Goal: Task Accomplishment & Management: Manage account settings

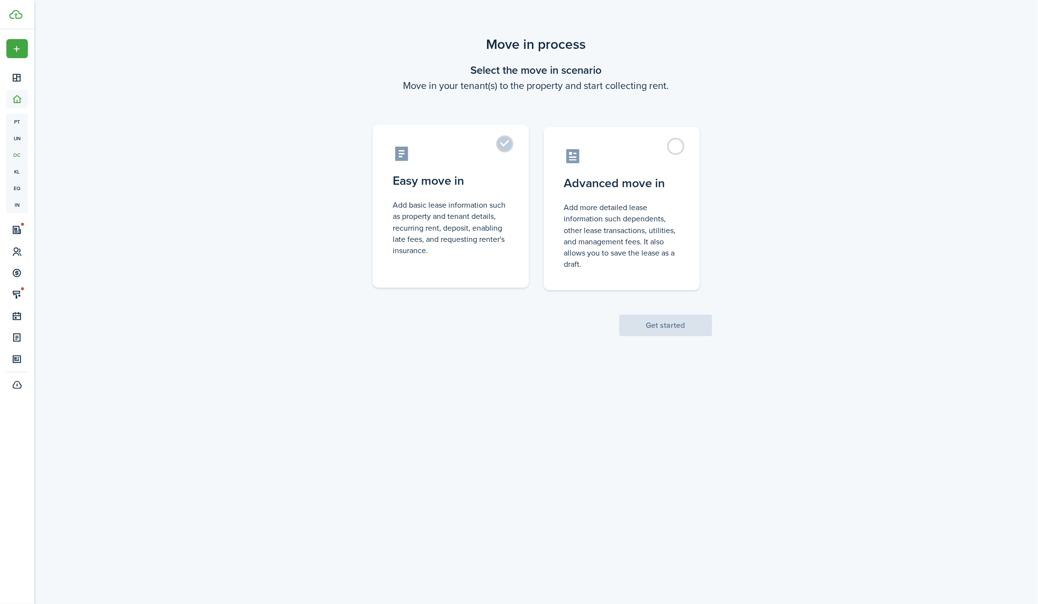
click at [504, 149] on label "Easy move in Add basic lease information such as property and tenant details, r…" at bounding box center [451, 206] width 156 height 163
radio input "true"
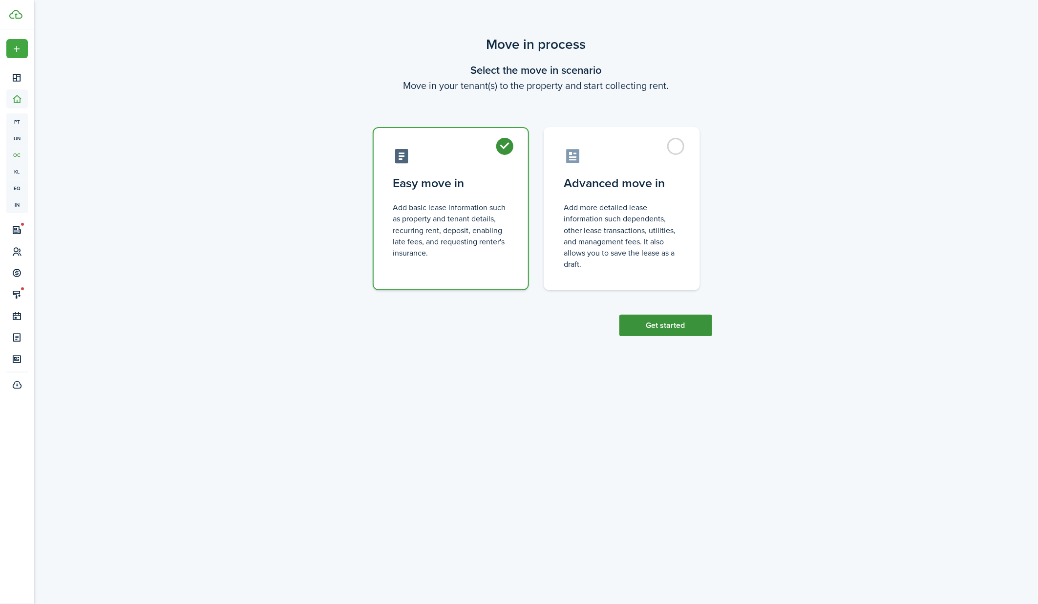
click at [631, 322] on button "Get started" at bounding box center [665, 324] width 93 height 21
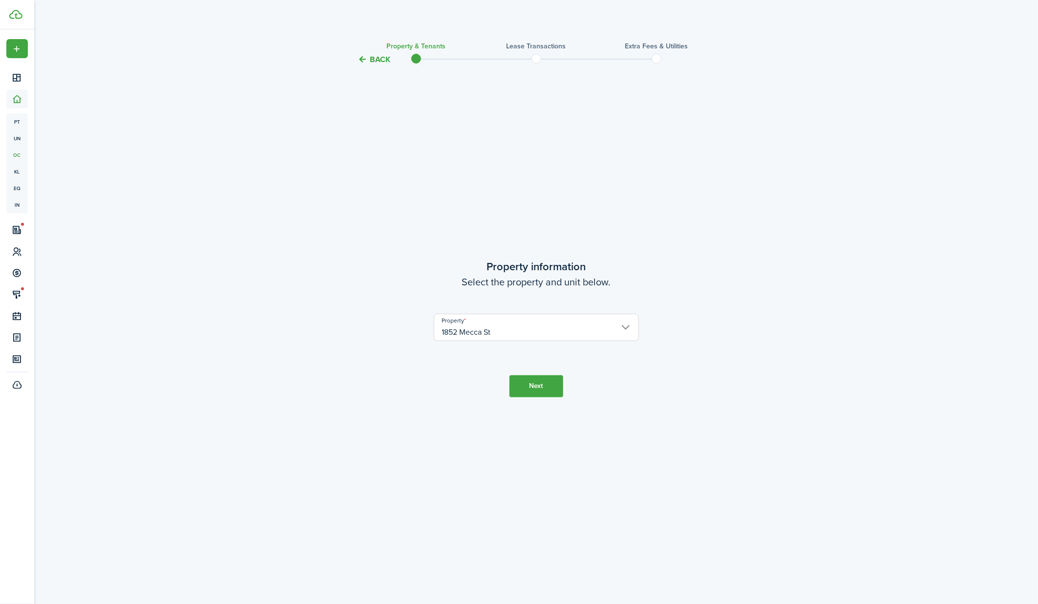
click at [542, 386] on button "Next" at bounding box center [536, 386] width 54 height 22
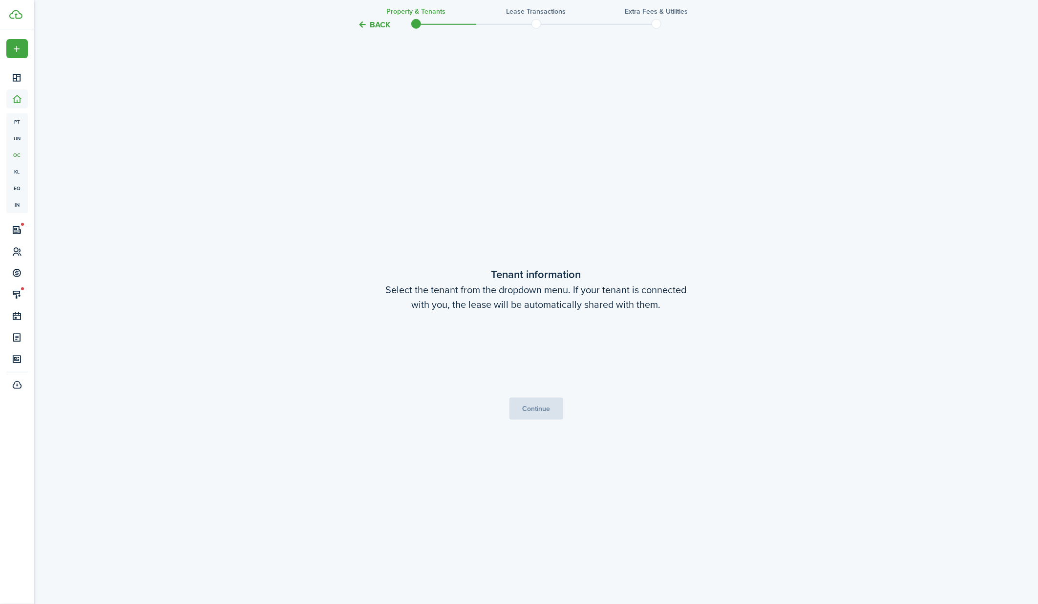
scroll to position [538, 0]
click at [526, 347] on span "Choose a tenant" at bounding box center [536, 353] width 204 height 17
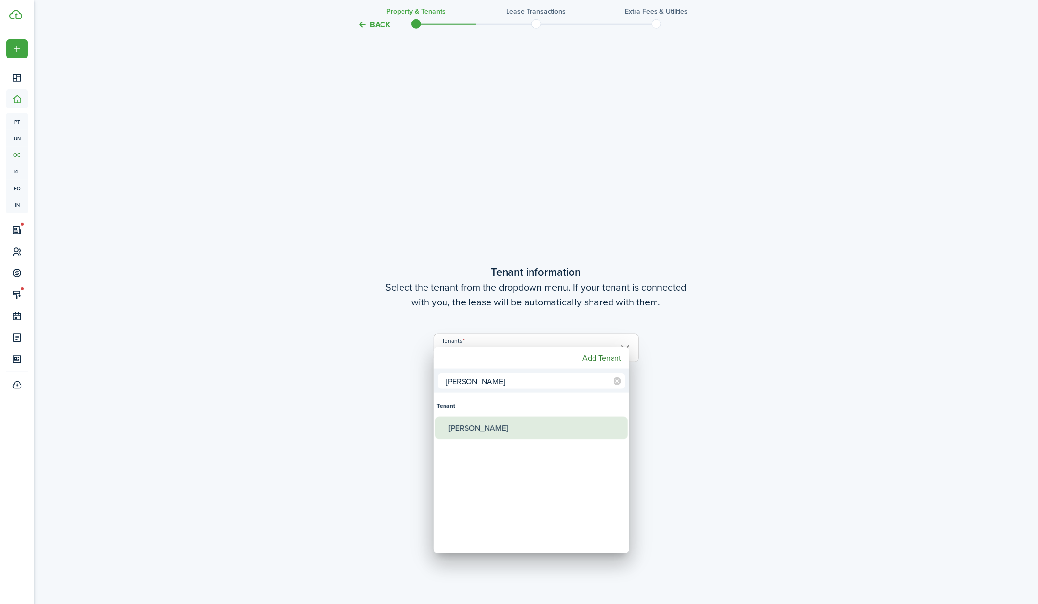
type input "[PERSON_NAME]"
click at [494, 423] on div "[PERSON_NAME]" at bounding box center [535, 427] width 173 height 22
type input "[PERSON_NAME]"
click at [677, 415] on div at bounding box center [519, 302] width 1194 height 760
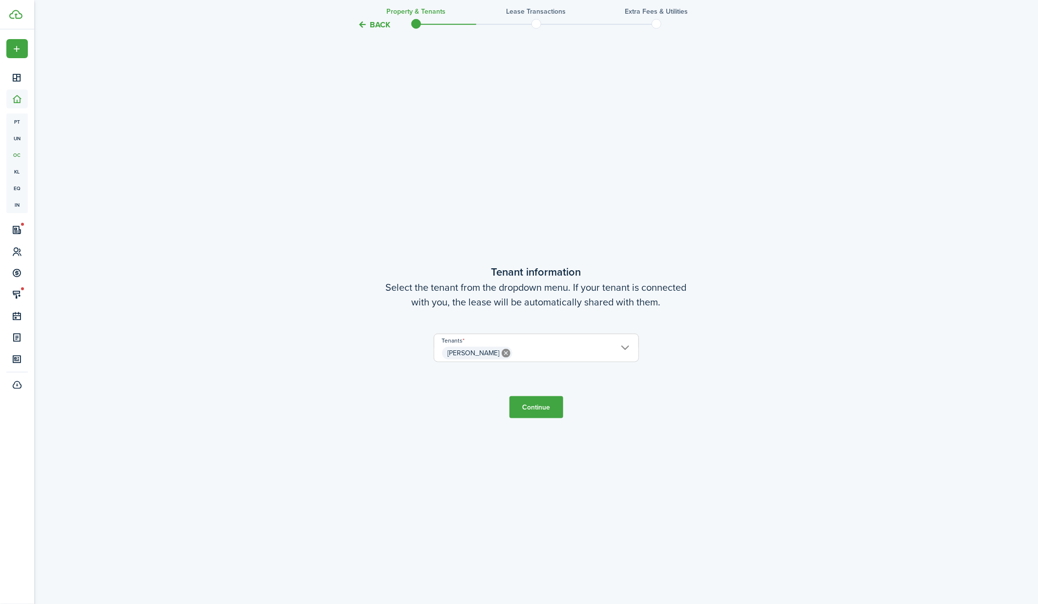
click at [540, 405] on button "Continue" at bounding box center [536, 407] width 54 height 22
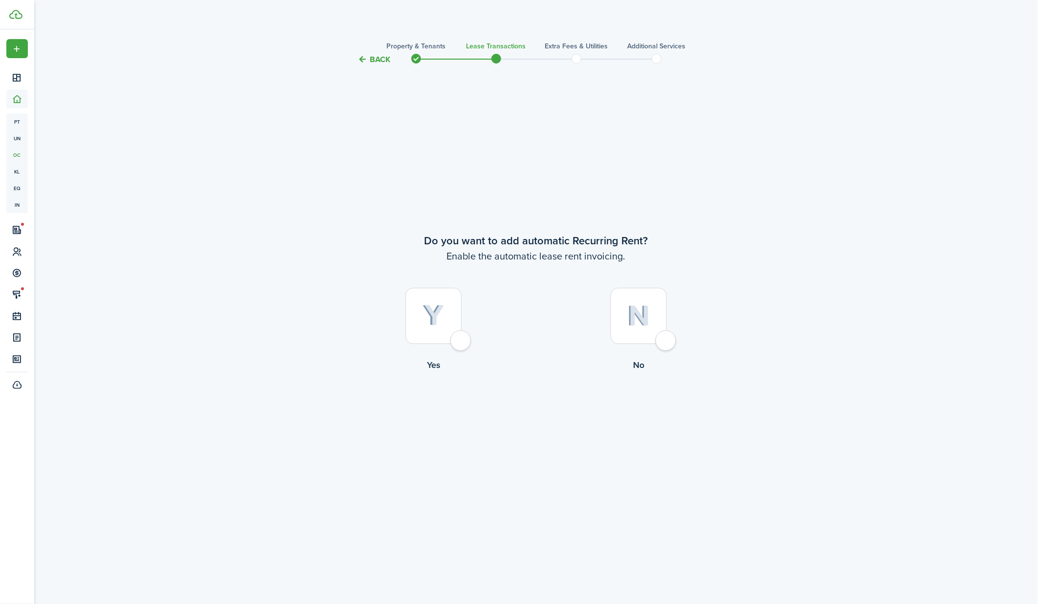
click at [654, 338] on div at bounding box center [638, 316] width 56 height 56
radio input "true"
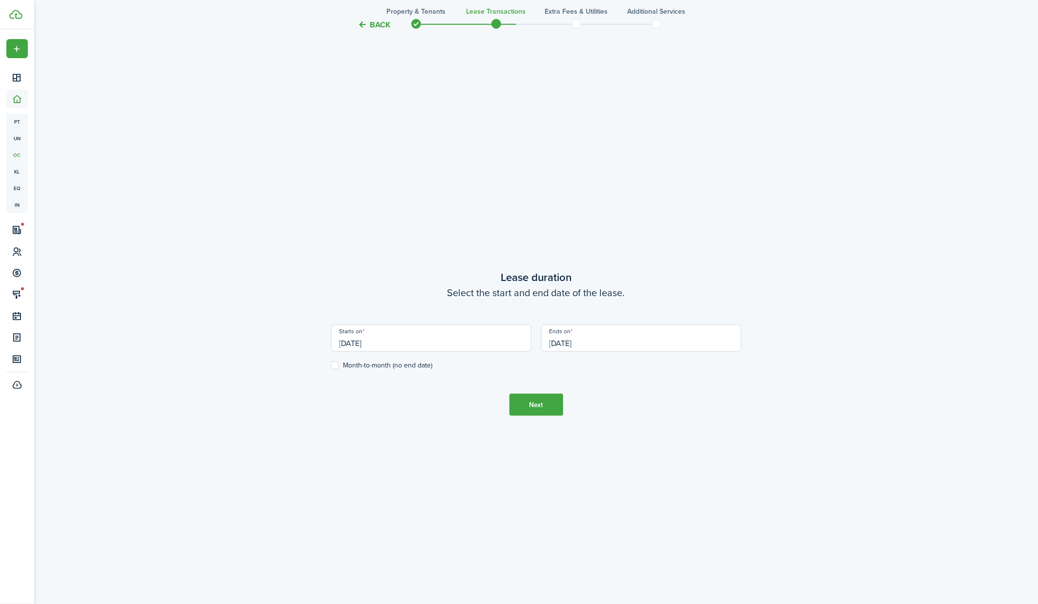
scroll to position [538, 0]
click at [470, 335] on input "[DATE]" at bounding box center [431, 336] width 200 height 27
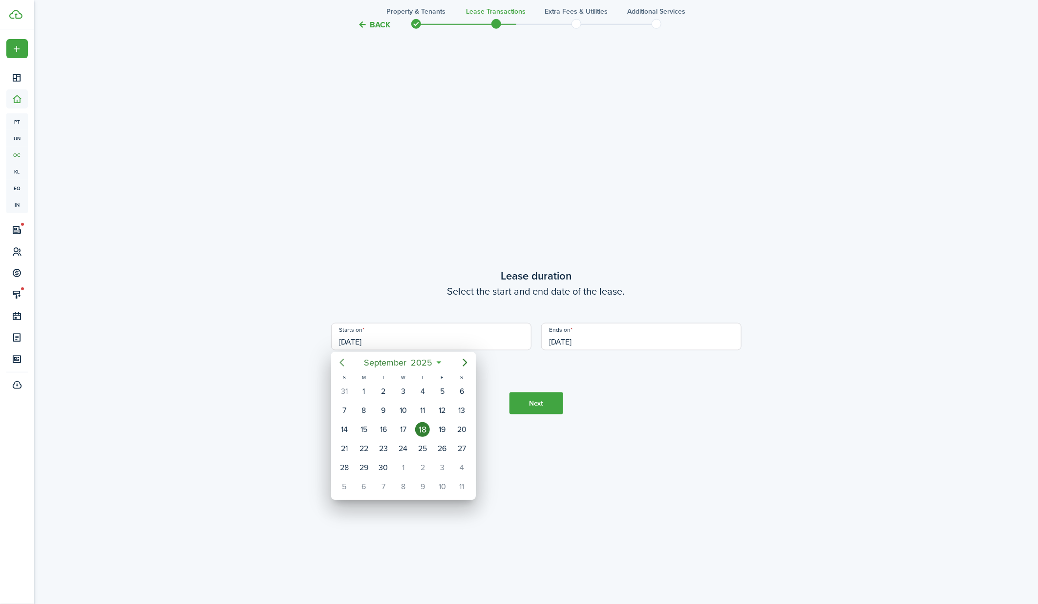
click at [340, 363] on icon "Previous page" at bounding box center [341, 362] width 4 height 8
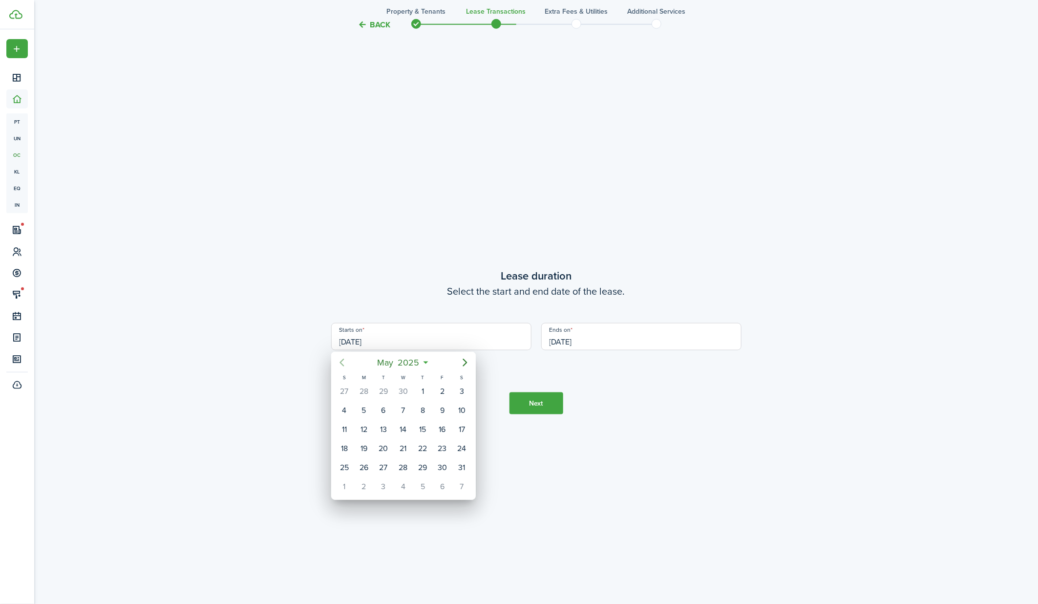
click at [340, 363] on icon "Previous page" at bounding box center [341, 362] width 4 height 8
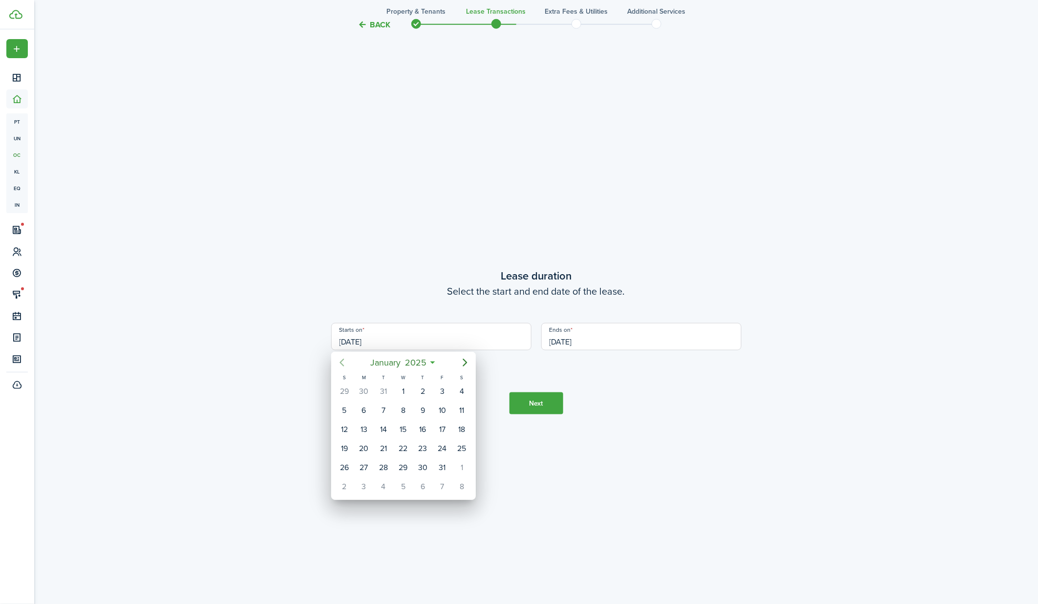
click at [340, 363] on icon "Previous page" at bounding box center [341, 362] width 4 height 8
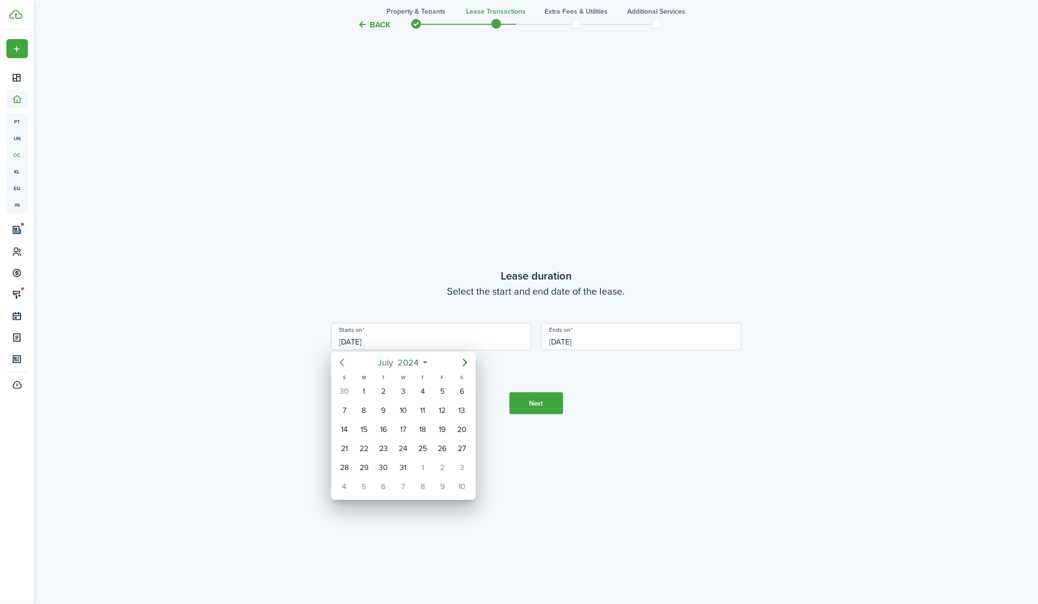
click at [340, 363] on icon "Previous page" at bounding box center [341, 362] width 4 height 8
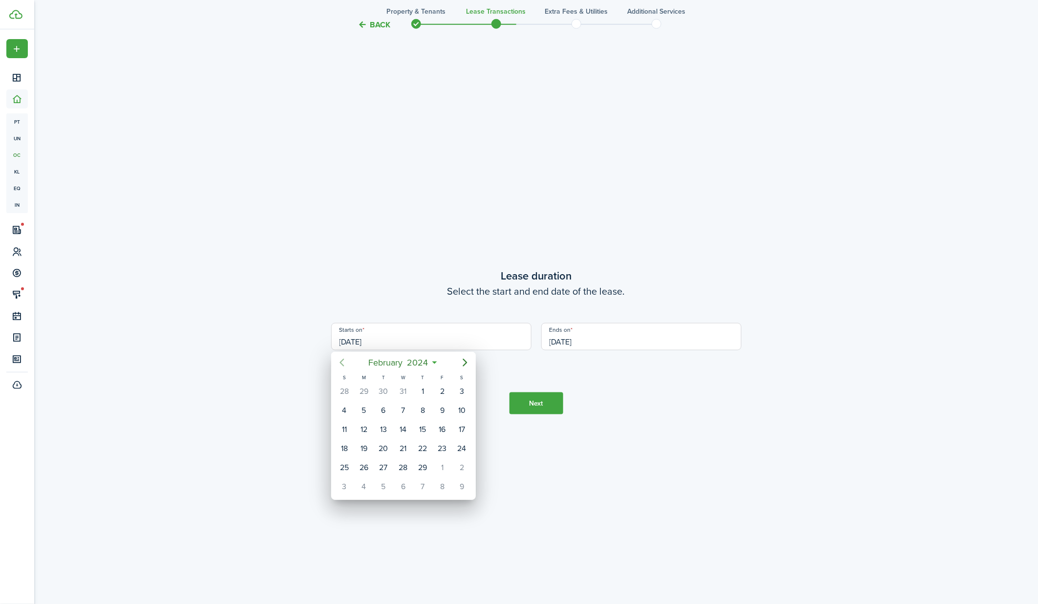
click at [340, 363] on icon "Previous page" at bounding box center [341, 362] width 4 height 8
click at [367, 388] on div "1" at bounding box center [363, 391] width 15 height 15
type input "[DATE]"
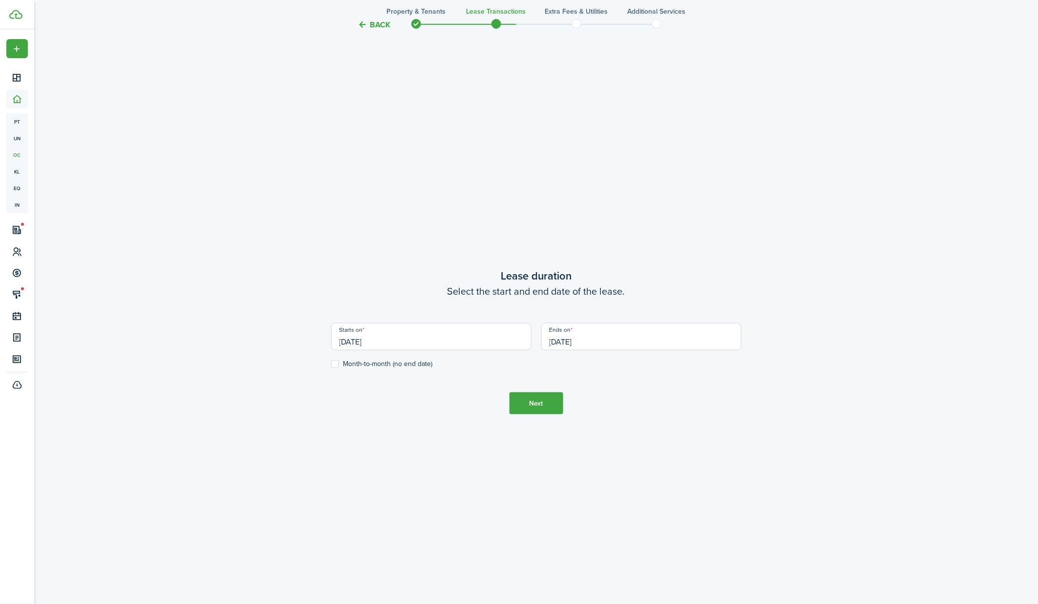
click at [549, 404] on button "Next" at bounding box center [536, 403] width 54 height 22
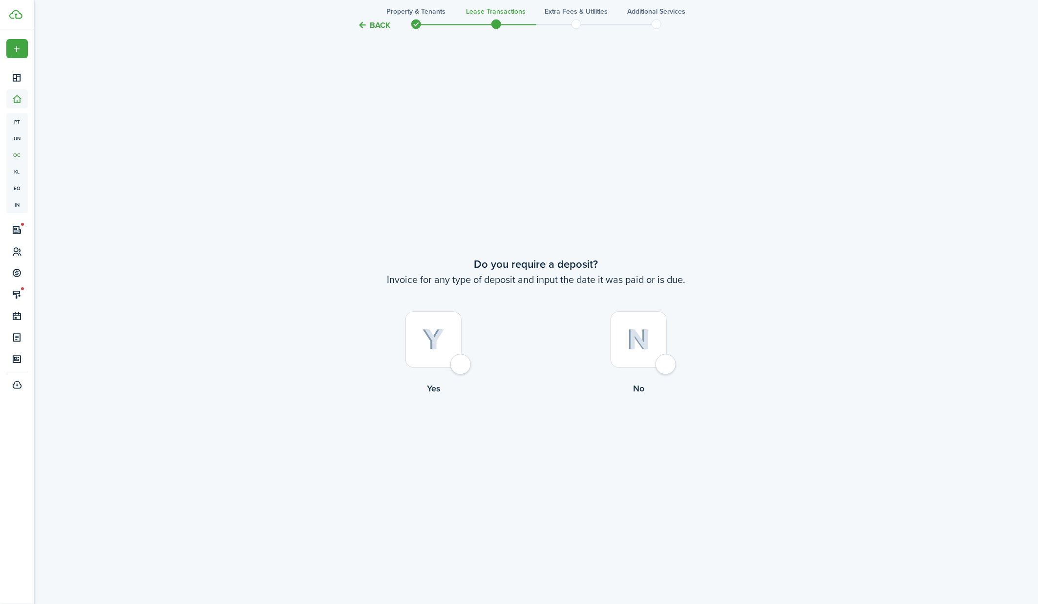
scroll to position [1141, 0]
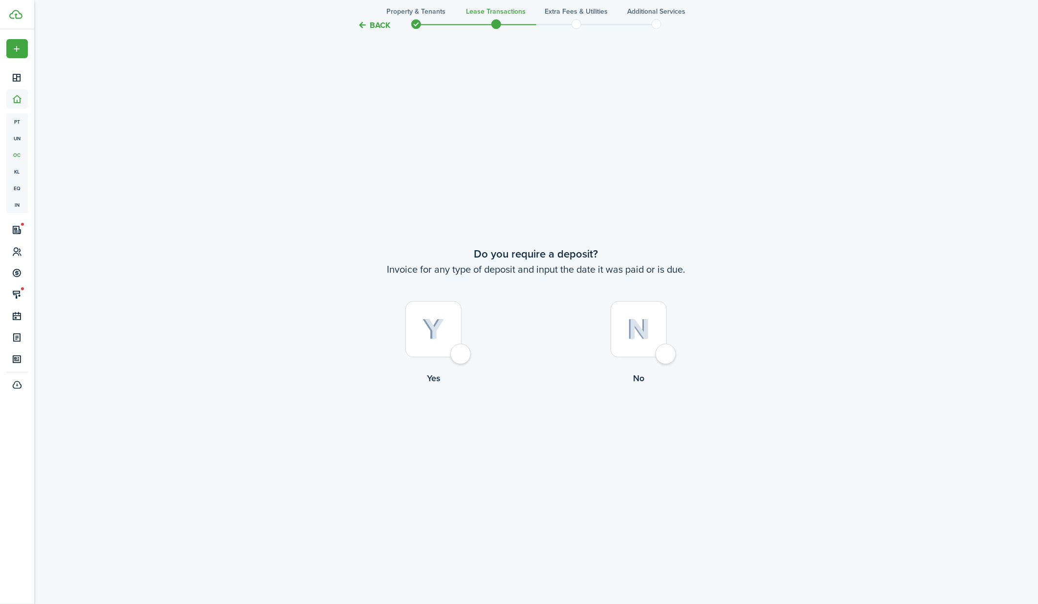
click at [373, 23] on button "Back" at bounding box center [374, 25] width 33 height 10
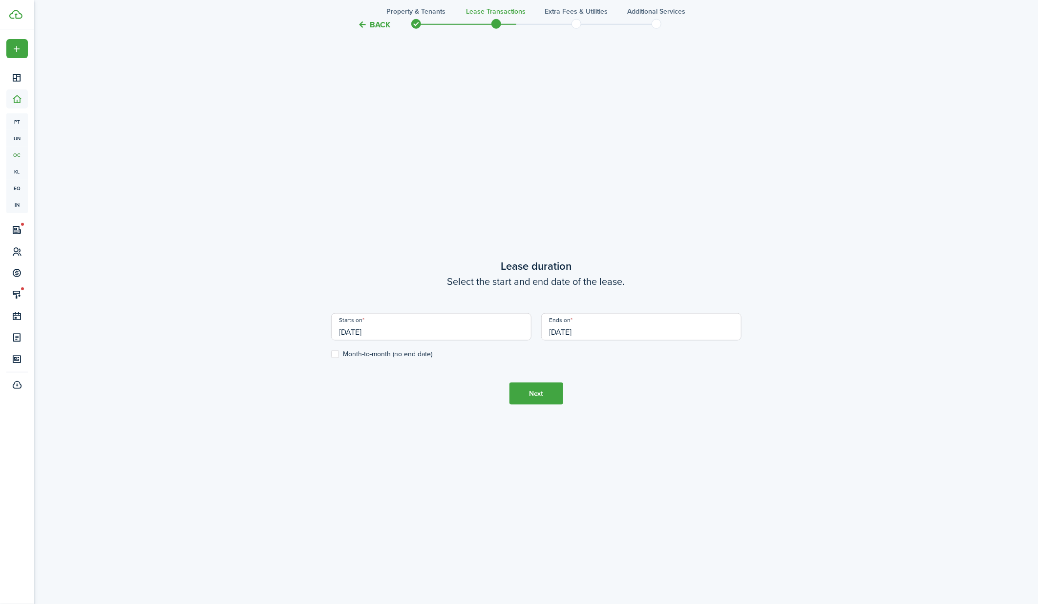
scroll to position [538, 0]
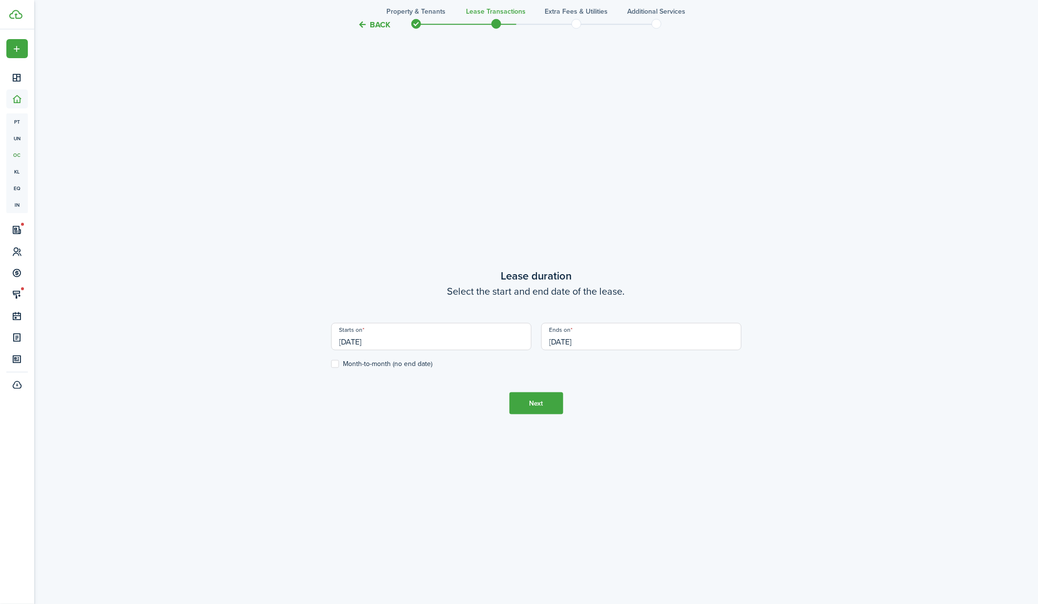
click at [338, 363] on label "Month-to-month (no end date)" at bounding box center [382, 364] width 102 height 8
click at [331, 364] on input "Month-to-month (no end date)" at bounding box center [331, 364] width 0 height 0
checkbox input "true"
click at [550, 400] on button "Next" at bounding box center [536, 403] width 54 height 22
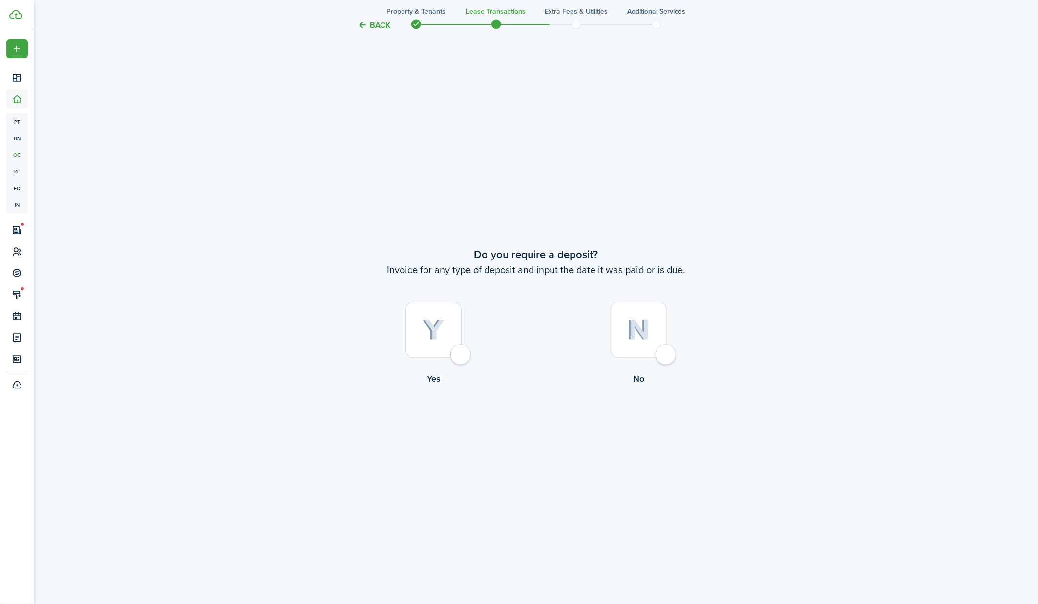
scroll to position [1141, 0]
click at [658, 346] on div at bounding box center [638, 329] width 56 height 56
radio input "true"
click at [528, 427] on button "Continue" at bounding box center [536, 425] width 54 height 22
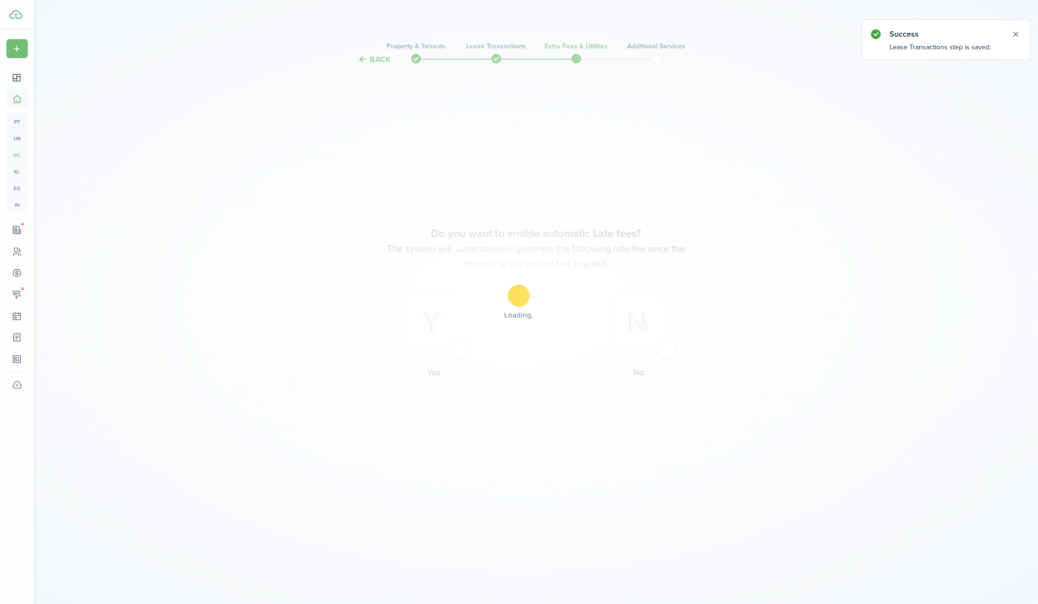
scroll to position [0, 0]
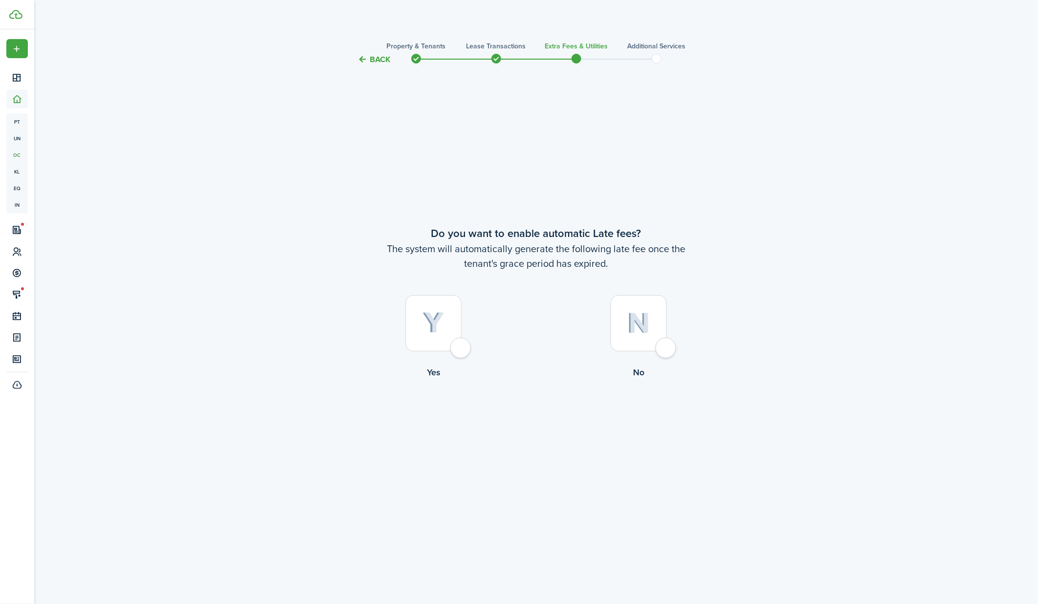
click at [667, 330] on label "No" at bounding box center [638, 339] width 205 height 88
radio input "true"
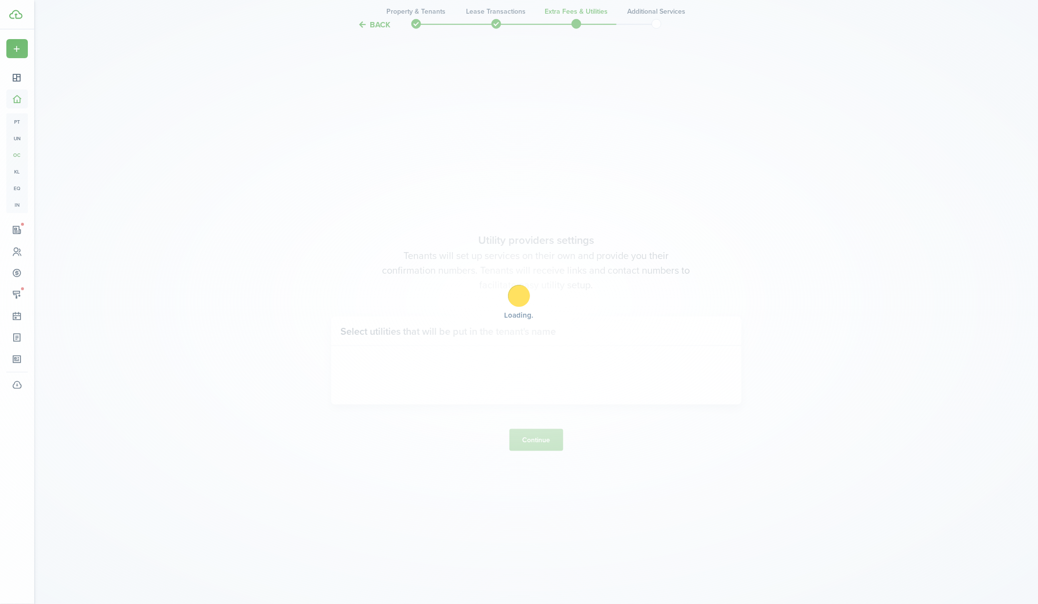
scroll to position [538, 0]
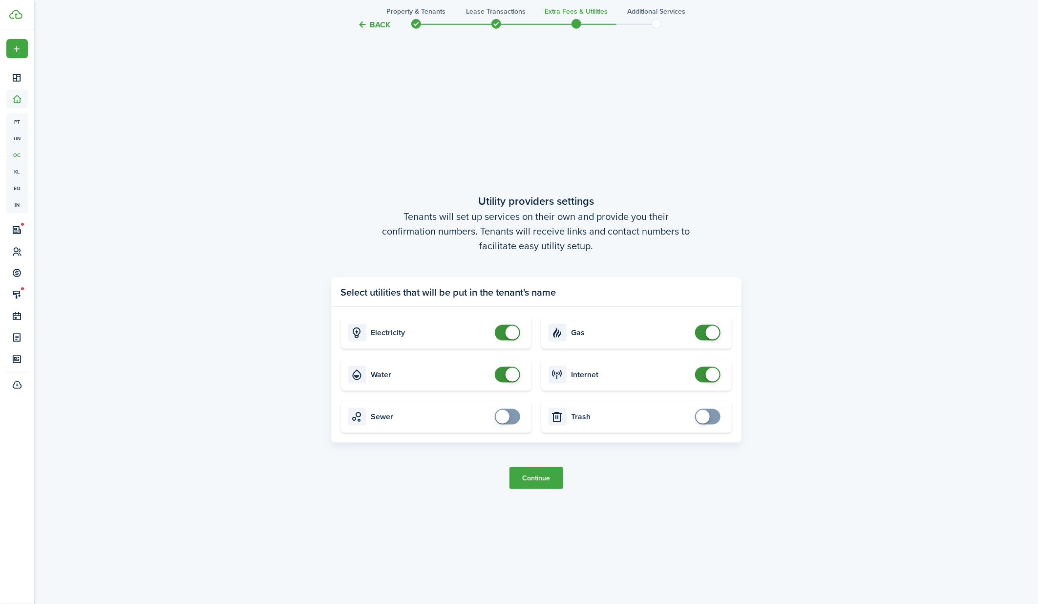
checkbox input "false"
click at [503, 376] on span at bounding box center [507, 375] width 10 height 16
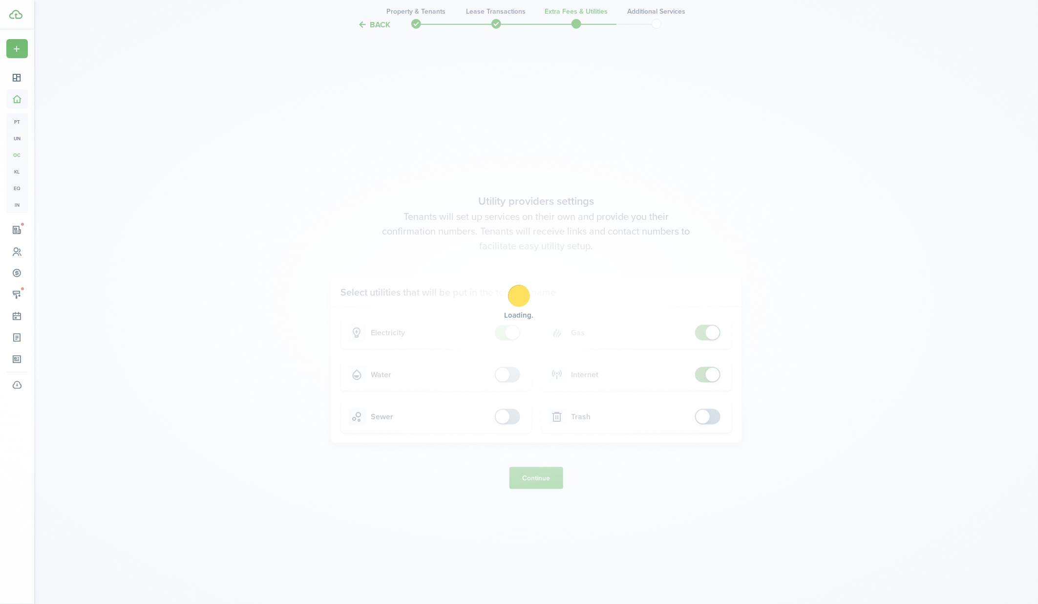
checkbox input "false"
click at [505, 329] on span at bounding box center [507, 333] width 10 height 16
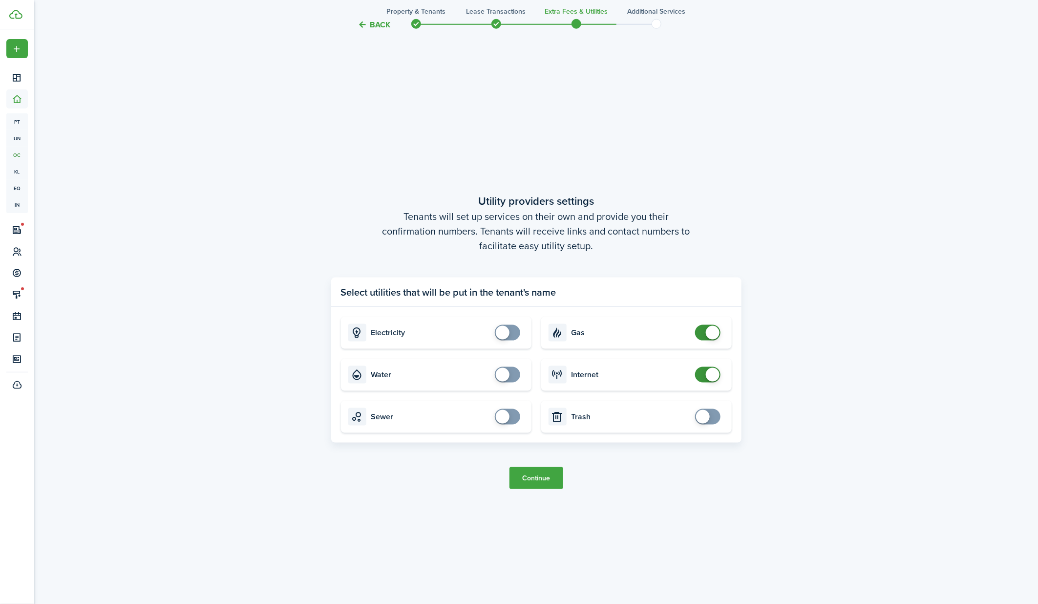
click at [703, 334] on span at bounding box center [708, 333] width 10 height 16
checkbox input "false"
click at [703, 333] on span at bounding box center [708, 333] width 10 height 16
click at [704, 372] on span at bounding box center [708, 375] width 10 height 16
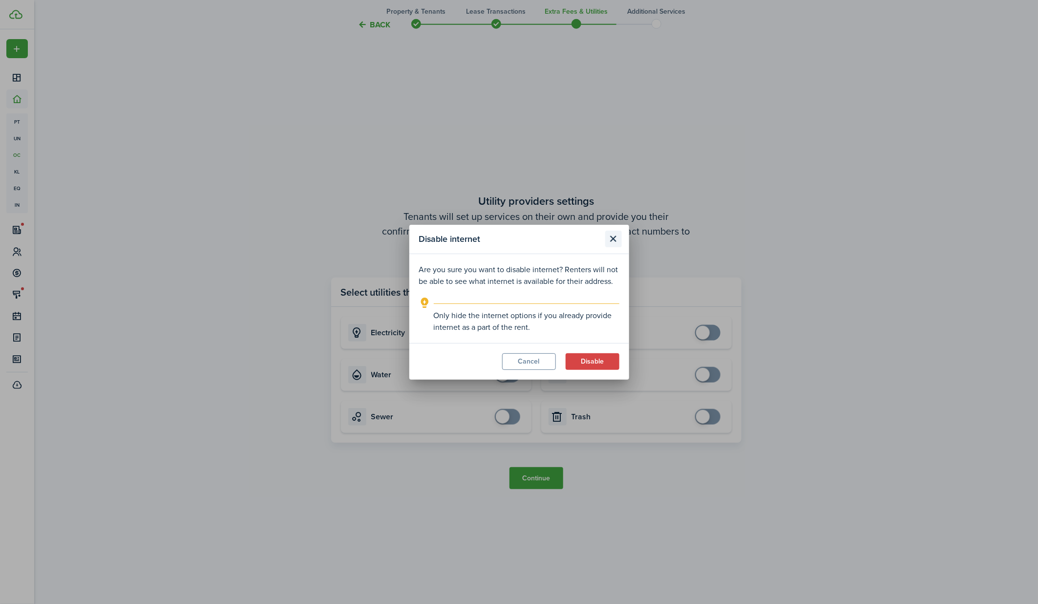
click at [613, 240] on button "Close modal" at bounding box center [613, 238] width 17 height 17
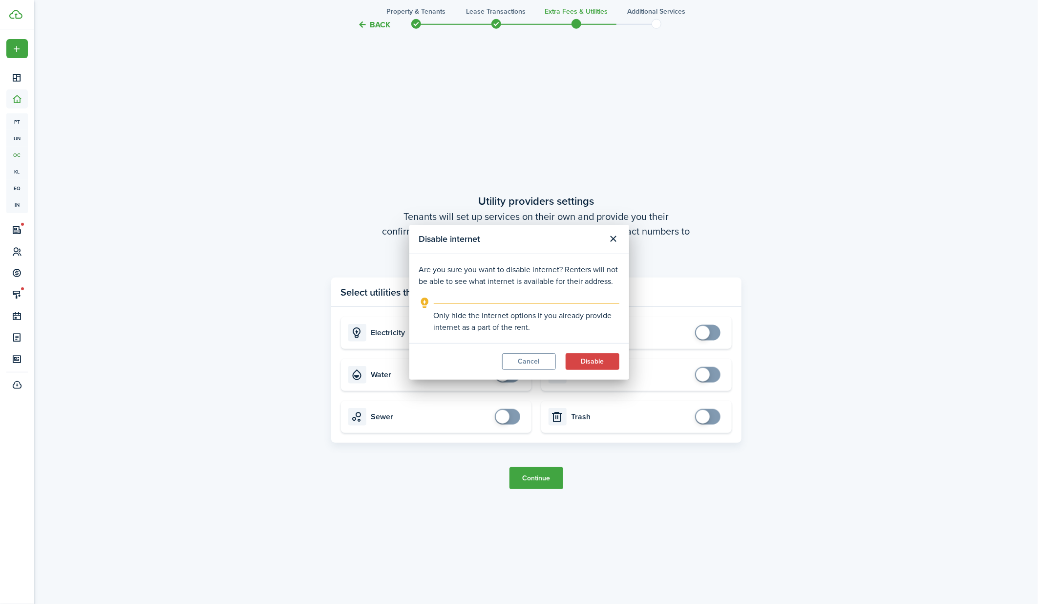
checkbox input "true"
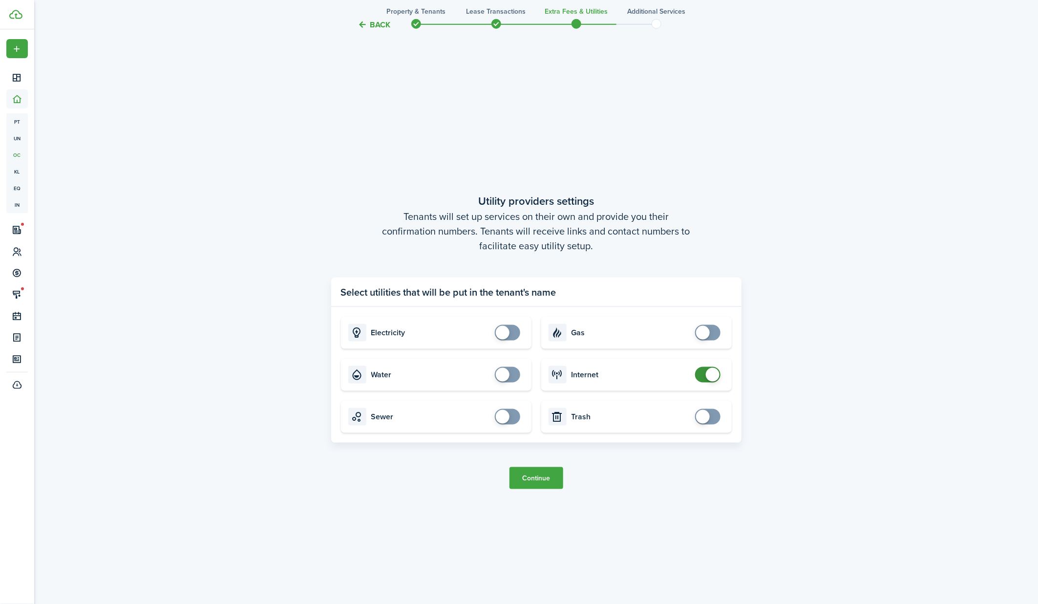
click at [538, 478] on button "Continue" at bounding box center [536, 478] width 54 height 22
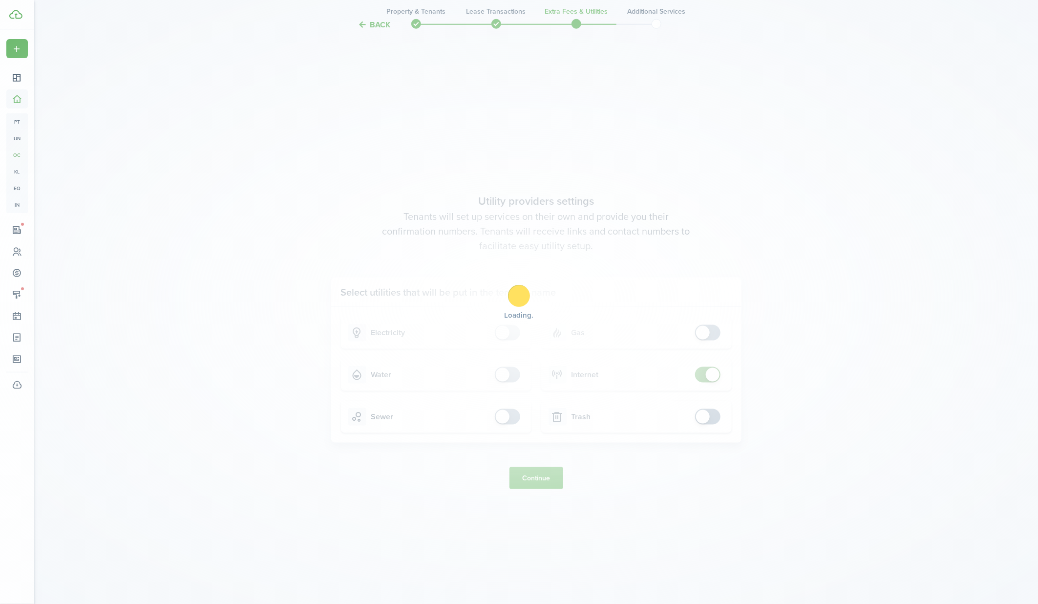
scroll to position [0, 0]
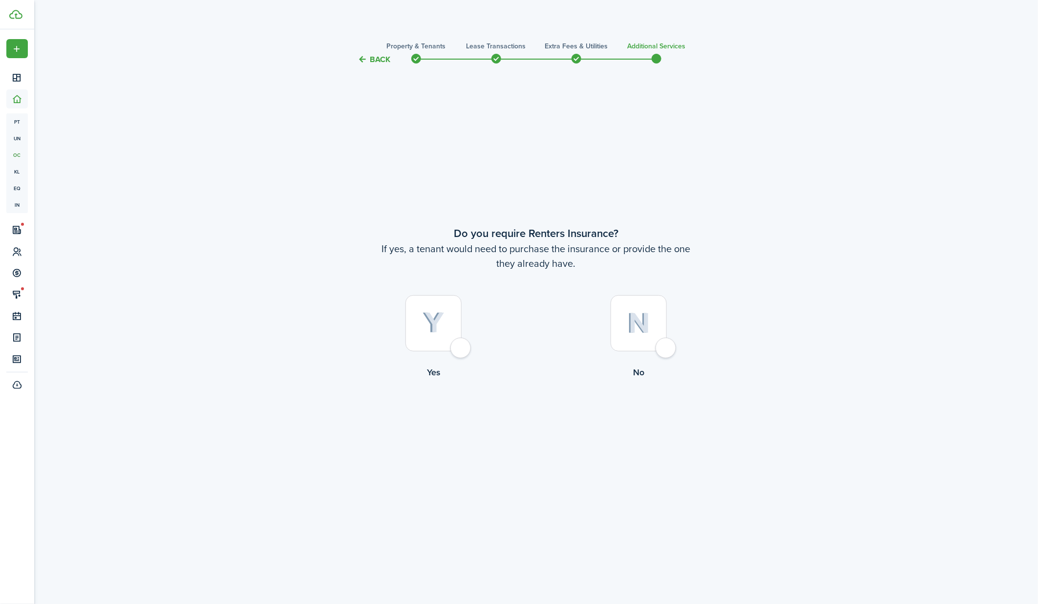
click at [666, 340] on div at bounding box center [638, 323] width 56 height 56
radio input "true"
click at [539, 415] on button "Complete move in" at bounding box center [536, 419] width 72 height 22
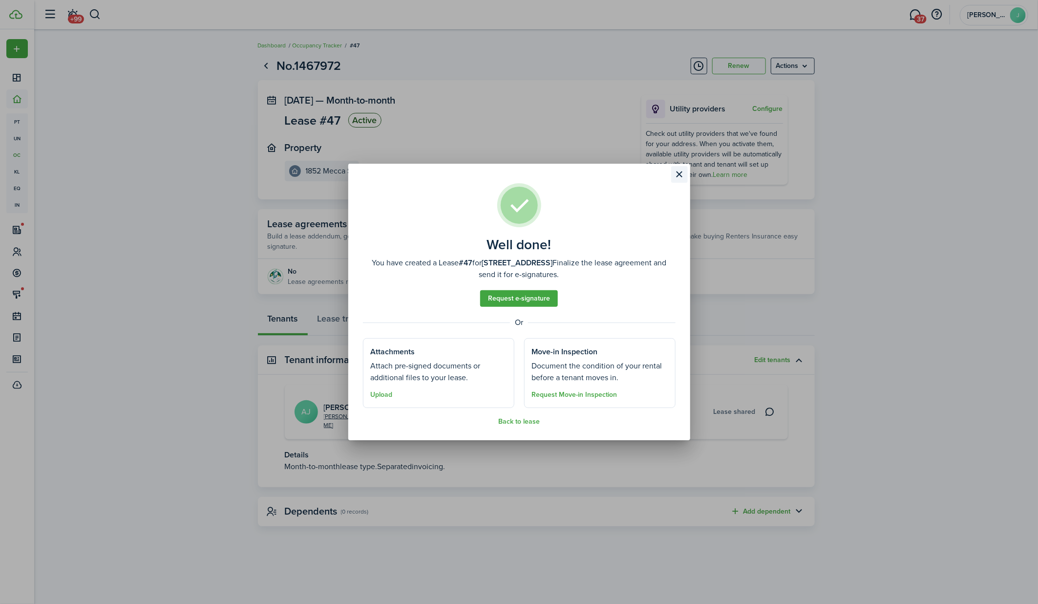
click at [677, 176] on button "Close modal" at bounding box center [679, 174] width 17 height 17
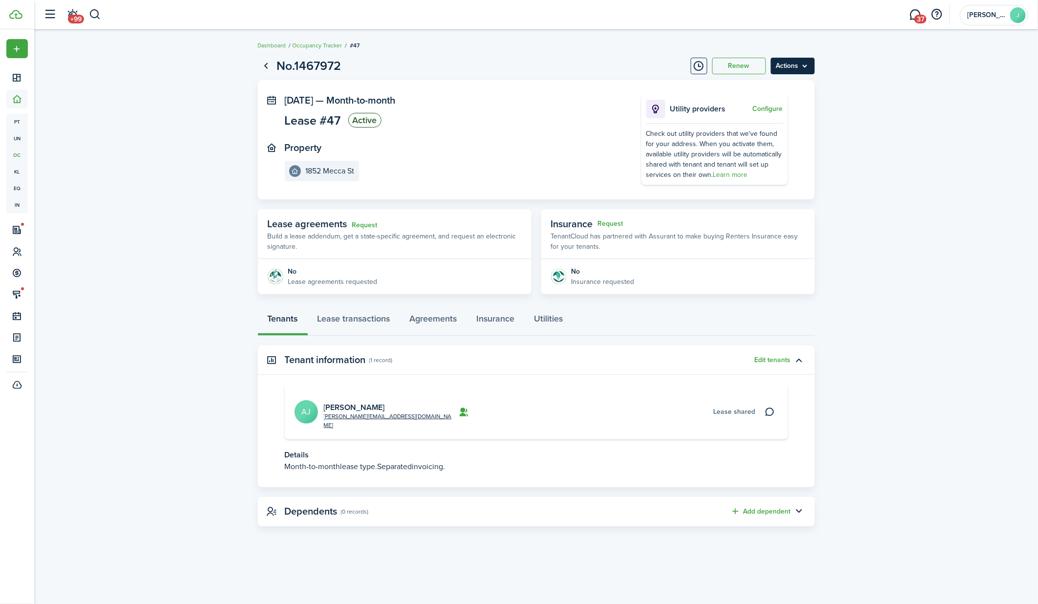
click at [812, 68] on menu-btn "Actions" at bounding box center [792, 66] width 44 height 17
click at [830, 75] on lease-view "No.1467972 Renew Actions [DATE] — Month-to-month Lease #47 Active Property 1852…" at bounding box center [535, 291] width 1003 height 479
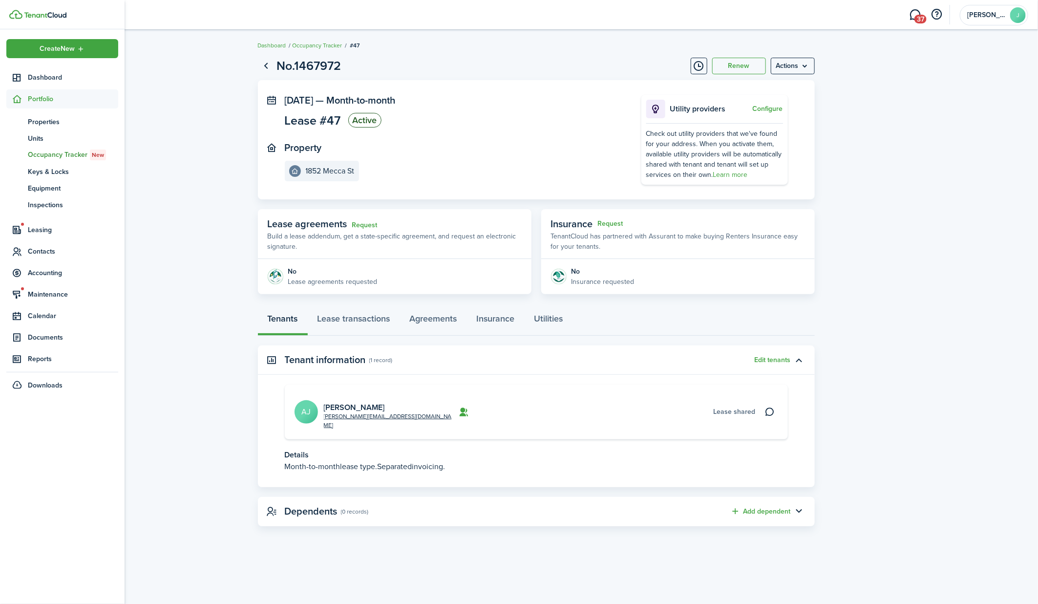
click at [38, 101] on span "Portfolio" at bounding box center [73, 99] width 90 height 10
click at [38, 104] on span "Portfolio" at bounding box center [62, 98] width 112 height 19
click at [41, 121] on span "Properties" at bounding box center [73, 122] width 90 height 10
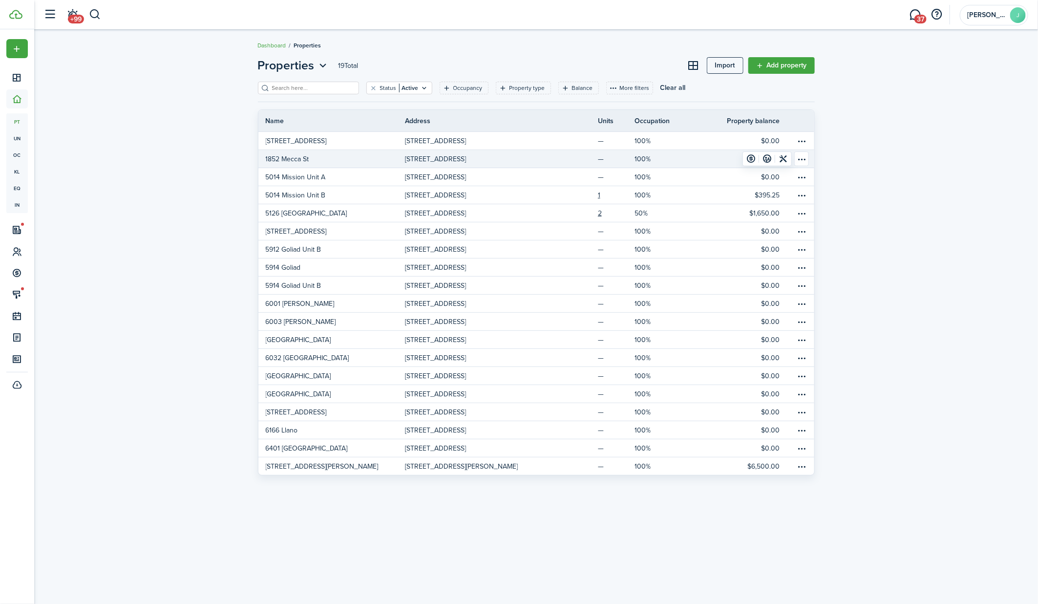
click at [312, 157] on link "1852 Mecca St" at bounding box center [331, 159] width 147 height 18
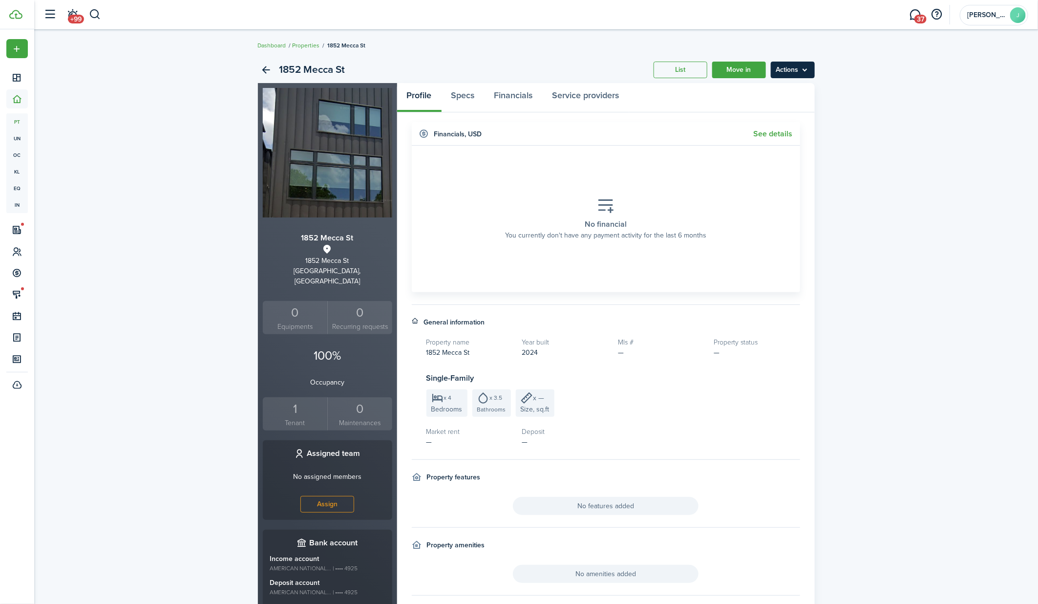
click at [806, 65] on menu-btn "Actions" at bounding box center [792, 70] width 44 height 17
click at [832, 88] on div "1852 Mecca St List Move in Actions [STREET_ADDRESS] 0 Equipments 0 Recurring re…" at bounding box center [535, 366] width 1003 height 628
click at [806, 68] on menu-btn "Actions" at bounding box center [792, 70] width 44 height 17
click at [841, 83] on div "1852 Mecca St List Move in Actions [STREET_ADDRESS] 0 Equipments 0 Recurring re…" at bounding box center [535, 366] width 1003 height 628
click at [803, 63] on menu-btn "Actions" at bounding box center [792, 70] width 44 height 17
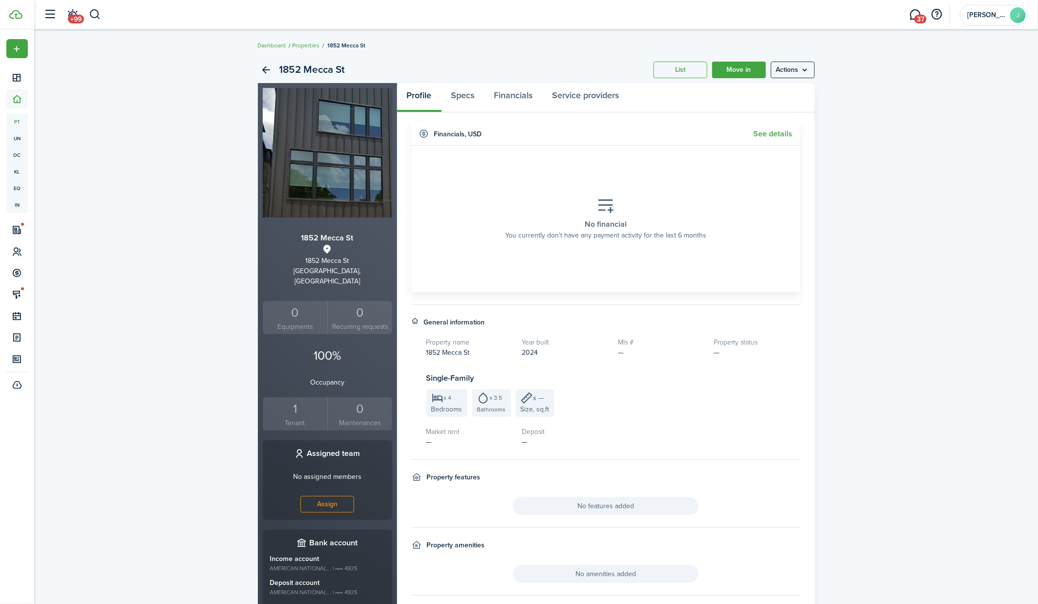
click at [858, 78] on div "1852 Mecca St List Move in Actions [STREET_ADDRESS] 0 Equipments 0 Recurring re…" at bounding box center [535, 366] width 1003 height 628
click at [783, 133] on link "See details" at bounding box center [772, 133] width 39 height 9
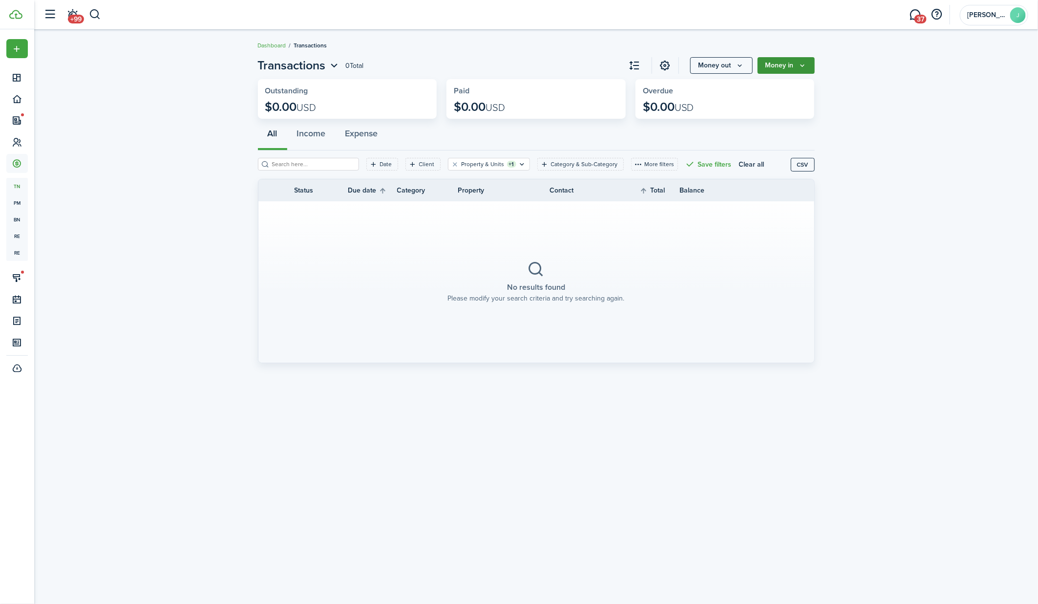
click at [804, 64] on icon "Money in" at bounding box center [802, 66] width 8 height 8
click at [783, 85] on link "Income invoice" at bounding box center [771, 87] width 85 height 17
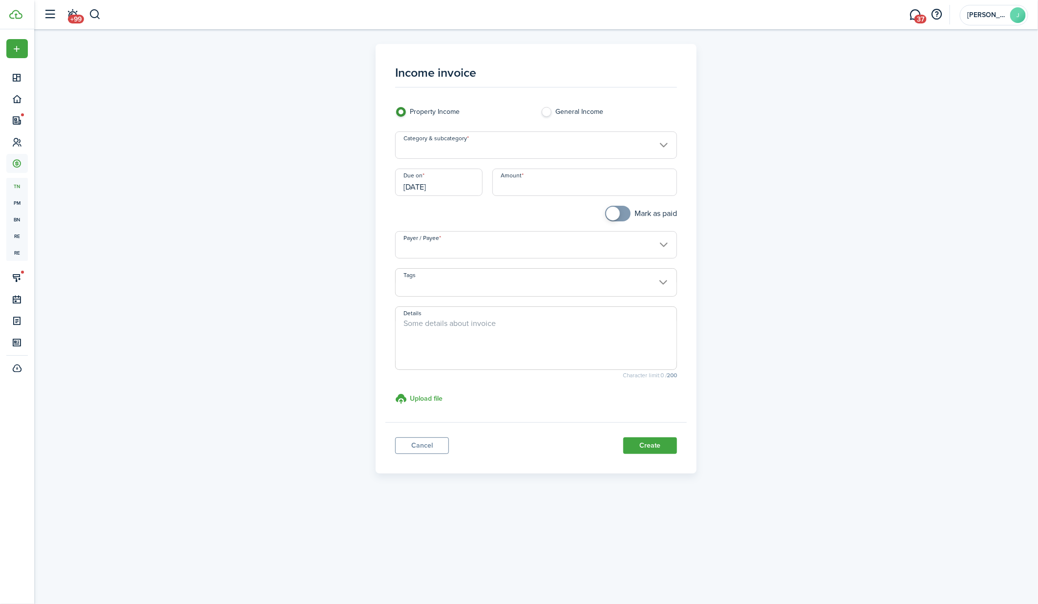
click at [479, 145] on input "Category & subcategory" at bounding box center [536, 144] width 282 height 27
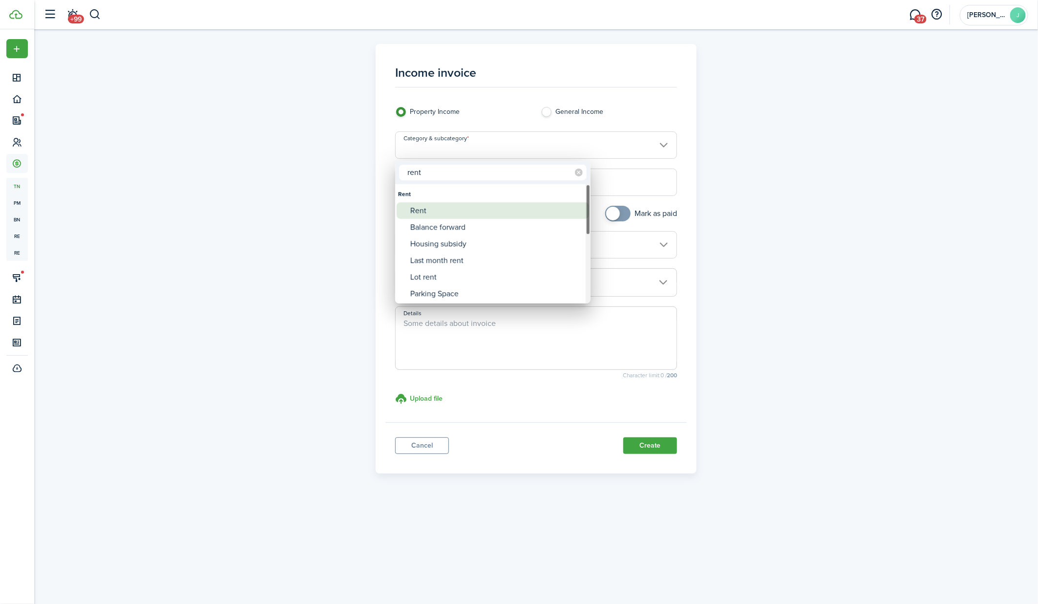
type input "rent"
click at [437, 207] on div "Rent" at bounding box center [496, 210] width 173 height 17
type input "Rent"
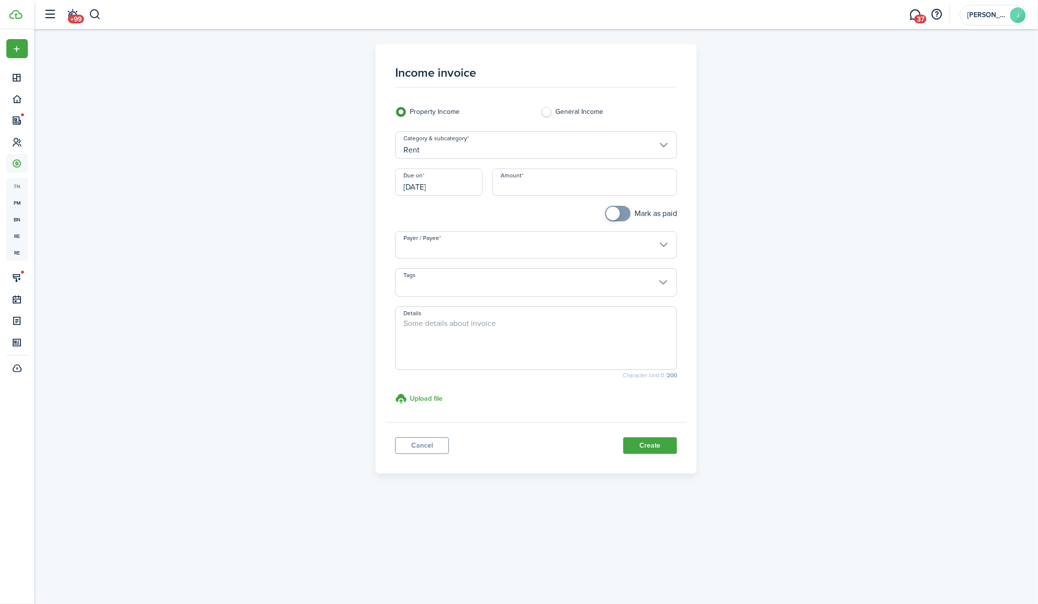
click at [450, 189] on input "[DATE]" at bounding box center [438, 181] width 87 height 27
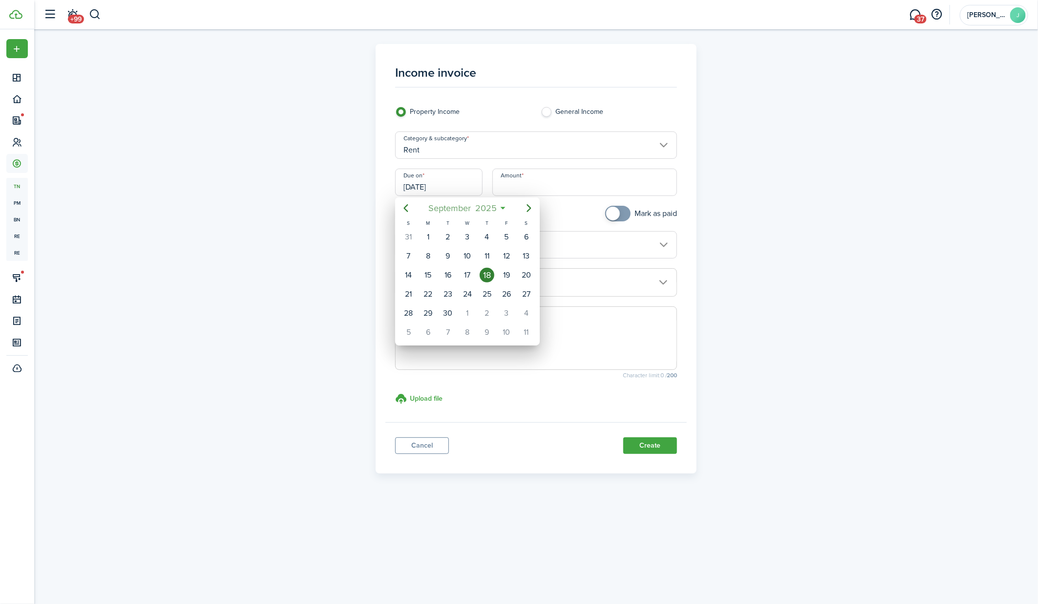
click at [449, 212] on span "September" at bounding box center [449, 208] width 47 height 18
click at [409, 210] on icon "Previous page" at bounding box center [406, 208] width 12 height 12
click at [503, 239] on div "Mar" at bounding box center [513, 234] width 35 height 16
click at [504, 237] on div "1" at bounding box center [506, 236] width 15 height 15
type input "[DATE]"
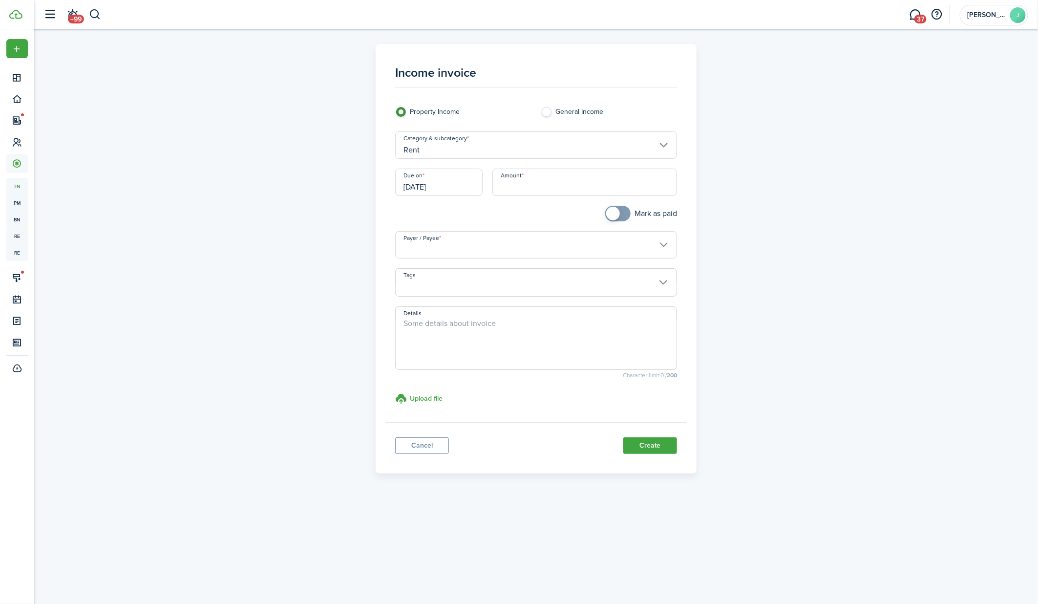
click at [523, 183] on input "Amount" at bounding box center [584, 181] width 185 height 27
type input "$2,532.31"
checkbox input "true"
click at [619, 213] on span at bounding box center [618, 214] width 10 height 16
click at [562, 250] on input "Payer / Payee" at bounding box center [536, 244] width 282 height 27
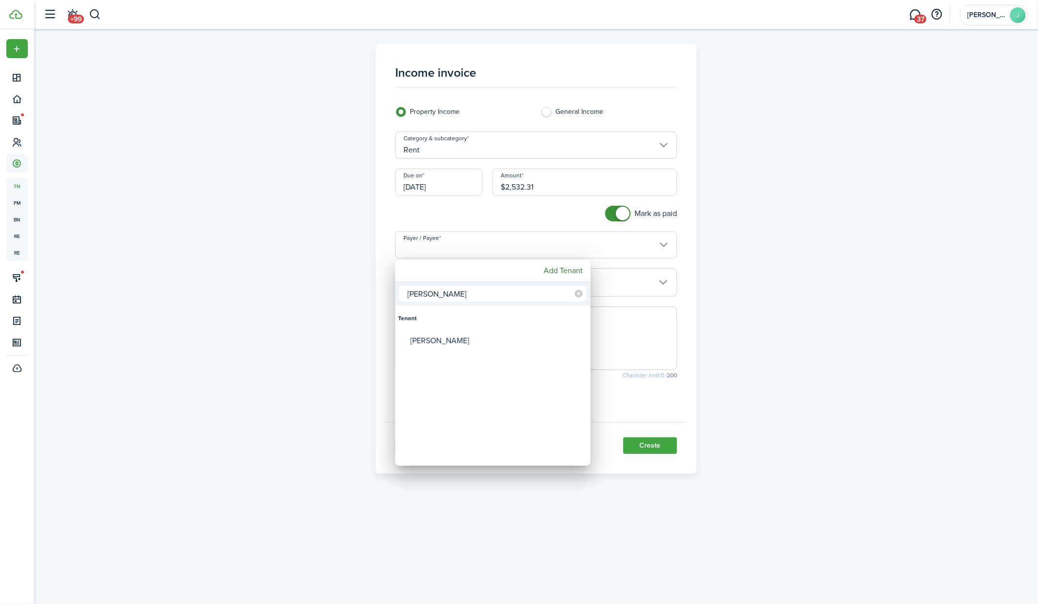
type input "[PERSON_NAME]"
click at [470, 341] on div "[PERSON_NAME]" at bounding box center [496, 340] width 173 height 22
type input "[PERSON_NAME]"
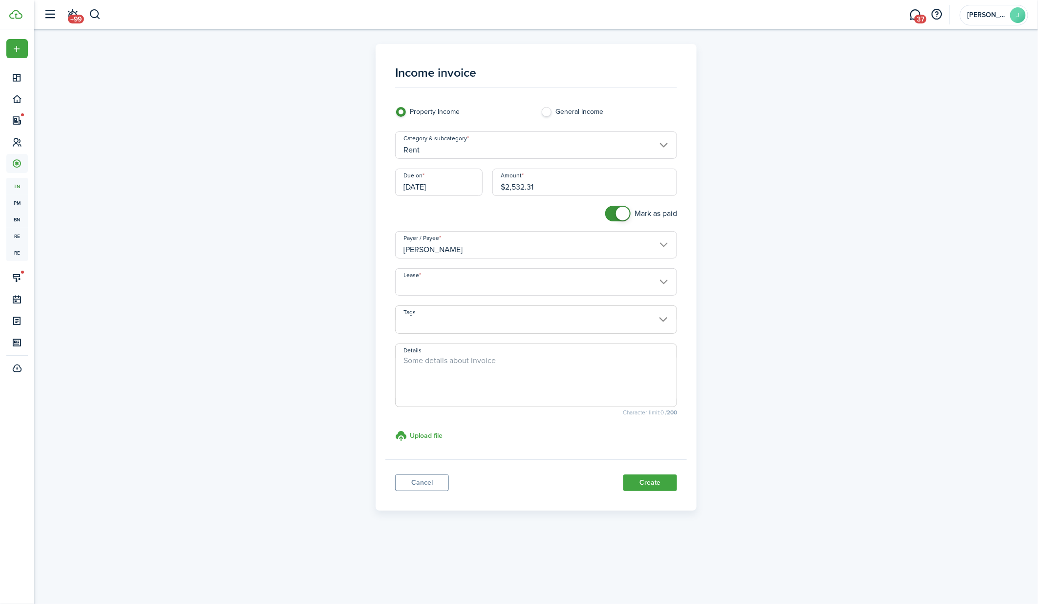
click at [469, 322] on span at bounding box center [536, 324] width 281 height 17
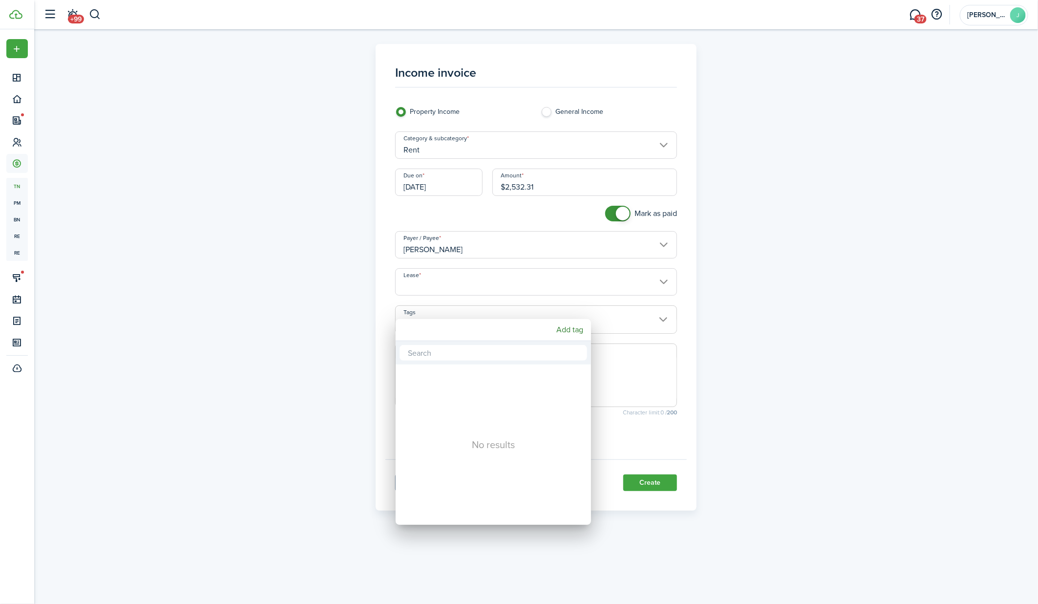
click at [467, 294] on div at bounding box center [519, 302] width 1194 height 760
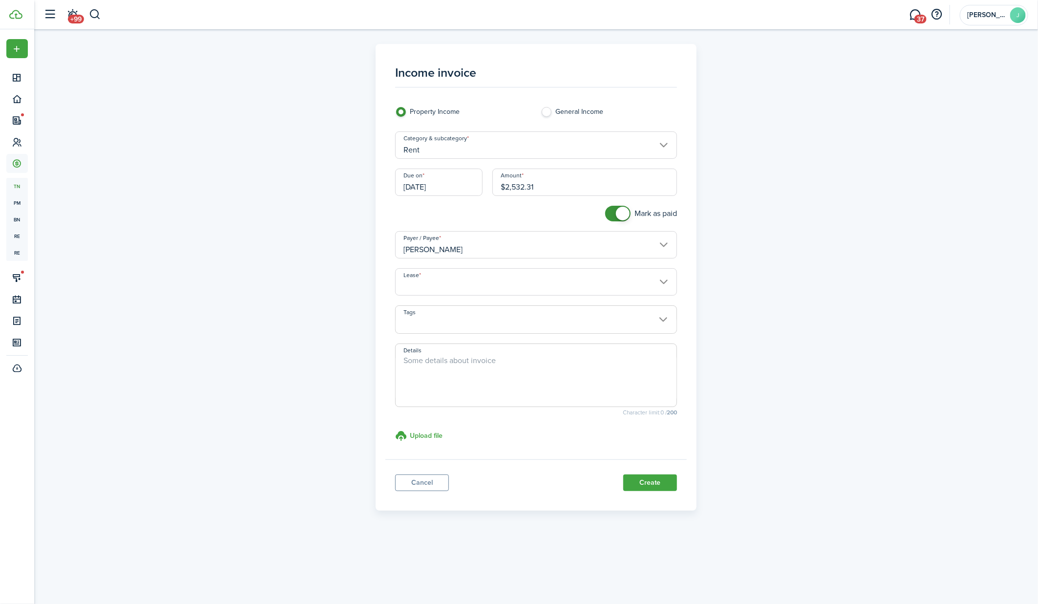
click at [467, 286] on input "Lease" at bounding box center [536, 281] width 282 height 27
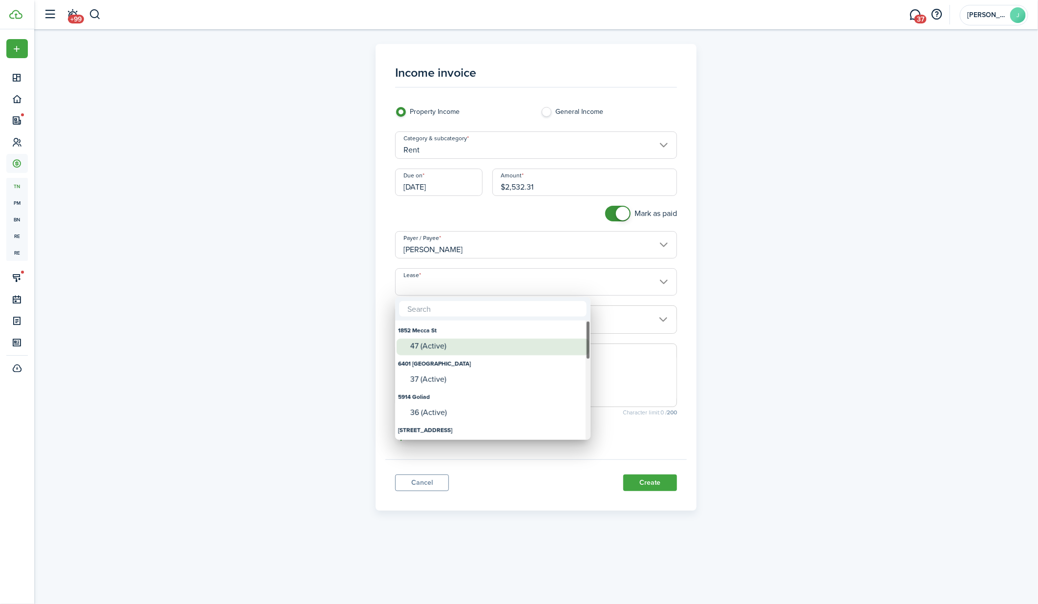
click at [448, 346] on div "47 (Active)" at bounding box center [496, 345] width 173 height 9
type input "[STREET_ADDRESS] (Active)"
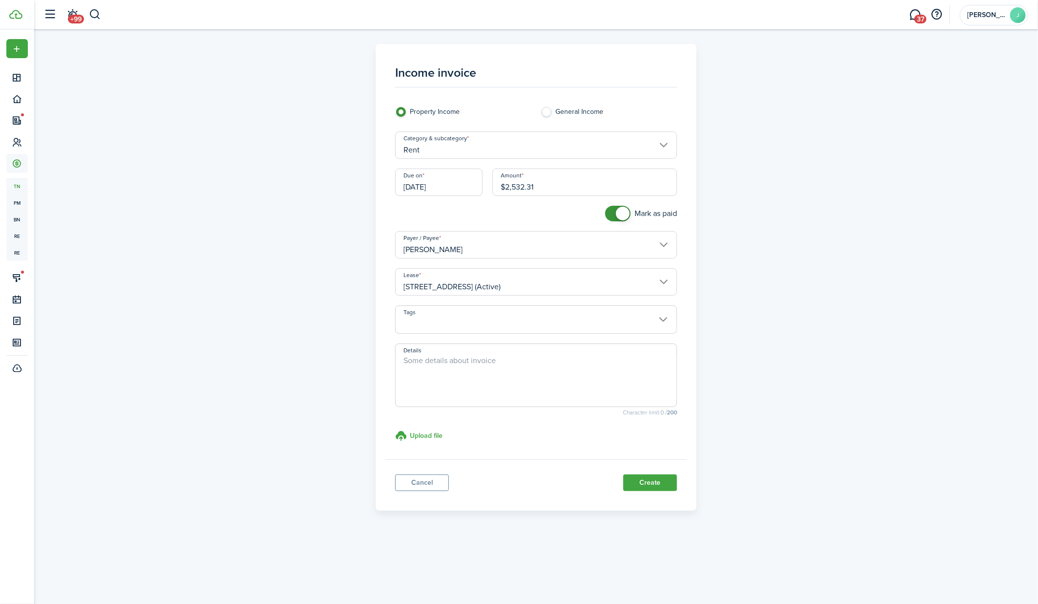
click at [548, 184] on input "$2,532.31" at bounding box center [584, 181] width 185 height 27
type input "$14,952.61"
checkbox input "false"
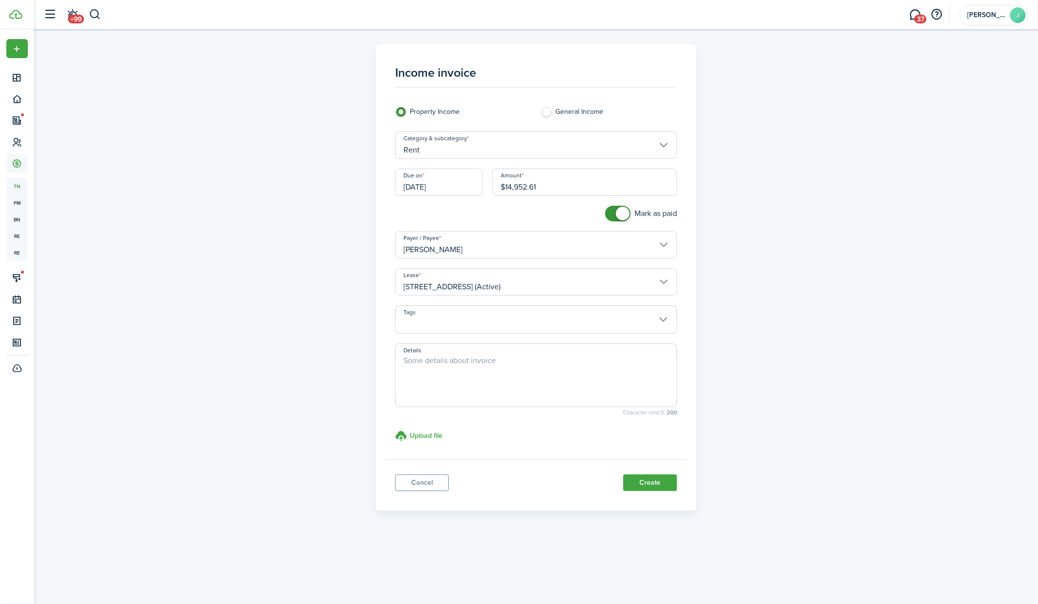
click at [616, 213] on span at bounding box center [623, 214] width 14 height 14
click at [647, 481] on button "Create" at bounding box center [650, 482] width 54 height 17
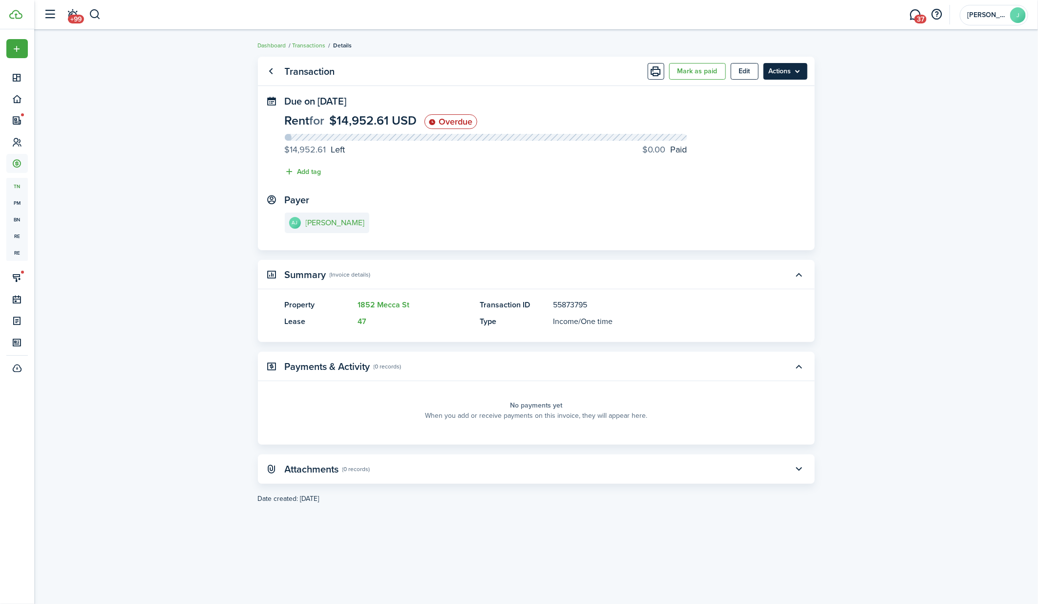
click at [798, 74] on menu-btn "Actions" at bounding box center [785, 71] width 44 height 17
click at [752, 108] on link "Clone" at bounding box center [764, 110] width 85 height 17
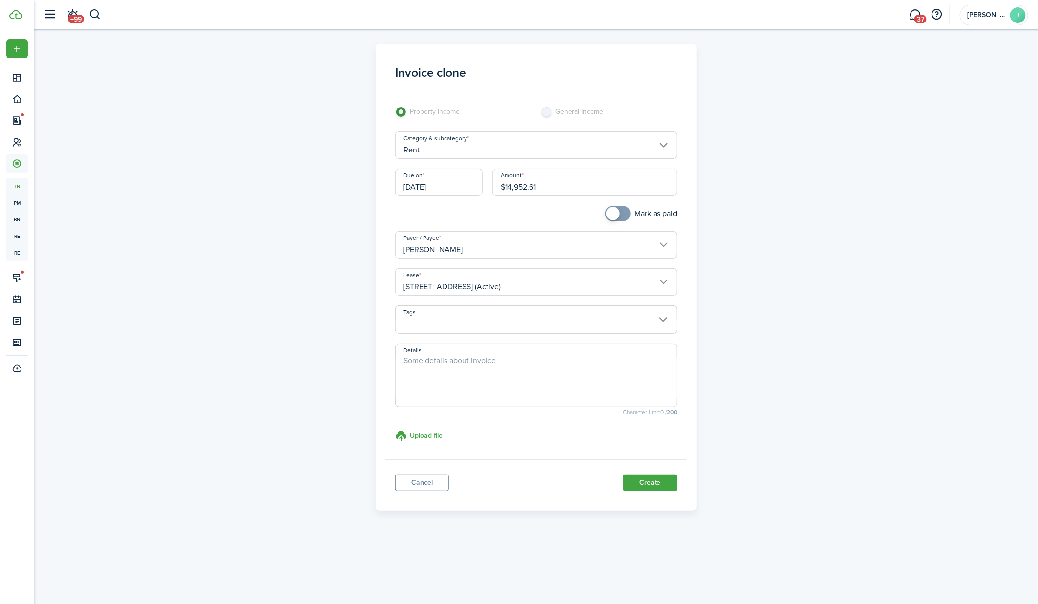
click at [544, 185] on input "$14,952.61" at bounding box center [584, 181] width 185 height 27
click at [449, 183] on input "[DATE]" at bounding box center [438, 181] width 87 height 27
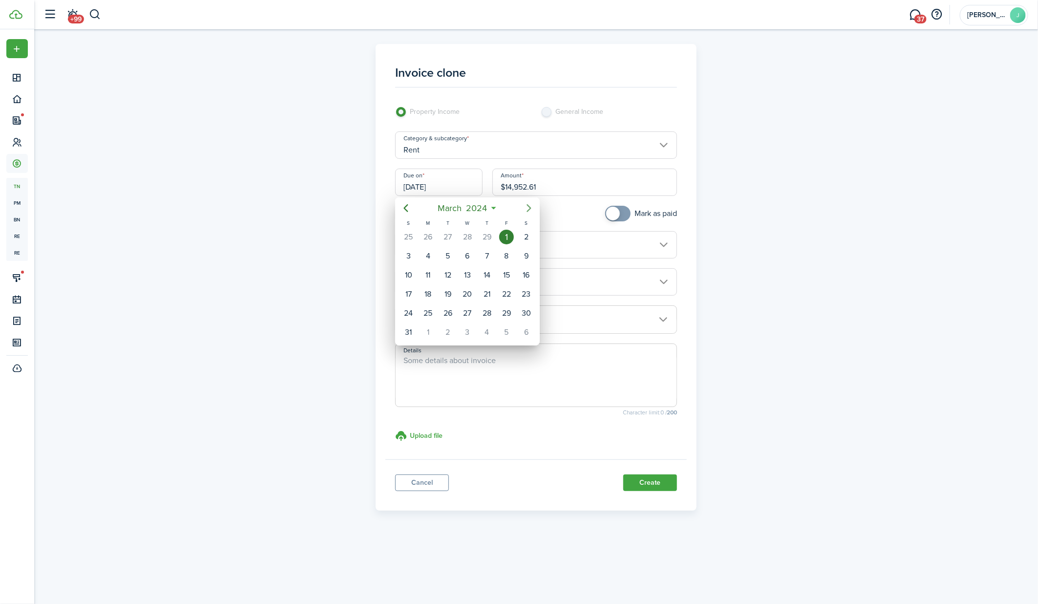
click at [523, 205] on mbsc-button "Next page" at bounding box center [529, 208] width 20 height 20
click at [429, 231] on div "1" at bounding box center [428, 236] width 15 height 15
type input "[DATE]"
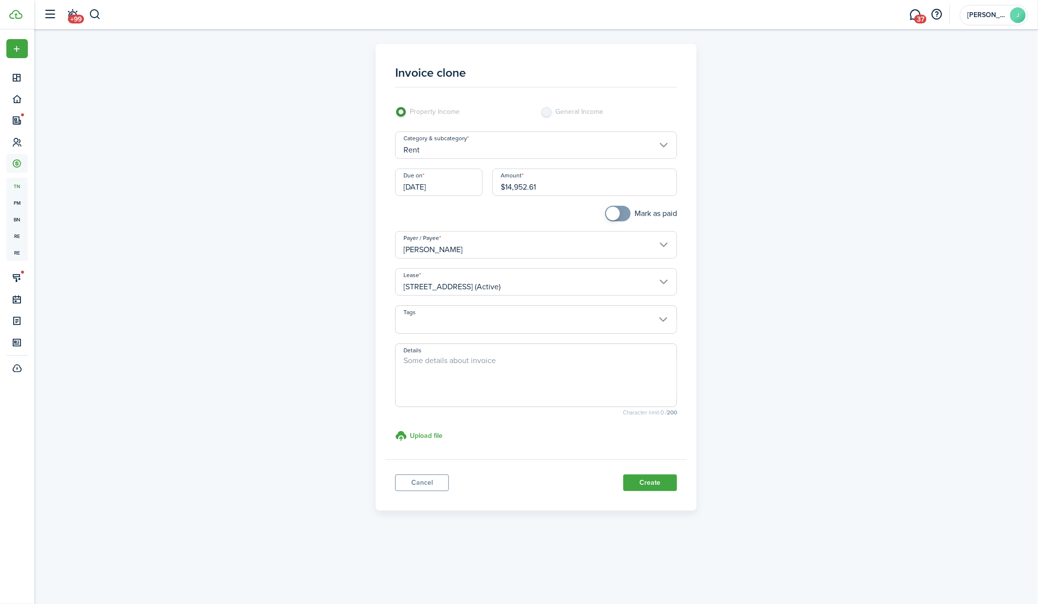
click at [527, 194] on input "$14,952.61" at bounding box center [584, 181] width 185 height 27
click at [585, 187] on input "$14,952.61" at bounding box center [584, 181] width 185 height 27
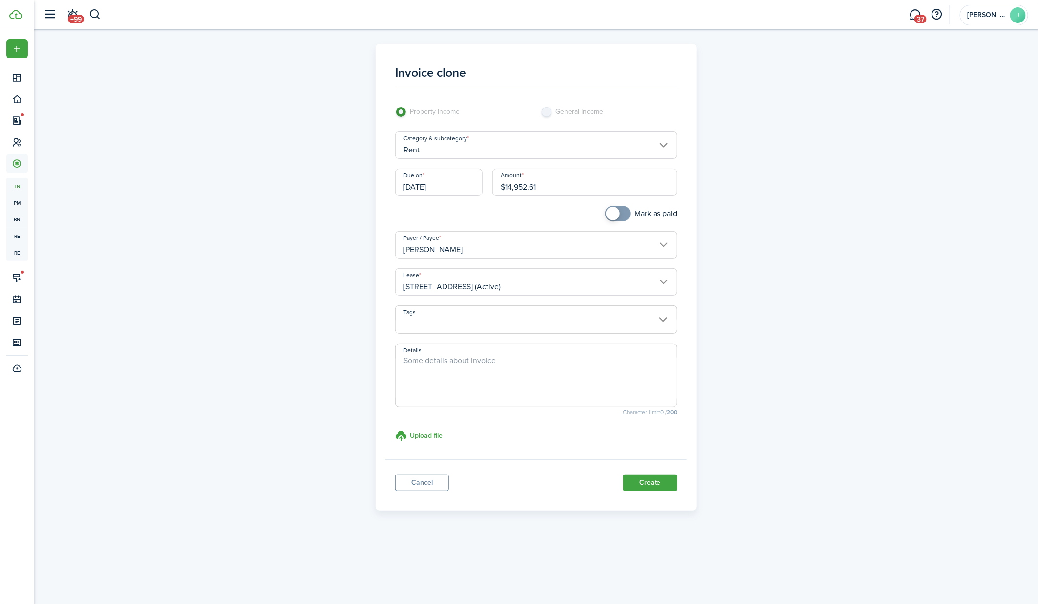
paste input "17.50"
type input "$14,917.50"
click at [660, 484] on button "Create" at bounding box center [650, 482] width 54 height 17
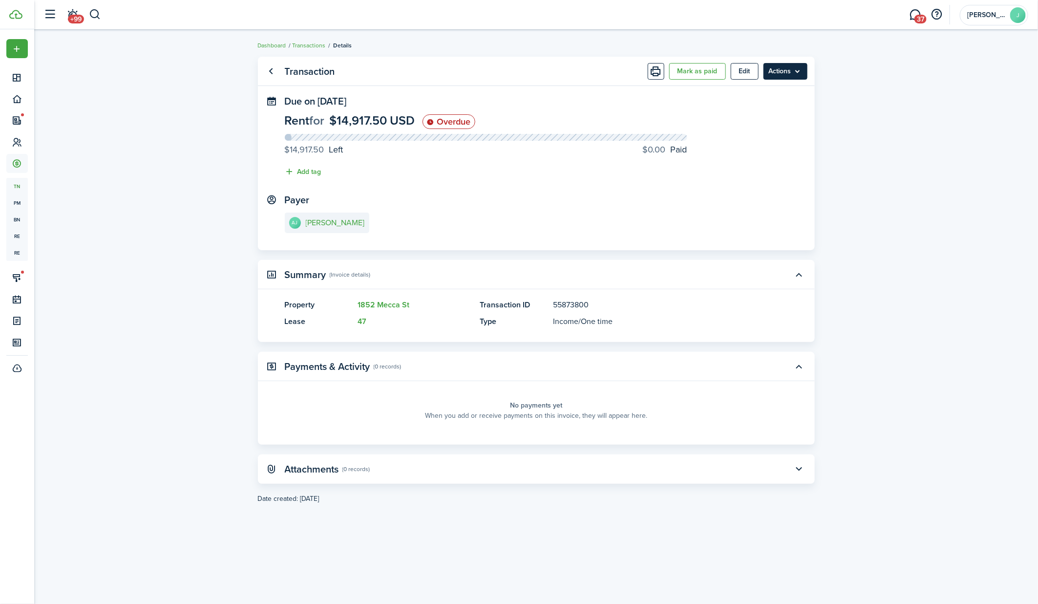
click at [794, 71] on menu-btn "Actions" at bounding box center [785, 71] width 44 height 17
click at [760, 109] on link "Clone" at bounding box center [764, 110] width 85 height 17
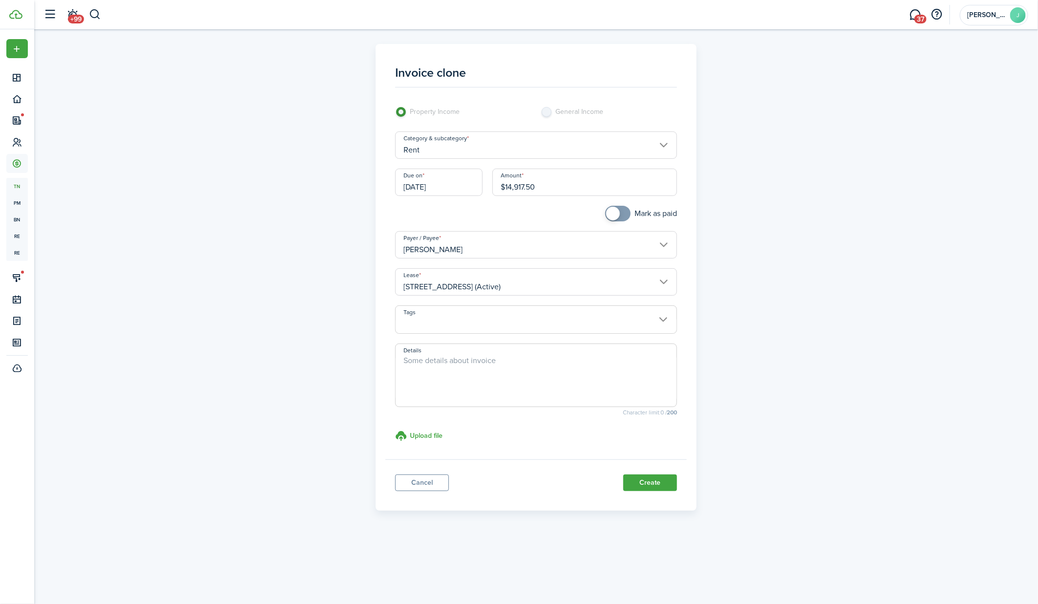
click at [554, 189] on input "$14,917.50" at bounding box center [584, 181] width 185 height 27
paste input "5,414.75"
click at [462, 188] on input "[DATE]" at bounding box center [438, 181] width 87 height 27
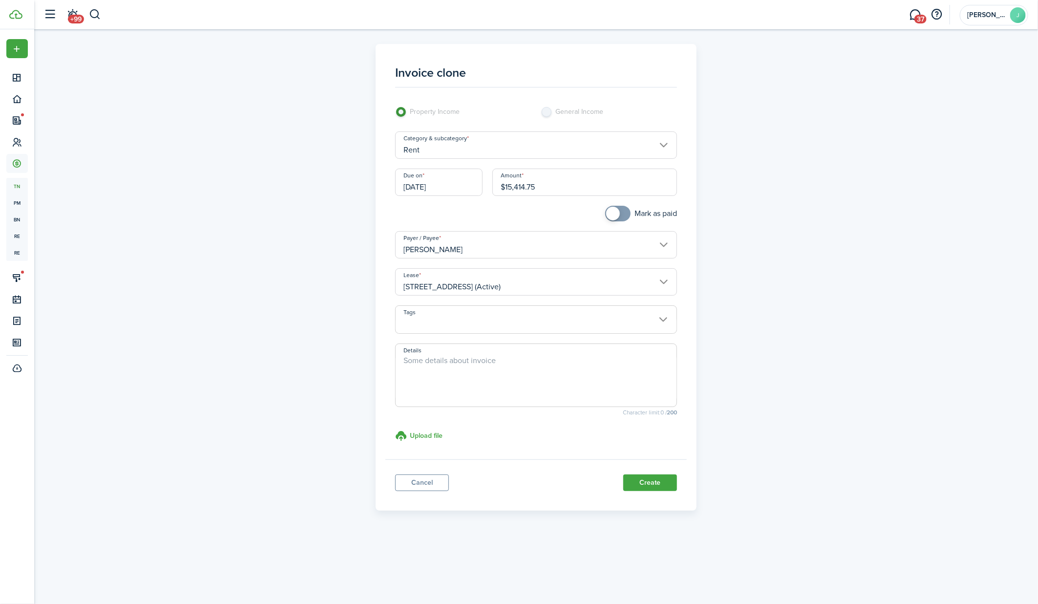
type input "$15,414.75"
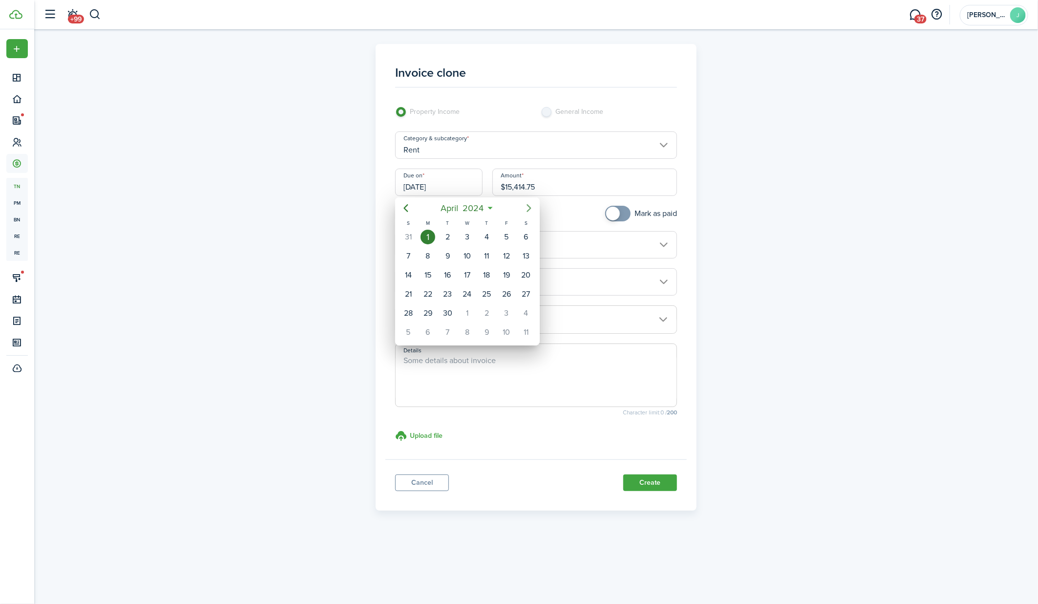
click at [529, 213] on icon "Next page" at bounding box center [529, 208] width 12 height 12
click at [470, 235] on div "1" at bounding box center [467, 236] width 15 height 15
type input "[DATE]"
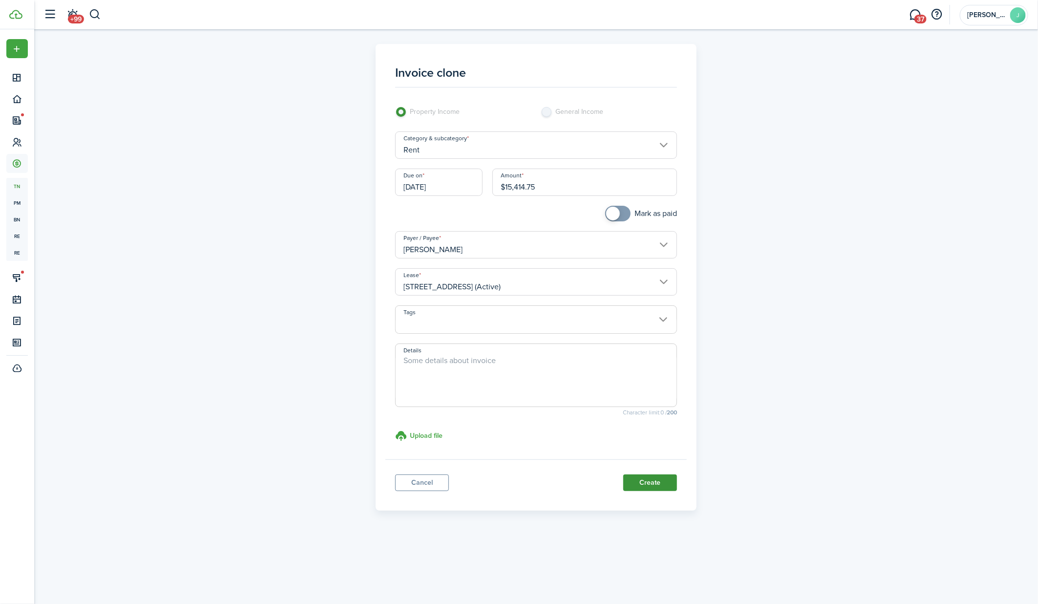
click at [647, 483] on button "Create" at bounding box center [650, 482] width 54 height 17
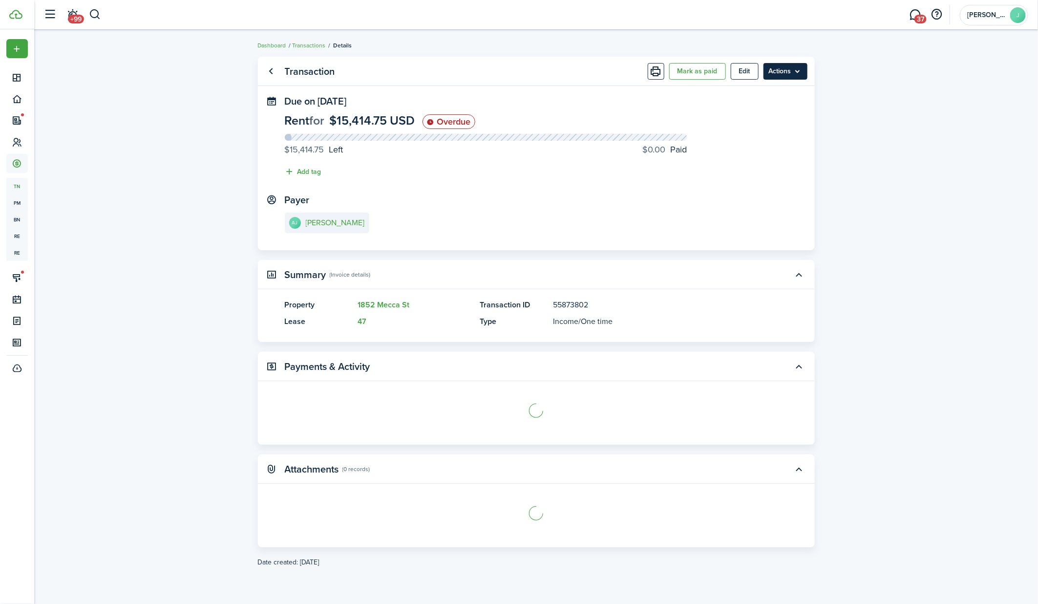
click at [804, 69] on menu-btn "Actions" at bounding box center [785, 71] width 44 height 17
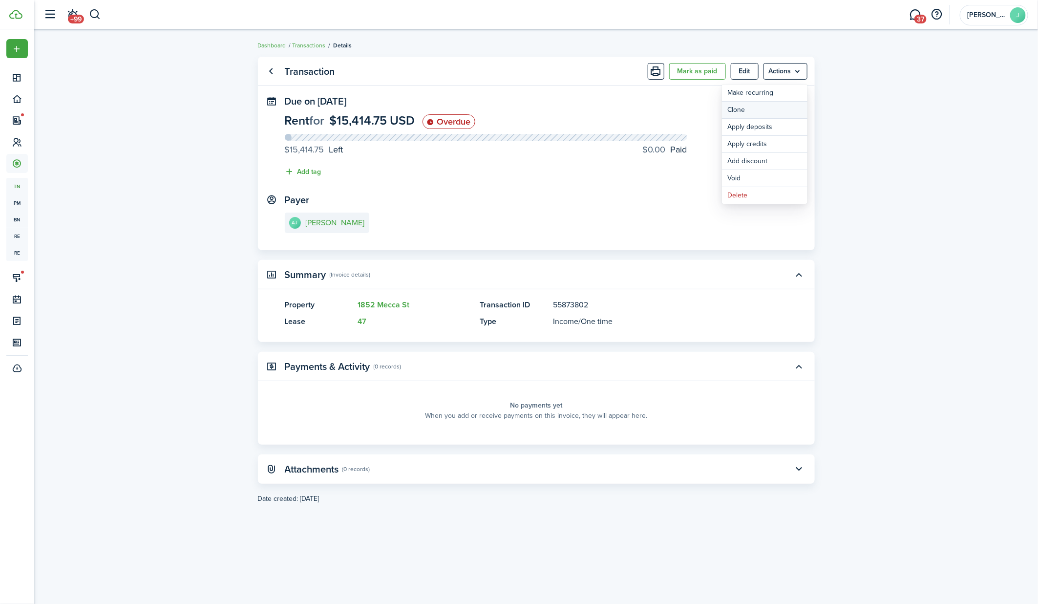
click at [755, 105] on link "Clone" at bounding box center [764, 110] width 85 height 17
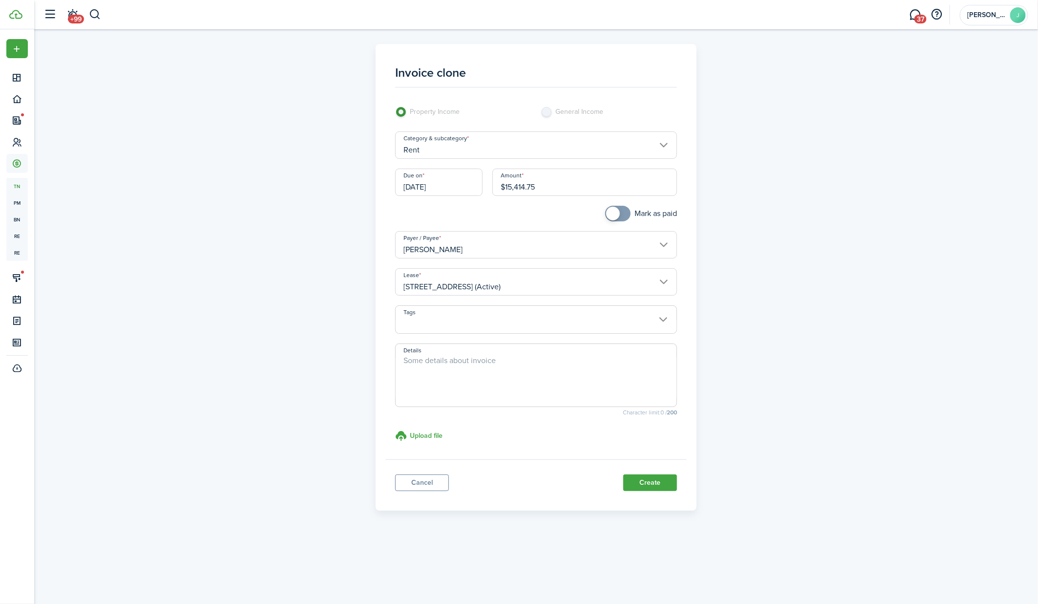
click at [454, 193] on input "[DATE]" at bounding box center [438, 181] width 87 height 27
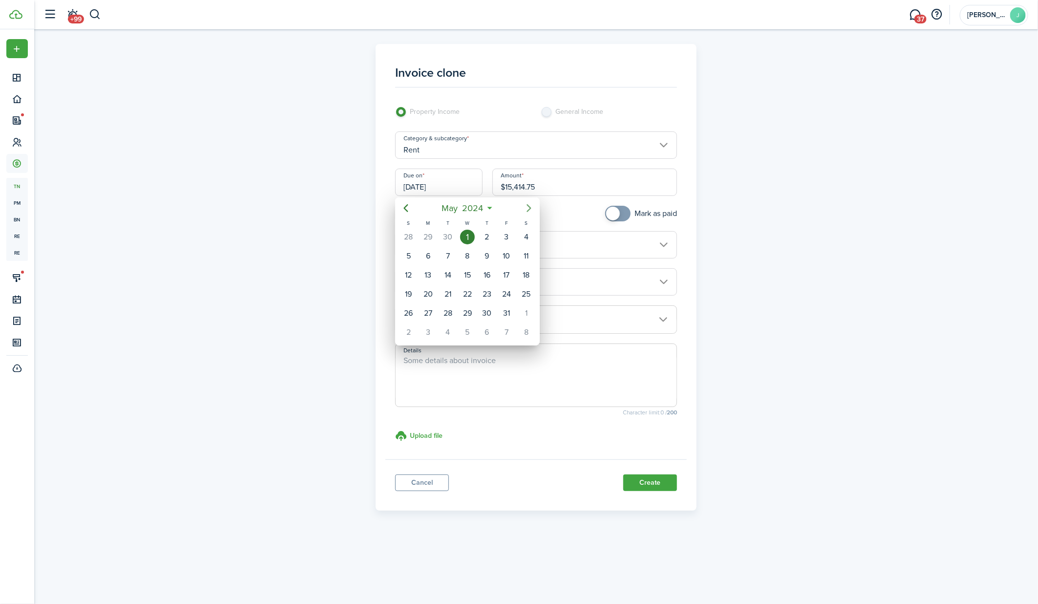
click at [528, 207] on icon "Next page" at bounding box center [529, 208] width 12 height 12
click at [528, 235] on div "1" at bounding box center [526, 236] width 15 height 15
type input "[DATE]"
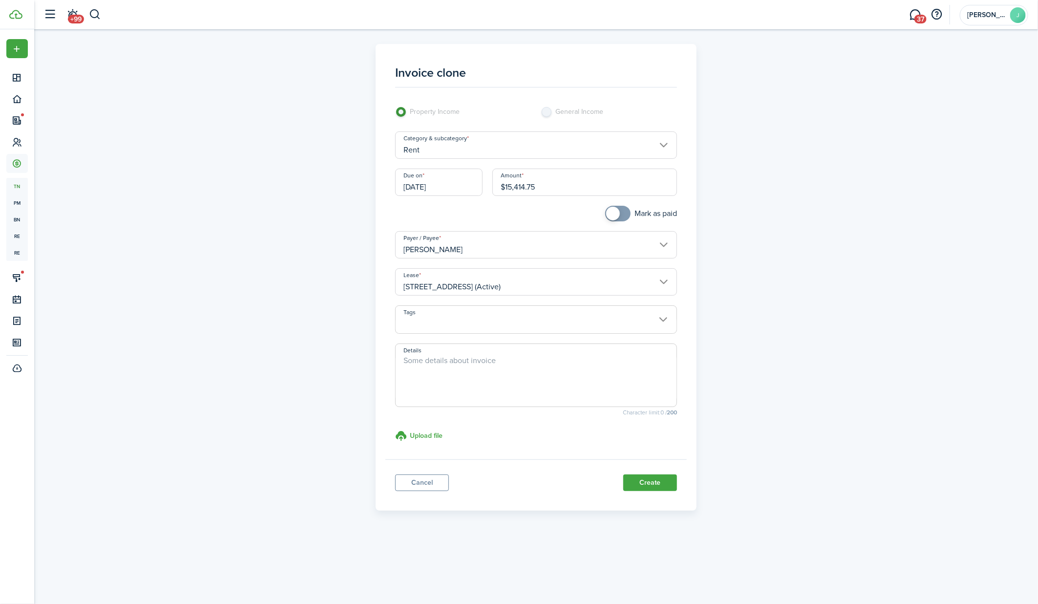
click at [592, 189] on input "$15,414.75" at bounding box center [584, 181] width 185 height 27
paste input "4,655.94"
type input "$14,655.94"
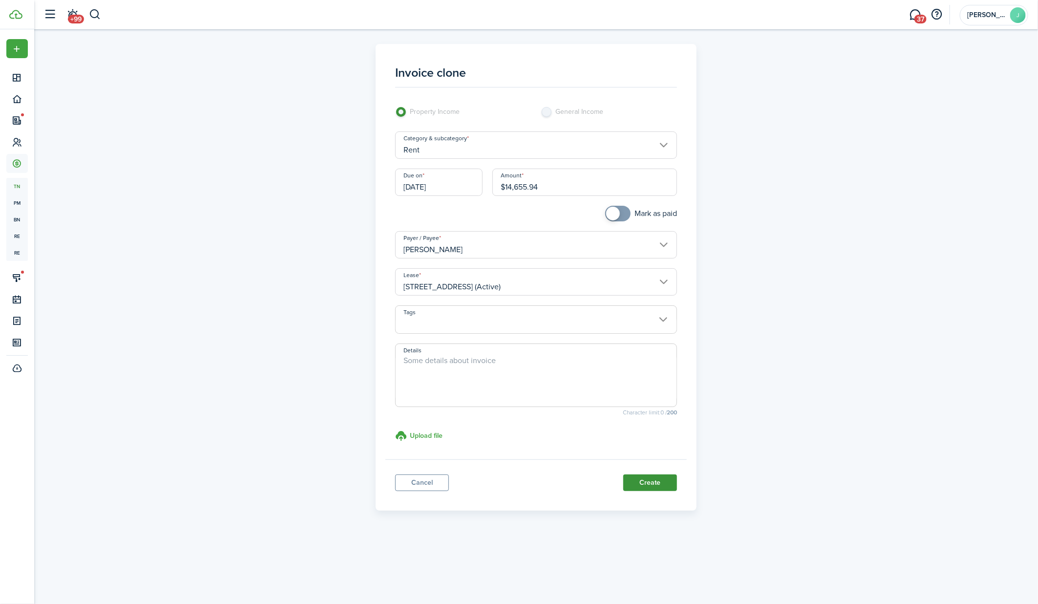
click at [655, 480] on button "Create" at bounding box center [650, 482] width 54 height 17
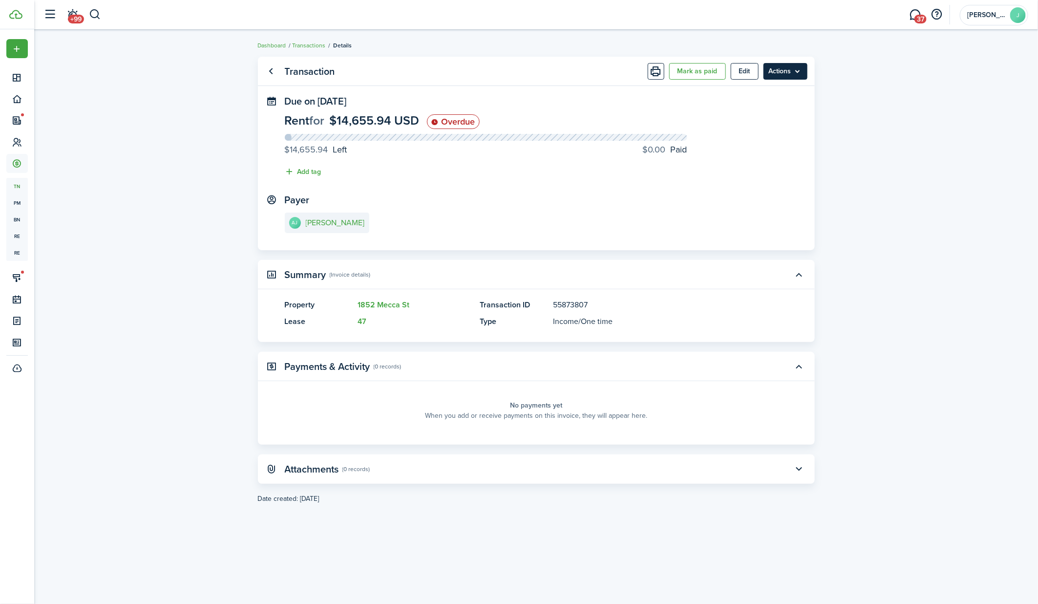
click at [800, 72] on menu-btn "Actions" at bounding box center [785, 71] width 44 height 17
click at [753, 110] on link "Clone" at bounding box center [764, 110] width 85 height 17
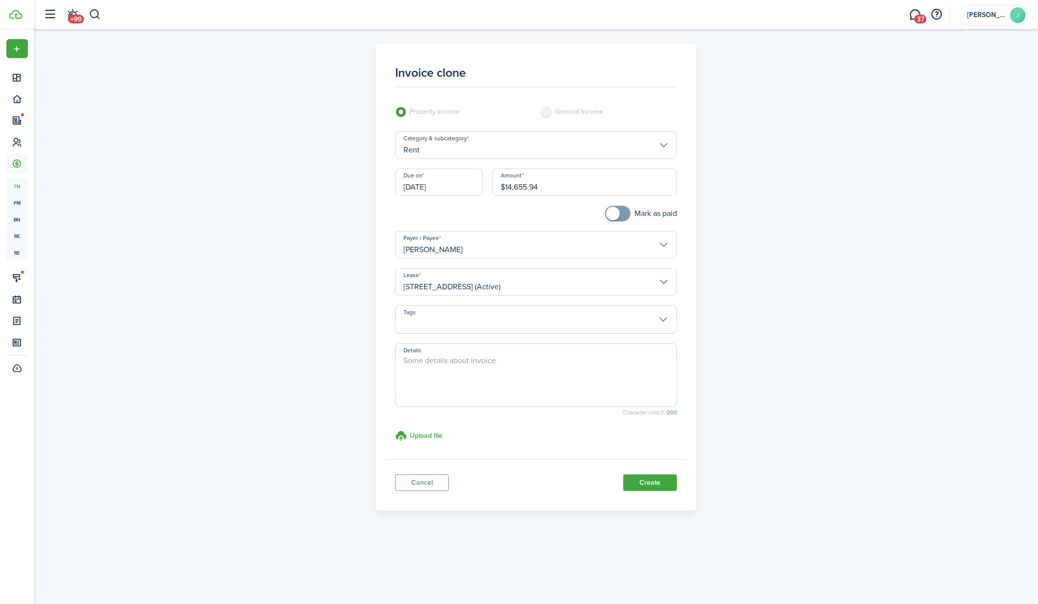
click at [466, 190] on input "[DATE]" at bounding box center [438, 181] width 87 height 27
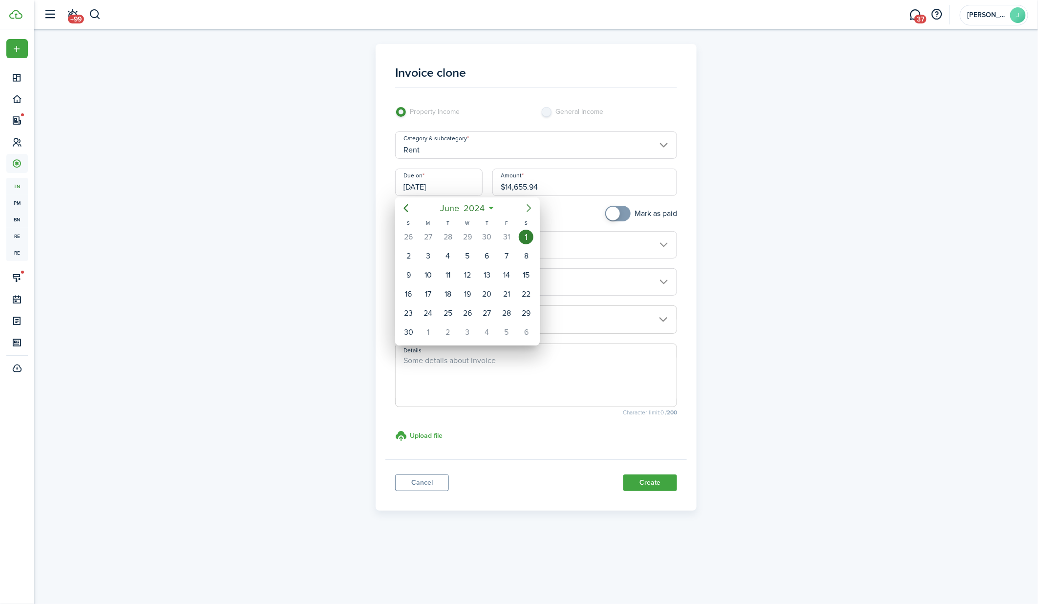
click at [526, 207] on icon "Next page" at bounding box center [529, 208] width 12 height 12
click at [427, 240] on div "1" at bounding box center [428, 236] width 15 height 15
type input "[DATE]"
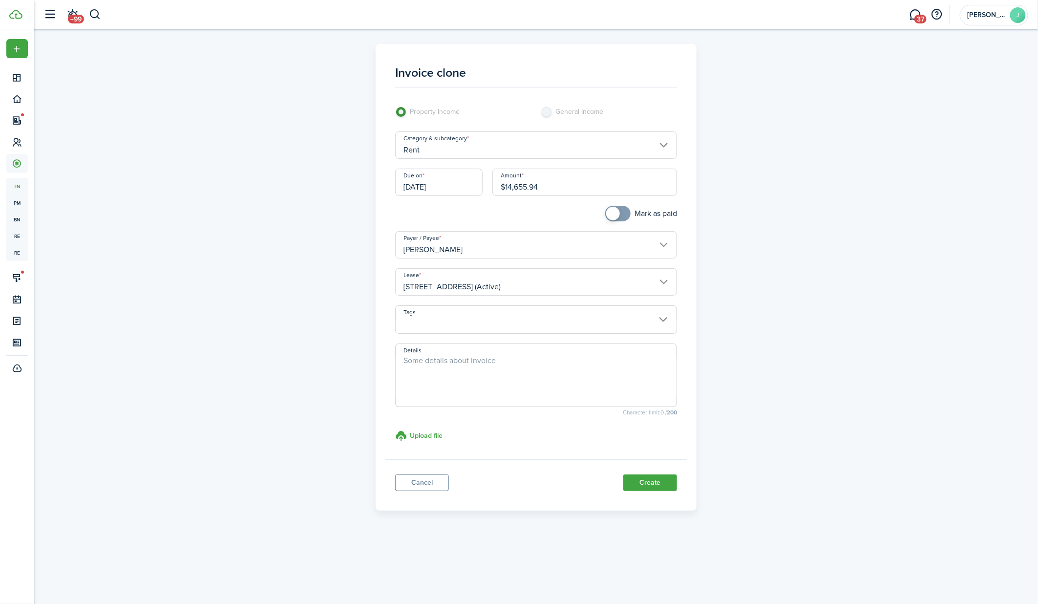
click at [547, 194] on input "$14,655.94" at bounding box center [584, 181] width 185 height 27
paste input "820.38"
type input "$14,820.38"
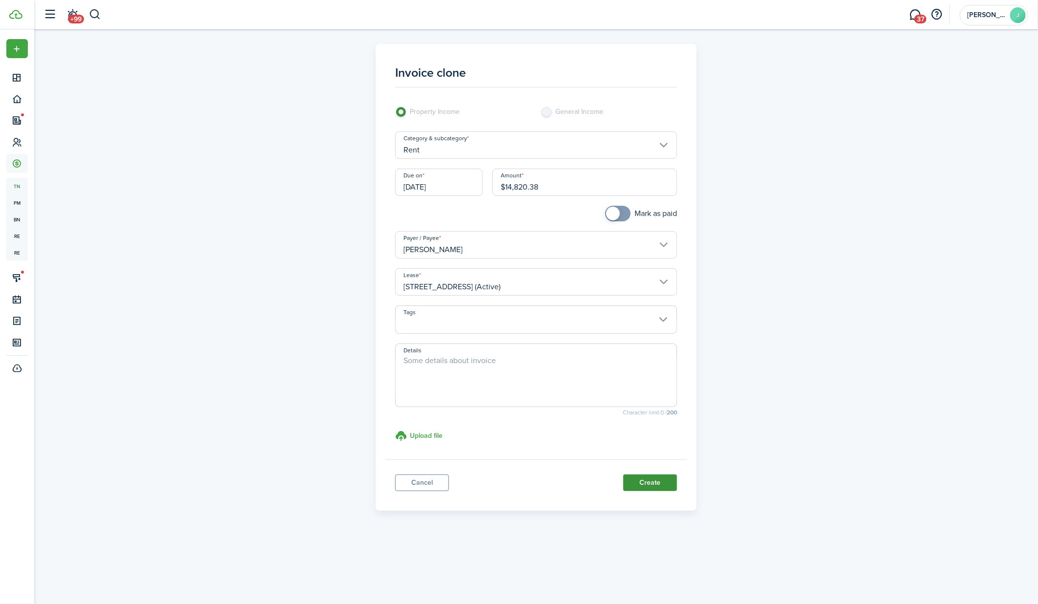
click at [649, 479] on button "Create" at bounding box center [650, 482] width 54 height 17
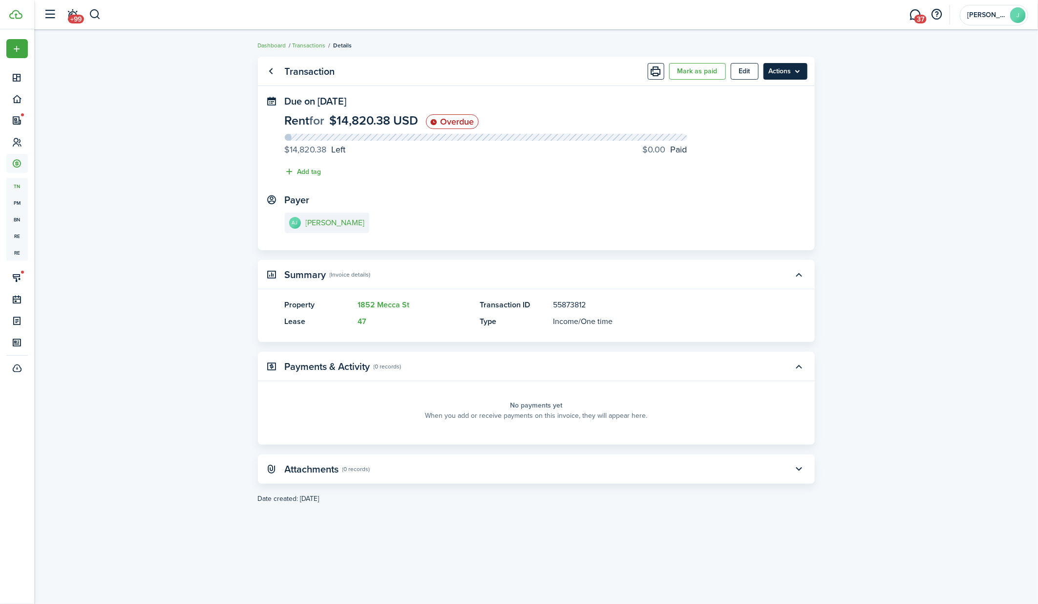
click at [796, 67] on menu-btn "Actions" at bounding box center [785, 71] width 44 height 17
click at [774, 108] on link "Clone" at bounding box center [764, 110] width 85 height 17
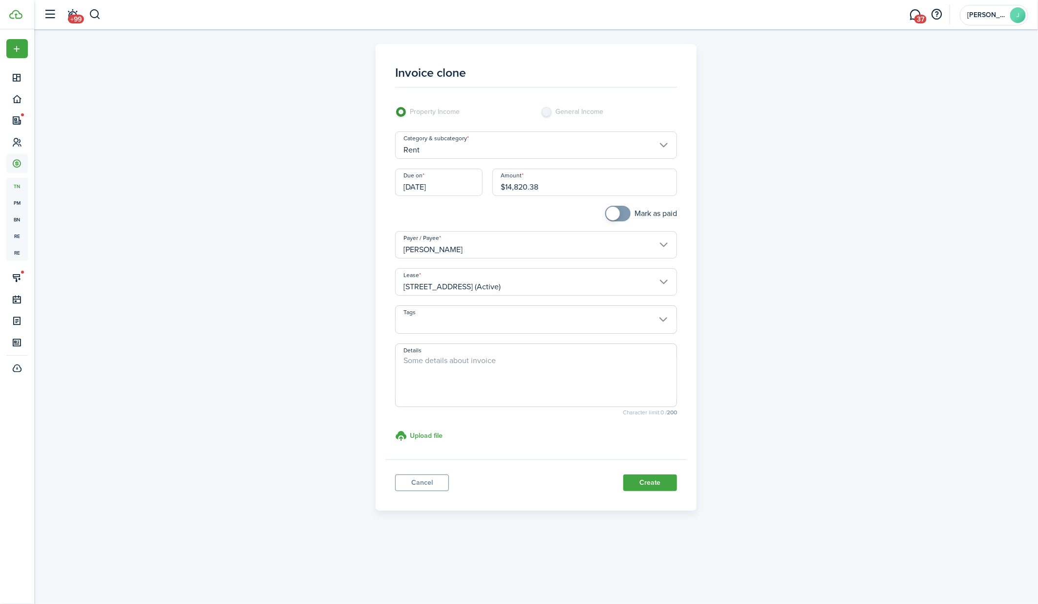
click at [450, 181] on input "[DATE]" at bounding box center [438, 181] width 87 height 27
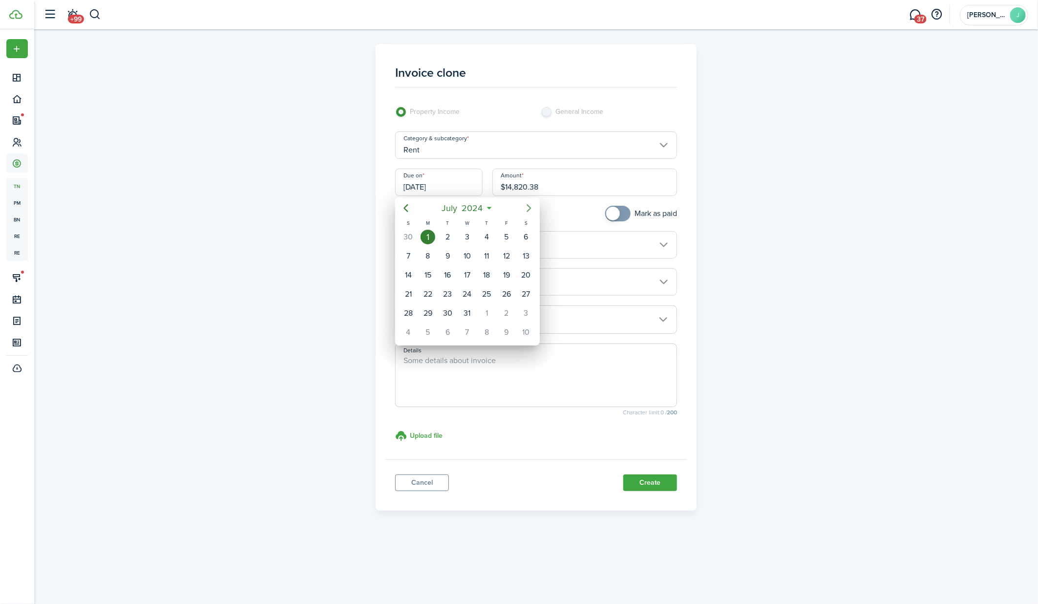
click at [531, 208] on icon "Next page" at bounding box center [529, 209] width 4 height 8
click at [487, 238] on div "1" at bounding box center [486, 236] width 15 height 15
type input "[DATE]"
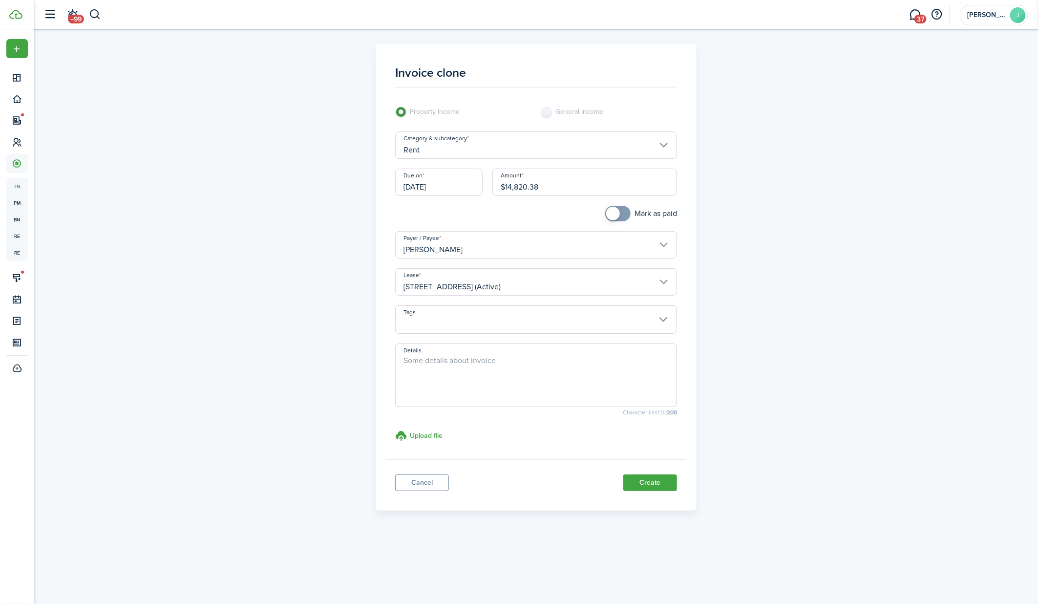
click at [561, 183] on input "$14,820.38" at bounding box center [584, 181] width 185 height 27
paste input "16.6"
type input "$14,816.68"
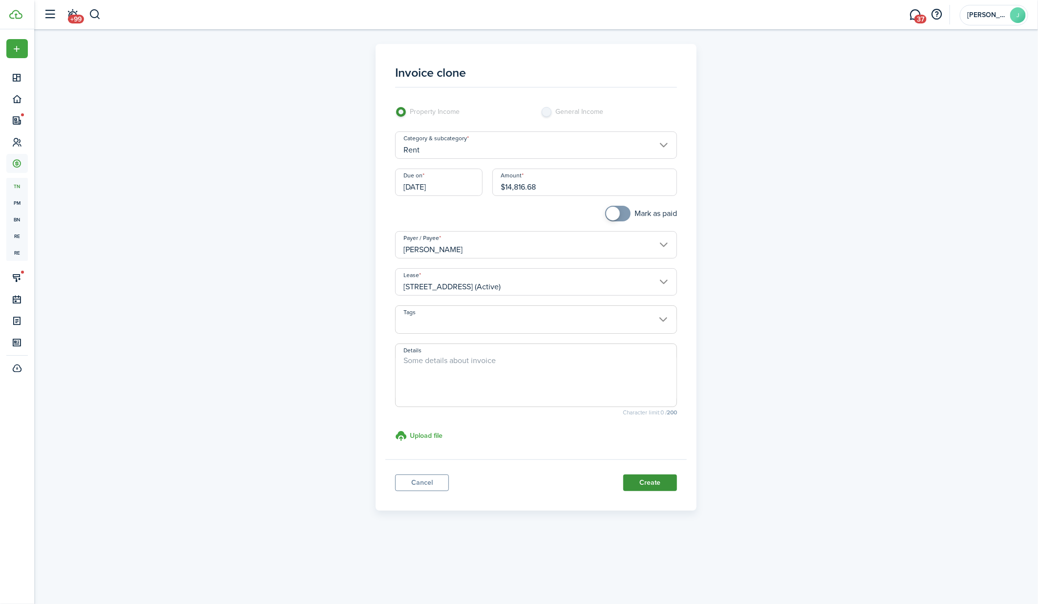
click at [651, 485] on button "Create" at bounding box center [650, 482] width 54 height 17
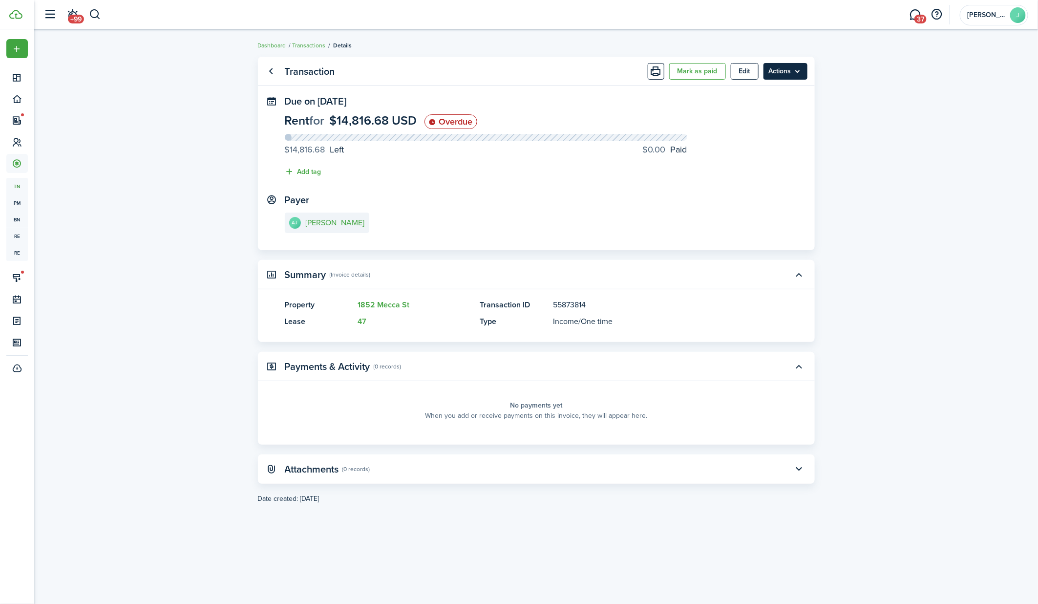
click at [801, 70] on menu-btn "Actions" at bounding box center [785, 71] width 44 height 17
click at [759, 105] on link "Clone" at bounding box center [764, 110] width 85 height 17
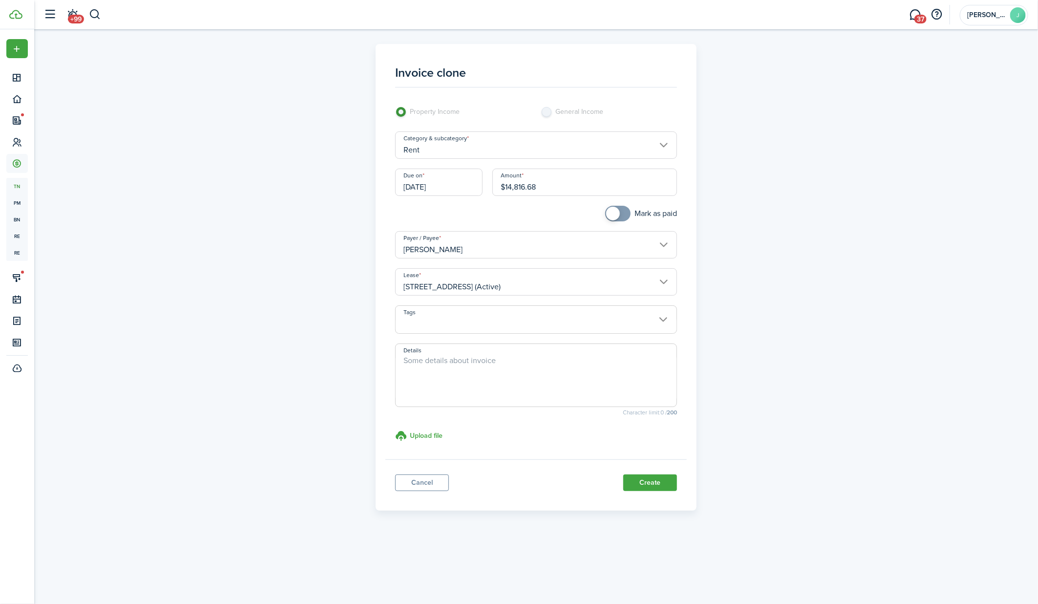
click at [436, 191] on input "[DATE]" at bounding box center [438, 181] width 87 height 27
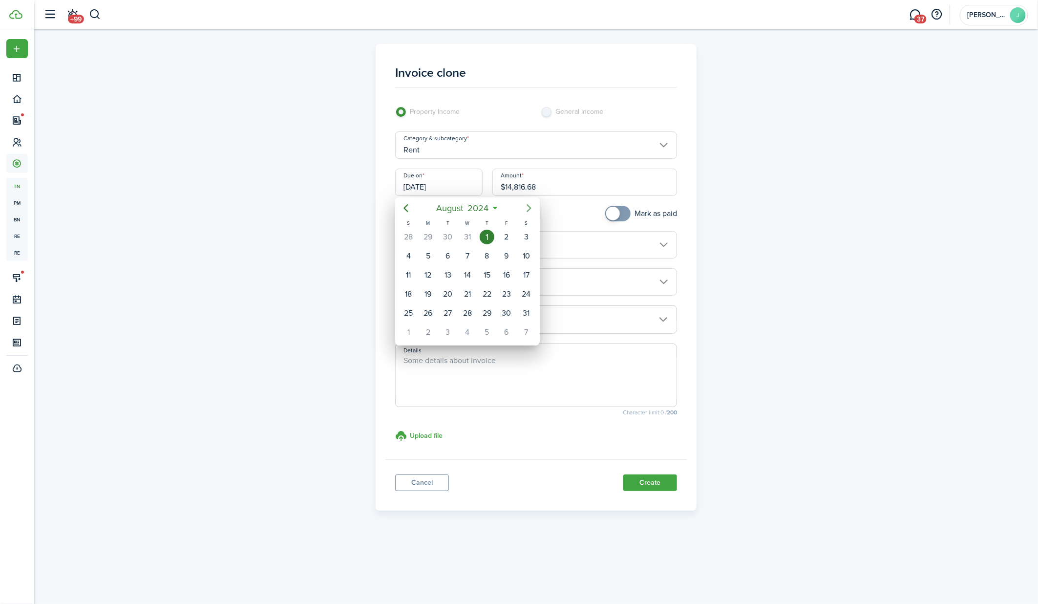
click at [532, 212] on icon "Next page" at bounding box center [529, 208] width 12 height 12
click at [415, 238] on div "[DATE]" at bounding box center [408, 237] width 20 height 19
type input "[DATE]"
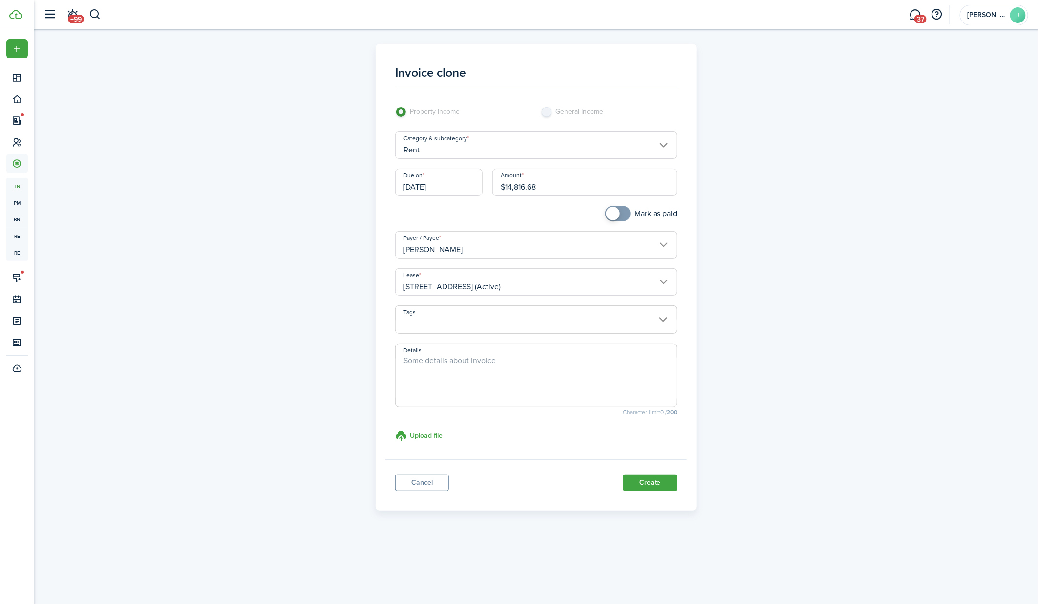
click at [573, 188] on input "$14,816.68" at bounding box center [584, 181] width 185 height 27
paste input "5,240.1"
type input "$15,240.18"
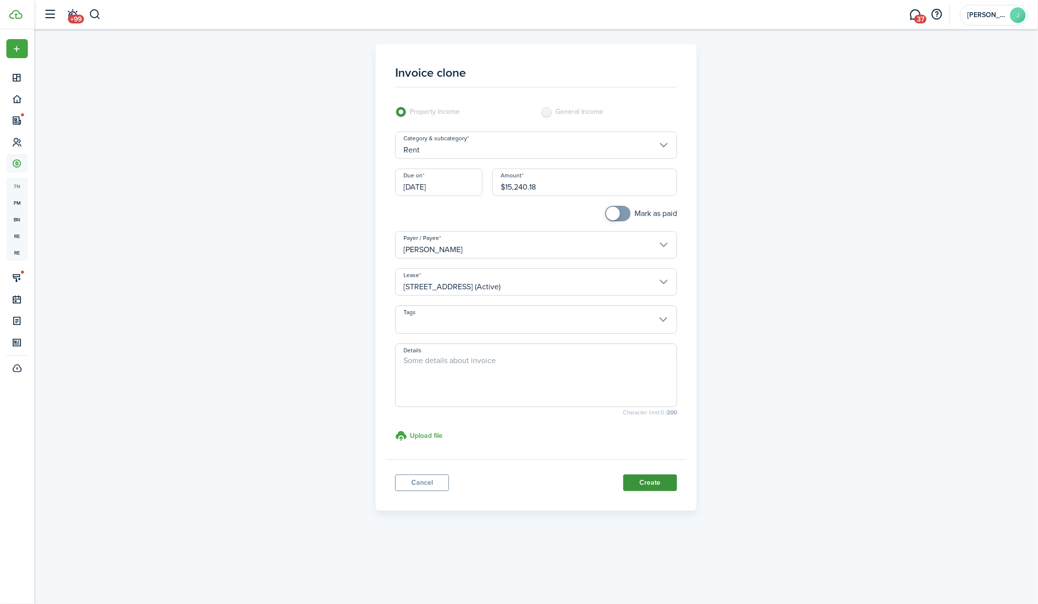
click at [659, 482] on button "Create" at bounding box center [650, 482] width 54 height 17
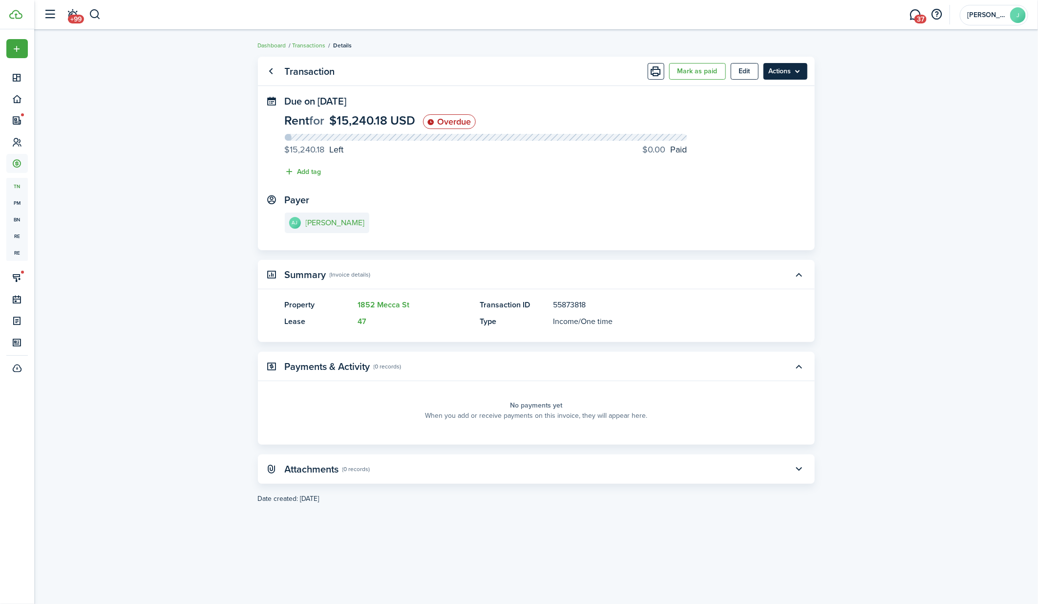
click at [795, 75] on menu-btn "Actions" at bounding box center [785, 71] width 44 height 17
click at [763, 112] on link "Clone" at bounding box center [764, 110] width 85 height 17
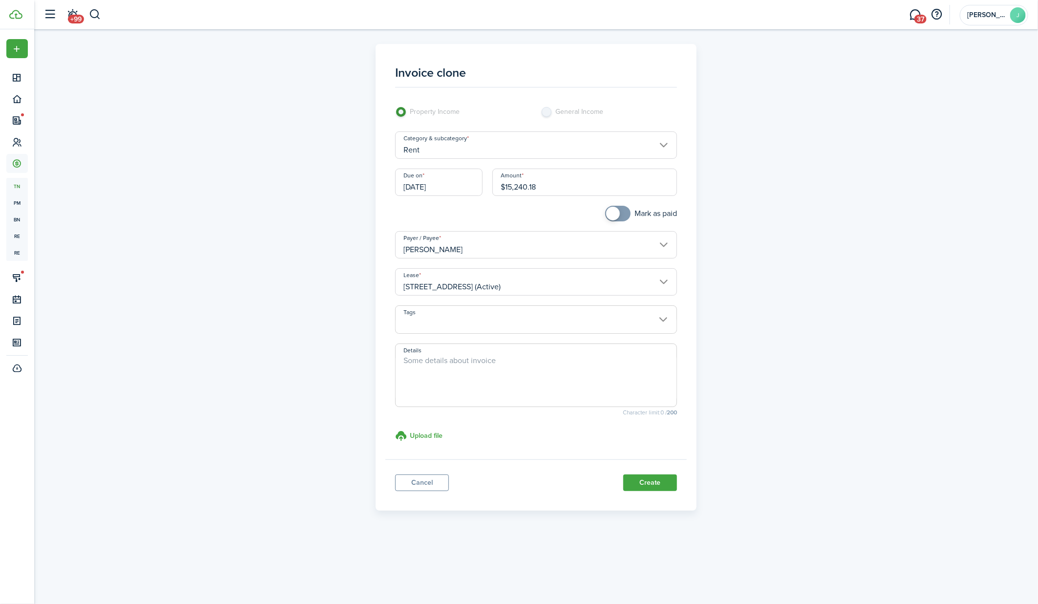
click at [437, 184] on input "[DATE]" at bounding box center [438, 181] width 87 height 27
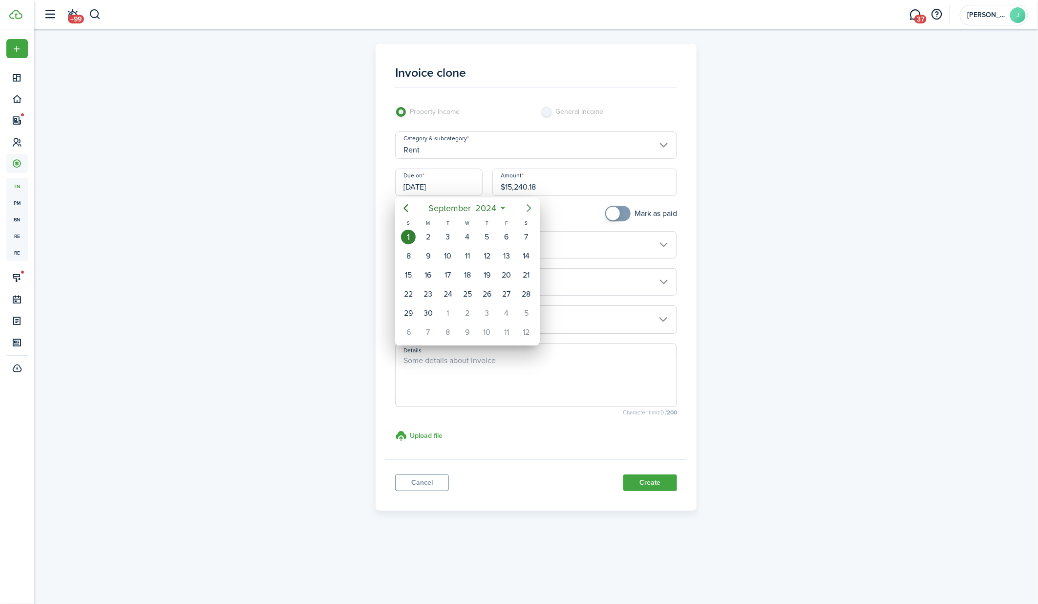
click at [529, 208] on icon "Next page" at bounding box center [529, 208] width 12 height 12
click at [443, 232] on div "1" at bounding box center [447, 236] width 15 height 15
type input "[DATE]"
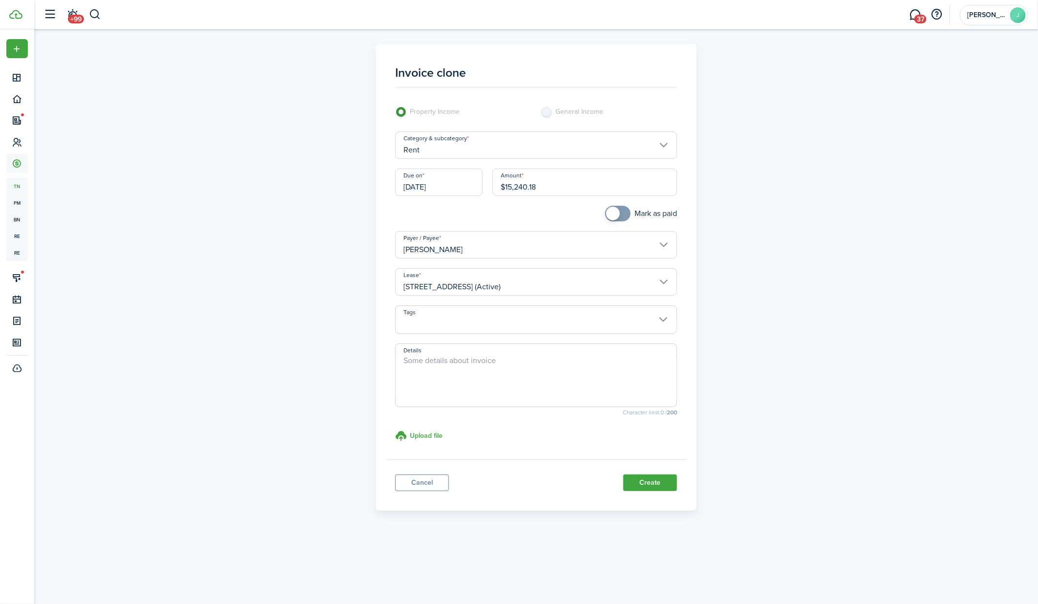
click at [544, 177] on input "$15,240.18" at bounding box center [584, 181] width 185 height 27
click at [544, 181] on input "$15,240.18" at bounding box center [584, 181] width 185 height 27
paste input "4,239.02"
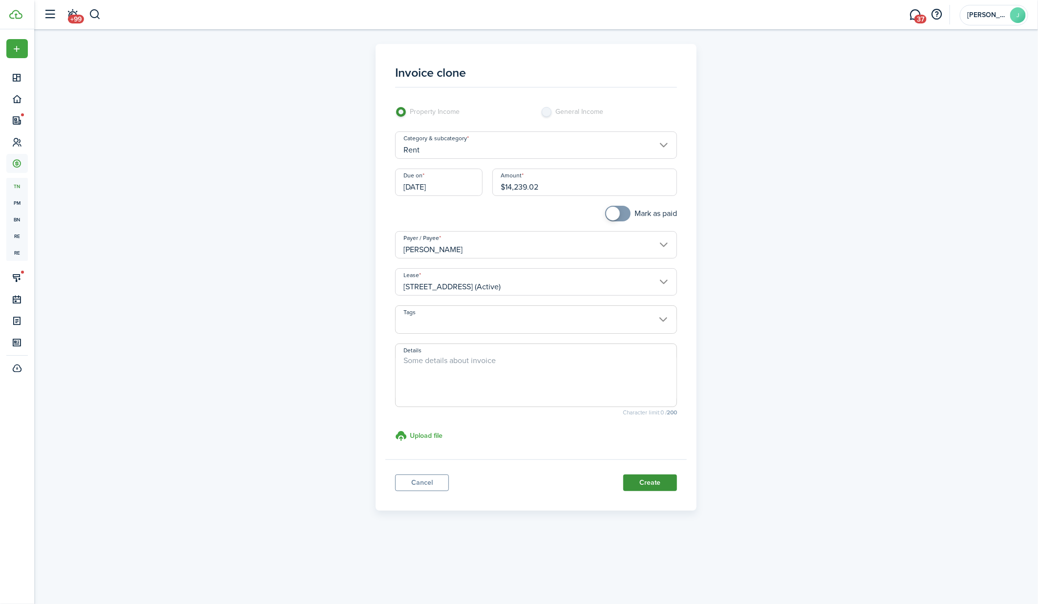
type input "$14,239.02"
click at [653, 481] on button "Create" at bounding box center [650, 482] width 54 height 17
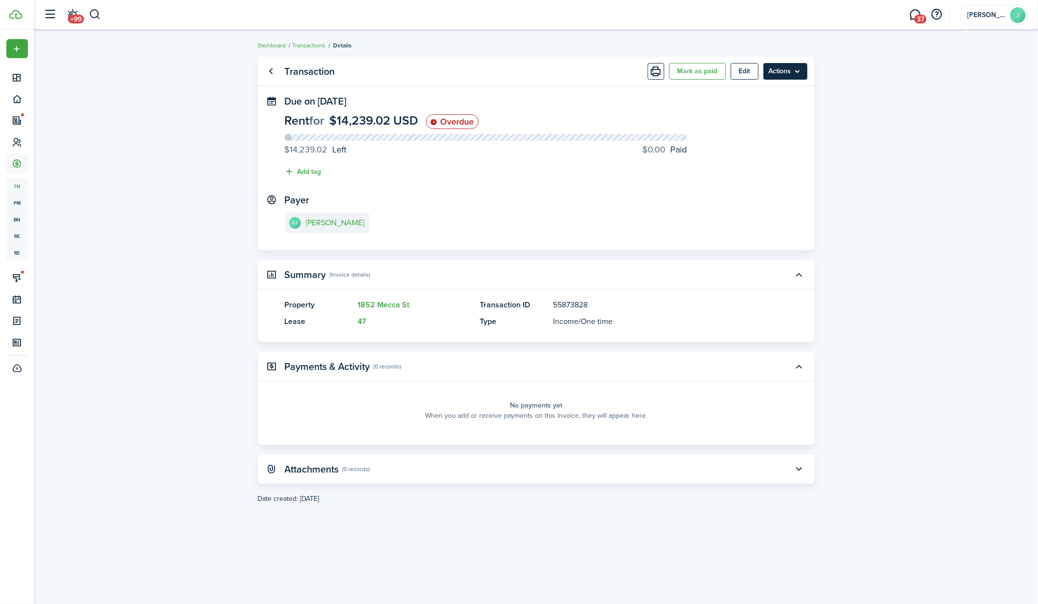
click at [803, 71] on menu-btn "Actions" at bounding box center [785, 71] width 44 height 17
click at [757, 110] on link "Clone" at bounding box center [764, 110] width 85 height 17
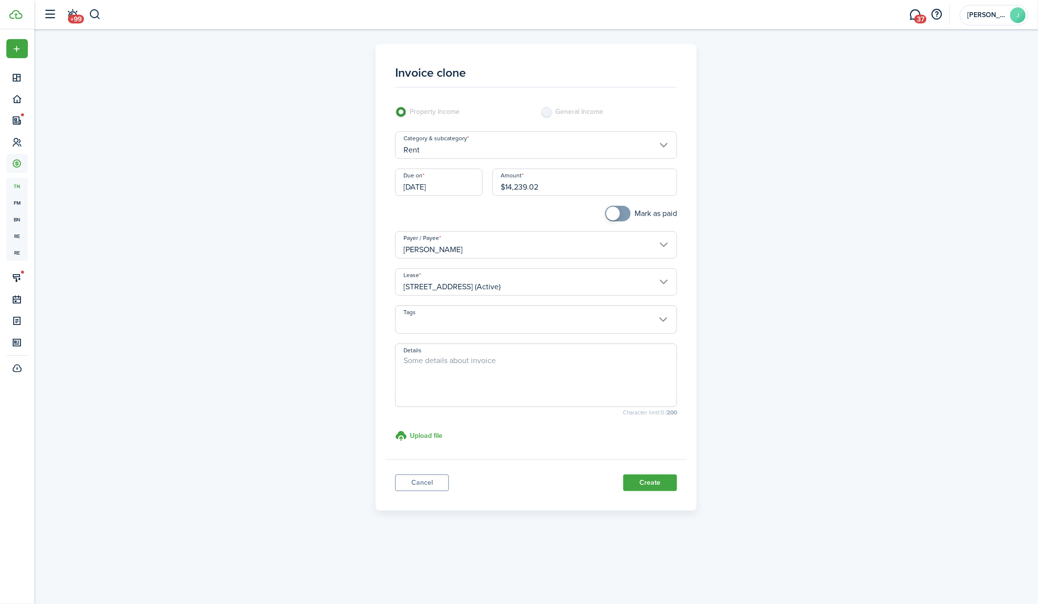
click at [452, 175] on input "[DATE]" at bounding box center [438, 181] width 87 height 27
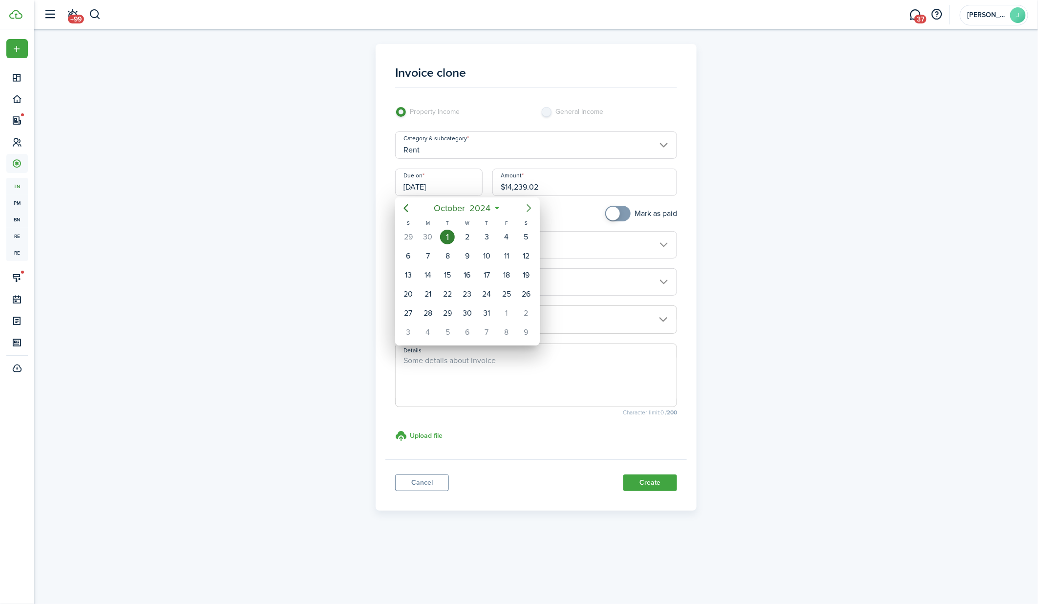
click at [524, 206] on icon "Next page" at bounding box center [529, 208] width 12 height 12
click at [500, 238] on div "1" at bounding box center [506, 236] width 15 height 15
type input "[DATE]"
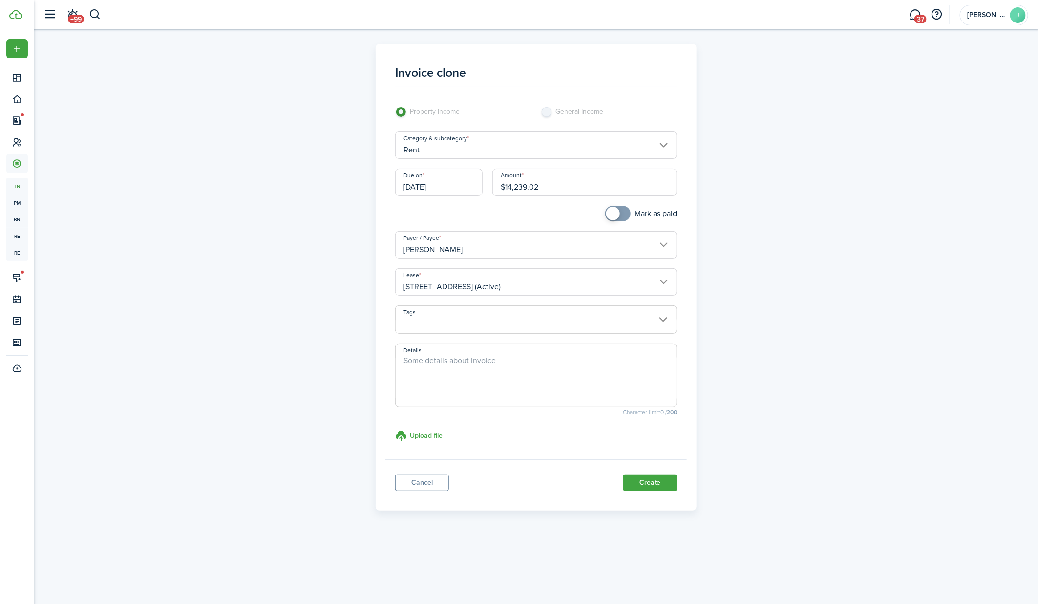
click at [533, 185] on input "$14,239.02" at bounding box center [584, 181] width 185 height 27
click at [550, 183] on input "$14,239.02" at bounding box center [584, 181] width 185 height 27
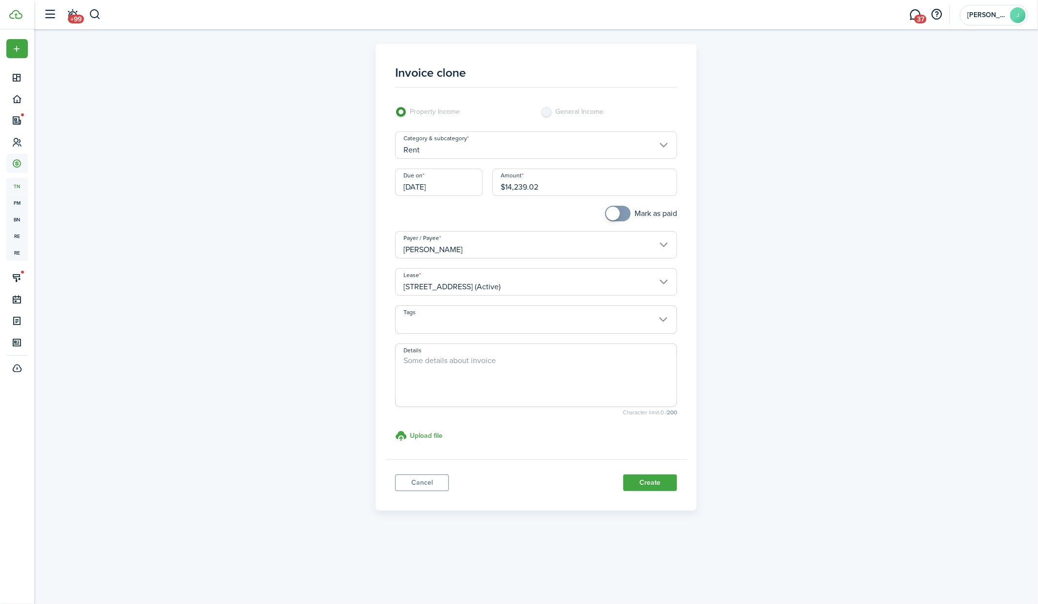
paste input "469.69"
type input "$14,469.69"
checkbox input "true"
click at [619, 214] on span at bounding box center [618, 214] width 10 height 16
click at [652, 483] on button "Create" at bounding box center [650, 482] width 54 height 17
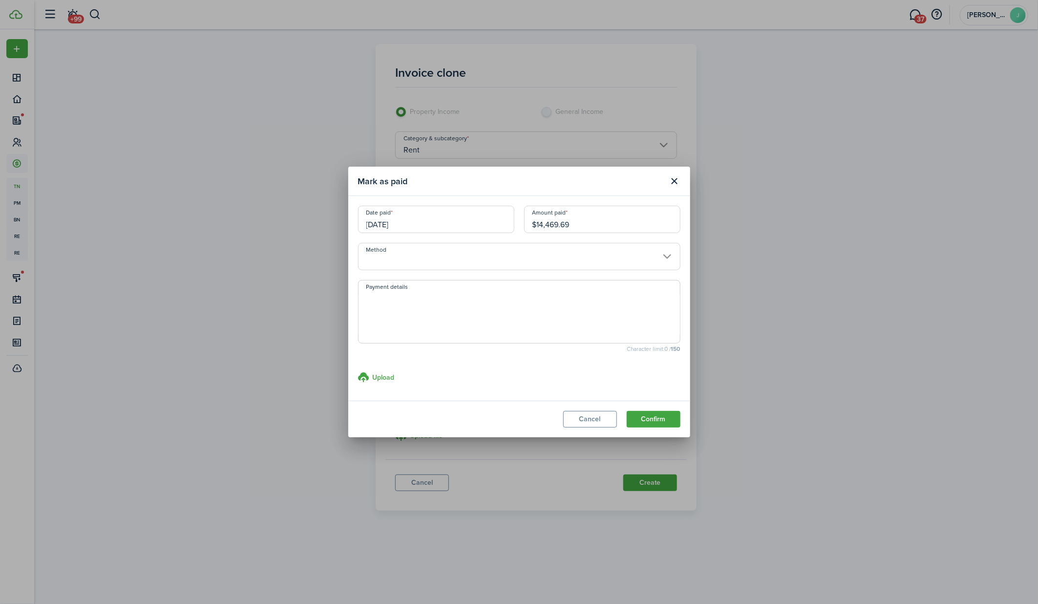
click at [526, 249] on input "Method" at bounding box center [519, 256] width 322 height 27
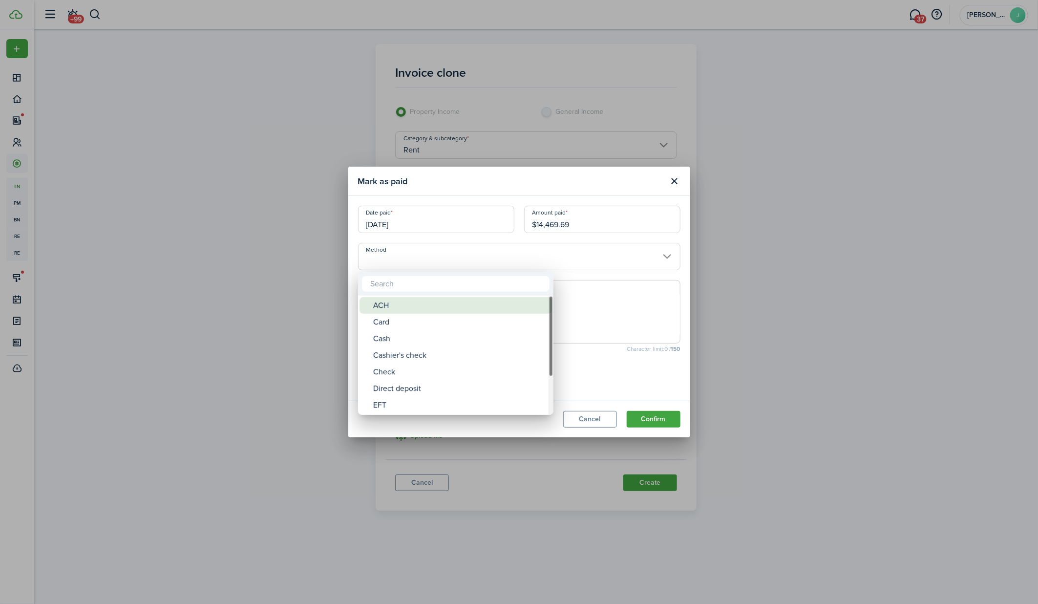
click at [478, 313] on div "Card" at bounding box center [459, 321] width 173 height 17
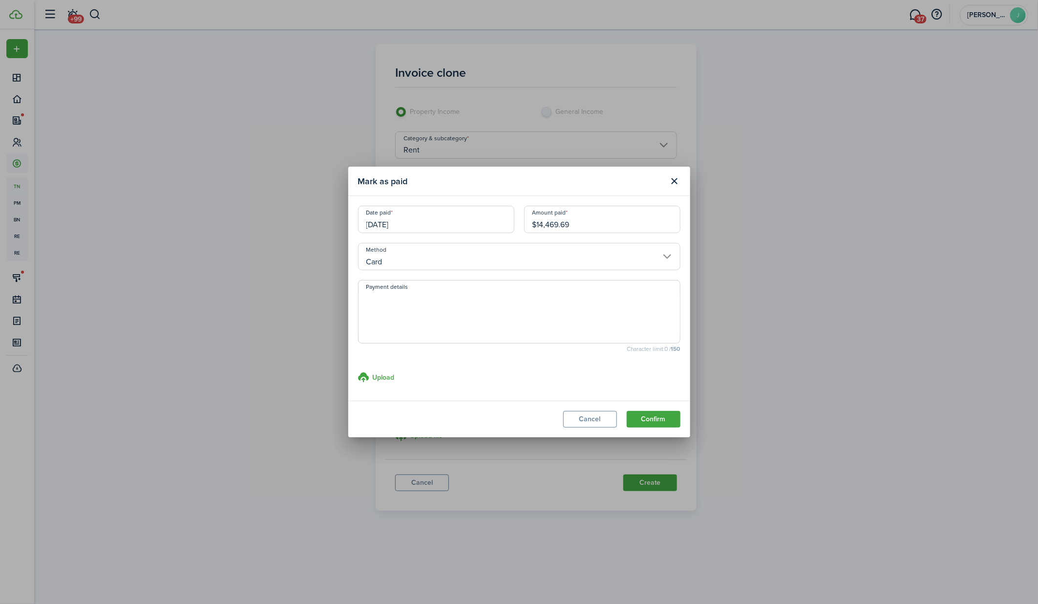
click at [473, 263] on input "Card" at bounding box center [519, 256] width 322 height 27
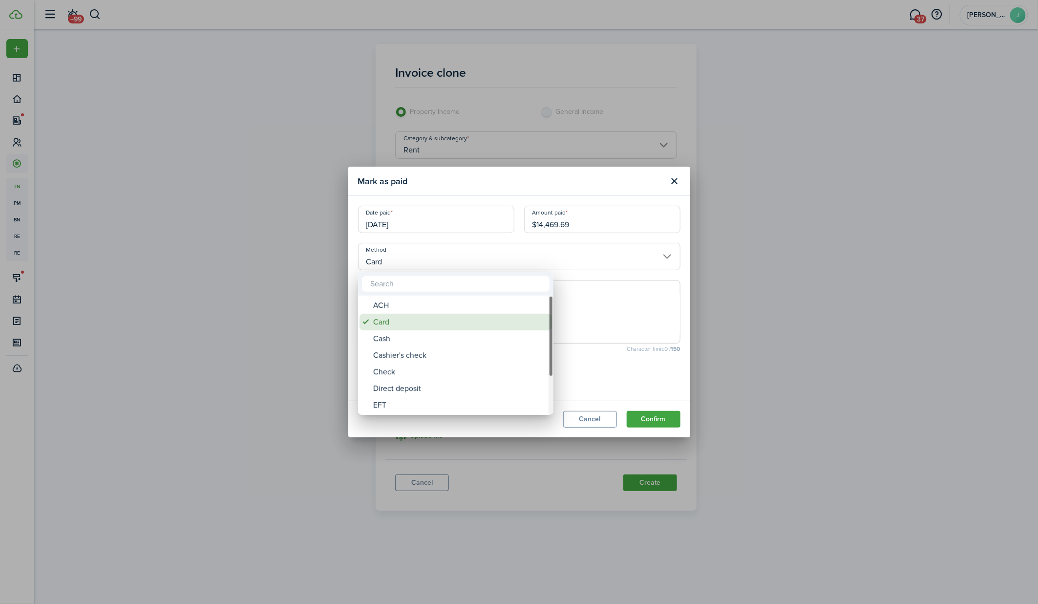
click at [420, 304] on div "ACH" at bounding box center [459, 305] width 173 height 17
type input "ACH"
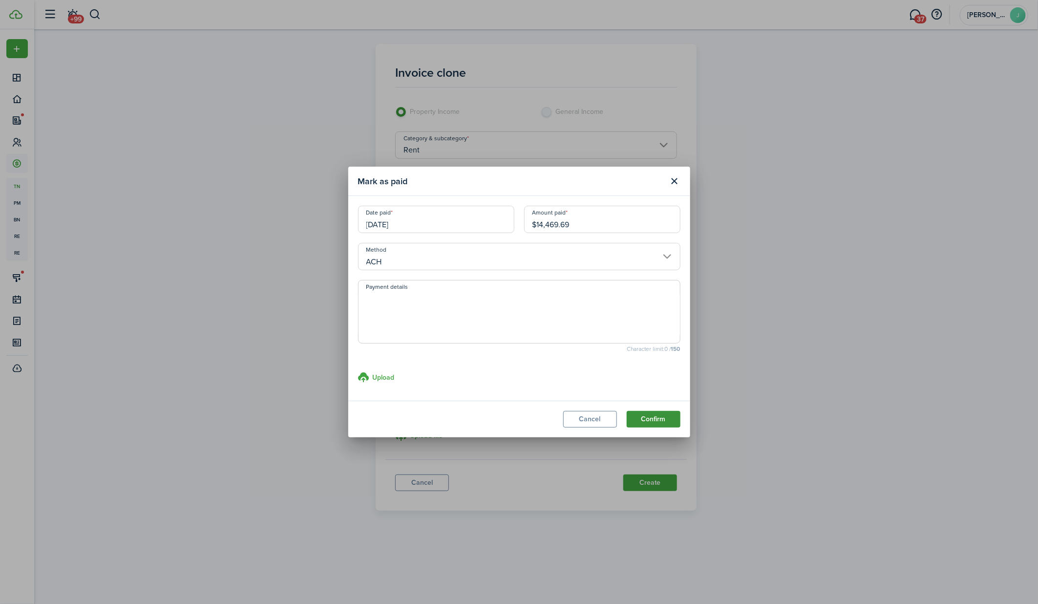
click at [673, 427] on modal-footer "Cancel Confirm" at bounding box center [519, 418] width 342 height 37
click at [673, 423] on button "Confirm" at bounding box center [653, 419] width 54 height 17
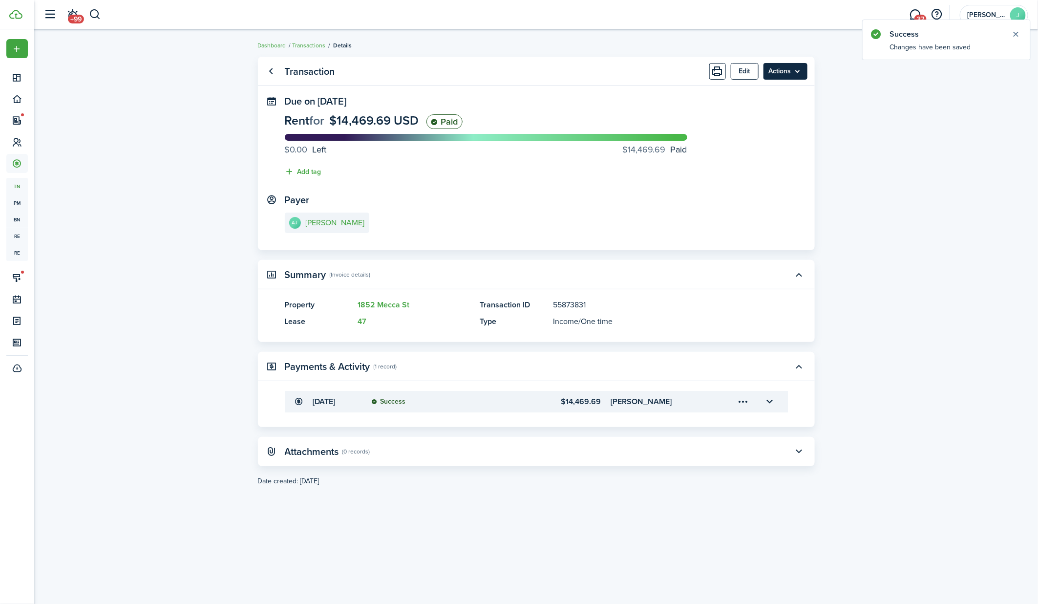
click at [801, 70] on menu-btn "Actions" at bounding box center [785, 71] width 44 height 17
click at [773, 109] on link "Clone" at bounding box center [764, 110] width 85 height 17
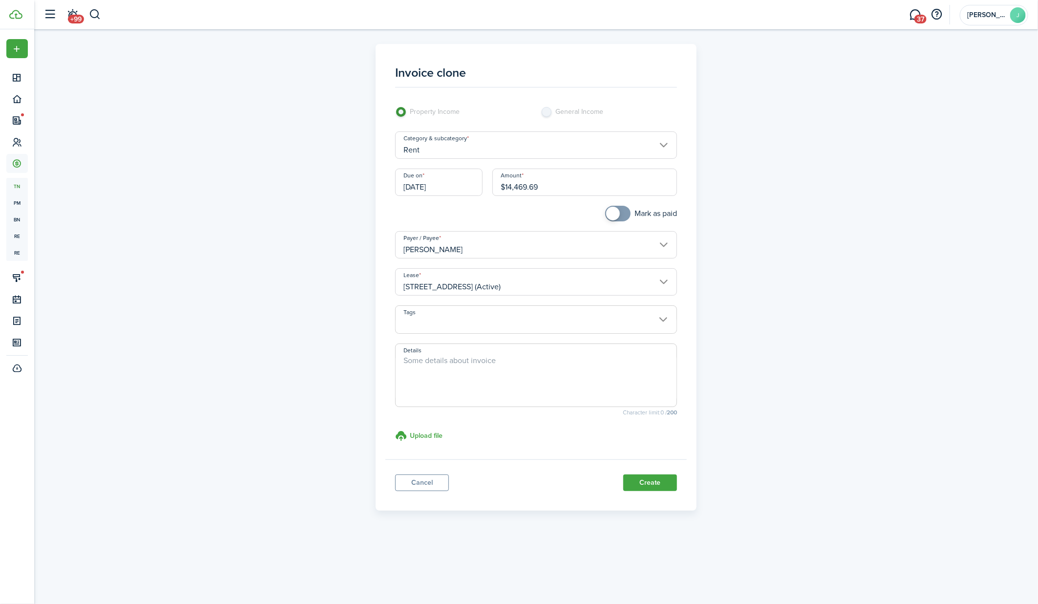
click at [450, 176] on input "[DATE]" at bounding box center [438, 181] width 87 height 27
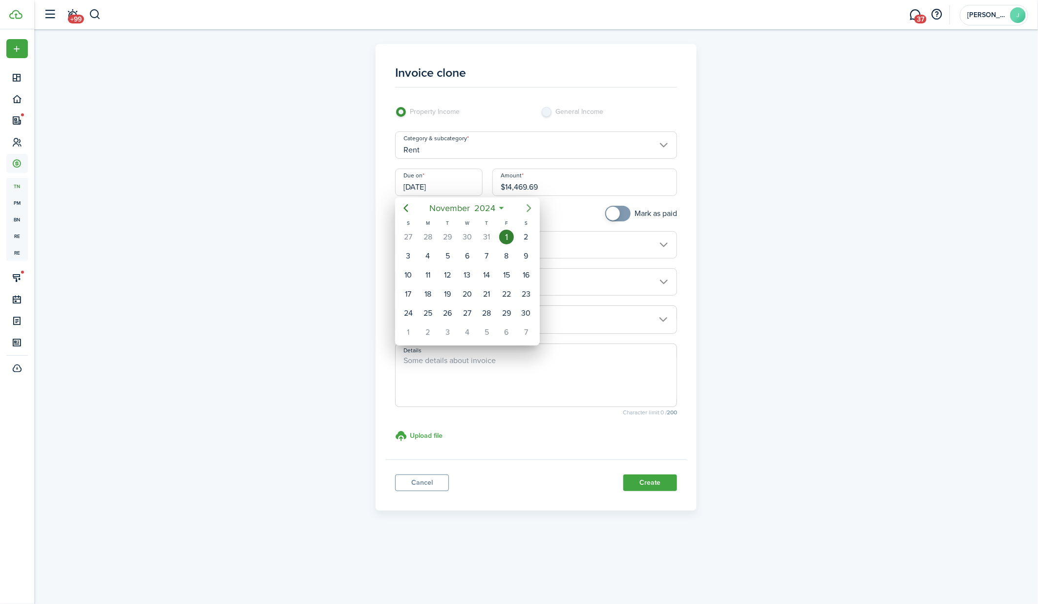
click at [535, 206] on mbsc-button "Next page" at bounding box center [529, 208] width 20 height 20
click at [412, 236] on div "1" at bounding box center [408, 236] width 15 height 15
type input "[DATE]"
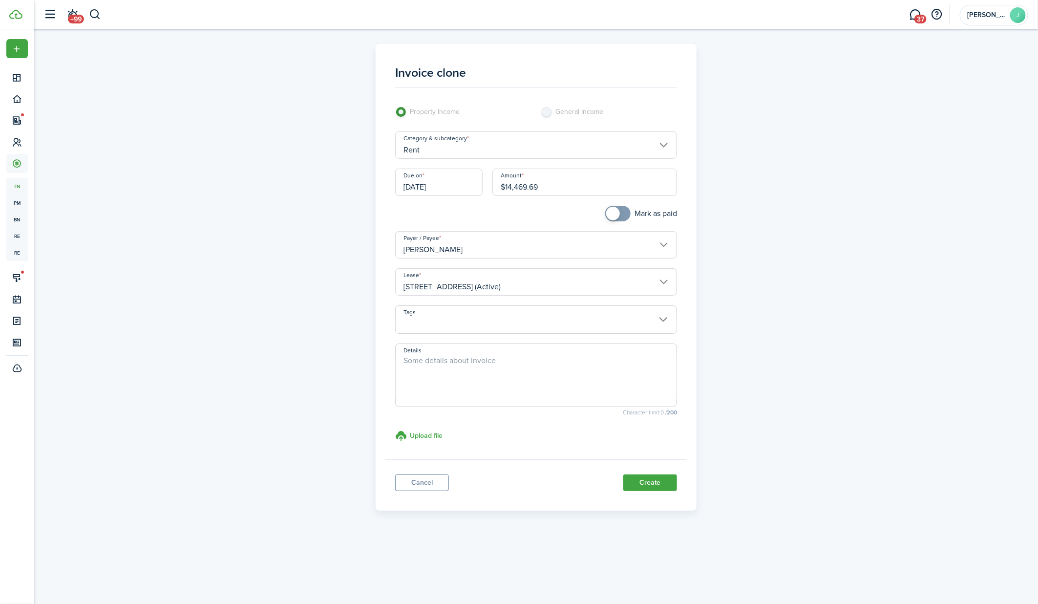
click at [576, 187] on input "$14,469.69" at bounding box center [584, 181] width 185 height 27
paste input "952.61"
type input "$14,952.61"
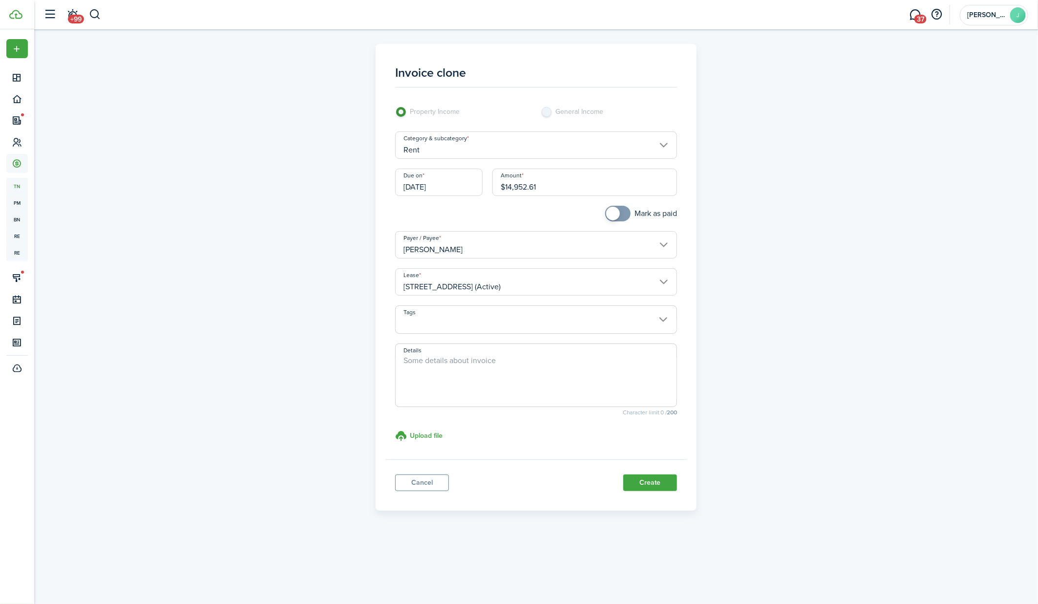
checkbox input "true"
click at [617, 210] on span at bounding box center [613, 214] width 14 height 14
click at [637, 480] on button "Create" at bounding box center [650, 482] width 54 height 17
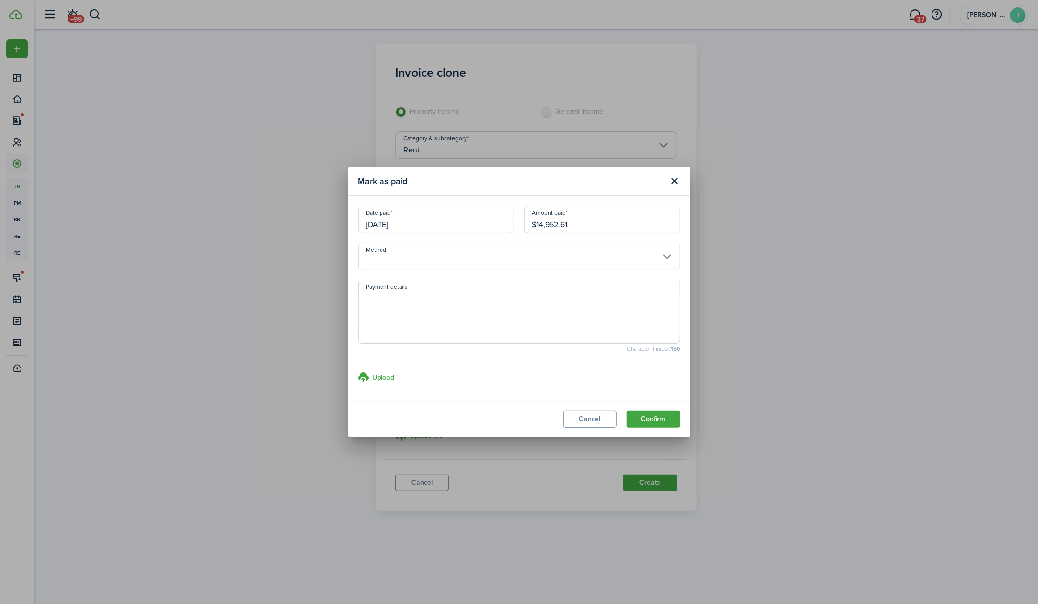
click at [451, 251] on input "Method" at bounding box center [519, 256] width 322 height 27
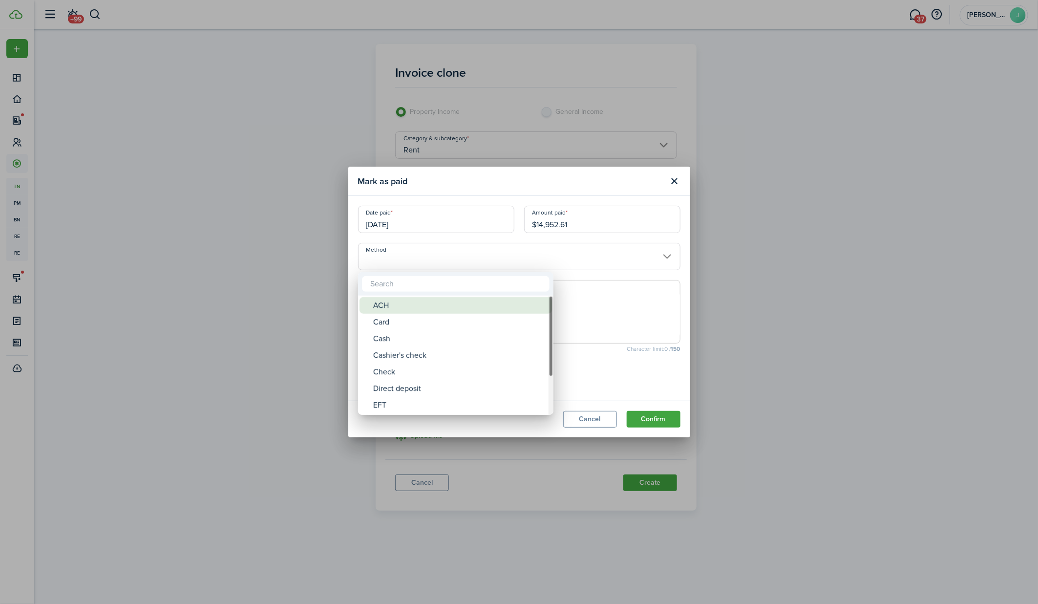
click at [433, 298] on div "ACH" at bounding box center [459, 305] width 173 height 17
type input "ACH"
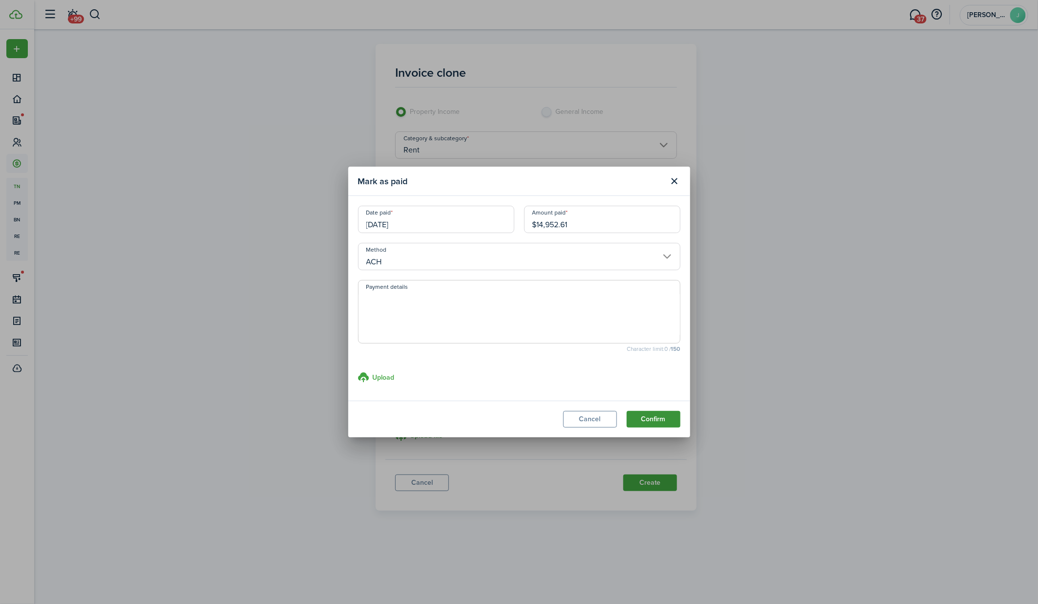
click at [659, 416] on button "Confirm" at bounding box center [653, 419] width 54 height 17
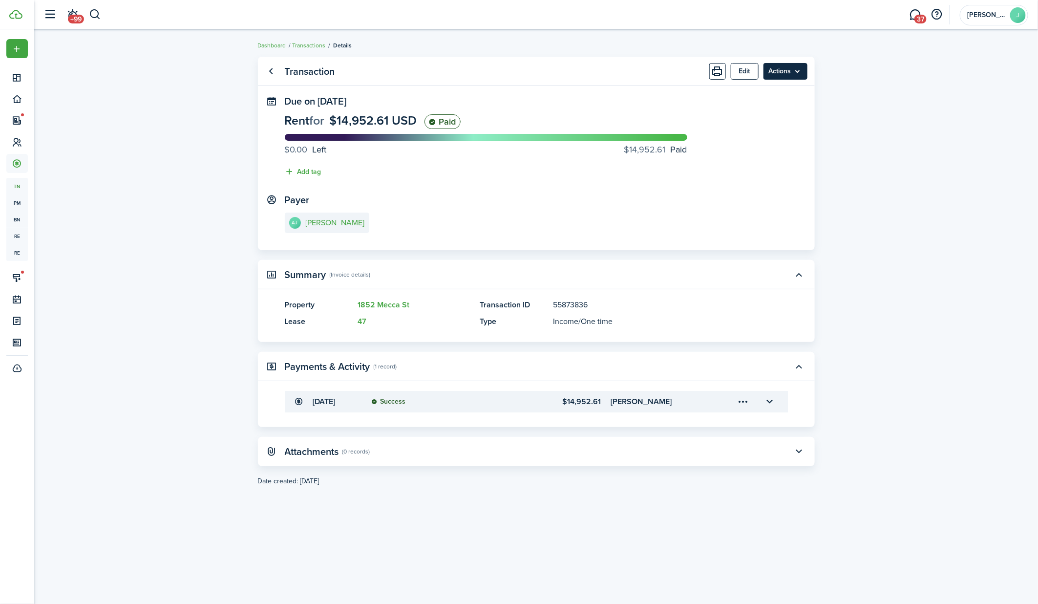
click at [804, 74] on menu-btn "Actions" at bounding box center [785, 71] width 44 height 17
click at [761, 106] on link "Clone" at bounding box center [764, 110] width 85 height 17
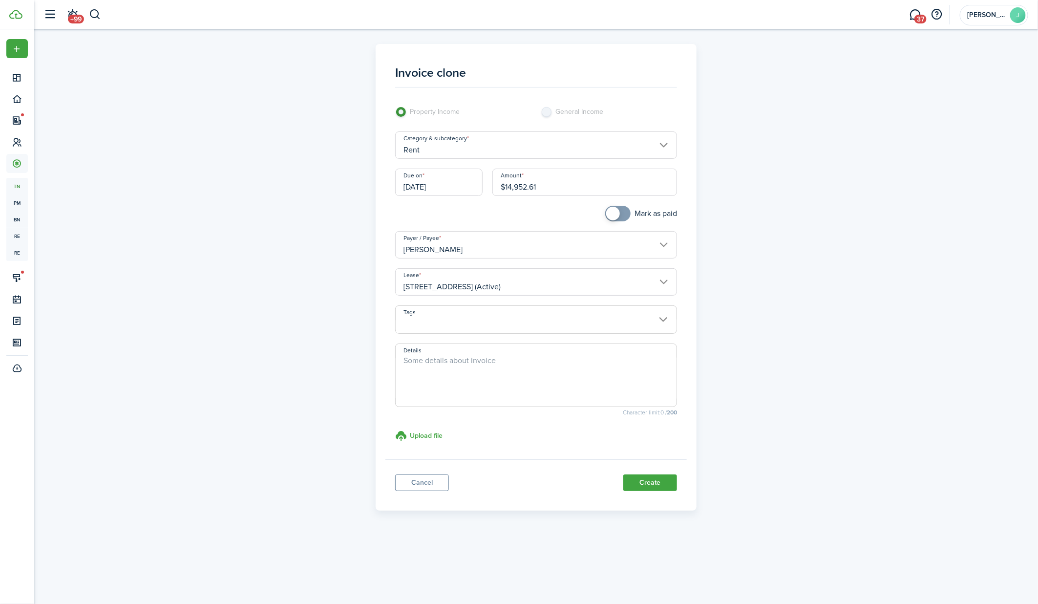
click at [472, 174] on input "[DATE]" at bounding box center [438, 181] width 87 height 27
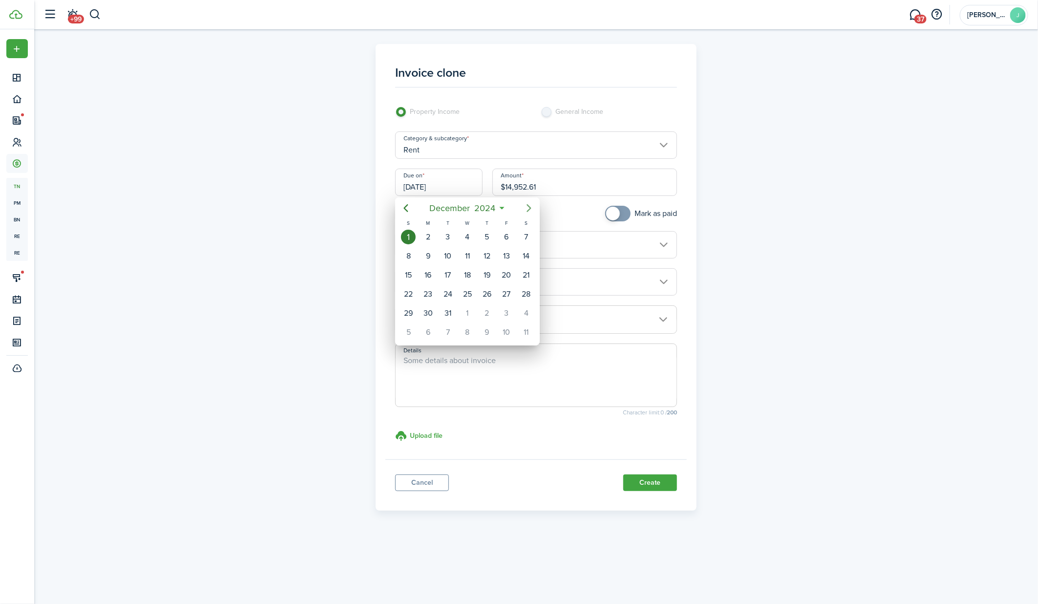
click at [532, 211] on icon "Next page" at bounding box center [529, 208] width 12 height 12
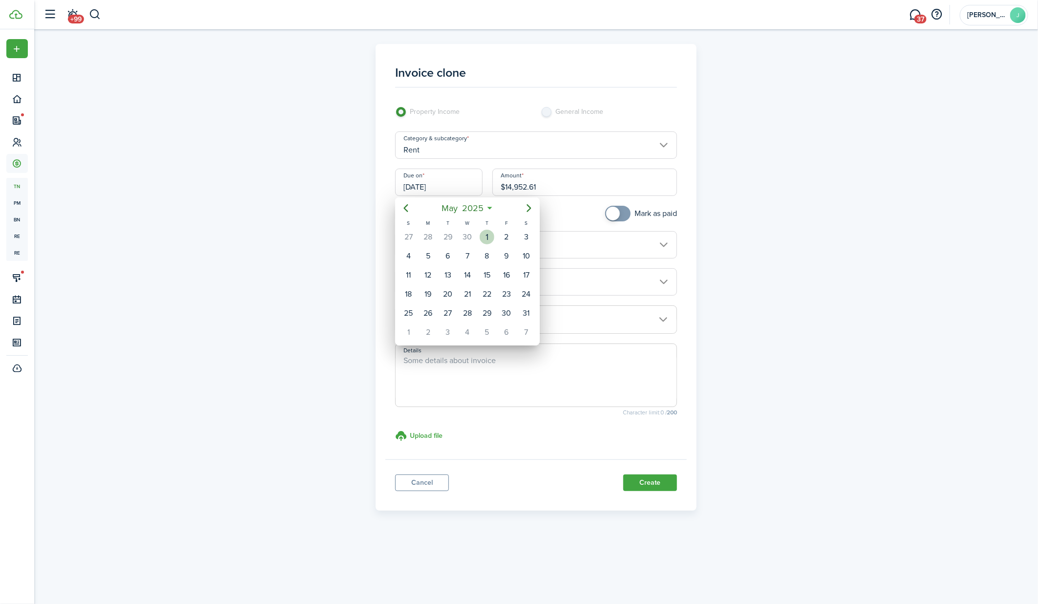
click at [486, 236] on div "1" at bounding box center [486, 236] width 15 height 15
type input "[DATE]"
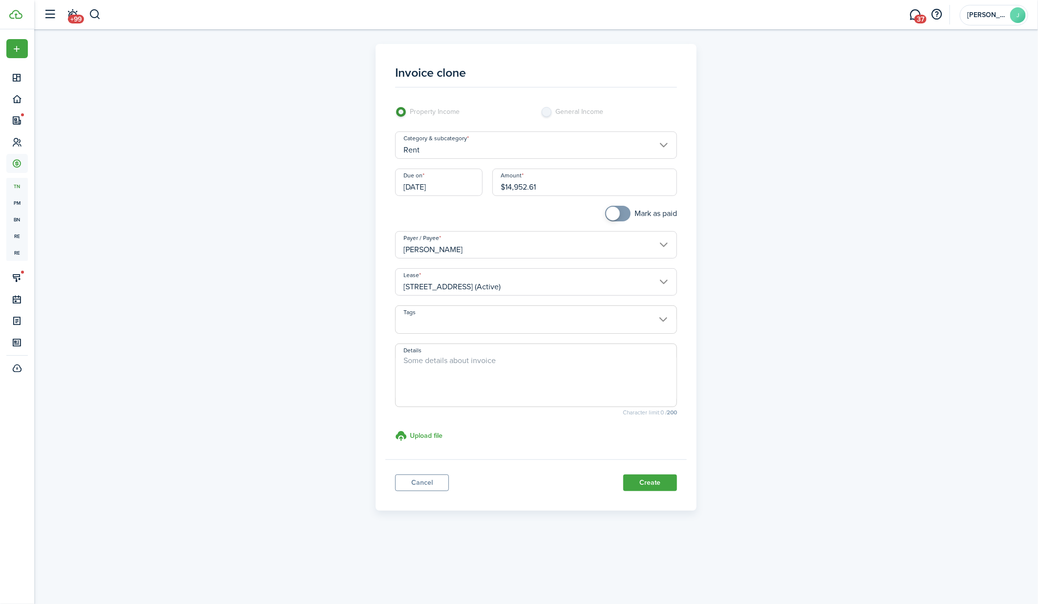
click at [540, 190] on input "$14,952.61" at bounding box center [584, 181] width 185 height 27
paste input "2,042.32"
type input "$2,042.32"
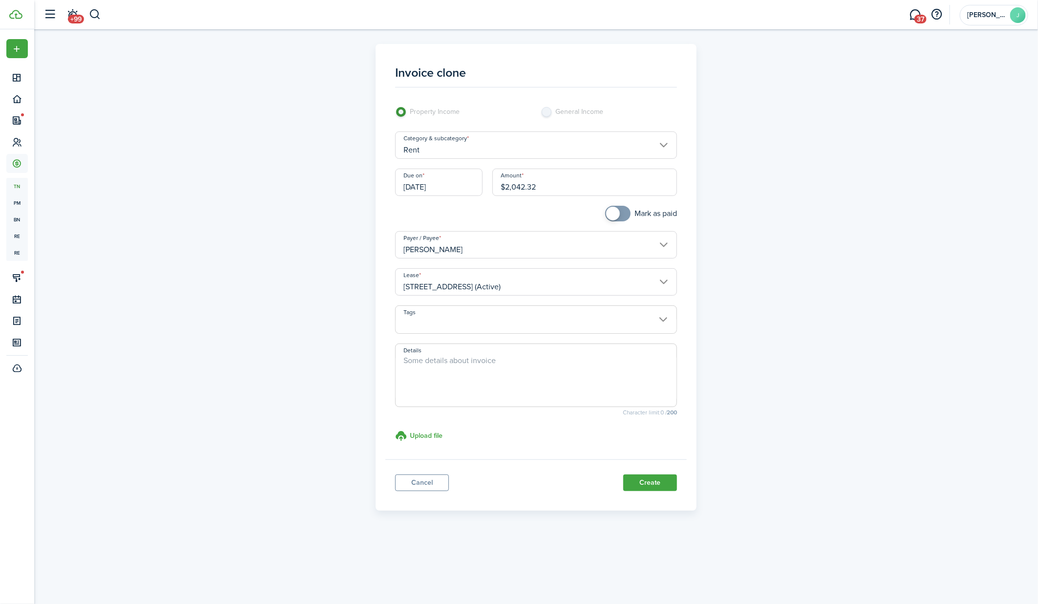
checkbox input "true"
click at [622, 207] on span at bounding box center [618, 214] width 10 height 16
click at [652, 483] on button "Create" at bounding box center [650, 482] width 54 height 17
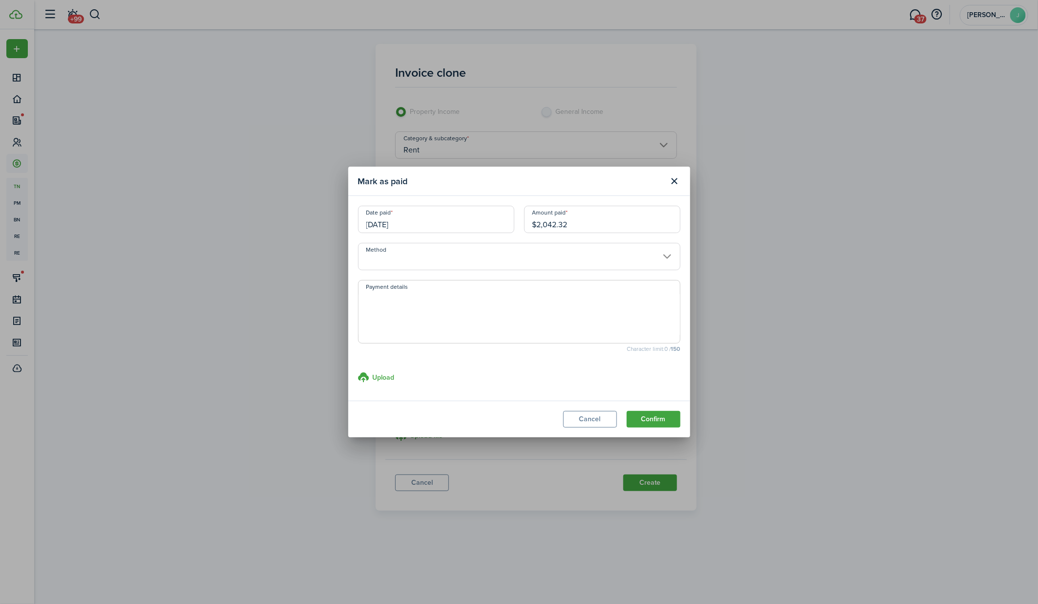
click at [616, 259] on input "Method" at bounding box center [519, 256] width 322 height 27
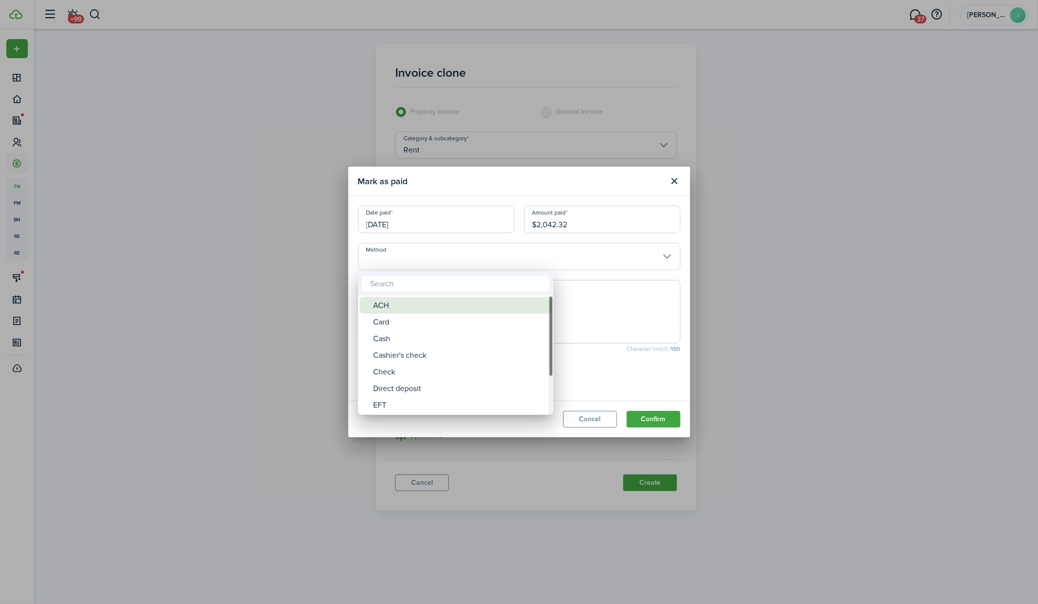
click at [540, 301] on div "ACH" at bounding box center [459, 305] width 173 height 17
type input "ACH"
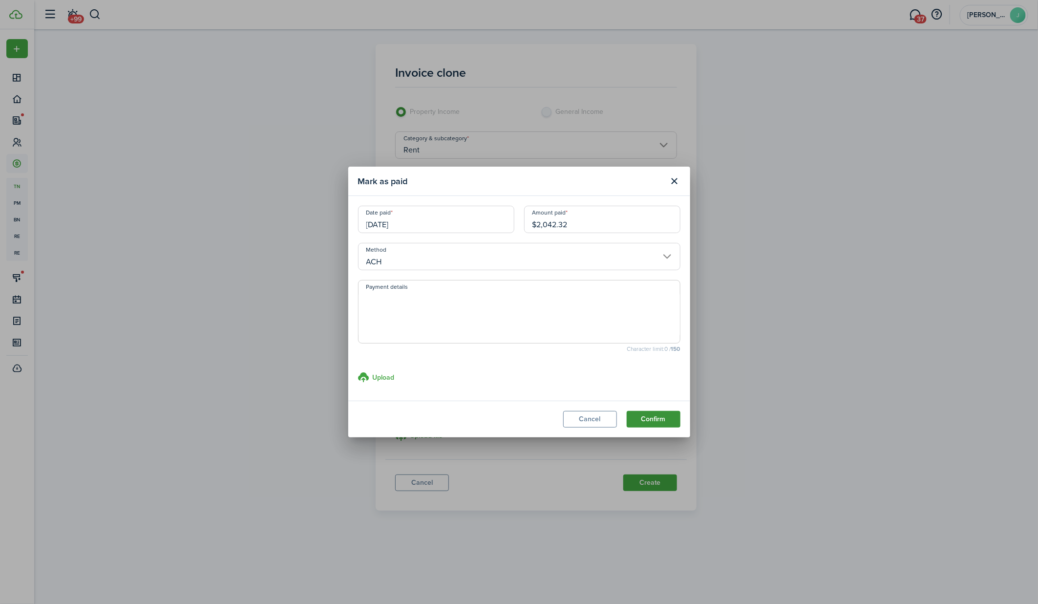
click at [664, 415] on button "Confirm" at bounding box center [653, 419] width 54 height 17
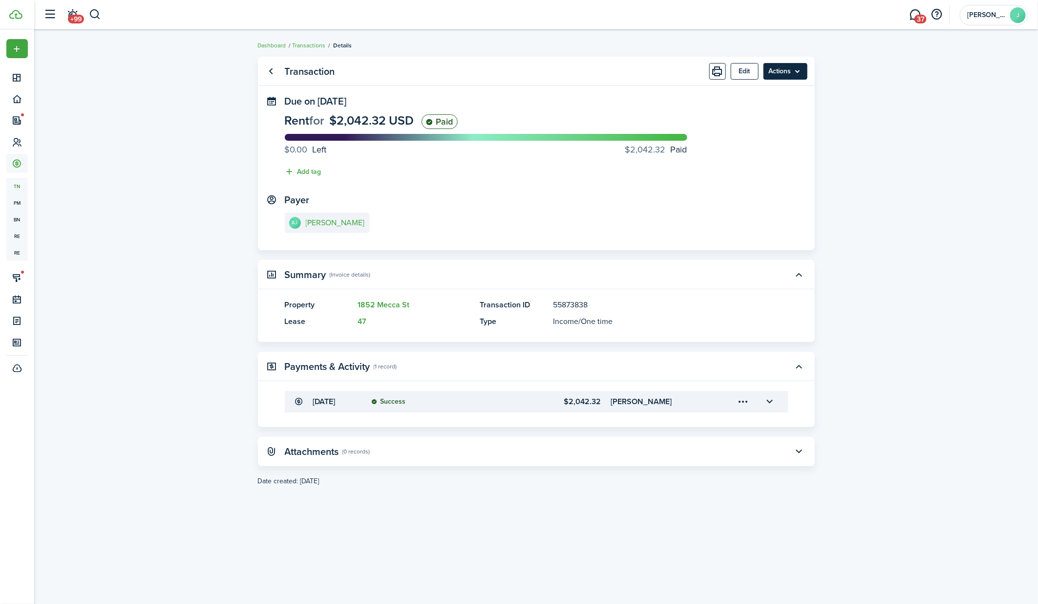
click at [796, 69] on menu-btn "Actions" at bounding box center [785, 71] width 44 height 17
click at [757, 114] on link "Clone" at bounding box center [764, 110] width 85 height 17
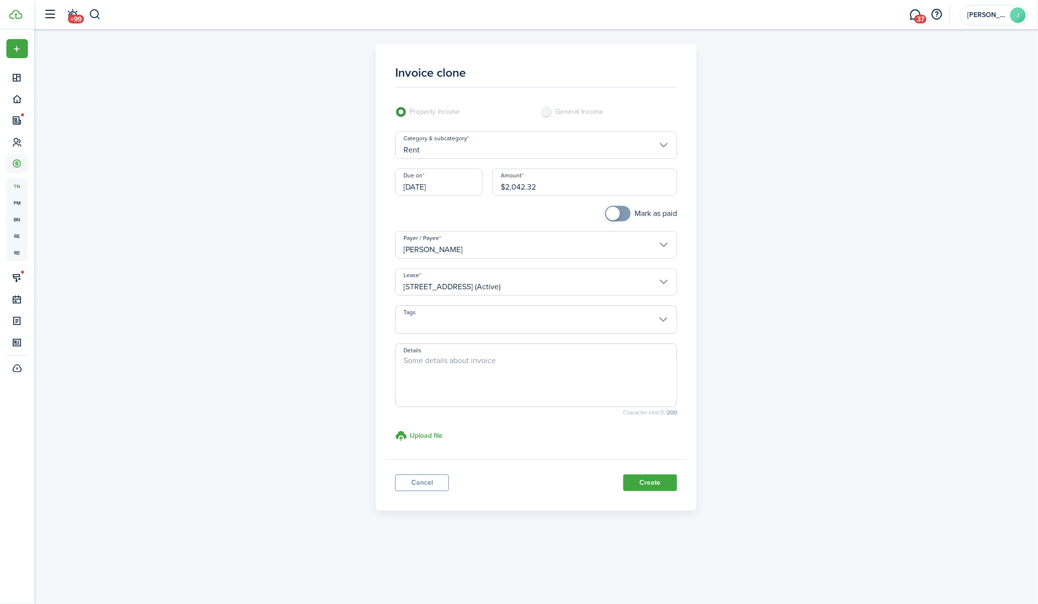
click at [461, 184] on input "[DATE]" at bounding box center [438, 181] width 87 height 27
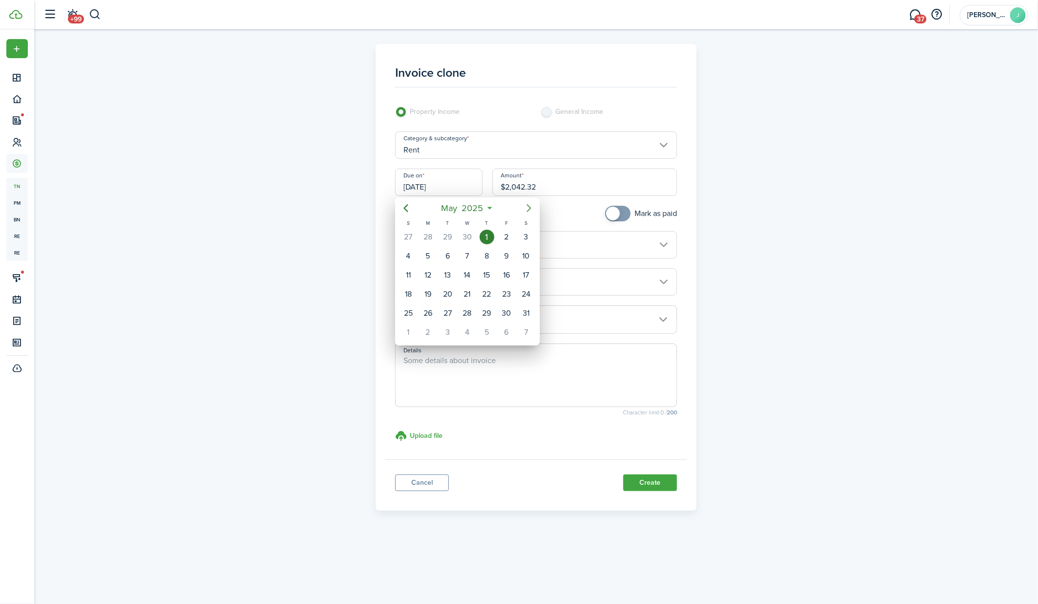
click at [528, 211] on icon "Next page" at bounding box center [529, 208] width 12 height 12
click at [452, 238] on div "1" at bounding box center [447, 236] width 15 height 15
type input "[DATE]"
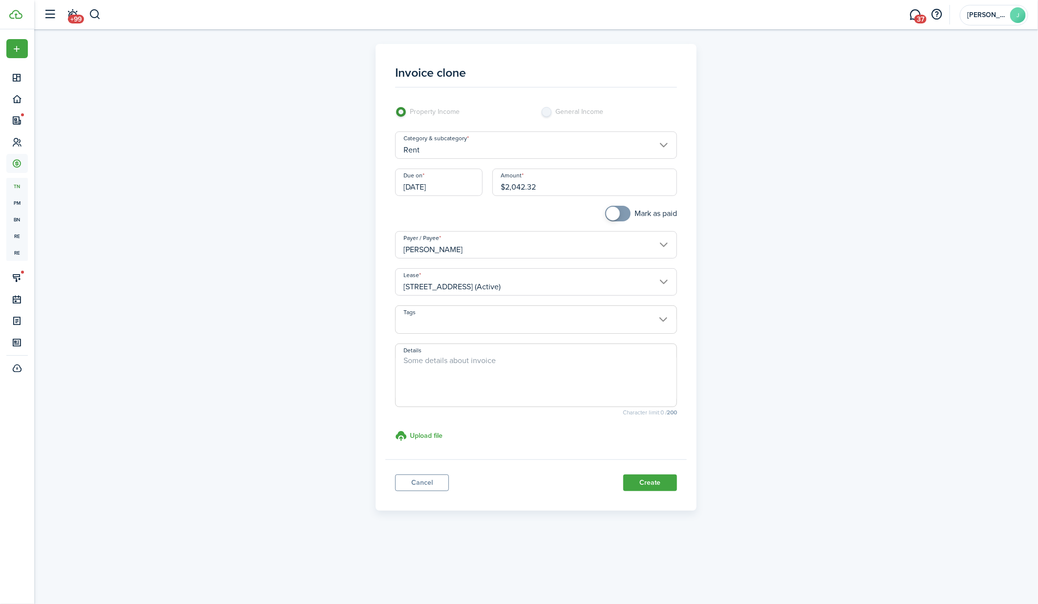
click at [569, 199] on div "Amount $2,042.32" at bounding box center [584, 186] width 194 height 37
click at [559, 182] on input "$2,042.32" at bounding box center [584, 181] width 185 height 27
paste input "10,830.56"
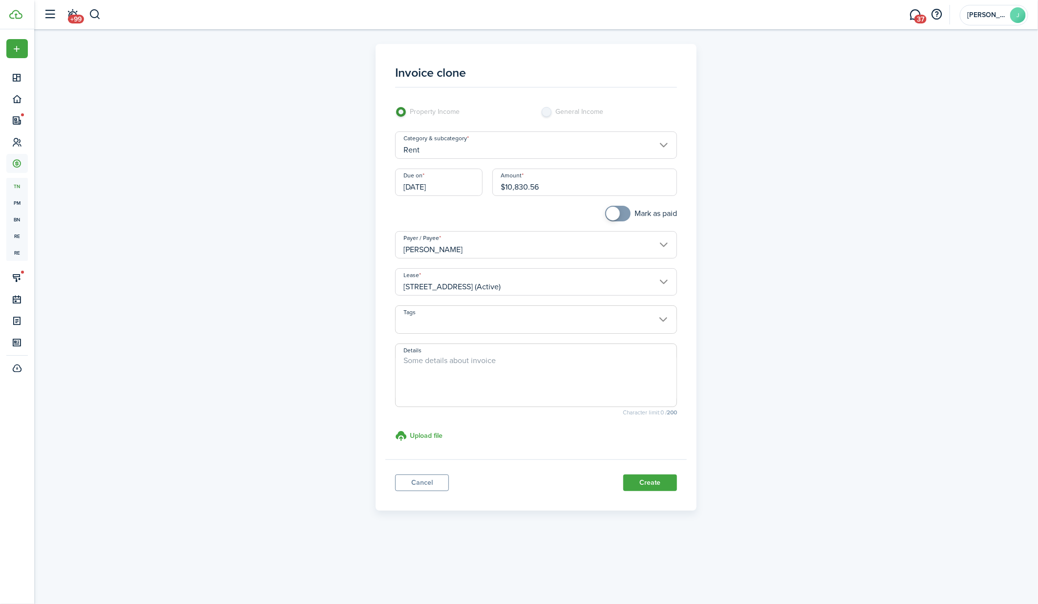
type input "$10,830.56"
checkbox input "true"
click at [622, 213] on span at bounding box center [618, 214] width 10 height 16
click at [651, 479] on button "Create" at bounding box center [650, 482] width 54 height 17
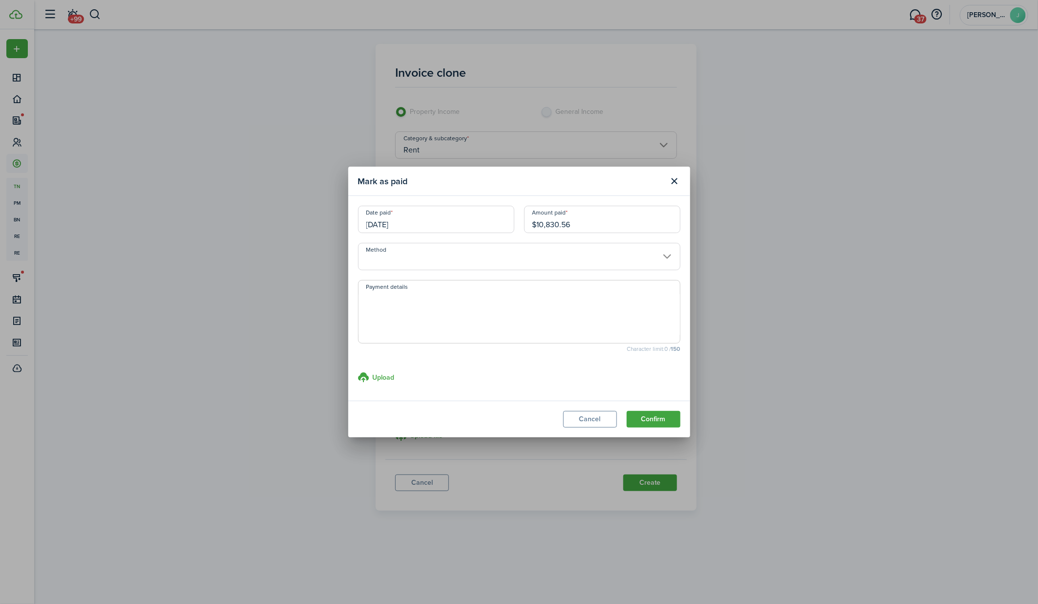
click at [480, 259] on input "Method" at bounding box center [519, 256] width 322 height 27
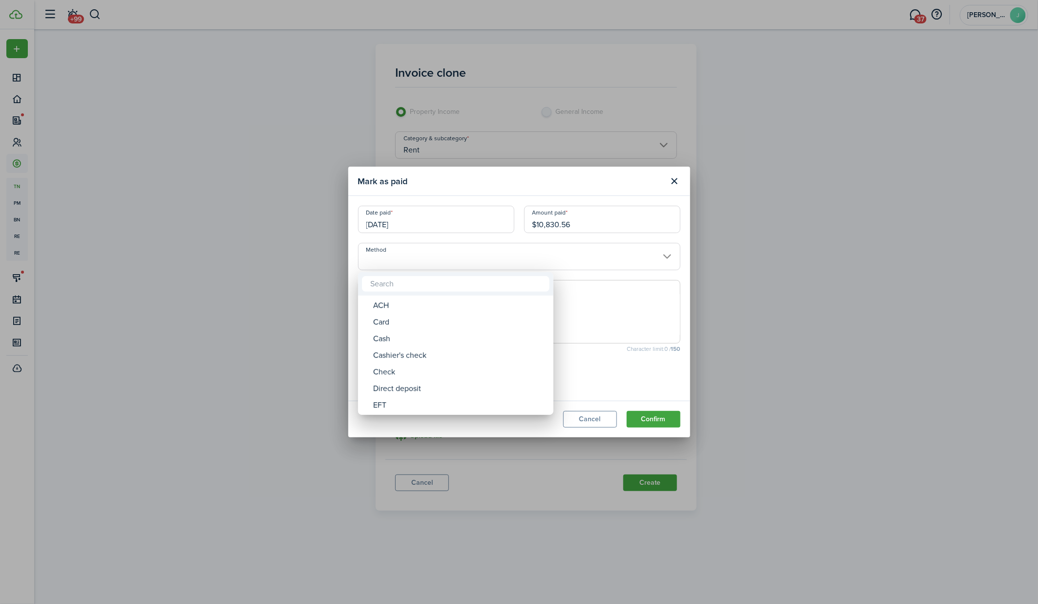
click at [465, 301] on div "ACH" at bounding box center [459, 305] width 173 height 17
type input "ACH"
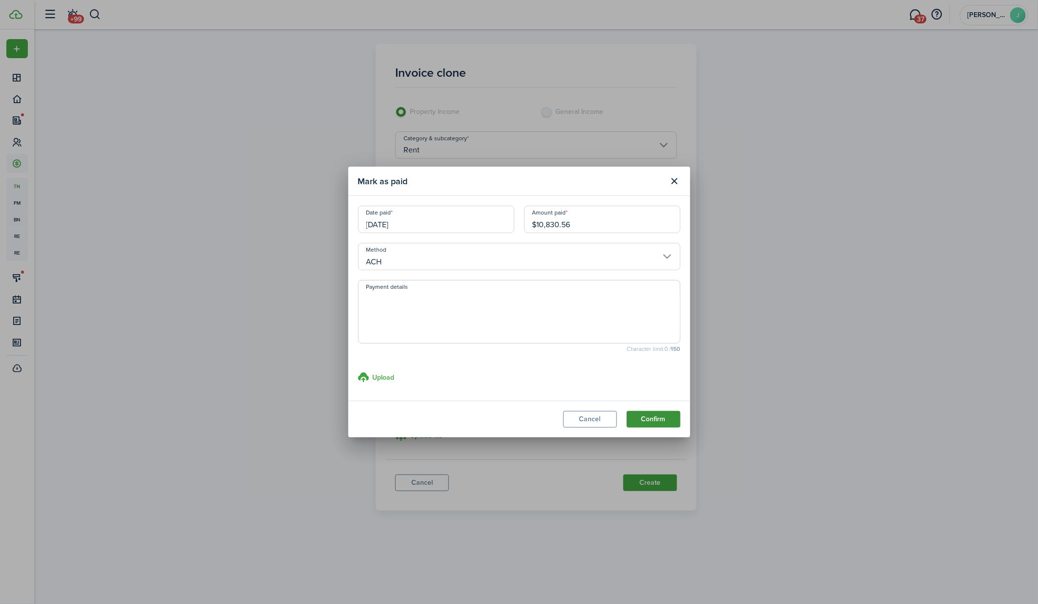
click at [663, 418] on button "Confirm" at bounding box center [653, 419] width 54 height 17
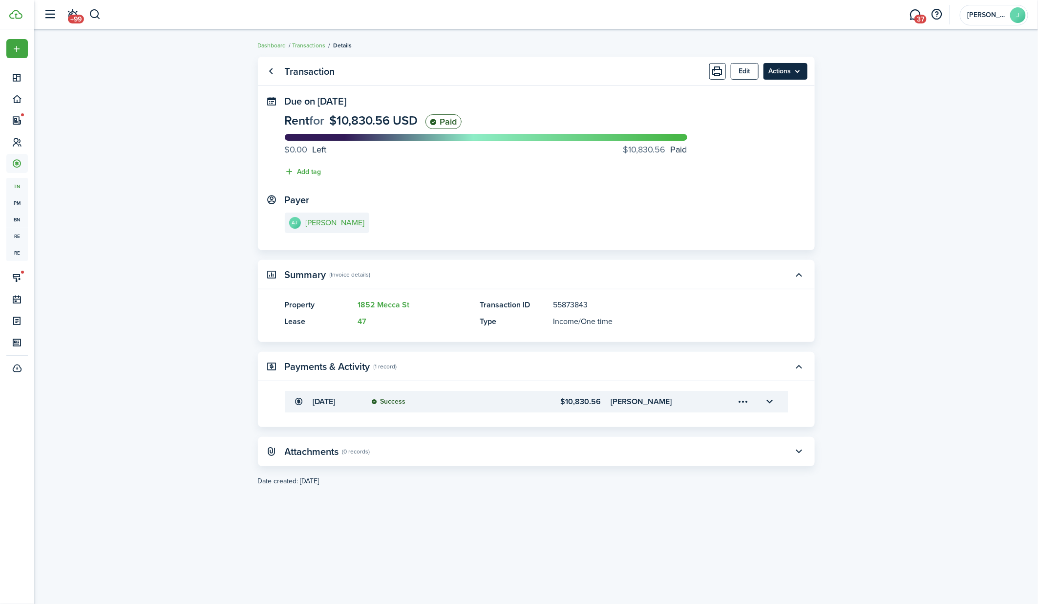
click at [799, 72] on menu-btn "Actions" at bounding box center [785, 71] width 44 height 17
click at [770, 107] on link "Clone" at bounding box center [764, 110] width 85 height 17
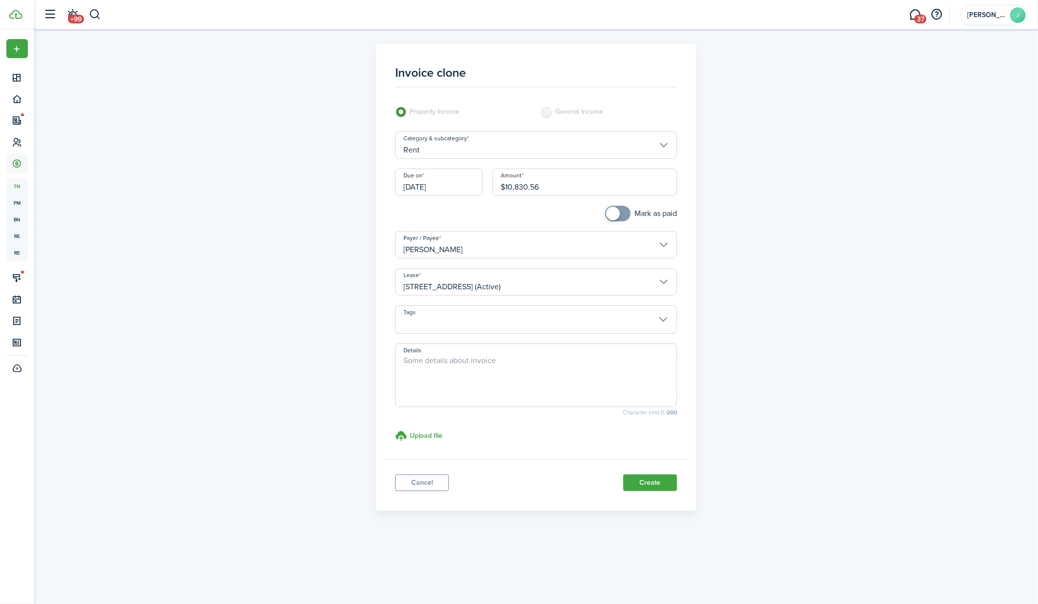
click at [463, 178] on input "[DATE]" at bounding box center [438, 181] width 87 height 27
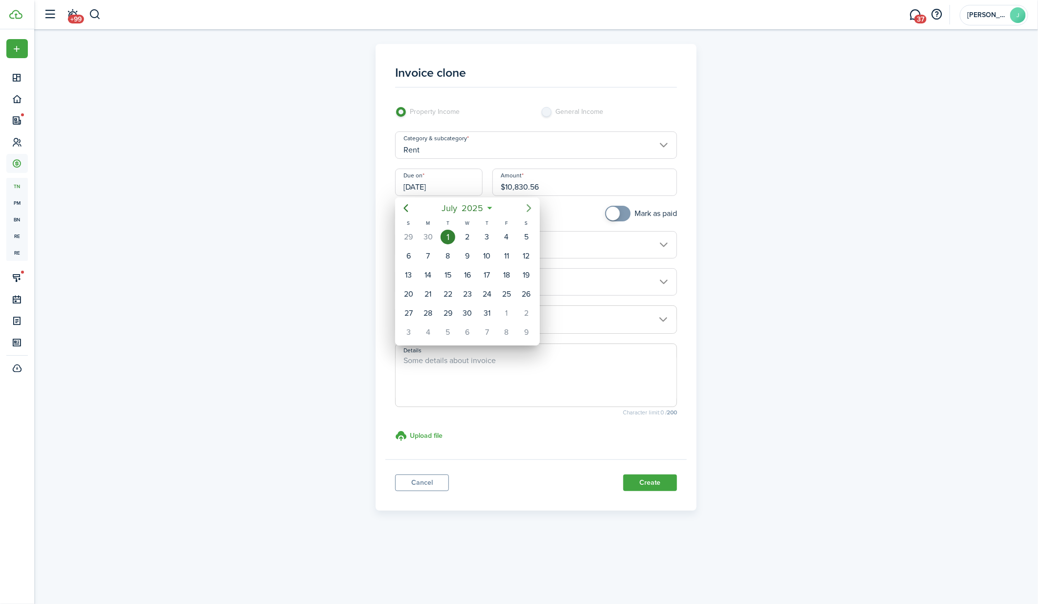
click at [530, 208] on icon "Next page" at bounding box center [529, 209] width 4 height 8
click at [428, 234] on div "1" at bounding box center [428, 236] width 15 height 15
type input "[DATE]"
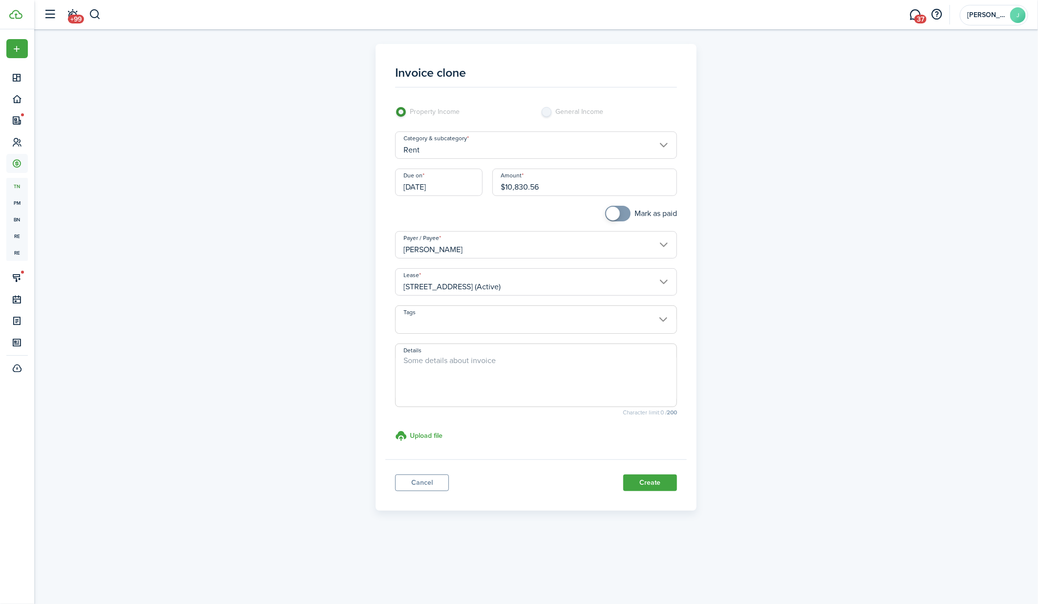
click at [543, 186] on input "$10,830.56" at bounding box center [584, 181] width 185 height 27
paste input "5,564.43"
type input "$5,564.43"
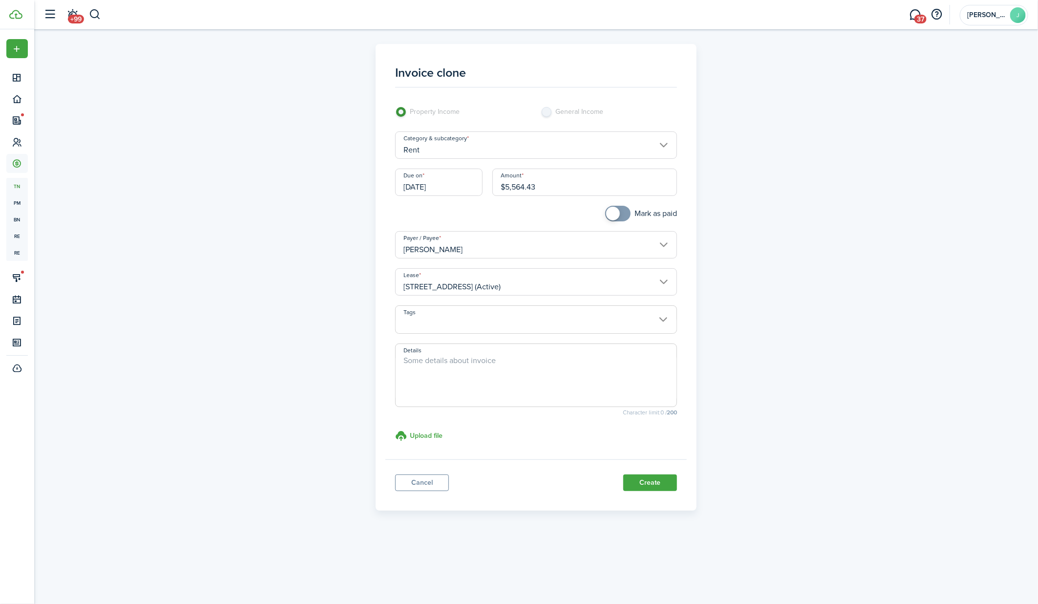
checkbox input "true"
click at [621, 217] on span at bounding box center [618, 214] width 10 height 16
click at [641, 474] on button "Create" at bounding box center [650, 482] width 54 height 17
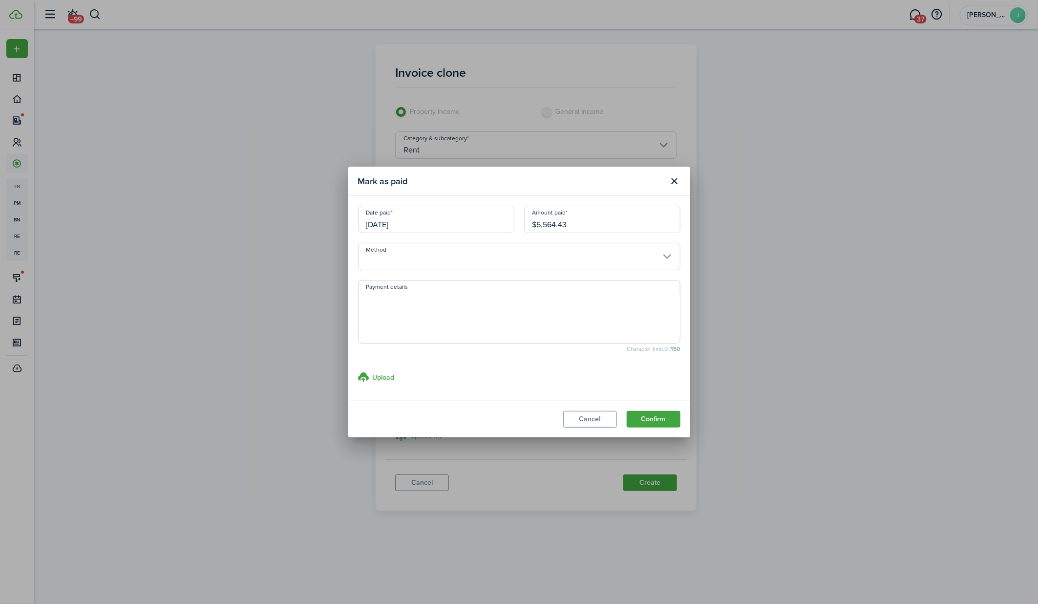
click at [524, 248] on input "Method" at bounding box center [519, 256] width 322 height 27
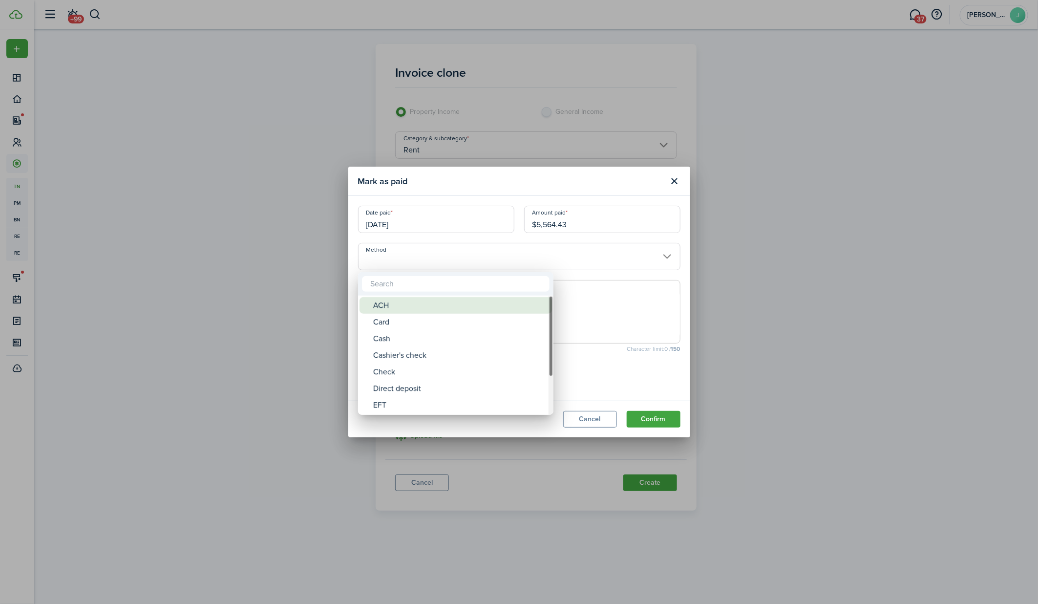
click at [474, 303] on div "ACH" at bounding box center [459, 305] width 173 height 17
type input "ACH"
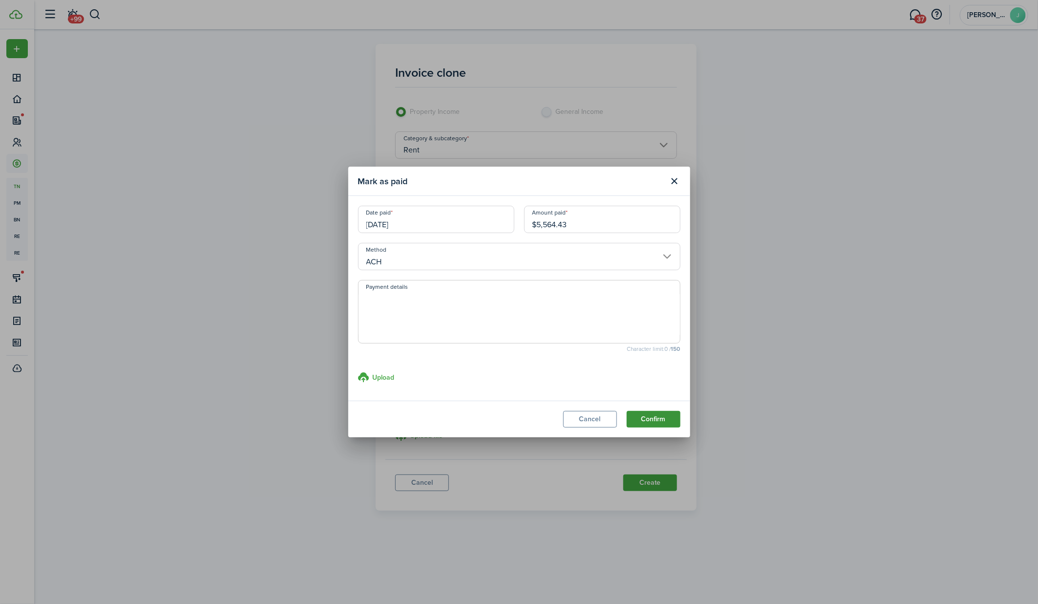
click at [660, 423] on button "Confirm" at bounding box center [653, 419] width 54 height 17
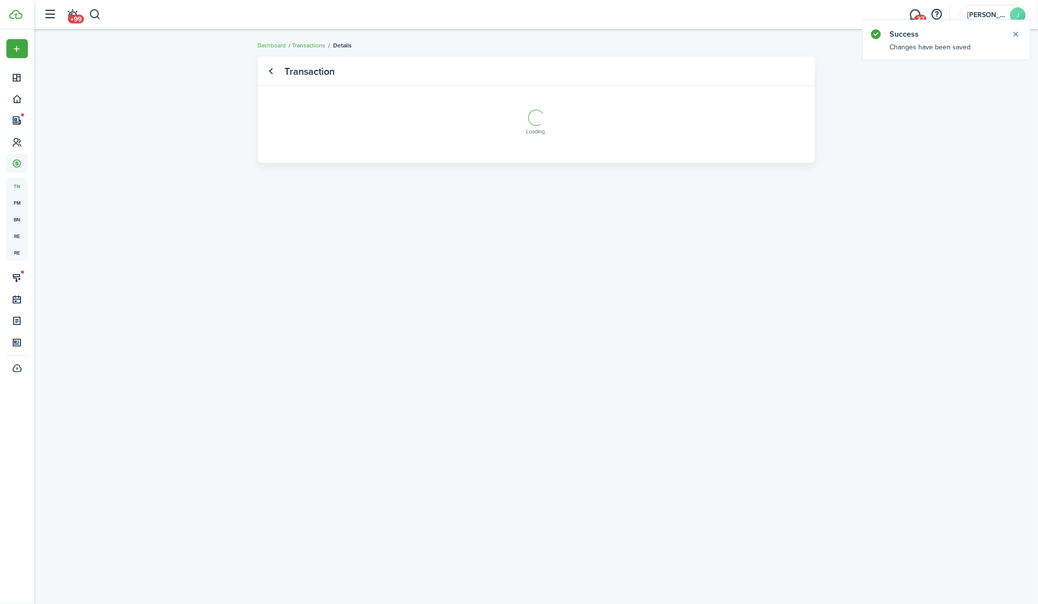
click at [312, 46] on link "Transactions" at bounding box center [308, 45] width 33 height 9
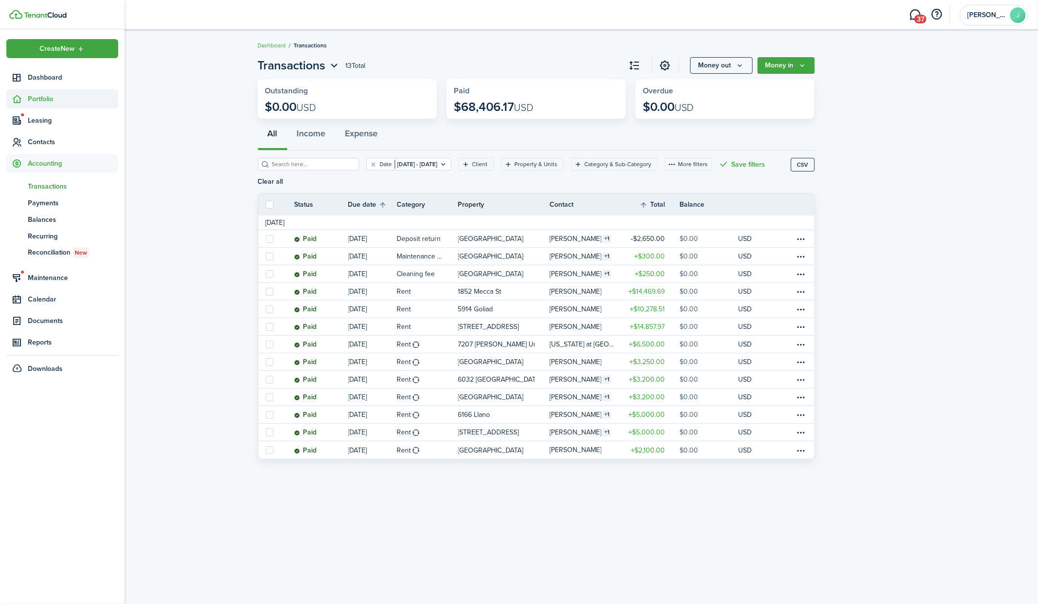
click at [44, 102] on span "Portfolio" at bounding box center [73, 99] width 90 height 10
click at [44, 120] on span "Properties" at bounding box center [73, 122] width 90 height 10
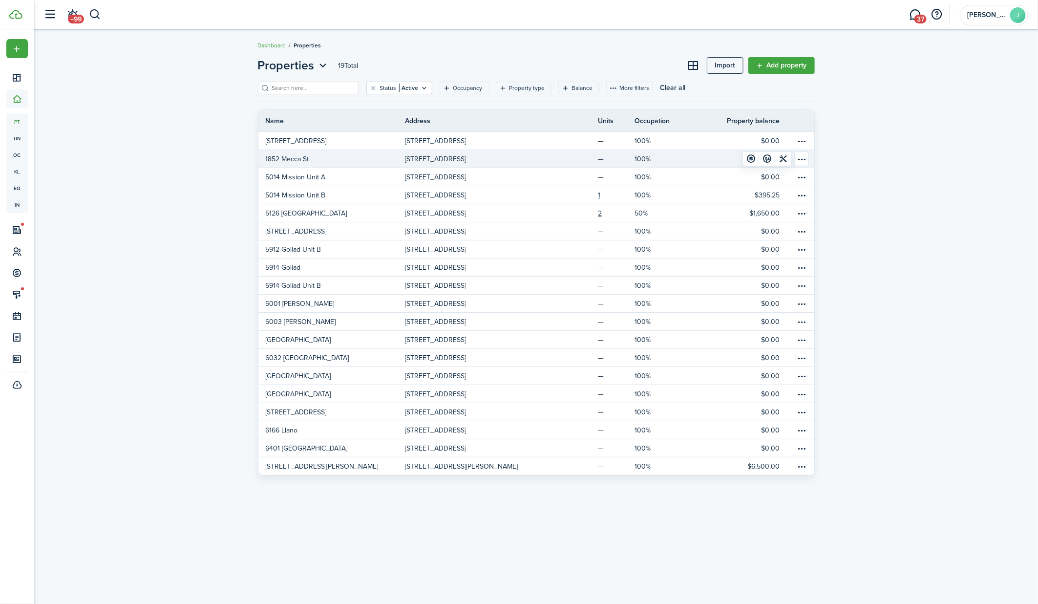
click at [310, 159] on link "1852 Mecca St" at bounding box center [331, 159] width 147 height 18
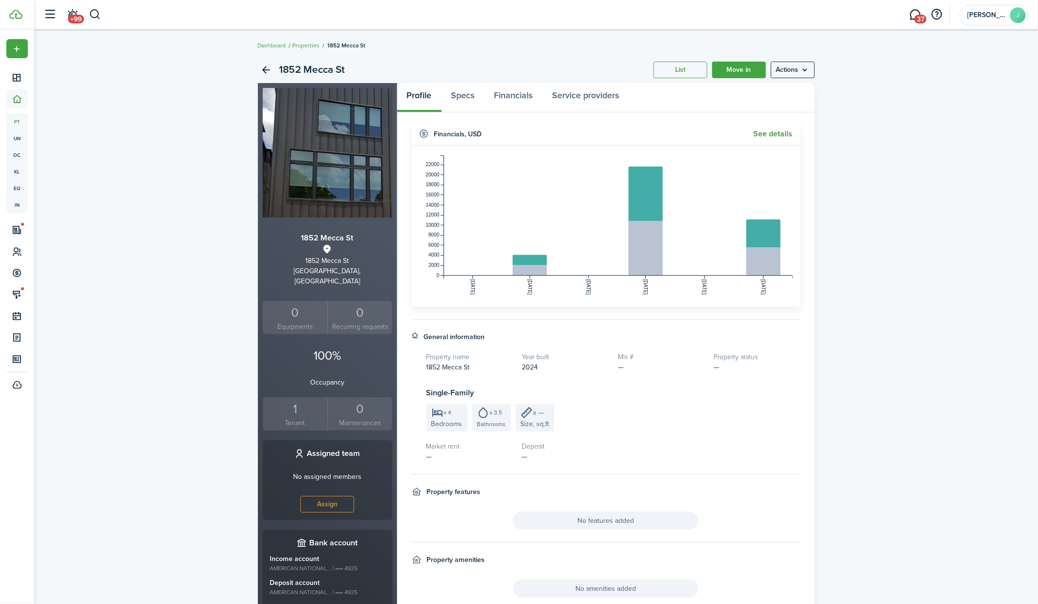
click at [776, 135] on link "See details" at bounding box center [772, 133] width 39 height 9
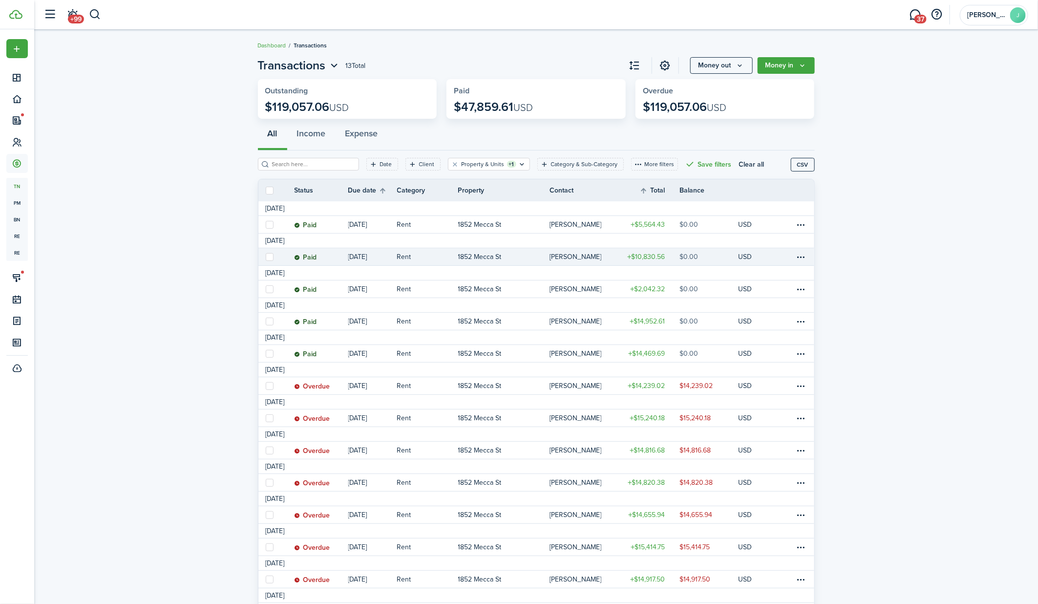
click at [773, 259] on link at bounding box center [772, 256] width 15 height 17
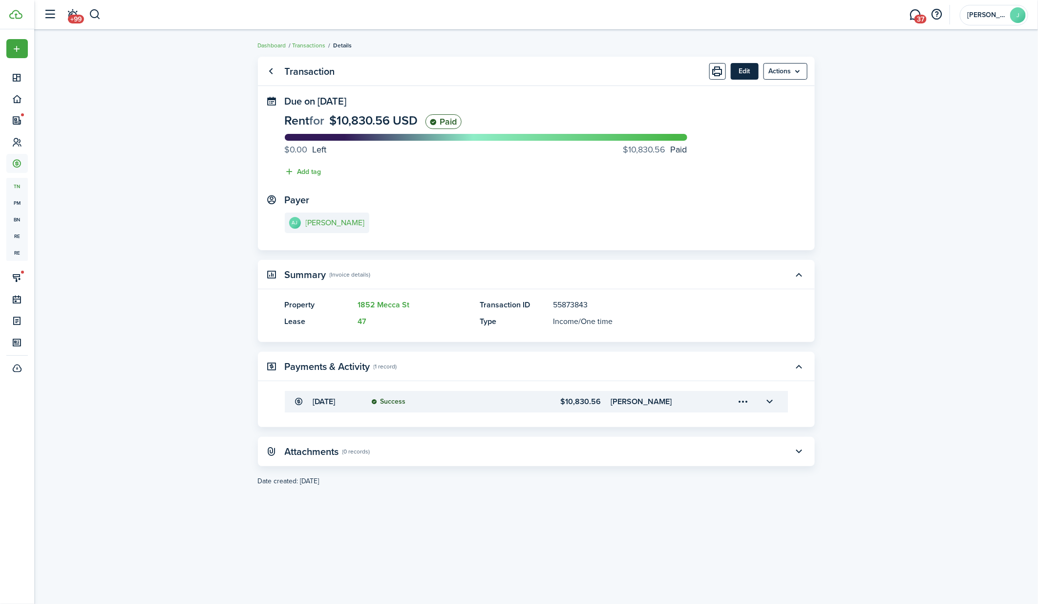
click at [745, 69] on button "Edit" at bounding box center [744, 71] width 28 height 17
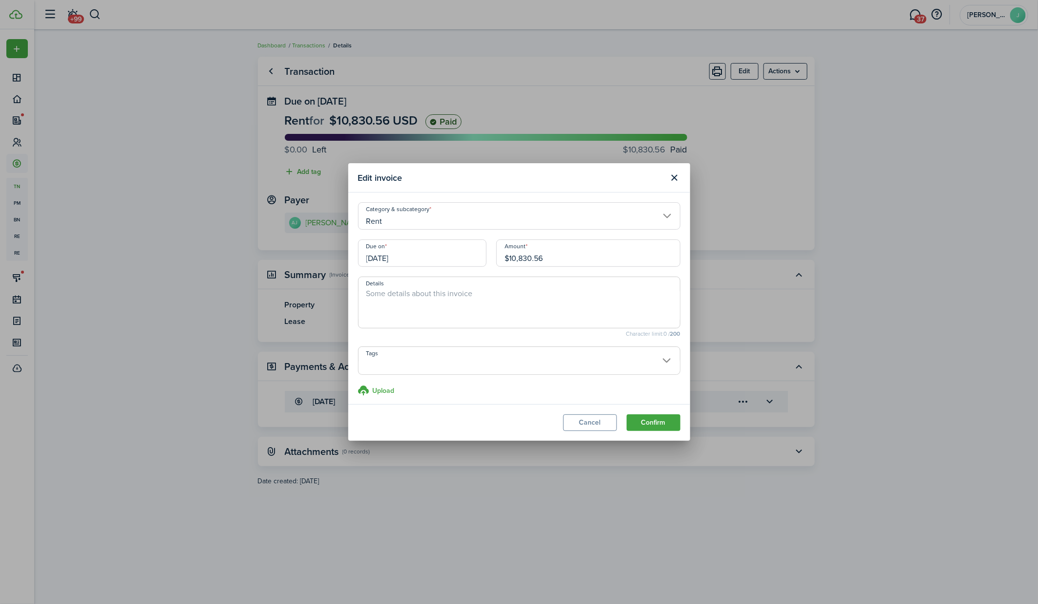
click at [403, 256] on input "[DATE]" at bounding box center [422, 252] width 128 height 27
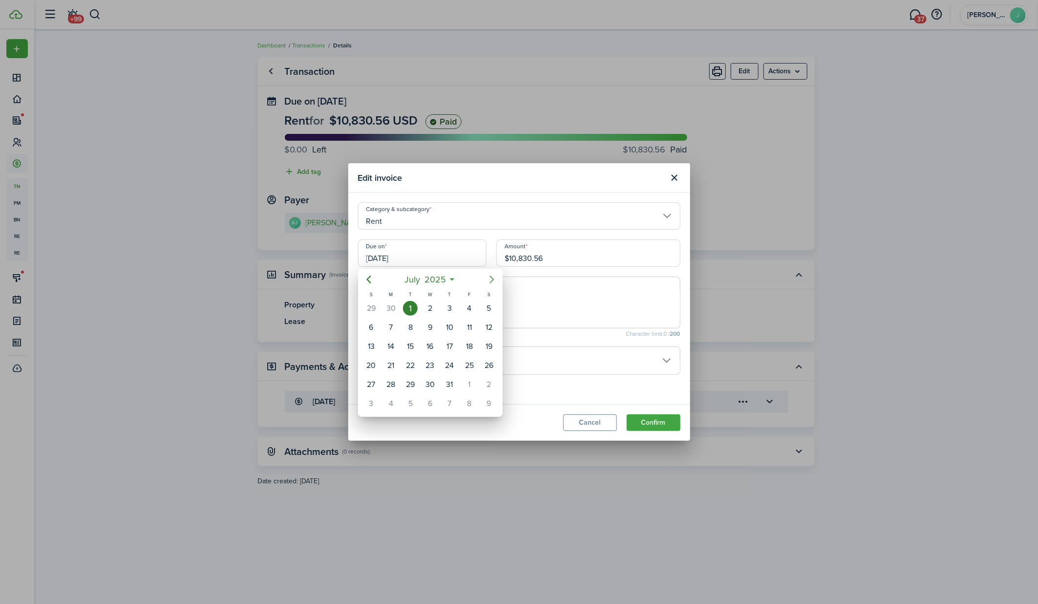
click at [500, 279] on mbsc-button "Next page" at bounding box center [492, 280] width 20 height 20
click at [459, 303] on div "[DATE]" at bounding box center [469, 308] width 20 height 19
type input "[DATE]"
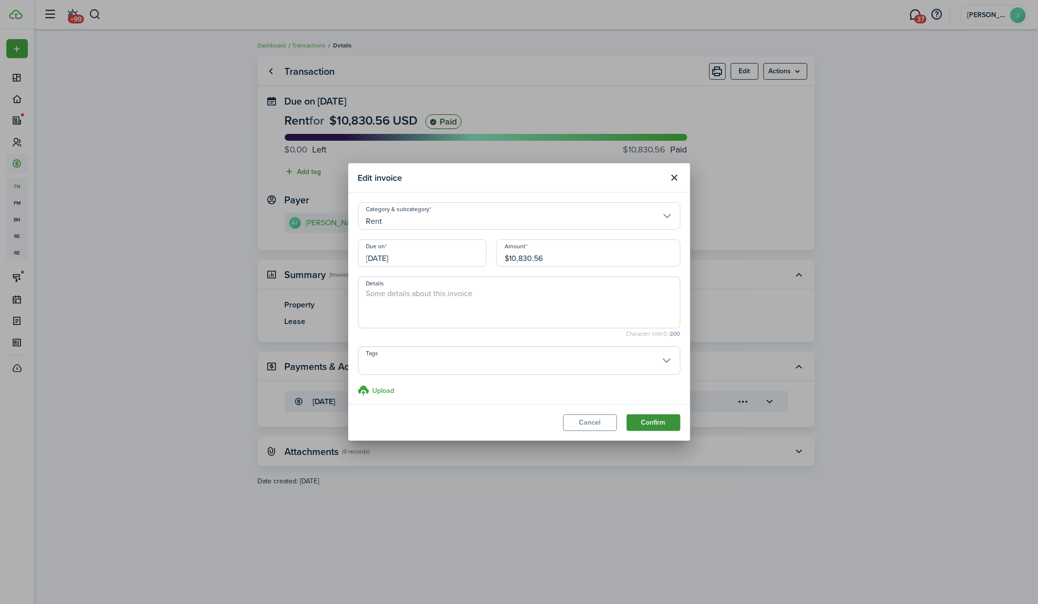
click at [645, 416] on button "Confirm" at bounding box center [653, 422] width 54 height 17
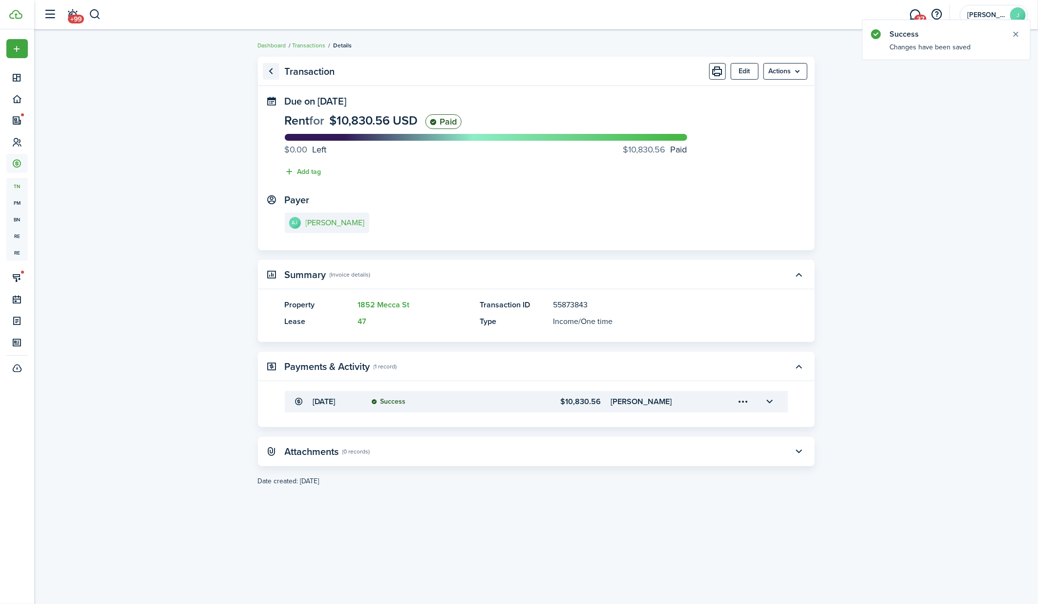
click at [274, 73] on link "Go back" at bounding box center [271, 71] width 17 height 17
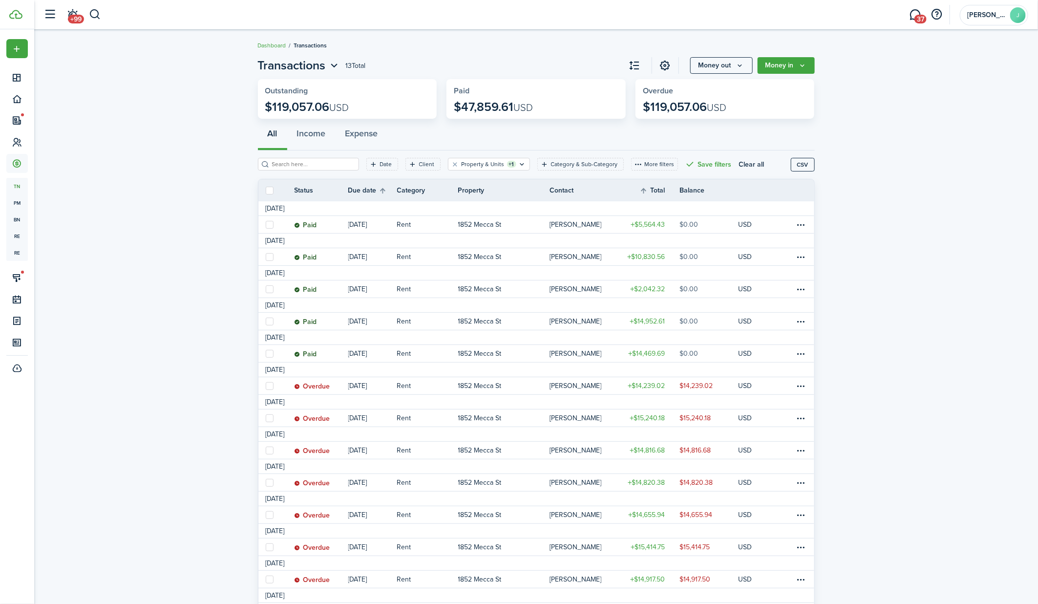
click at [229, 396] on invoice-list "Transactions 13 Total Money out Money in Outstanding $119,057.06 USD Paid $47,8…" at bounding box center [535, 341] width 1003 height 579
click at [801, 385] on table-menu-btn-icon at bounding box center [800, 386] width 12 height 12
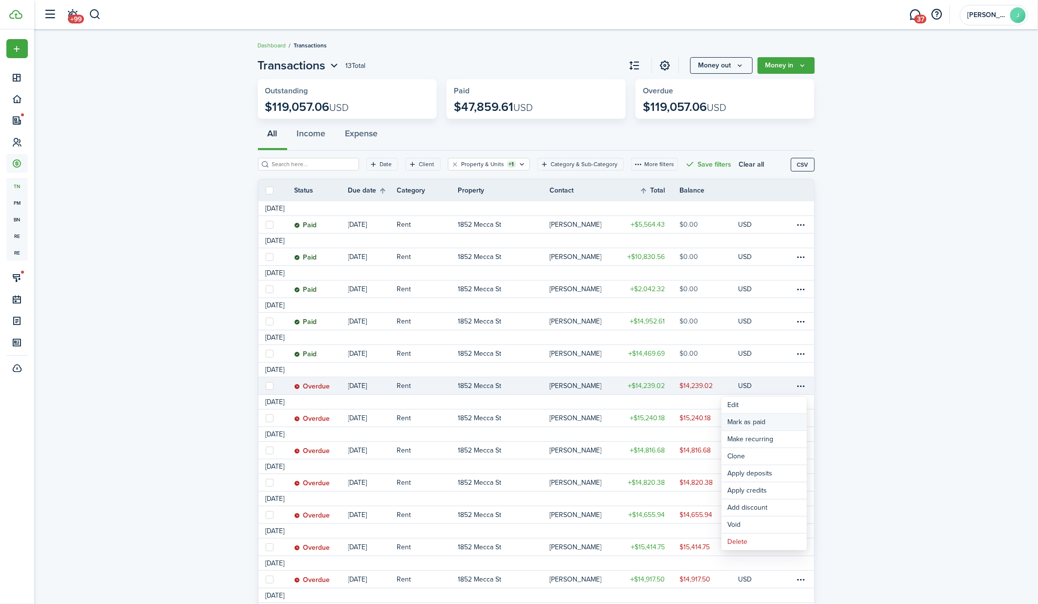
click at [785, 420] on link "Mark as paid" at bounding box center [763, 422] width 85 height 17
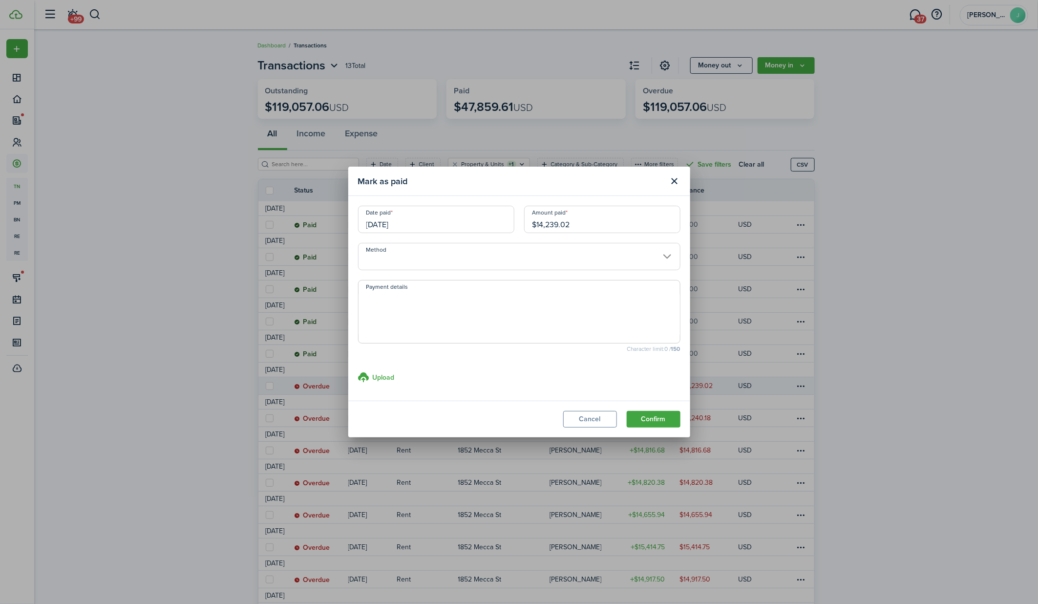
click at [571, 227] on input "$14,239.02" at bounding box center [602, 219] width 156 height 27
type input "$12,285.00"
click at [496, 256] on input "Method" at bounding box center [519, 256] width 322 height 27
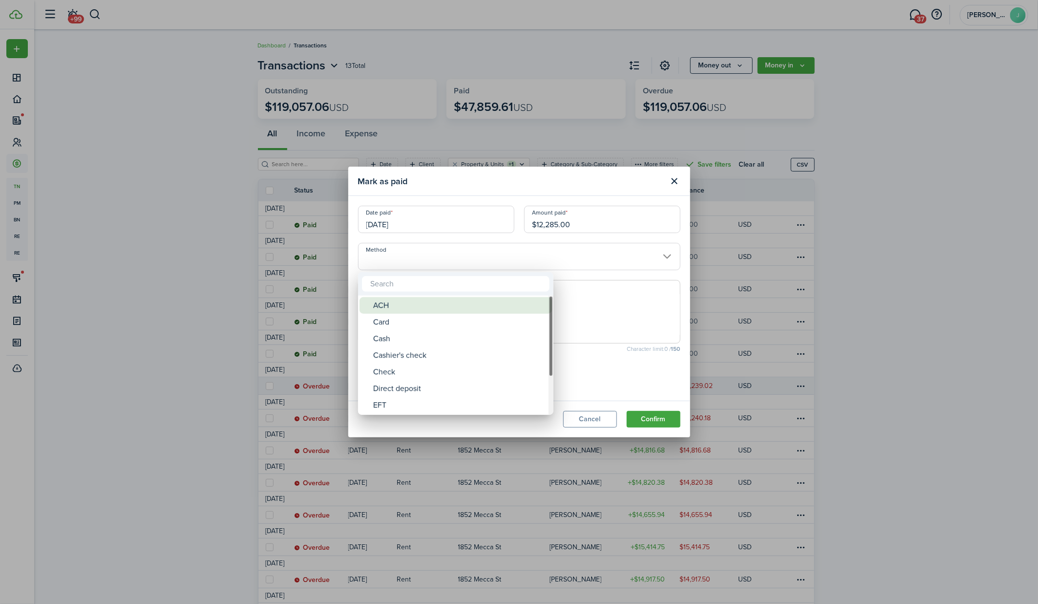
click at [447, 306] on div "ACH" at bounding box center [459, 305] width 173 height 17
type input "ACH"
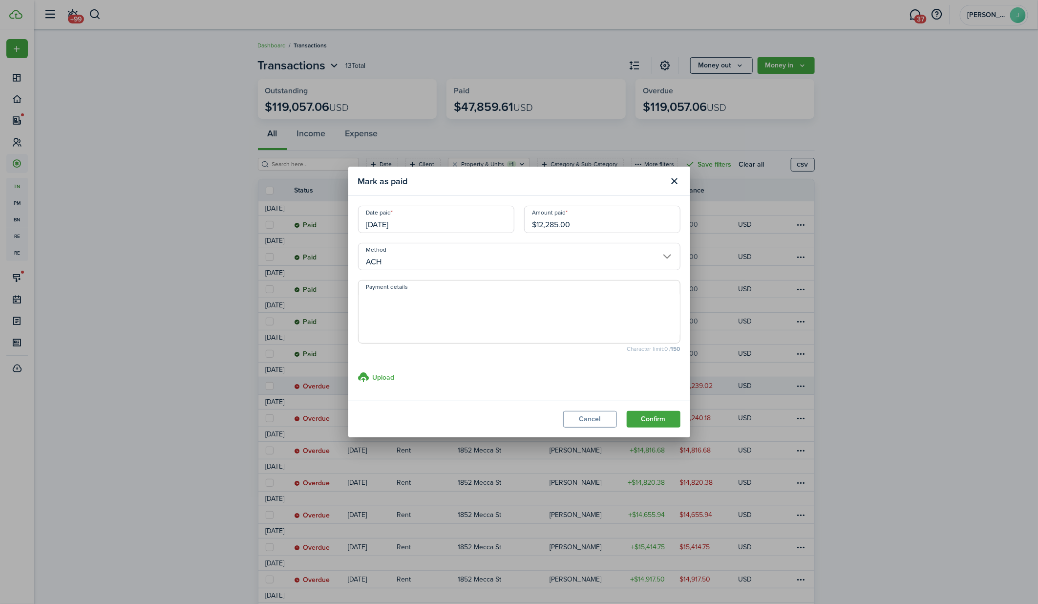
click at [447, 304] on textarea "Payment details" at bounding box center [518, 314] width 321 height 47
click at [660, 416] on button "Confirm" at bounding box center [653, 419] width 54 height 17
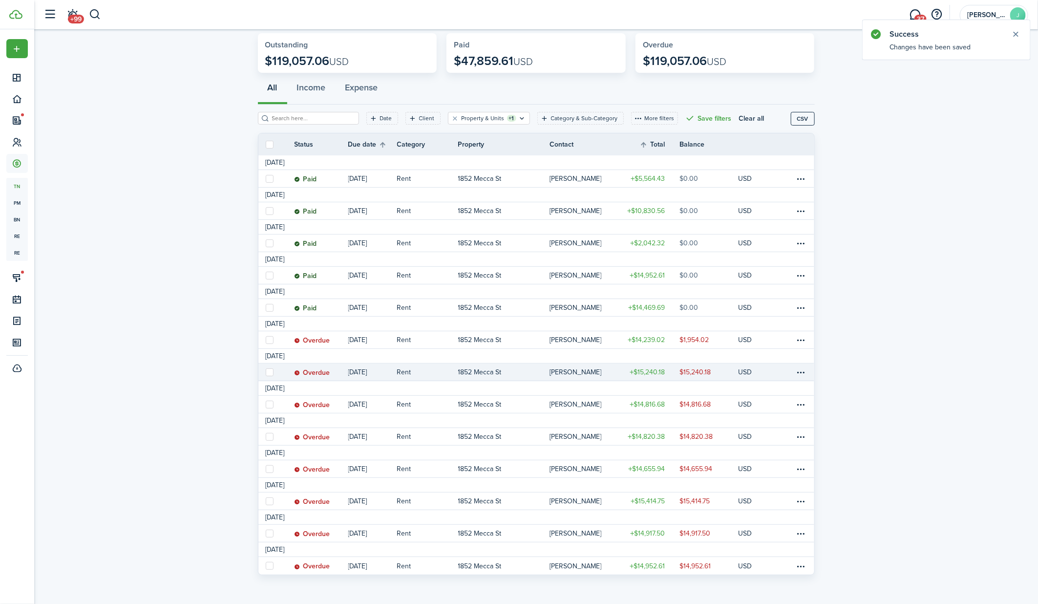
scroll to position [48, 0]
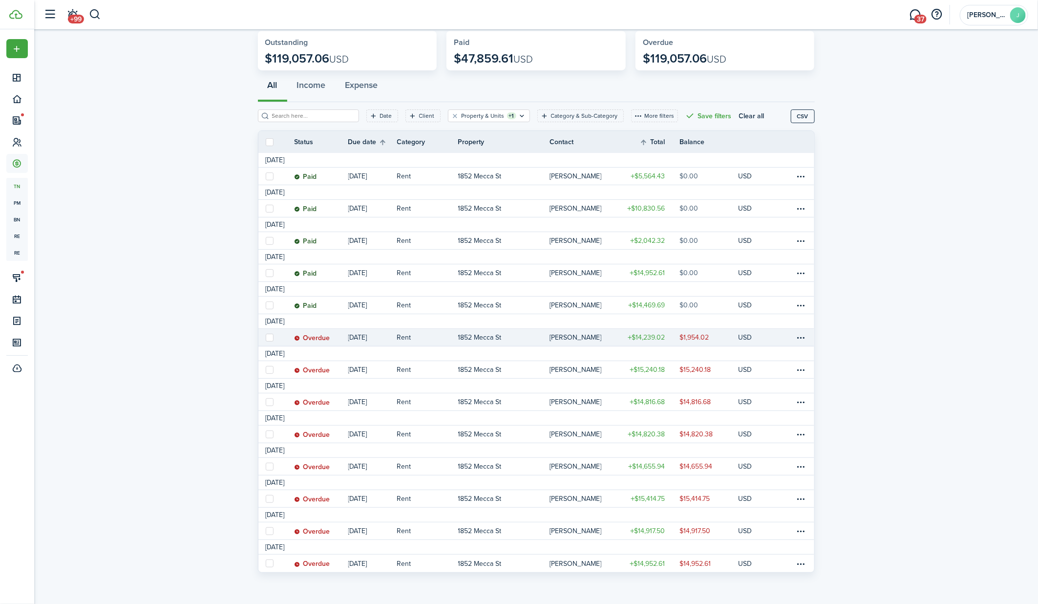
click at [270, 339] on label at bounding box center [270, 337] width 8 height 8
click at [266, 337] on input "checkbox" at bounding box center [265, 337] width 0 height 0
checkbox input "true"
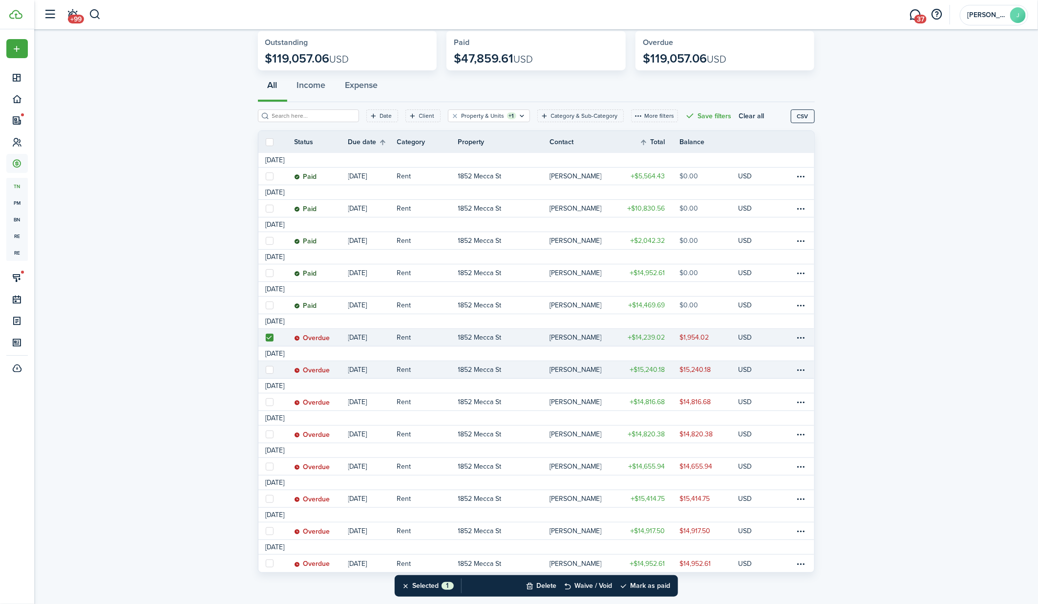
click at [269, 370] on label at bounding box center [270, 370] width 8 height 8
click at [266, 370] on input "checkbox" at bounding box center [265, 369] width 0 height 0
checkbox input "true"
click at [270, 401] on label at bounding box center [270, 402] width 8 height 8
click at [266, 401] on input "checkbox" at bounding box center [265, 401] width 0 height 0
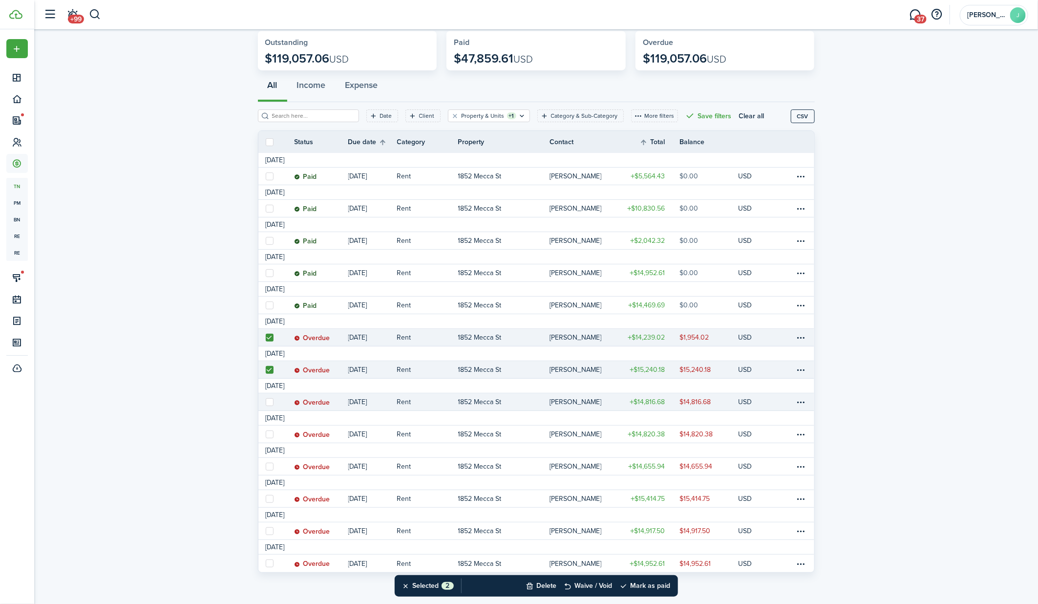
checkbox input "true"
click at [268, 435] on label at bounding box center [270, 434] width 8 height 8
click at [266, 434] on input "checkbox" at bounding box center [265, 434] width 0 height 0
checkbox input "true"
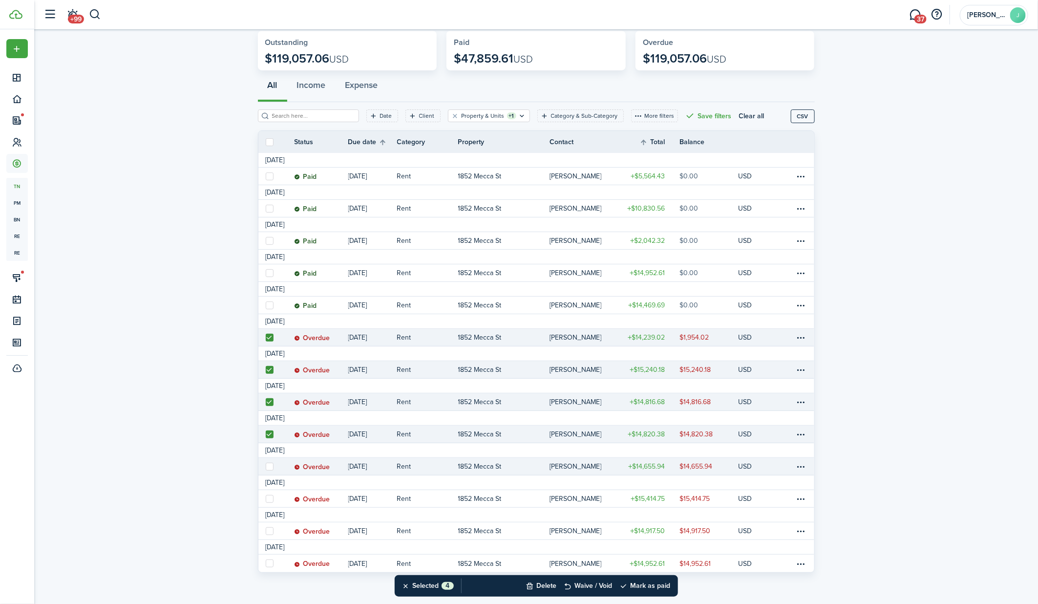
click at [271, 464] on label at bounding box center [270, 466] width 8 height 8
click at [266, 466] on input "checkbox" at bounding box center [265, 466] width 0 height 0
checkbox input "true"
click at [270, 496] on label at bounding box center [270, 499] width 8 height 8
click at [266, 498] on input "checkbox" at bounding box center [265, 498] width 0 height 0
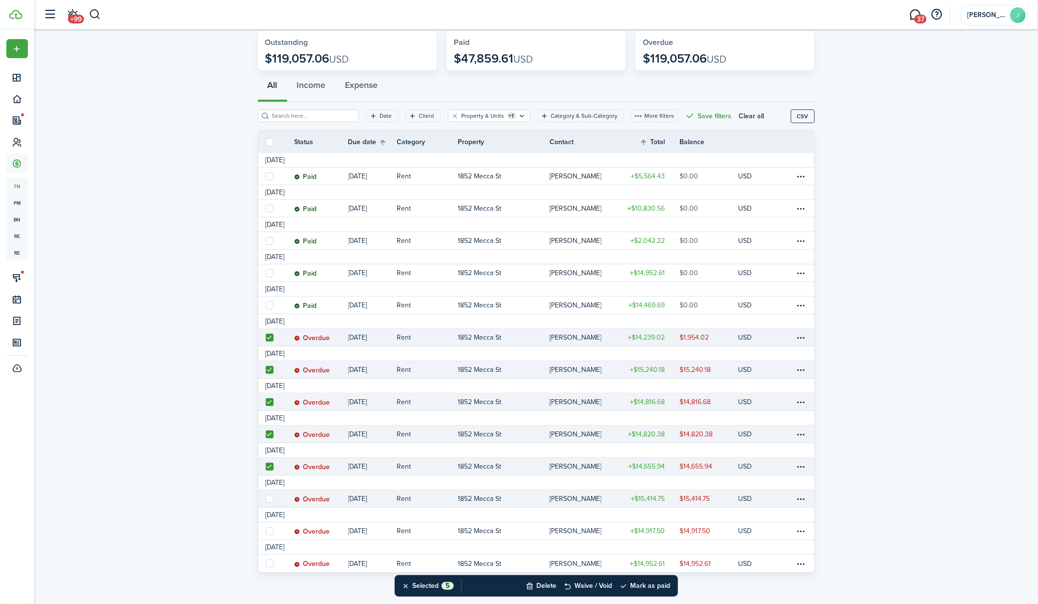
checkbox input "true"
click at [269, 528] on label at bounding box center [270, 531] width 8 height 8
click at [266, 530] on input "checkbox" at bounding box center [265, 530] width 0 height 0
checkbox input "true"
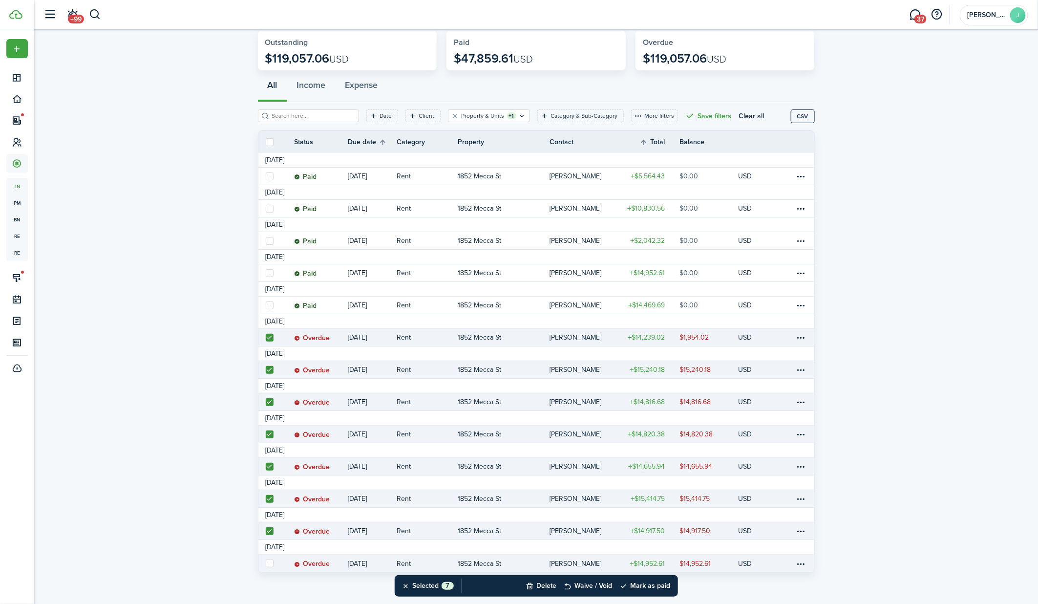
click at [271, 565] on label at bounding box center [270, 563] width 8 height 8
click at [266, 563] on input "checkbox" at bounding box center [265, 563] width 0 height 0
checkbox input "true"
click at [654, 587] on button "Mark as paid" at bounding box center [645, 585] width 51 height 21
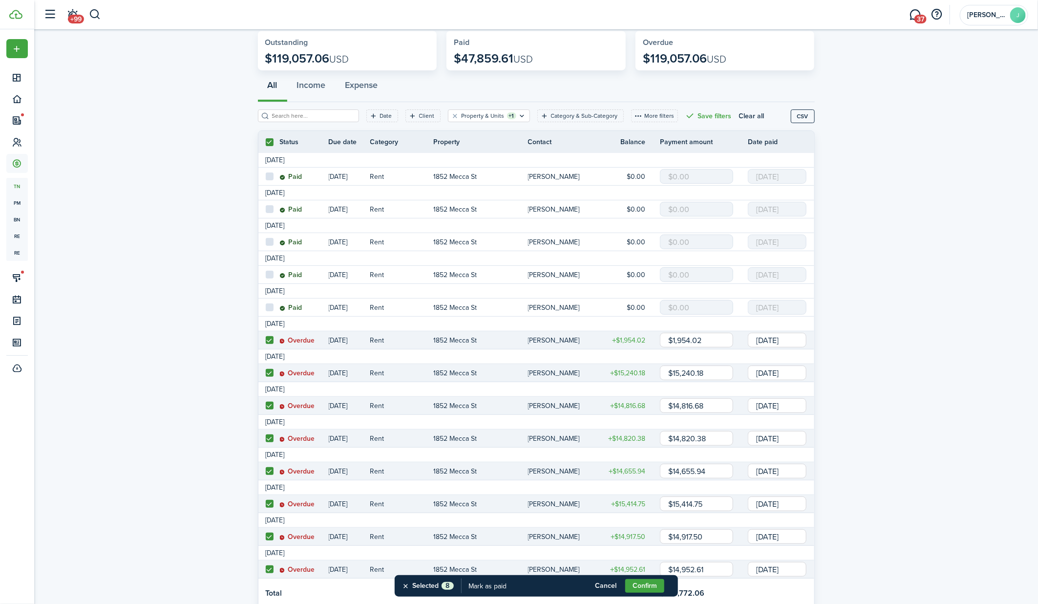
scroll to position [83, 0]
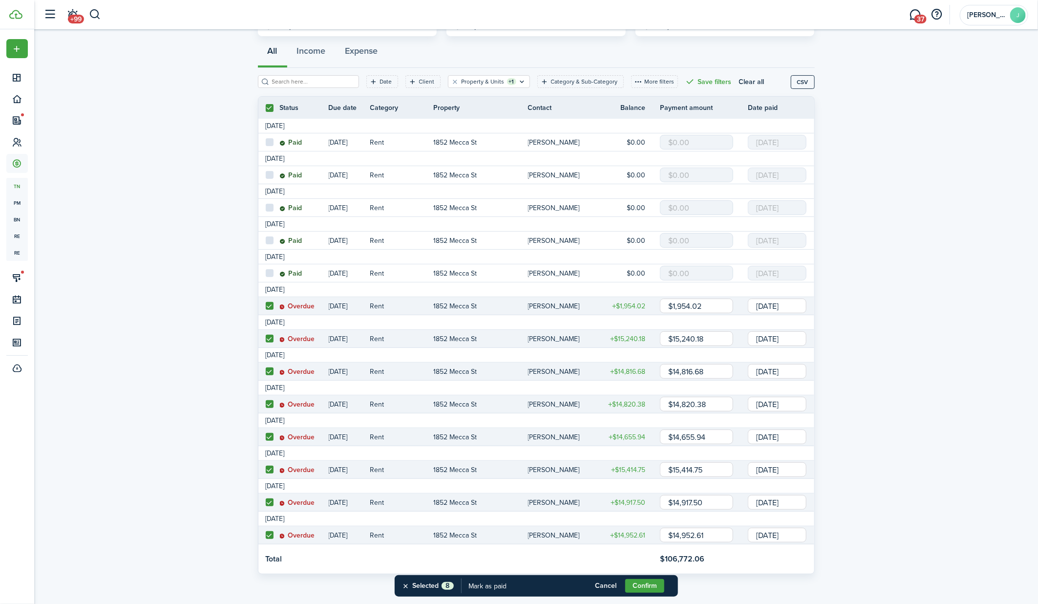
click at [772, 307] on input "[DATE]" at bounding box center [777, 305] width 59 height 15
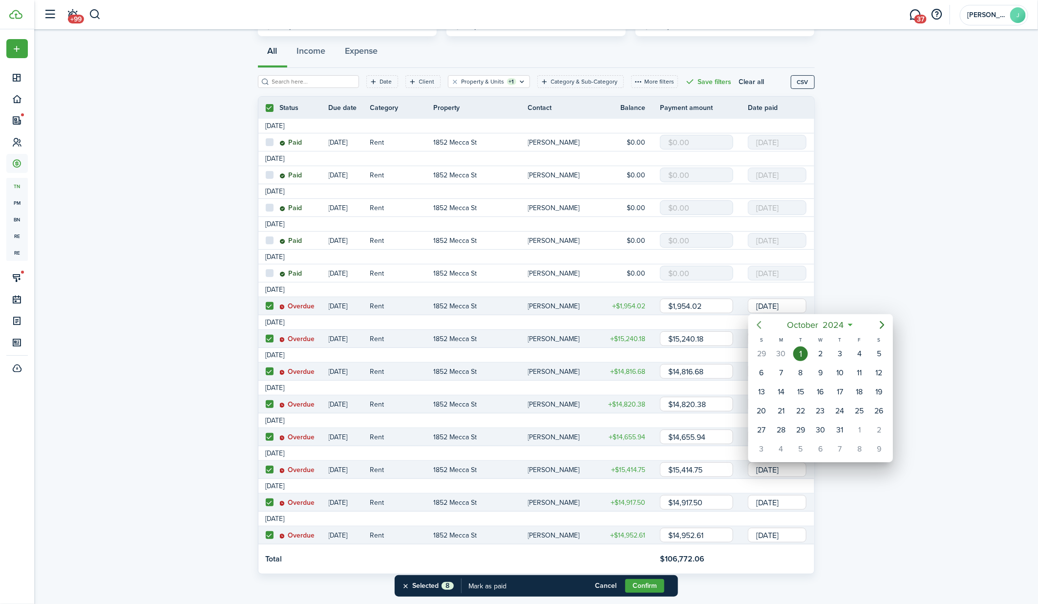
click at [757, 324] on icon "Previous page" at bounding box center [759, 325] width 12 height 12
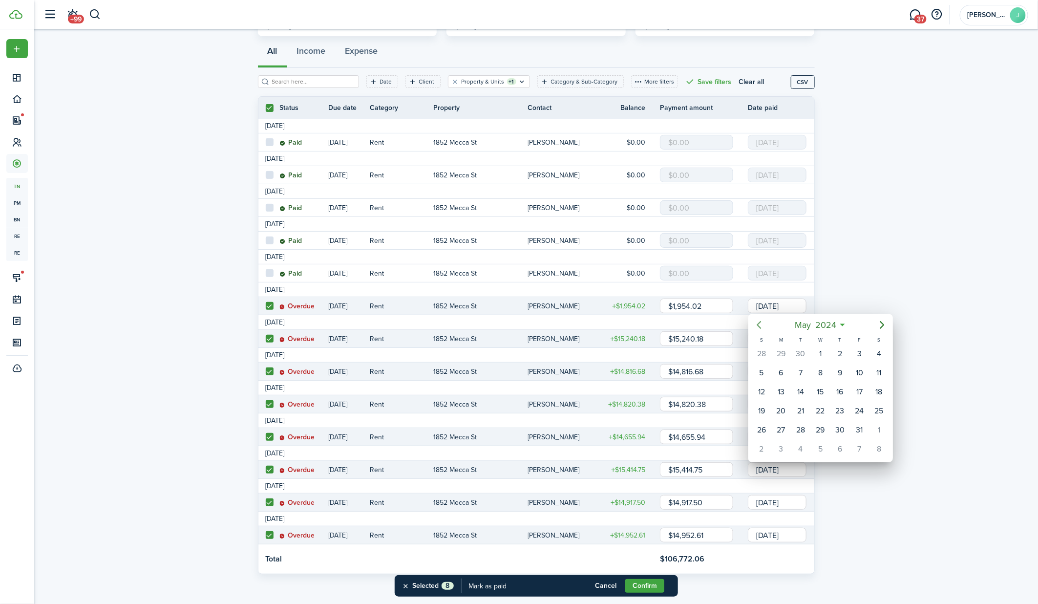
click at [757, 324] on icon "Previous page" at bounding box center [759, 325] width 12 height 12
click at [858, 354] on div "1" at bounding box center [859, 353] width 15 height 15
type input "[DATE]"
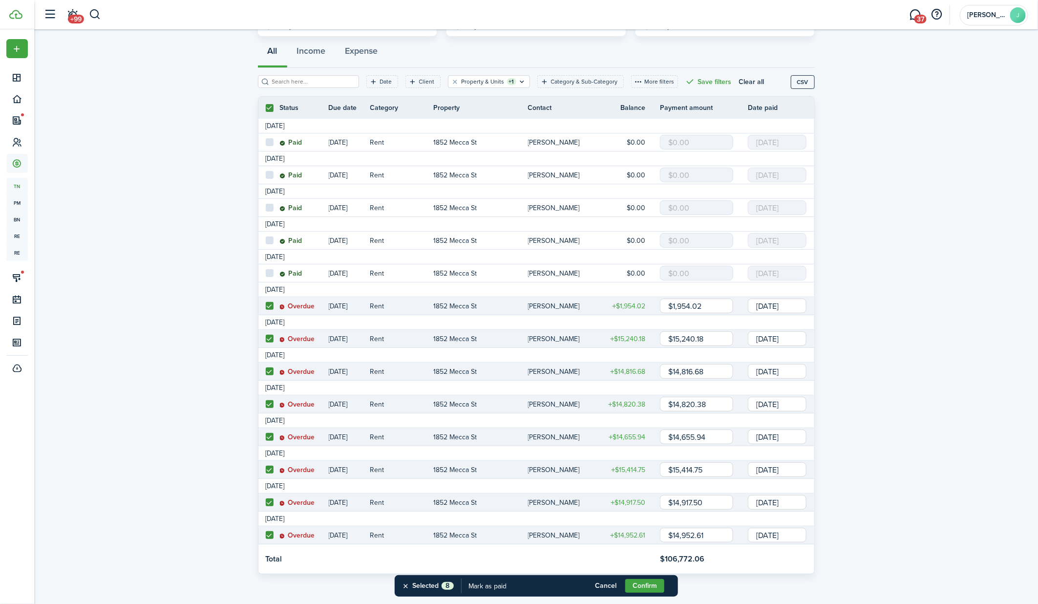
click at [791, 339] on input "[DATE]" at bounding box center [777, 338] width 59 height 15
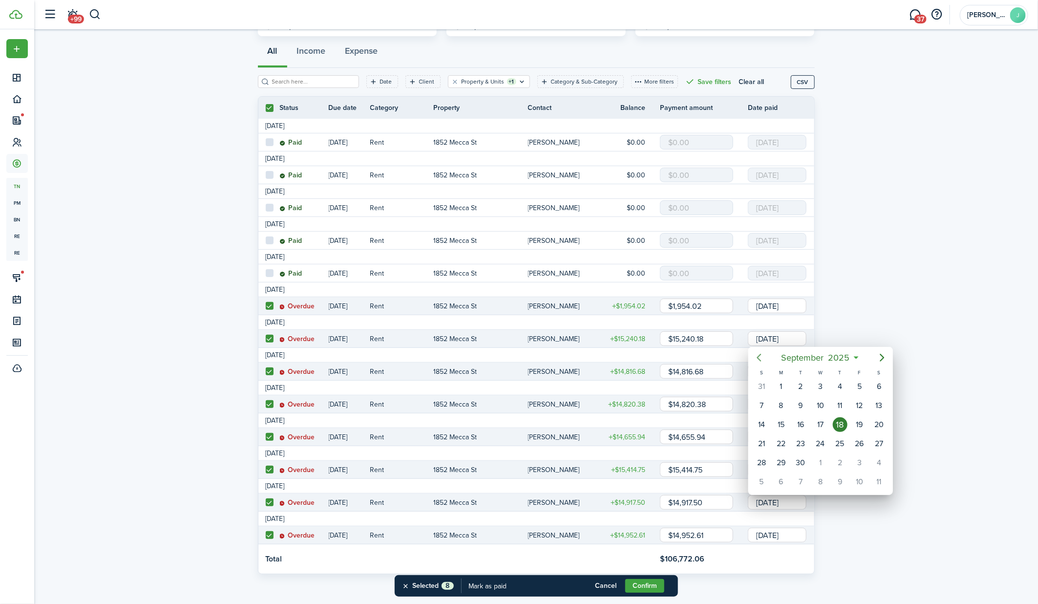
click at [766, 361] on mbsc-button "Previous page" at bounding box center [759, 358] width 20 height 20
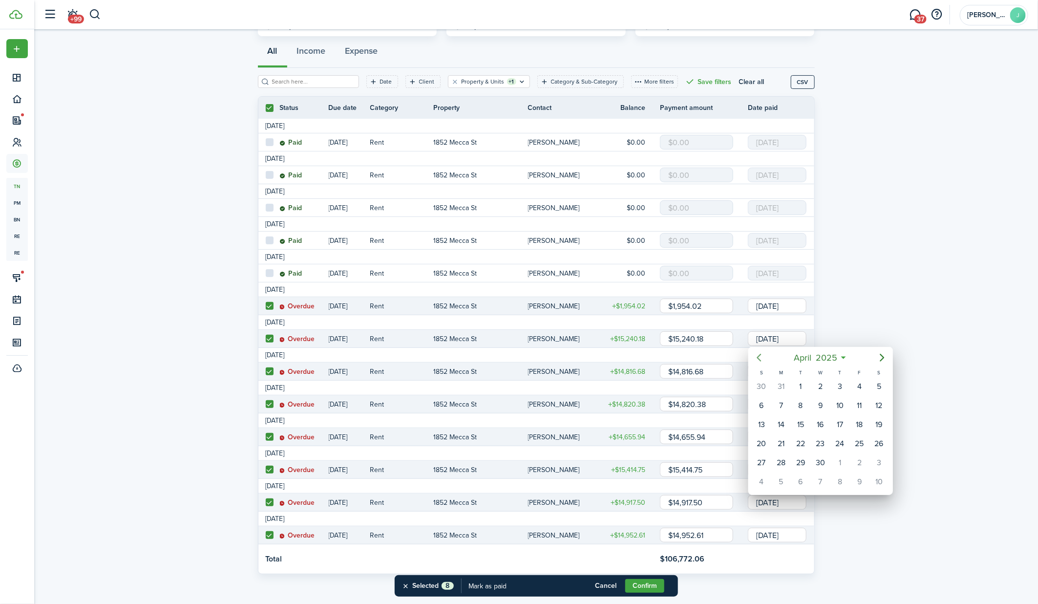
click at [766, 361] on mbsc-button "Previous page" at bounding box center [759, 358] width 20 height 20
click at [876, 386] on div "1" at bounding box center [879, 386] width 15 height 15
type input "[DATE]"
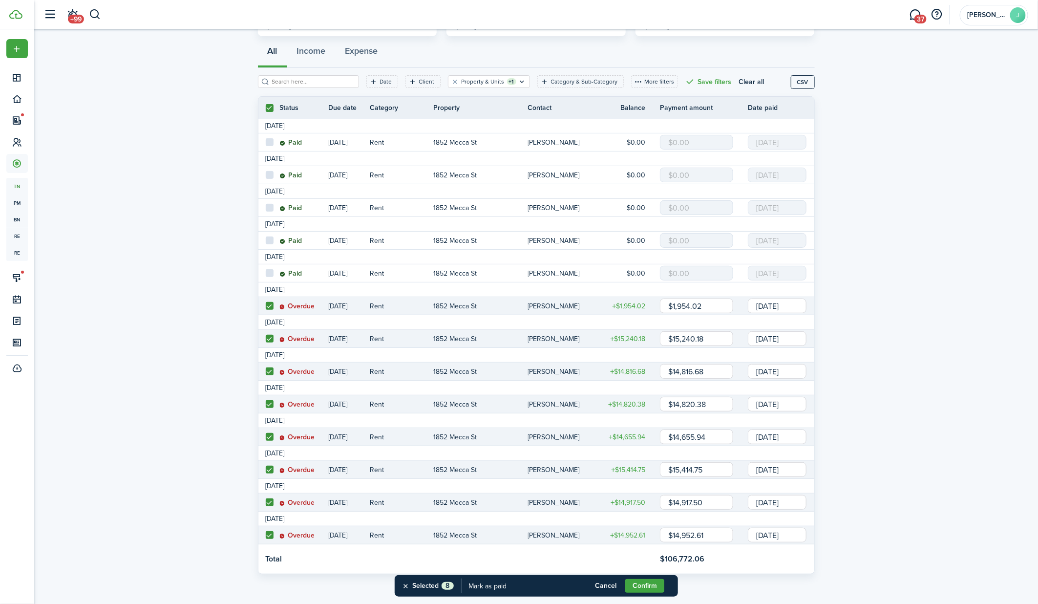
click at [832, 333] on invoice-list "Transactions 13 Total Money out Money in Outstanding $119,057.06 USD Paid $47,8…" at bounding box center [535, 276] width 1003 height 614
drag, startPoint x: 798, startPoint y: 340, endPoint x: 718, endPoint y: 342, distance: 79.6
click at [718, 342] on tr "Overdue [DATE] Rent 1852 Mecca St [PERSON_NAME] $15,240.18 $15,240.18 [DATE]" at bounding box center [536, 339] width 556 height 18
click at [777, 374] on input "[DATE]" at bounding box center [777, 371] width 59 height 15
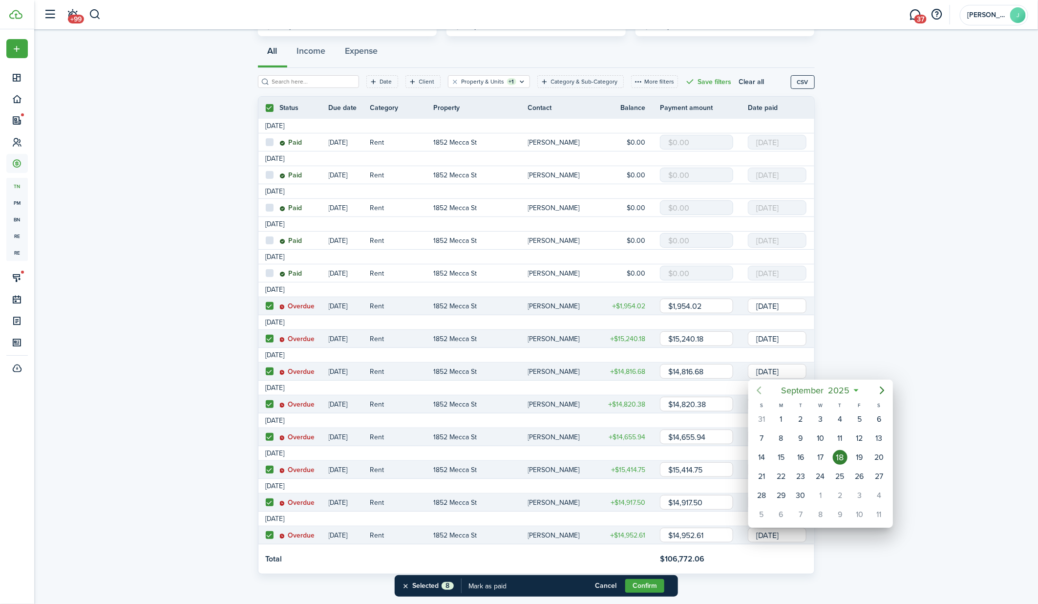
click at [765, 391] on mbsc-button "Previous page" at bounding box center [759, 390] width 20 height 20
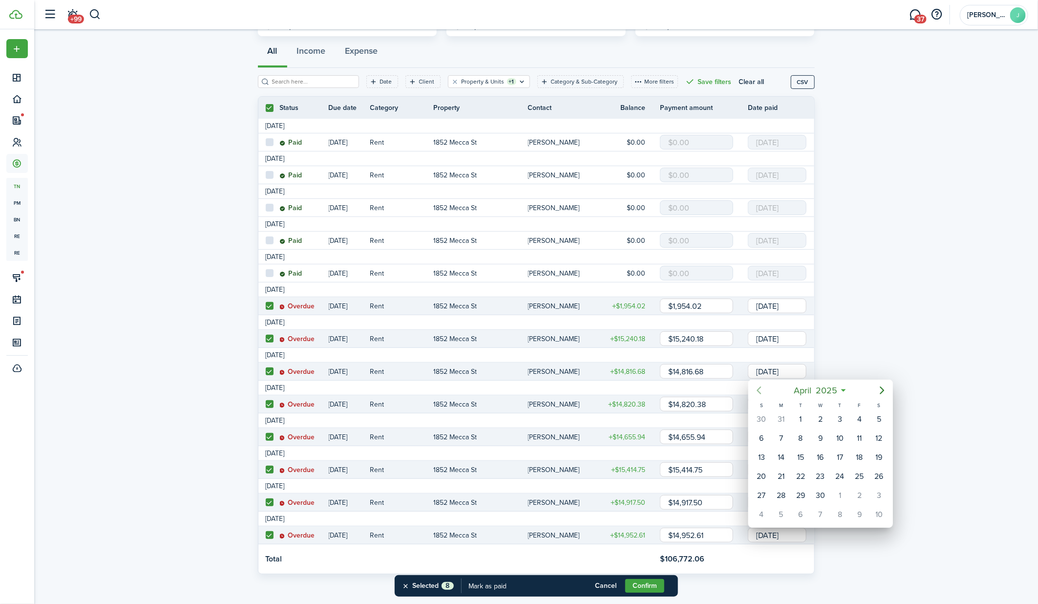
click at [765, 391] on mbsc-button "Previous page" at bounding box center [759, 390] width 20 height 20
click at [876, 417] on div "1" at bounding box center [879, 419] width 15 height 15
type input "[DATE]"
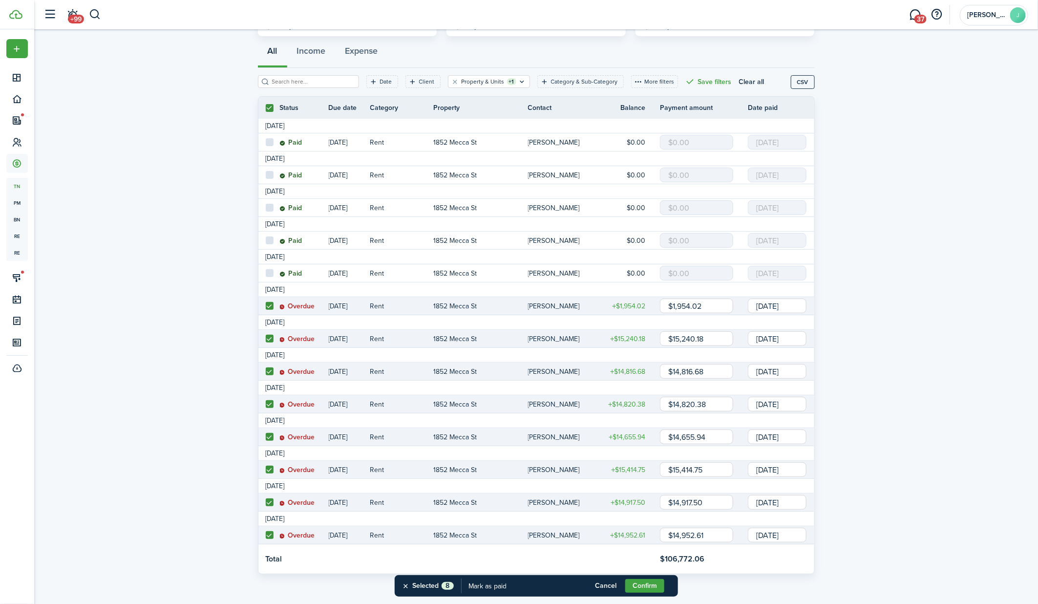
click at [765, 410] on link "[DATE]" at bounding box center [781, 404] width 66 height 18
click at [766, 400] on input "[DATE]" at bounding box center [777, 403] width 59 height 15
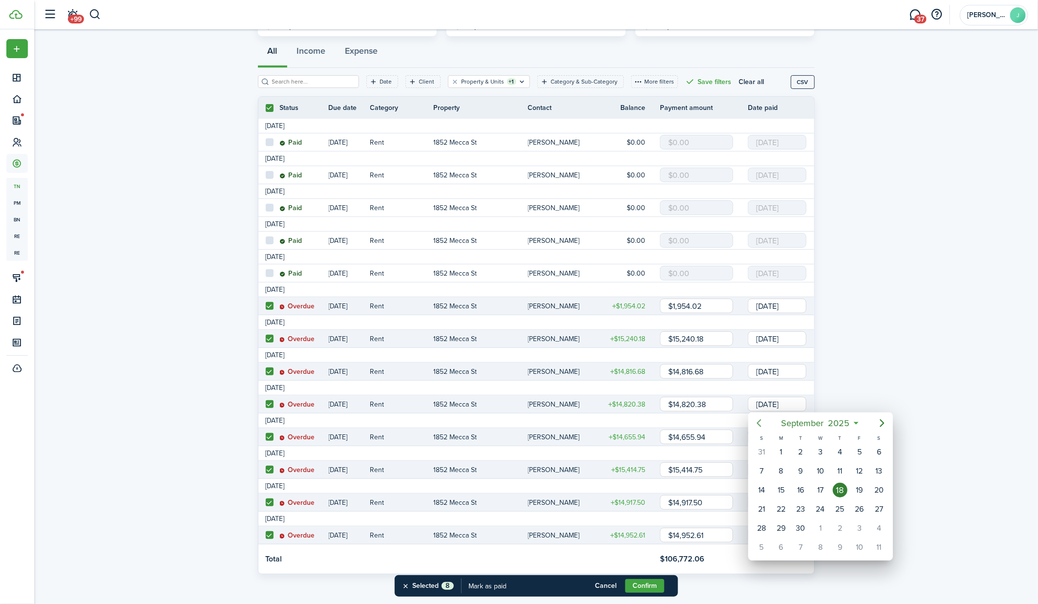
click at [756, 417] on icon "Previous page" at bounding box center [759, 423] width 12 height 12
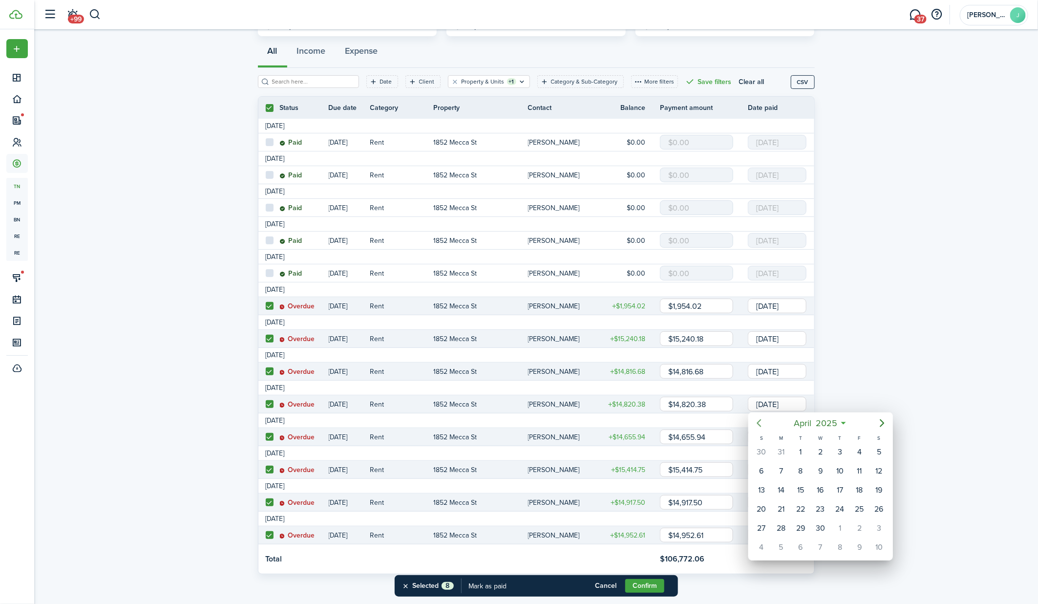
click at [756, 417] on icon "Previous page" at bounding box center [759, 423] width 12 height 12
click at [876, 451] on div "1" at bounding box center [879, 451] width 15 height 15
type input "[DATE]"
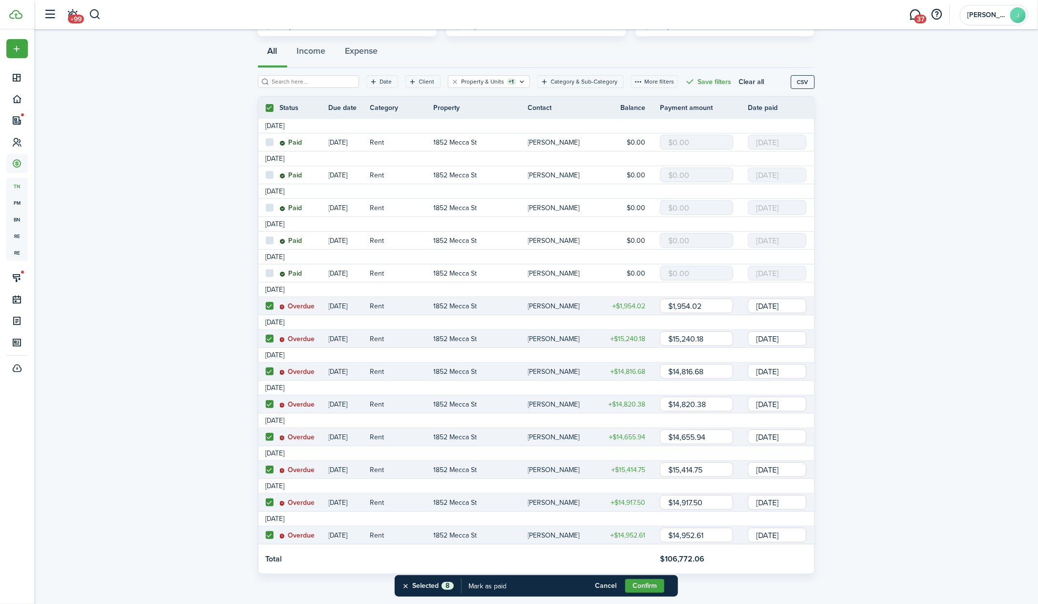
click at [778, 442] on link "[DATE]" at bounding box center [781, 437] width 66 height 18
click at [778, 437] on input "[DATE]" at bounding box center [777, 436] width 59 height 15
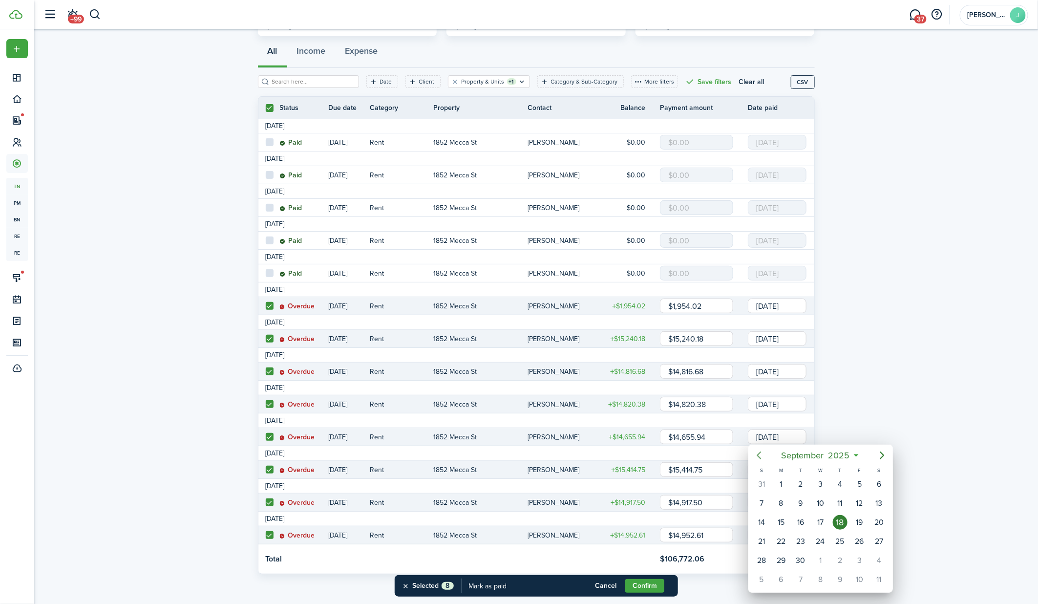
click at [762, 450] on icon "Previous page" at bounding box center [759, 455] width 12 height 12
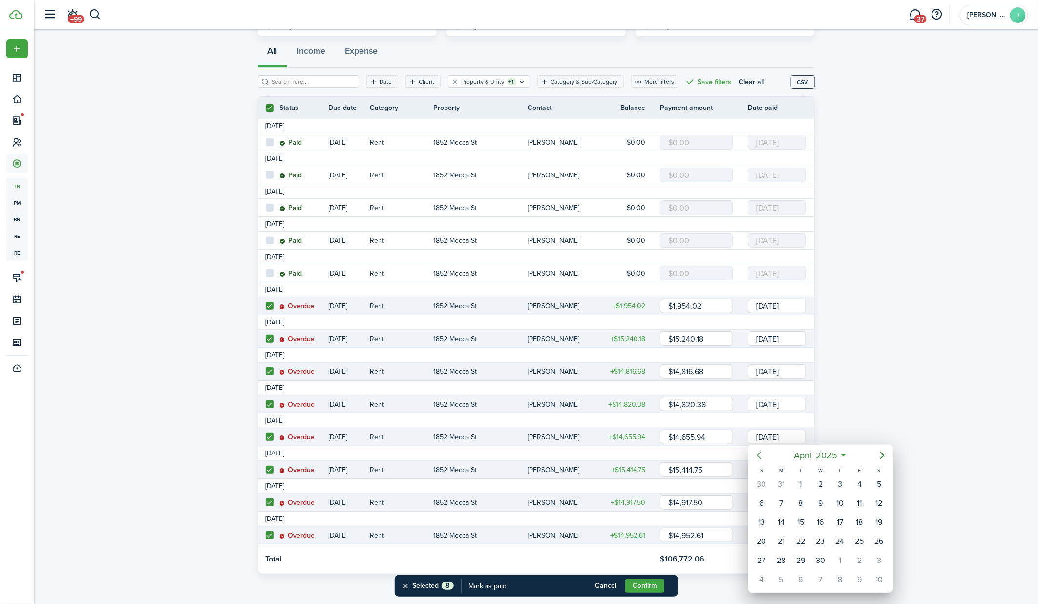
click at [762, 450] on icon "Previous page" at bounding box center [759, 455] width 12 height 12
click at [874, 479] on div "1" at bounding box center [879, 484] width 15 height 15
type input "[DATE]"
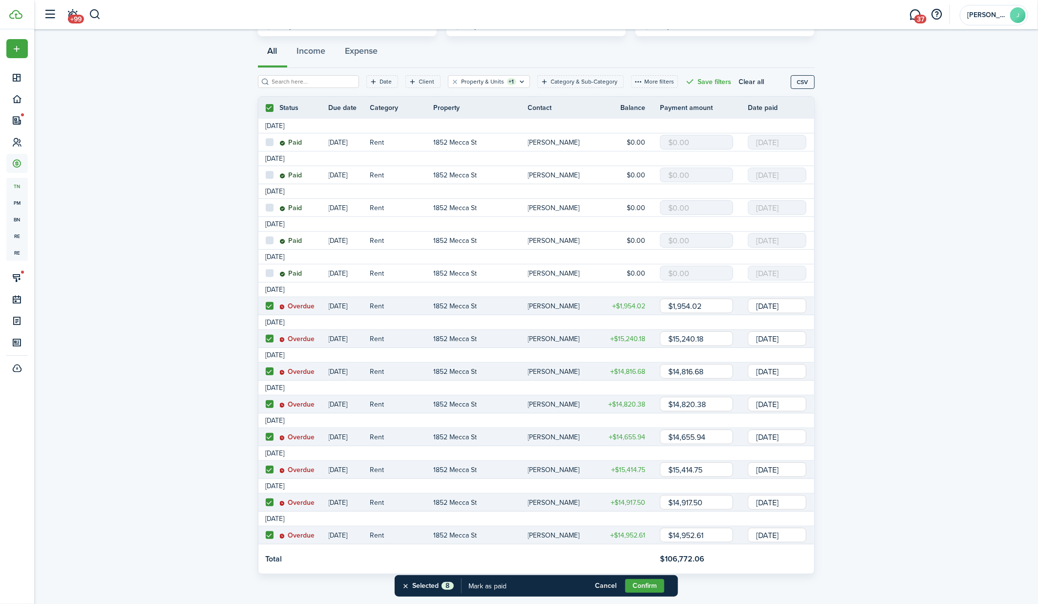
click at [790, 473] on input "[DATE]" at bounding box center [777, 469] width 59 height 15
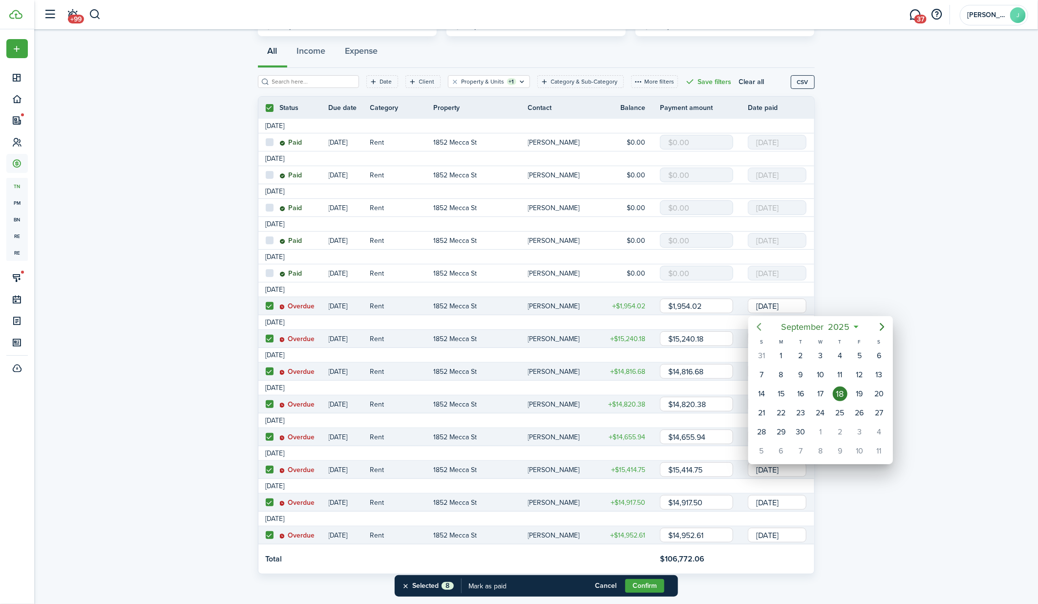
click at [758, 319] on mbsc-button "Previous page" at bounding box center [759, 327] width 20 height 20
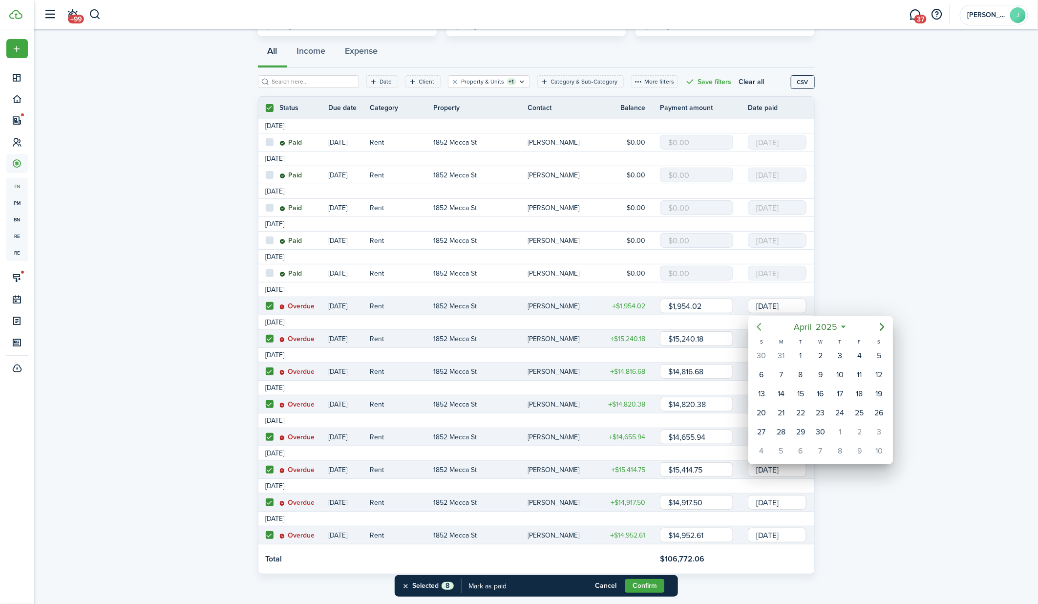
click at [758, 319] on mbsc-button "Previous page" at bounding box center [759, 327] width 20 height 20
click at [880, 358] on div "1" at bounding box center [879, 355] width 15 height 15
type input "[DATE]"
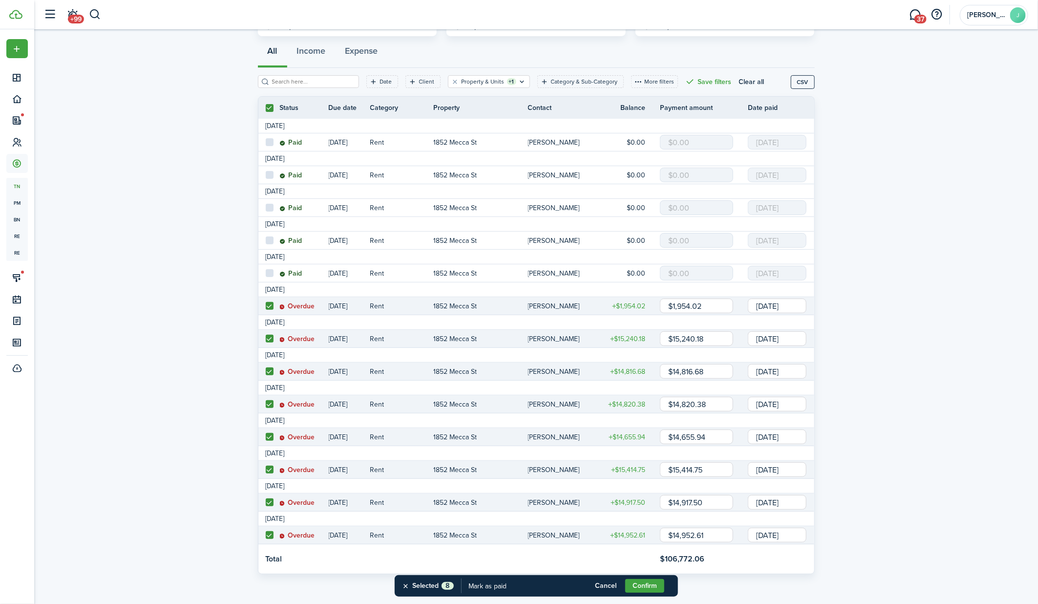
click at [776, 498] on input "[DATE]" at bounding box center [777, 502] width 59 height 15
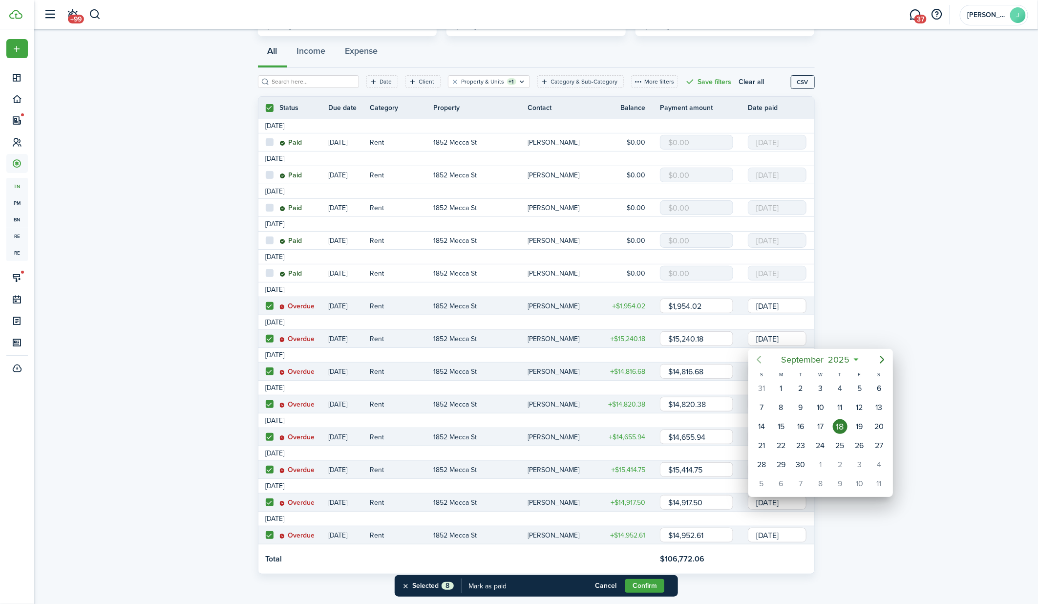
click at [761, 353] on mbsc-button "Previous page" at bounding box center [759, 360] width 20 height 20
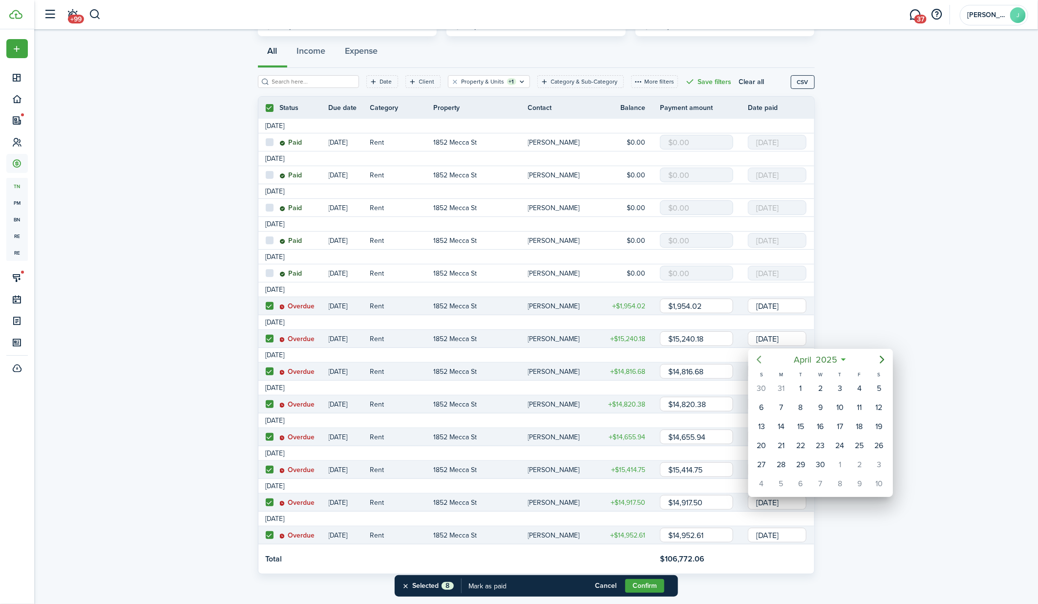
click at [761, 353] on mbsc-button "Previous page" at bounding box center [759, 360] width 20 height 20
click at [876, 385] on div "1" at bounding box center [879, 388] width 15 height 15
type input "[DATE]"
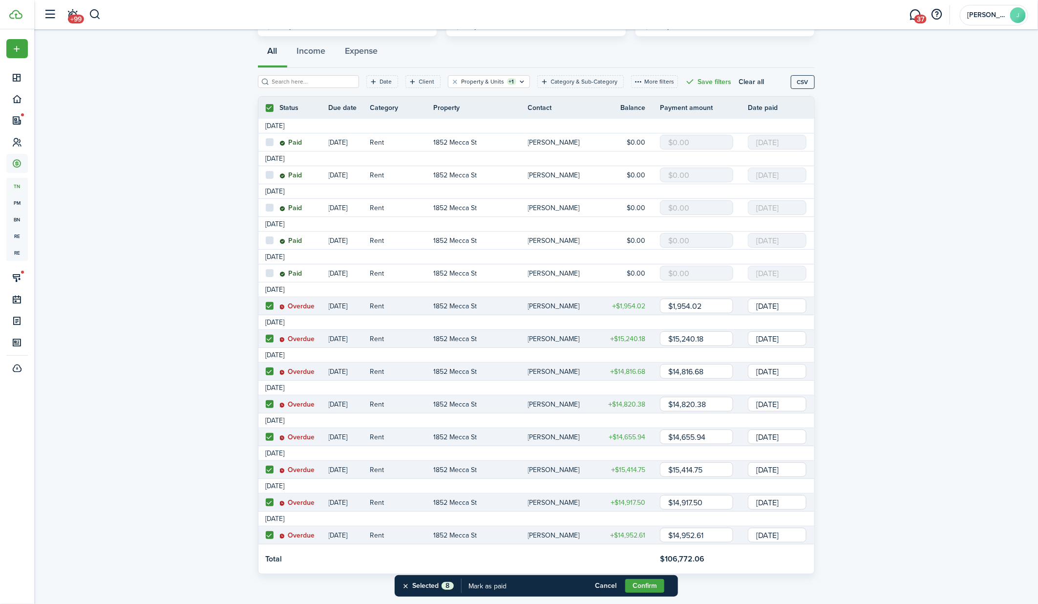
click at [757, 529] on input "[DATE]" at bounding box center [777, 534] width 59 height 15
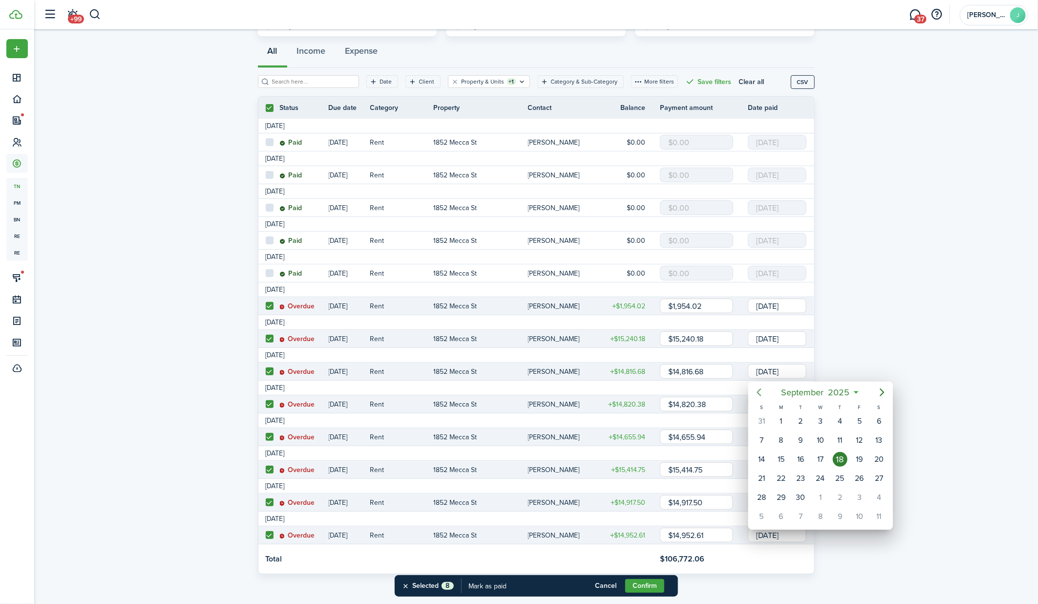
click at [764, 395] on icon "Previous page" at bounding box center [759, 392] width 12 height 12
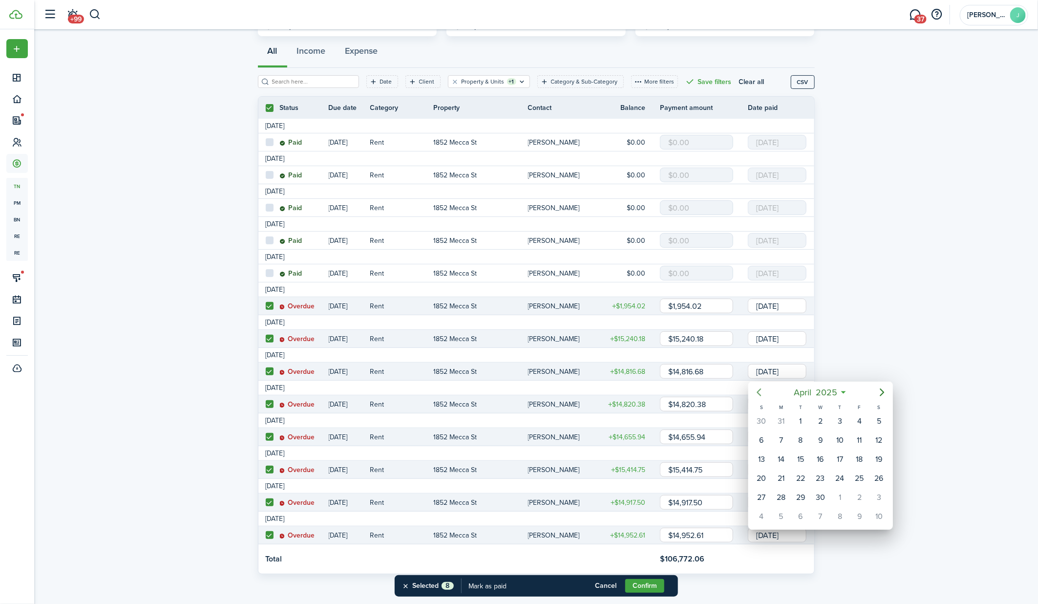
click at [764, 395] on icon "Previous page" at bounding box center [759, 392] width 12 height 12
click at [881, 418] on div "1" at bounding box center [879, 421] width 15 height 15
type input "[DATE]"
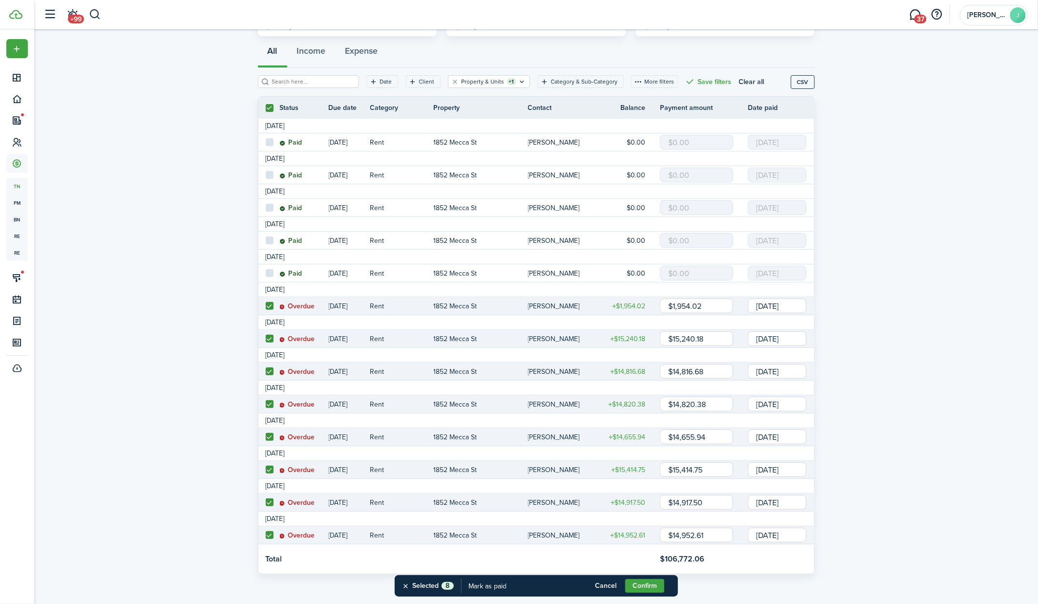
click at [269, 533] on label at bounding box center [270, 535] width 8 height 8
click at [266, 535] on input "checkbox" at bounding box center [265, 535] width 0 height 0
checkbox input "false"
click at [312, 533] on status "Overdue" at bounding box center [297, 535] width 34 height 8
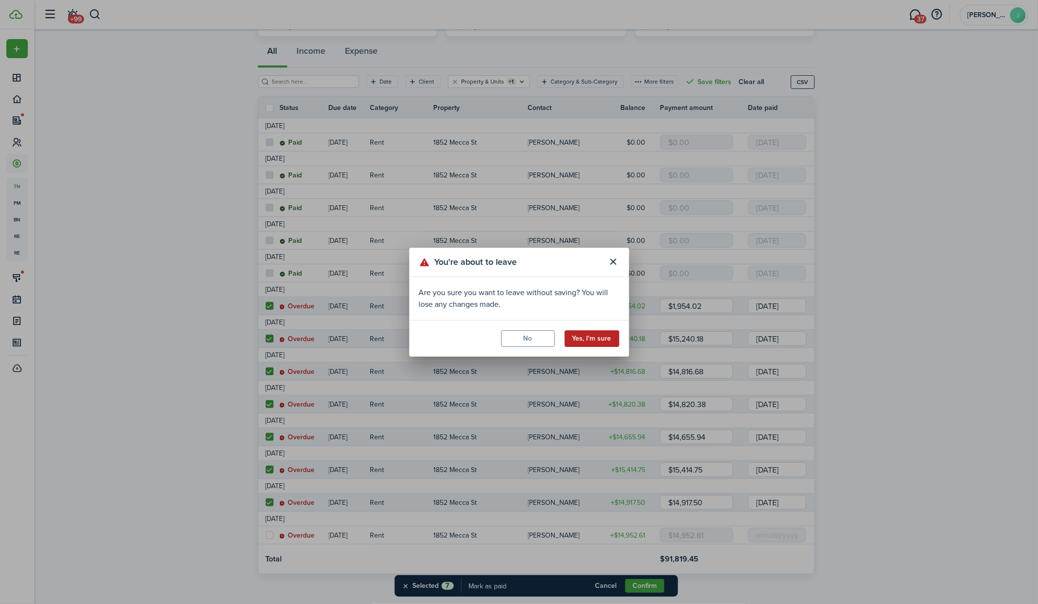
click at [584, 337] on button "Yes, I'm sure" at bounding box center [591, 338] width 55 height 17
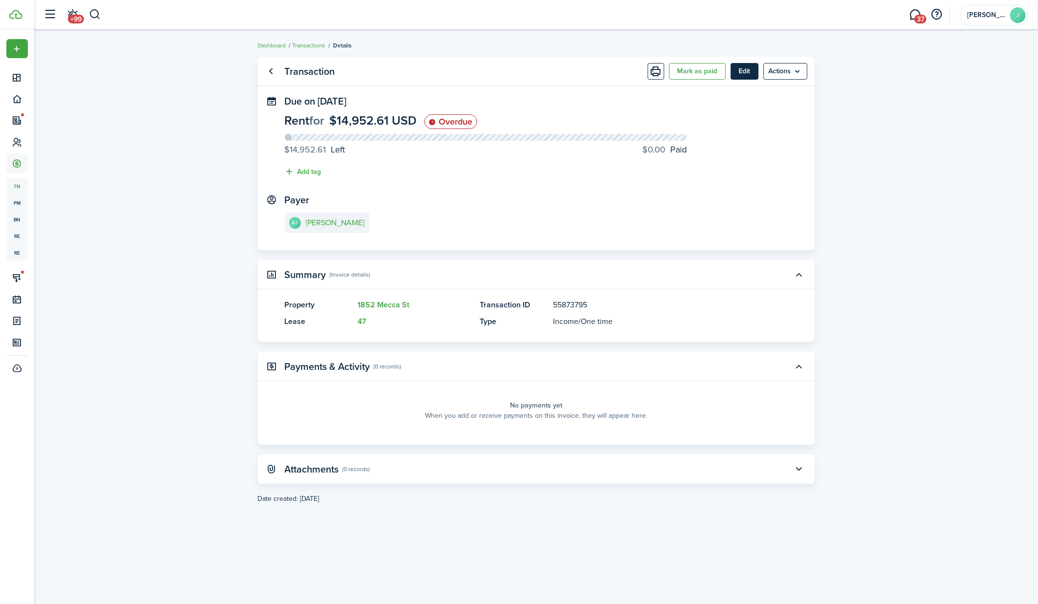
click at [752, 70] on button "Edit" at bounding box center [744, 71] width 28 height 17
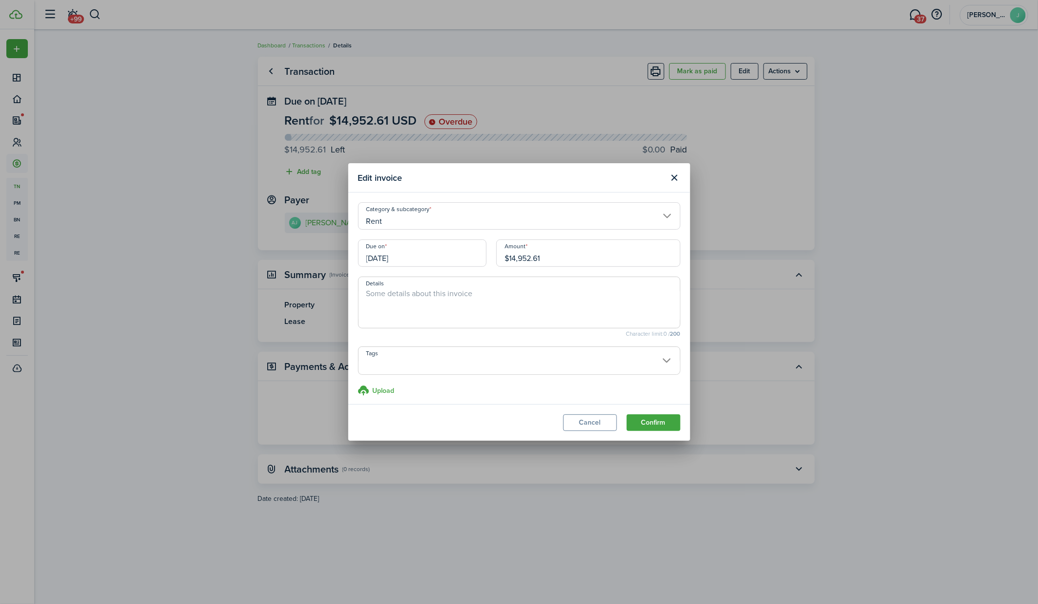
click at [549, 266] on div "Amount $14,952.61" at bounding box center [588, 257] width 194 height 37
click at [549, 266] on input "$14,952.61" at bounding box center [588, 252] width 184 height 27
type input "$14,817.31"
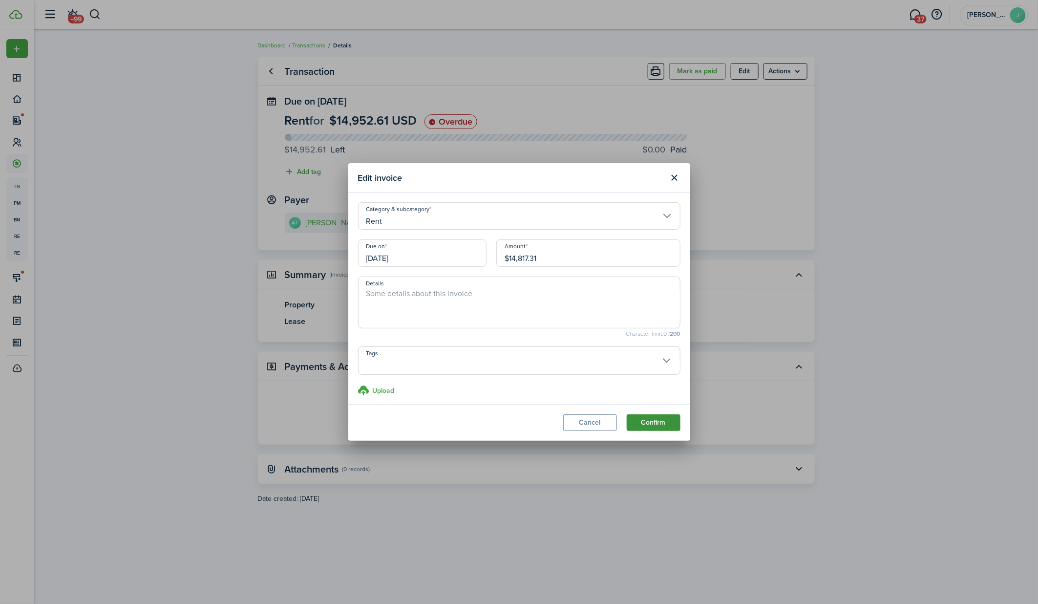
click at [648, 426] on button "Confirm" at bounding box center [653, 422] width 54 height 17
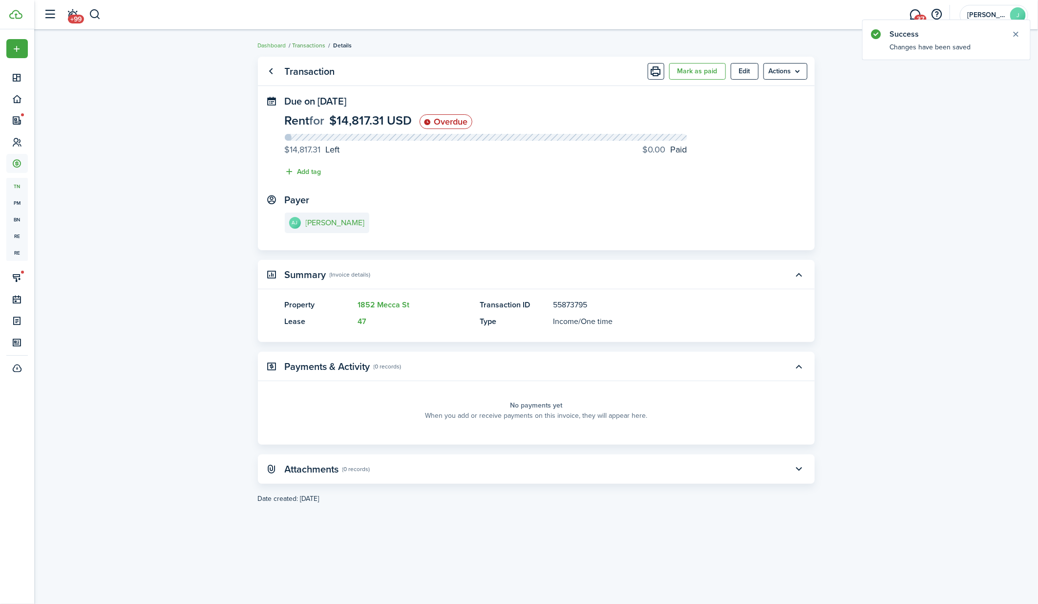
click at [303, 45] on link "Transactions" at bounding box center [308, 45] width 33 height 9
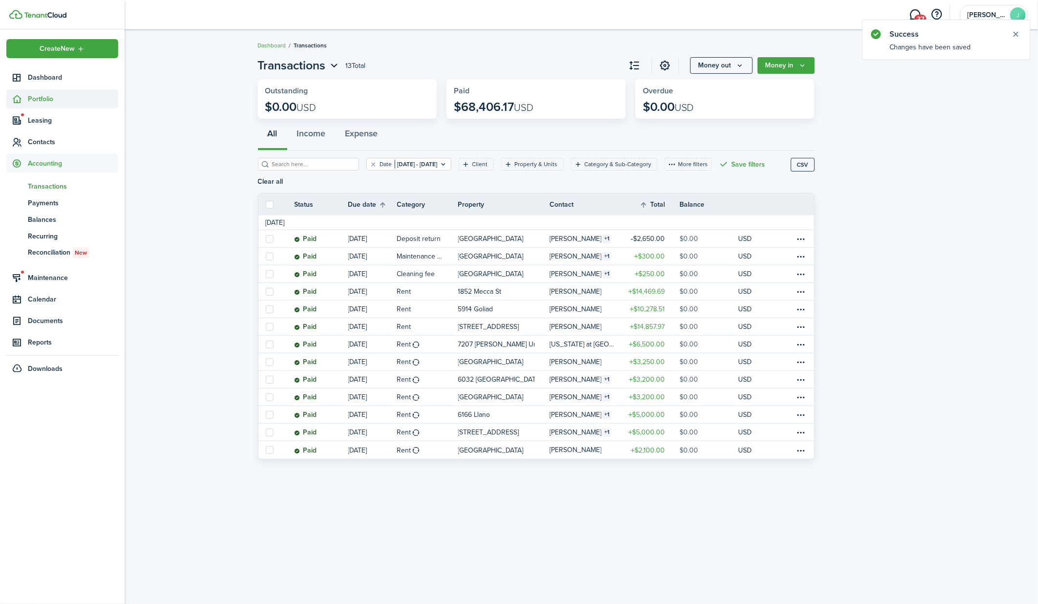
click at [30, 99] on span "Portfolio" at bounding box center [73, 99] width 90 height 10
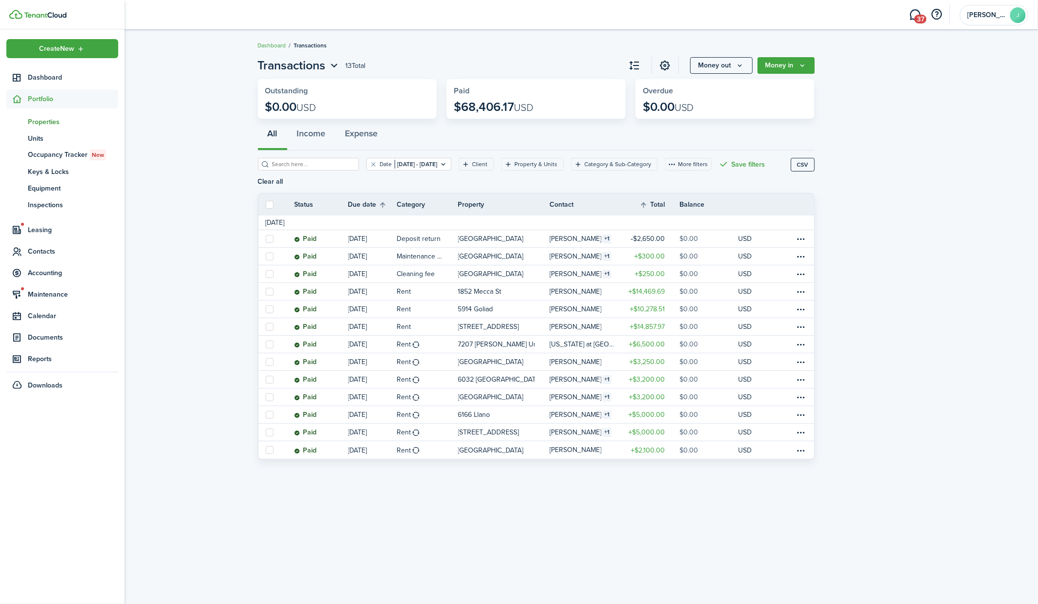
click at [50, 121] on span "Properties" at bounding box center [73, 122] width 90 height 10
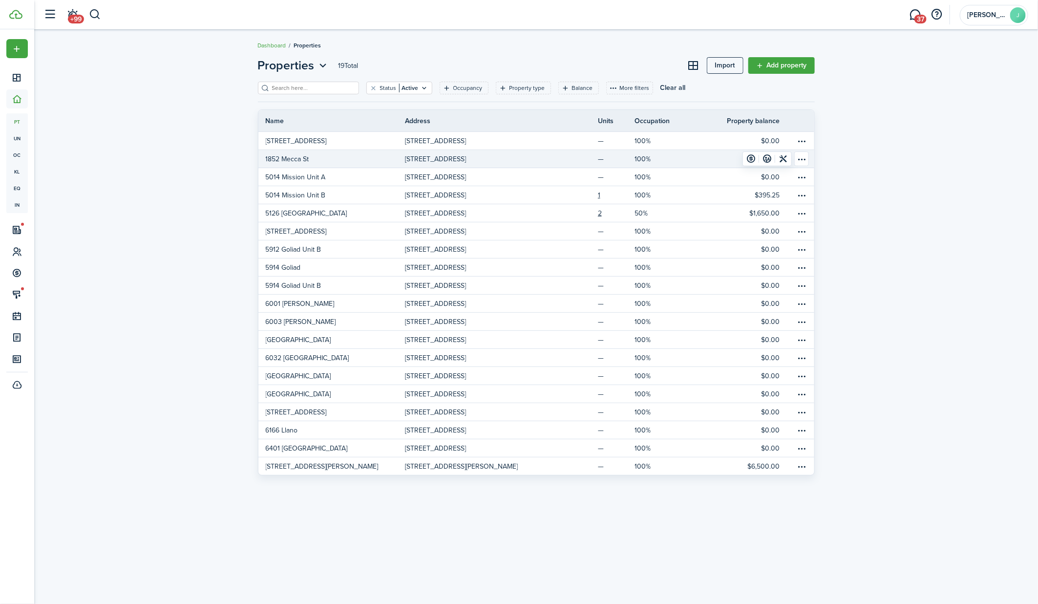
click at [311, 160] on link "1852 Mecca St" at bounding box center [331, 159] width 147 height 18
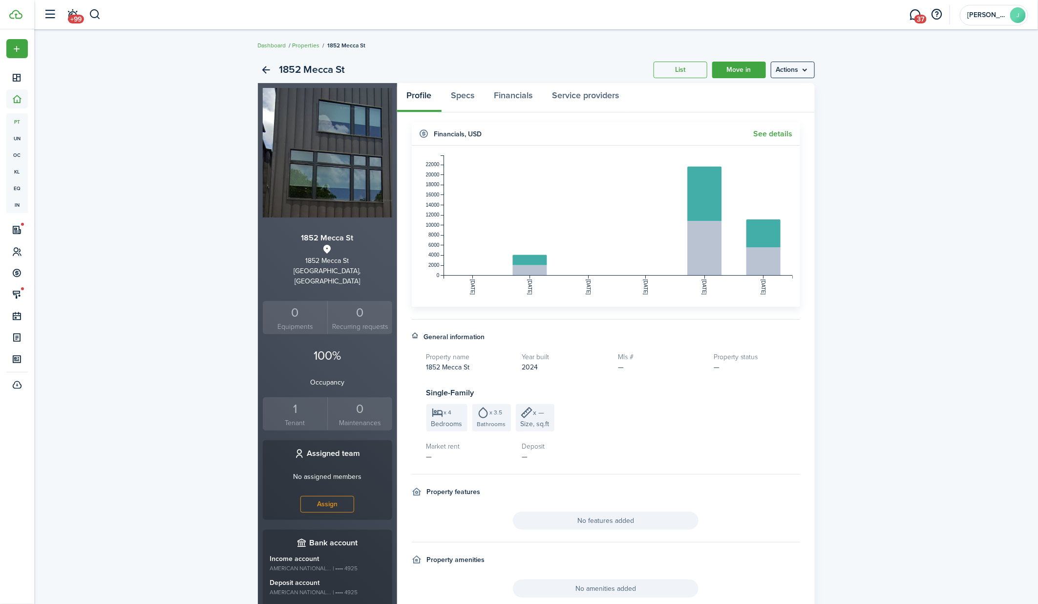
click at [769, 129] on widget-header "Financials , USD See details" at bounding box center [606, 133] width 388 height 23
click at [770, 134] on link "See details" at bounding box center [772, 133] width 39 height 9
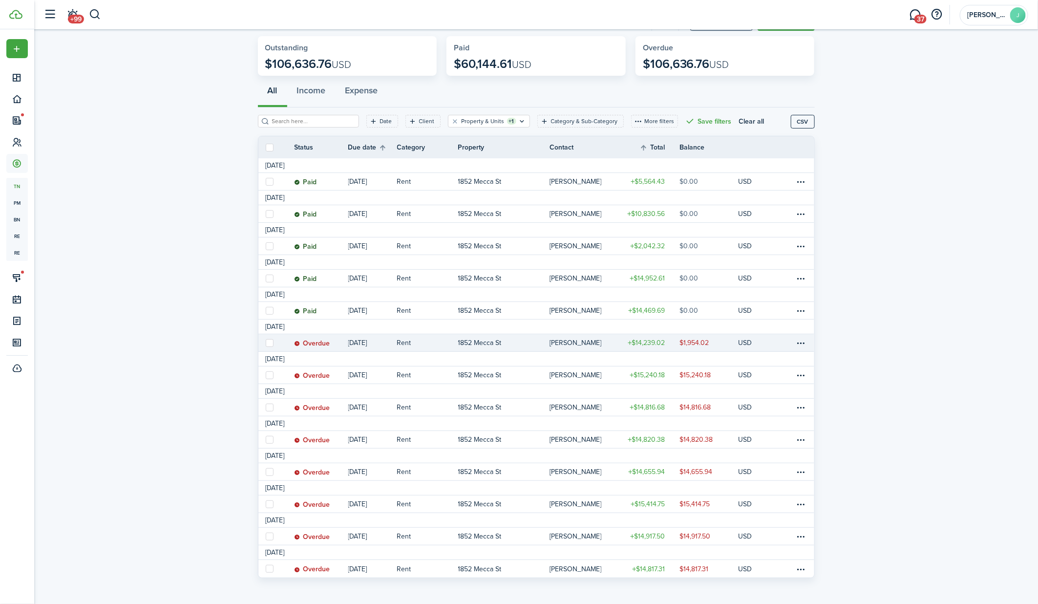
scroll to position [48, 0]
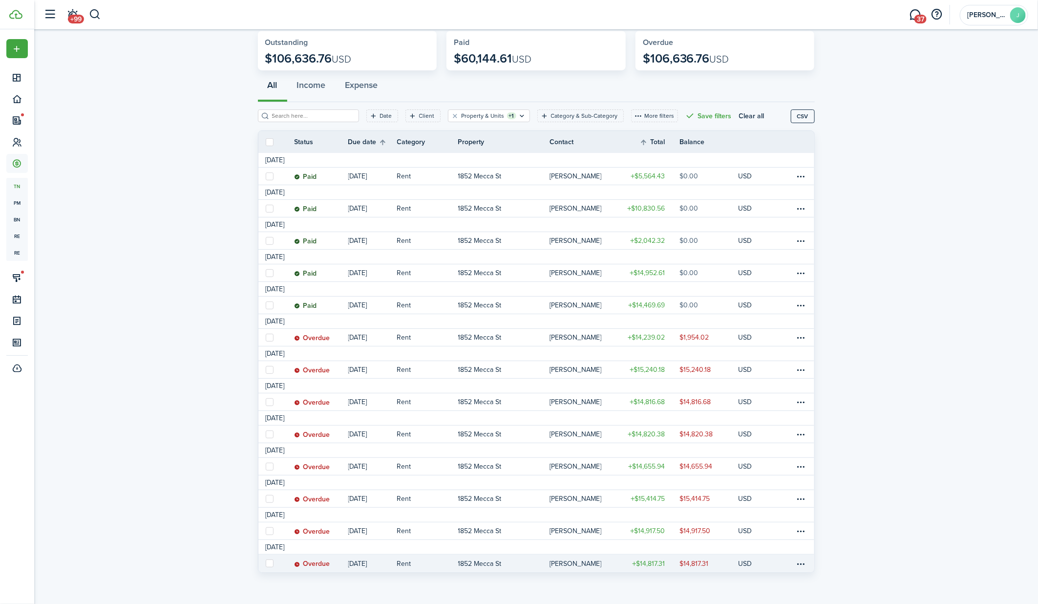
click at [269, 562] on label at bounding box center [270, 563] width 8 height 8
click at [266, 563] on input "checkbox" at bounding box center [265, 563] width 0 height 0
checkbox input "true"
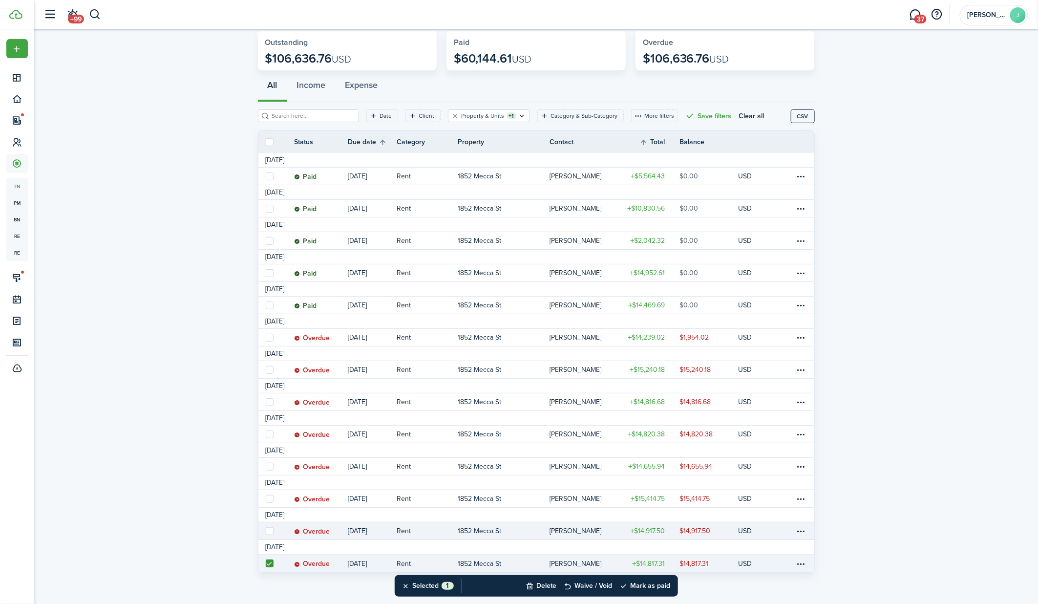
click at [270, 528] on label at bounding box center [270, 531] width 8 height 8
click at [266, 530] on input "checkbox" at bounding box center [265, 530] width 0 height 0
checkbox input "true"
click at [271, 493] on link at bounding box center [268, 498] width 21 height 17
click at [271, 499] on label at bounding box center [270, 499] width 8 height 8
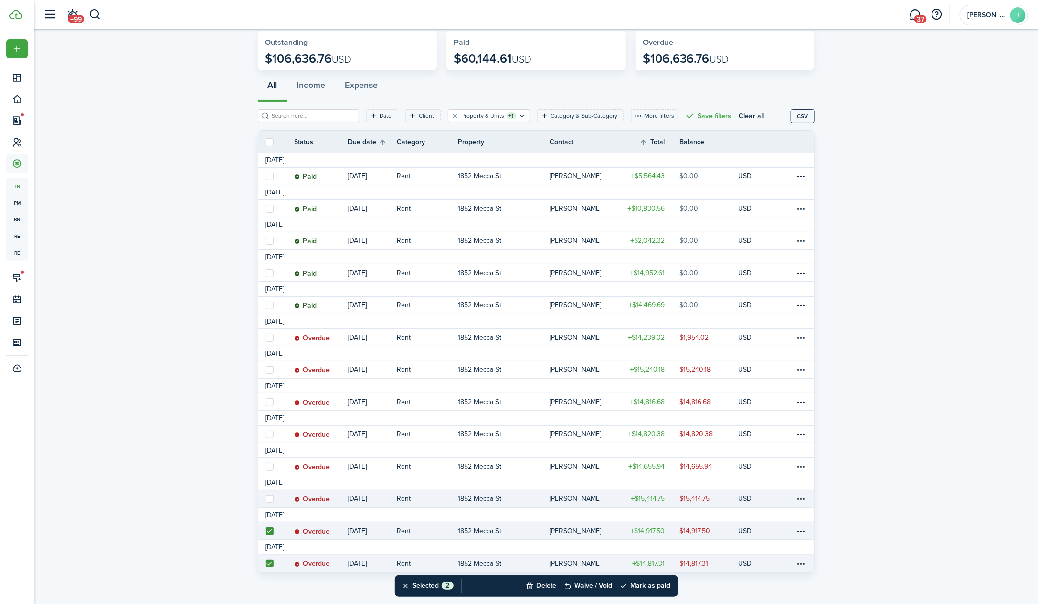
click at [266, 499] on input "checkbox" at bounding box center [265, 498] width 0 height 0
checkbox input "true"
click at [270, 465] on label at bounding box center [270, 466] width 8 height 8
click at [266, 466] on input "checkbox" at bounding box center [265, 466] width 0 height 0
checkbox input "true"
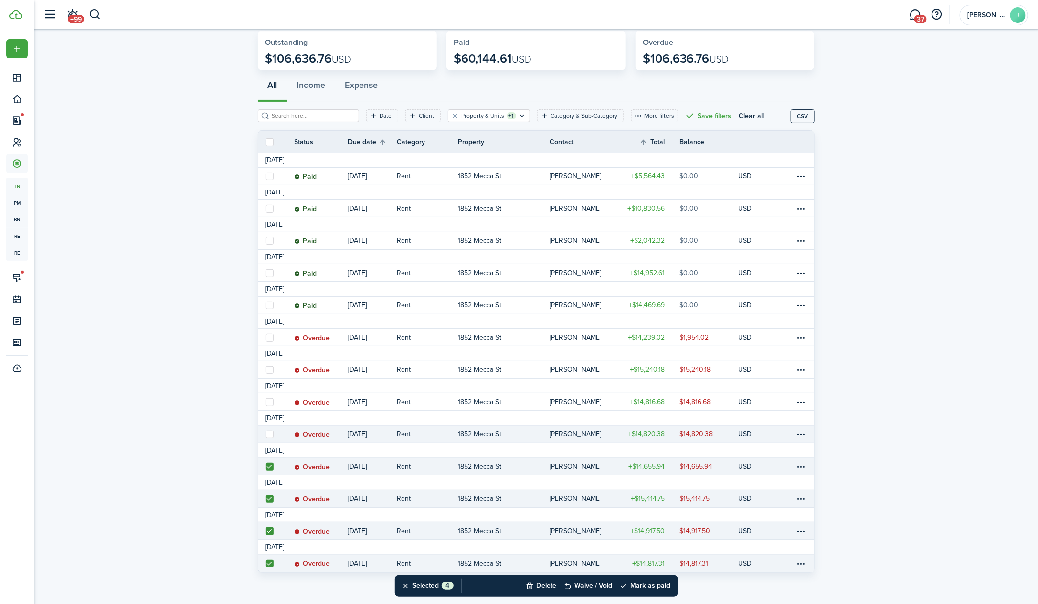
click at [271, 435] on label at bounding box center [270, 434] width 8 height 8
click at [266, 434] on input "checkbox" at bounding box center [265, 434] width 0 height 0
checkbox input "true"
click at [271, 401] on label at bounding box center [270, 402] width 8 height 8
click at [266, 401] on input "checkbox" at bounding box center [265, 401] width 0 height 0
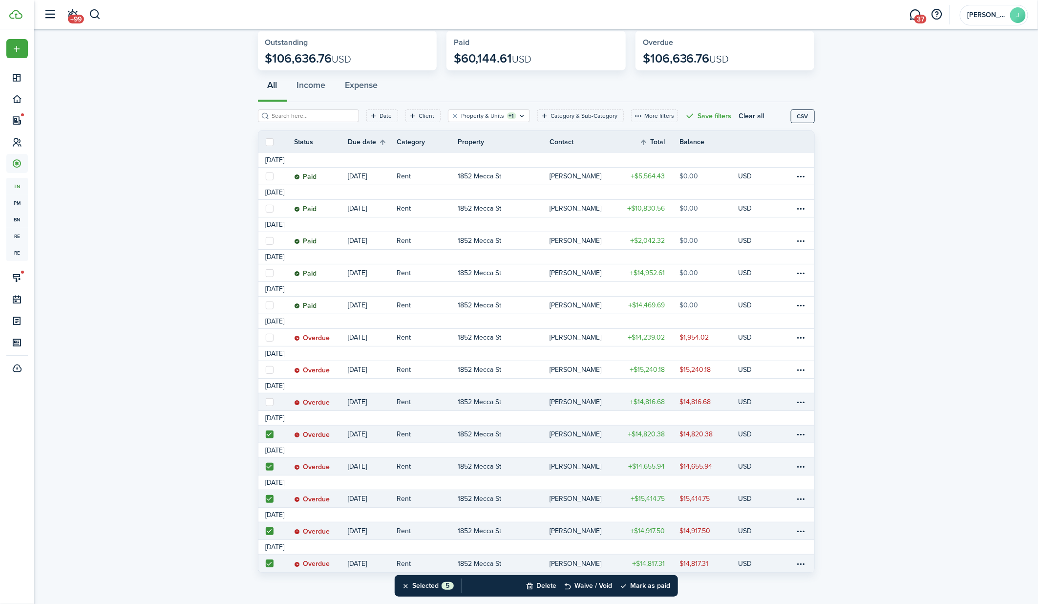
checkbox input "true"
click at [271, 370] on label at bounding box center [270, 370] width 8 height 8
click at [266, 370] on input "checkbox" at bounding box center [265, 369] width 0 height 0
checkbox input "true"
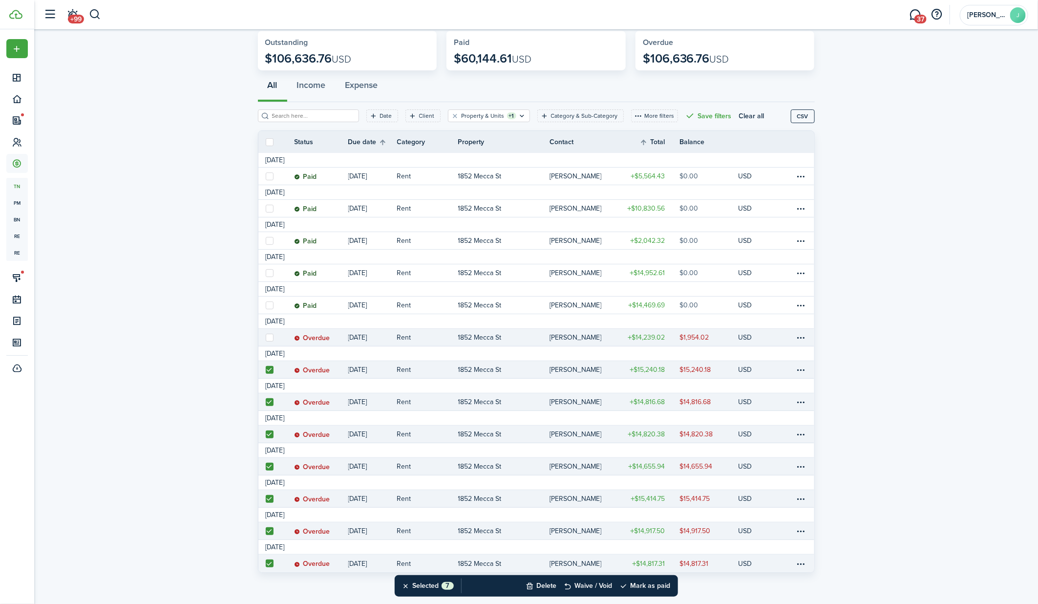
click at [270, 339] on label at bounding box center [270, 337] width 8 height 8
click at [266, 337] on input "checkbox" at bounding box center [265, 337] width 0 height 0
checkbox input "true"
click at [635, 589] on button "Mark as paid" at bounding box center [645, 585] width 51 height 21
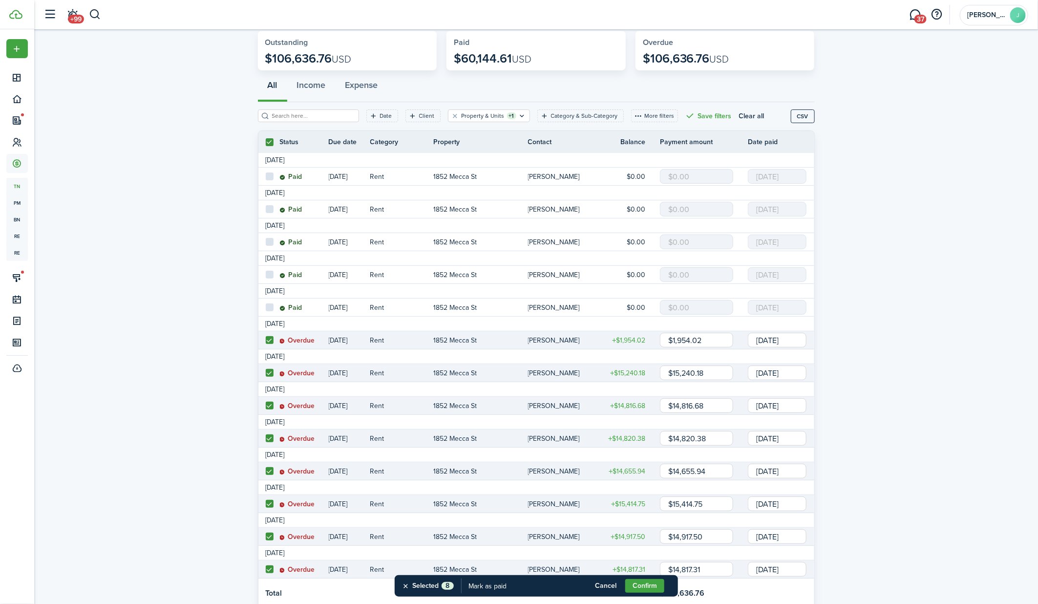
click at [794, 340] on input "[DATE]" at bounding box center [777, 340] width 59 height 15
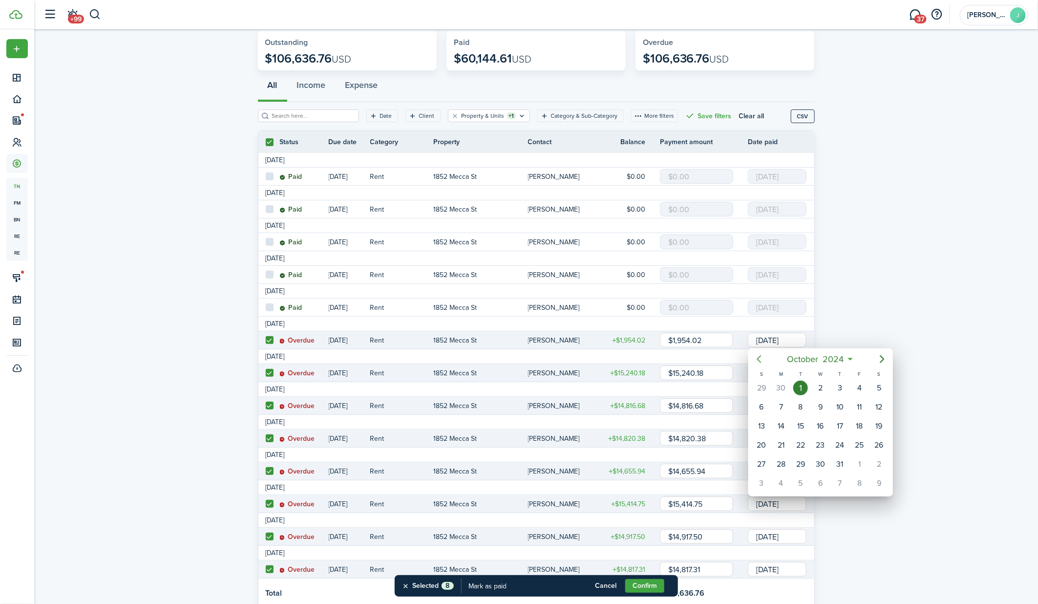
click at [764, 359] on icon "Previous page" at bounding box center [759, 359] width 12 height 12
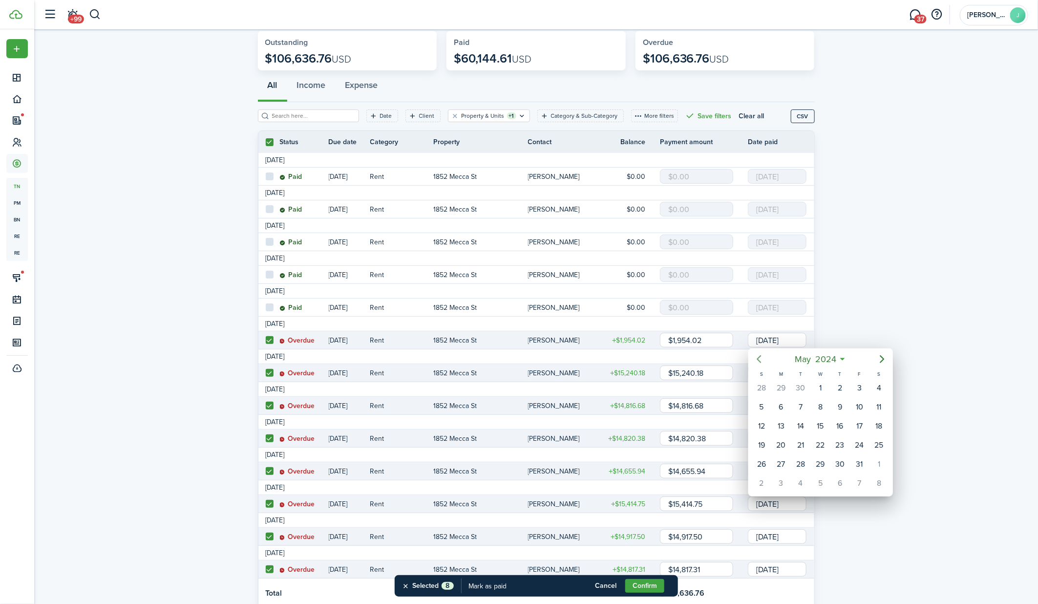
click at [764, 359] on icon "Previous page" at bounding box center [759, 359] width 12 height 12
click at [859, 381] on div "1" at bounding box center [859, 387] width 15 height 15
type input "[DATE]"
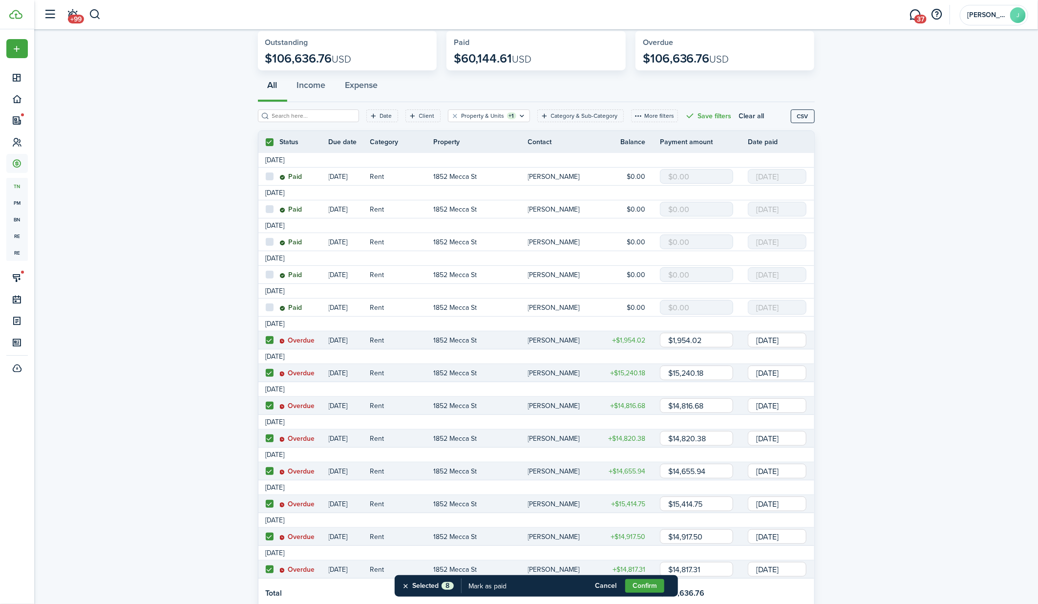
click at [794, 371] on input "[DATE]" at bounding box center [777, 372] width 59 height 15
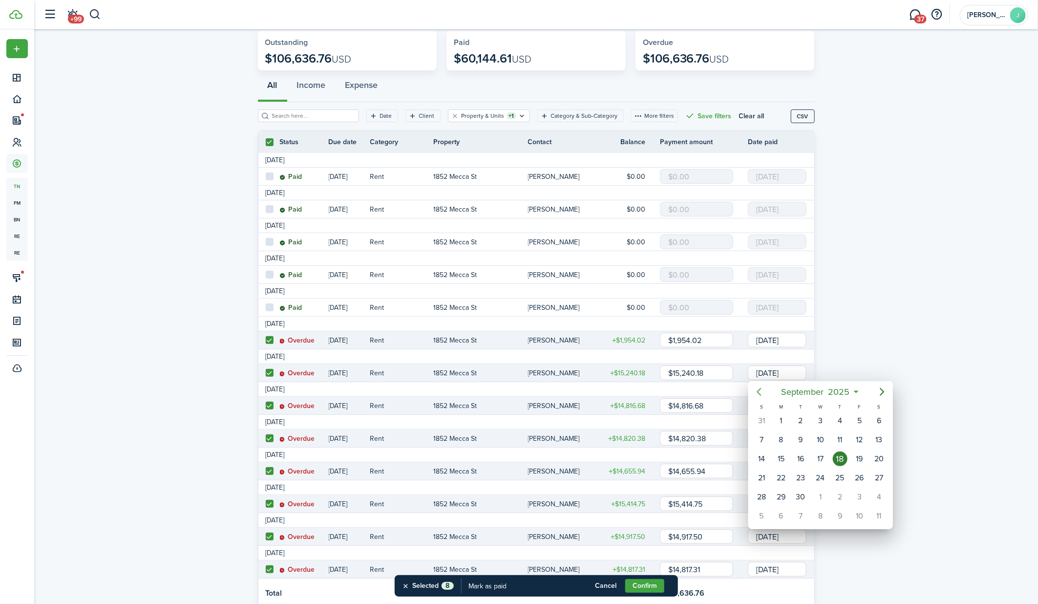
click at [756, 391] on icon "Previous page" at bounding box center [759, 392] width 12 height 12
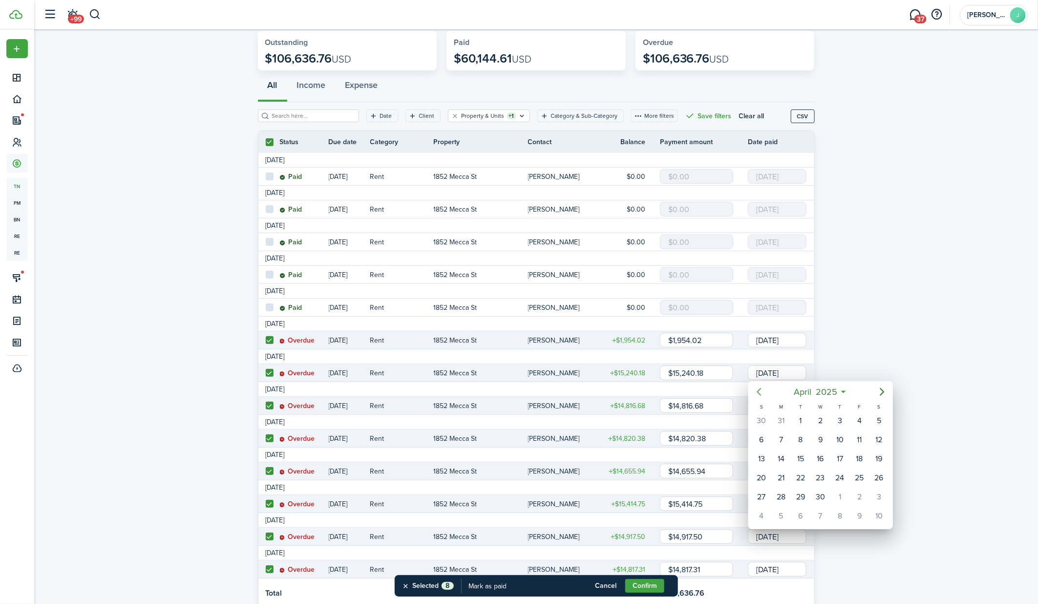
click at [756, 391] on icon "Previous page" at bounding box center [759, 392] width 12 height 12
click at [878, 419] on div "1" at bounding box center [879, 420] width 15 height 15
type input "[DATE]"
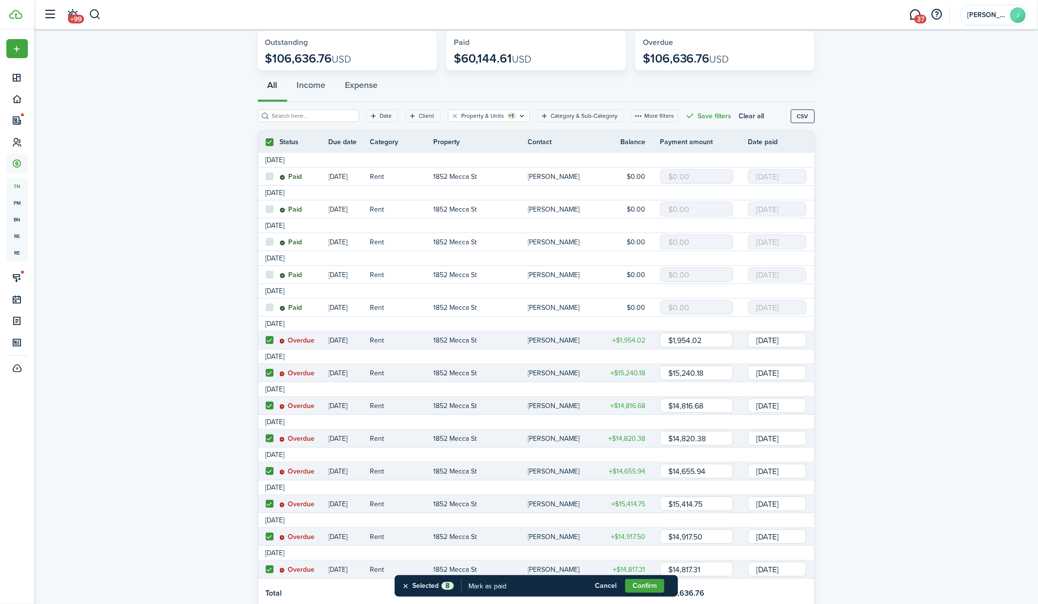
click at [791, 403] on input "[DATE]" at bounding box center [777, 405] width 59 height 15
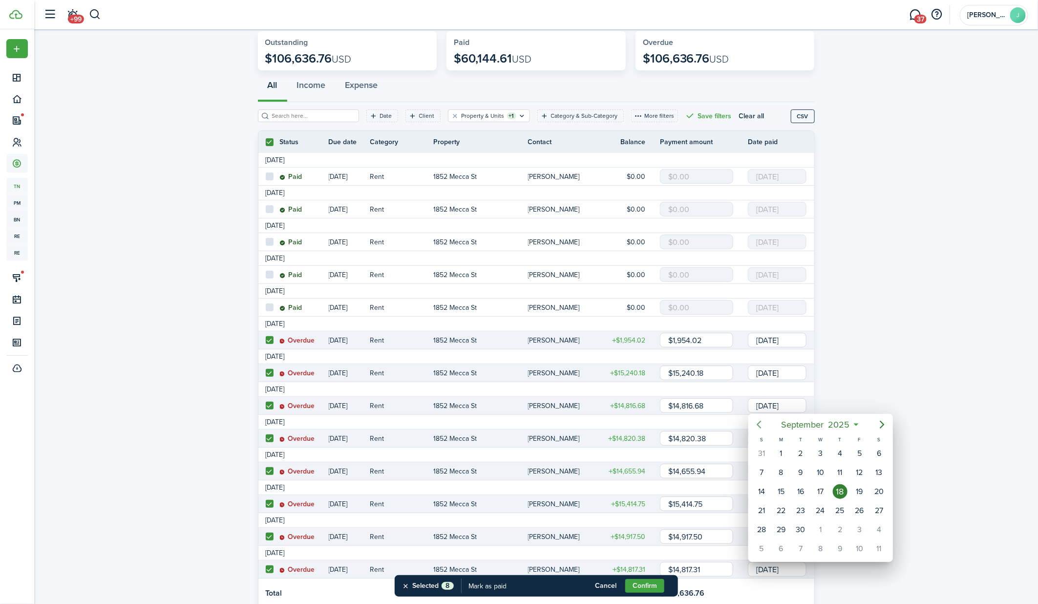
click at [760, 421] on icon "Previous page" at bounding box center [758, 424] width 4 height 8
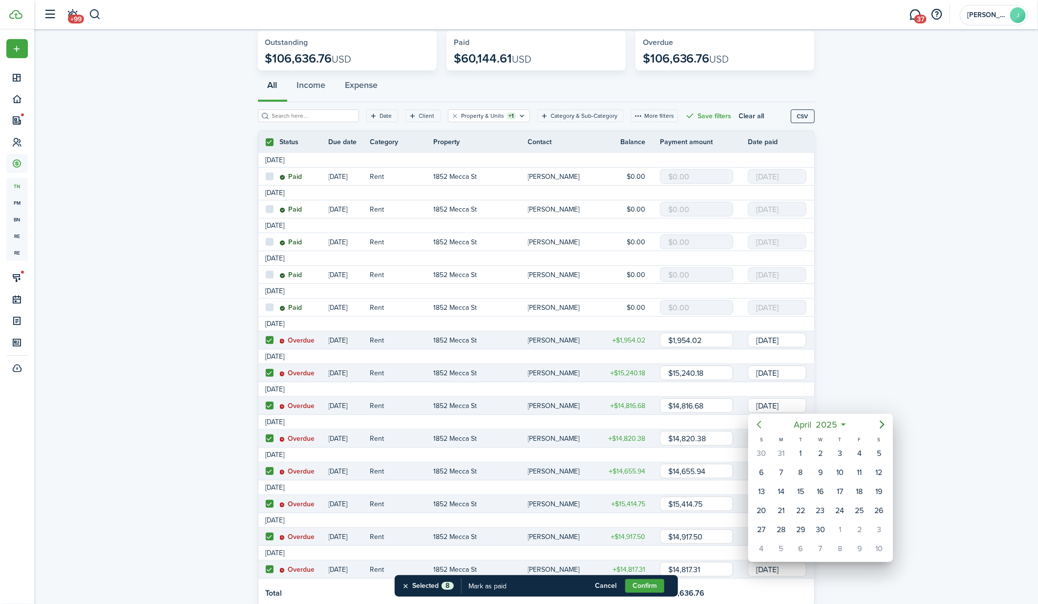
click at [760, 421] on icon "Previous page" at bounding box center [758, 424] width 4 height 8
click at [878, 450] on div "1" at bounding box center [879, 453] width 15 height 15
type input "[DATE]"
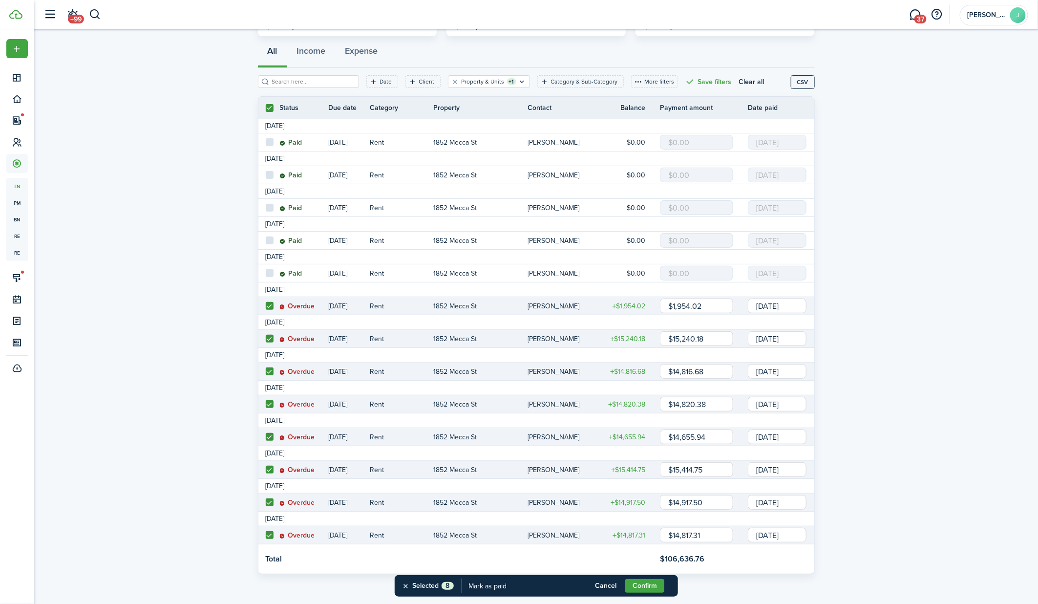
scroll to position [79, 0]
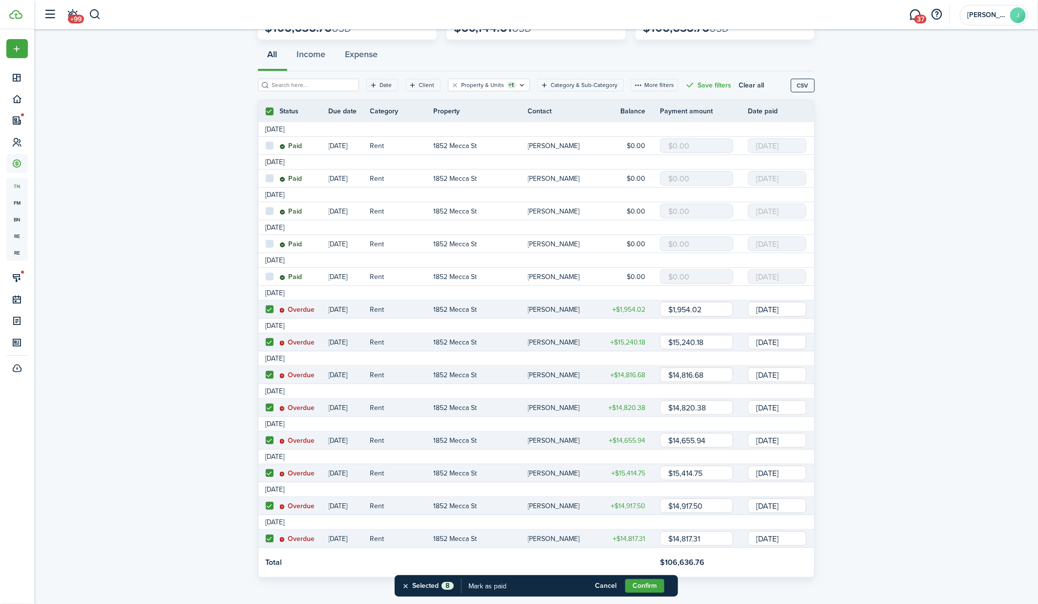
click at [791, 412] on input "[DATE]" at bounding box center [777, 407] width 59 height 15
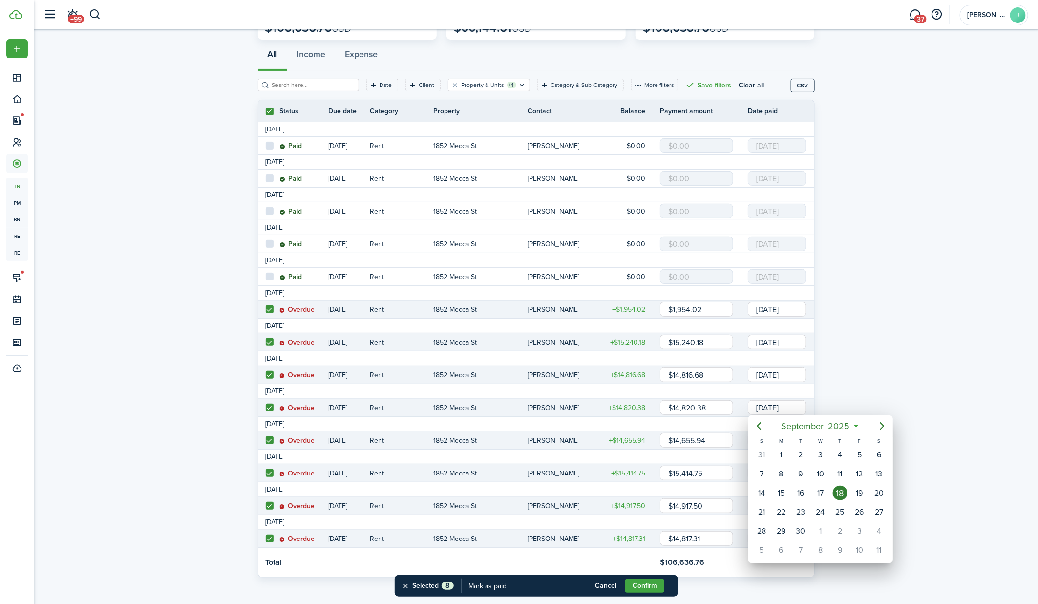
click at [791, 404] on div at bounding box center [519, 302] width 1194 height 760
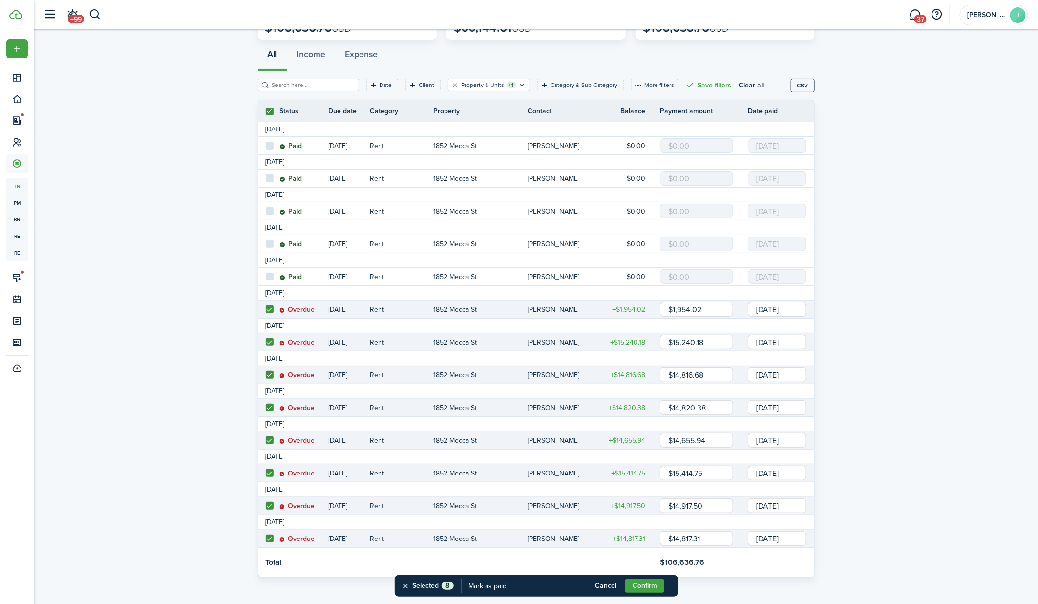
click at [791, 404] on input "[DATE]" at bounding box center [777, 407] width 59 height 15
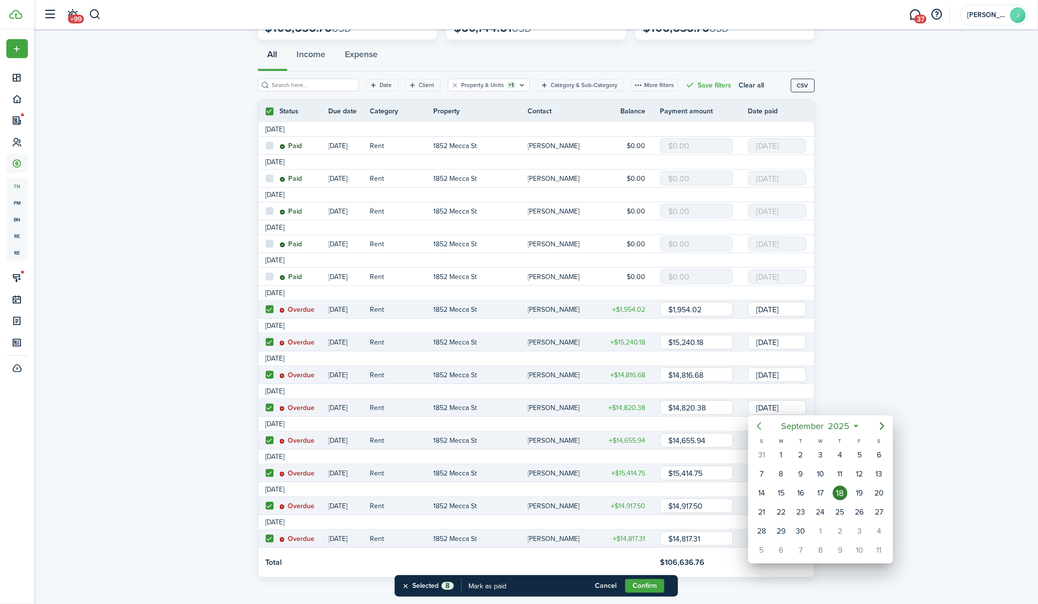
click at [763, 426] on icon "Previous page" at bounding box center [759, 426] width 12 height 12
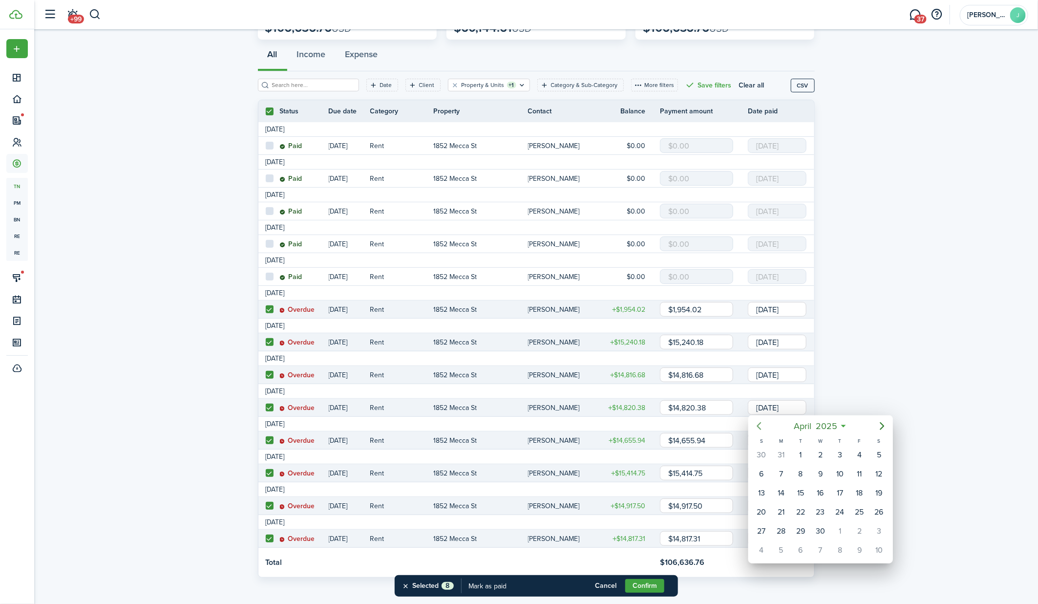
click at [763, 426] on icon "Previous page" at bounding box center [759, 426] width 12 height 12
click at [876, 452] on div "1" at bounding box center [879, 454] width 15 height 15
type input "[DATE]"
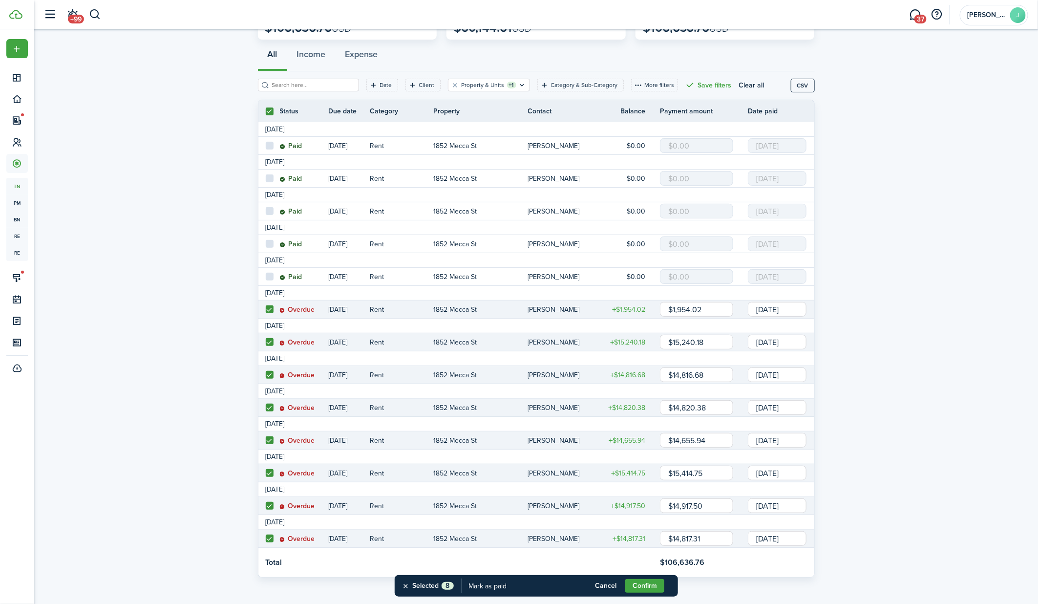
click at [786, 440] on input "[DATE]" at bounding box center [777, 440] width 59 height 15
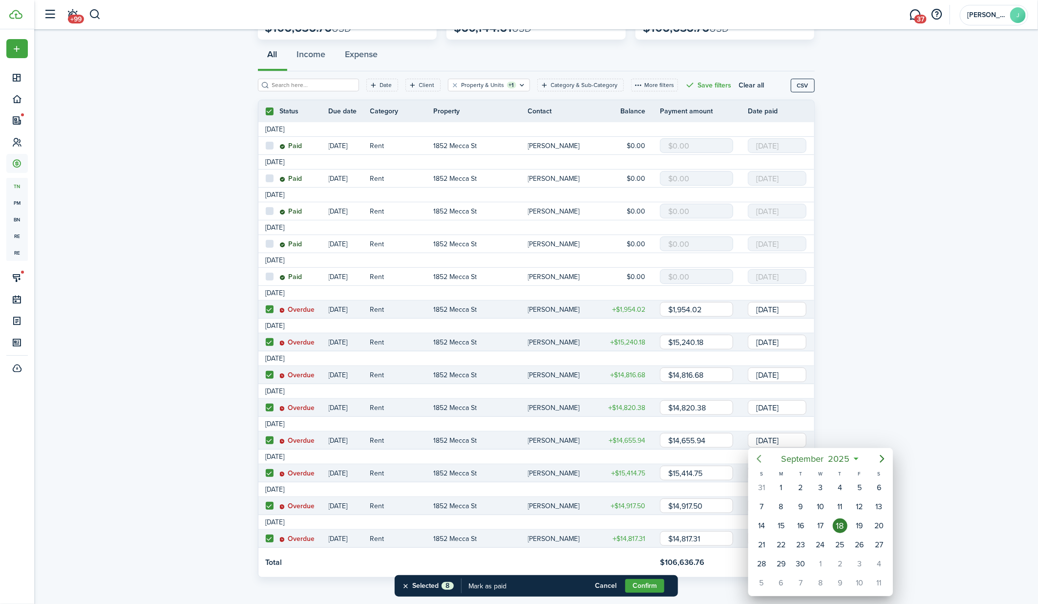
click at [758, 458] on icon "Previous page" at bounding box center [758, 459] width 4 height 8
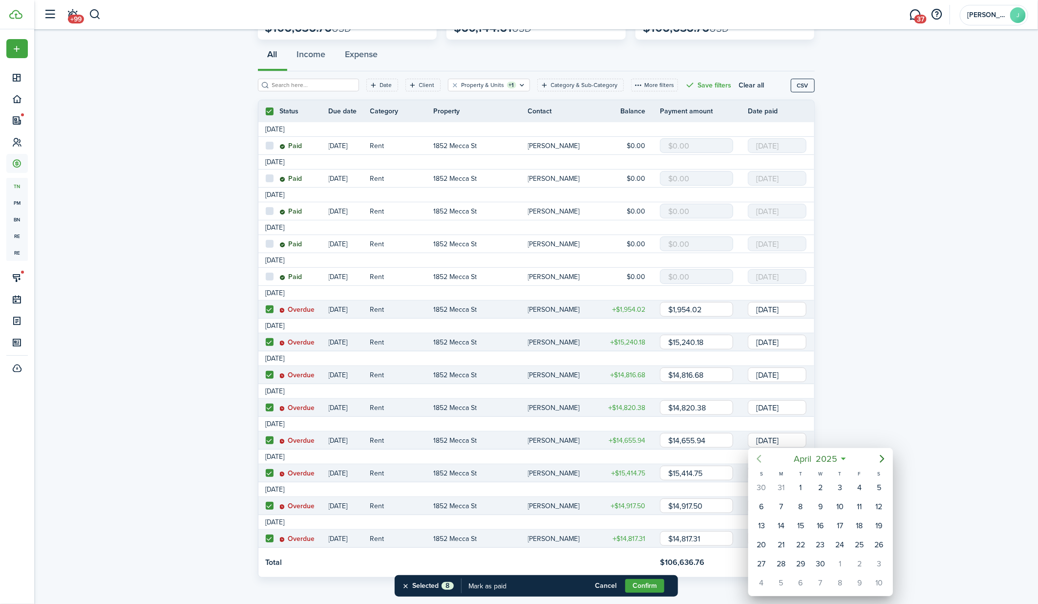
click at [758, 458] on icon "Previous page" at bounding box center [758, 459] width 4 height 8
click at [879, 486] on div "1" at bounding box center [879, 487] width 15 height 15
type input "[DATE]"
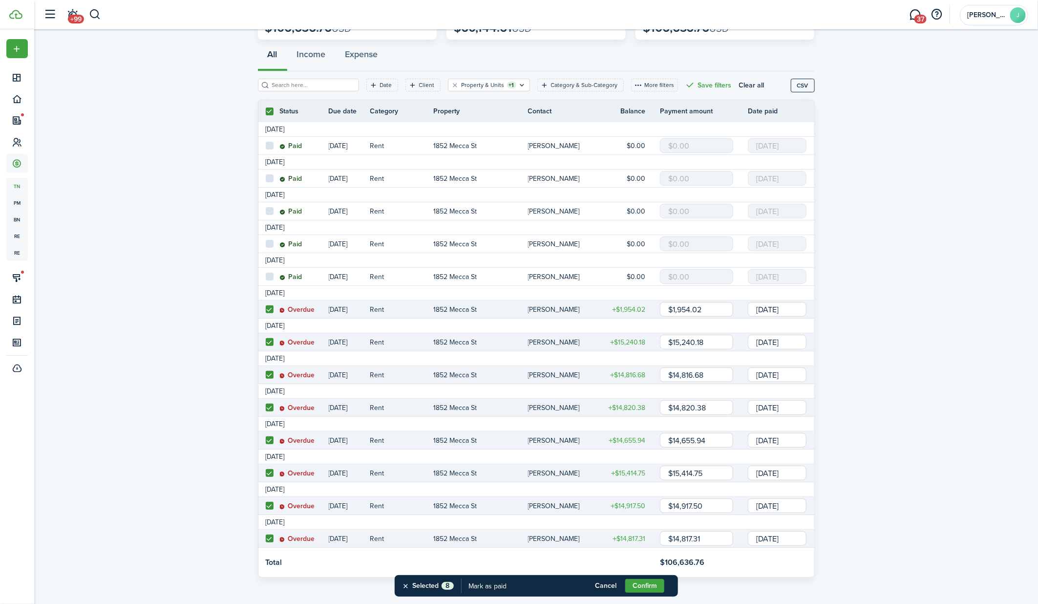
click at [780, 474] on input "[DATE]" at bounding box center [777, 472] width 59 height 15
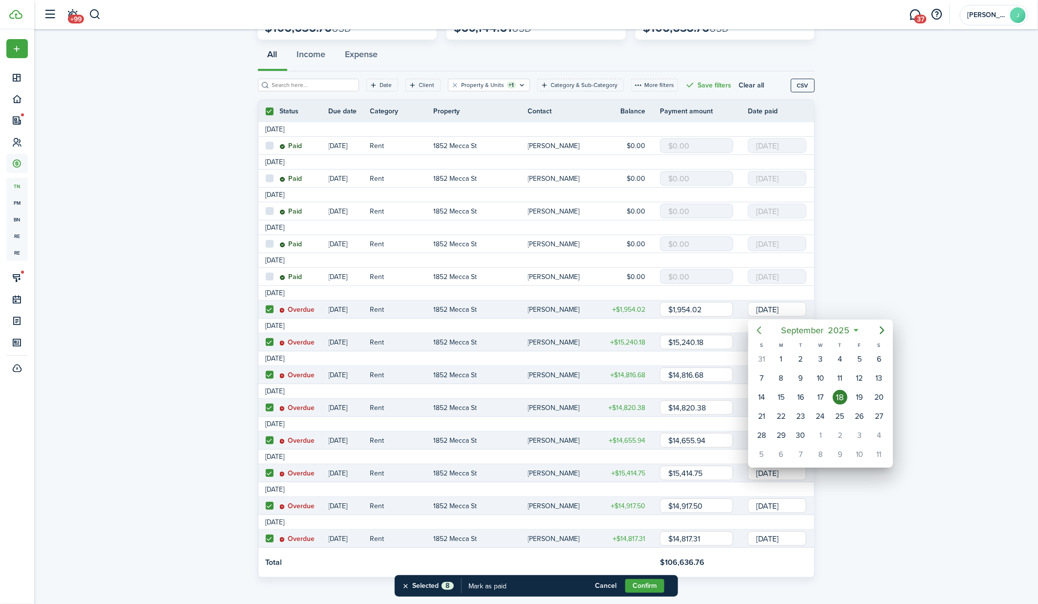
click at [761, 328] on icon "Previous page" at bounding box center [759, 330] width 12 height 12
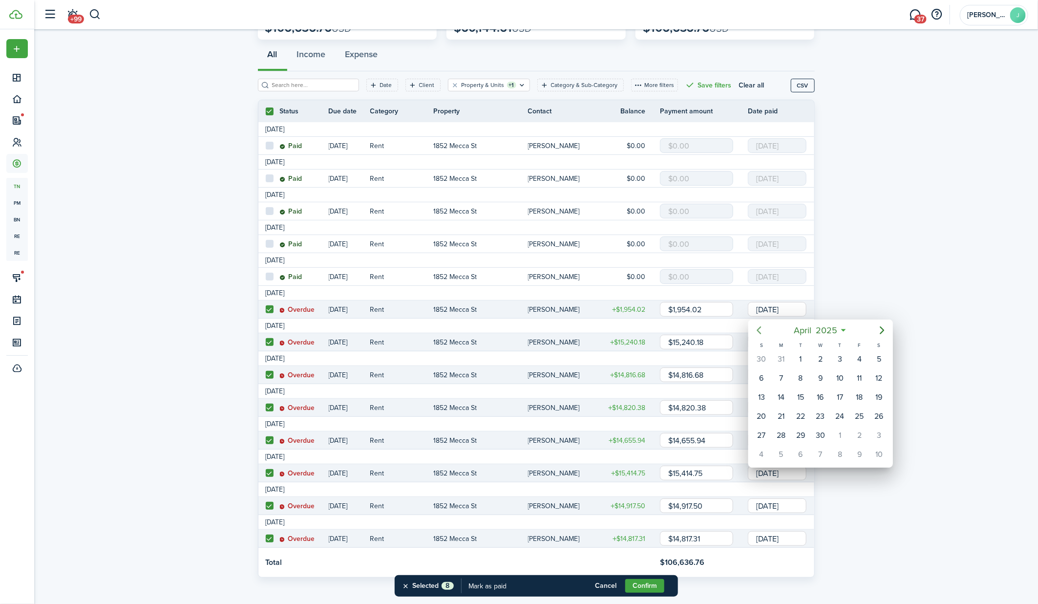
click at [762, 328] on icon "Previous page" at bounding box center [759, 330] width 12 height 12
click at [873, 357] on div "1" at bounding box center [879, 359] width 15 height 15
type input "[DATE]"
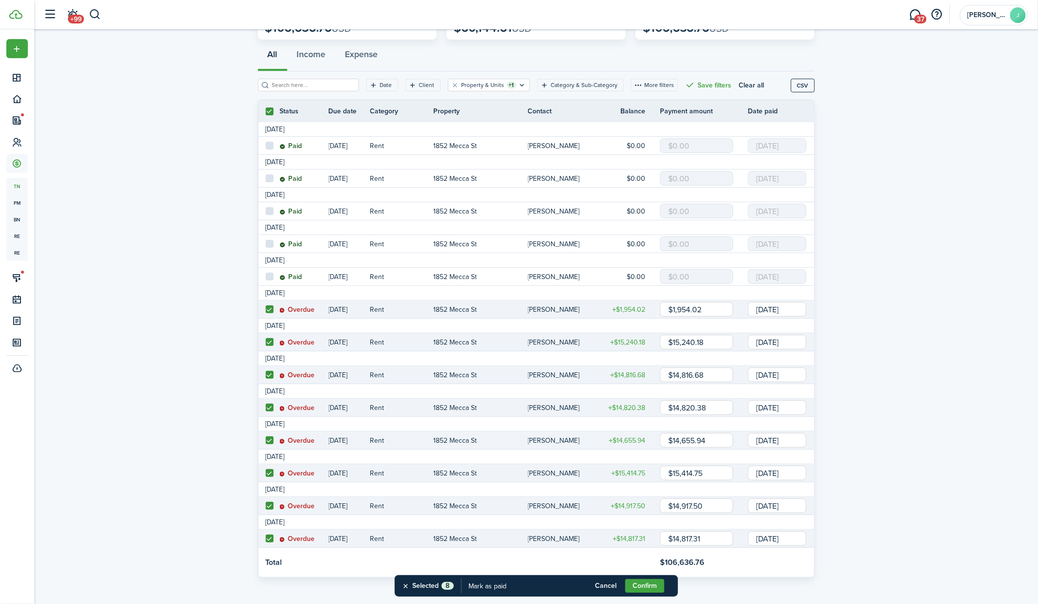
click at [780, 506] on input "[DATE]" at bounding box center [777, 505] width 59 height 15
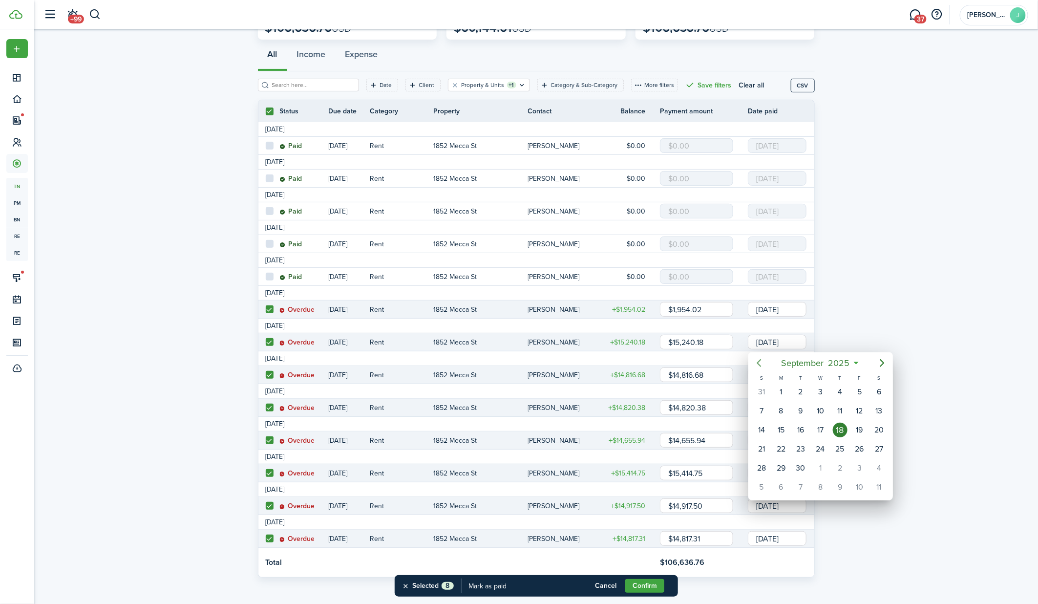
click at [756, 363] on icon "Previous page" at bounding box center [759, 363] width 12 height 12
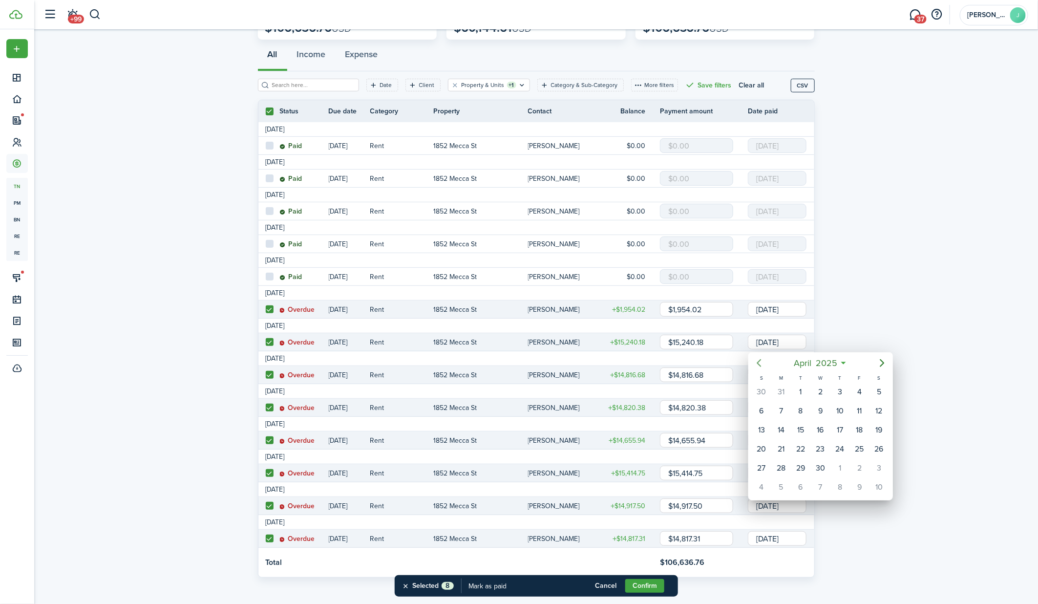
click at [756, 363] on icon "Previous page" at bounding box center [759, 363] width 12 height 12
click at [878, 388] on div "1" at bounding box center [879, 391] width 15 height 15
type input "[DATE]"
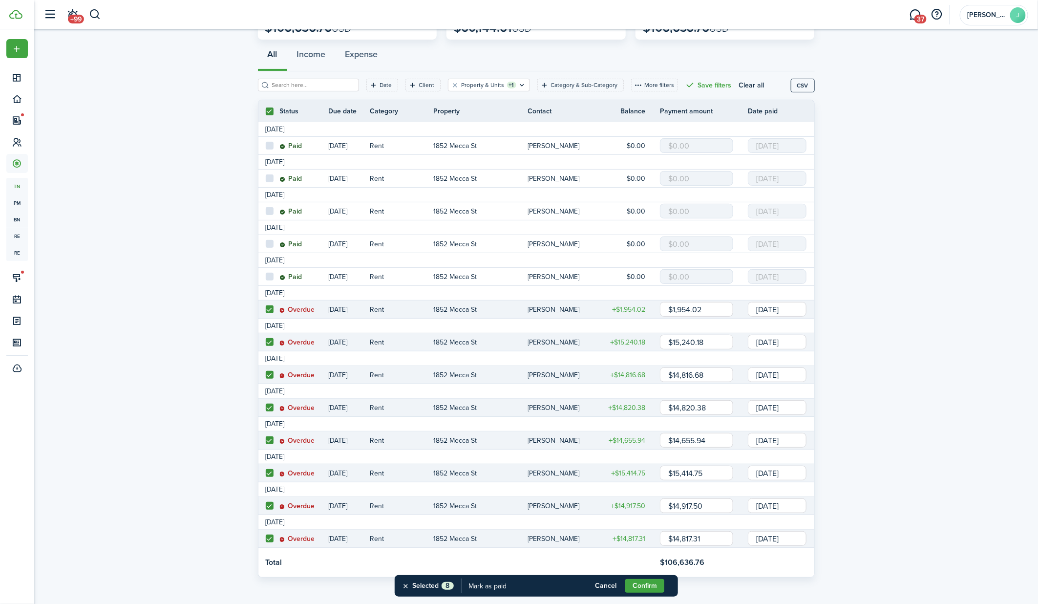
click at [777, 539] on input "[DATE]" at bounding box center [777, 538] width 59 height 15
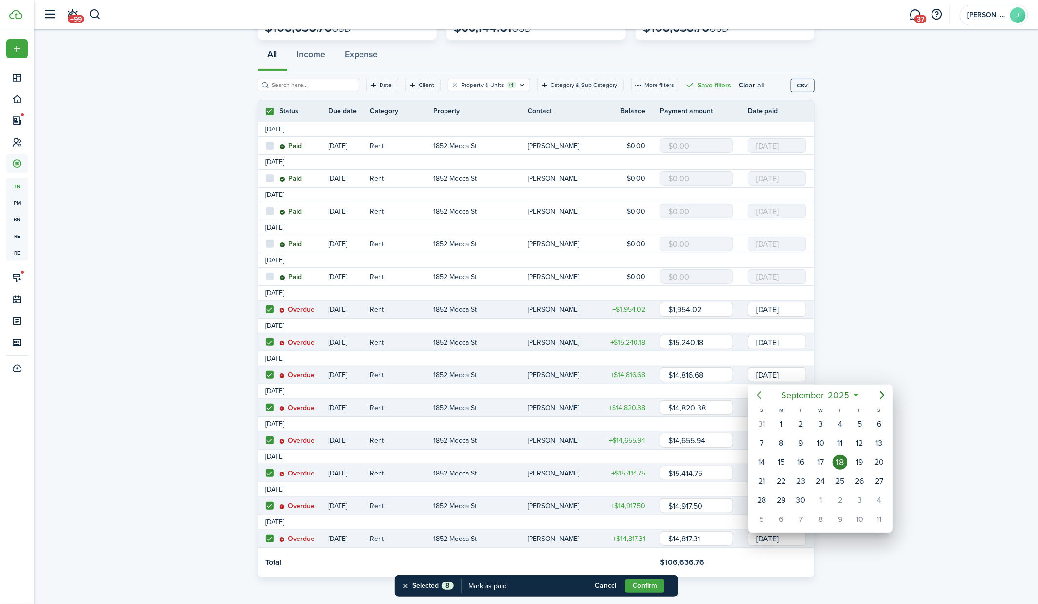
click at [760, 393] on icon "Previous page" at bounding box center [759, 395] width 12 height 12
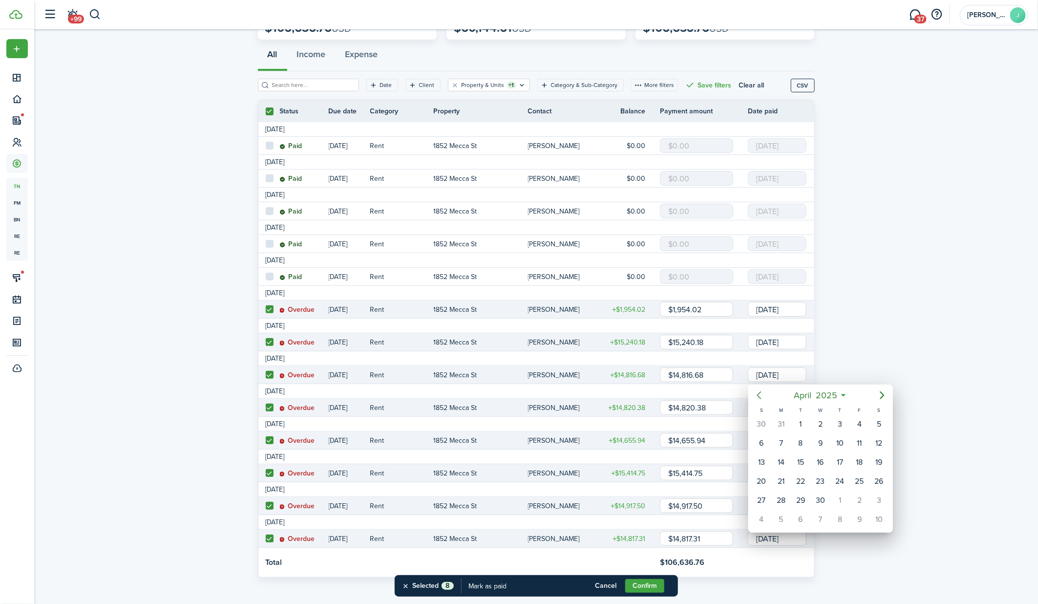
click at [760, 393] on icon "Previous page" at bounding box center [759, 395] width 12 height 12
click at [880, 424] on div "1" at bounding box center [879, 423] width 15 height 15
type input "[DATE]"
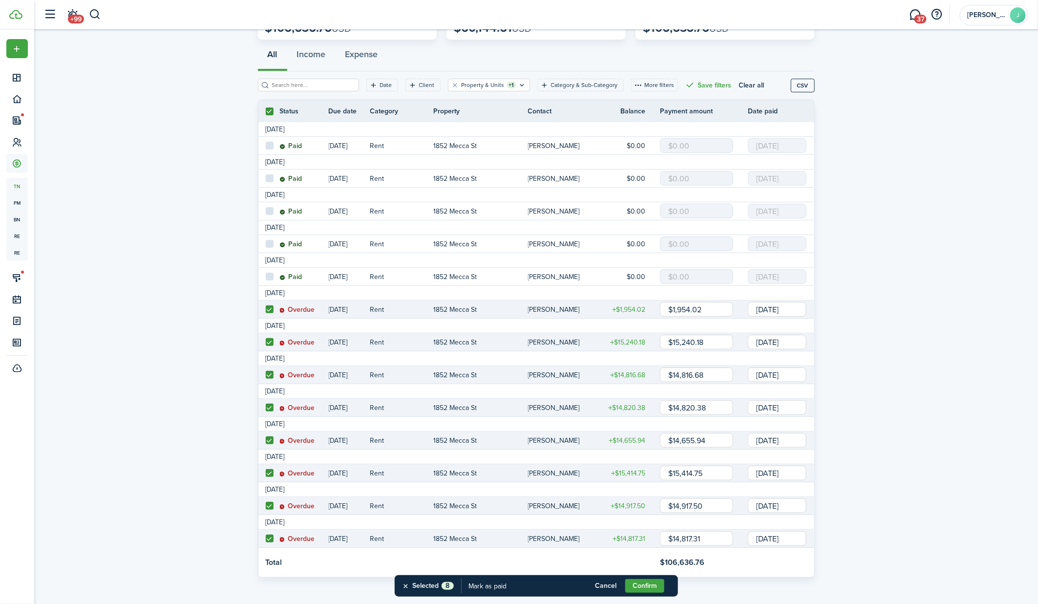
click at [713, 537] on input "$14,817.31" at bounding box center [696, 538] width 73 height 15
type input "$14,817.30"
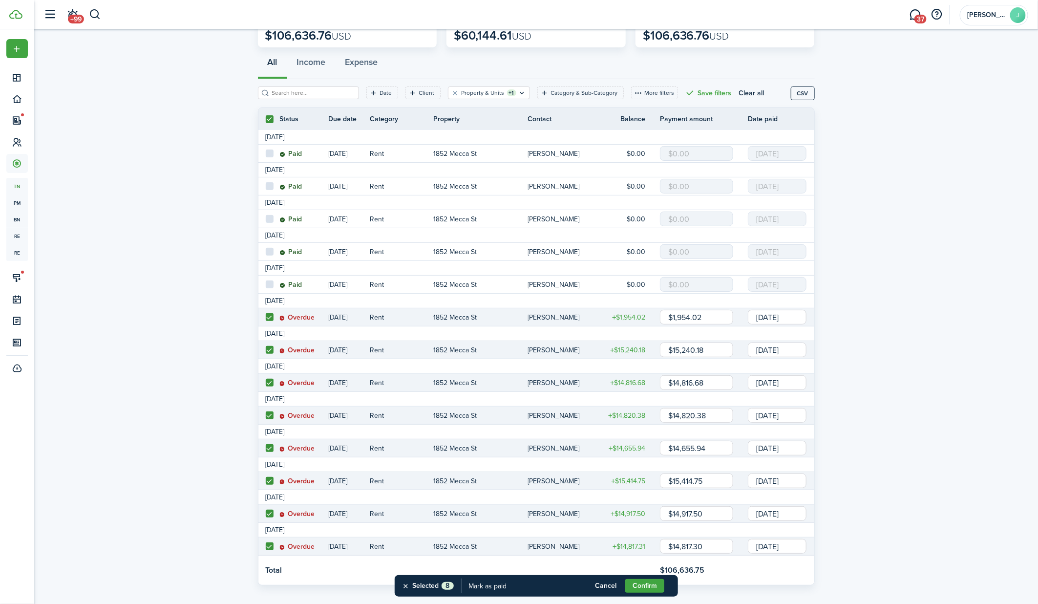
scroll to position [83, 0]
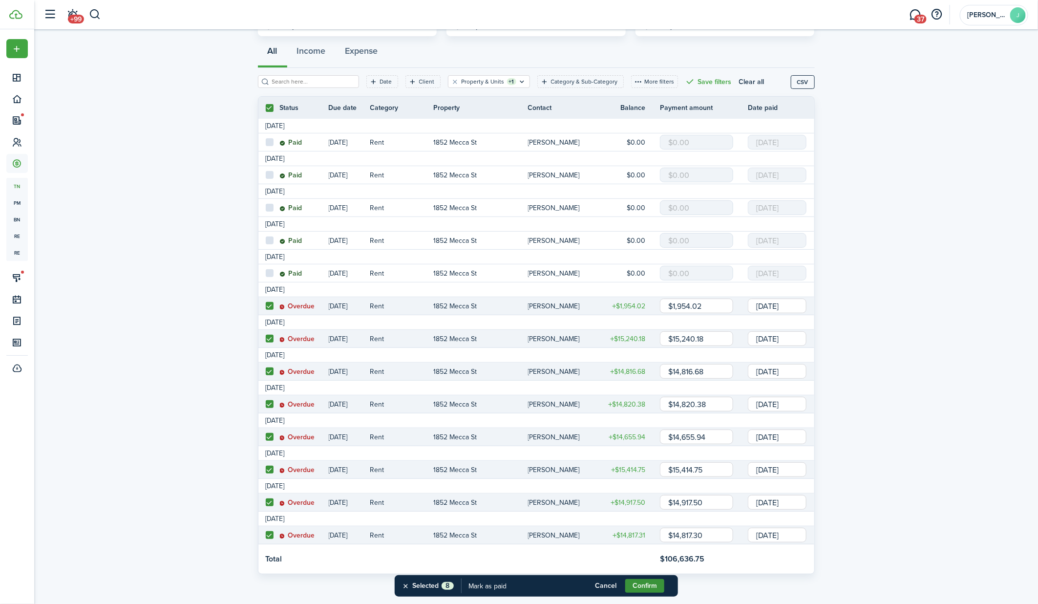
click at [645, 587] on button "Confirm" at bounding box center [644, 586] width 39 height 14
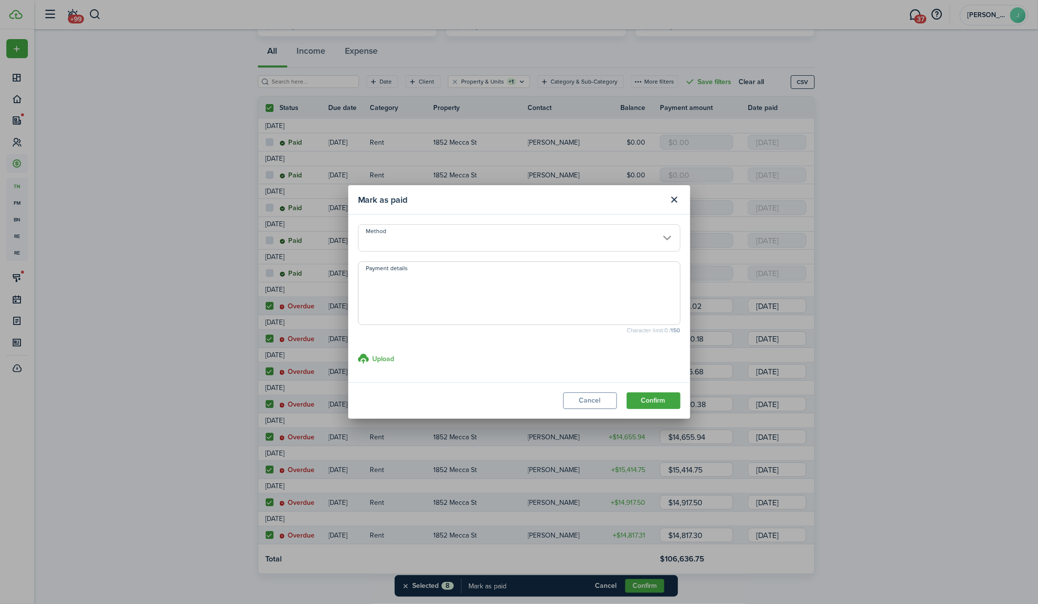
click at [517, 239] on input "Method" at bounding box center [519, 237] width 322 height 27
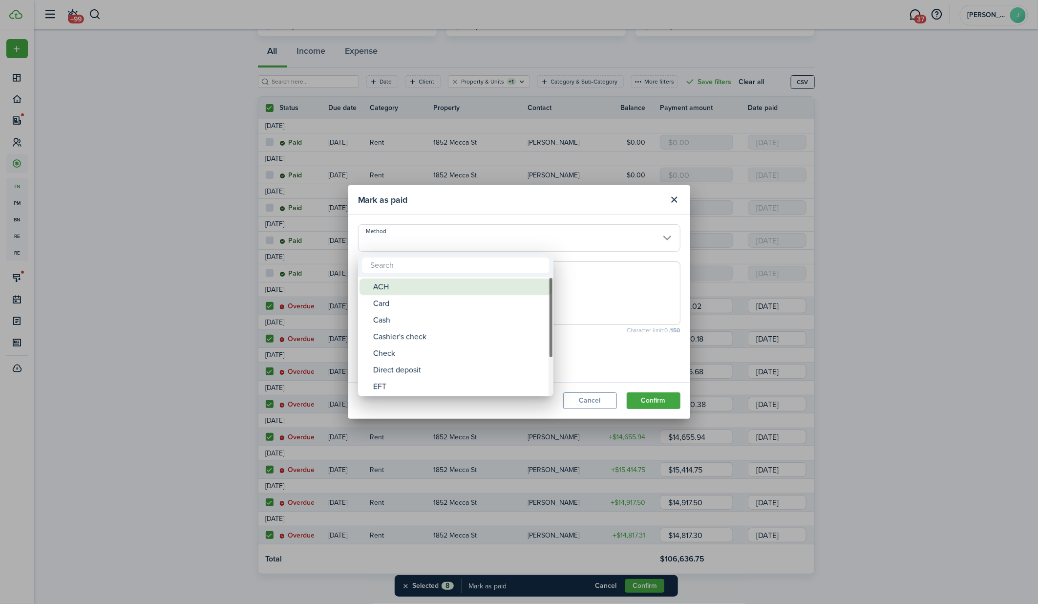
click at [468, 293] on div "ACH" at bounding box center [459, 286] width 173 height 17
type input "ACH"
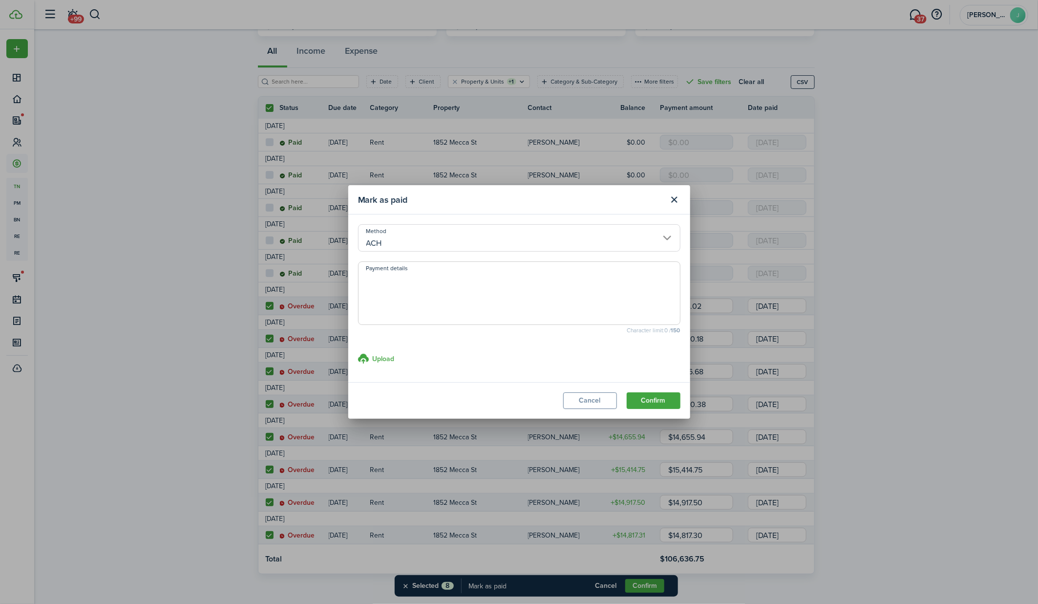
click at [445, 284] on textarea "Payment details" at bounding box center [518, 295] width 321 height 47
type textarea "Lump payment [DATE] for feb- [DATE]"
click at [670, 402] on button "Confirm" at bounding box center [653, 400] width 54 height 17
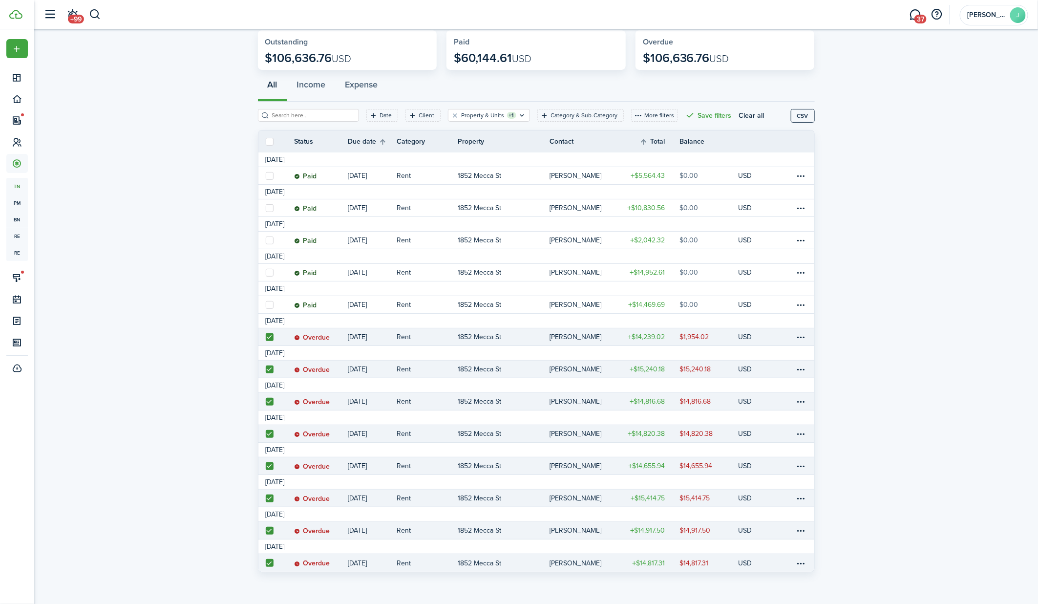
scroll to position [48, 0]
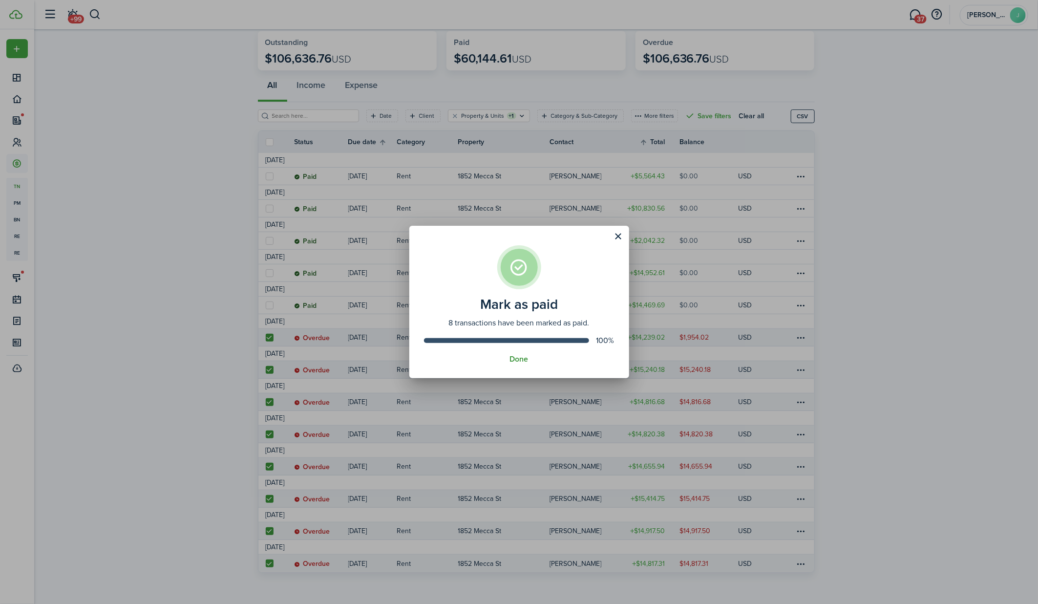
click at [515, 360] on button "Done" at bounding box center [519, 358] width 19 height 9
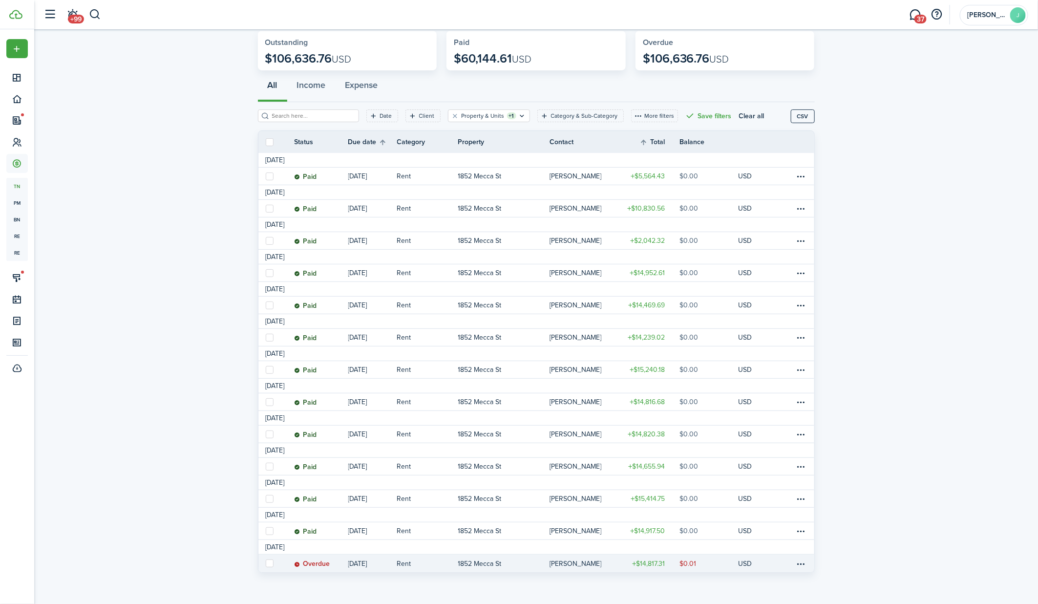
click at [518, 561] on link "1852 Mecca St" at bounding box center [504, 563] width 92 height 18
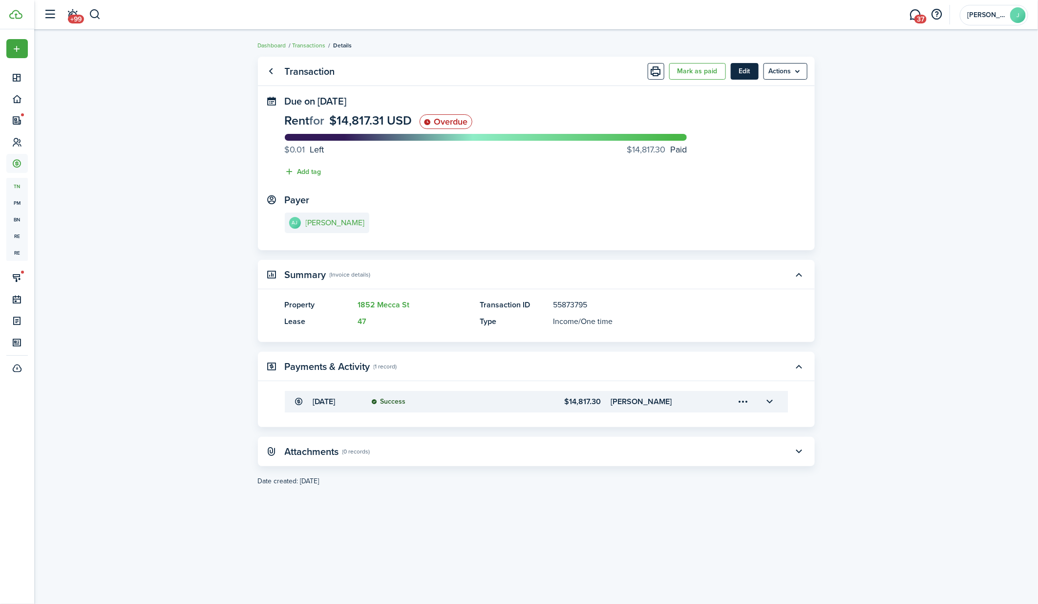
click at [749, 71] on button "Edit" at bounding box center [744, 71] width 28 height 17
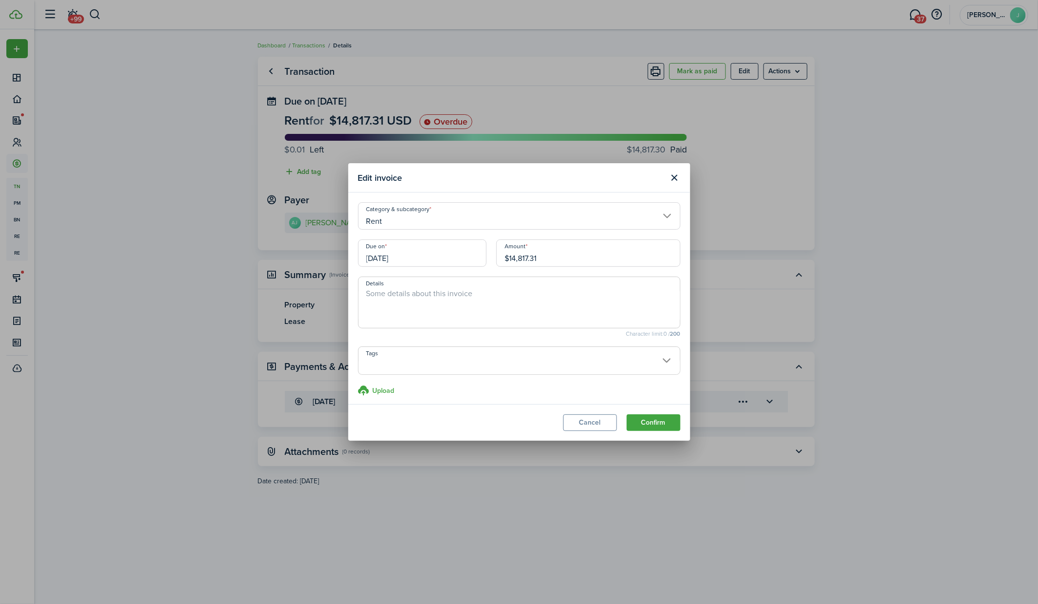
click at [556, 260] on input "$14,817.31" at bounding box center [588, 252] width 184 height 27
type input "$14,817.30"
click at [658, 420] on button "Confirm" at bounding box center [653, 422] width 54 height 17
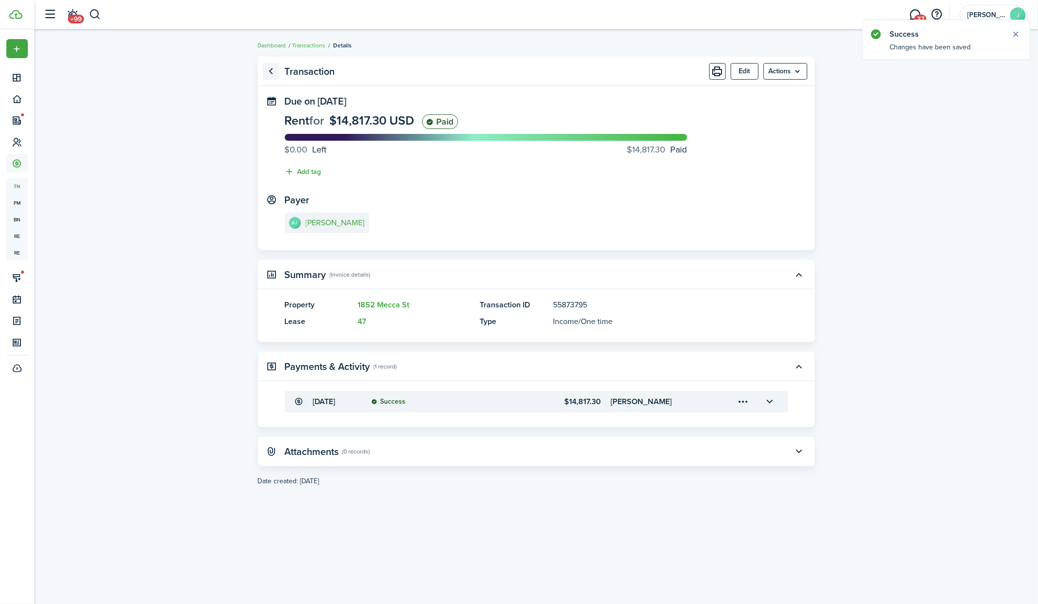
click at [274, 70] on link "Go back" at bounding box center [271, 71] width 17 height 17
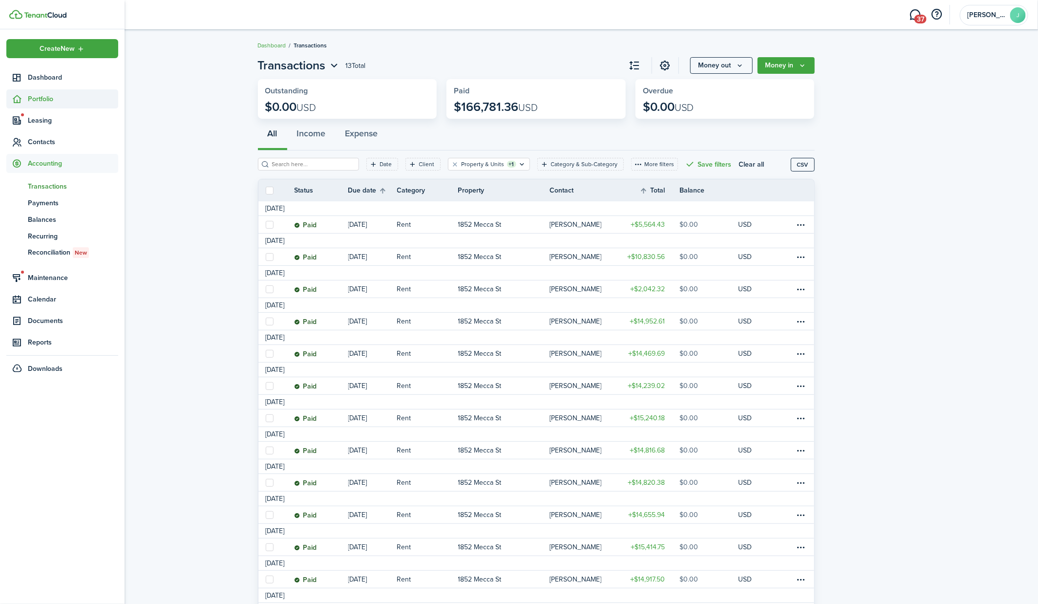
click at [24, 96] on sidebar-link-icon at bounding box center [16, 99] width 21 height 10
click at [45, 120] on span "Properties" at bounding box center [73, 122] width 90 height 10
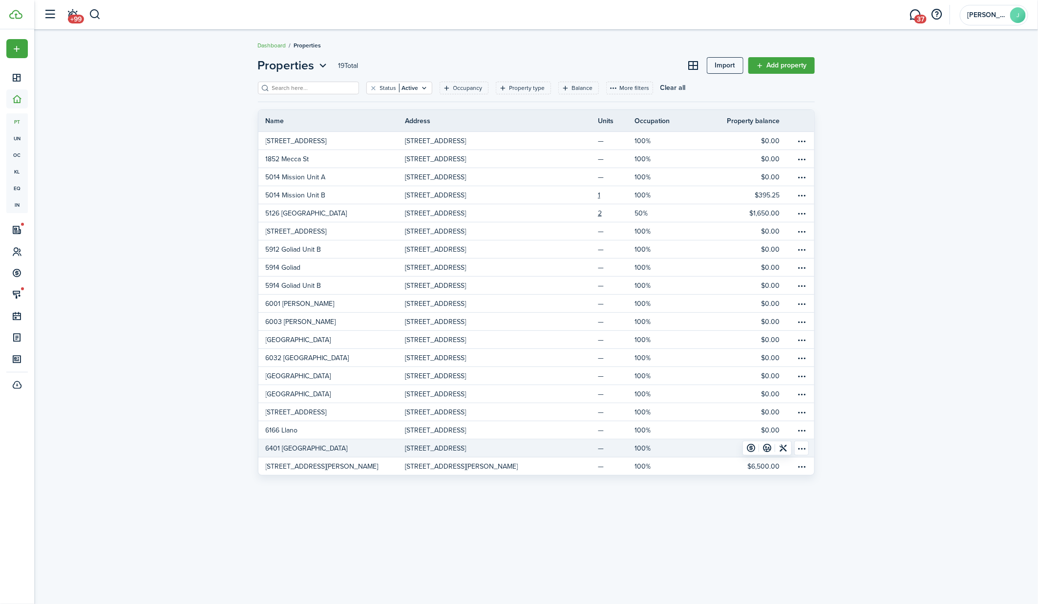
click at [305, 446] on p "6401 [GEOGRAPHIC_DATA]" at bounding box center [307, 448] width 82 height 10
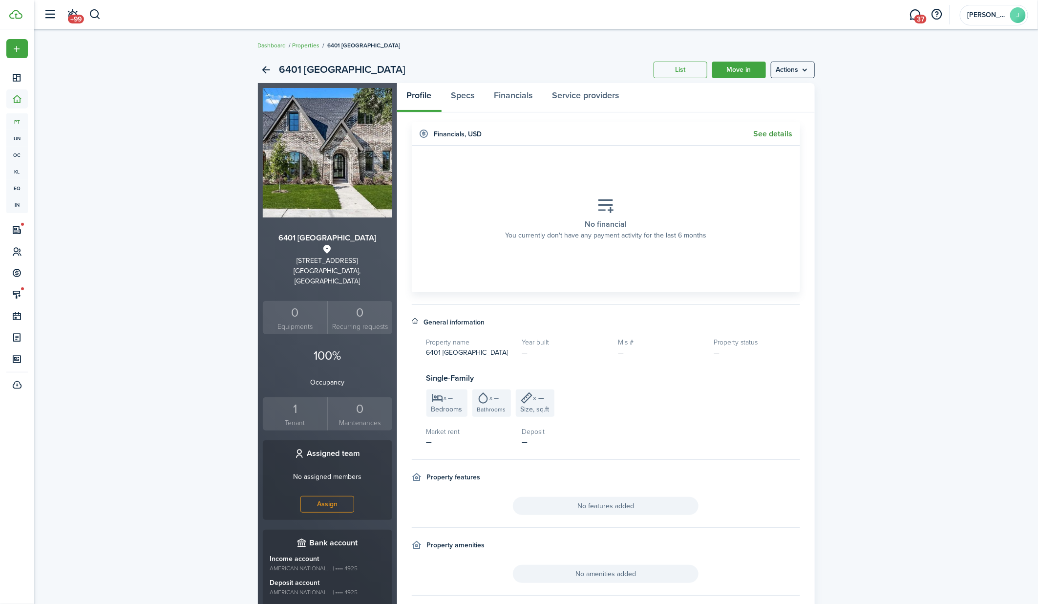
click at [778, 132] on link "See details" at bounding box center [772, 133] width 39 height 9
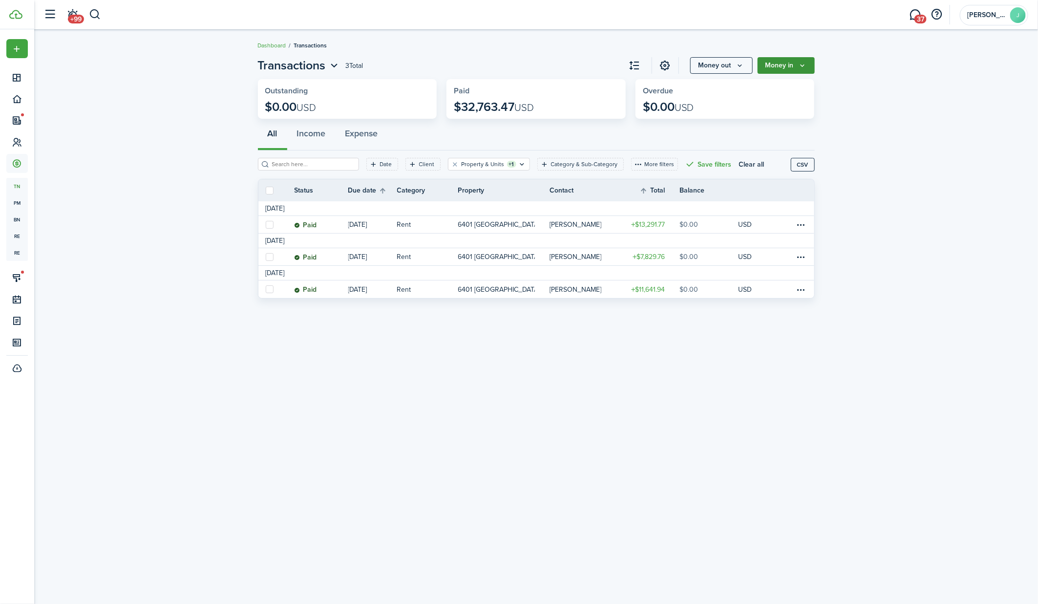
click at [803, 64] on icon "Money in" at bounding box center [802, 66] width 8 height 8
click at [776, 86] on link "Income invoice" at bounding box center [771, 87] width 85 height 17
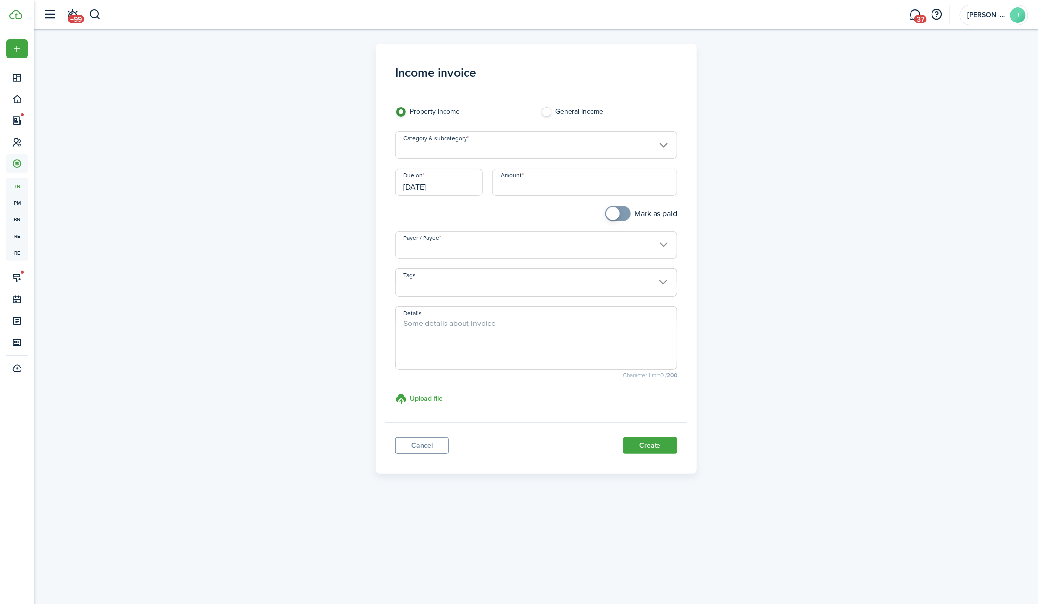
click at [434, 179] on input "[DATE]" at bounding box center [438, 181] width 87 height 27
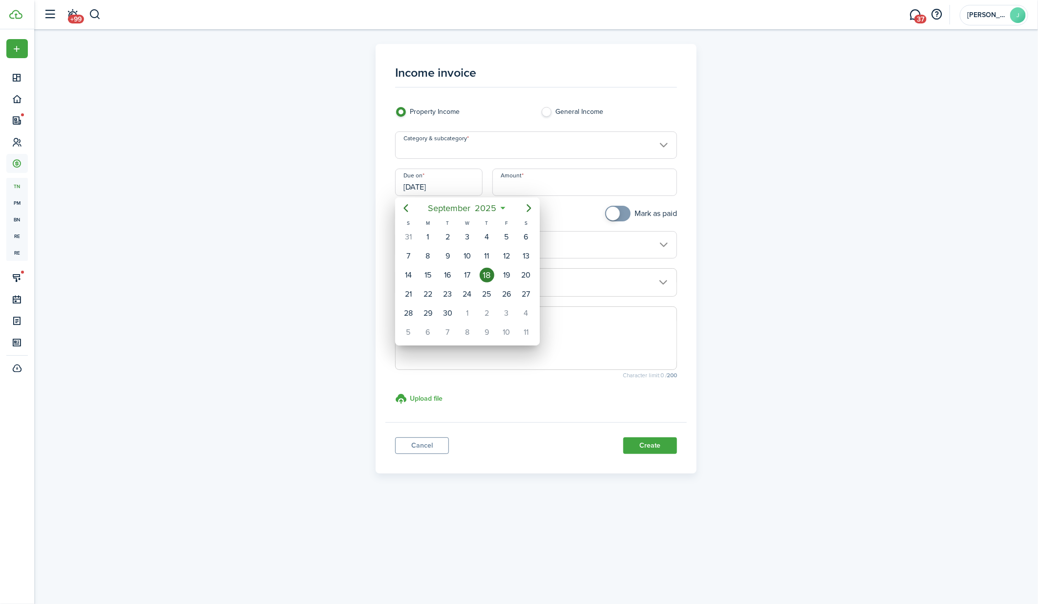
click at [444, 156] on div at bounding box center [519, 302] width 1194 height 760
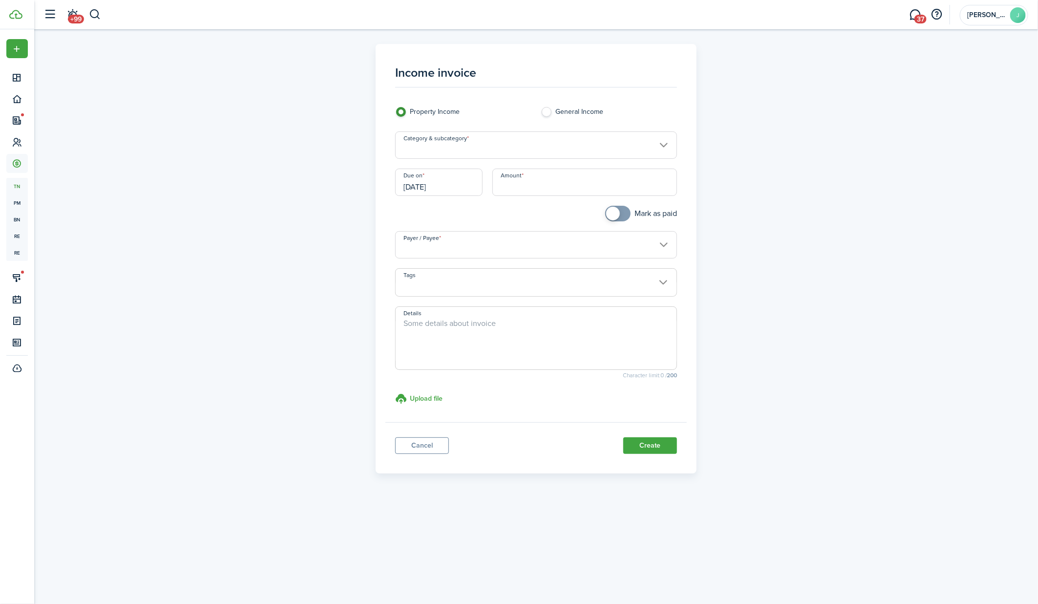
click at [448, 150] on input "Category & subcategory" at bounding box center [536, 144] width 282 height 27
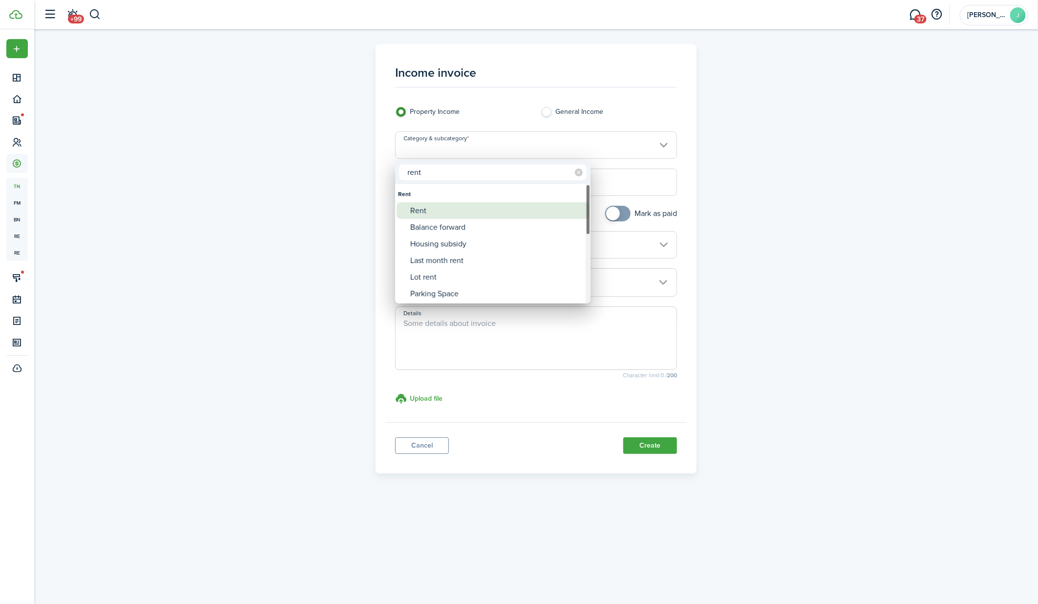
type input "rent"
click at [442, 208] on div "Rent" at bounding box center [496, 210] width 173 height 17
type input "Rent"
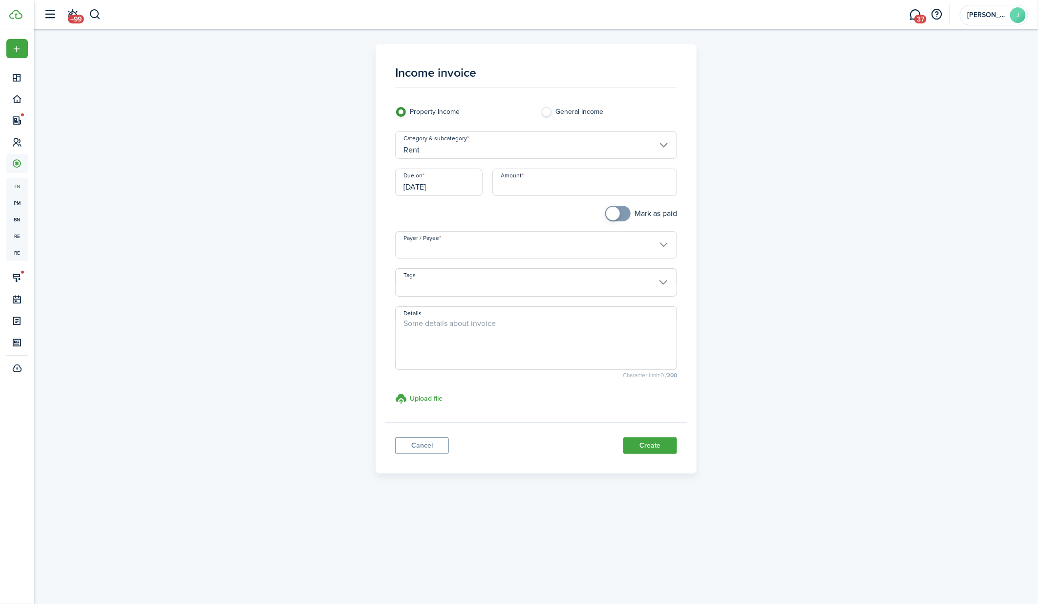
checkbox input "true"
click at [620, 213] on span at bounding box center [618, 214] width 10 height 16
click at [475, 192] on input "[DATE]" at bounding box center [438, 181] width 87 height 27
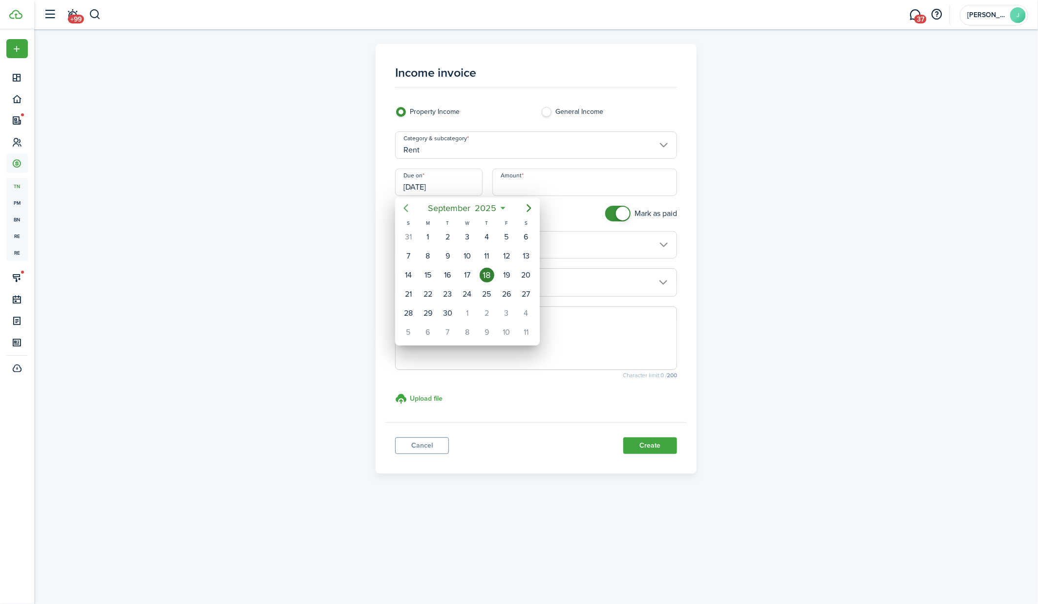
click at [401, 209] on icon "Previous page" at bounding box center [406, 208] width 12 height 12
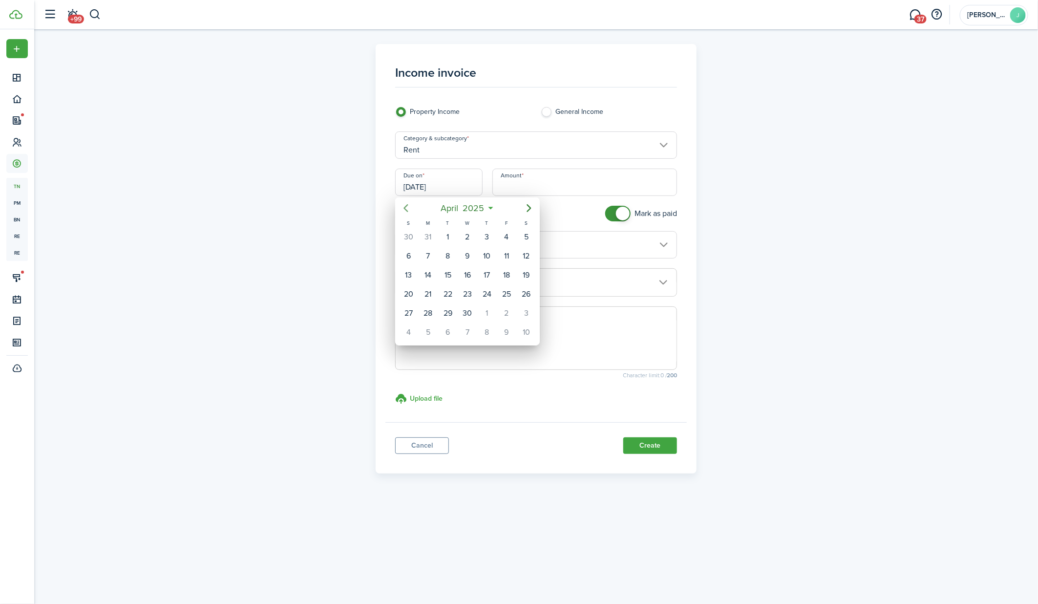
click at [401, 209] on icon "Previous page" at bounding box center [406, 208] width 12 height 12
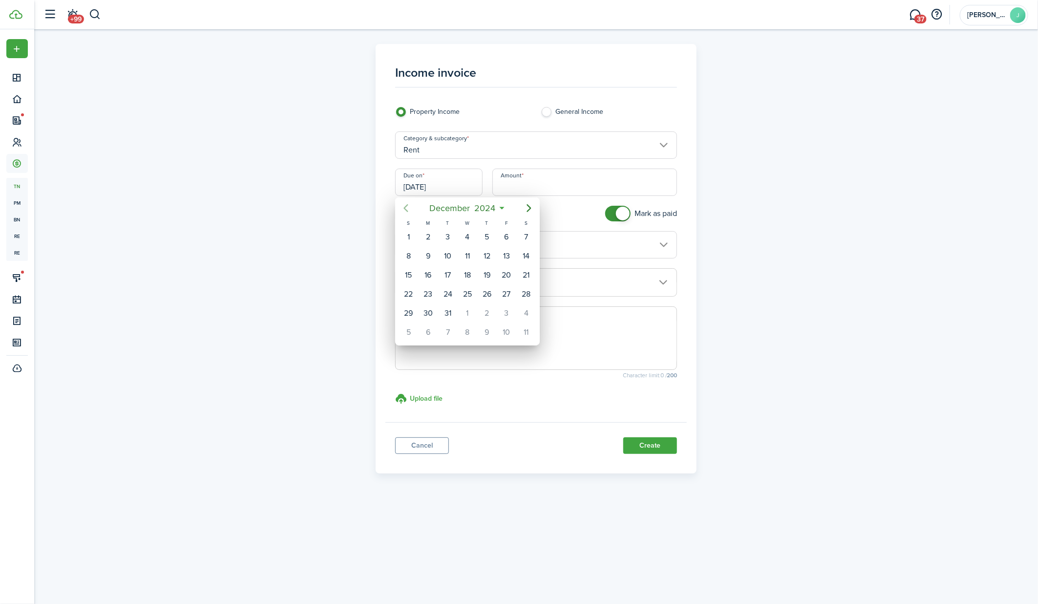
click at [401, 209] on icon "Previous page" at bounding box center [406, 208] width 12 height 12
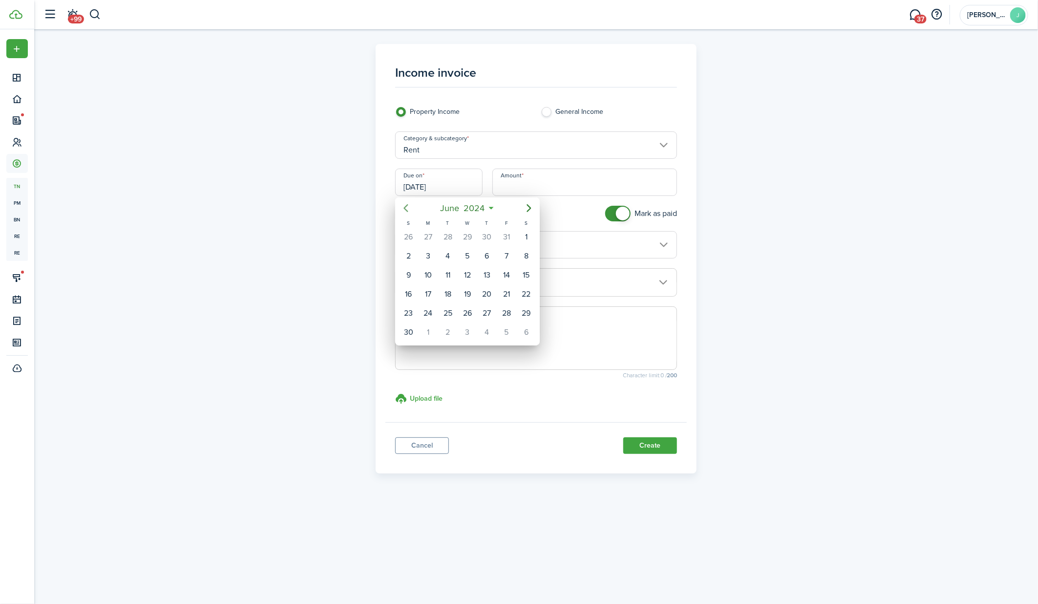
click at [401, 209] on icon "Previous page" at bounding box center [406, 208] width 12 height 12
click at [494, 232] on div "[DATE]" at bounding box center [487, 237] width 20 height 19
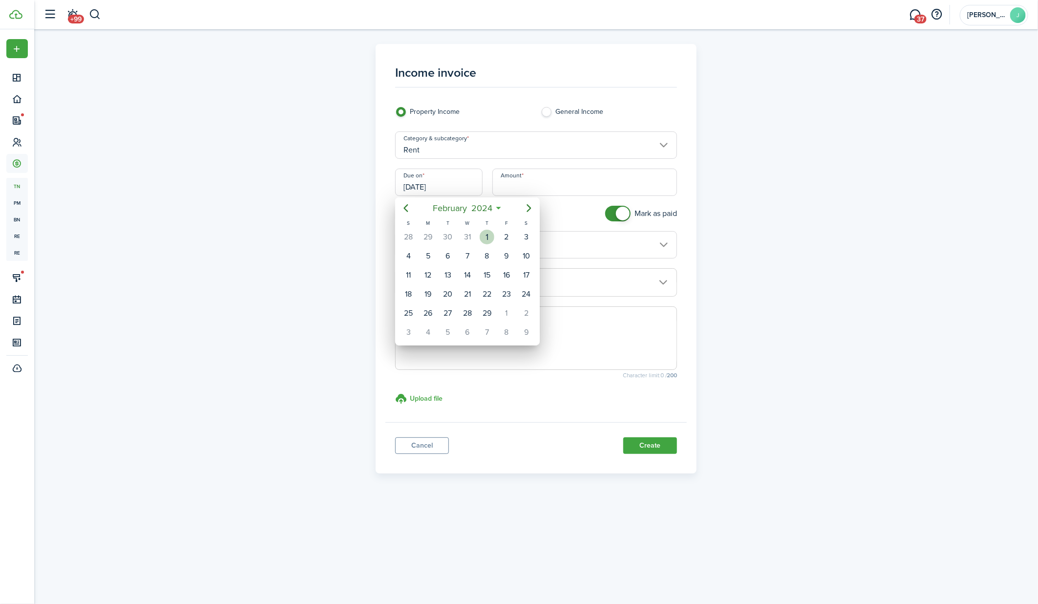
type input "[DATE]"
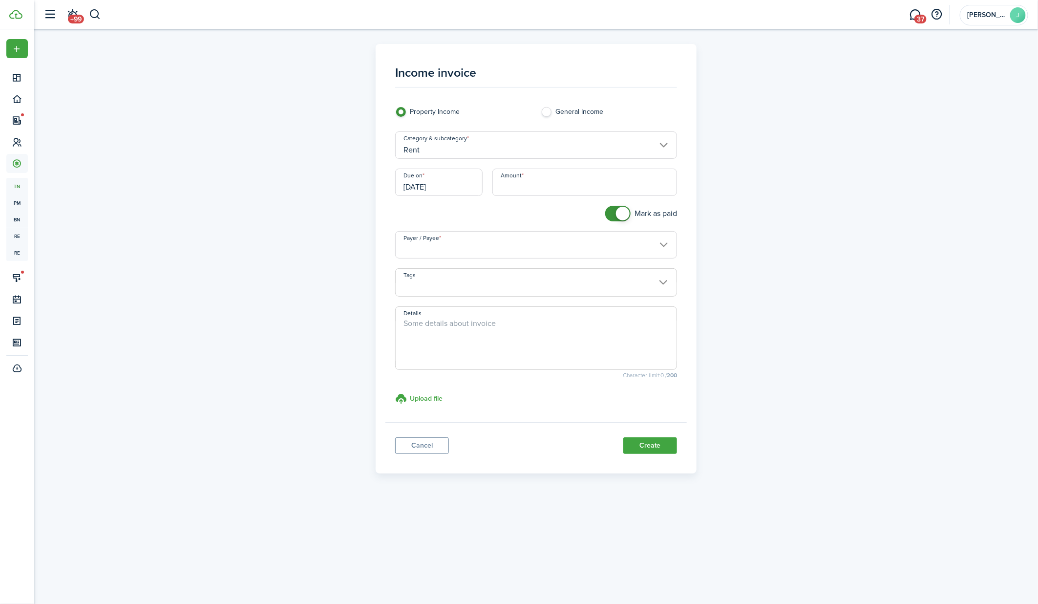
click at [511, 187] on input "Amount" at bounding box center [584, 181] width 185 height 27
paste input "$13,219.28"
click at [539, 247] on input "Payer / Payee" at bounding box center [536, 244] width 282 height 27
type input "$13,219.28"
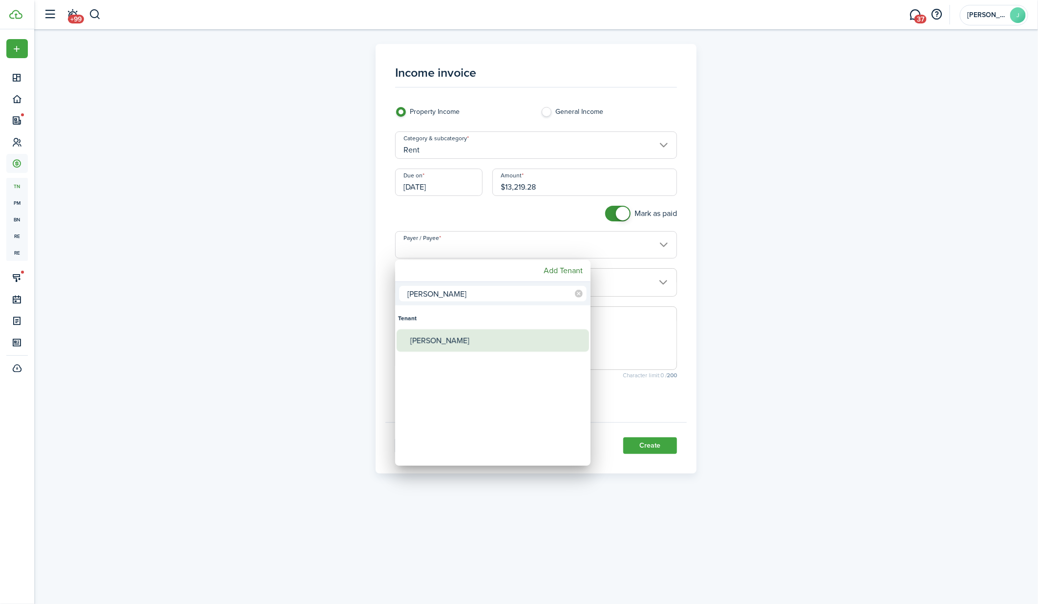
type input "[PERSON_NAME]"
click at [464, 336] on div "[PERSON_NAME]" at bounding box center [496, 340] width 173 height 22
type input "[PERSON_NAME]"
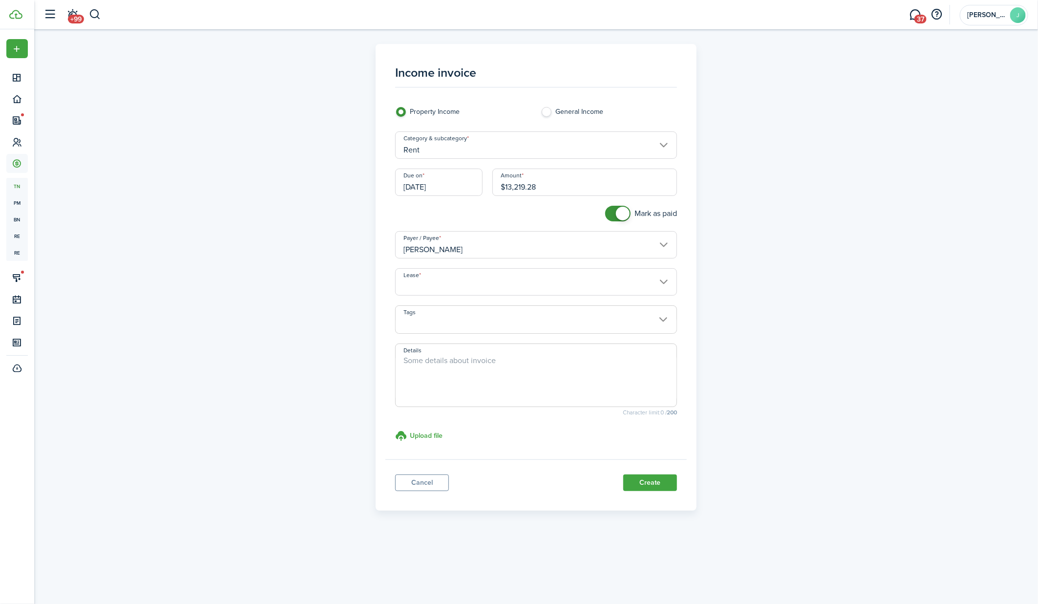
click at [463, 289] on input "Lease" at bounding box center [536, 281] width 282 height 27
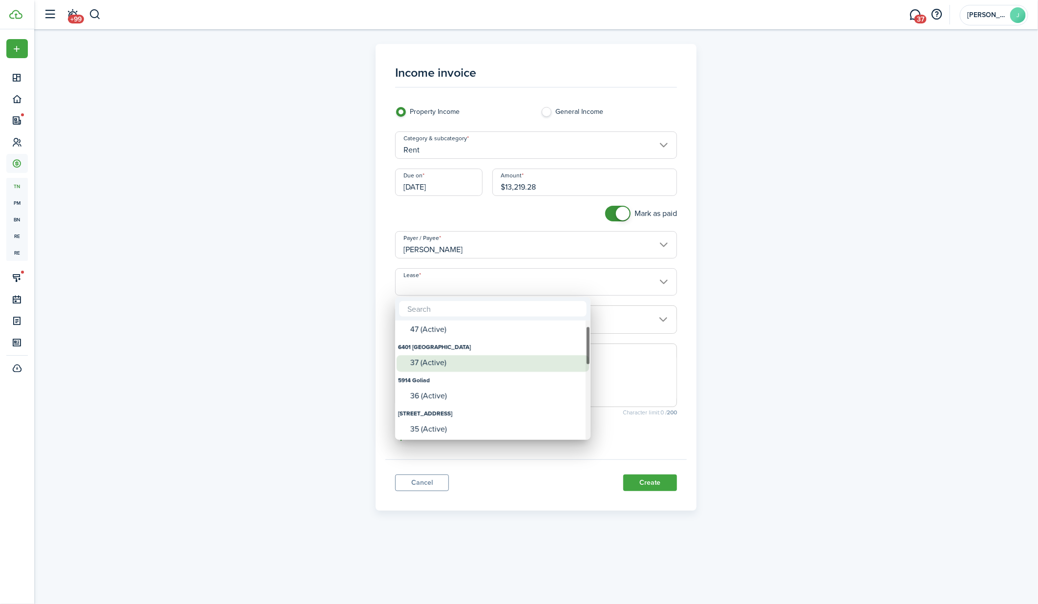
click at [441, 359] on div "37 (Active)" at bounding box center [496, 362] width 173 height 9
type input "6401 [GEOGRAPHIC_DATA]. Lease #37 (Active)"
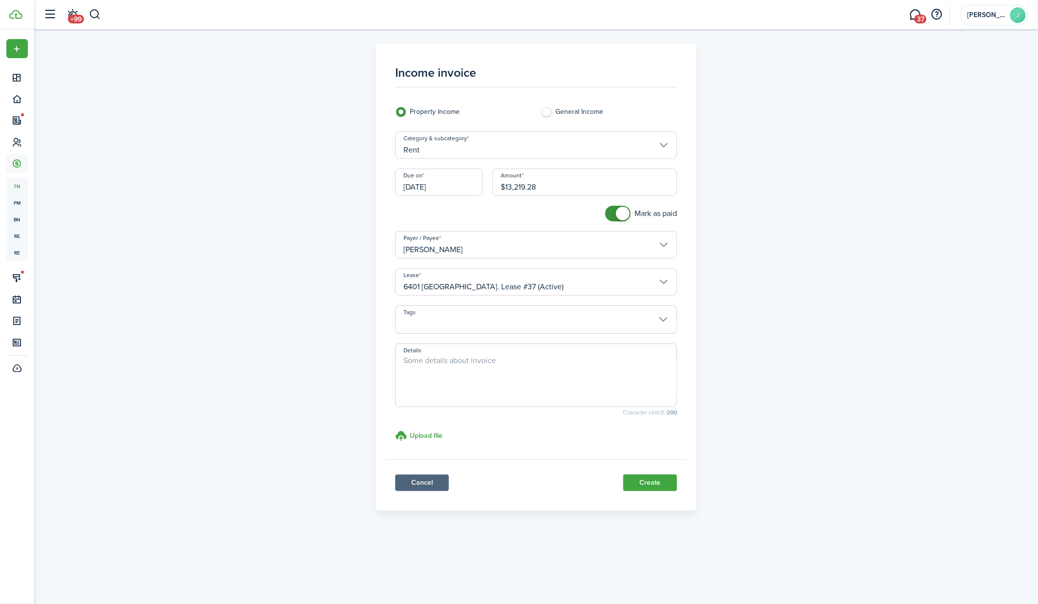
click at [426, 480] on link "Cancel" at bounding box center [422, 482] width 54 height 17
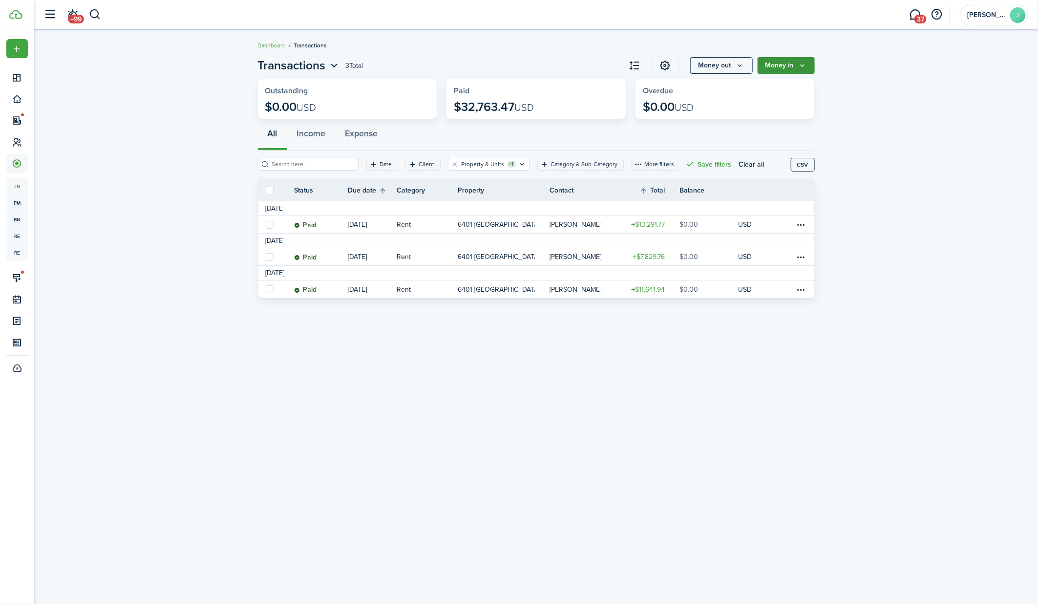
click at [798, 67] on button "Money in" at bounding box center [785, 65] width 57 height 17
click at [772, 90] on link "Income invoice" at bounding box center [771, 87] width 85 height 17
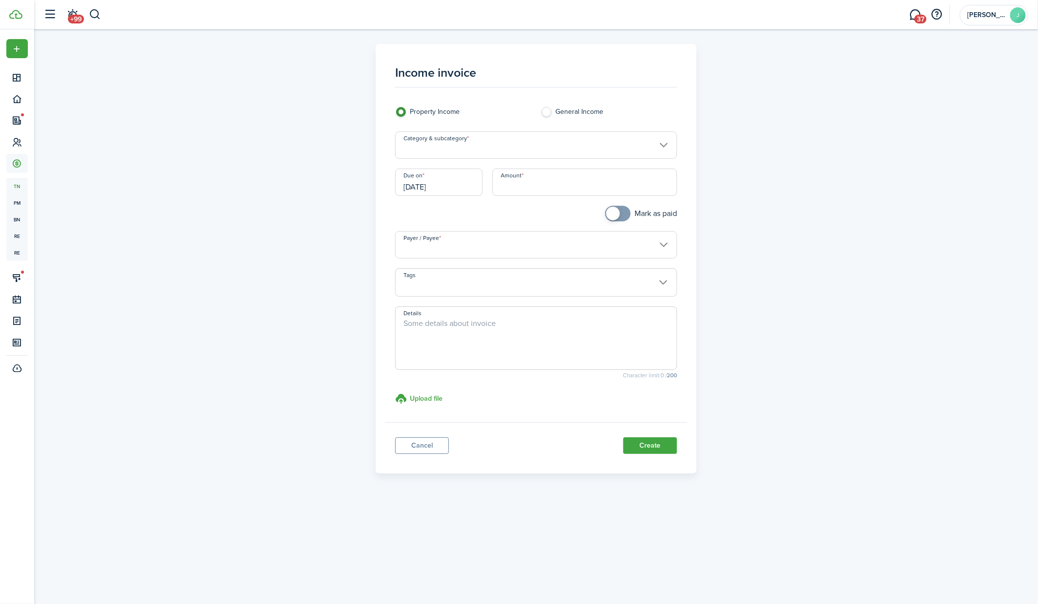
click at [456, 150] on input "Category & subcategory" at bounding box center [536, 144] width 282 height 27
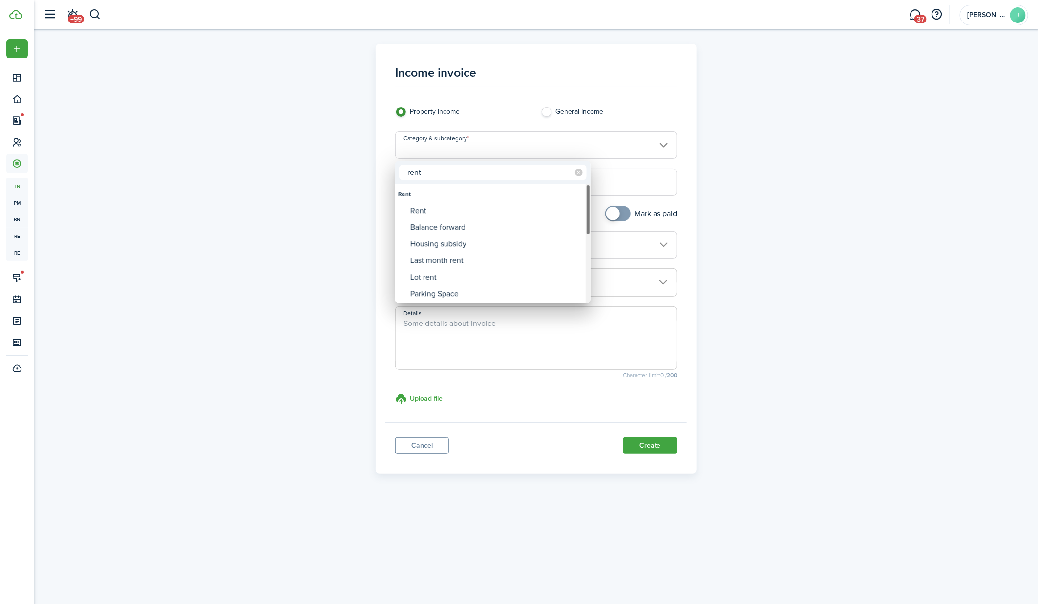
type input "rent"
click at [431, 207] on div "Rent" at bounding box center [496, 210] width 173 height 17
type input "Rent"
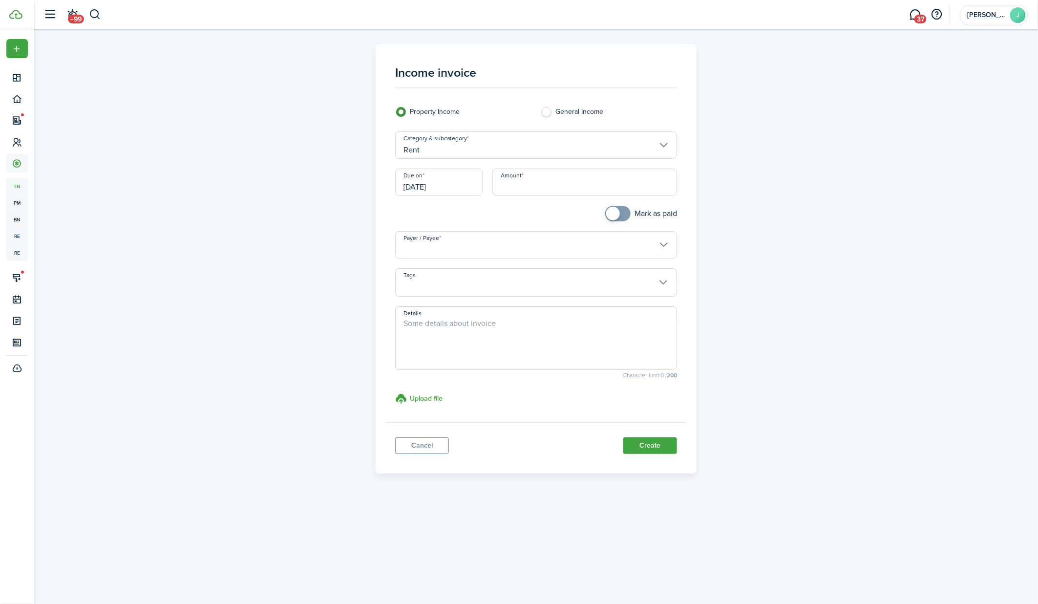
click at [560, 182] on input "Amount" at bounding box center [584, 181] width 185 height 27
click at [430, 188] on input "[DATE]" at bounding box center [438, 181] width 87 height 27
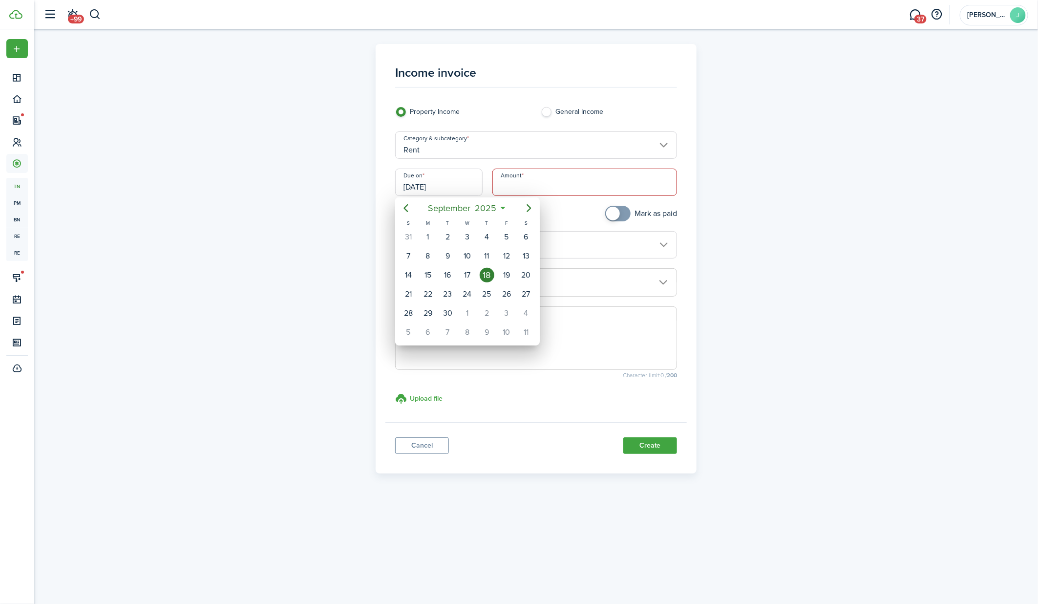
click at [407, 208] on icon "Previous page" at bounding box center [406, 208] width 12 height 12
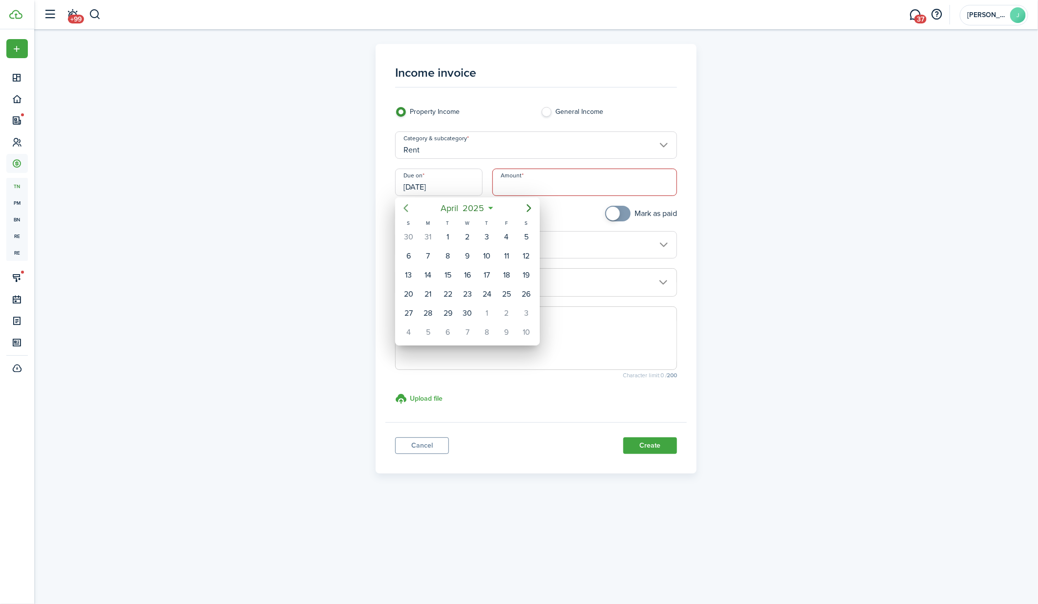
click at [407, 208] on icon "Previous page" at bounding box center [406, 208] width 12 height 12
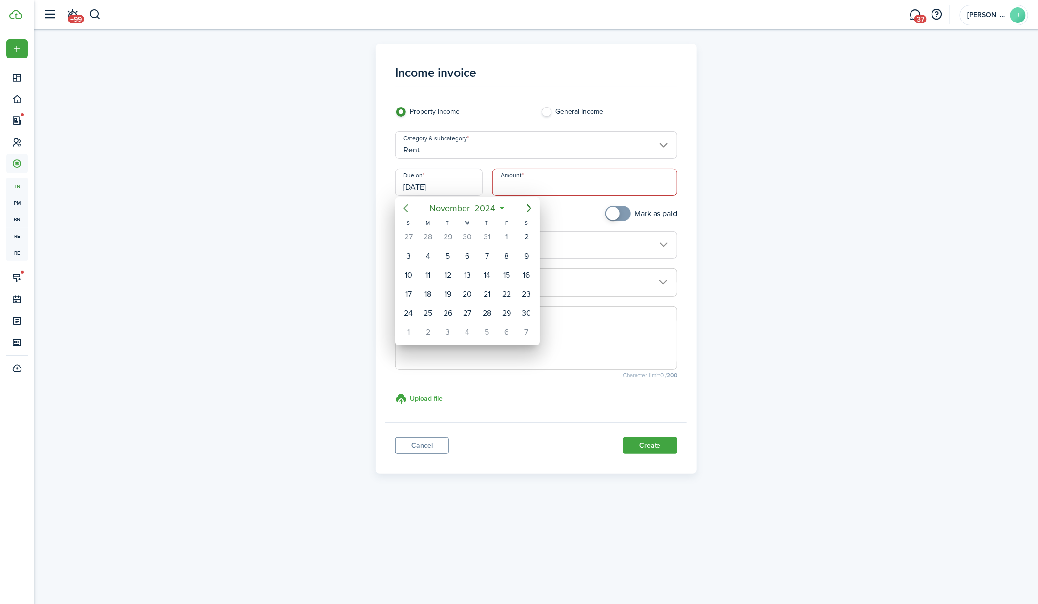
click at [407, 208] on icon "Previous page" at bounding box center [406, 208] width 12 height 12
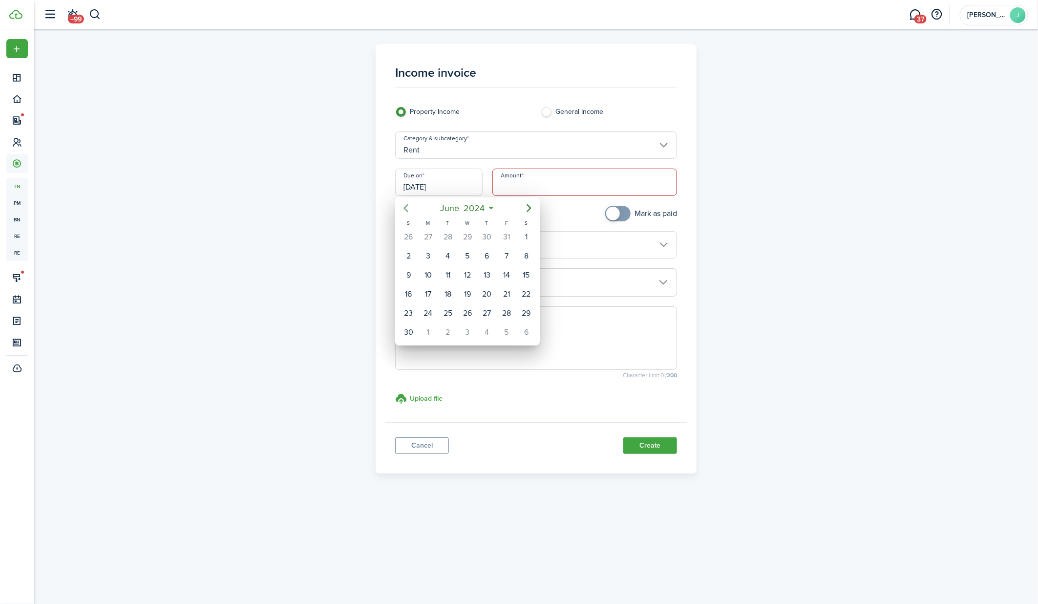
click at [407, 208] on icon "Previous page" at bounding box center [406, 208] width 12 height 12
click at [485, 235] on div "1" at bounding box center [486, 236] width 15 height 15
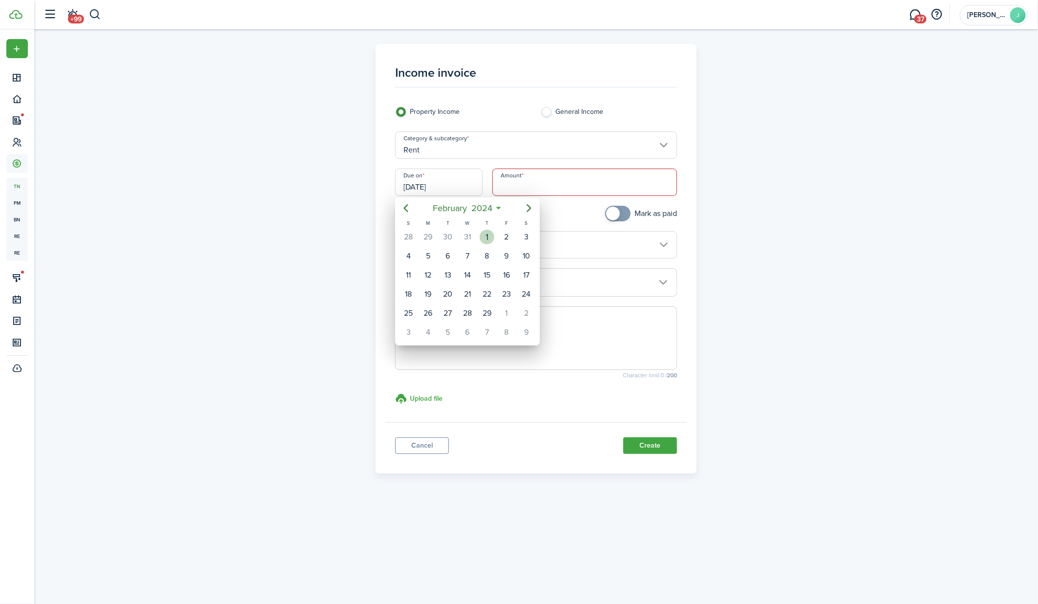
type input "[DATE]"
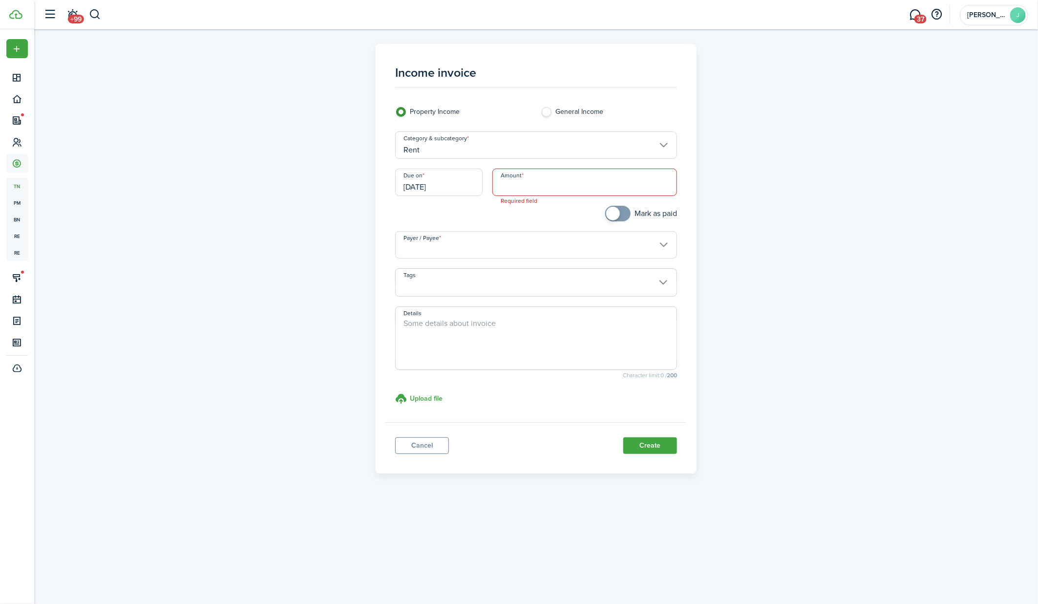
click at [528, 191] on input "Amount" at bounding box center [584, 181] width 185 height 27
paste input "$13,219.28"
type input "$13,219.28"
checkbox input "true"
click at [623, 215] on span at bounding box center [618, 214] width 10 height 16
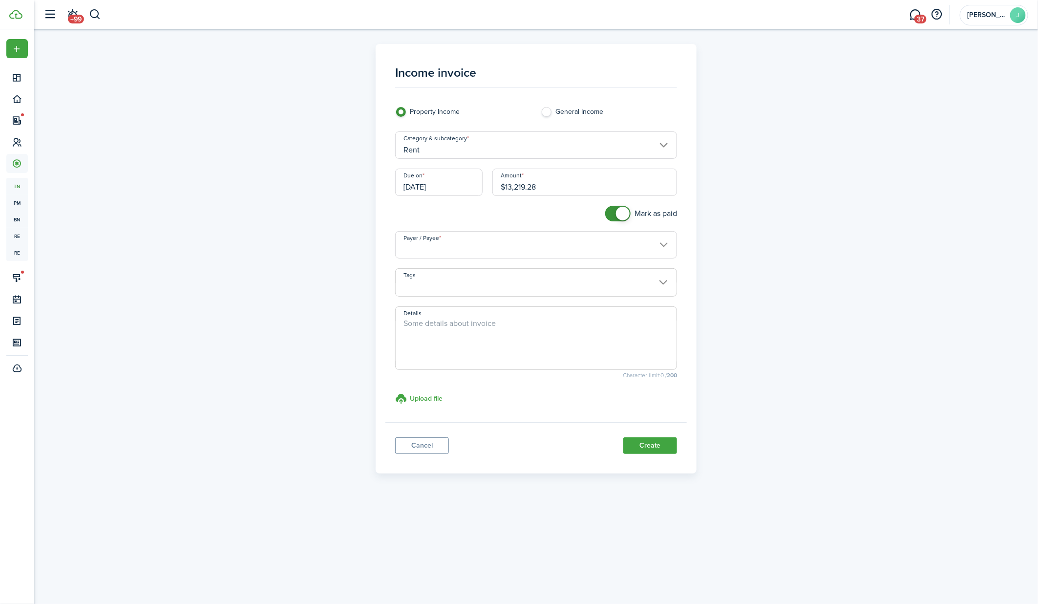
click at [541, 249] on input "Payer / Payee" at bounding box center [536, 244] width 282 height 27
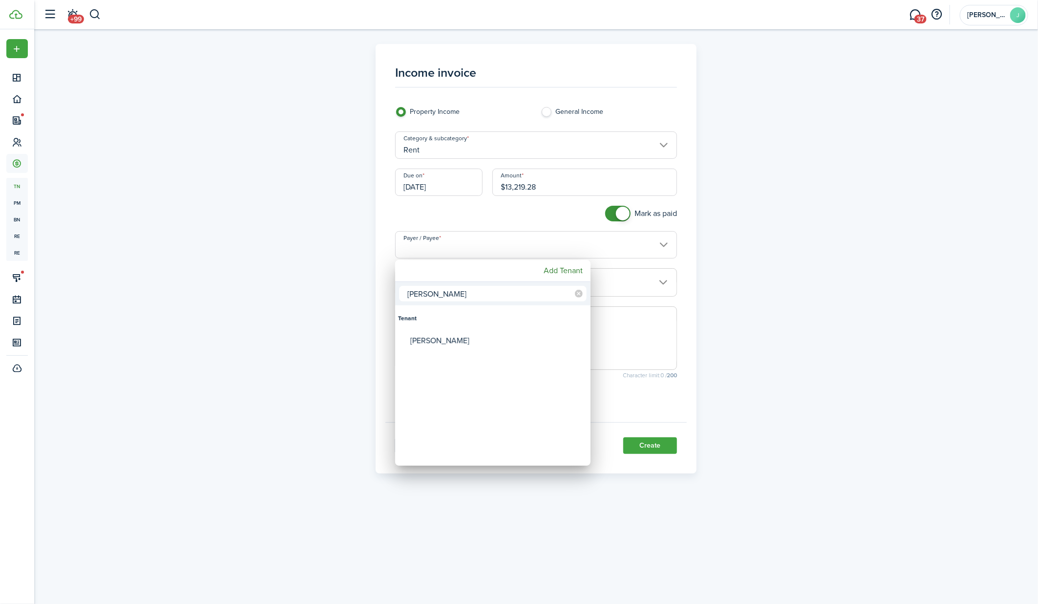
type input "[PERSON_NAME]"
click at [452, 339] on div "[PERSON_NAME]" at bounding box center [496, 340] width 173 height 22
type input "[PERSON_NAME]"
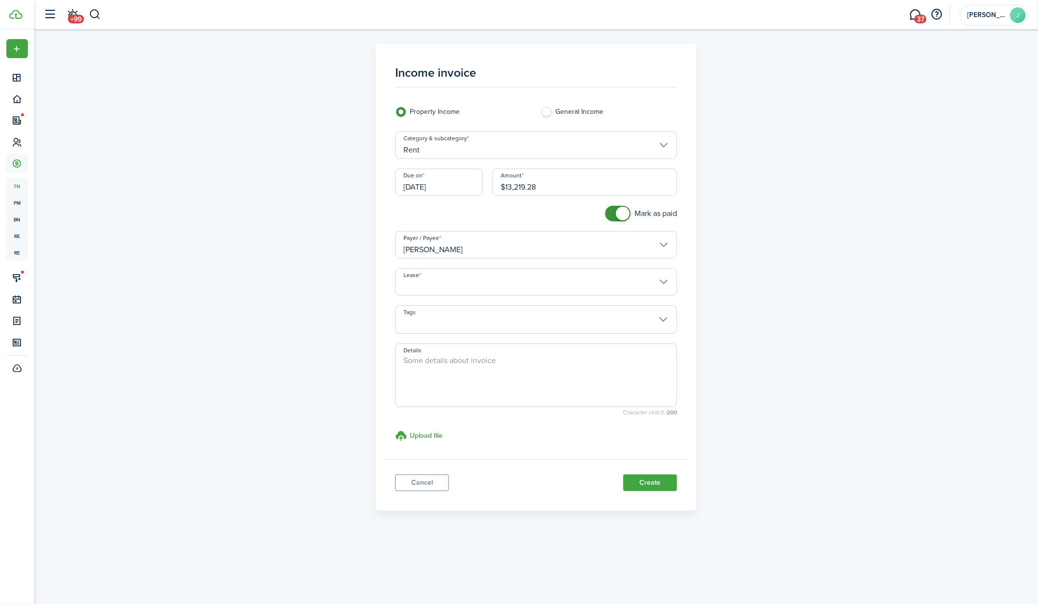
click at [442, 284] on input "Lease" at bounding box center [536, 281] width 282 height 27
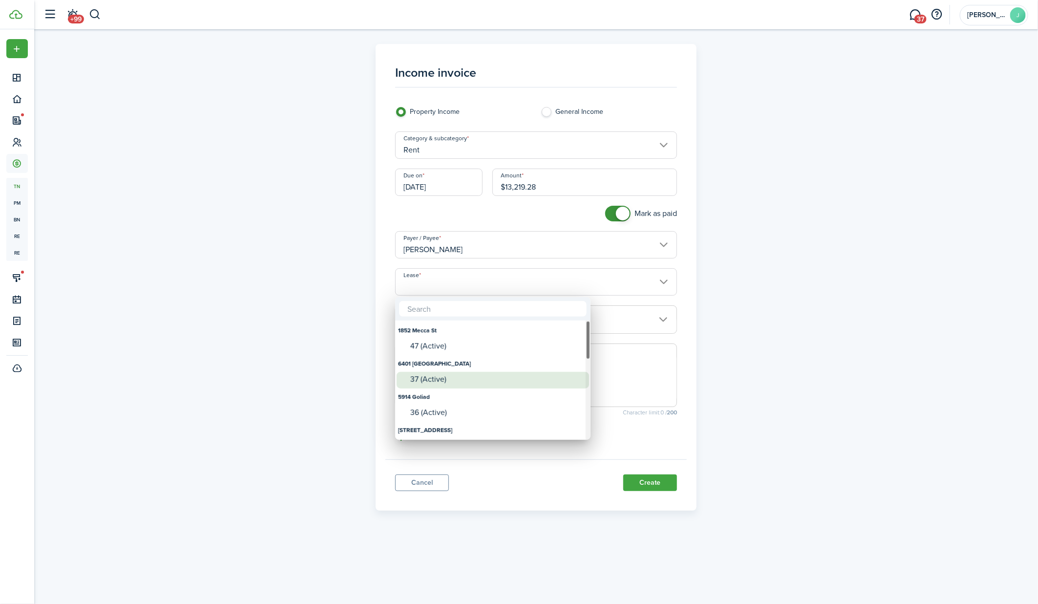
click at [430, 383] on div "37 (Active)" at bounding box center [496, 379] width 173 height 9
type input "6401 [GEOGRAPHIC_DATA]. Lease #37 (Active)"
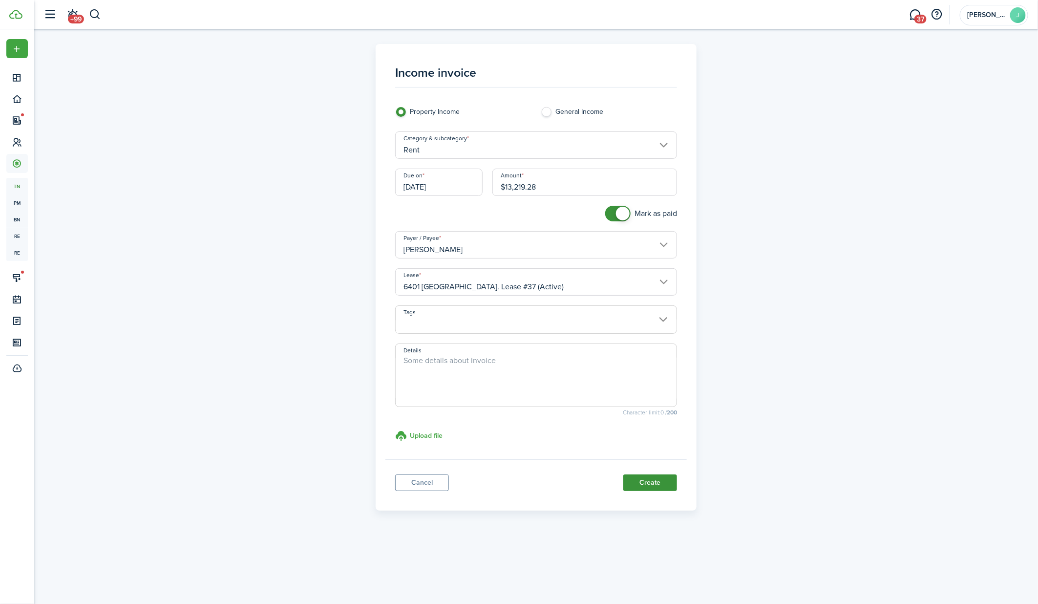
click at [648, 481] on button "Create" at bounding box center [650, 482] width 54 height 17
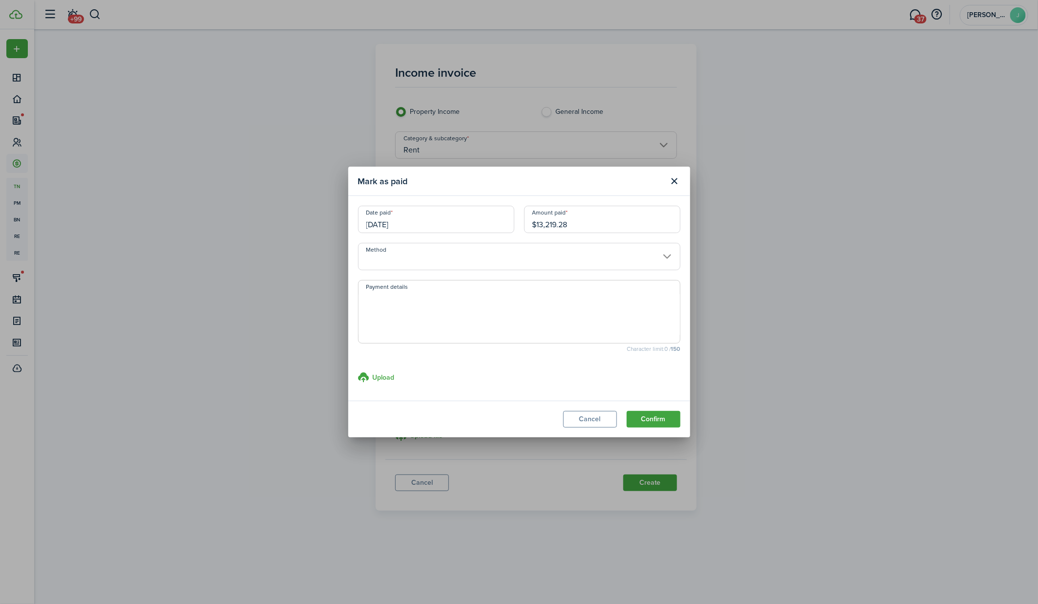
click at [509, 254] on input "Method" at bounding box center [519, 256] width 322 height 27
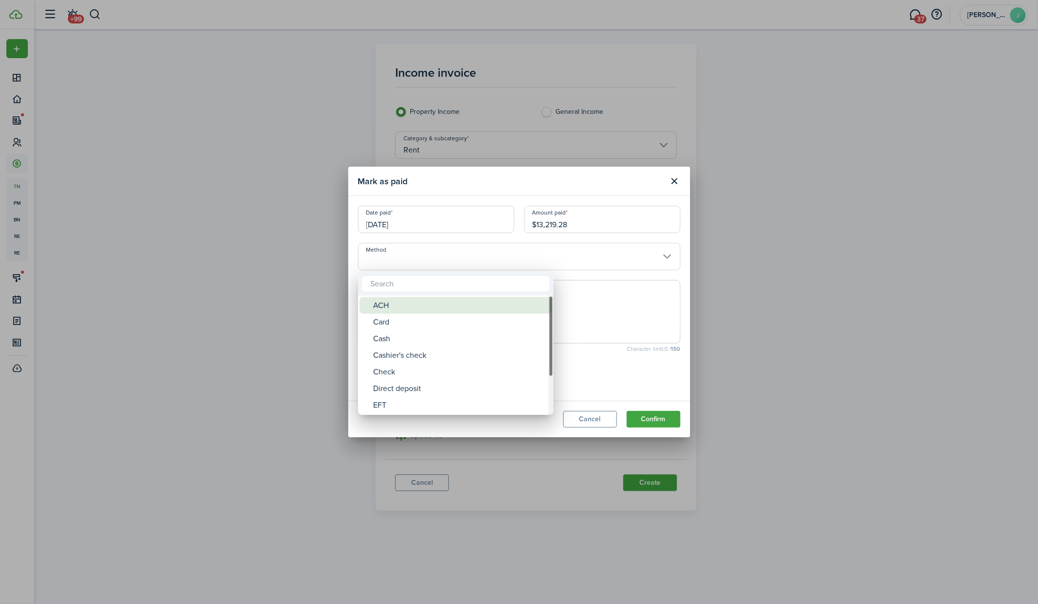
click at [459, 304] on div "ACH" at bounding box center [459, 305] width 173 height 17
type input "ACH"
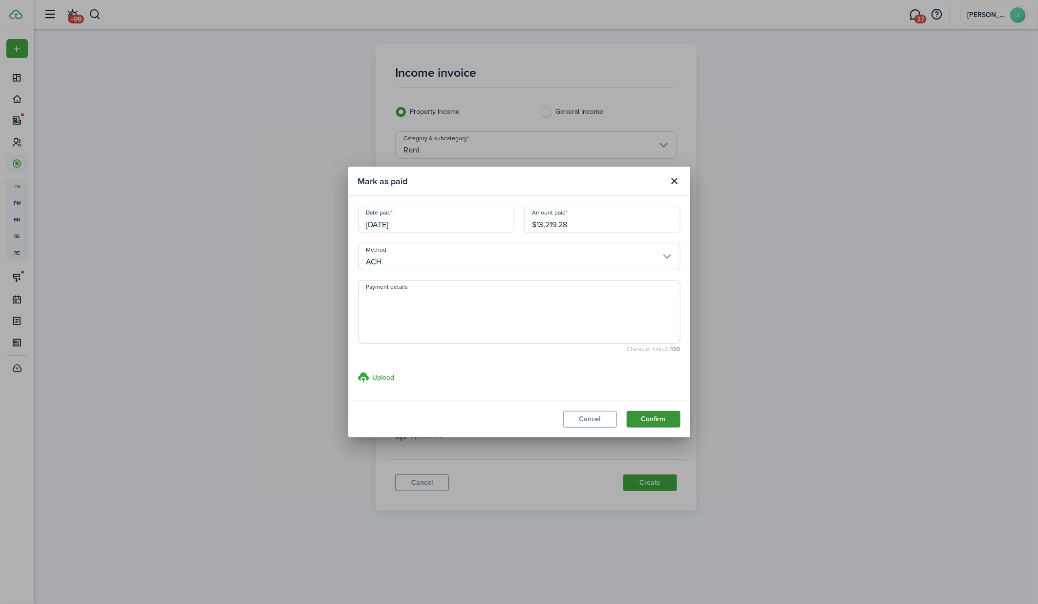
click at [658, 419] on button "Confirm" at bounding box center [653, 419] width 54 height 17
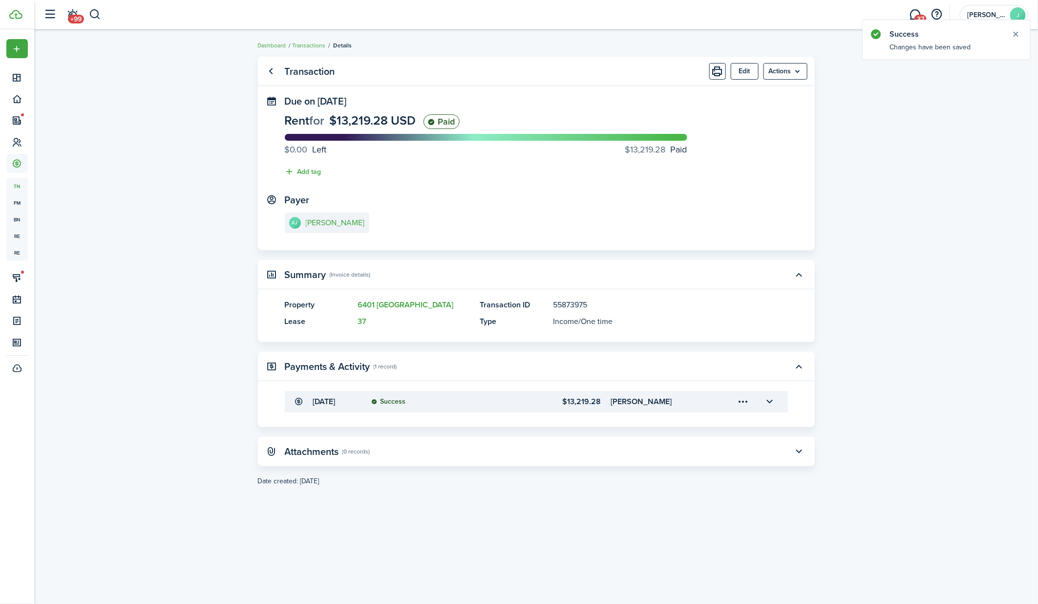
click at [809, 70] on panel-main-header "Transaction Edit Actions" at bounding box center [536, 71] width 557 height 29
click at [801, 71] on menu-btn "Actions" at bounding box center [785, 71] width 44 height 17
click at [764, 108] on link "Clone" at bounding box center [764, 110] width 85 height 17
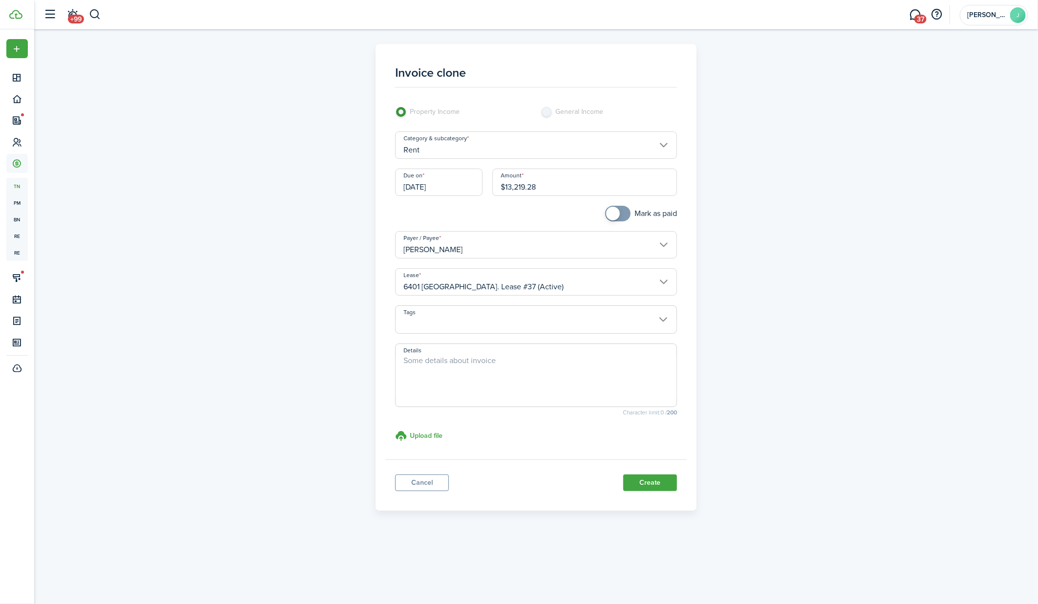
click at [431, 181] on input "[DATE]" at bounding box center [438, 181] width 87 height 27
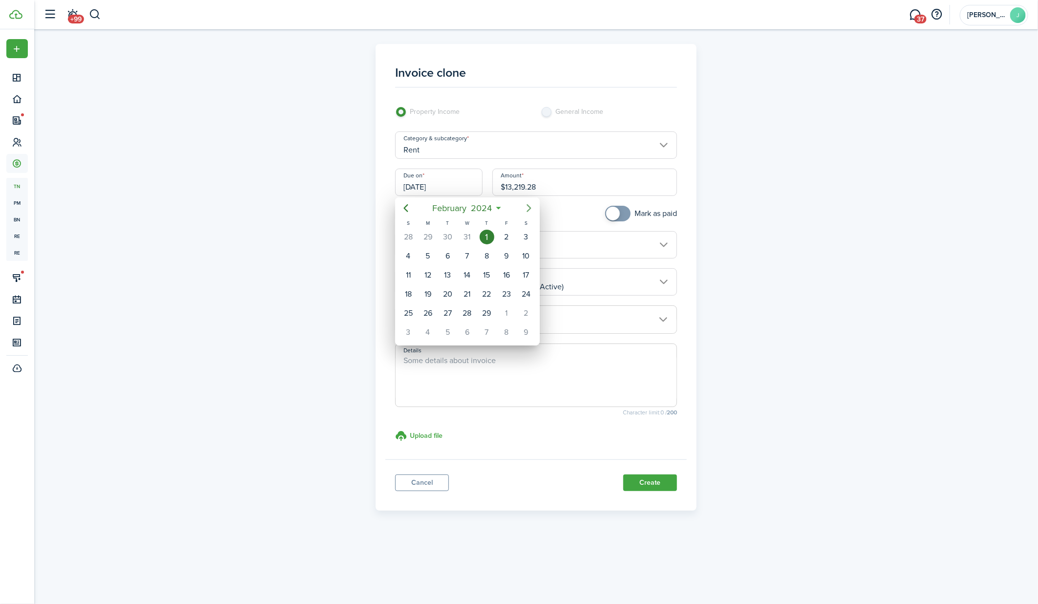
click at [523, 208] on icon "Next page" at bounding box center [529, 208] width 12 height 12
click at [508, 240] on div "1" at bounding box center [506, 236] width 15 height 15
type input "[DATE]"
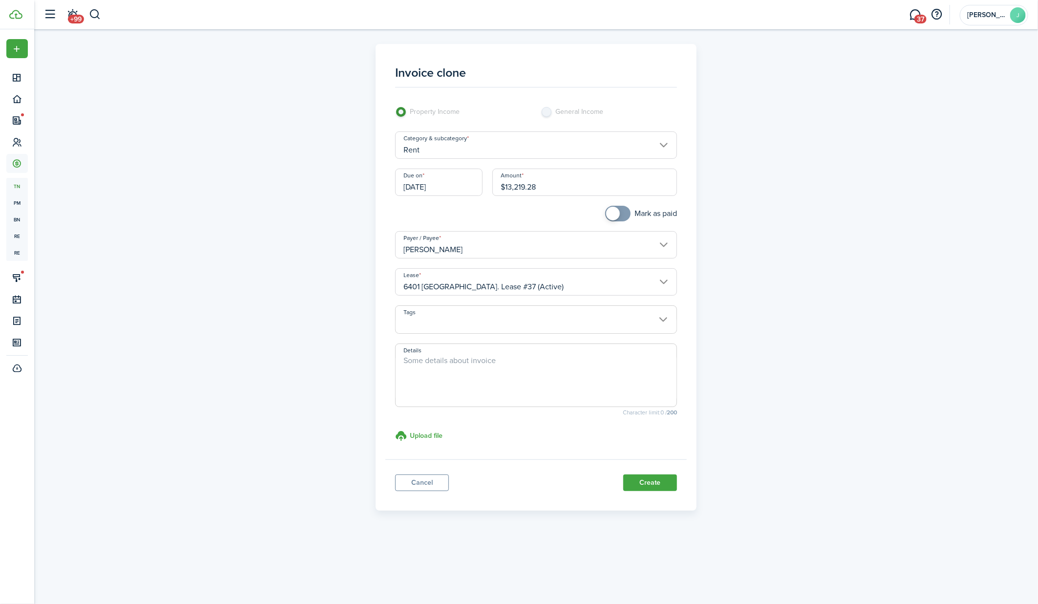
click at [542, 187] on input "$13,219.28" at bounding box center [584, 181] width 185 height 27
paste input "06.02"
type input "$13,206.02"
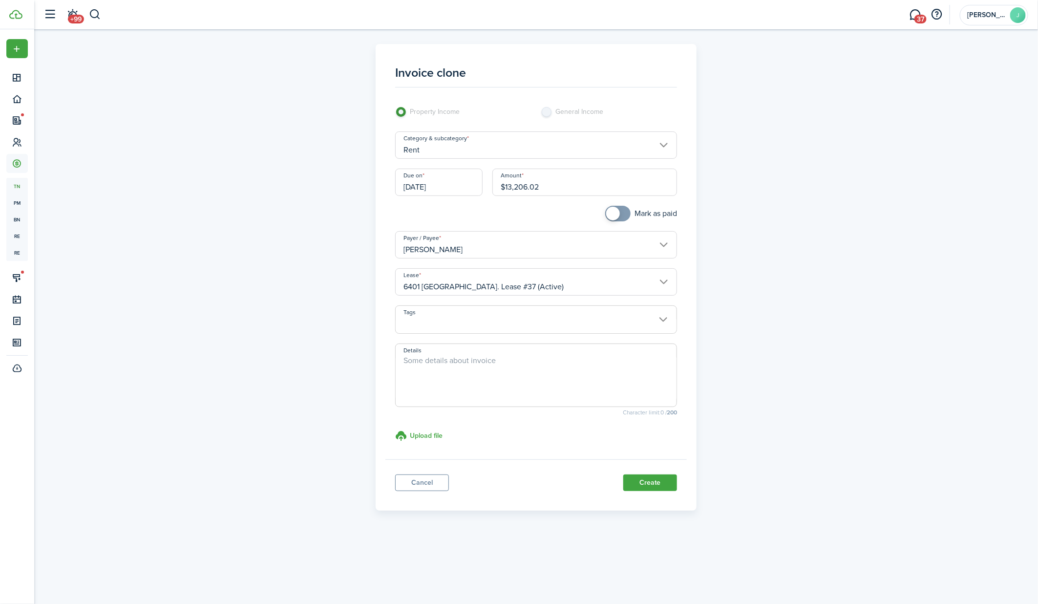
checkbox input "true"
click at [623, 212] on span at bounding box center [618, 214] width 10 height 16
click at [653, 481] on button "Create" at bounding box center [650, 482] width 54 height 17
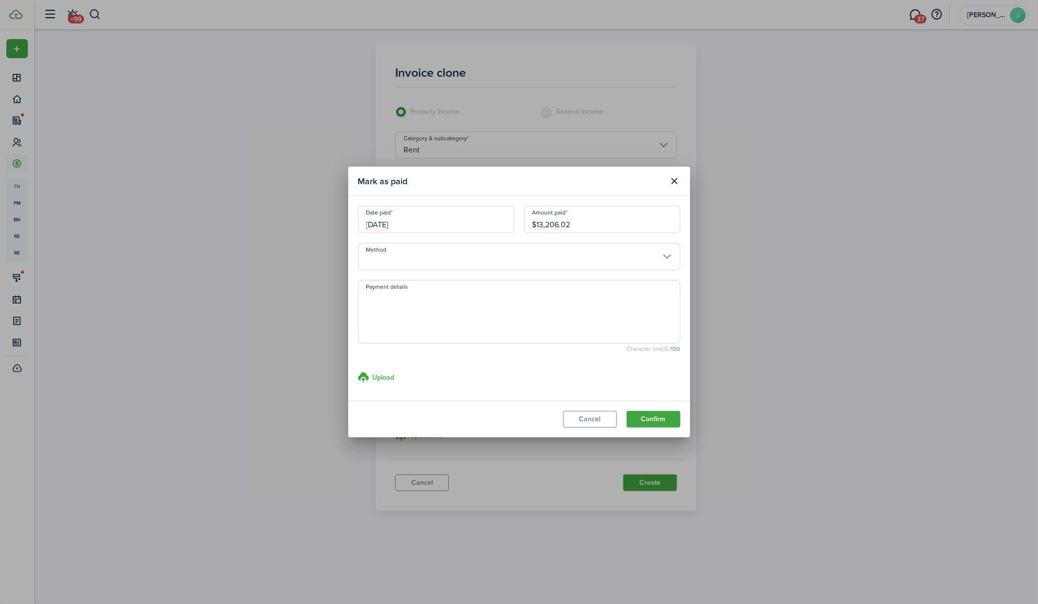
click at [583, 261] on input "Method" at bounding box center [519, 256] width 322 height 27
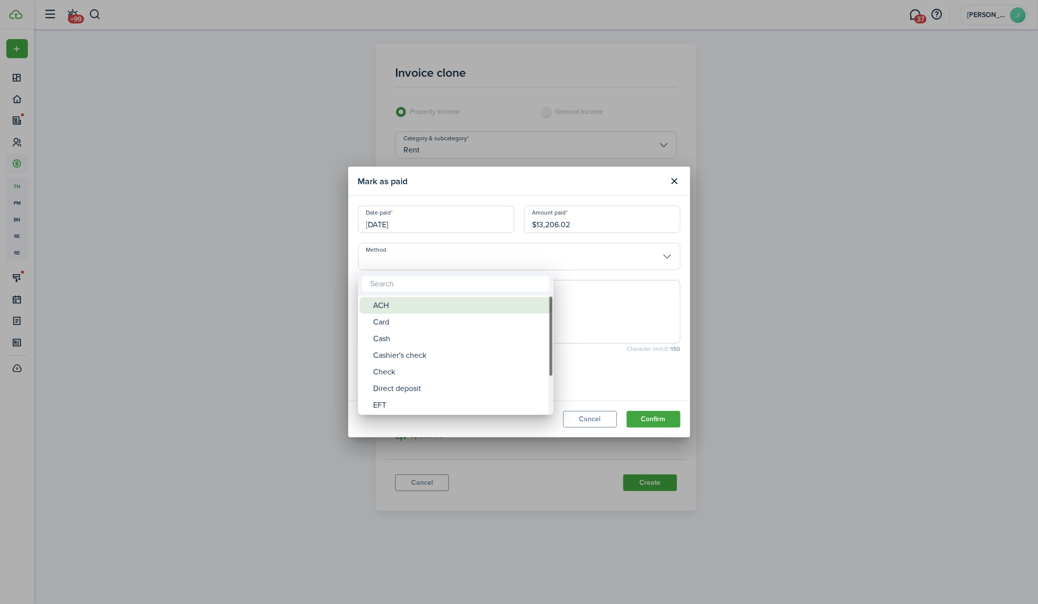
click at [516, 302] on div "ACH" at bounding box center [459, 305] width 173 height 17
type input "ACH"
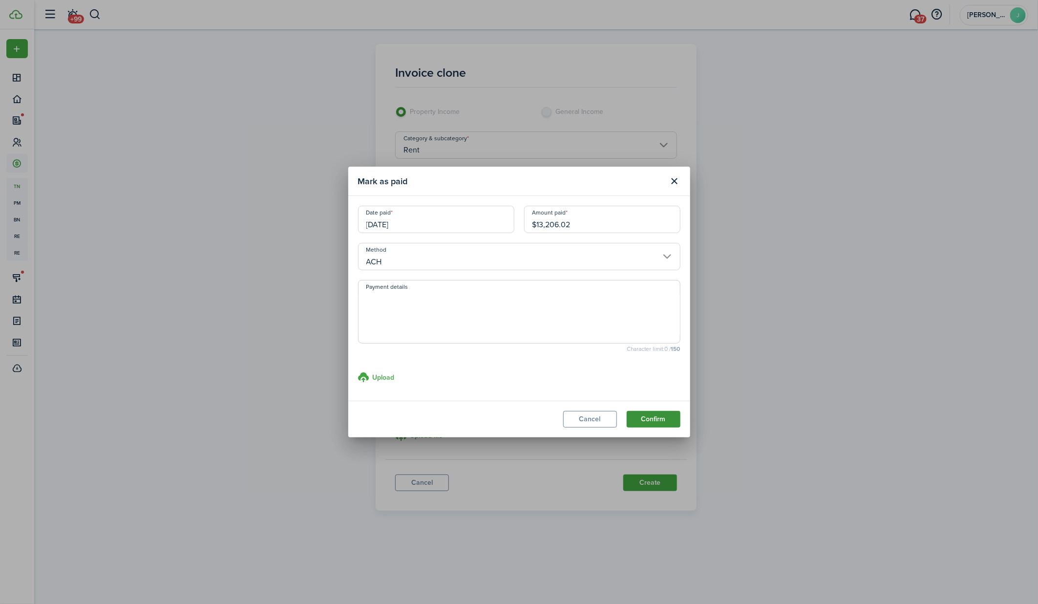
click at [658, 417] on button "Confirm" at bounding box center [653, 419] width 54 height 17
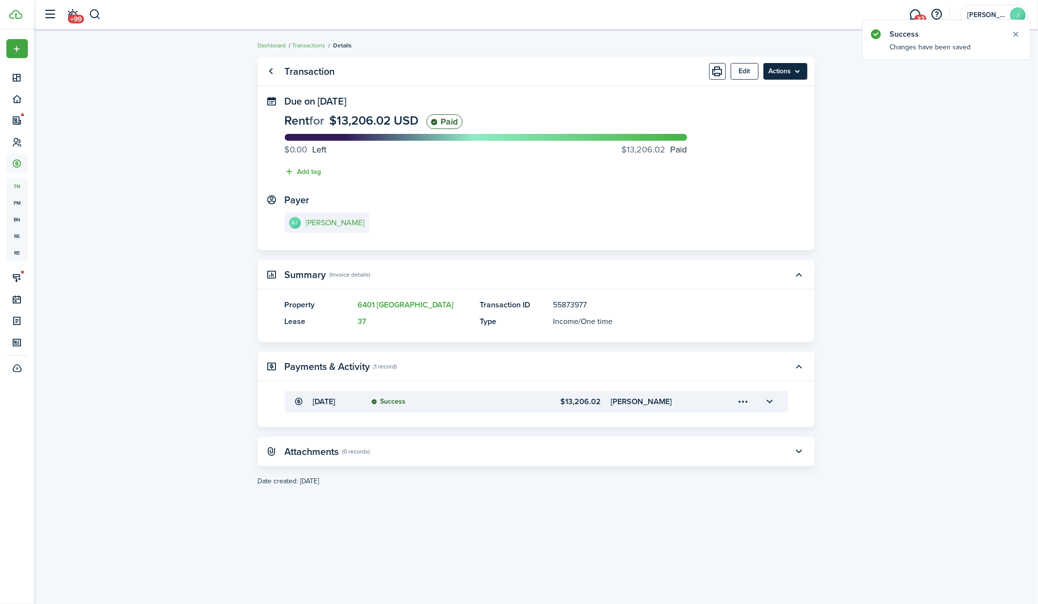
click at [796, 71] on menu-btn "Actions" at bounding box center [785, 71] width 44 height 17
click at [773, 103] on link "Clone" at bounding box center [764, 110] width 85 height 17
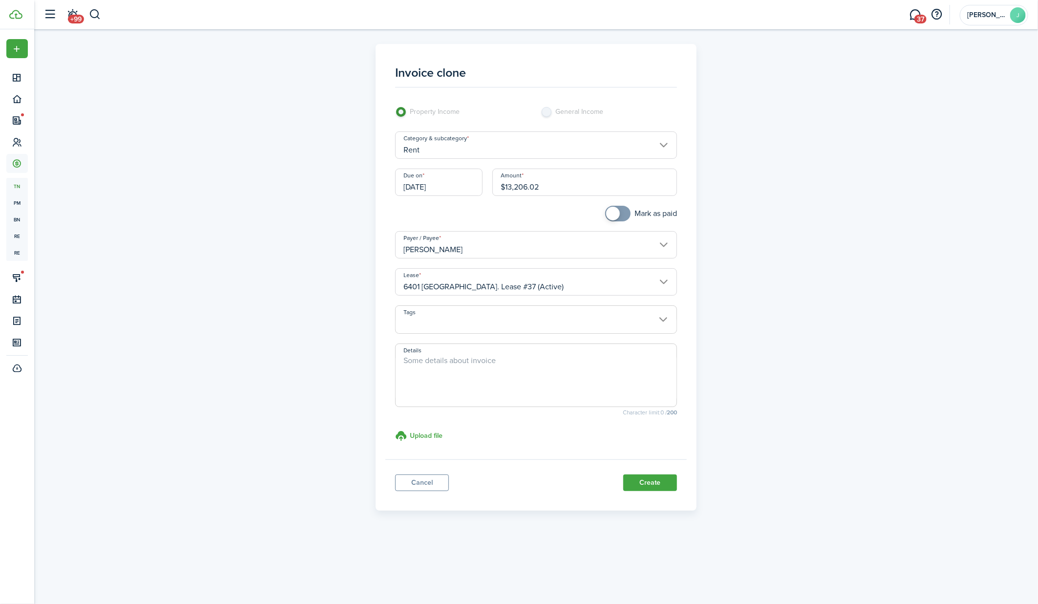
click at [492, 183] on input "$13,206.02" at bounding box center [584, 181] width 185 height 27
click at [463, 184] on input "[DATE]" at bounding box center [438, 181] width 87 height 27
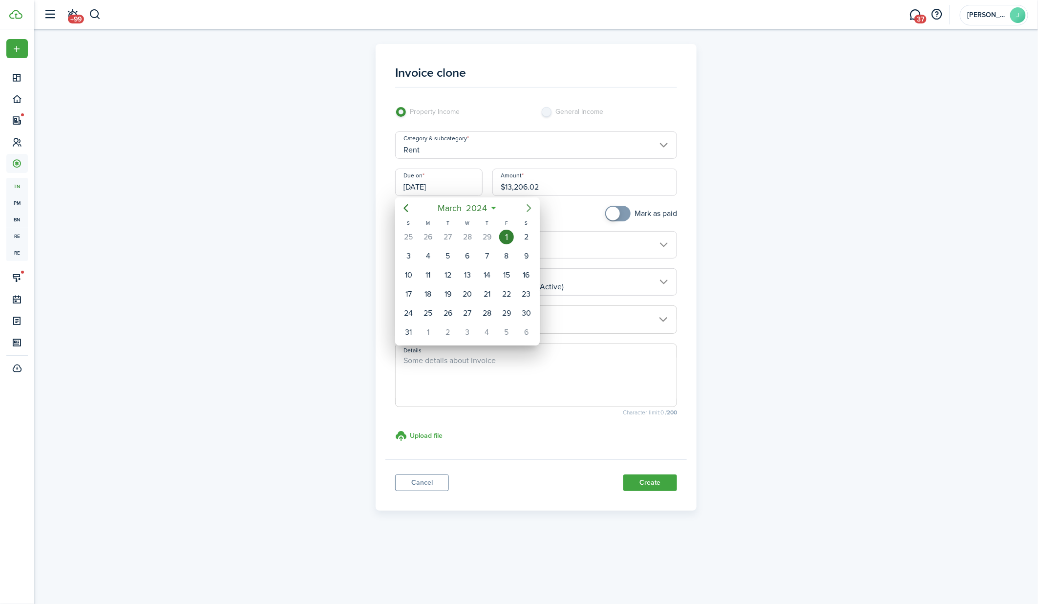
click at [530, 210] on icon "Next page" at bounding box center [529, 208] width 12 height 12
click at [432, 238] on div "1" at bounding box center [428, 236] width 15 height 15
type input "[DATE]"
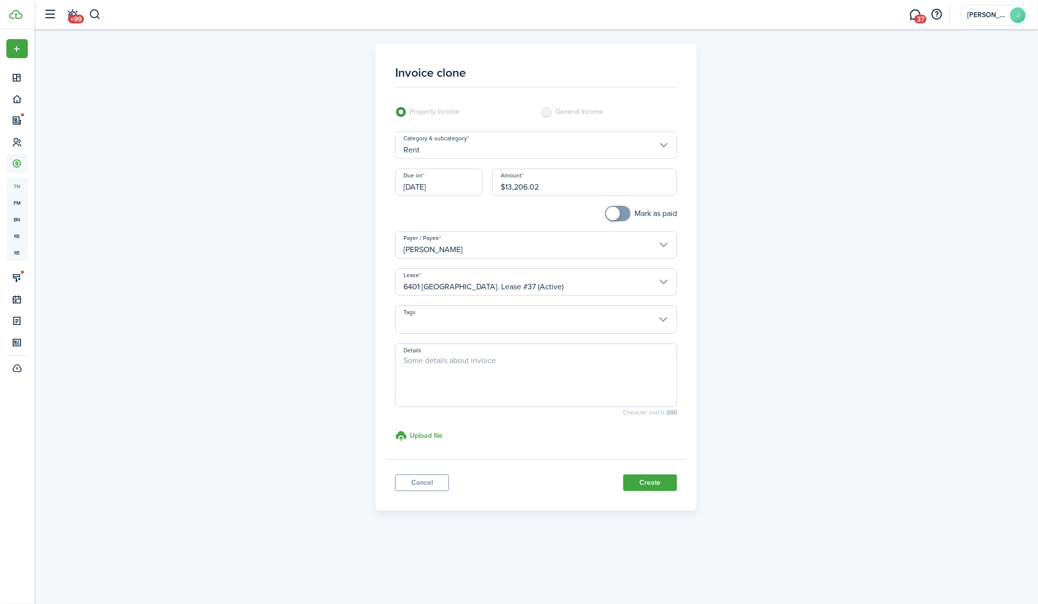
click at [526, 195] on div "Amount $13,206.02" at bounding box center [584, 186] width 194 height 37
click at [536, 189] on input "$13,206.02" at bounding box center [584, 181] width 185 height 27
paste input "168.03"
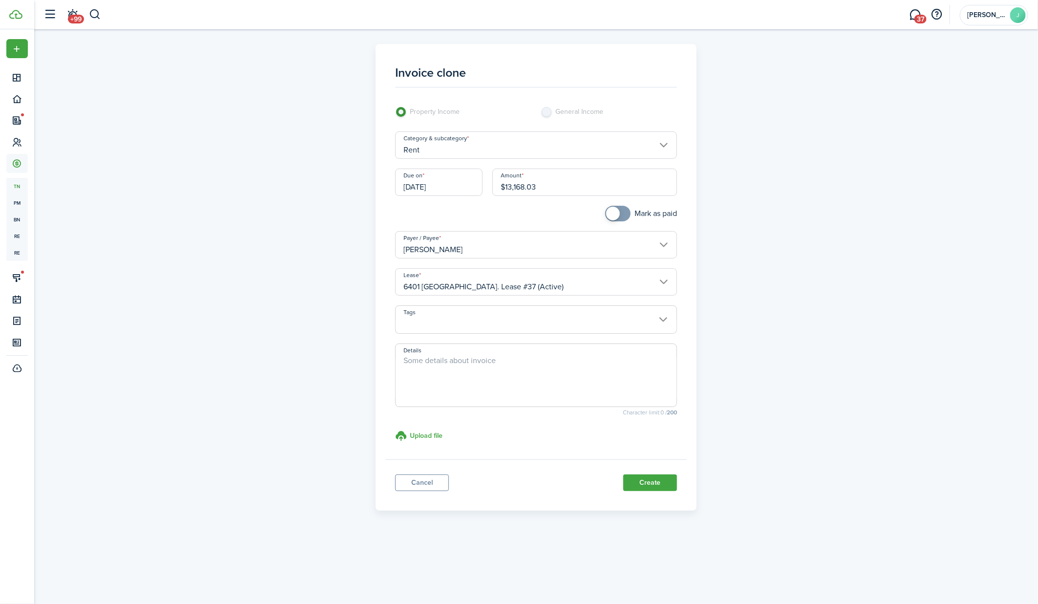
type input "$13,168.03"
checkbox input "true"
click at [621, 216] on span at bounding box center [618, 214] width 10 height 16
click at [658, 479] on button "Create" at bounding box center [650, 482] width 54 height 17
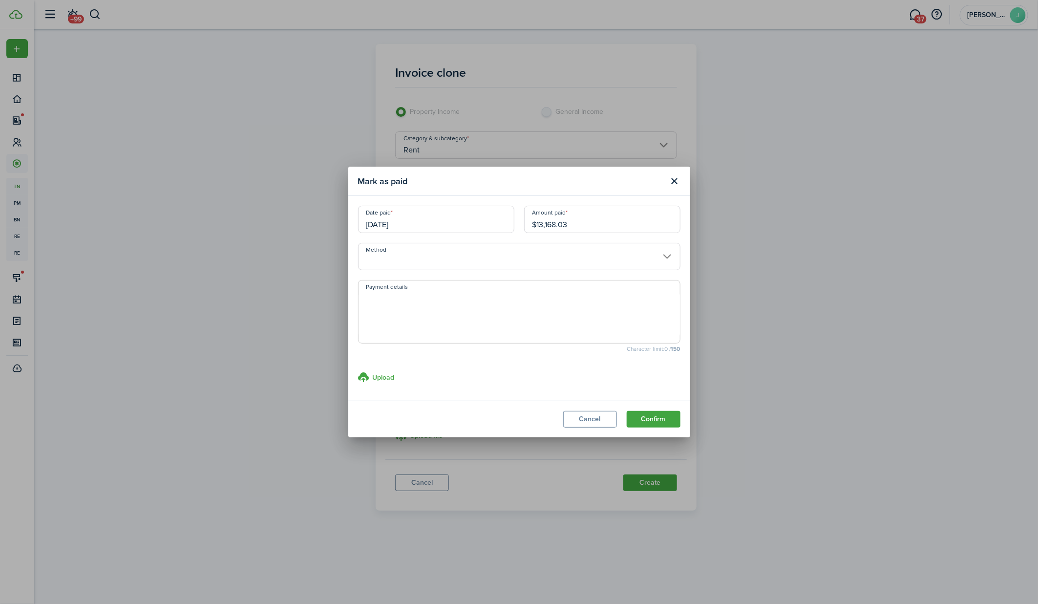
click at [635, 264] on input "Method" at bounding box center [519, 256] width 322 height 27
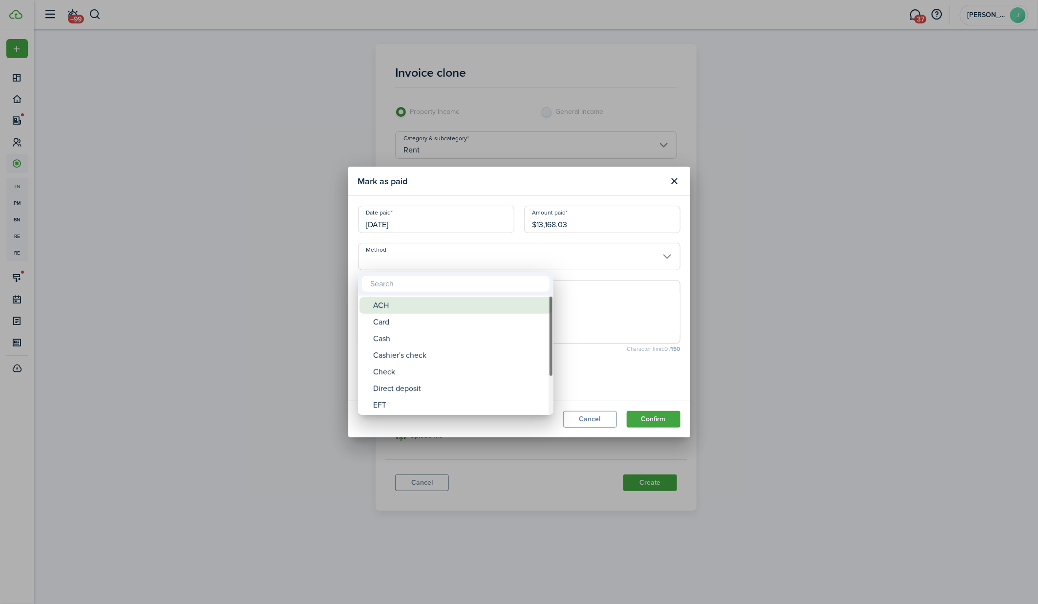
click at [515, 305] on div "ACH" at bounding box center [459, 305] width 173 height 17
type input "ACH"
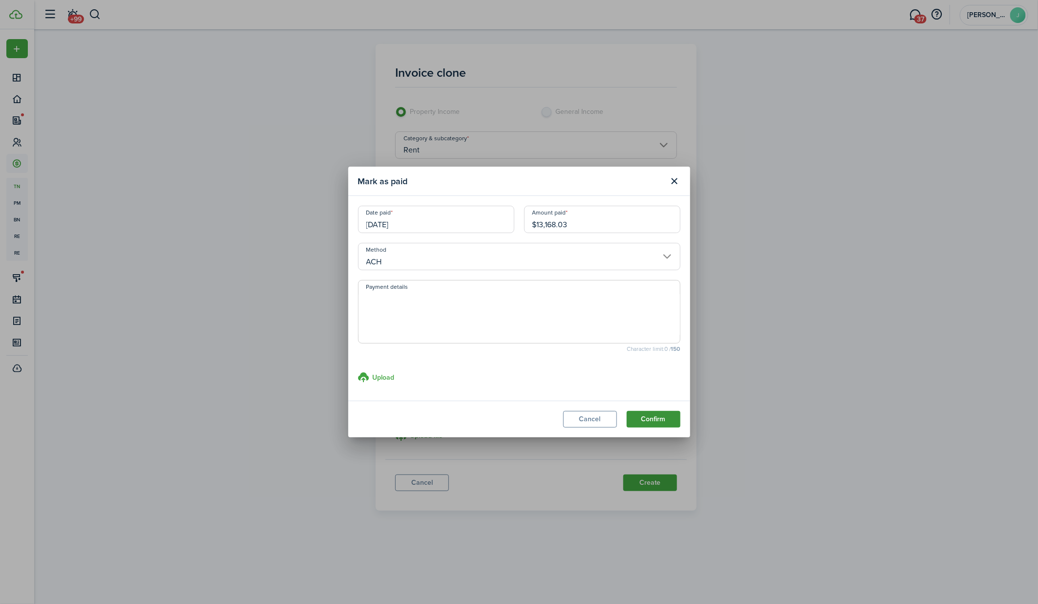
click at [669, 422] on button "Confirm" at bounding box center [653, 419] width 54 height 17
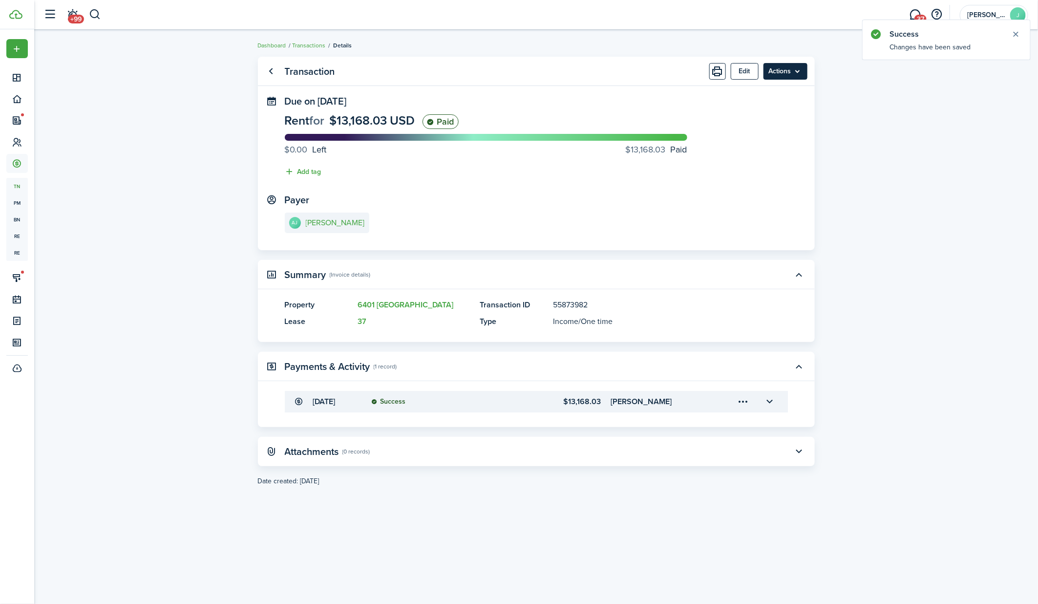
click at [796, 69] on menu-btn "Actions" at bounding box center [785, 71] width 44 height 17
click at [769, 103] on link "Clone" at bounding box center [764, 110] width 85 height 17
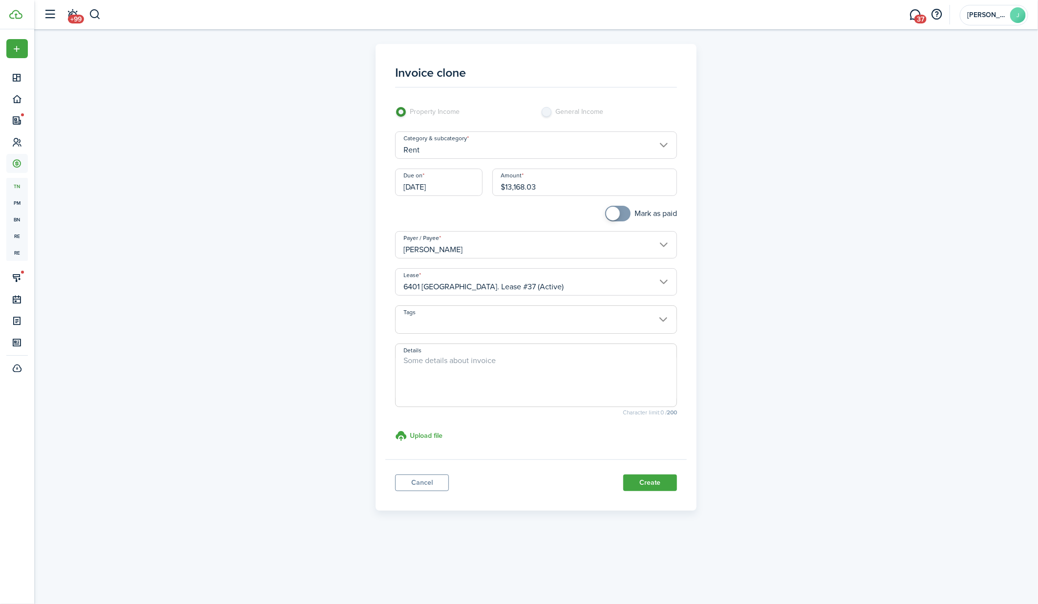
click at [449, 188] on input "[DATE]" at bounding box center [438, 181] width 87 height 27
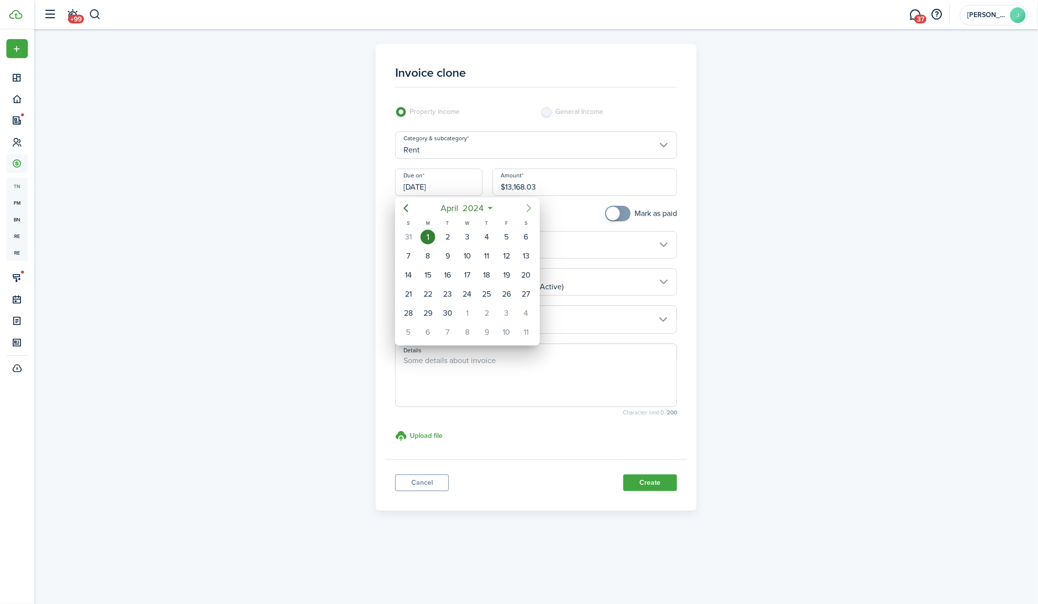
click at [536, 210] on mbsc-button "Next page" at bounding box center [529, 208] width 20 height 20
click at [466, 235] on div "1" at bounding box center [467, 236] width 15 height 15
type input "[DATE]"
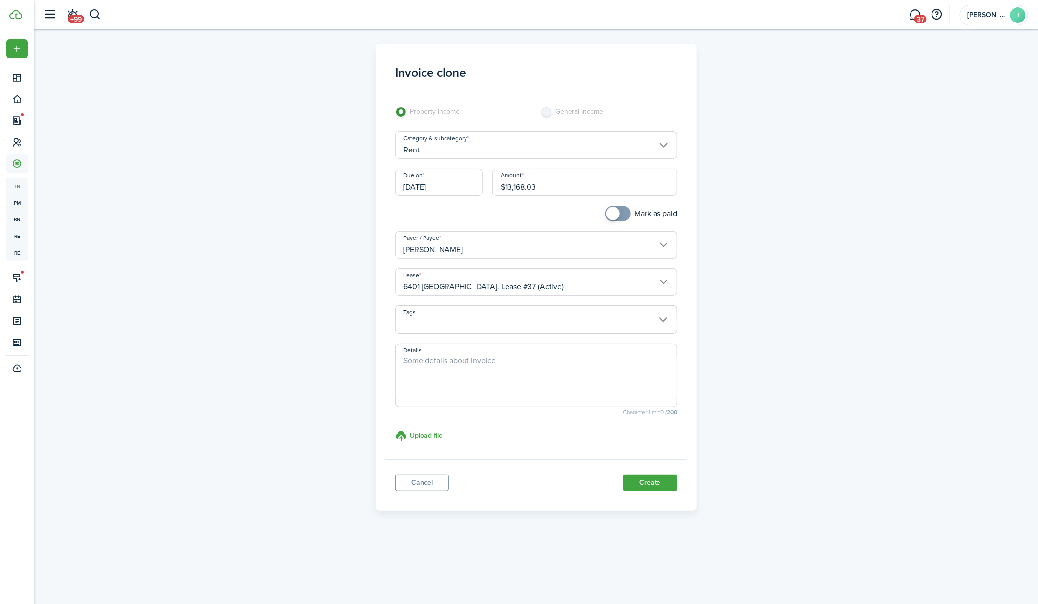
click at [541, 185] on input "$13,168.03" at bounding box center [584, 181] width 185 height 27
paste input "5,453.66"
type input "$15,453.66"
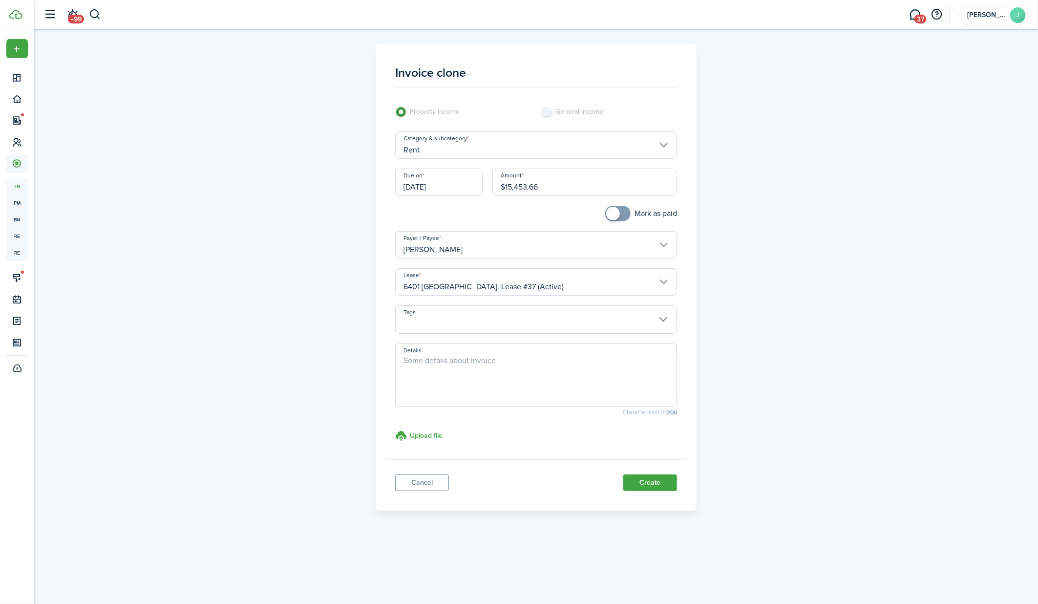
click at [623, 215] on span at bounding box center [618, 214] width 10 height 16
checkbox input "false"
click at [621, 215] on span at bounding box center [623, 214] width 14 height 14
click at [654, 482] on button "Create" at bounding box center [650, 482] width 54 height 17
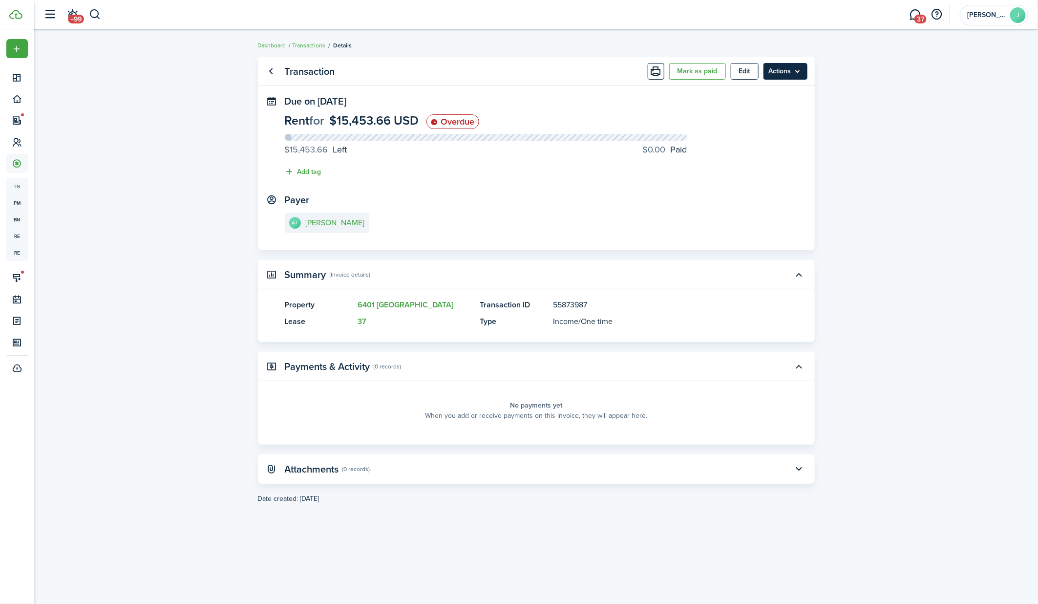
click at [800, 74] on menu-btn "Actions" at bounding box center [785, 71] width 44 height 17
click at [767, 94] on link "Make recurring" at bounding box center [764, 92] width 85 height 17
click at [800, 71] on menu-btn "Actions" at bounding box center [785, 71] width 44 height 17
click at [765, 113] on link "Clone" at bounding box center [764, 110] width 85 height 17
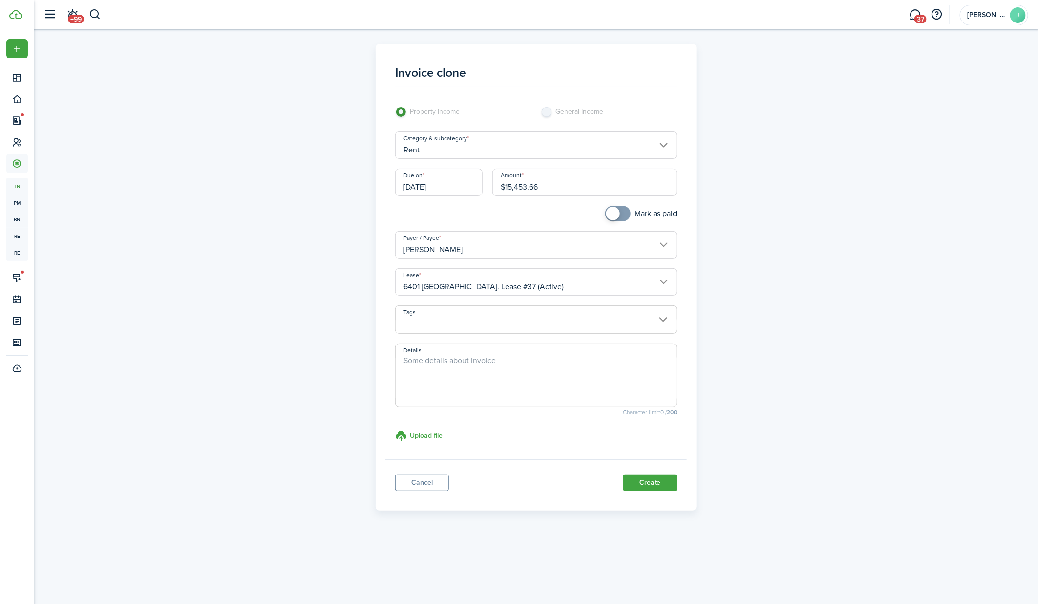
click at [444, 187] on input "[DATE]" at bounding box center [438, 181] width 87 height 27
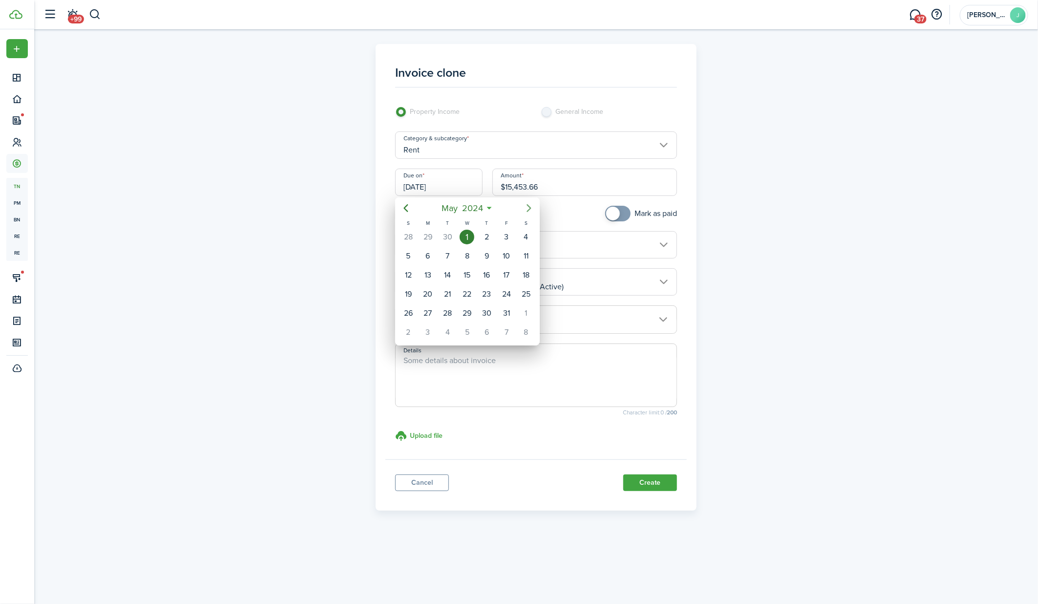
click at [534, 206] on icon "Next page" at bounding box center [529, 208] width 12 height 12
click at [525, 235] on div "1" at bounding box center [526, 236] width 15 height 15
type input "[DATE]"
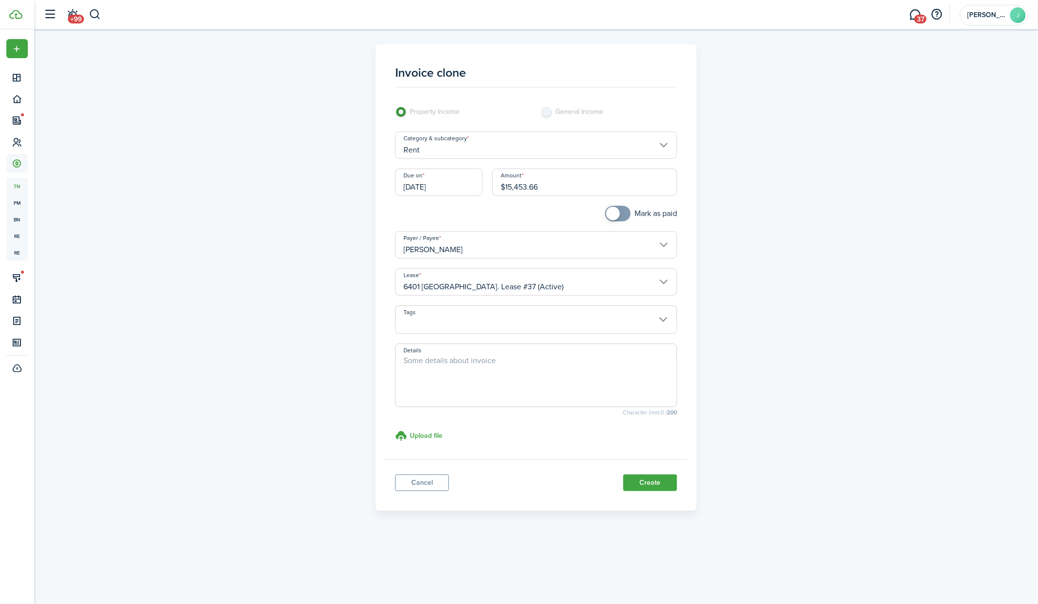
click at [528, 180] on input "$15,453.66" at bounding box center [584, 181] width 185 height 27
click at [528, 185] on input "$15,453.66" at bounding box center [584, 181] width 185 height 27
paste input "855.14"
type input "$15,855.14"
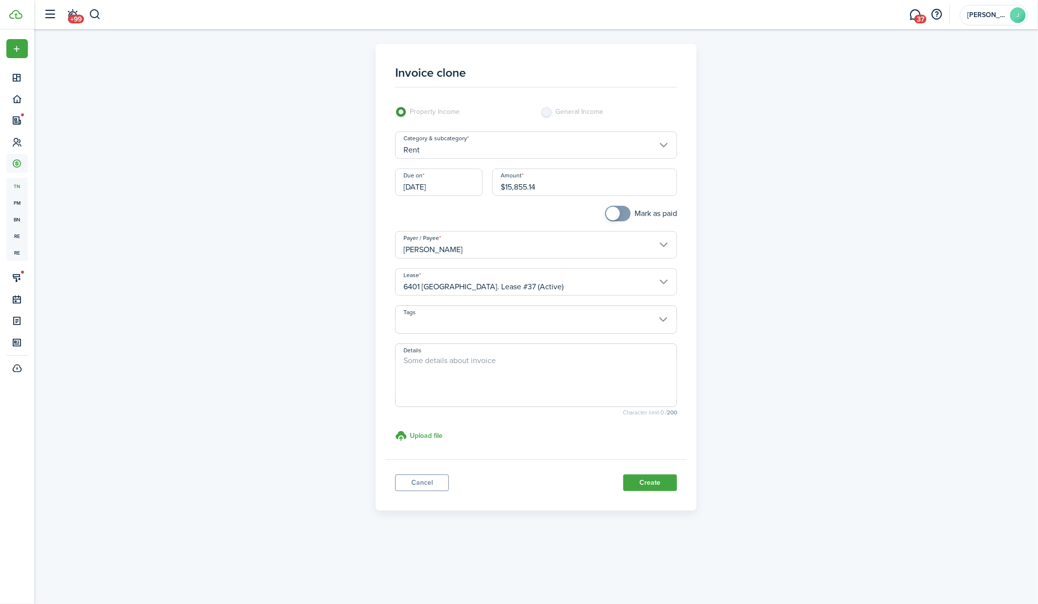
checkbox input "true"
click at [621, 210] on span at bounding box center [618, 214] width 10 height 16
click at [651, 484] on button "Create" at bounding box center [650, 482] width 54 height 17
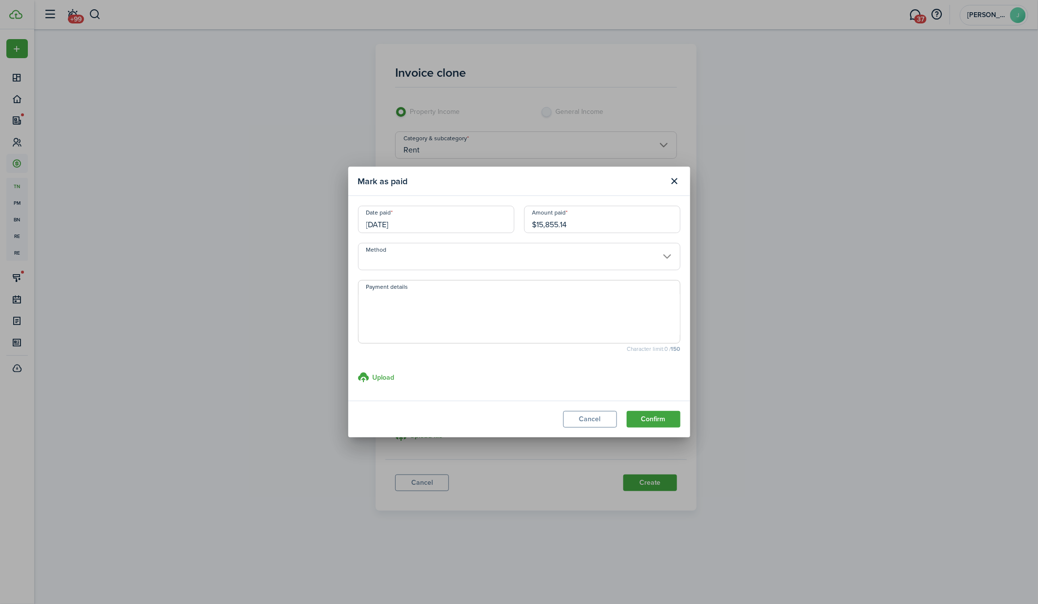
click at [571, 258] on input "Method" at bounding box center [519, 256] width 322 height 27
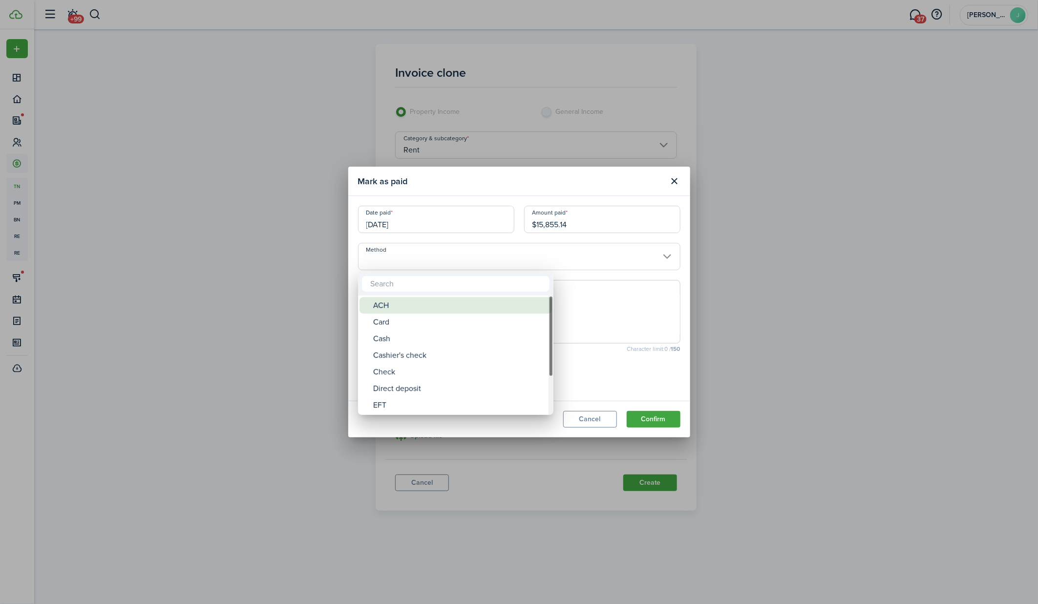
click at [475, 308] on div "ACH" at bounding box center [459, 305] width 173 height 17
type input "ACH"
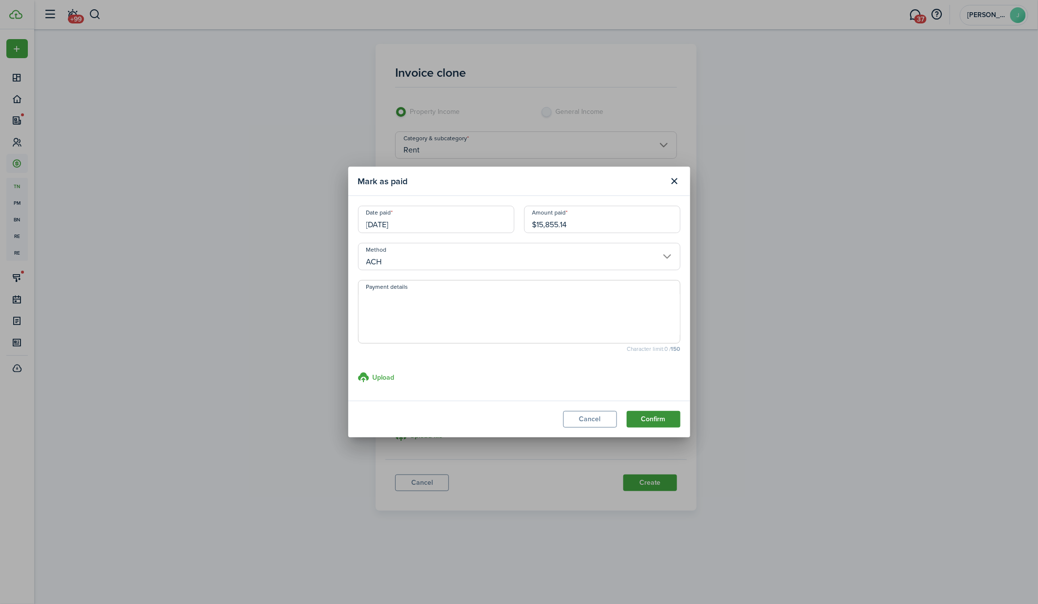
click at [655, 420] on button "Confirm" at bounding box center [653, 419] width 54 height 17
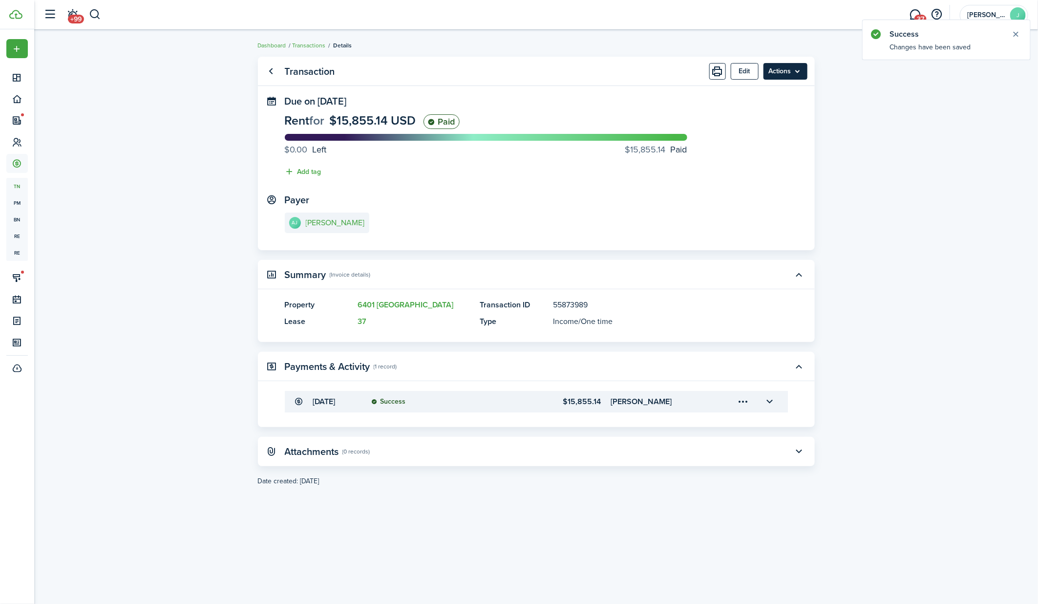
click at [798, 72] on menu-btn "Actions" at bounding box center [785, 71] width 44 height 17
click at [771, 109] on link "Clone" at bounding box center [764, 110] width 85 height 17
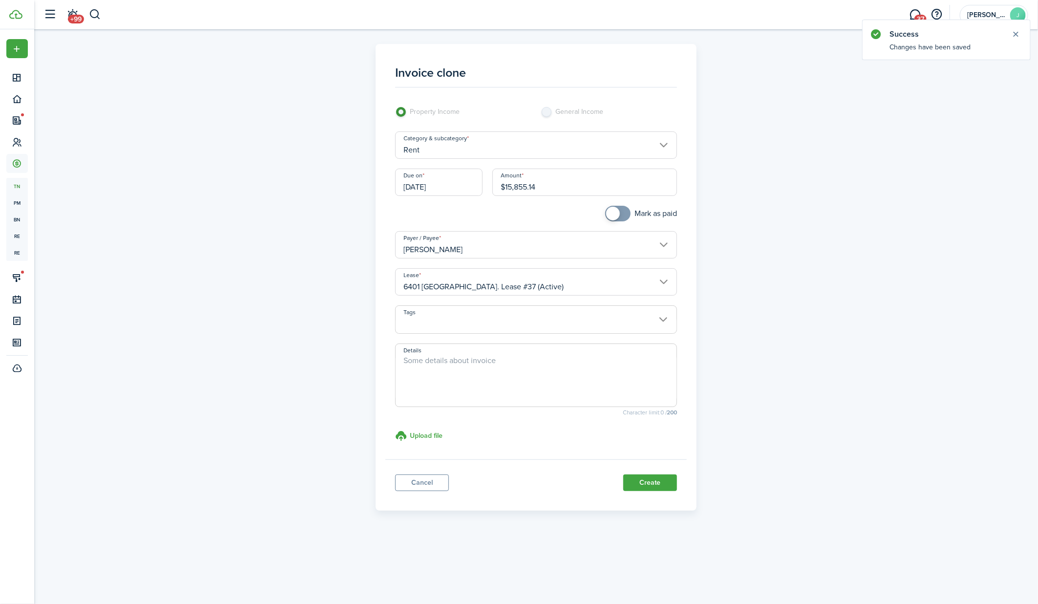
click at [462, 182] on input "[DATE]" at bounding box center [438, 181] width 87 height 27
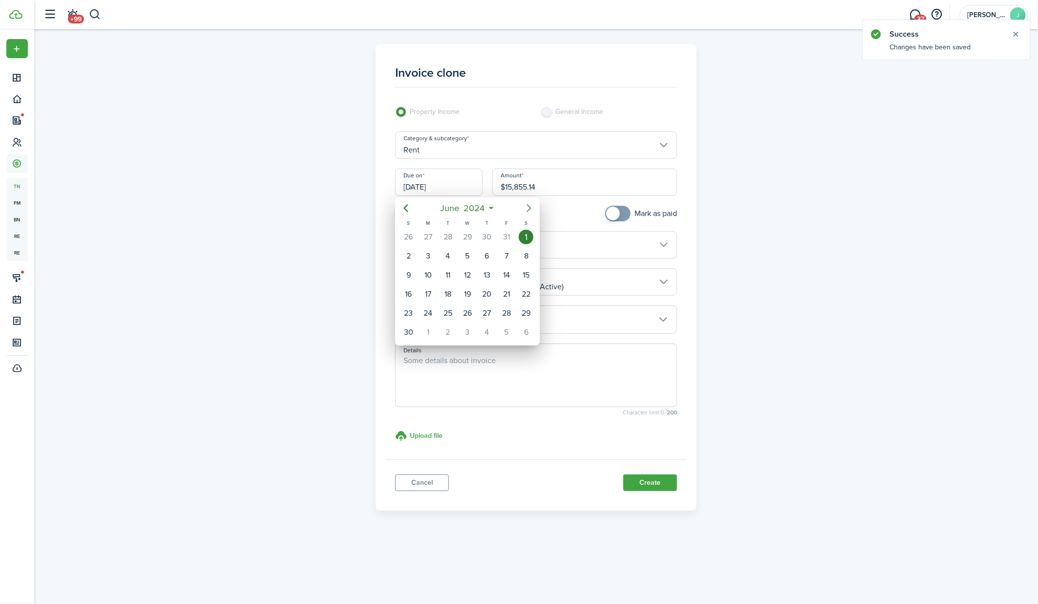
click at [532, 208] on icon "Next page" at bounding box center [529, 208] width 12 height 12
click at [426, 236] on div "1" at bounding box center [428, 236] width 15 height 15
type input "[DATE]"
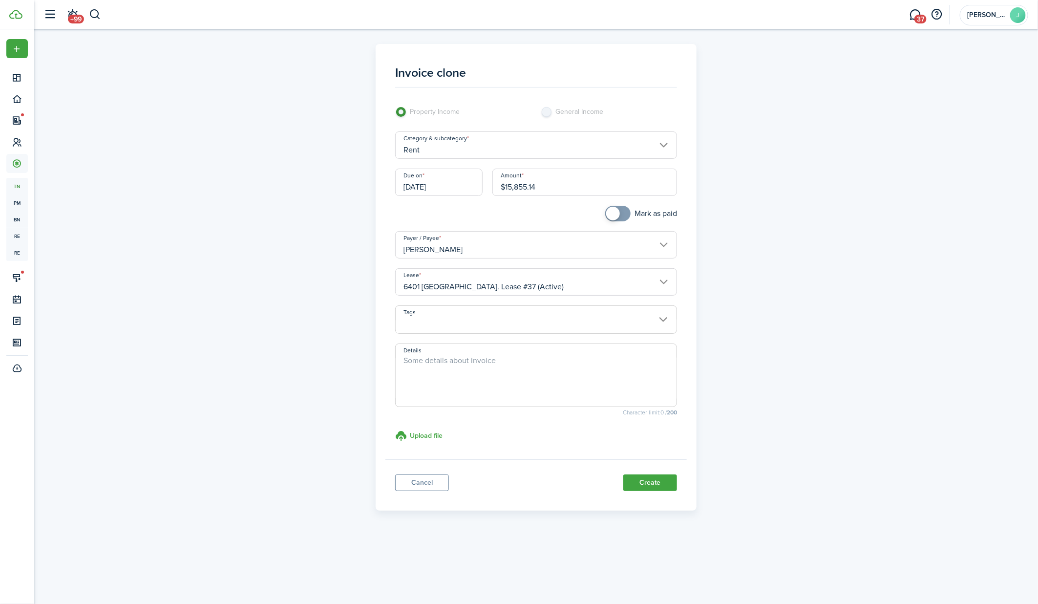
click at [589, 193] on input "$15,855.14" at bounding box center [584, 181] width 185 height 27
paste input "272.4"
type input "$15,272.44"
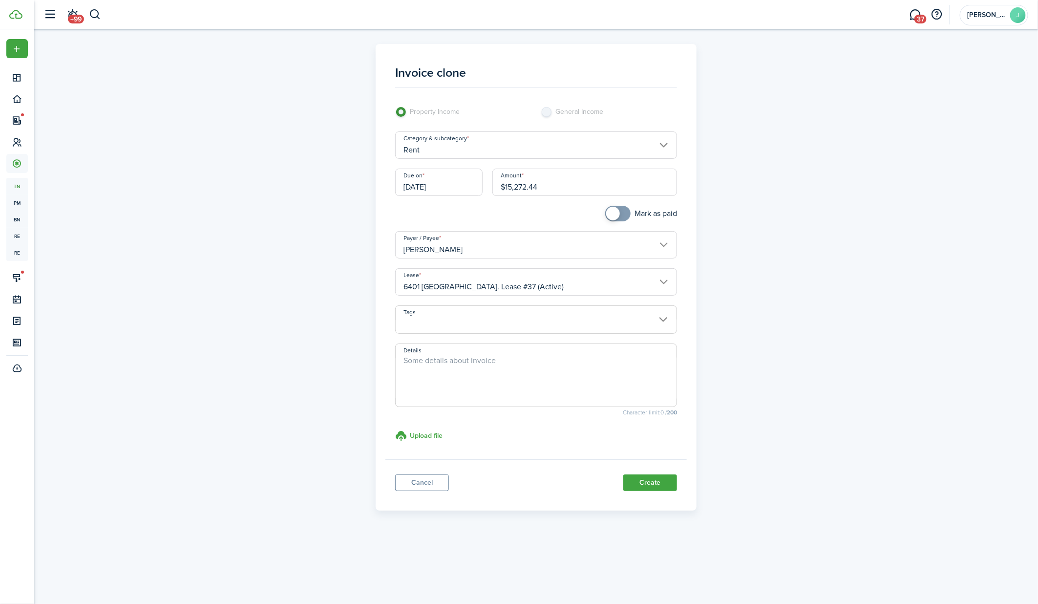
checkbox input "true"
click at [623, 214] on span at bounding box center [618, 214] width 10 height 16
click at [645, 478] on button "Create" at bounding box center [650, 482] width 54 height 17
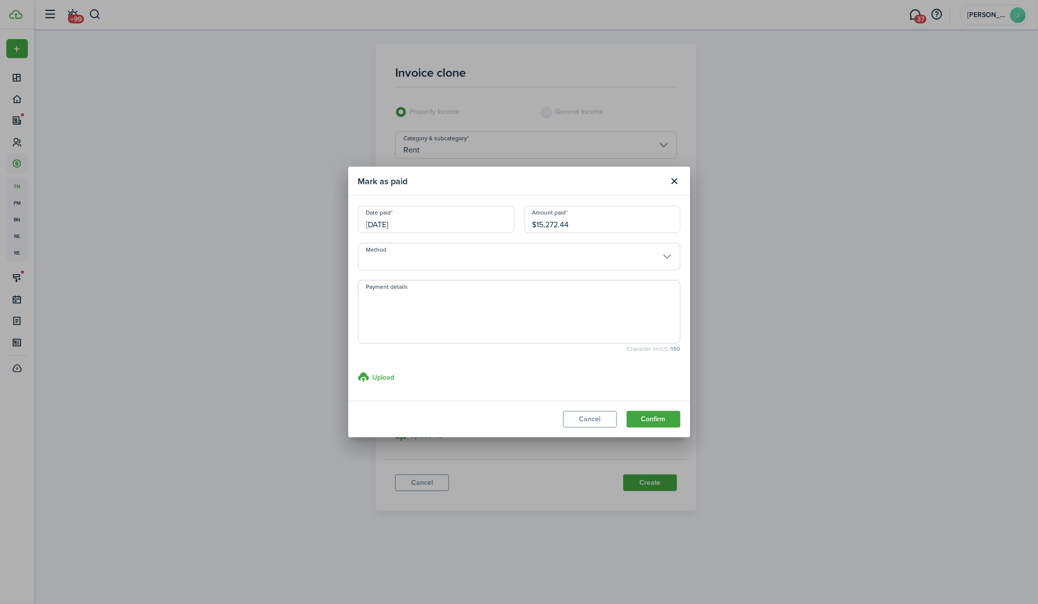
click at [466, 262] on input "Method" at bounding box center [519, 256] width 322 height 27
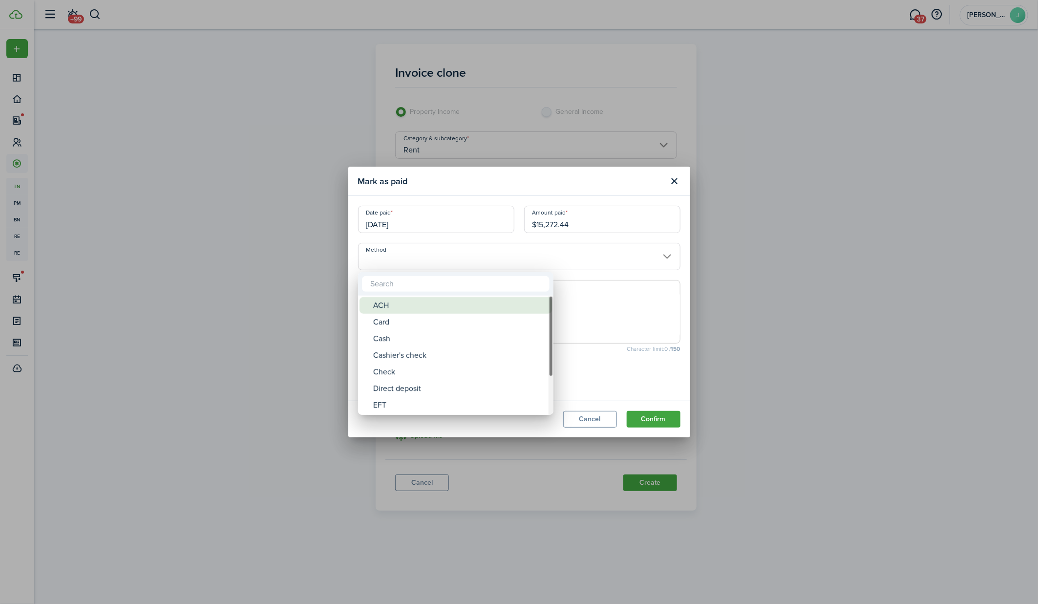
drag, startPoint x: 451, startPoint y: 293, endPoint x: 449, endPoint y: 302, distance: 9.6
click at [449, 302] on div "ACH Card Cash Cashier's check Check Direct deposit EFT Electronic payment Money…" at bounding box center [455, 343] width 195 height 143
click at [448, 303] on div "ACH" at bounding box center [459, 305] width 173 height 17
type input "ACH"
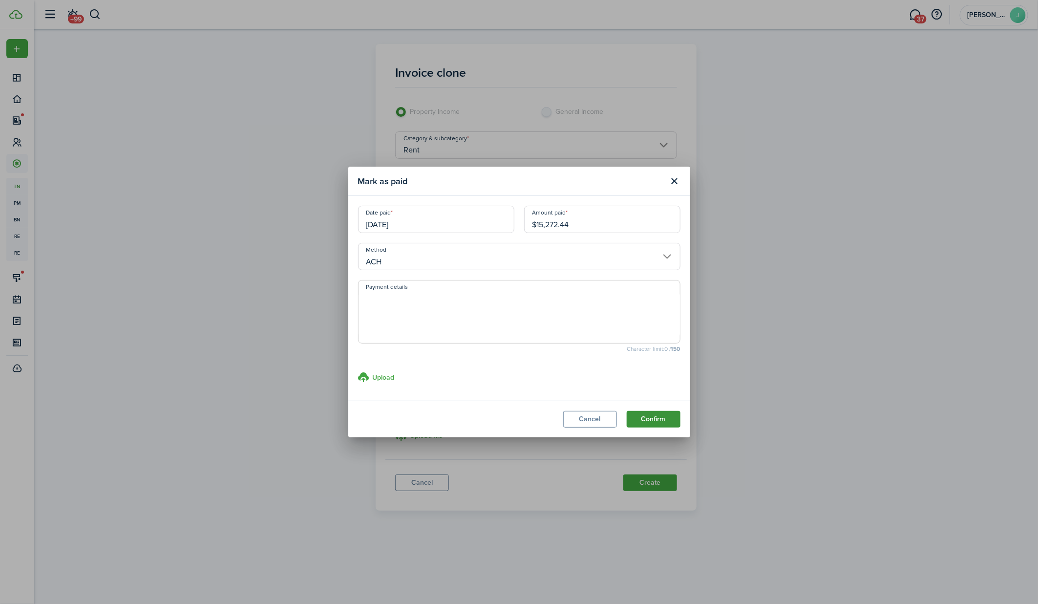
click at [645, 416] on button "Confirm" at bounding box center [653, 419] width 54 height 17
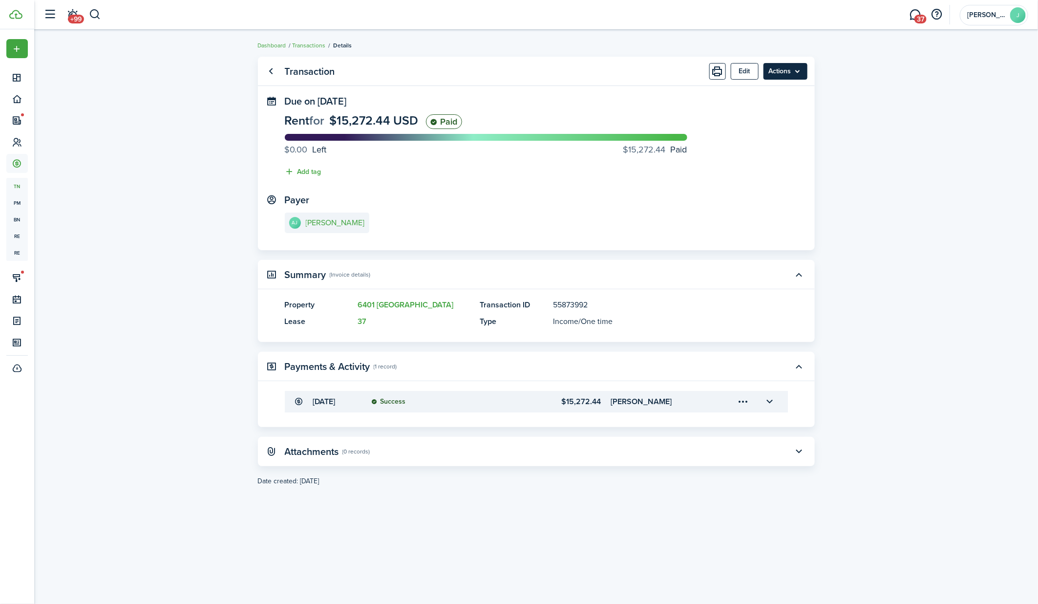
click at [793, 67] on menu-btn "Actions" at bounding box center [785, 71] width 44 height 17
click at [844, 128] on transaction-view "Transaction Edit Actions Due on [DATE] Rent for $15,272.44 USD Paid $0.00 Left …" at bounding box center [535, 317] width 1003 height 530
click at [798, 72] on menu-btn "Actions" at bounding box center [785, 71] width 44 height 17
click at [760, 109] on link "Clone" at bounding box center [764, 110] width 85 height 17
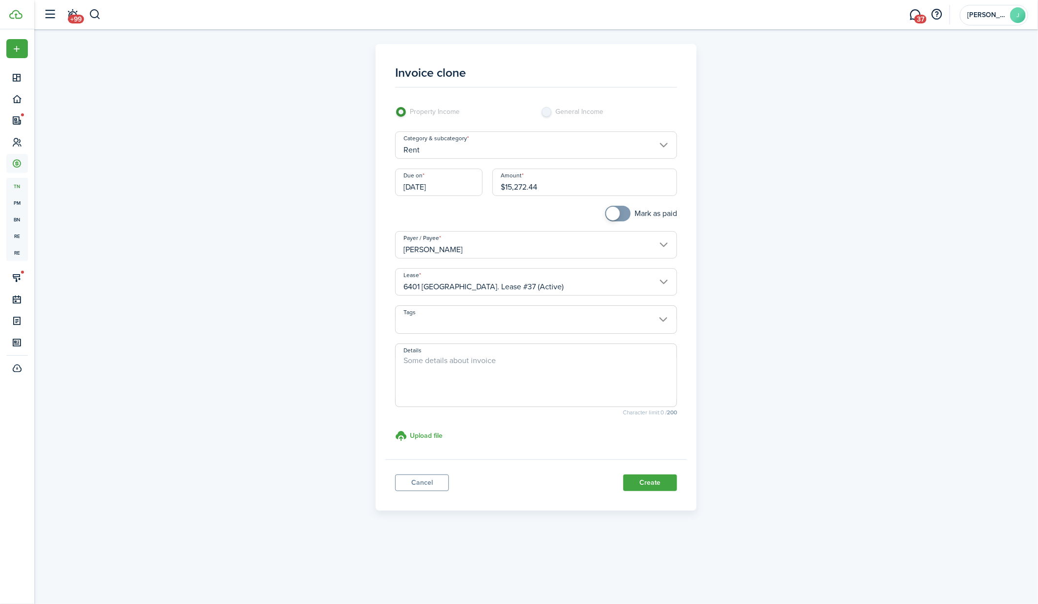
click at [442, 181] on input "[DATE]" at bounding box center [438, 181] width 87 height 27
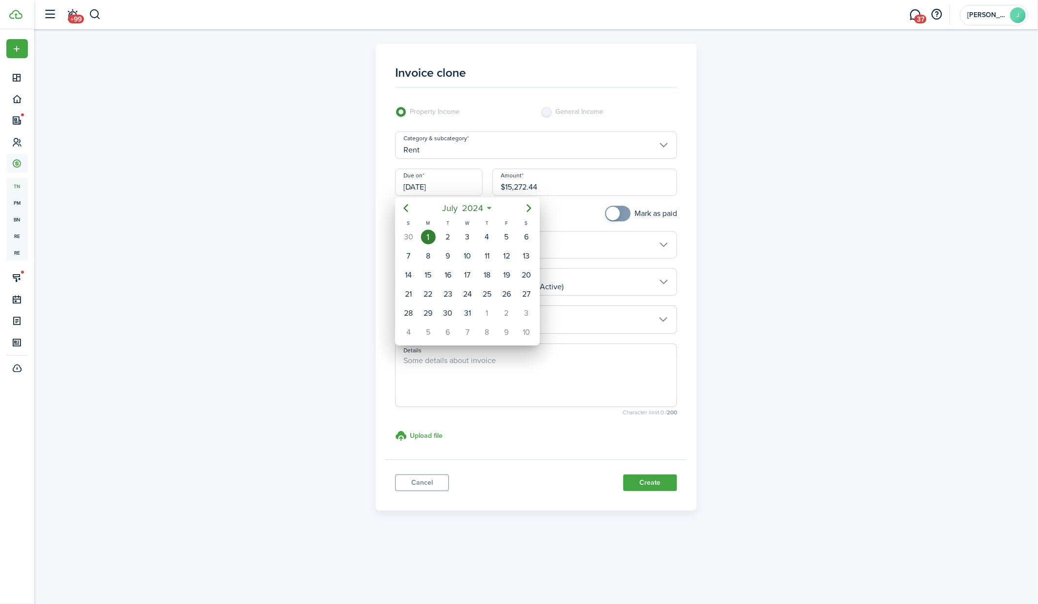
click at [530, 211] on icon "Next page" at bounding box center [529, 208] width 12 height 12
click at [494, 237] on div "[DATE]" at bounding box center [487, 237] width 20 height 19
type input "[DATE]"
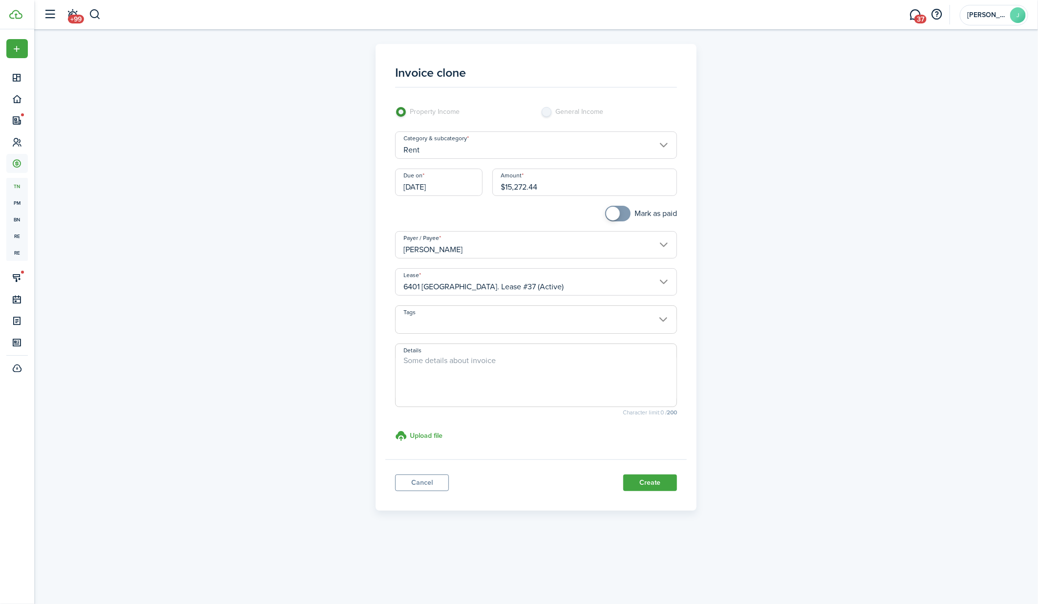
click at [553, 184] on input "$15,272.44" at bounding box center [584, 181] width 185 height 27
paste input "4,517.86"
type input "$14,517.86"
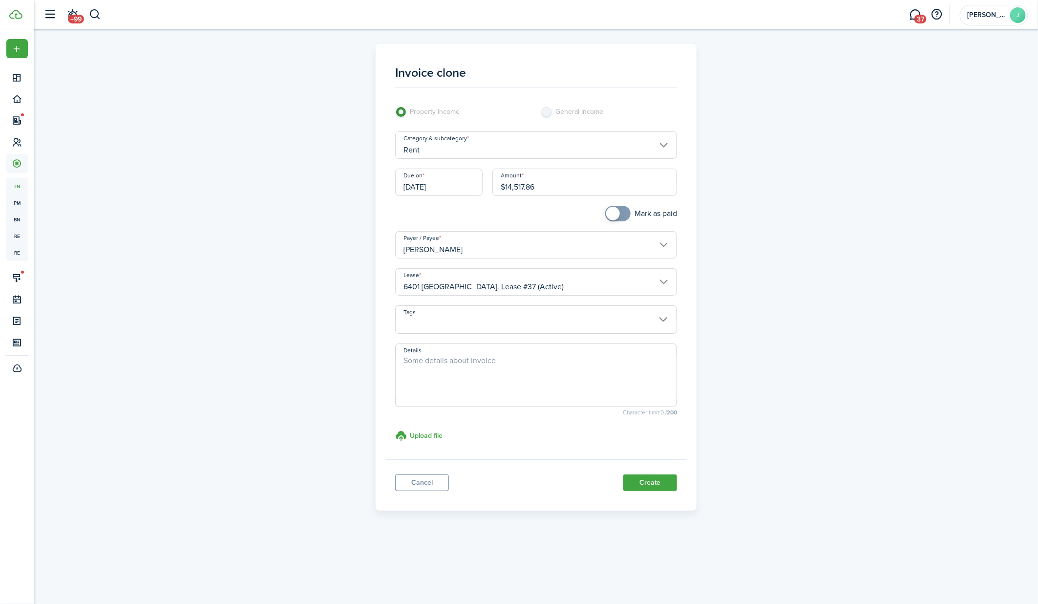
checkbox input "true"
click at [619, 210] on span at bounding box center [618, 214] width 10 height 16
click at [641, 479] on button "Create" at bounding box center [650, 482] width 54 height 17
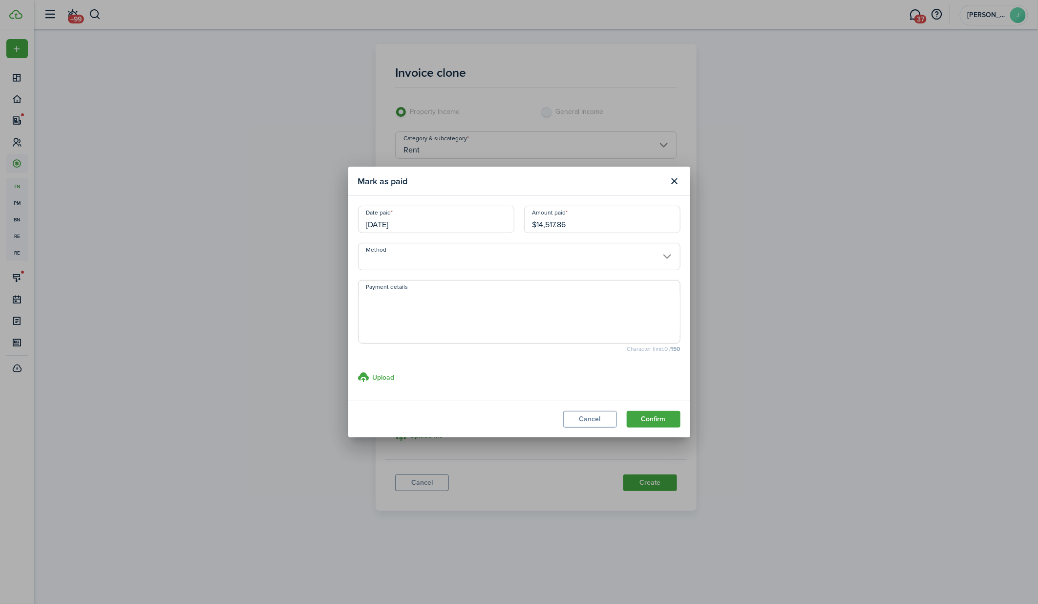
click at [417, 258] on input "Method" at bounding box center [519, 256] width 322 height 27
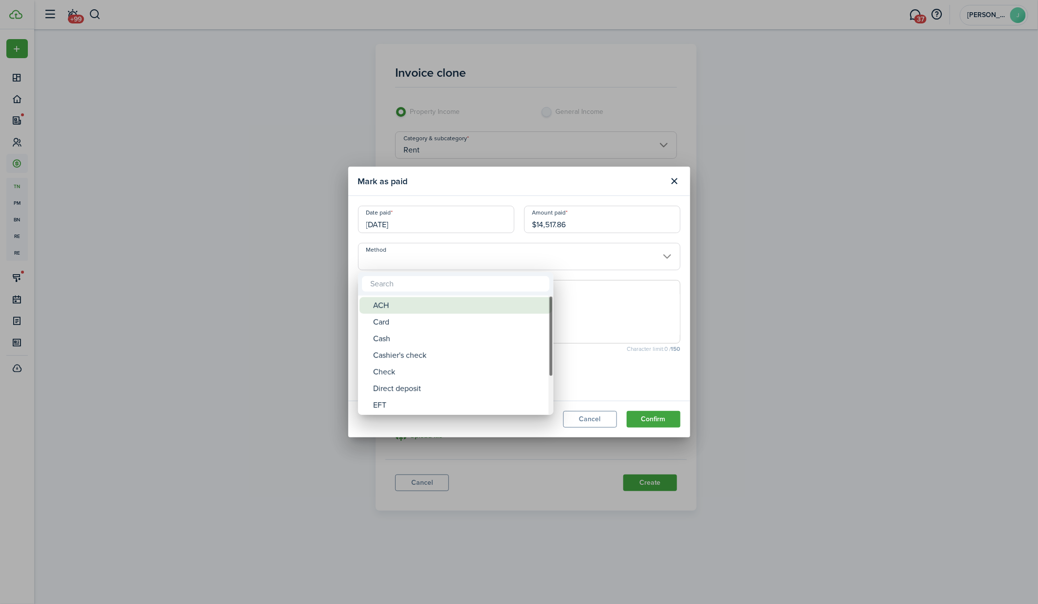
click at [396, 302] on div "ACH" at bounding box center [459, 305] width 173 height 17
type input "ACH"
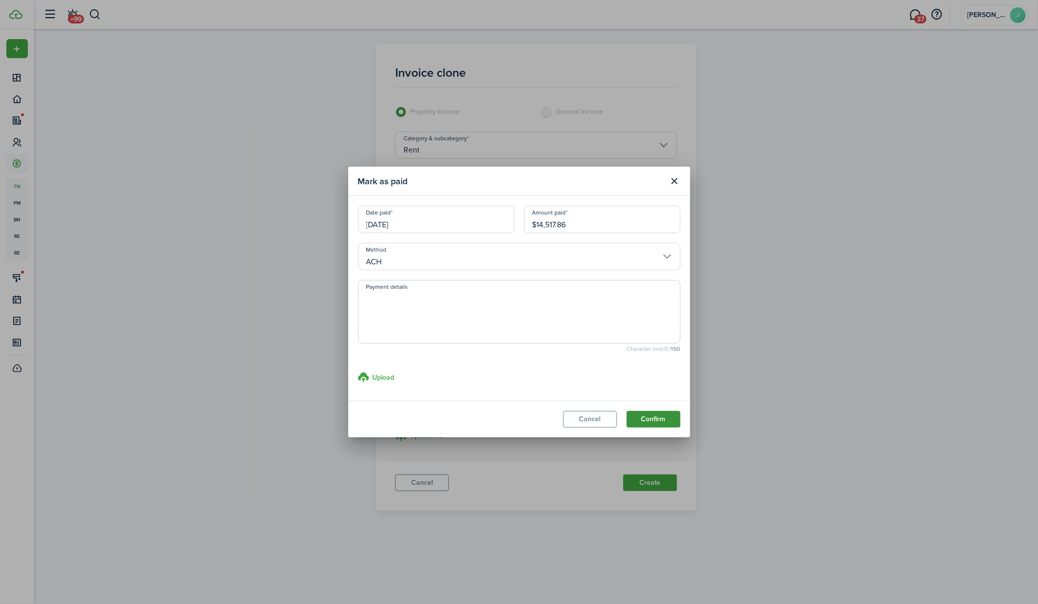
click at [648, 420] on button "Confirm" at bounding box center [653, 419] width 54 height 17
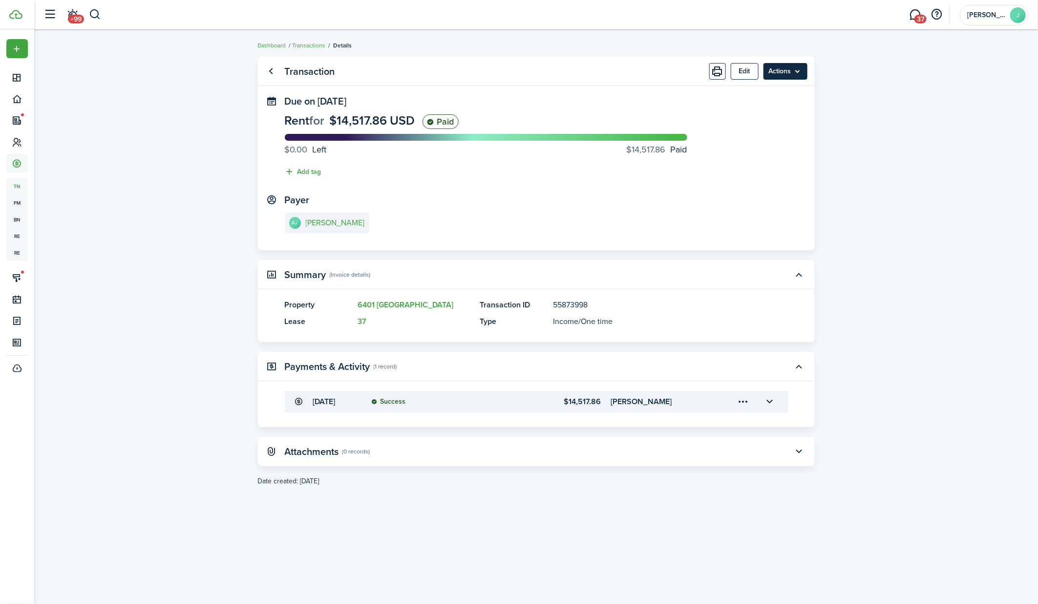
click at [799, 72] on menu-btn "Actions" at bounding box center [785, 71] width 44 height 17
click at [765, 109] on link "Clone" at bounding box center [764, 110] width 85 height 17
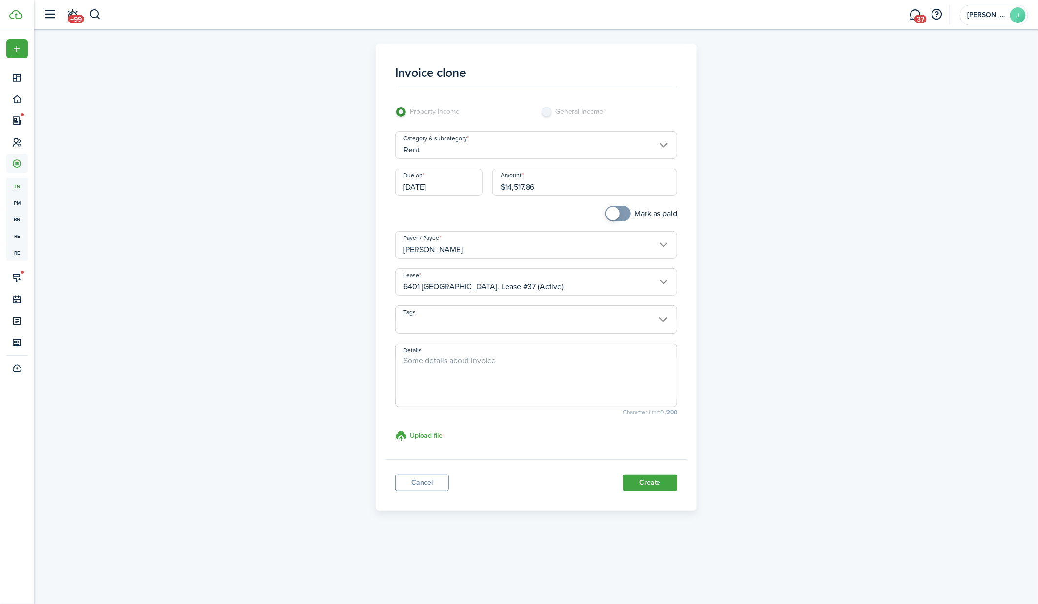
click at [544, 188] on input "$14,517.86" at bounding box center [584, 181] width 185 height 27
paste input "02.53"
click at [438, 188] on input "[DATE]" at bounding box center [438, 181] width 87 height 27
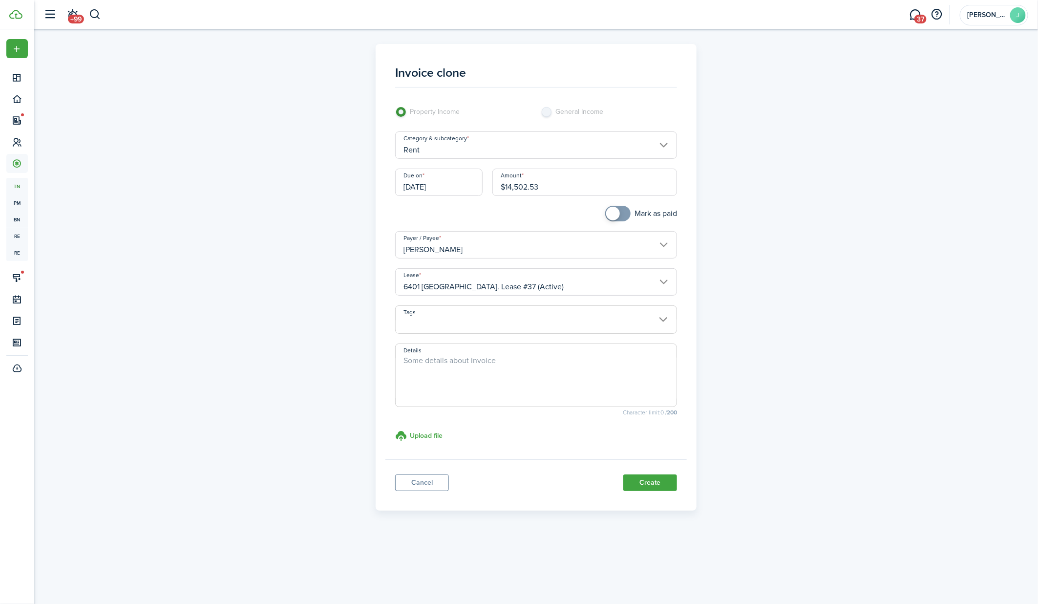
type input "$14,502.53"
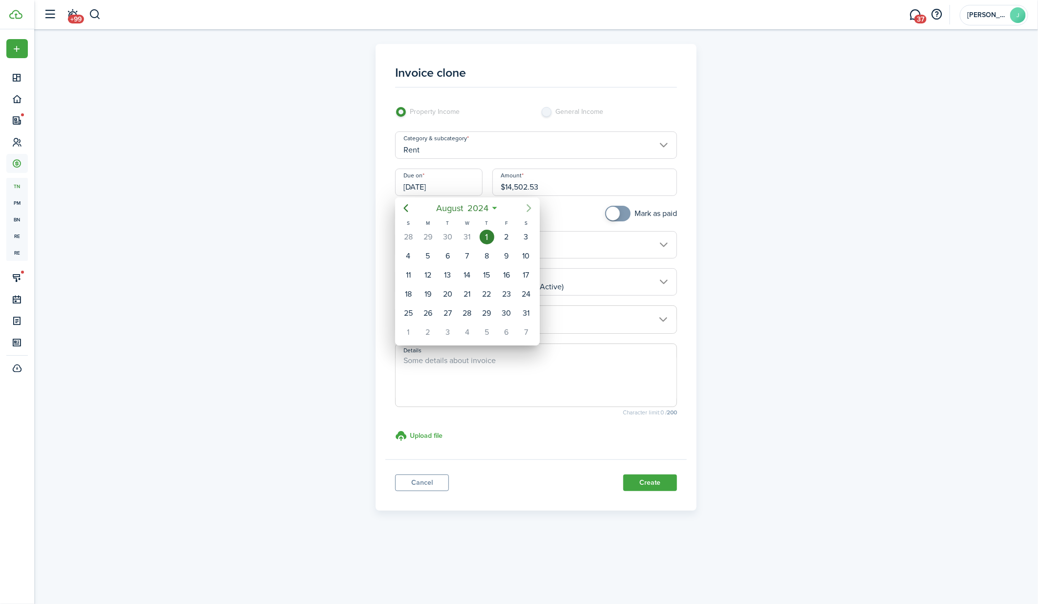
click at [527, 209] on icon "Next page" at bounding box center [529, 208] width 12 height 12
click at [407, 237] on div "1" at bounding box center [408, 236] width 15 height 15
type input "[DATE]"
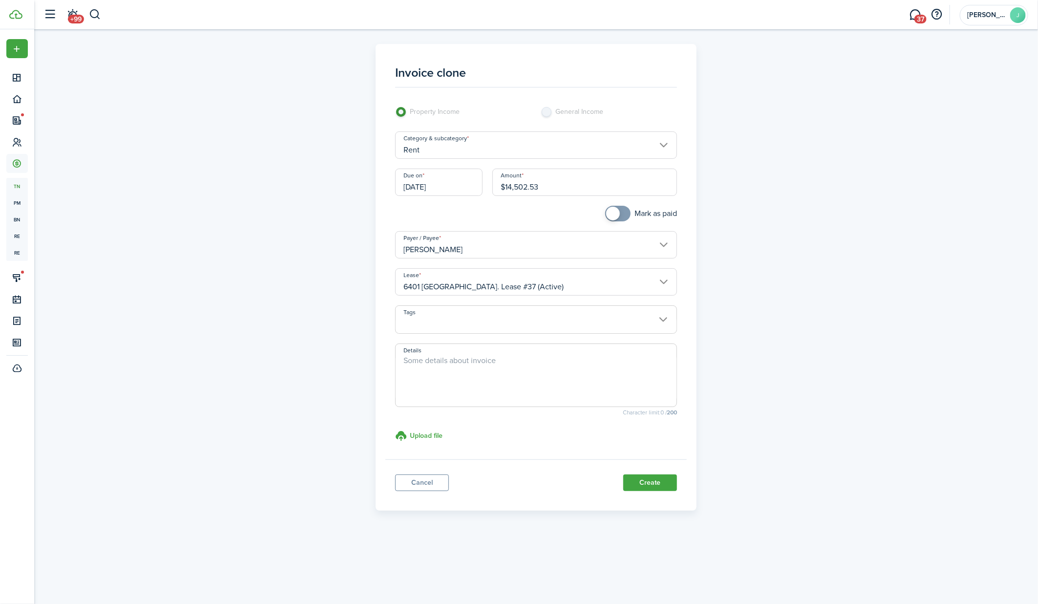
checkbox input "true"
click at [613, 215] on span at bounding box center [613, 214] width 14 height 14
click at [635, 483] on button "Create" at bounding box center [650, 482] width 54 height 17
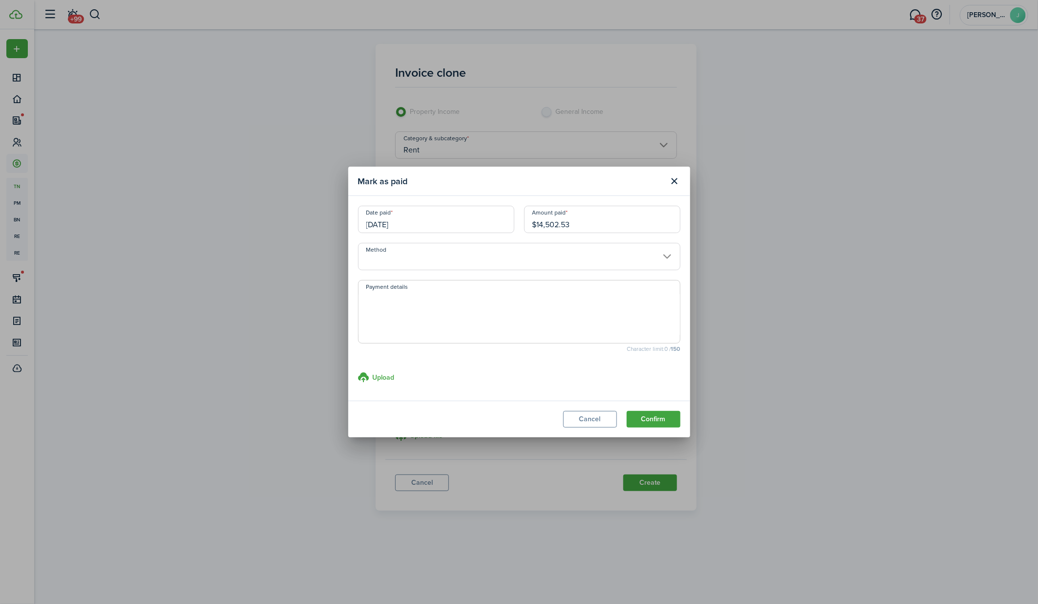
click at [566, 264] on input "Method" at bounding box center [519, 256] width 322 height 27
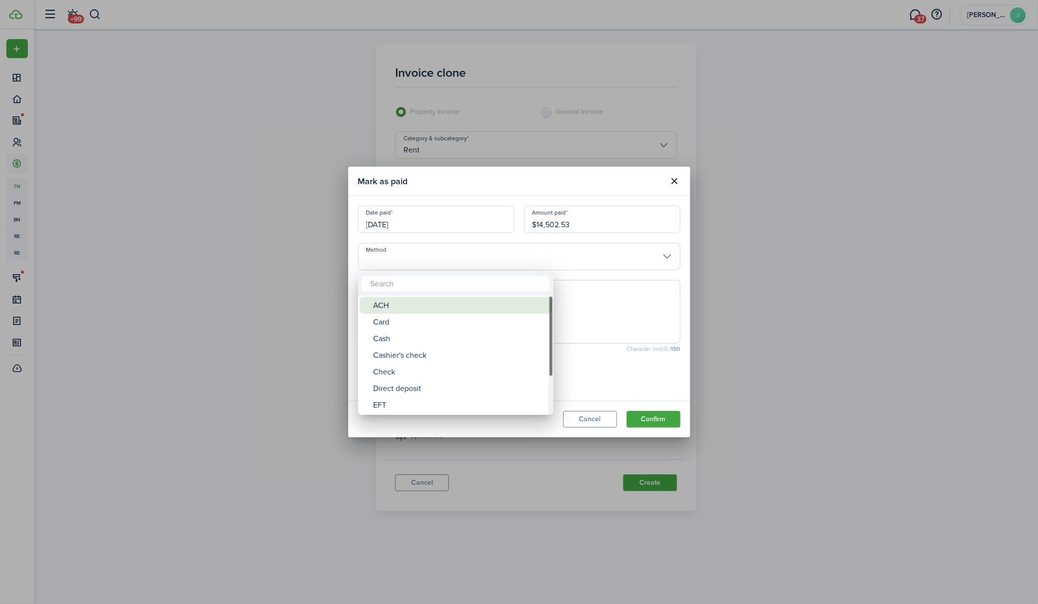
click at [498, 303] on div "ACH" at bounding box center [459, 305] width 173 height 17
type input "ACH"
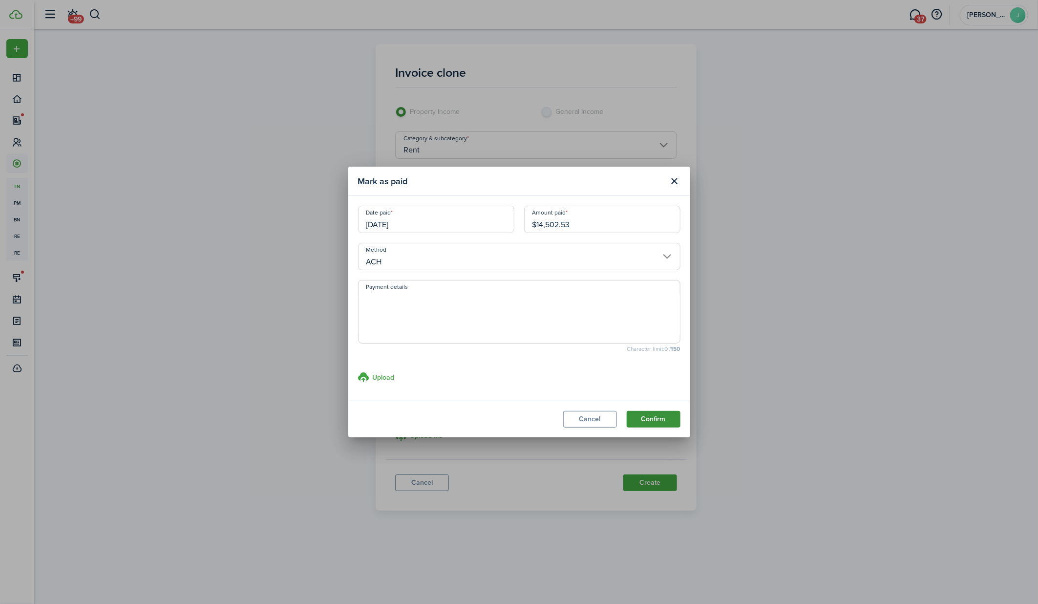
click at [656, 419] on button "Confirm" at bounding box center [653, 419] width 54 height 17
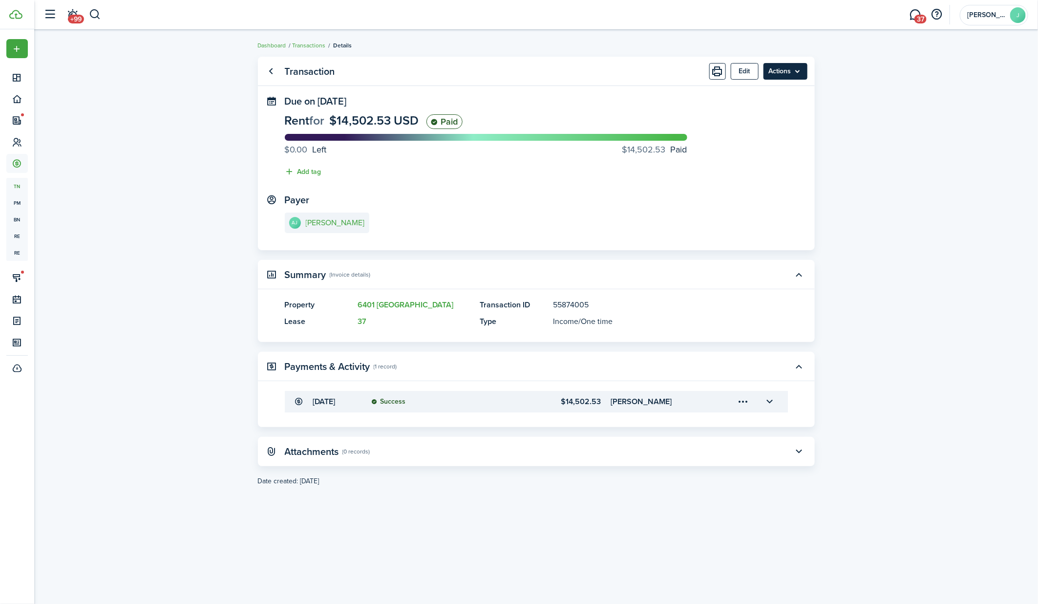
click at [799, 72] on menu-btn "Actions" at bounding box center [785, 71] width 44 height 17
click at [769, 106] on link "Clone" at bounding box center [764, 110] width 85 height 17
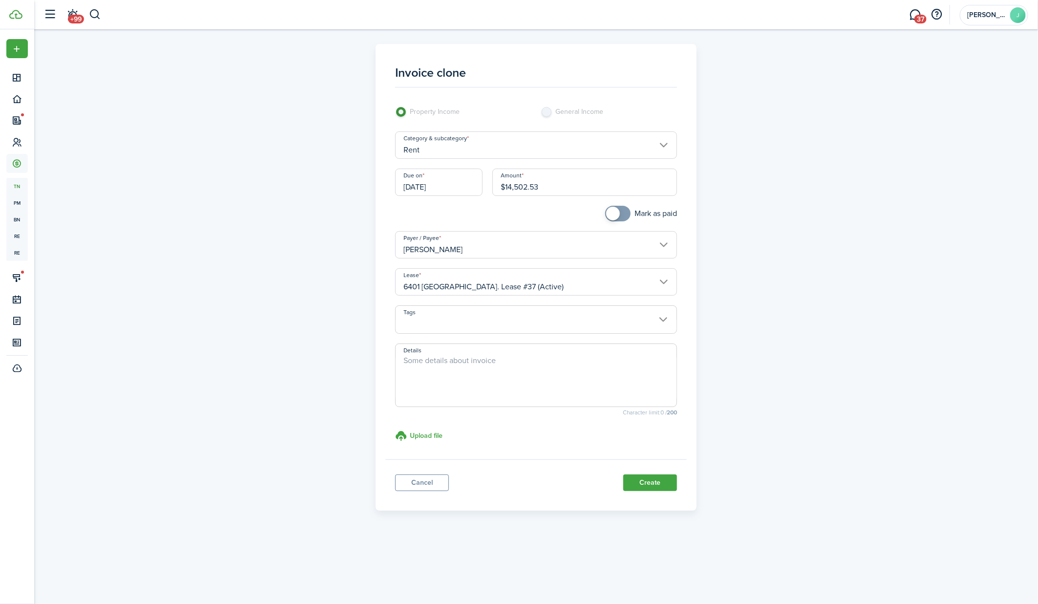
click at [538, 186] on input "$14,502.53" at bounding box center [584, 181] width 185 height 27
paste input "911.38"
type input "$14,911.38"
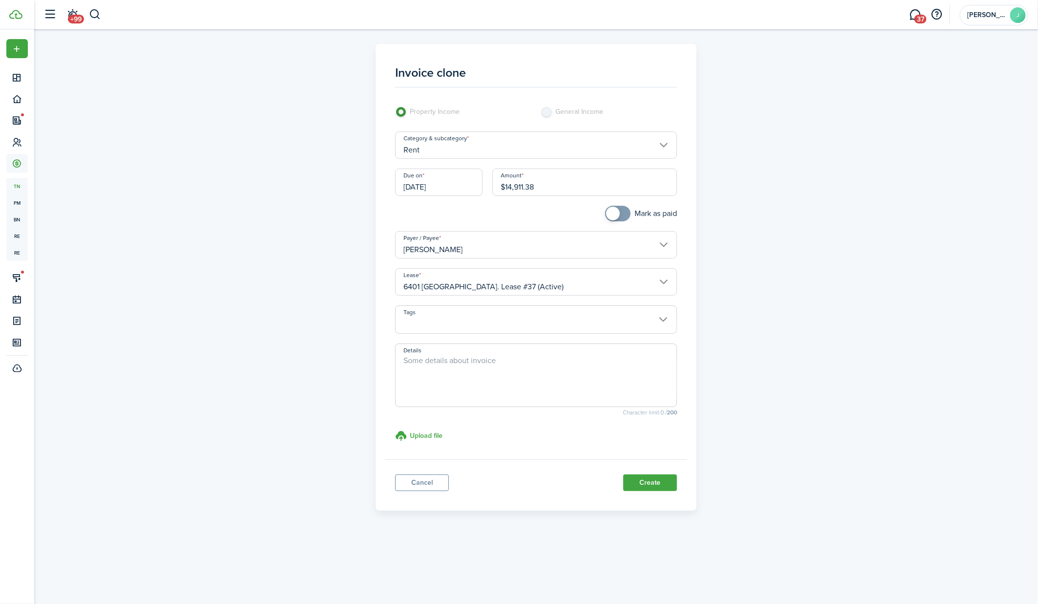
click at [622, 213] on span at bounding box center [618, 214] width 10 height 16
checkbox input "false"
click at [622, 213] on span at bounding box center [623, 214] width 14 height 14
click at [641, 483] on button "Create" at bounding box center [650, 482] width 54 height 17
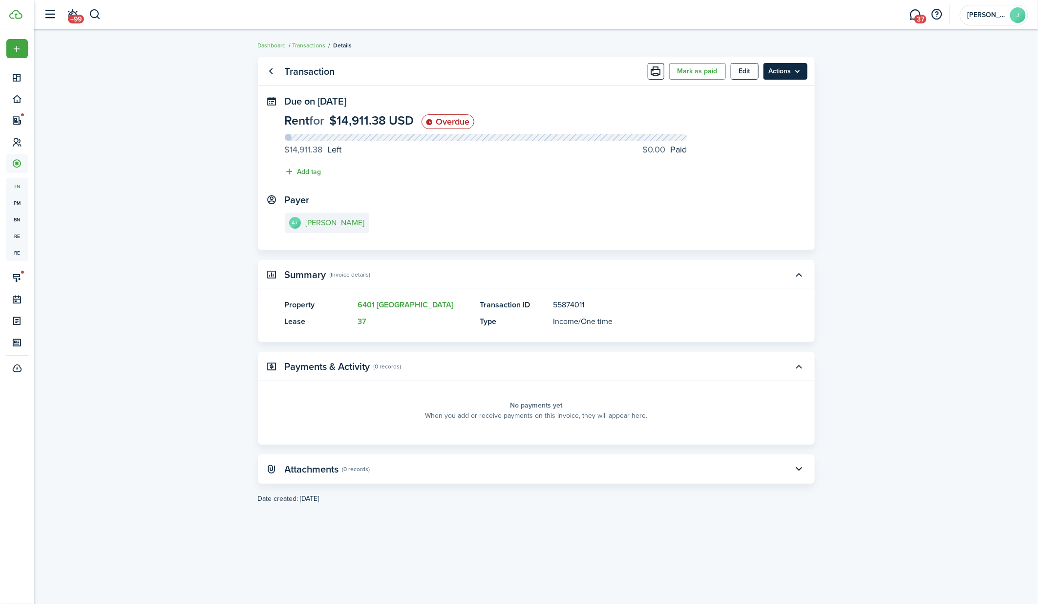
click at [798, 76] on menu-btn "Actions" at bounding box center [785, 71] width 44 height 17
click at [766, 108] on link "Clone" at bounding box center [764, 110] width 85 height 17
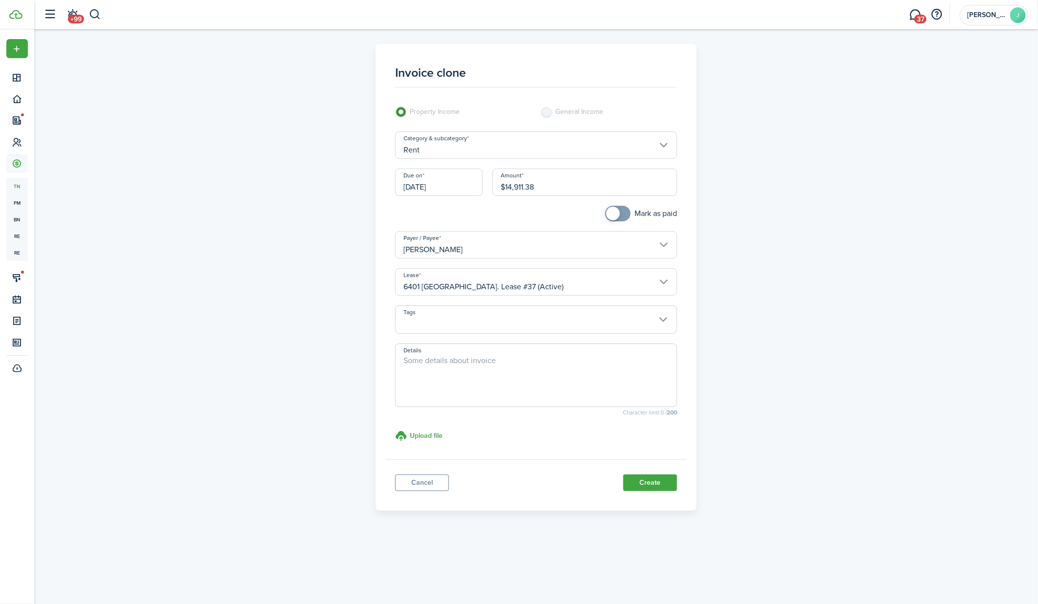
click at [553, 186] on input "$14,911.38" at bounding box center [584, 181] width 185 height 27
paste input "5,612.94"
type input "$15,612.94"
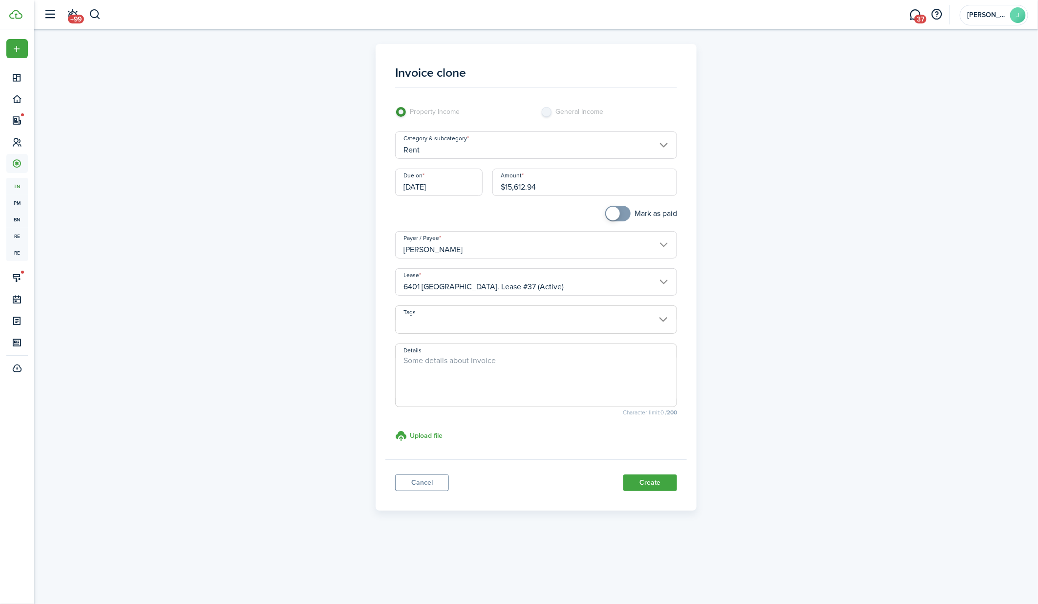
checkbox input "true"
click at [623, 211] on span at bounding box center [618, 214] width 10 height 16
click at [645, 477] on button "Create" at bounding box center [650, 482] width 54 height 17
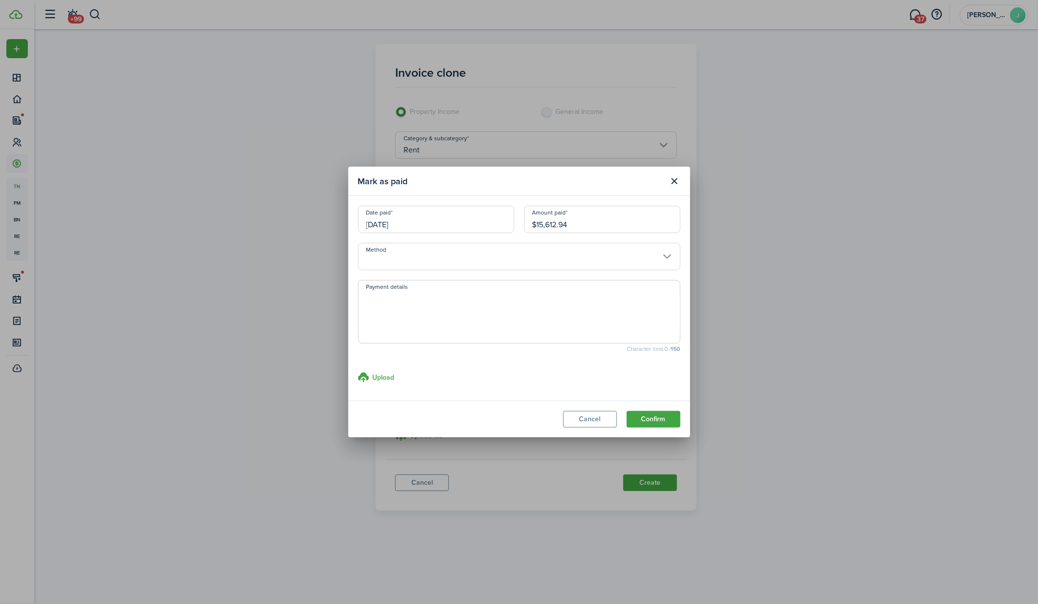
click at [577, 253] on input "Method" at bounding box center [519, 256] width 322 height 27
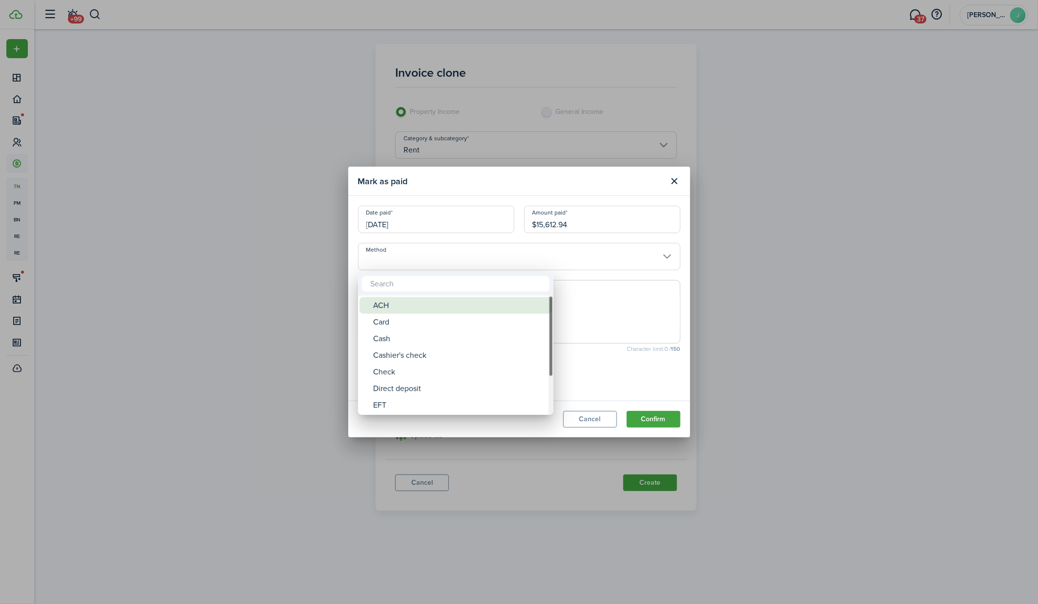
click at [514, 311] on div "ACH" at bounding box center [459, 305] width 173 height 17
type input "ACH"
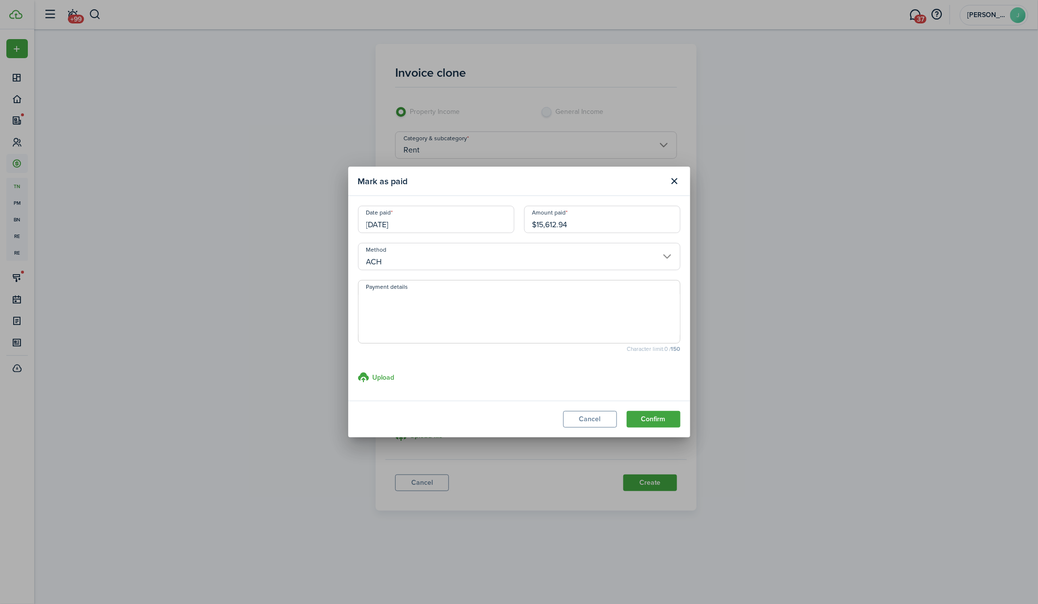
click at [663, 414] on button "Confirm" at bounding box center [653, 419] width 54 height 17
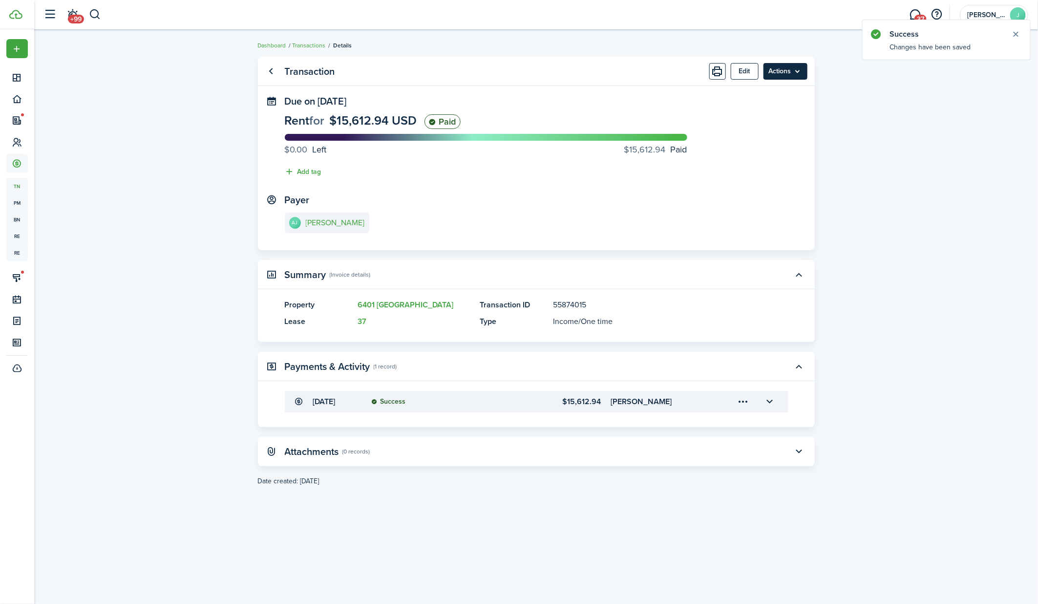
click at [803, 72] on menu-btn "Actions" at bounding box center [785, 71] width 44 height 17
click at [774, 108] on link "Clone" at bounding box center [764, 110] width 85 height 17
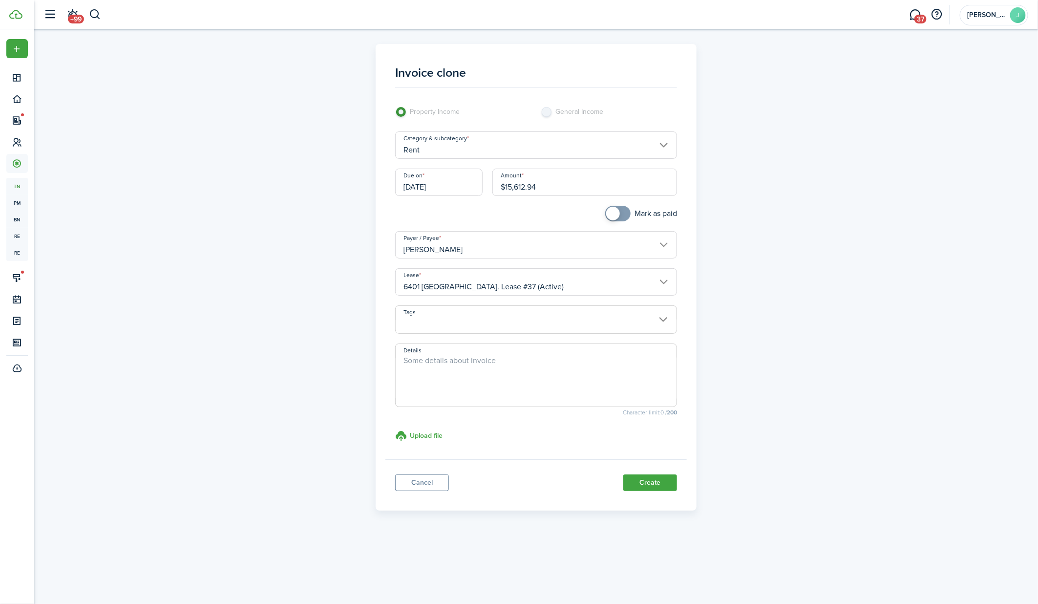
click at [561, 181] on input "$15,612.94" at bounding box center [584, 181] width 185 height 27
paste input "040.38"
type input "$15,040.38"
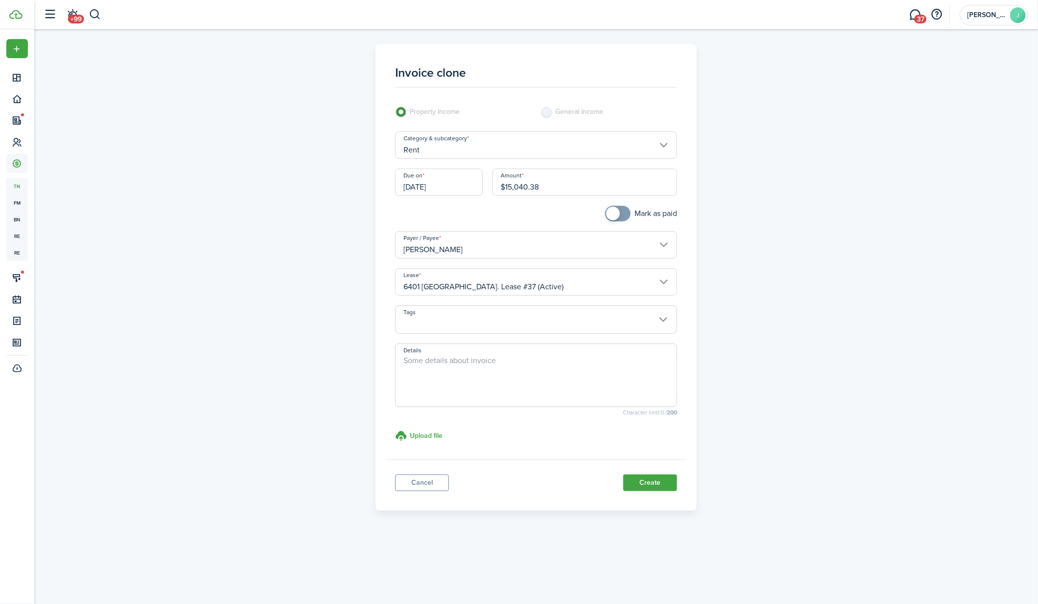
checkbox input "true"
click at [623, 212] on span at bounding box center [618, 214] width 10 height 16
click at [656, 485] on button "Create" at bounding box center [650, 482] width 54 height 17
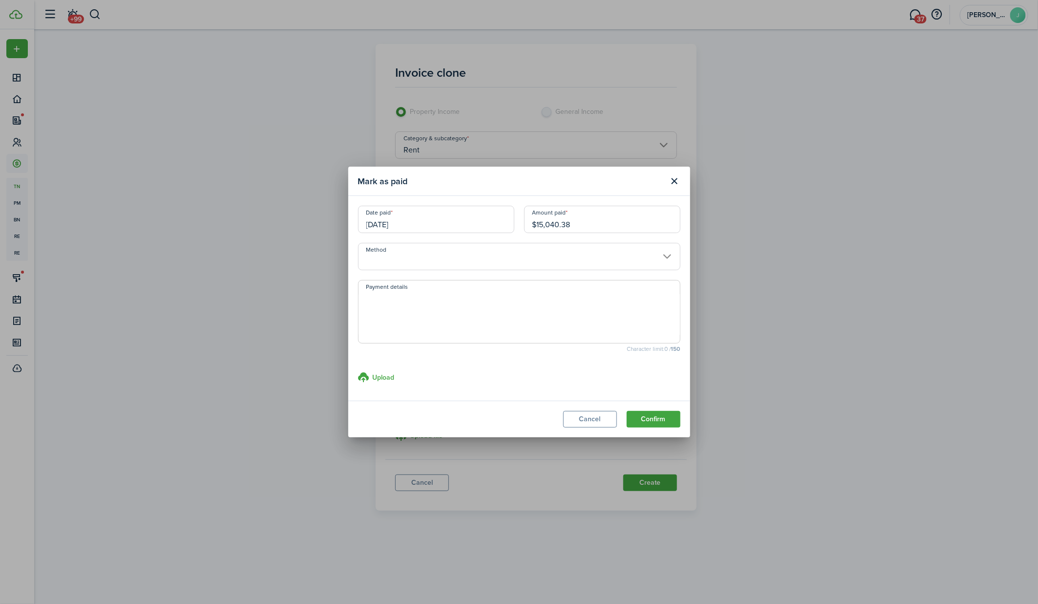
click at [592, 257] on input "Method" at bounding box center [519, 256] width 322 height 27
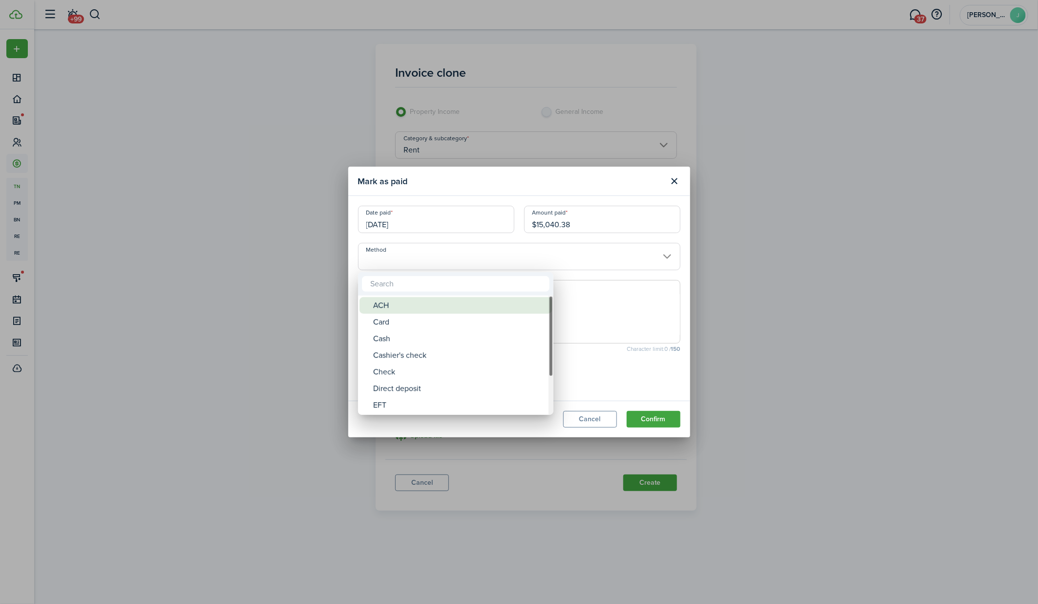
click at [529, 308] on div "ACH" at bounding box center [459, 305] width 173 height 17
type input "ACH"
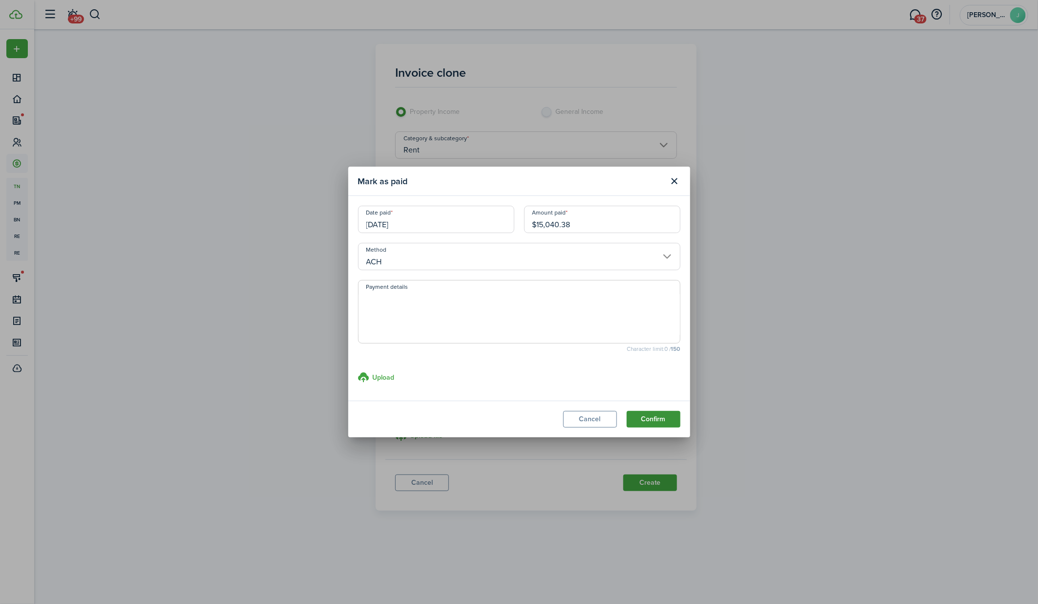
click at [658, 416] on button "Confirm" at bounding box center [653, 419] width 54 height 17
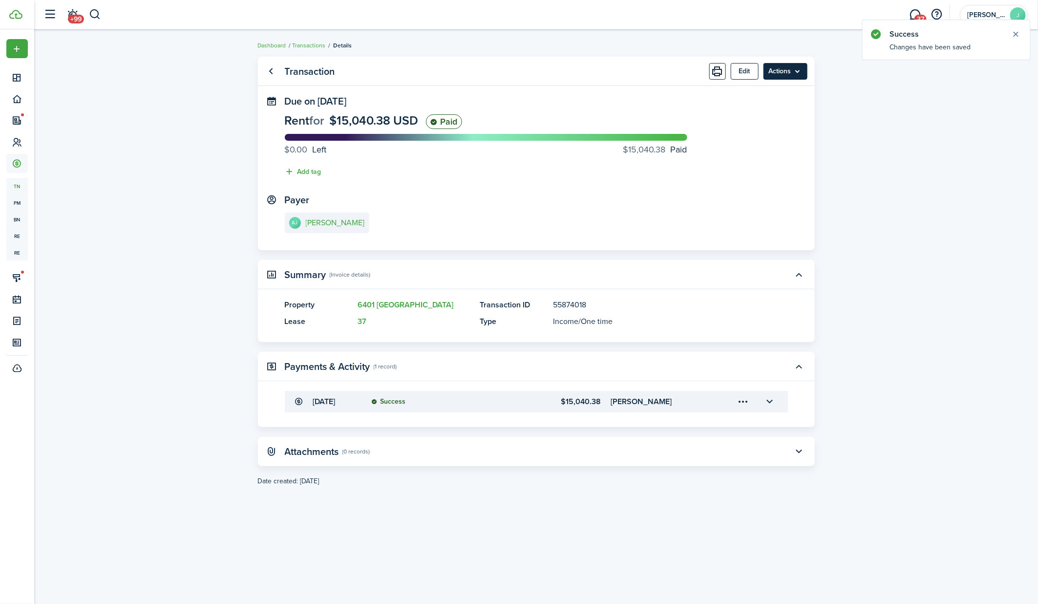
click at [797, 70] on menu-btn "Actions" at bounding box center [785, 71] width 44 height 17
click at [768, 109] on link "Clone" at bounding box center [764, 110] width 85 height 17
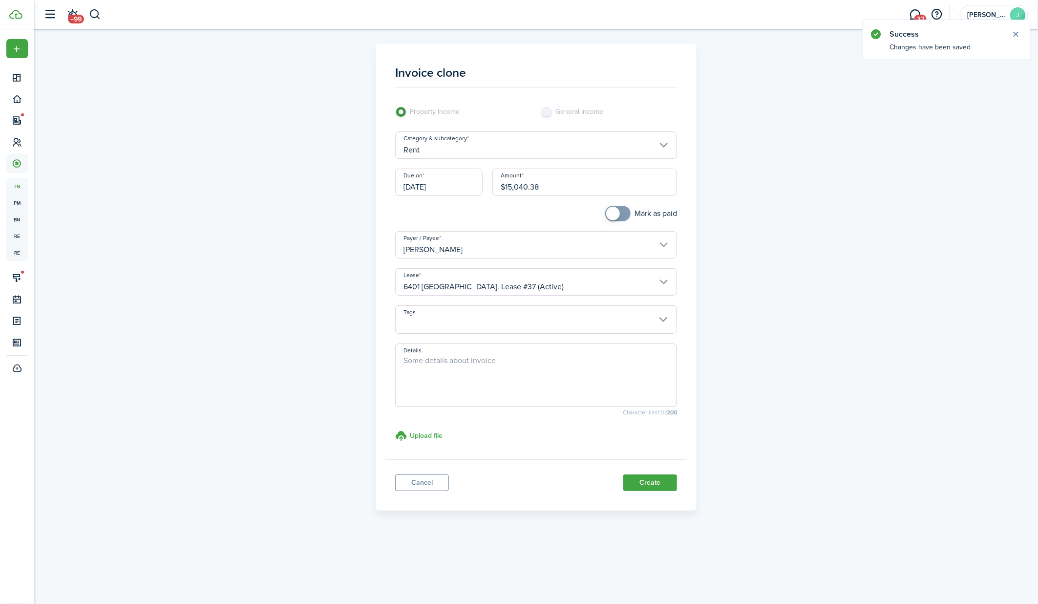
click at [543, 191] on input "$15,040.38" at bounding box center [584, 181] width 185 height 27
paste input "592.71"
type input "$15,592.71"
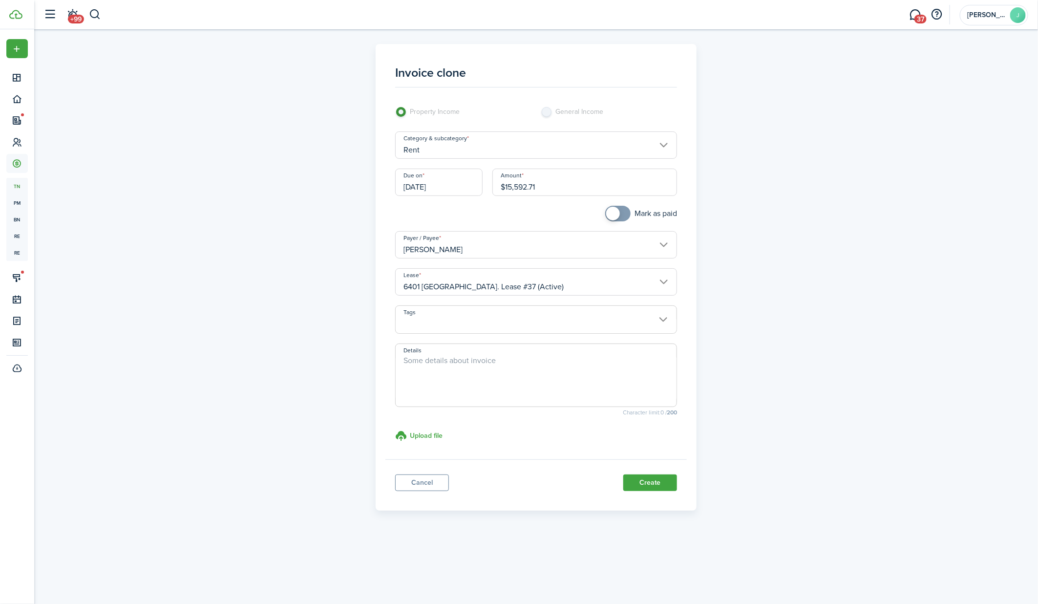
checkbox input "true"
click at [623, 216] on span at bounding box center [618, 214] width 10 height 16
click at [650, 477] on button "Create" at bounding box center [650, 482] width 54 height 17
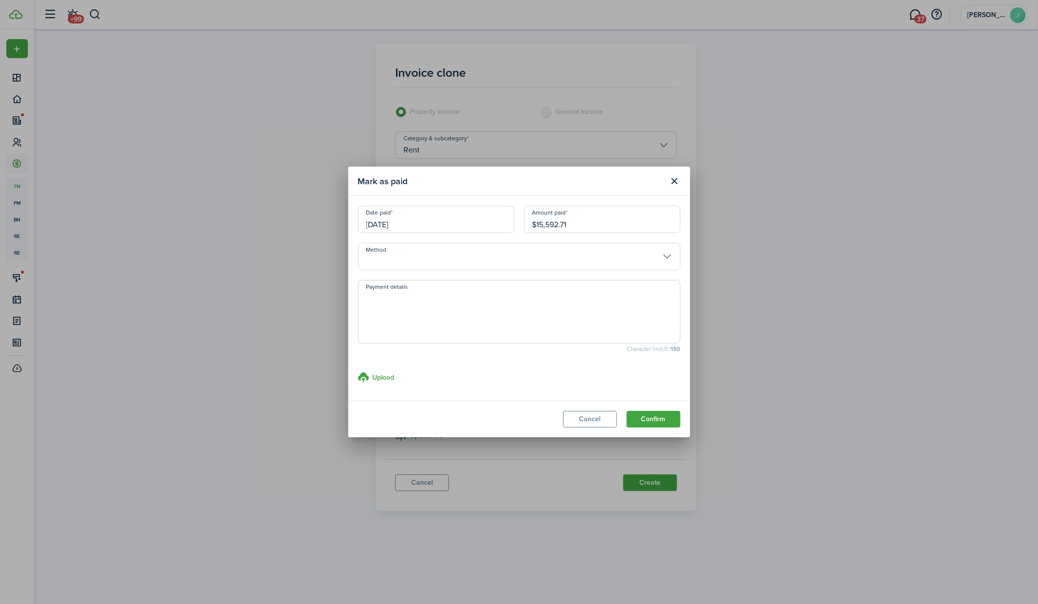
click at [500, 261] on input "Method" at bounding box center [519, 256] width 322 height 27
click at [500, 261] on body "Create New Dashboard Portfolio Leasing Contacts Accounting tn Transactions pm P…" at bounding box center [519, 302] width 1038 height 604
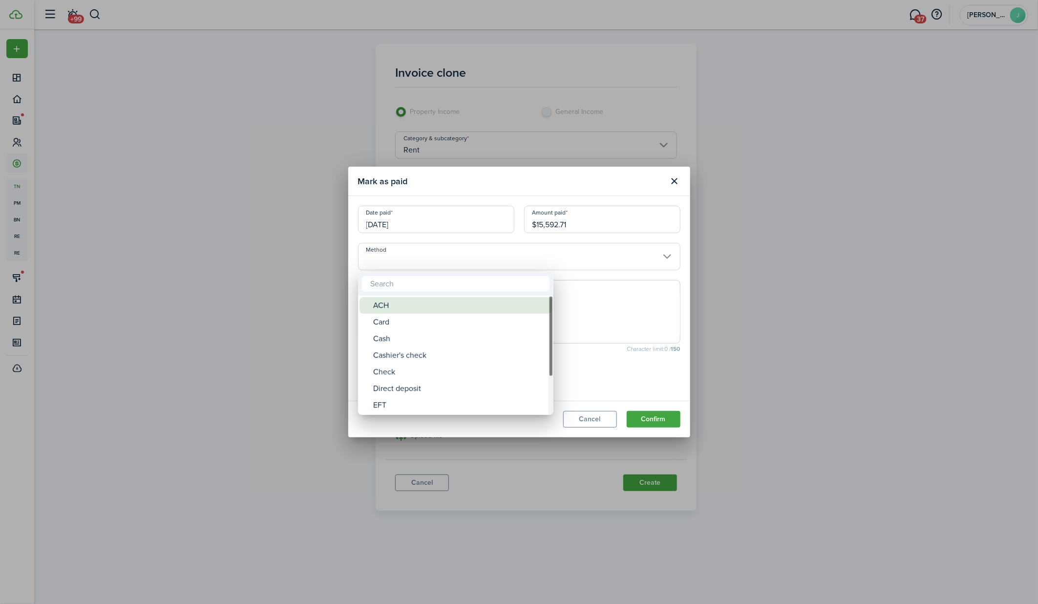
click at [468, 303] on div "ACH" at bounding box center [459, 305] width 173 height 17
type input "ACH"
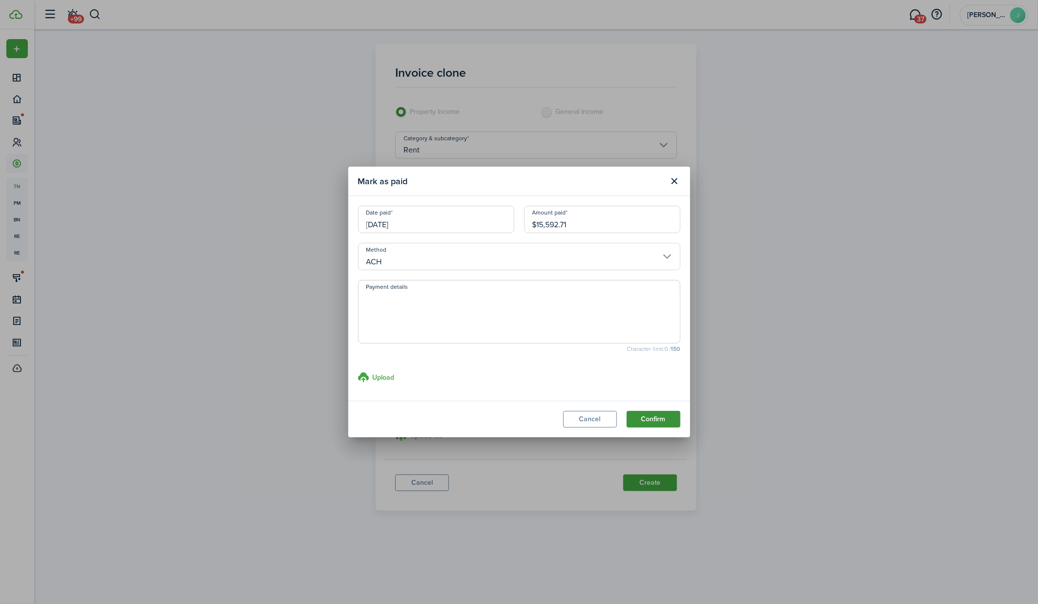
click at [651, 416] on button "Confirm" at bounding box center [653, 419] width 54 height 17
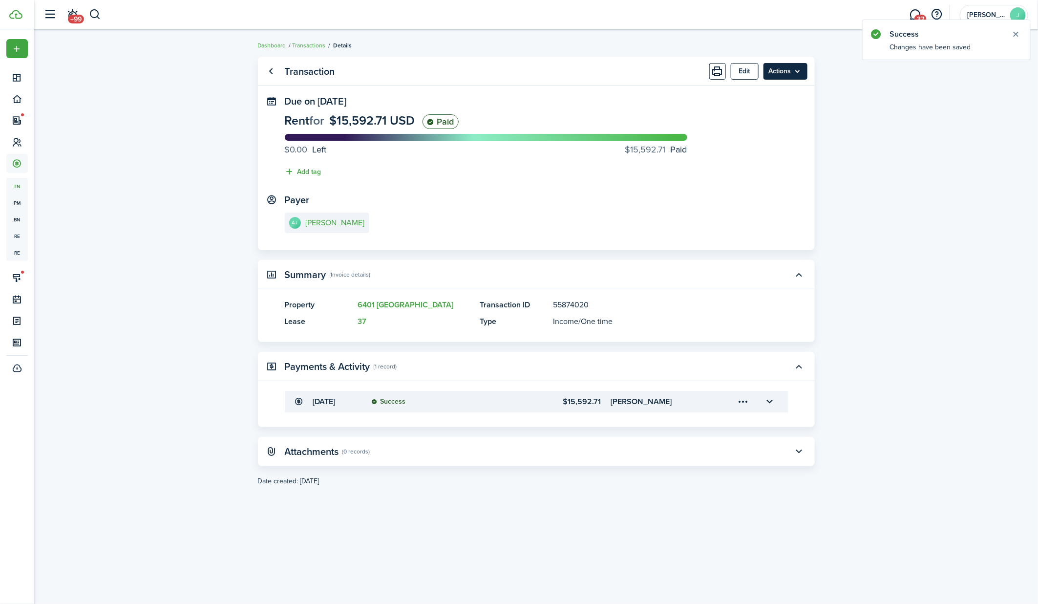
click at [801, 73] on menu-btn "Actions" at bounding box center [785, 71] width 44 height 17
click at [782, 108] on link "Clone" at bounding box center [764, 110] width 85 height 17
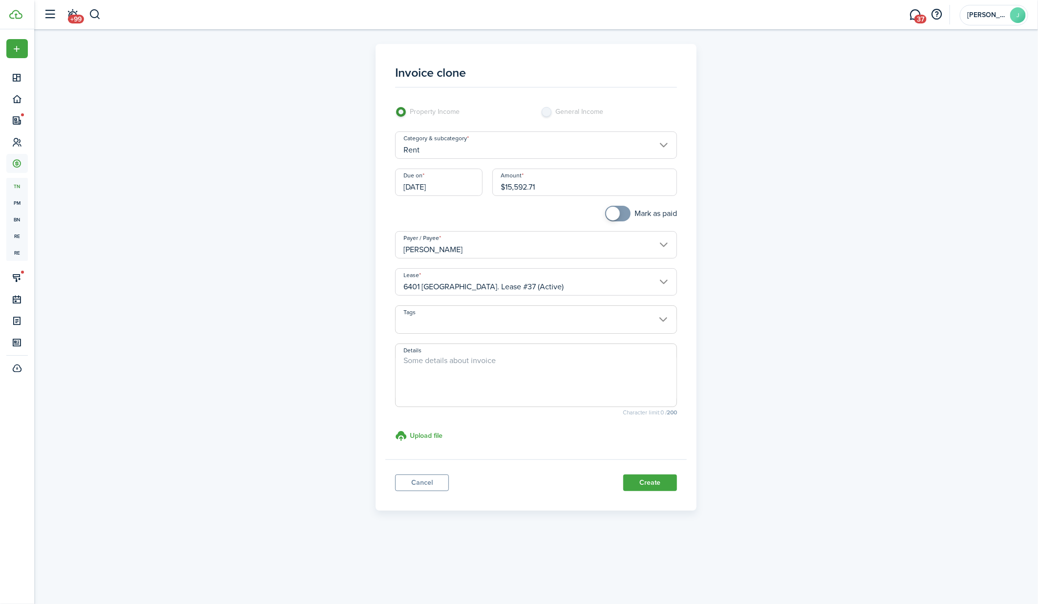
click at [432, 186] on input "[DATE]" at bounding box center [438, 181] width 87 height 27
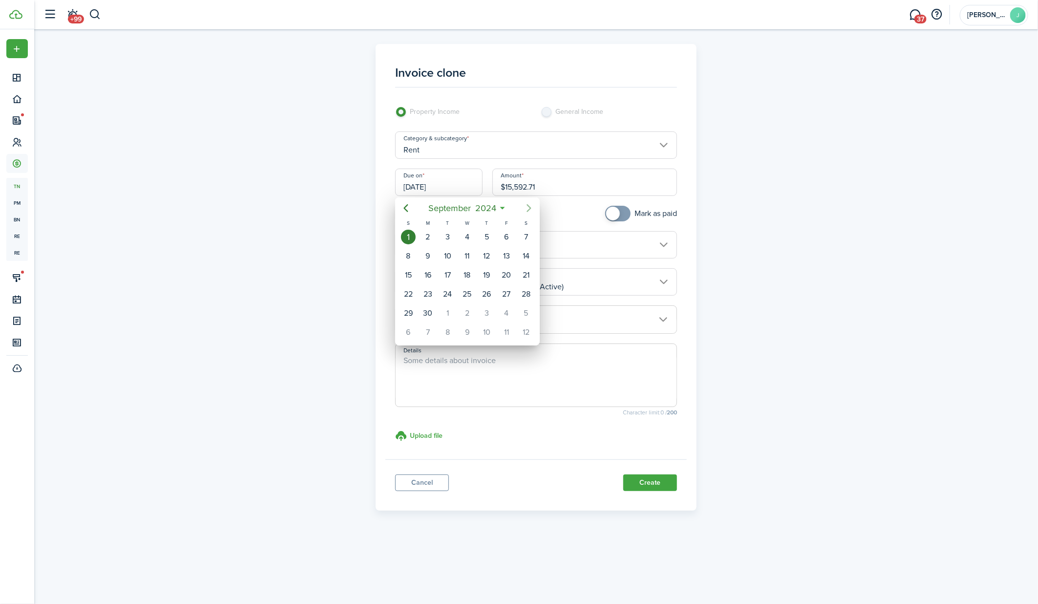
click at [528, 207] on icon "Next page" at bounding box center [529, 208] width 12 height 12
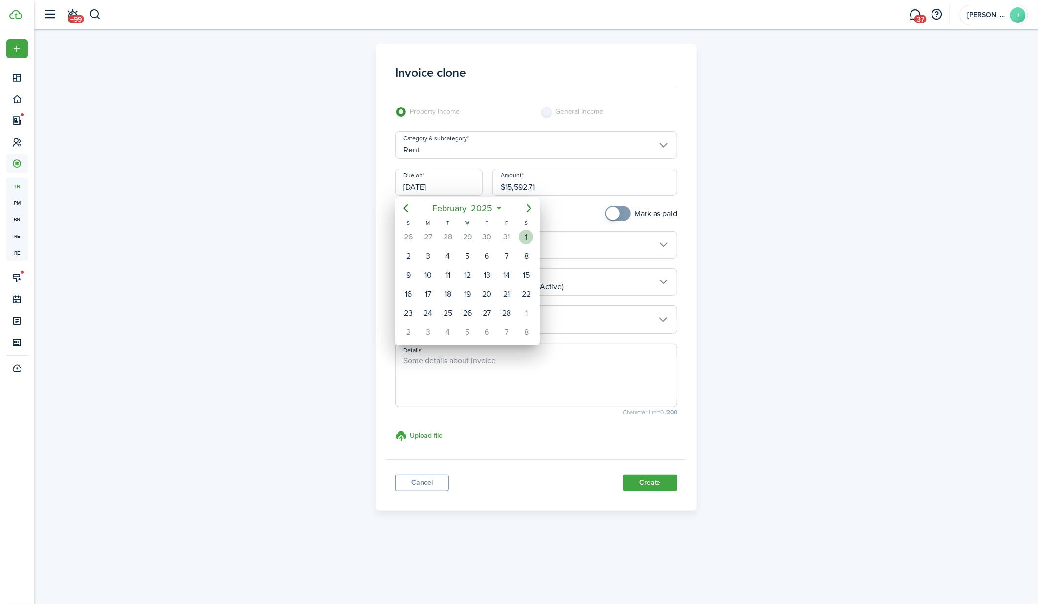
click at [526, 241] on div "1" at bounding box center [526, 236] width 15 height 15
type input "[DATE]"
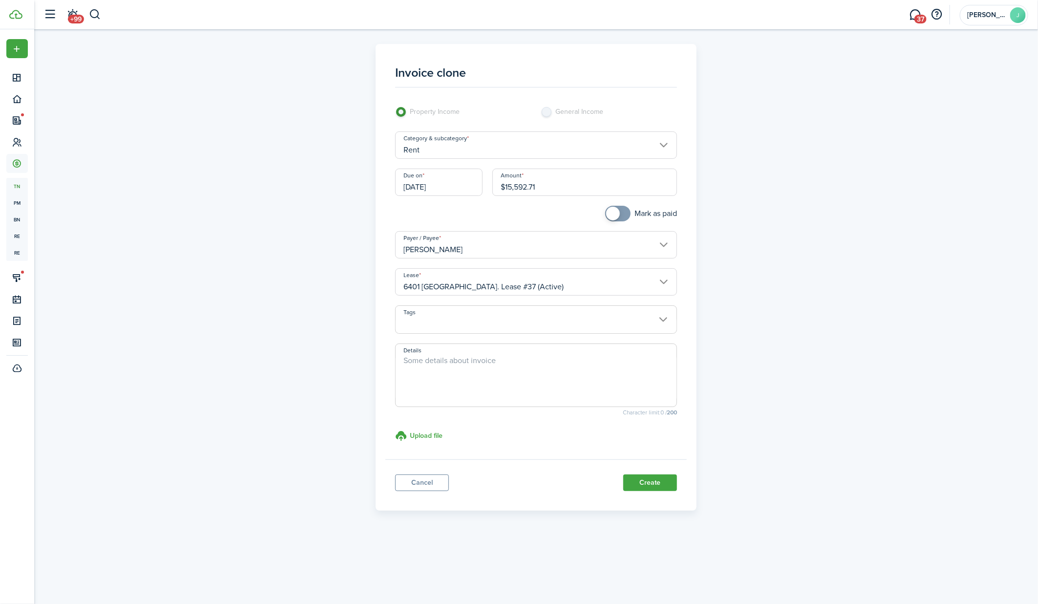
checkbox input "true"
click at [618, 212] on span at bounding box center [618, 214] width 10 height 16
click at [579, 183] on input "$15,592.71" at bounding box center [584, 181] width 185 height 27
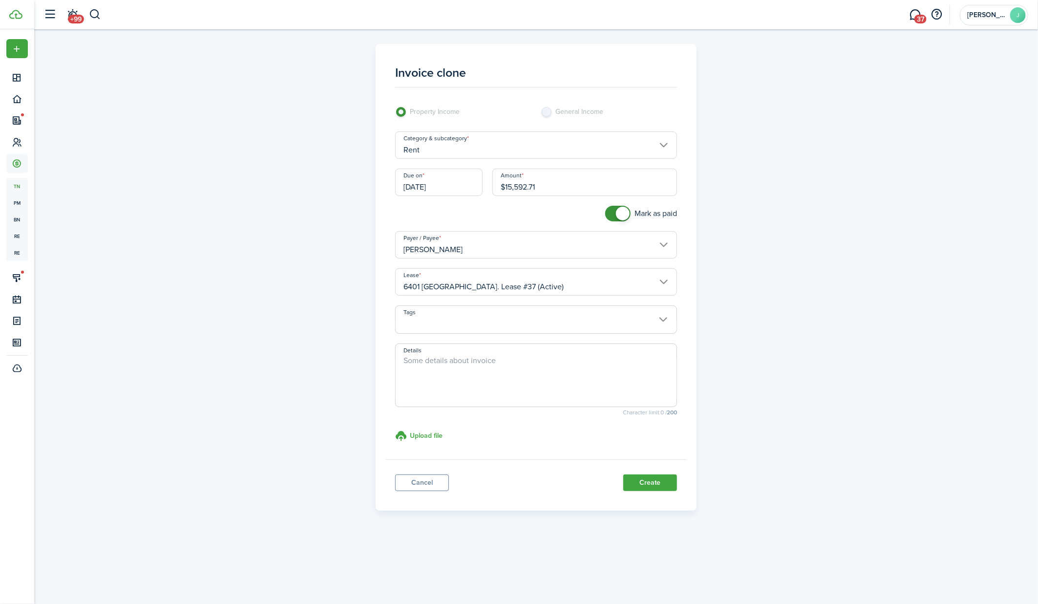
paste input "666.80"
type input "$15,666.80"
click at [656, 476] on button "Create" at bounding box center [650, 482] width 54 height 17
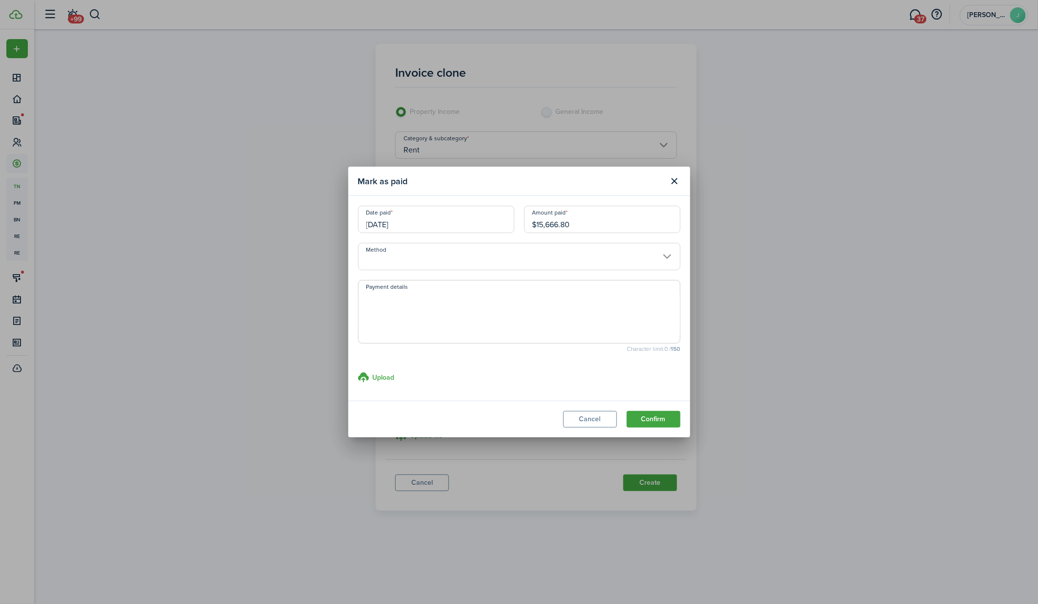
click at [572, 260] on input "Method" at bounding box center [519, 256] width 322 height 27
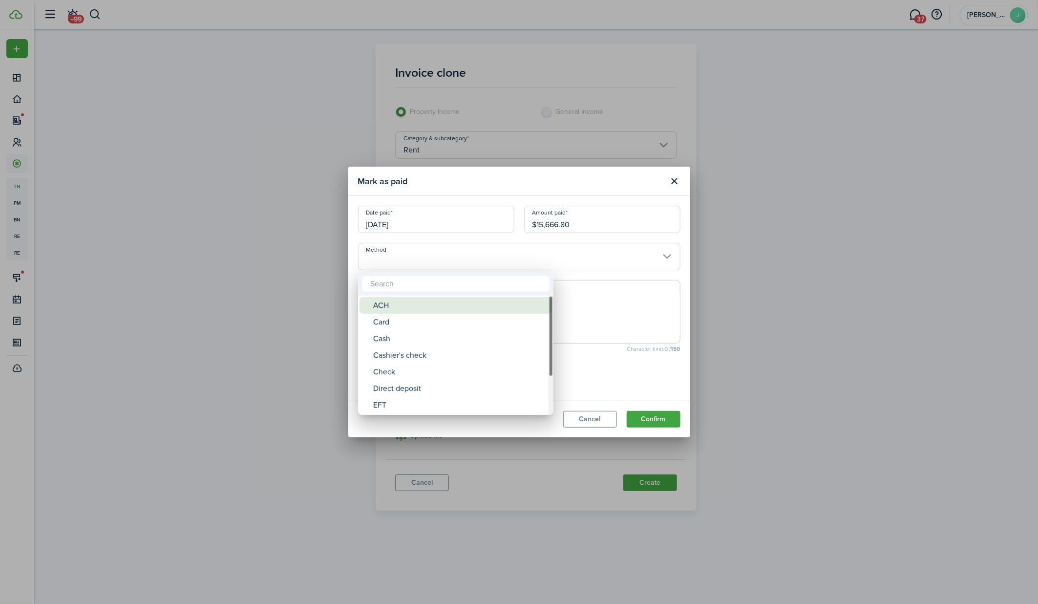
click at [520, 305] on div "ACH" at bounding box center [459, 305] width 173 height 17
type input "ACH"
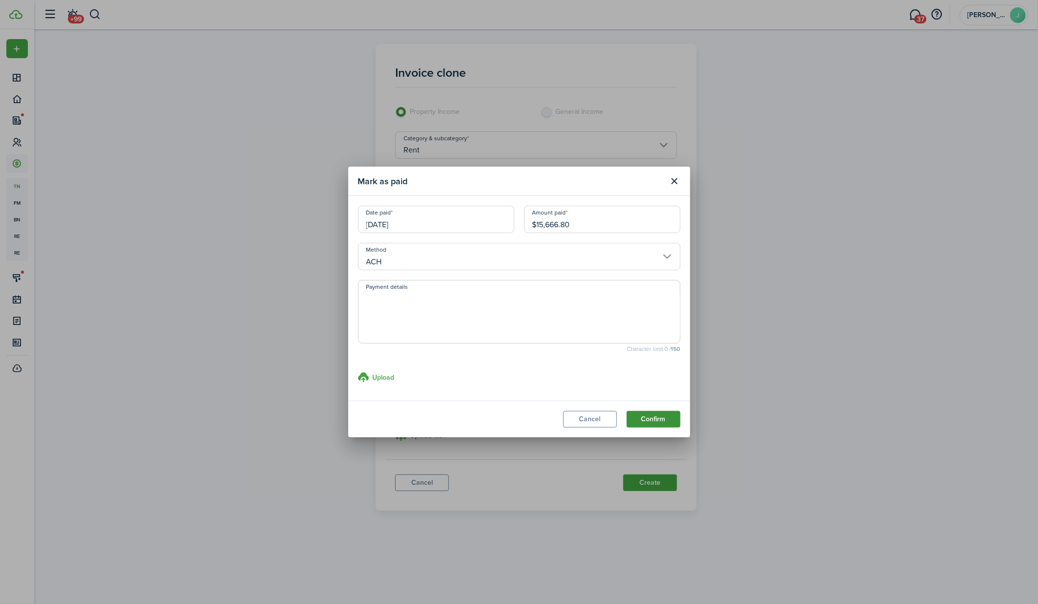
click at [651, 424] on button "Confirm" at bounding box center [653, 419] width 54 height 17
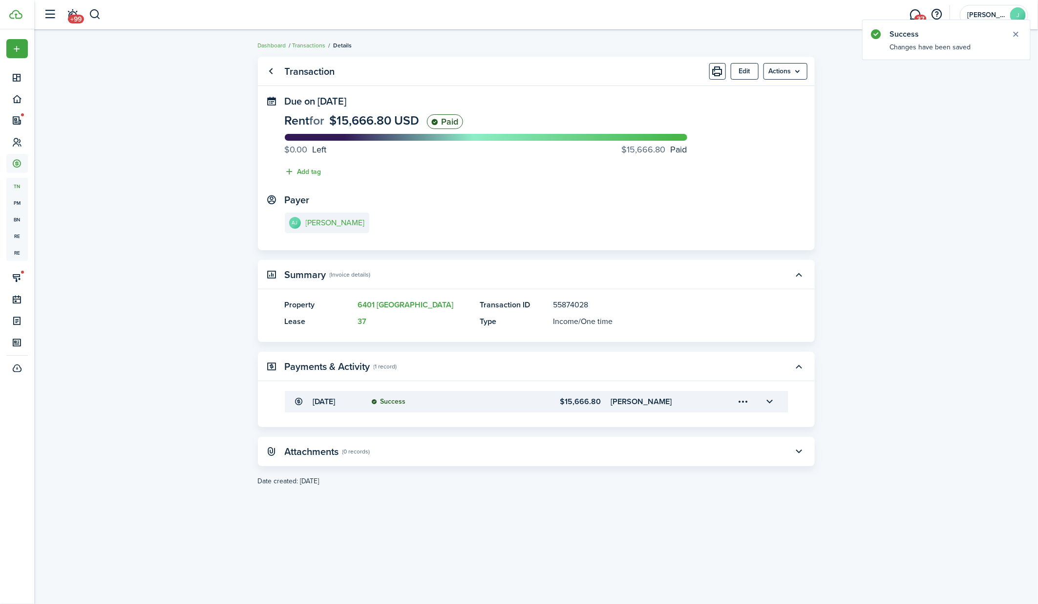
click at [809, 73] on panel-main-header "Transaction Edit Actions" at bounding box center [536, 71] width 557 height 29
click at [792, 71] on menu-btn "Actions" at bounding box center [785, 71] width 44 height 17
click at [758, 107] on link "Clone" at bounding box center [764, 110] width 85 height 17
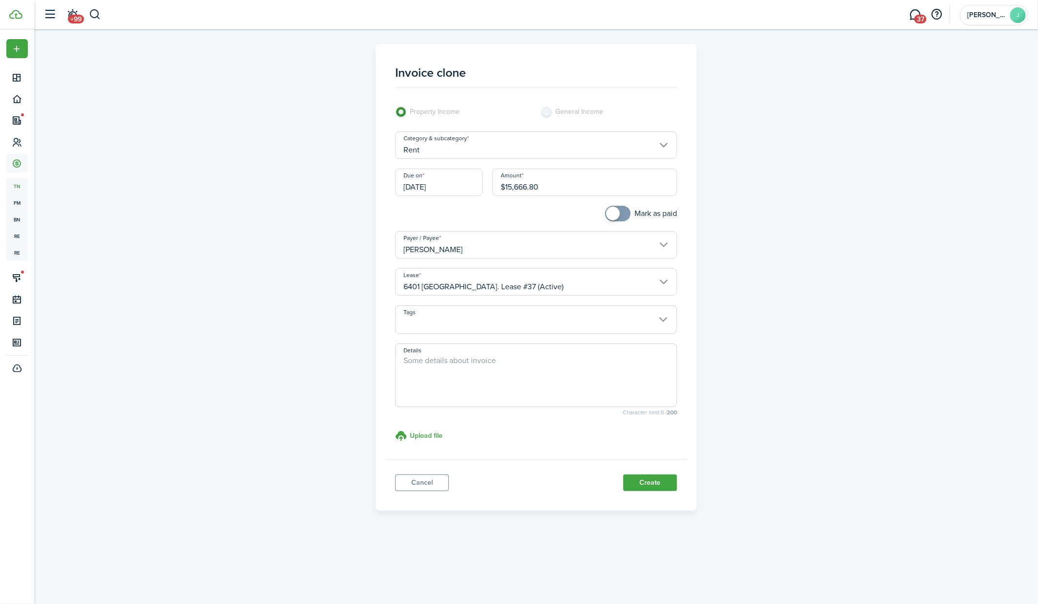
click at [555, 185] on input "$15,666.80" at bounding box center [584, 181] width 185 height 27
paste input "5,882.77"
click at [449, 182] on input "[DATE]" at bounding box center [438, 181] width 87 height 27
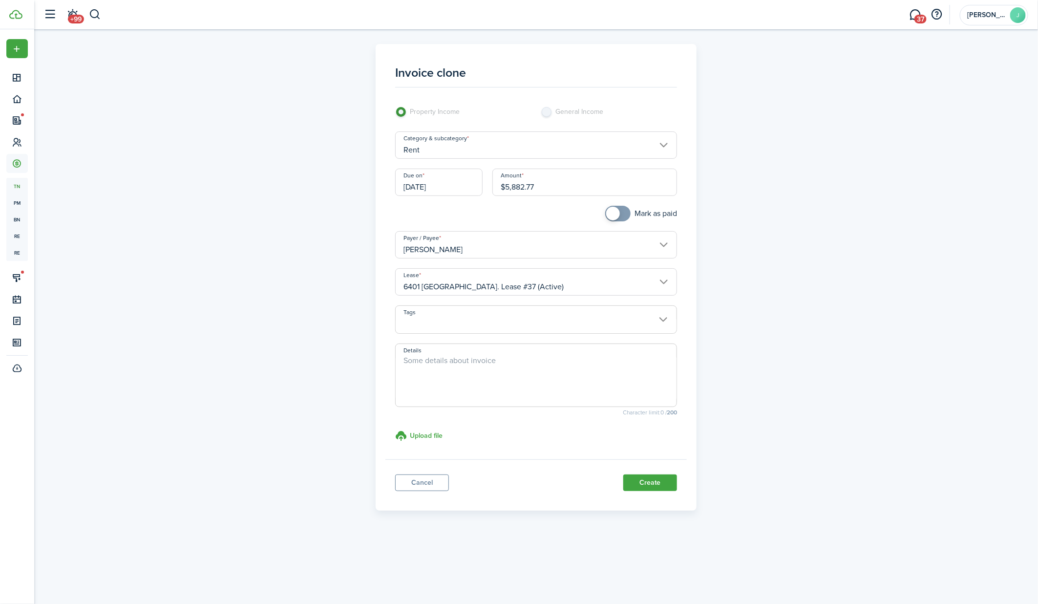
type input "$5,882.77"
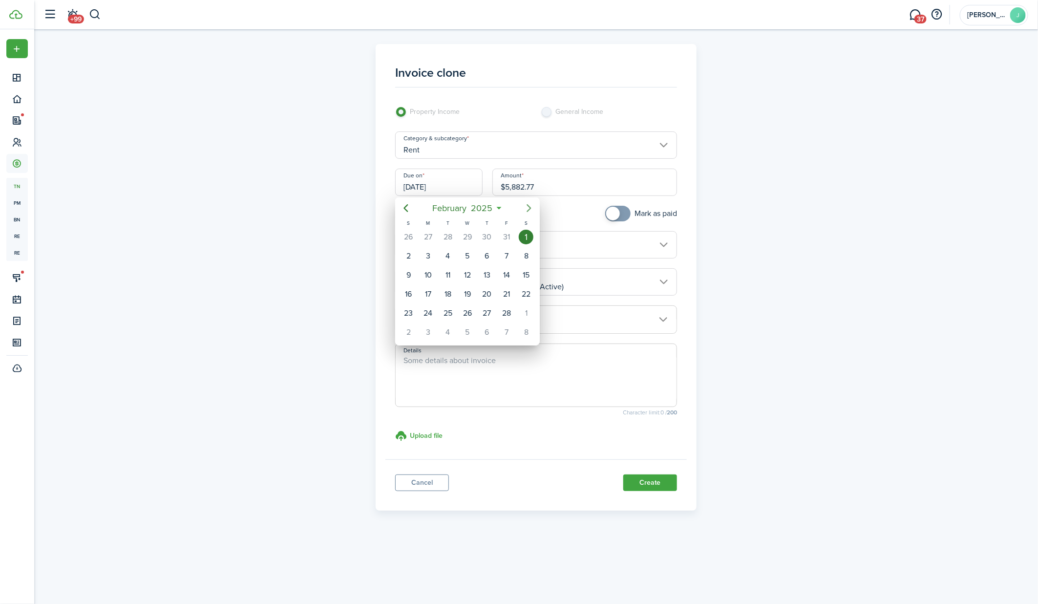
click at [533, 208] on icon "Next page" at bounding box center [529, 208] width 12 height 12
click at [525, 234] on div "1" at bounding box center [526, 236] width 15 height 15
type input "[DATE]"
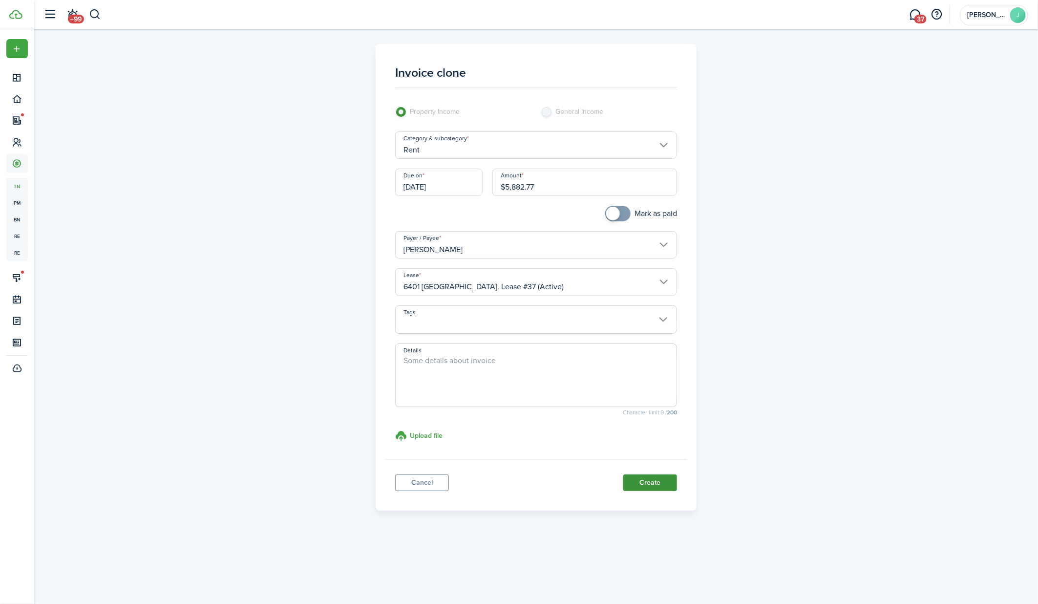
click at [638, 480] on button "Create" at bounding box center [650, 482] width 54 height 17
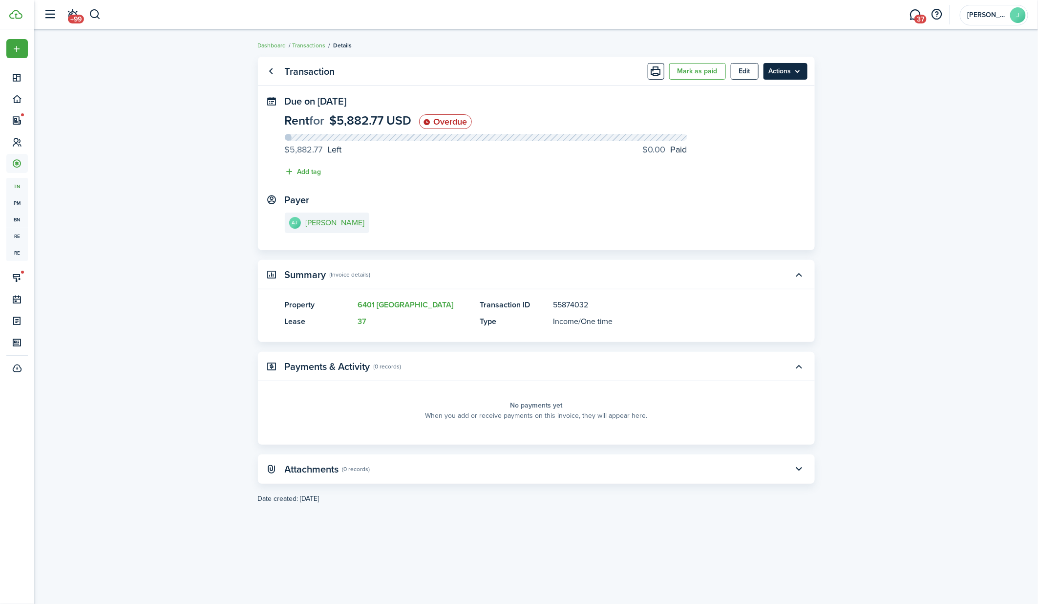
click at [796, 69] on menu-btn "Actions" at bounding box center [785, 71] width 44 height 17
click at [684, 115] on panel-main-content "Rent for $5,882.77 USD Overdue $5,882.77 Left $0.00 Paid Add tag" at bounding box center [536, 148] width 503 height 68
click at [699, 69] on button "Mark as paid" at bounding box center [697, 71] width 57 height 17
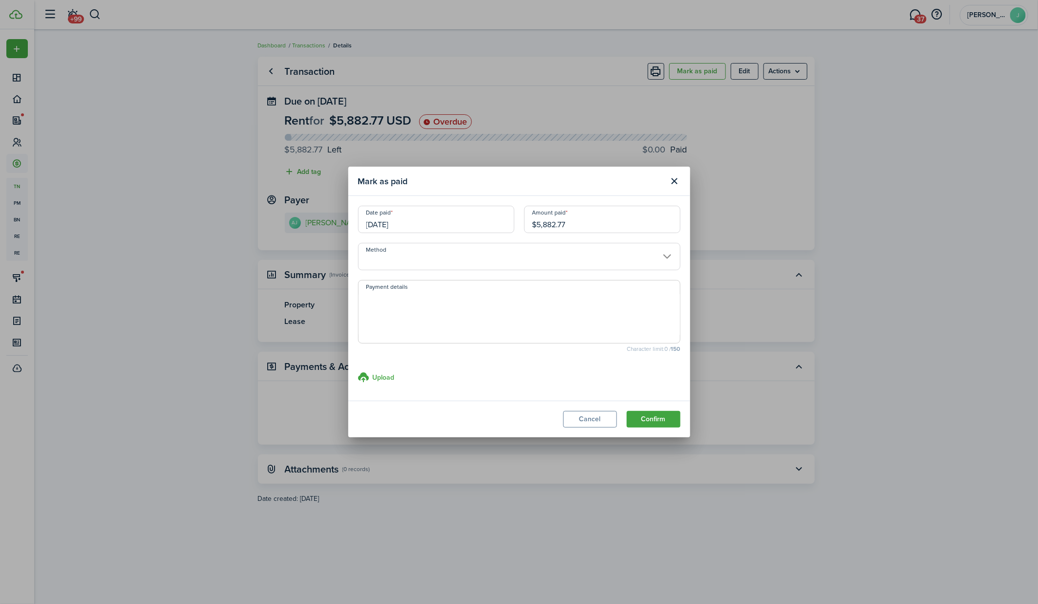
click at [460, 255] on input "Method" at bounding box center [519, 256] width 322 height 27
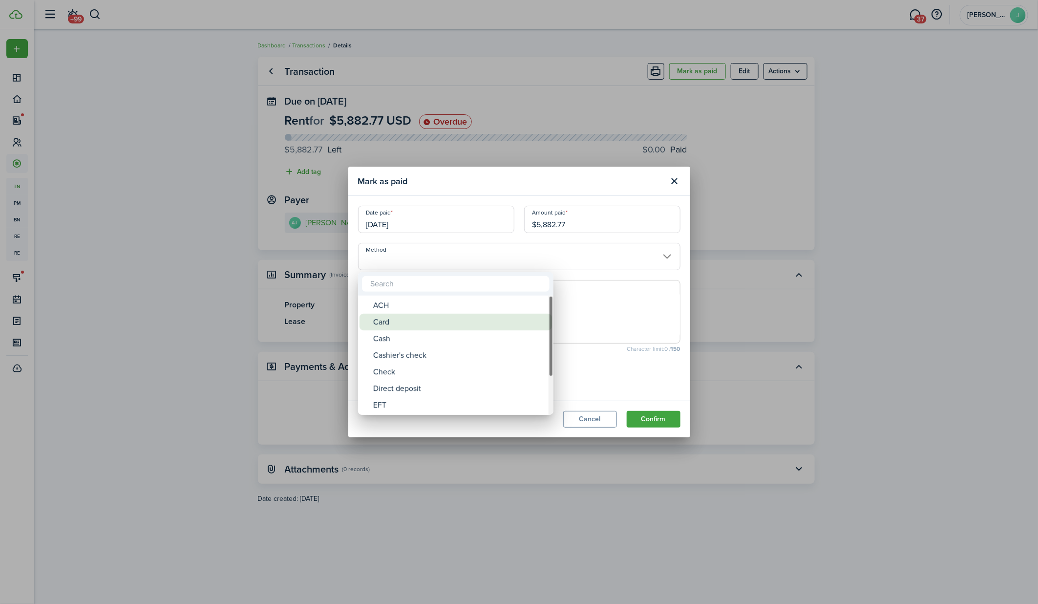
click at [446, 309] on div "ACH" at bounding box center [459, 305] width 173 height 17
type input "ACH"
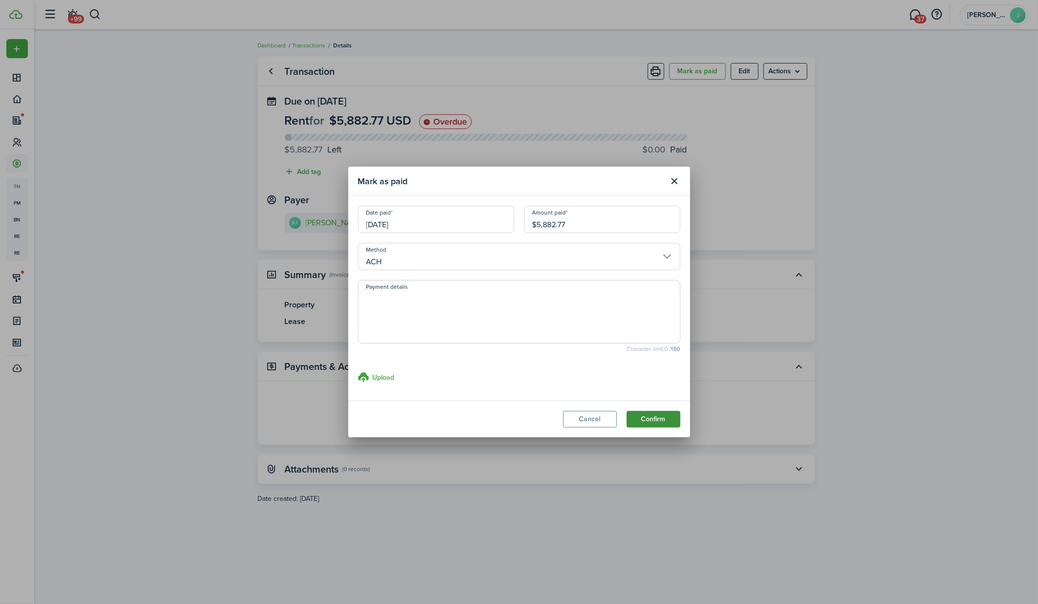
click at [660, 421] on button "Confirm" at bounding box center [653, 419] width 54 height 17
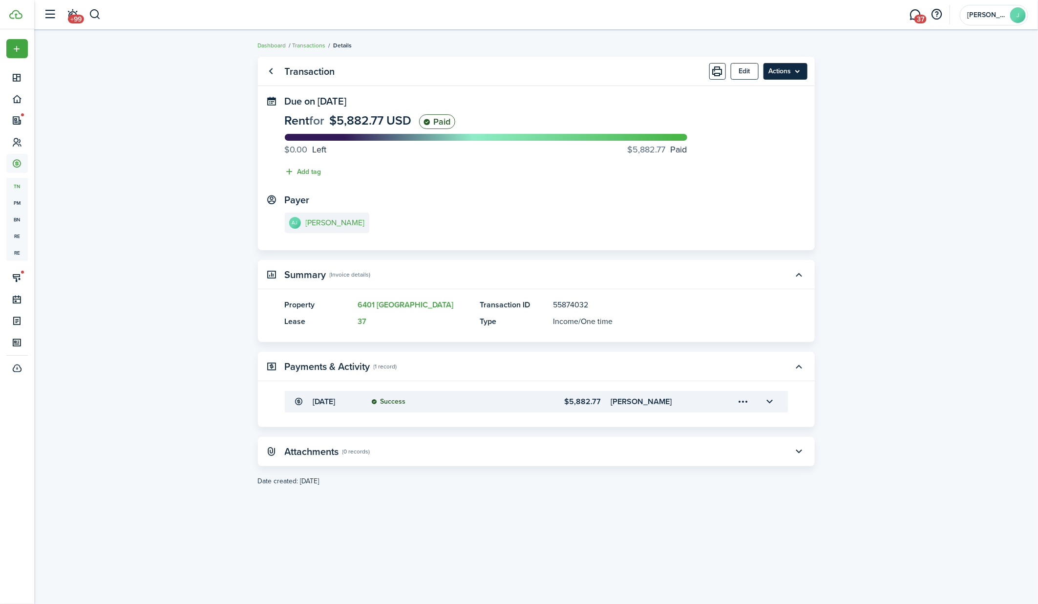
click at [800, 72] on menu-btn "Actions" at bounding box center [785, 71] width 44 height 17
click at [843, 123] on transaction-view "Transaction Edit Actions Due on [DATE] Rent for $5,882.77 USD Paid $0.00 Left $…" at bounding box center [535, 317] width 1003 height 530
click at [799, 67] on menu-btn "Actions" at bounding box center [785, 71] width 44 height 17
click at [761, 111] on link "Clone" at bounding box center [764, 110] width 85 height 17
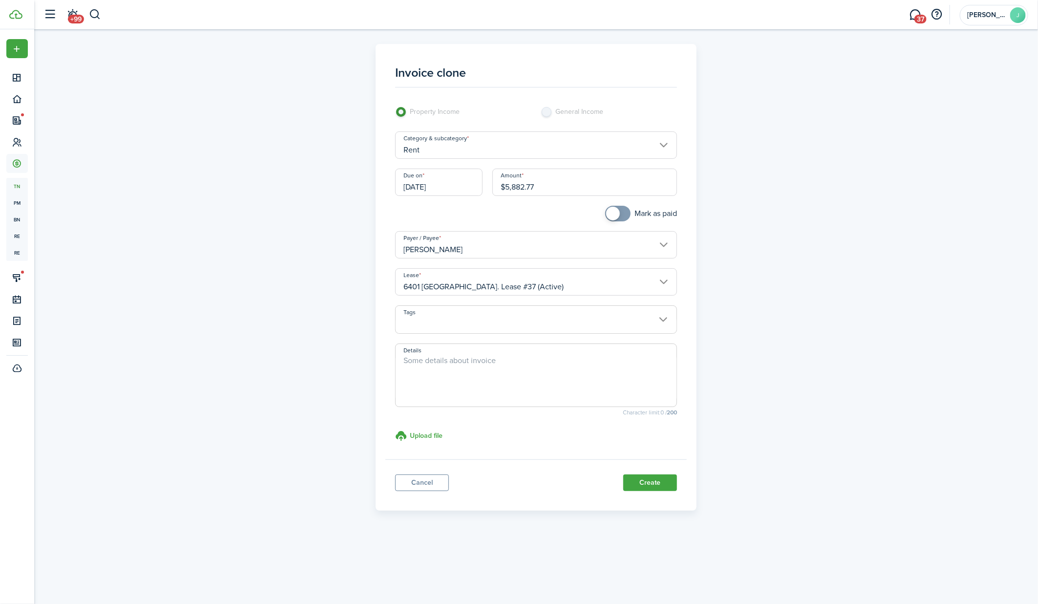
click at [445, 186] on input "[DATE]" at bounding box center [438, 181] width 87 height 27
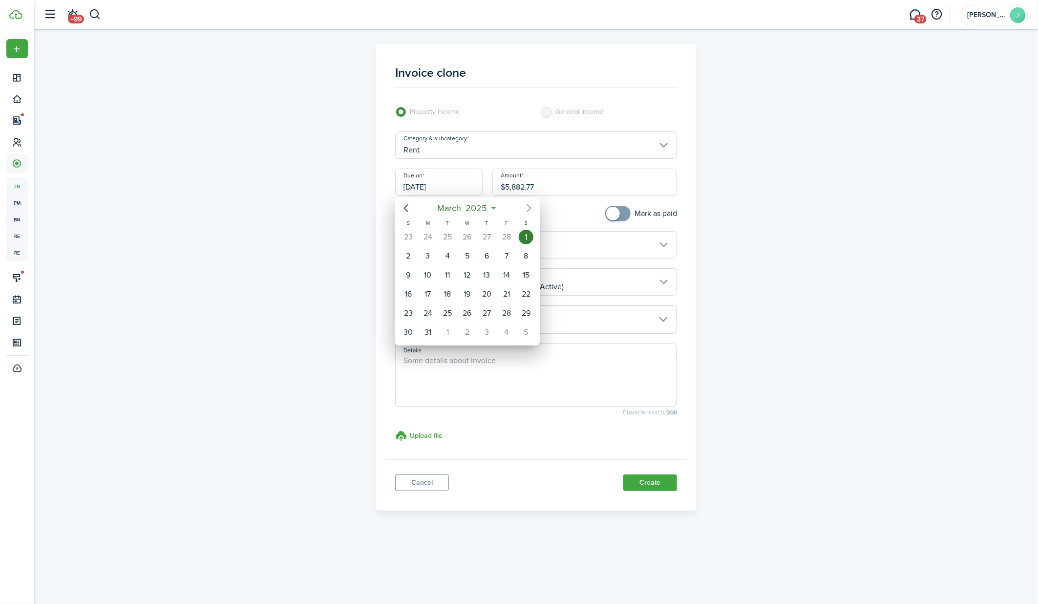
click at [526, 209] on icon "Next page" at bounding box center [529, 208] width 12 height 12
click at [450, 238] on div "1" at bounding box center [447, 236] width 15 height 15
type input "[DATE]"
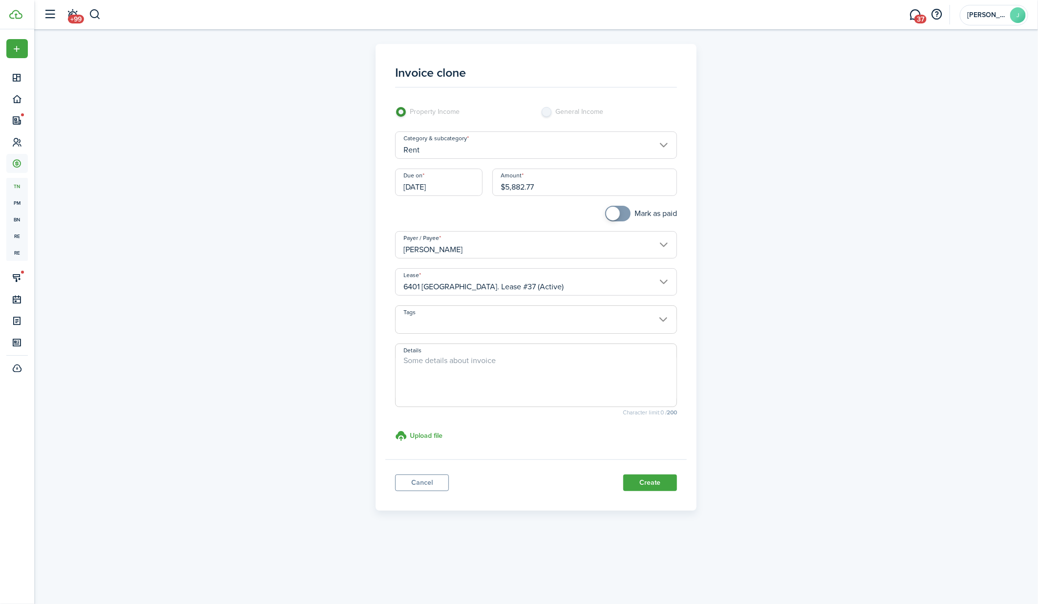
click at [554, 186] on input "$5,882.77" at bounding box center [584, 181] width 185 height 27
paste input "16,319.56"
type input "$16,319.56"
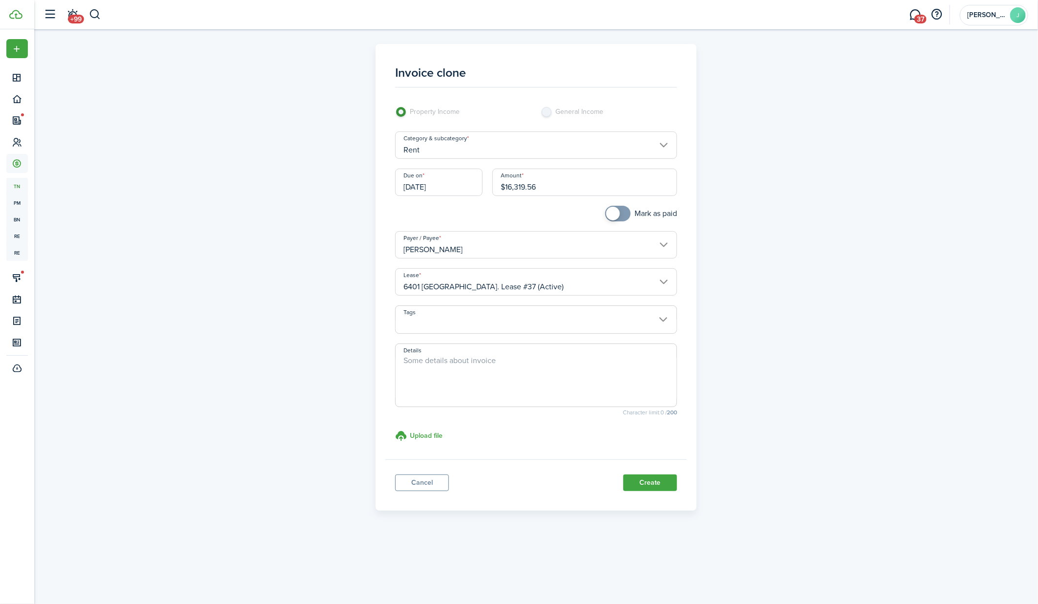
checkbox input "true"
click at [621, 211] on span at bounding box center [618, 214] width 10 height 16
click at [646, 487] on button "Create" at bounding box center [650, 482] width 54 height 17
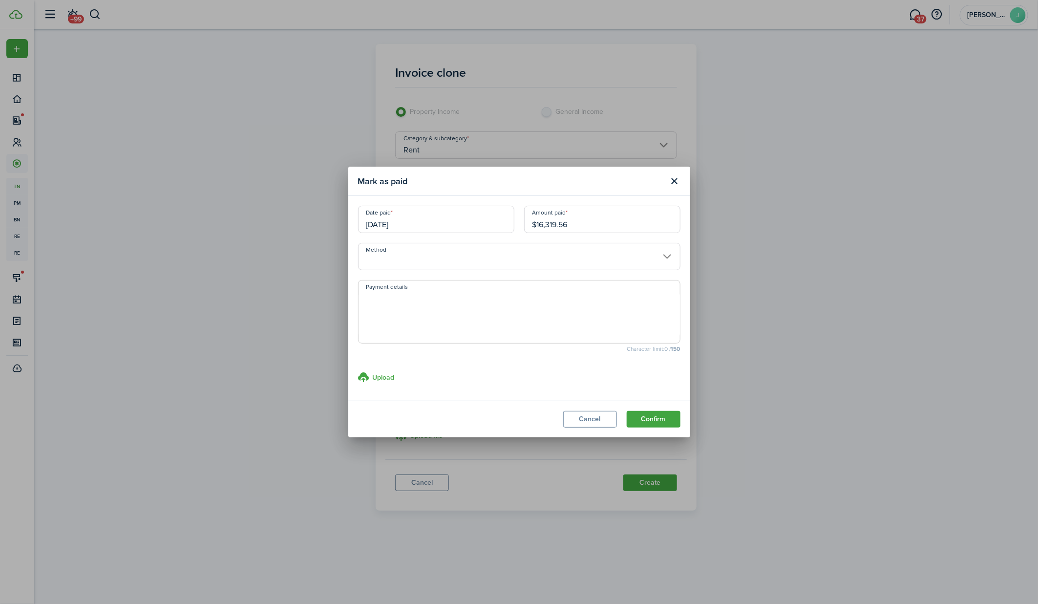
click at [528, 273] on modal-body "Date paid [DATE] Amount paid $16,319.56 Method Payment details Character limit:…" at bounding box center [519, 298] width 342 height 205
click at [528, 265] on input "Method" at bounding box center [519, 256] width 322 height 27
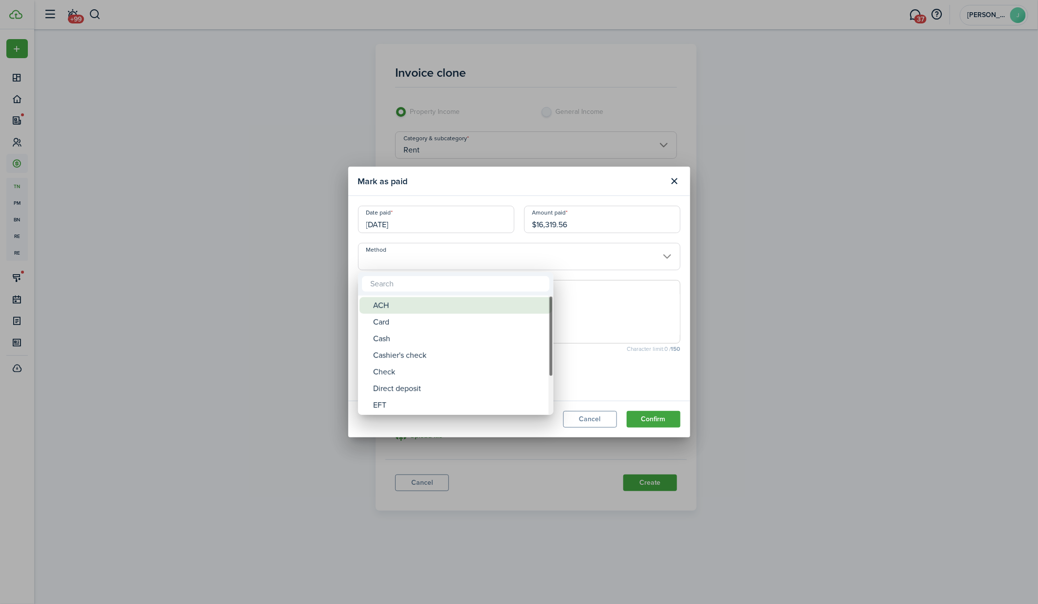
click at [504, 305] on div "ACH" at bounding box center [459, 305] width 173 height 17
type input "ACH"
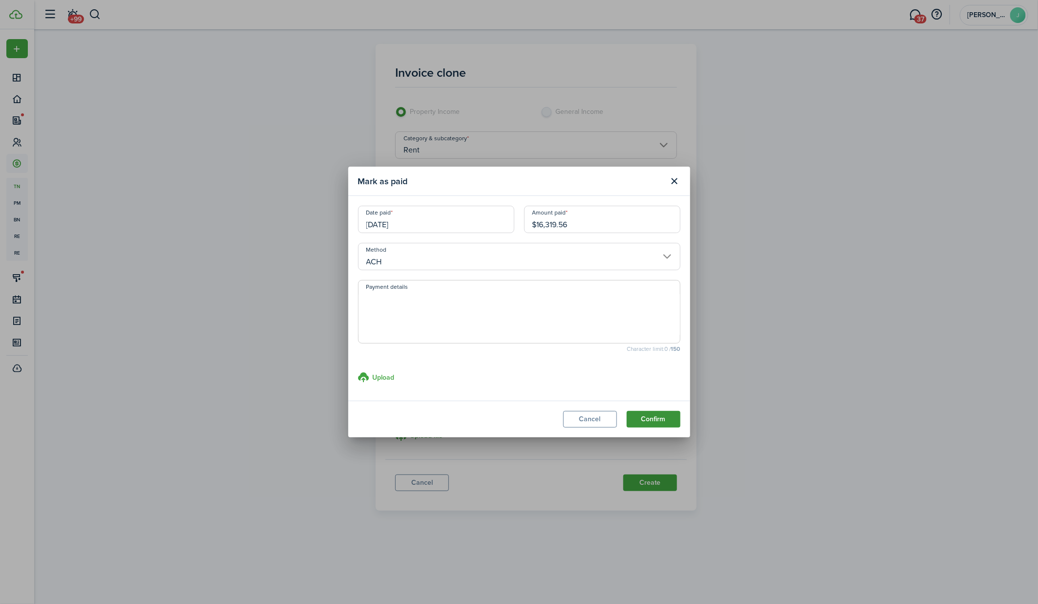
click at [652, 416] on button "Confirm" at bounding box center [653, 419] width 54 height 17
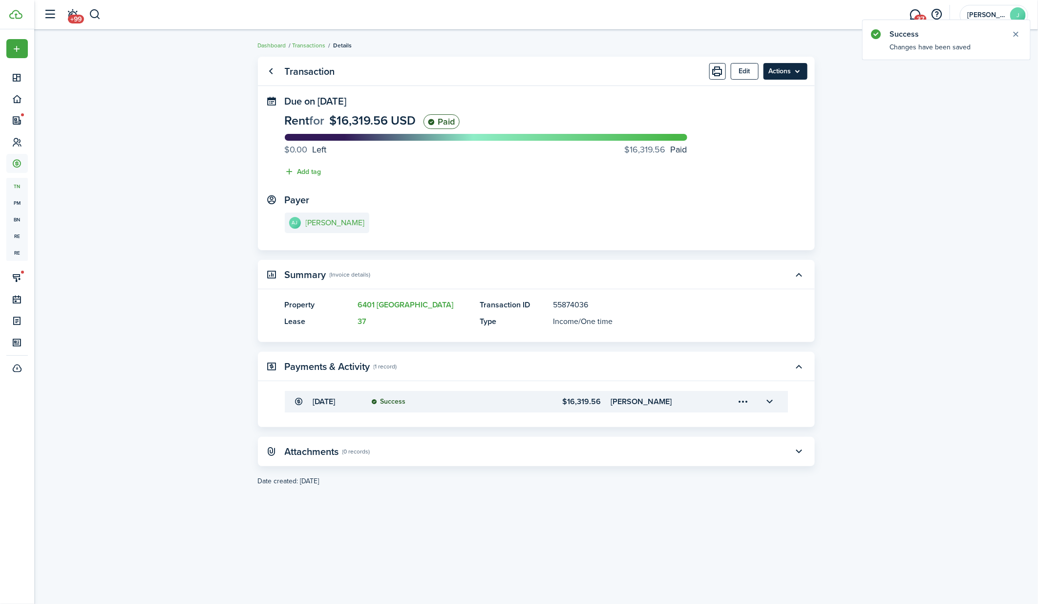
click at [799, 73] on menu-btn "Actions" at bounding box center [785, 71] width 44 height 17
click at [760, 109] on div "You can't provide payment to paid transaction." at bounding box center [765, 101] width 128 height 19
click at [803, 64] on menu-btn "Actions" at bounding box center [785, 71] width 44 height 17
click at [758, 103] on link "Clone" at bounding box center [764, 110] width 85 height 17
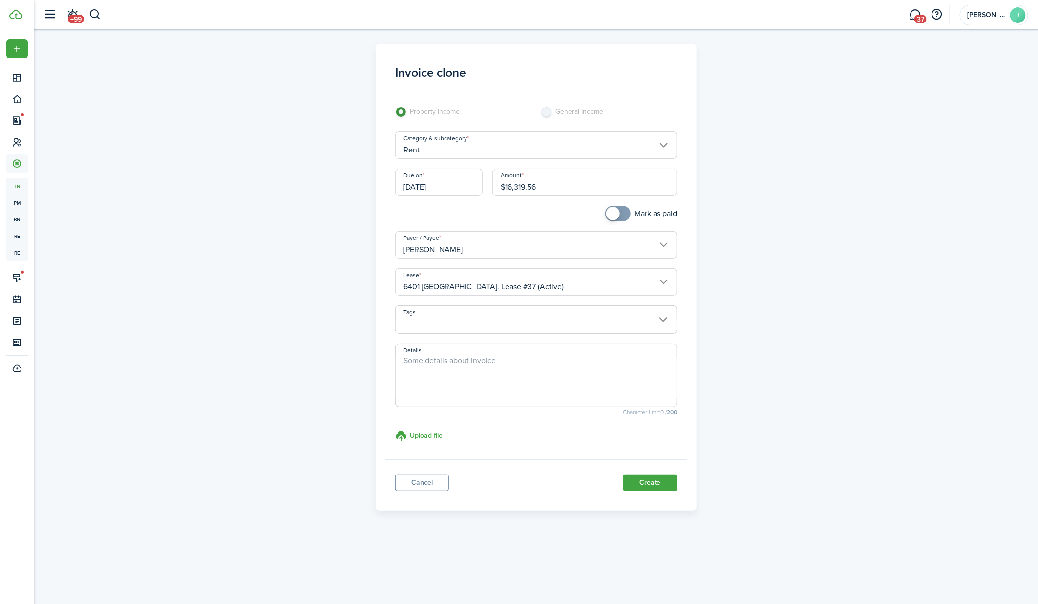
click at [449, 185] on input "[DATE]" at bounding box center [438, 181] width 87 height 27
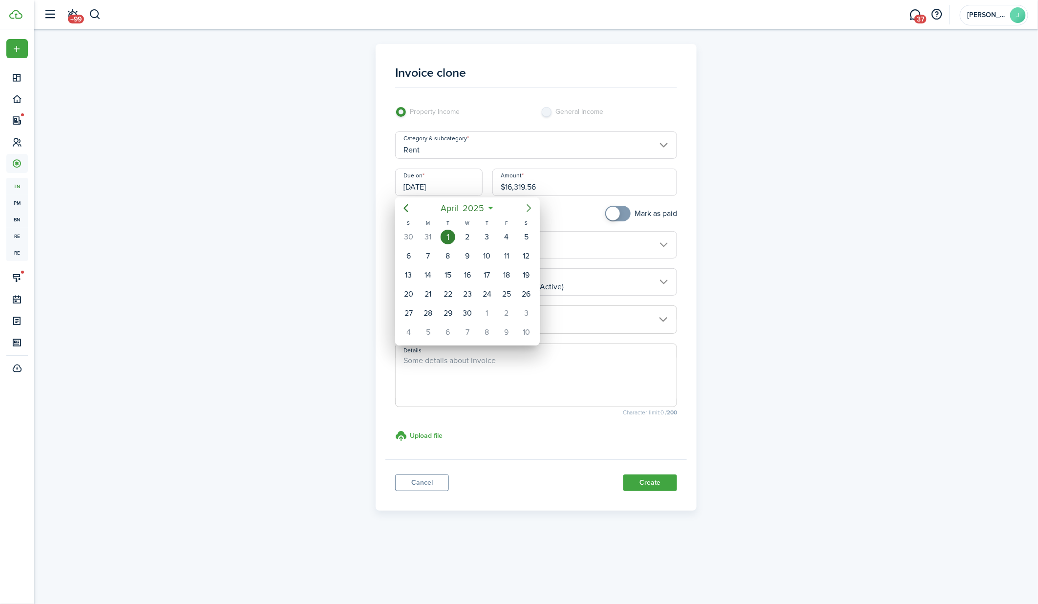
click at [533, 207] on icon "Next page" at bounding box center [529, 208] width 12 height 12
click at [487, 236] on div "1" at bounding box center [486, 236] width 15 height 15
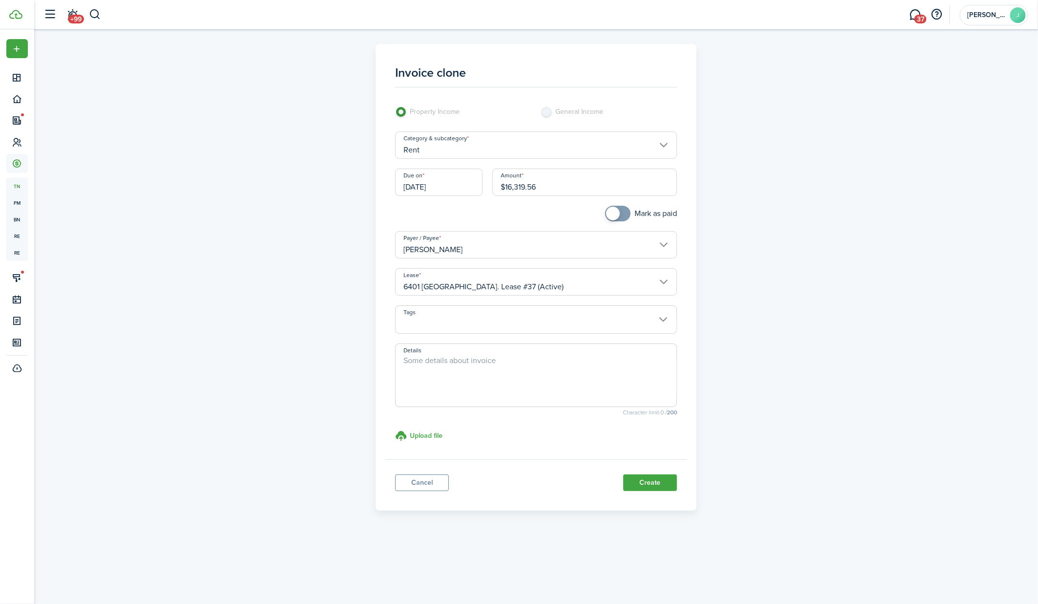
type input "[DATE]"
click at [564, 186] on input "$16,319.56" at bounding box center [584, 181] width 185 height 27
paste input "5,791.05"
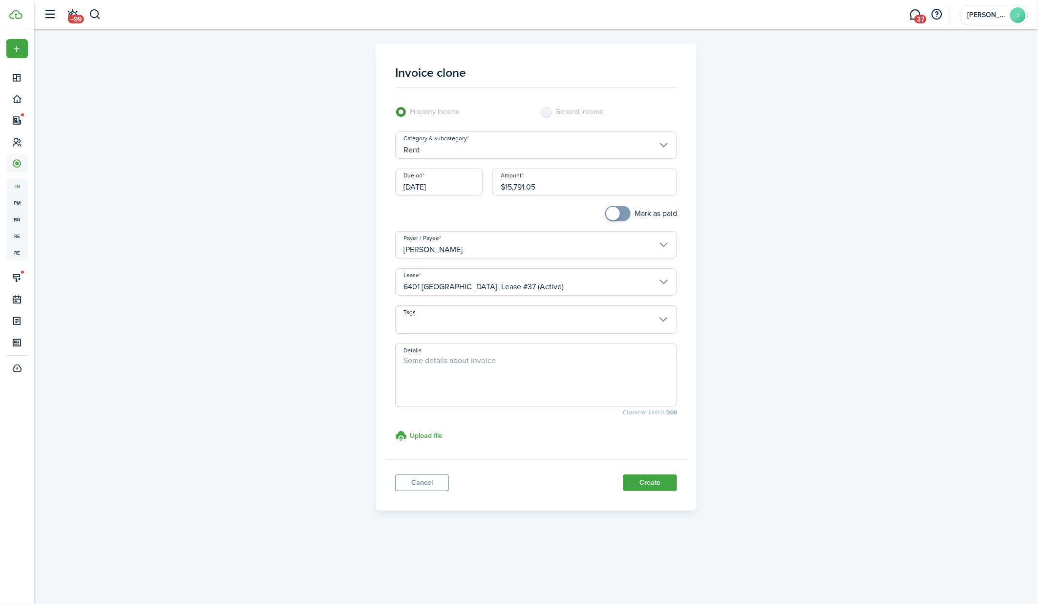
type input "$15,791.05"
checkbox input "true"
click at [623, 215] on span at bounding box center [618, 214] width 10 height 16
click at [651, 480] on button "Create" at bounding box center [650, 482] width 54 height 17
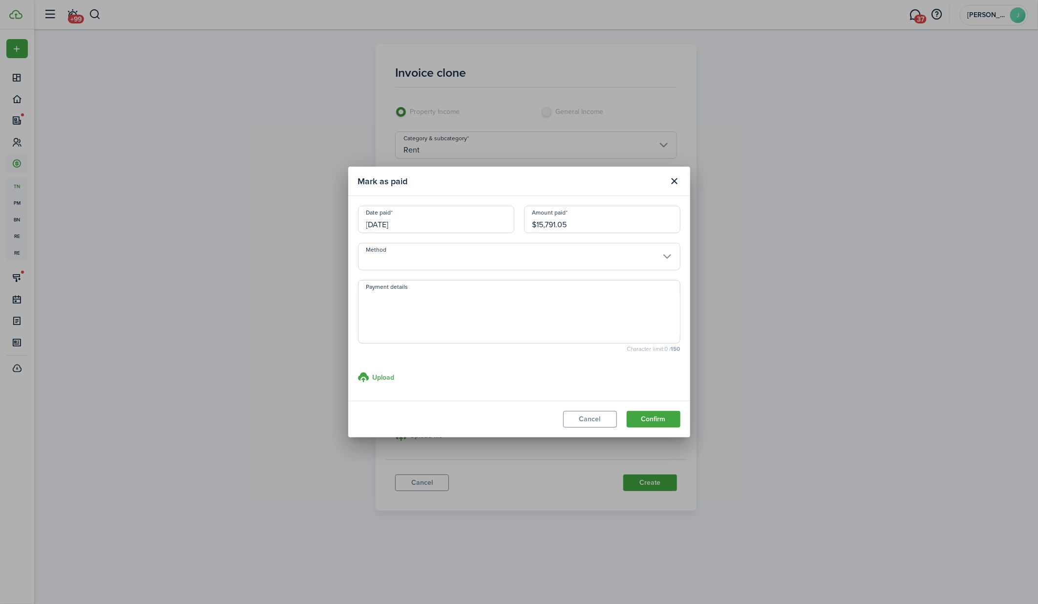
click at [596, 263] on input "Method" at bounding box center [519, 256] width 322 height 27
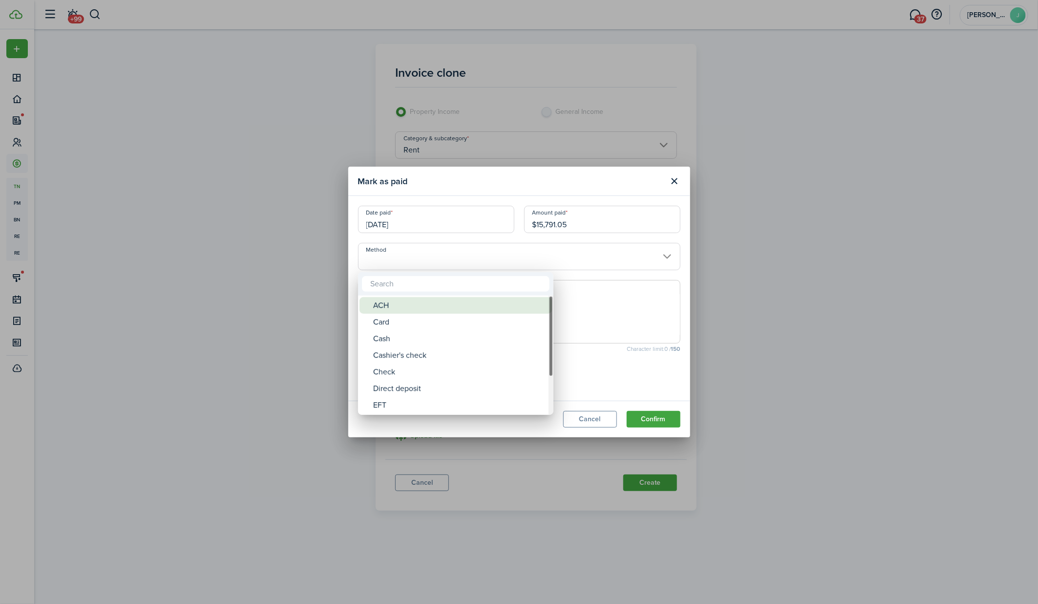
click at [518, 299] on div "ACH" at bounding box center [459, 305] width 173 height 17
type input "ACH"
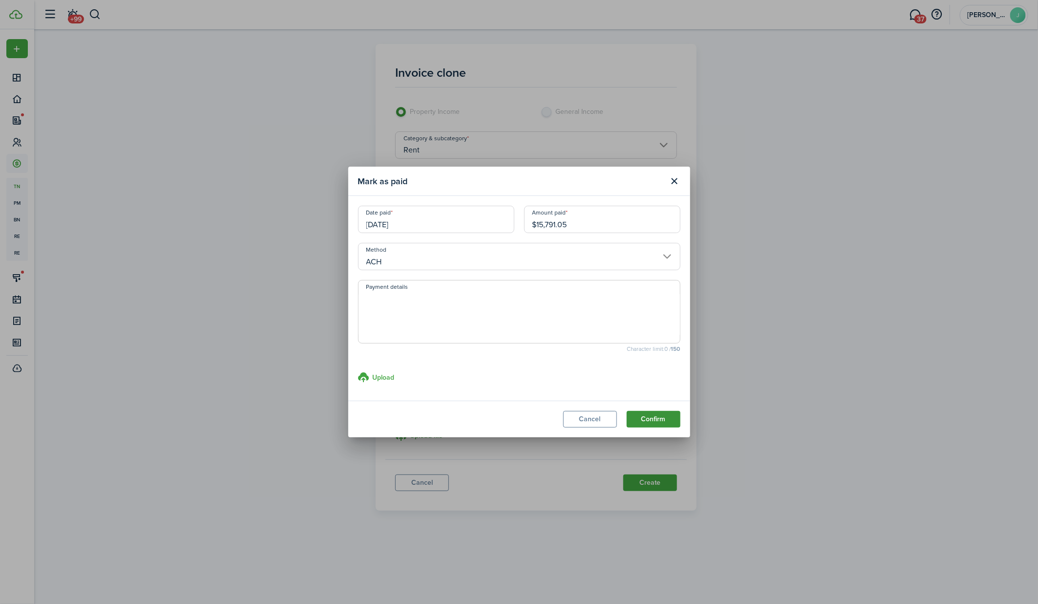
click at [643, 416] on button "Confirm" at bounding box center [653, 419] width 54 height 17
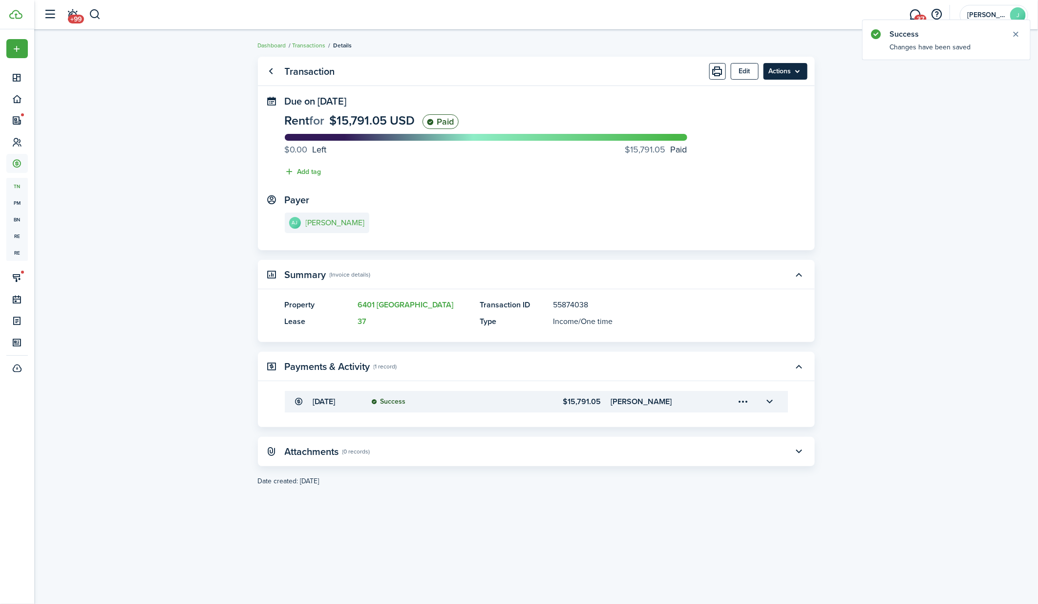
click at [798, 76] on menu-btn "Actions" at bounding box center [785, 71] width 44 height 17
click at [779, 95] on link "Make recurring" at bounding box center [764, 92] width 85 height 17
click at [797, 69] on menu-btn "Actions" at bounding box center [785, 71] width 44 height 17
click at [770, 106] on link "Clone" at bounding box center [764, 110] width 85 height 17
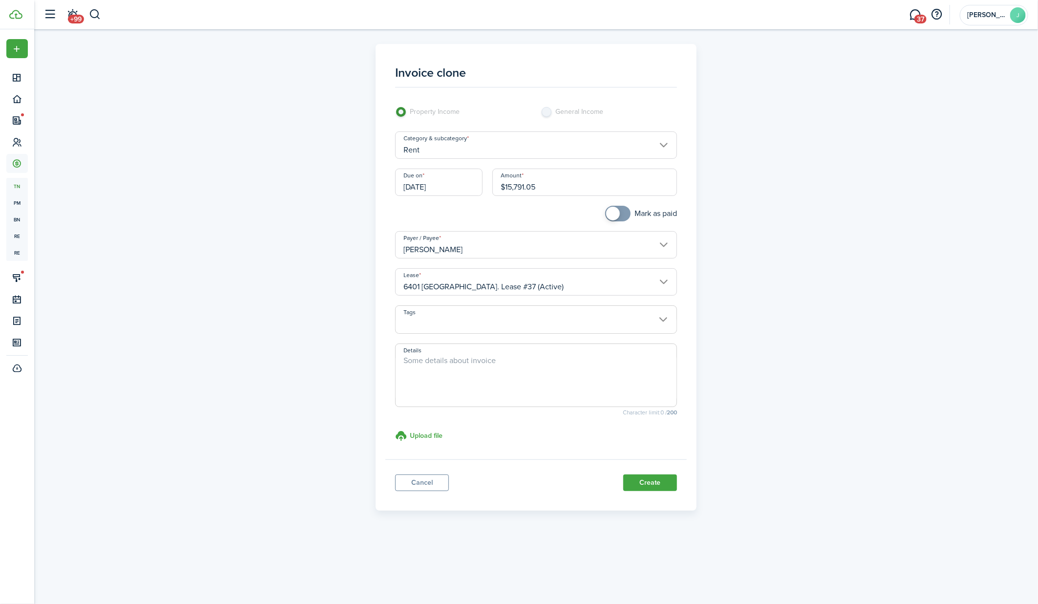
click at [544, 184] on input "$15,791.05" at bounding box center [584, 181] width 185 height 27
paste input "6,222.17"
click at [426, 186] on input "[DATE]" at bounding box center [438, 181] width 87 height 27
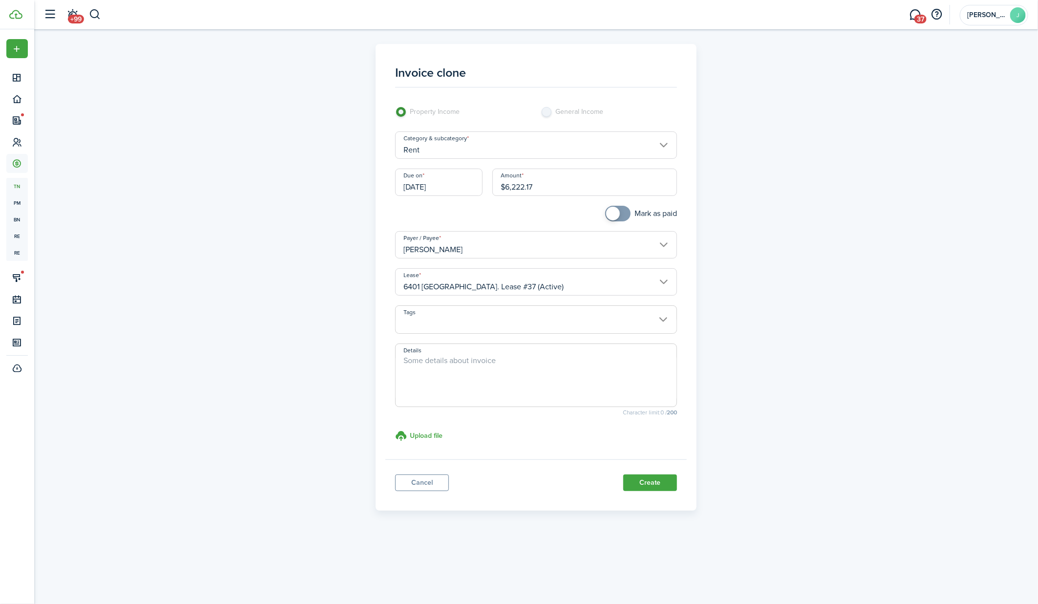
type input "$6,222.17"
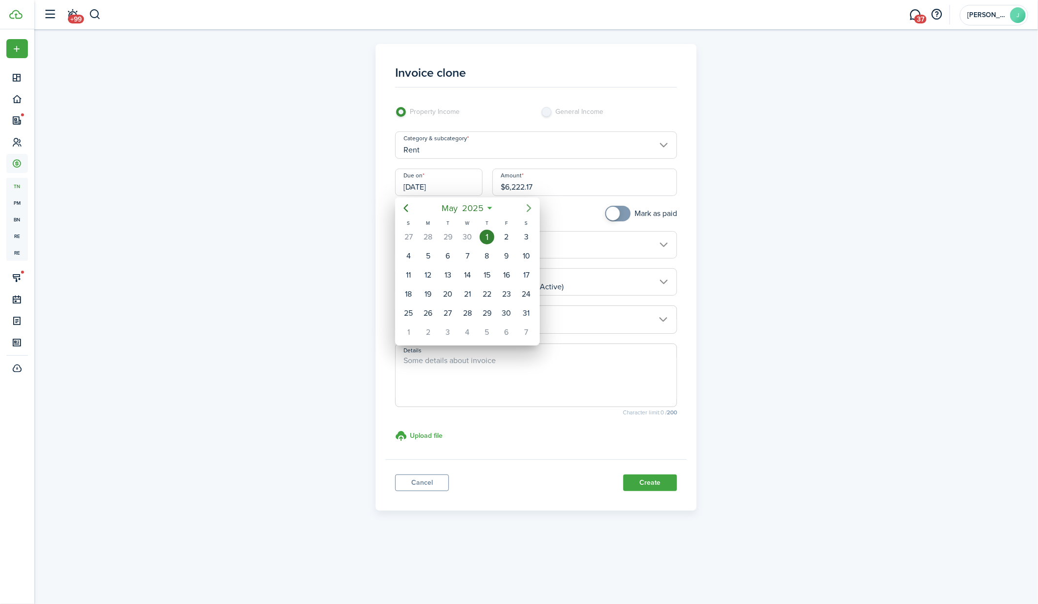
click at [523, 208] on icon "Next page" at bounding box center [529, 208] width 12 height 12
click at [411, 239] on div "1" at bounding box center [408, 236] width 15 height 15
type input "[DATE]"
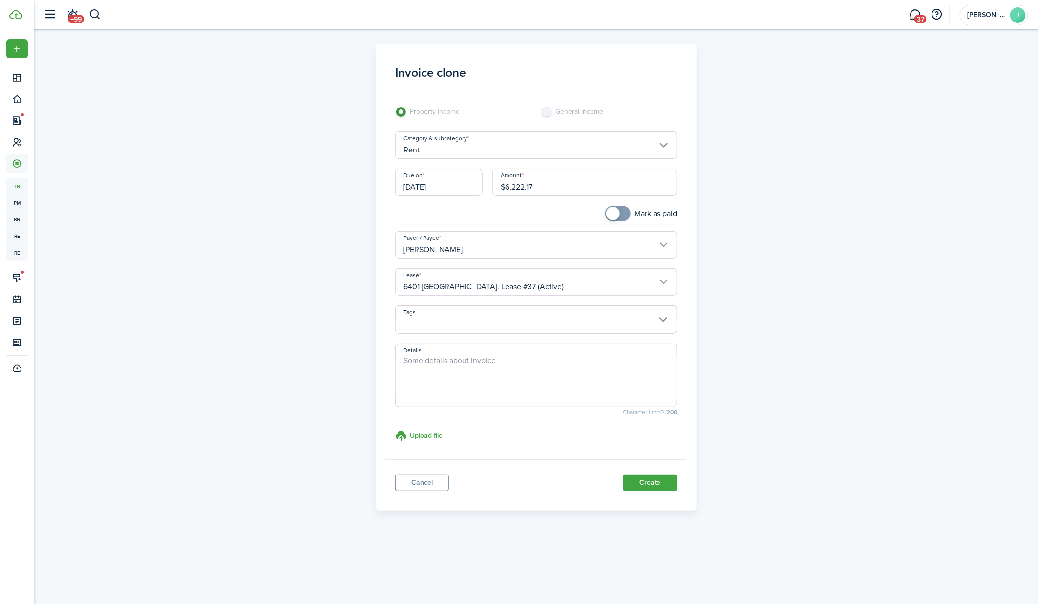
checkbox input "true"
click at [622, 212] on span at bounding box center [618, 214] width 10 height 16
click at [657, 476] on button "Create" at bounding box center [650, 482] width 54 height 17
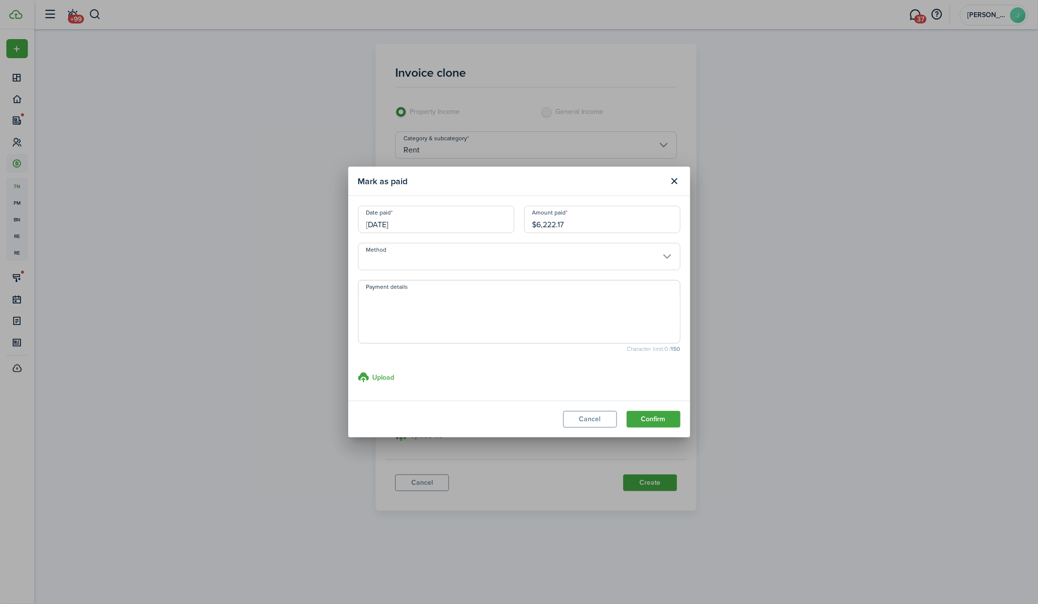
click at [592, 249] on input "Method" at bounding box center [519, 256] width 322 height 27
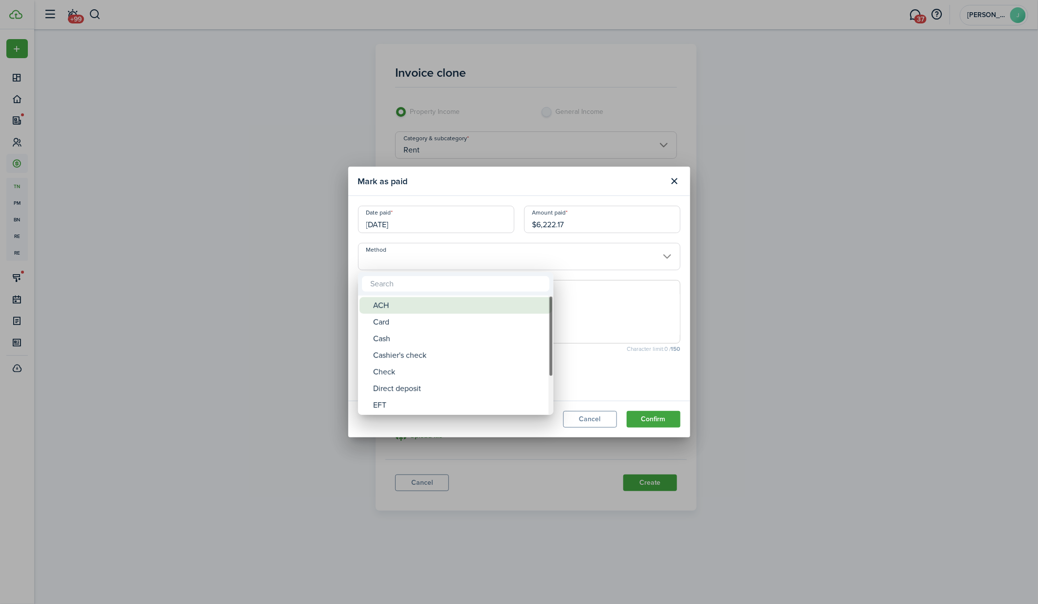
click at [493, 304] on div "ACH" at bounding box center [459, 305] width 173 height 17
type input "ACH"
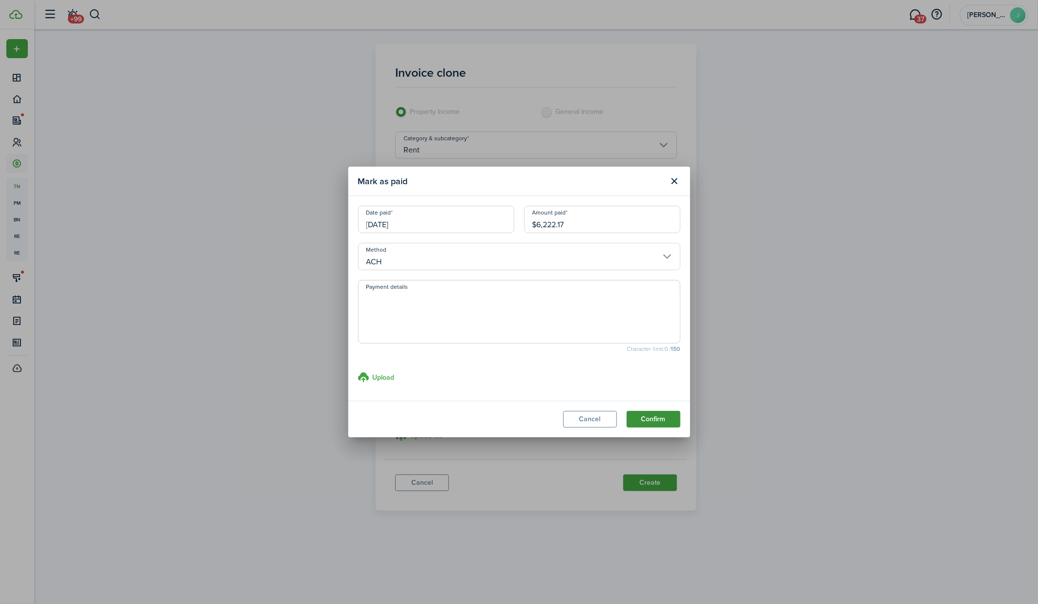
click at [663, 412] on button "Confirm" at bounding box center [653, 419] width 54 height 17
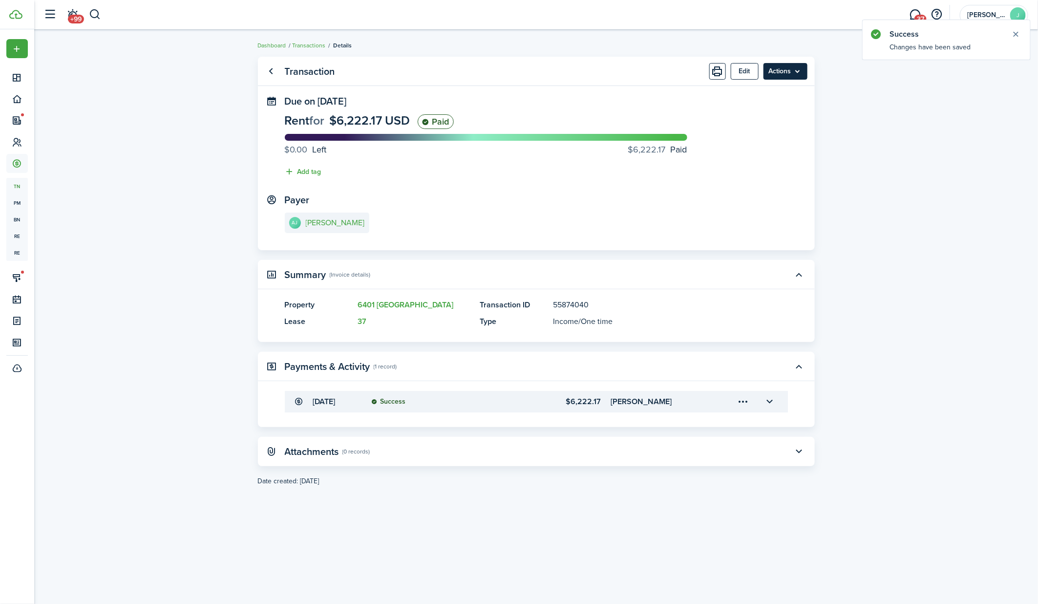
click at [799, 78] on menu-btn "Actions" at bounding box center [785, 71] width 44 height 17
click at [765, 114] on link "Clone" at bounding box center [764, 110] width 85 height 17
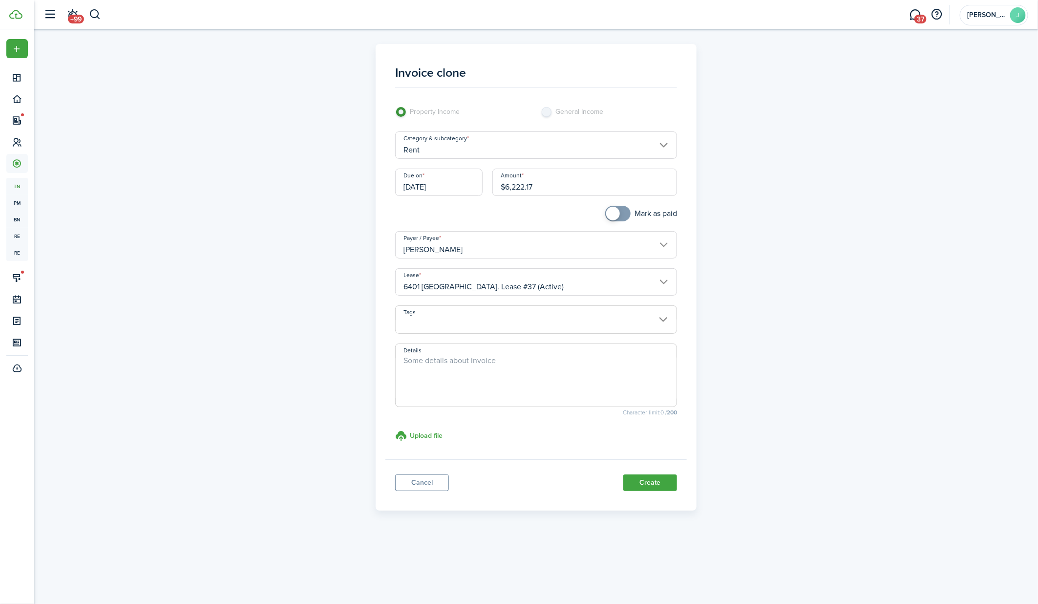
click at [449, 185] on input "[DATE]" at bounding box center [438, 181] width 87 height 27
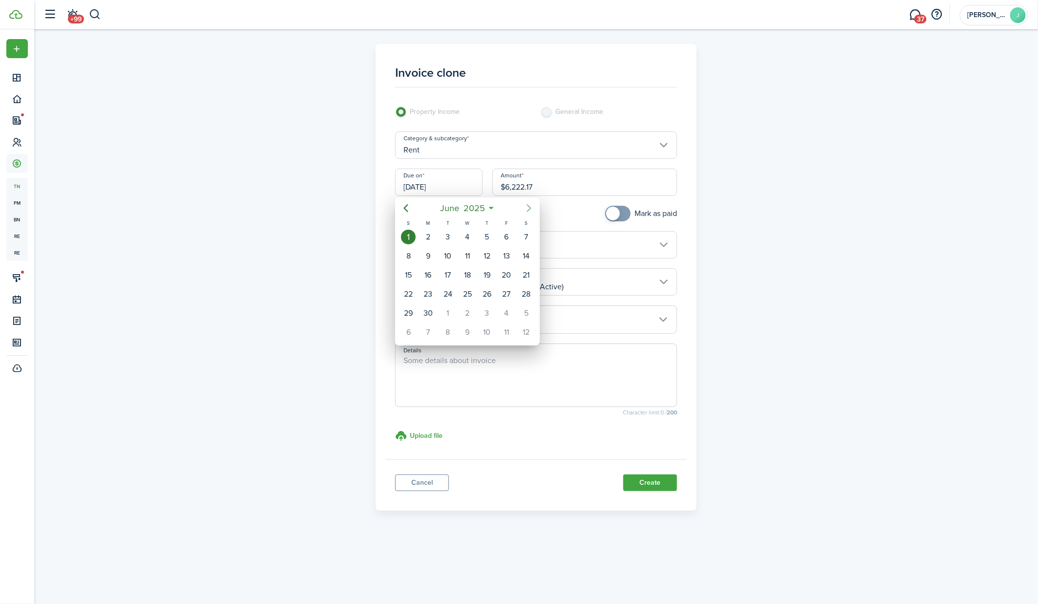
click at [526, 208] on icon "Next page" at bounding box center [529, 208] width 12 height 12
click at [451, 235] on div "1" at bounding box center [447, 236] width 15 height 15
type input "[DATE]"
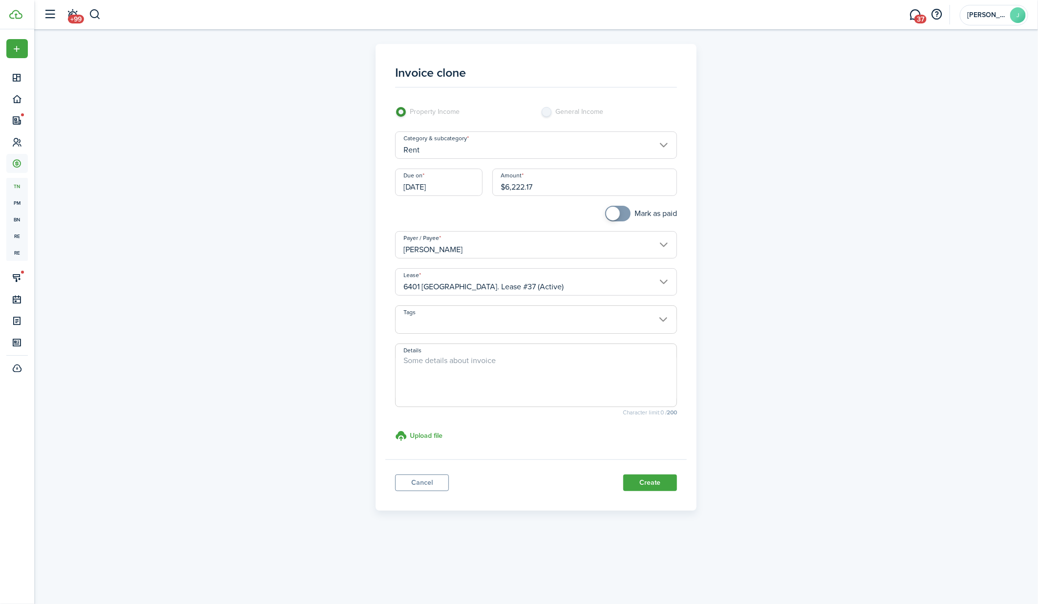
click at [545, 188] on input "$6,222.17" at bounding box center [584, 181] width 185 height 27
paste input "9,845.65"
type input "$9,845.65"
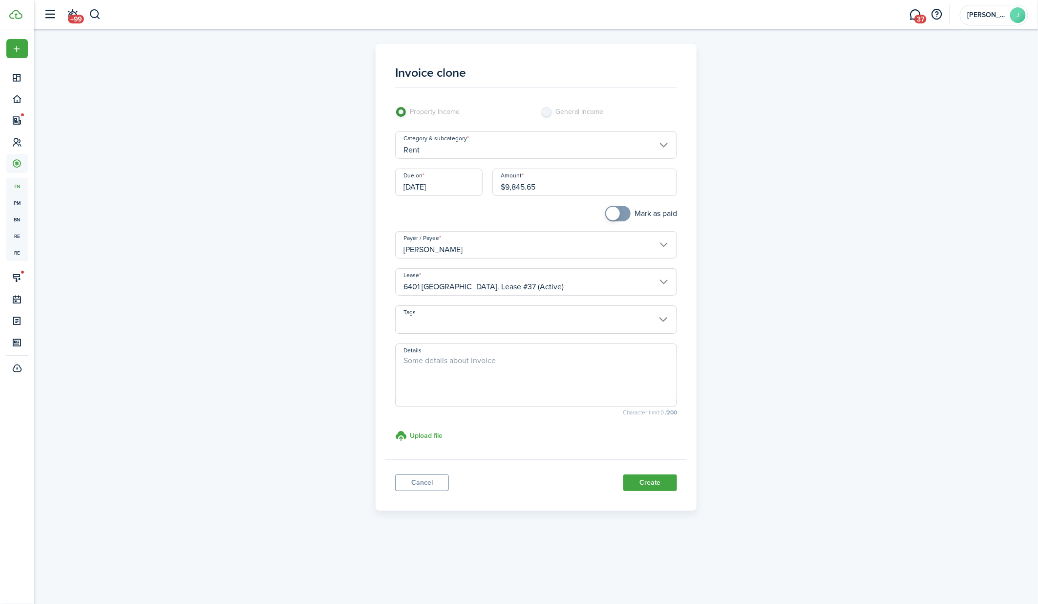
checkbox input "true"
click at [619, 212] on span at bounding box center [618, 214] width 10 height 16
click at [630, 481] on button "Create" at bounding box center [650, 482] width 54 height 17
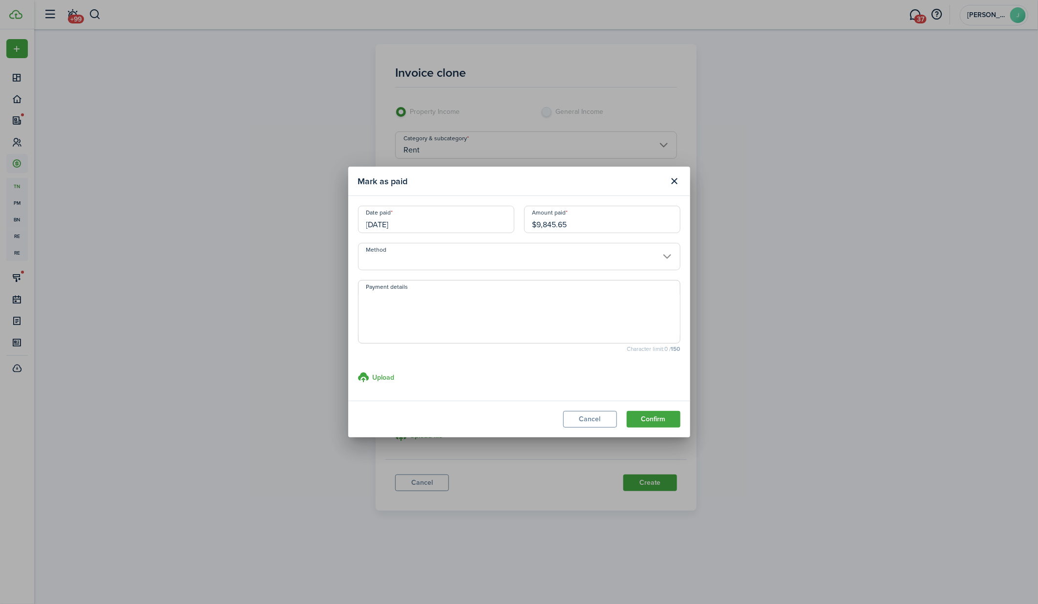
click at [464, 259] on input "Method" at bounding box center [519, 256] width 322 height 27
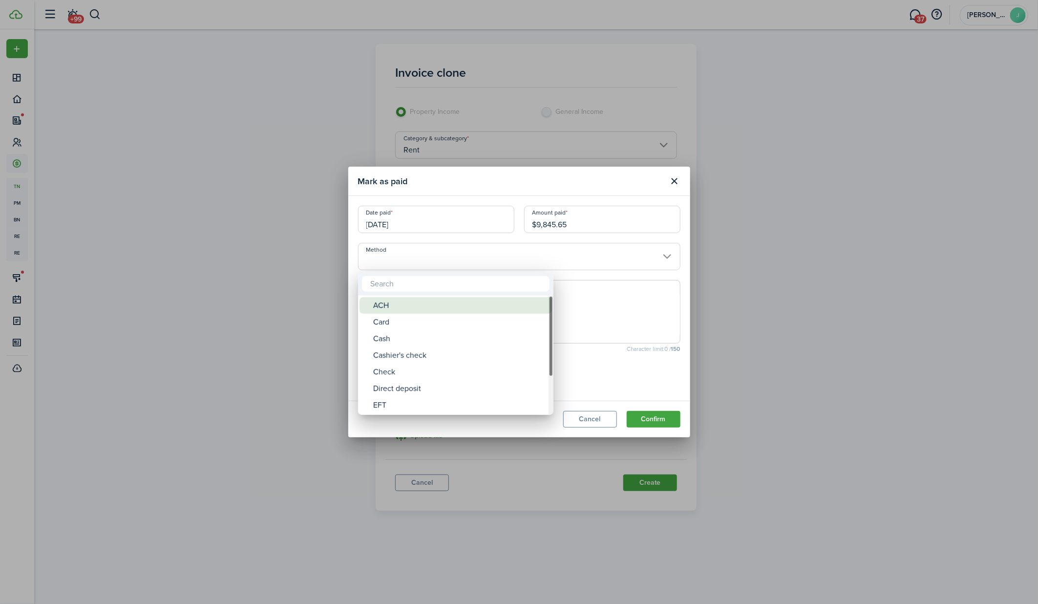
click at [448, 304] on div "ACH" at bounding box center [459, 305] width 173 height 17
type input "ACH"
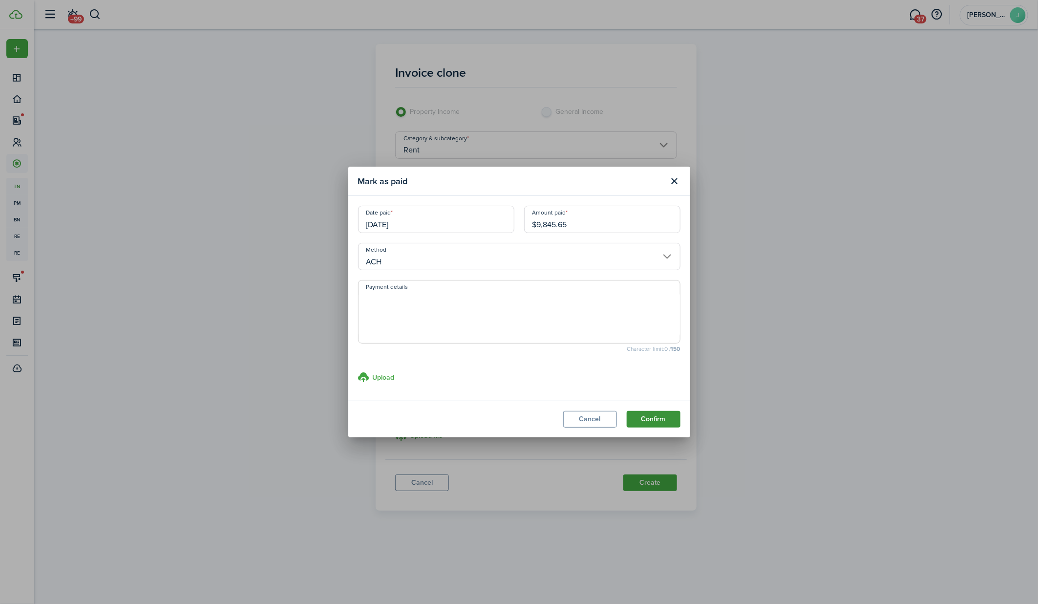
click at [646, 416] on button "Confirm" at bounding box center [653, 419] width 54 height 17
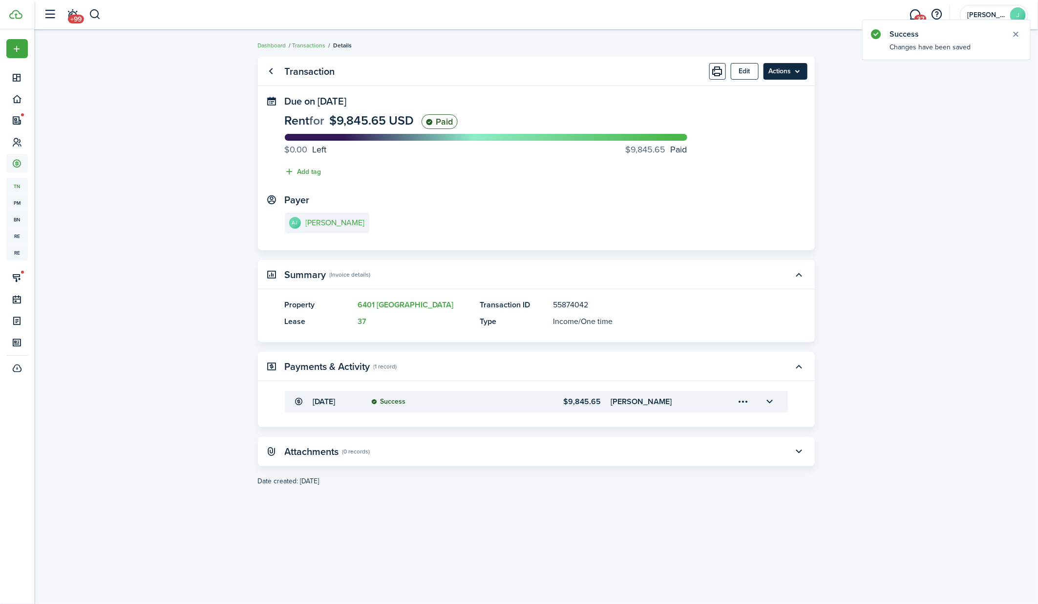
click at [798, 63] on menu-btn "Actions" at bounding box center [785, 71] width 44 height 17
click at [775, 108] on link "Clone" at bounding box center [764, 110] width 85 height 17
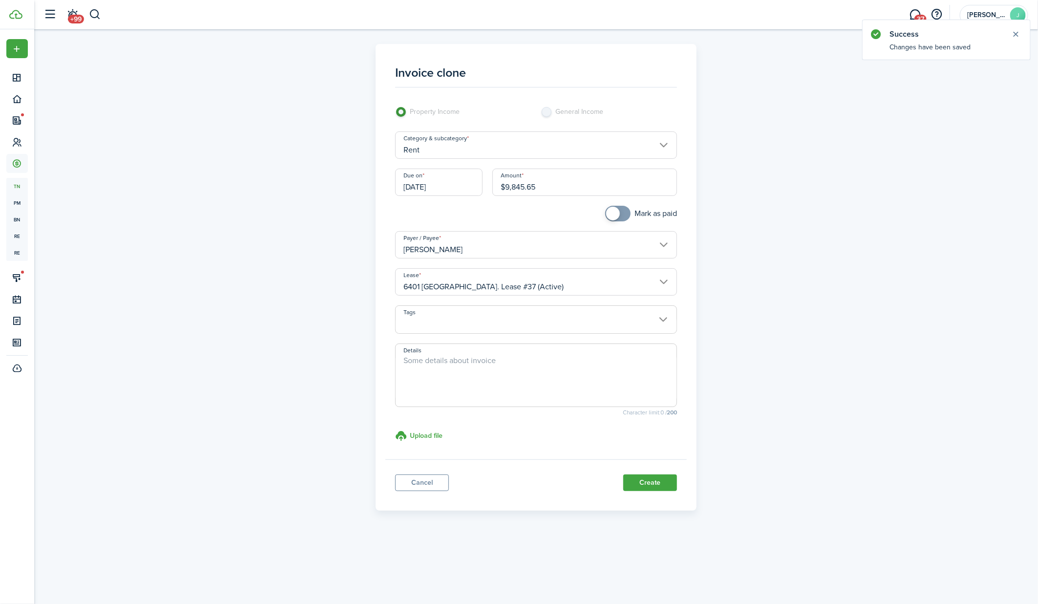
click at [458, 188] on input "[DATE]" at bounding box center [438, 181] width 87 height 27
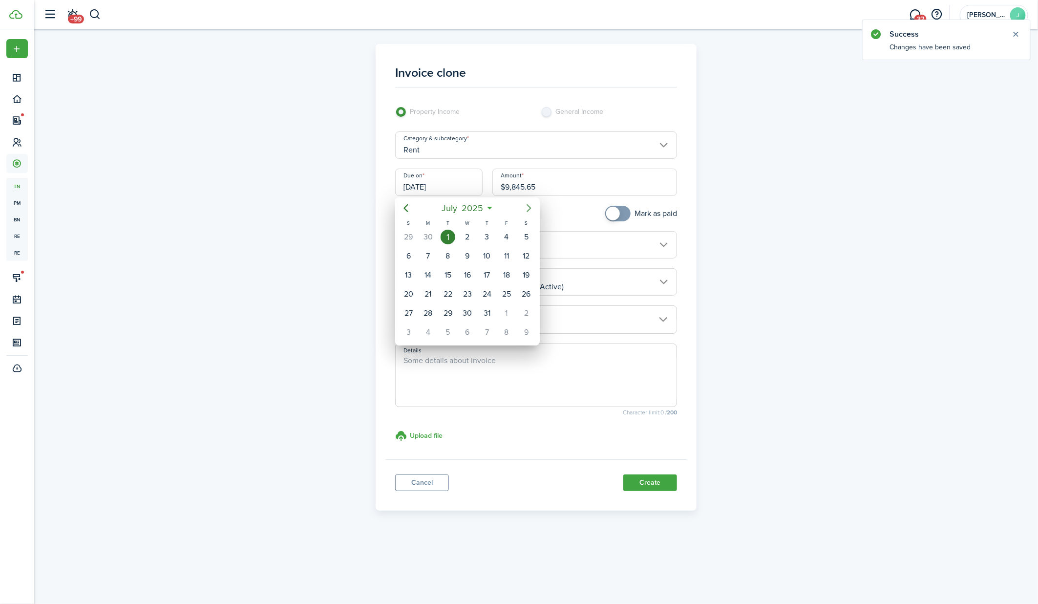
click at [526, 208] on icon "Next page" at bounding box center [529, 208] width 12 height 12
click at [502, 237] on div "1" at bounding box center [506, 236] width 15 height 15
type input "[DATE]"
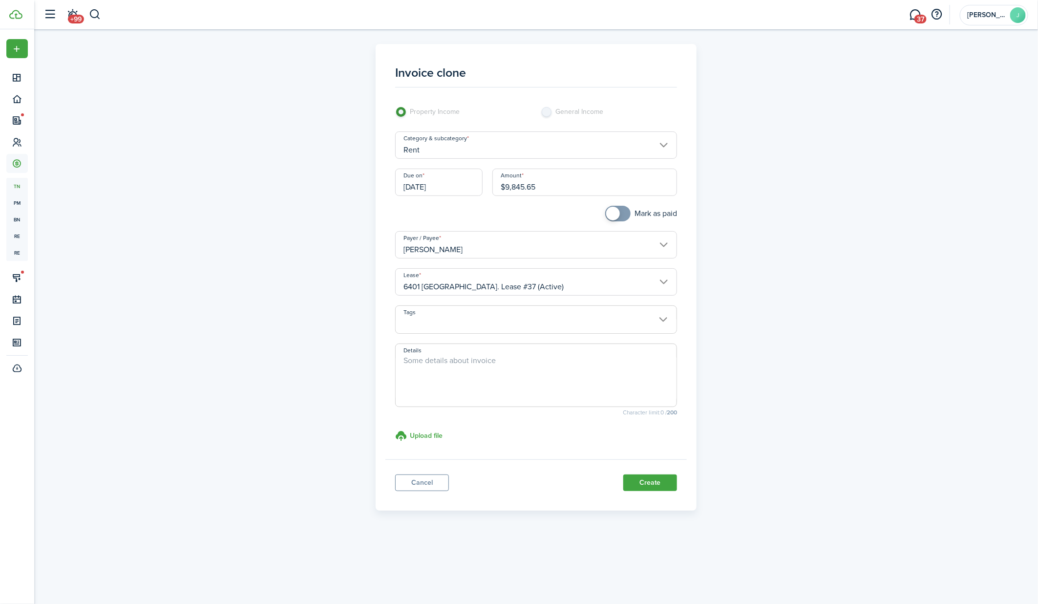
checkbox input "true"
click at [622, 213] on span at bounding box center [618, 214] width 10 height 16
click at [567, 192] on input "$9,845.65" at bounding box center [584, 181] width 185 height 27
paste input "538.96"
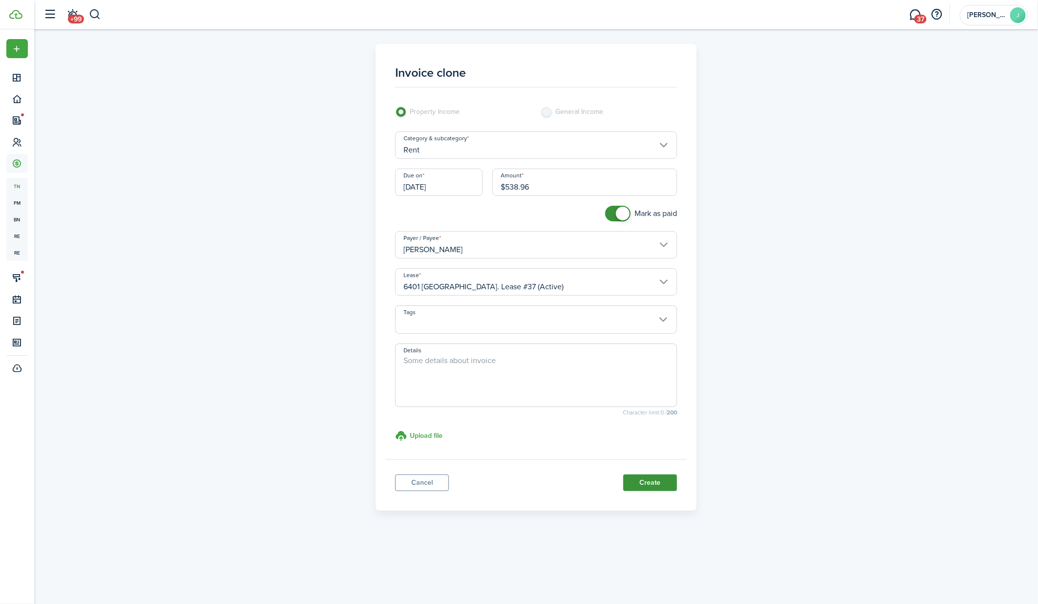
type input "$538.96"
click at [650, 483] on button "Create" at bounding box center [650, 482] width 54 height 17
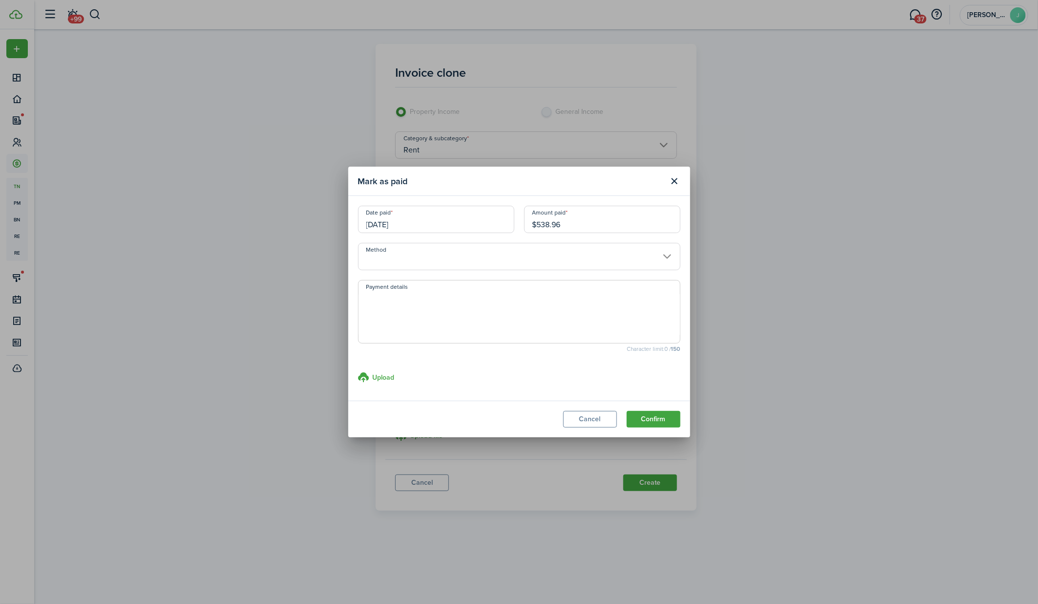
click at [566, 258] on input "Method" at bounding box center [519, 256] width 322 height 27
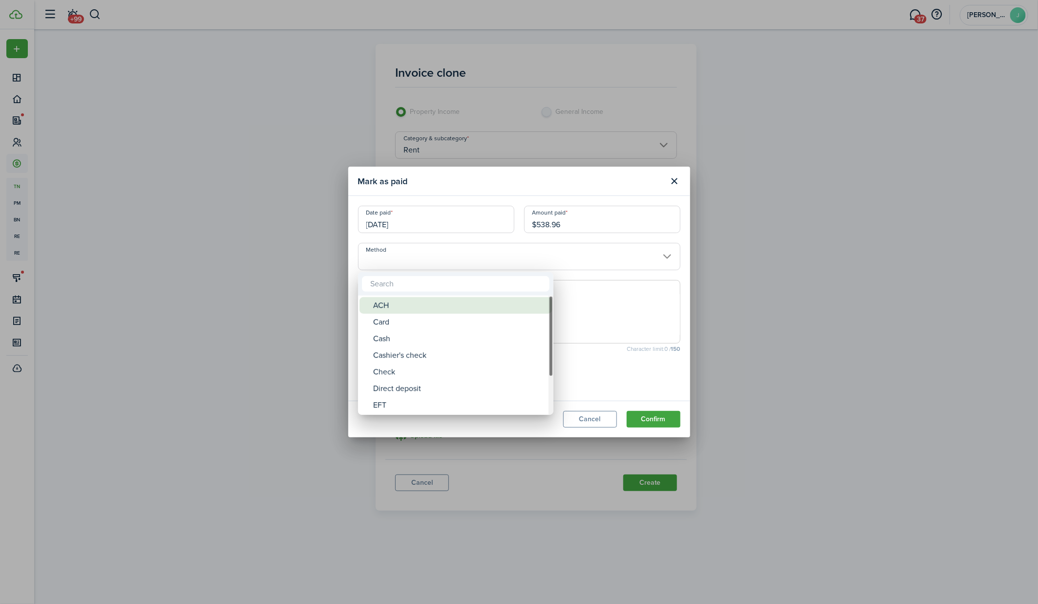
click at [479, 306] on div "ACH" at bounding box center [459, 305] width 173 height 17
type input "ACH"
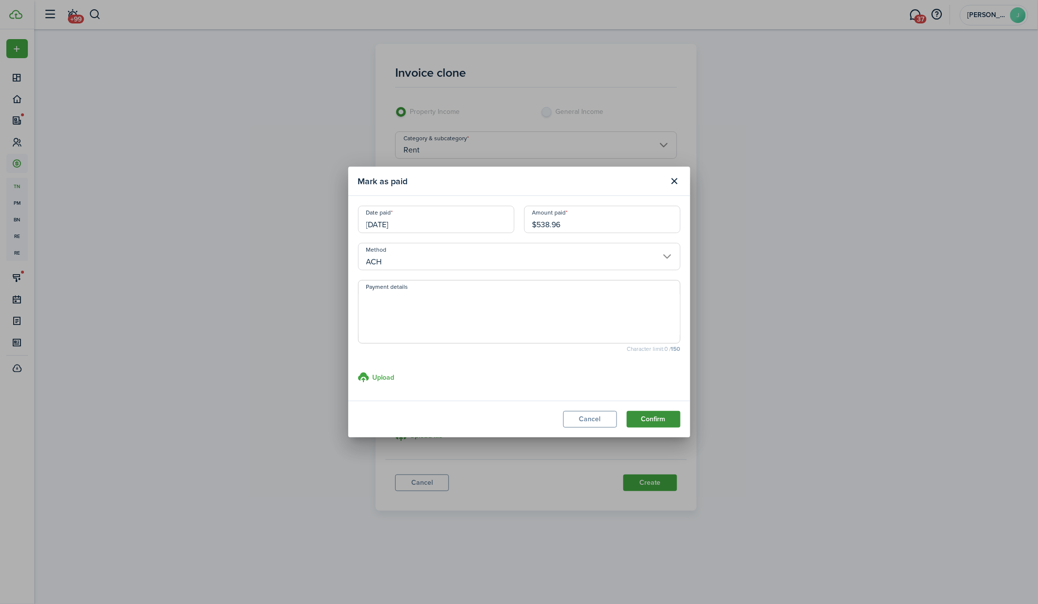
click at [658, 422] on button "Confirm" at bounding box center [653, 419] width 54 height 17
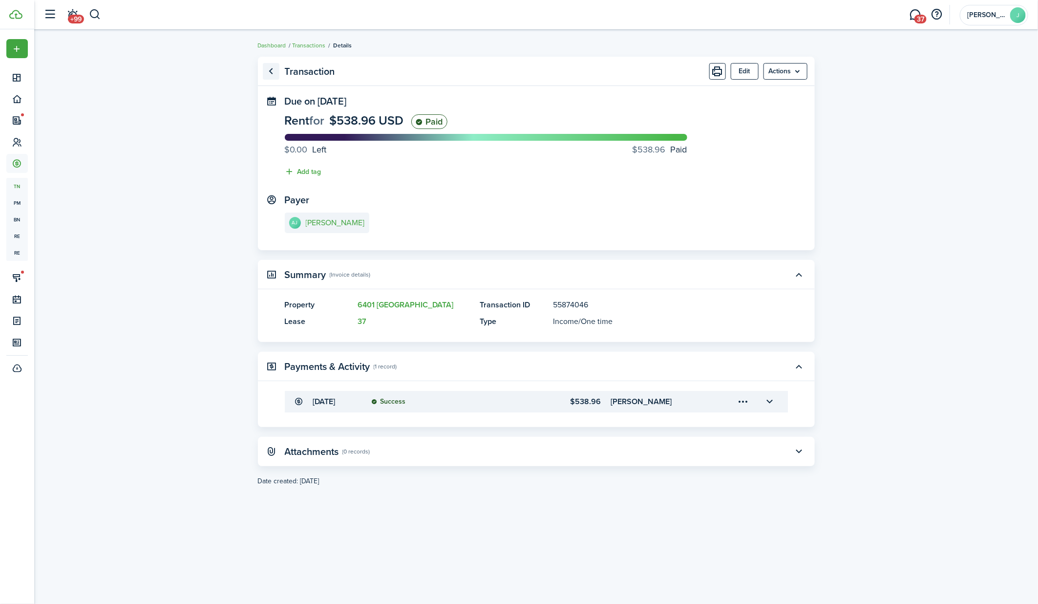
click at [272, 75] on link "Go back" at bounding box center [271, 71] width 17 height 17
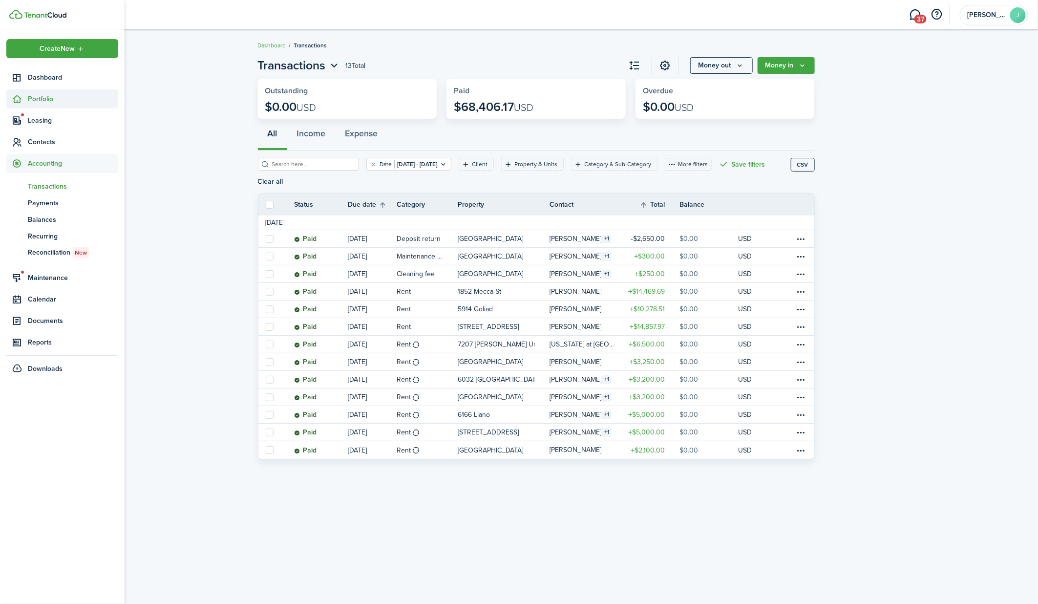
click at [19, 100] on icon at bounding box center [17, 99] width 10 height 10
click at [38, 123] on span "Properties" at bounding box center [73, 122] width 90 height 10
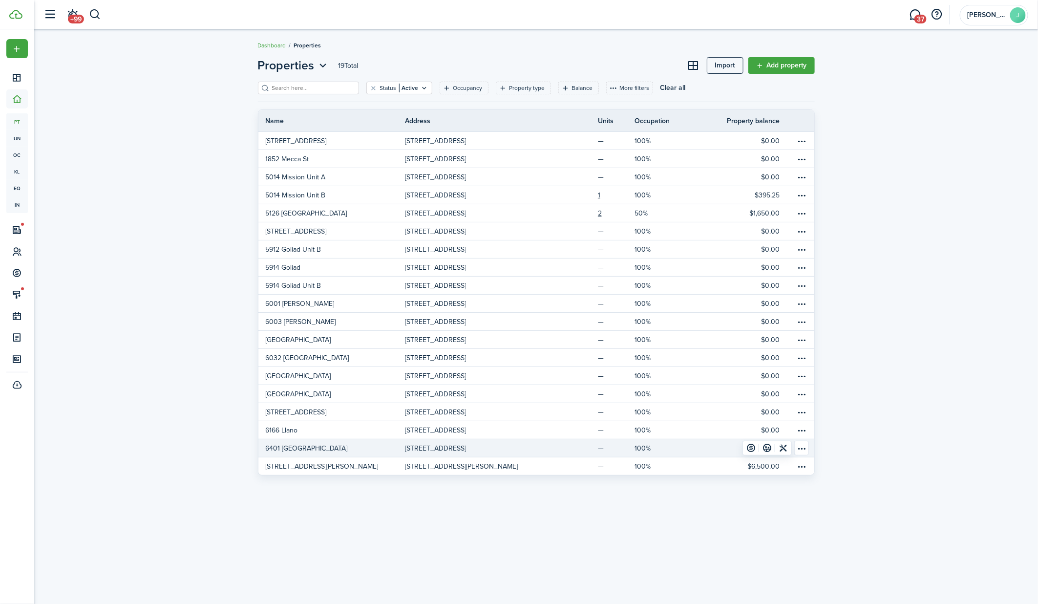
click at [297, 446] on p "6401 [GEOGRAPHIC_DATA]" at bounding box center [307, 448] width 82 height 10
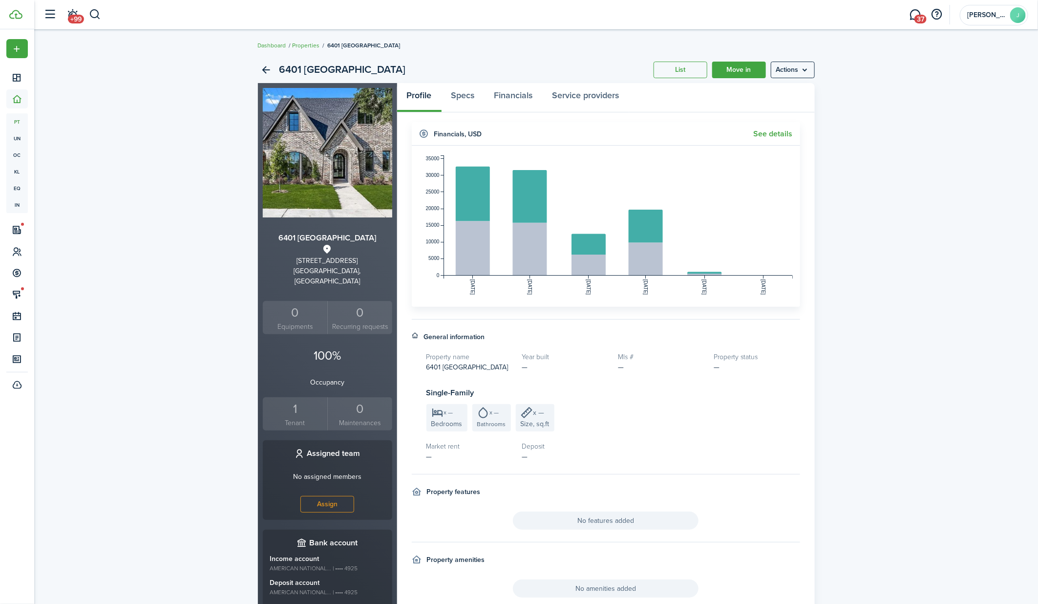
click at [786, 138] on widget-header "Financials , USD See details" at bounding box center [606, 133] width 388 height 23
click at [781, 132] on link "See details" at bounding box center [772, 133] width 39 height 9
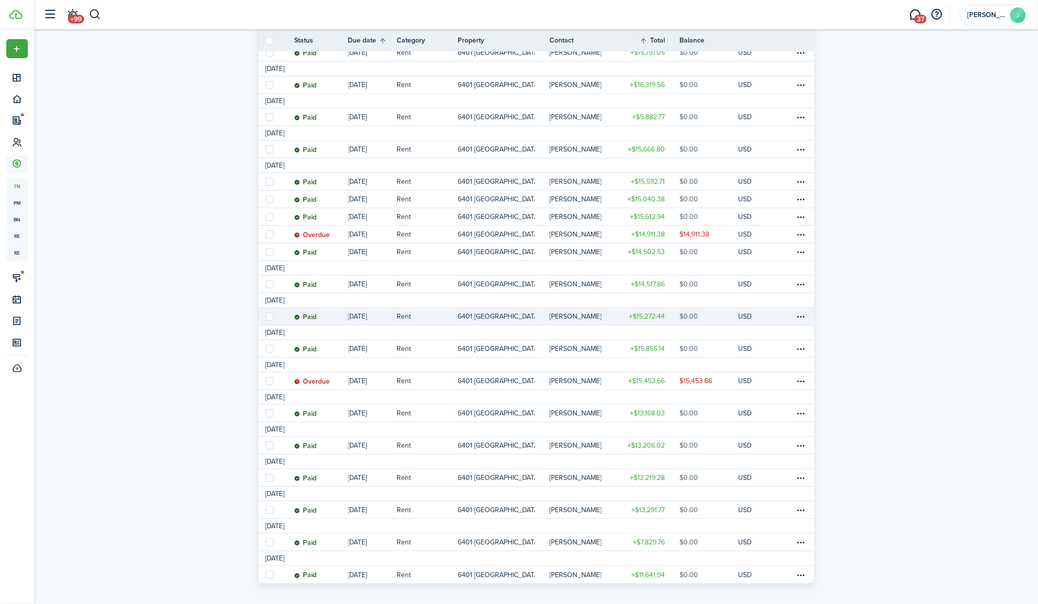
scroll to position [280, 0]
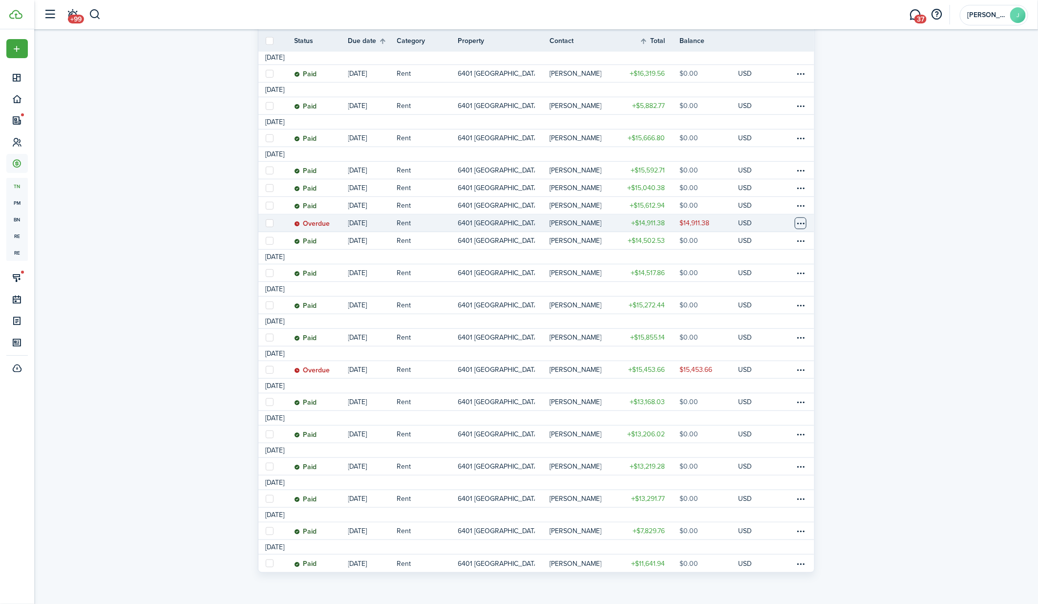
click at [803, 226] on table-menu-btn-icon at bounding box center [800, 223] width 12 height 12
click at [758, 258] on link "Mark as paid" at bounding box center [763, 258] width 85 height 17
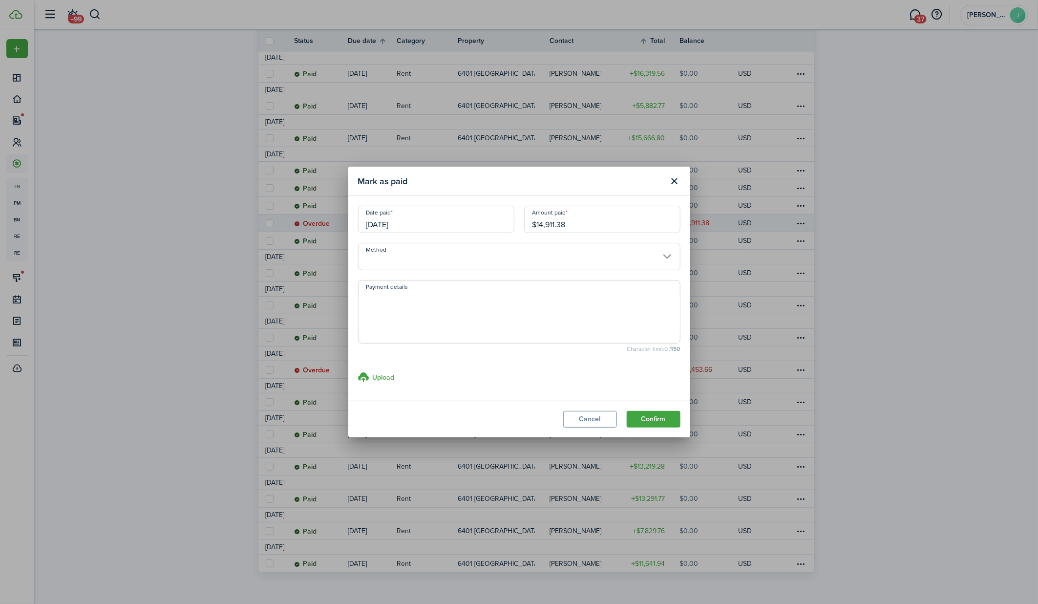
click at [586, 226] on input "$14,911.38" at bounding box center [602, 219] width 156 height 27
click at [554, 252] on input "Method" at bounding box center [519, 256] width 322 height 27
type input "$14,000.30"
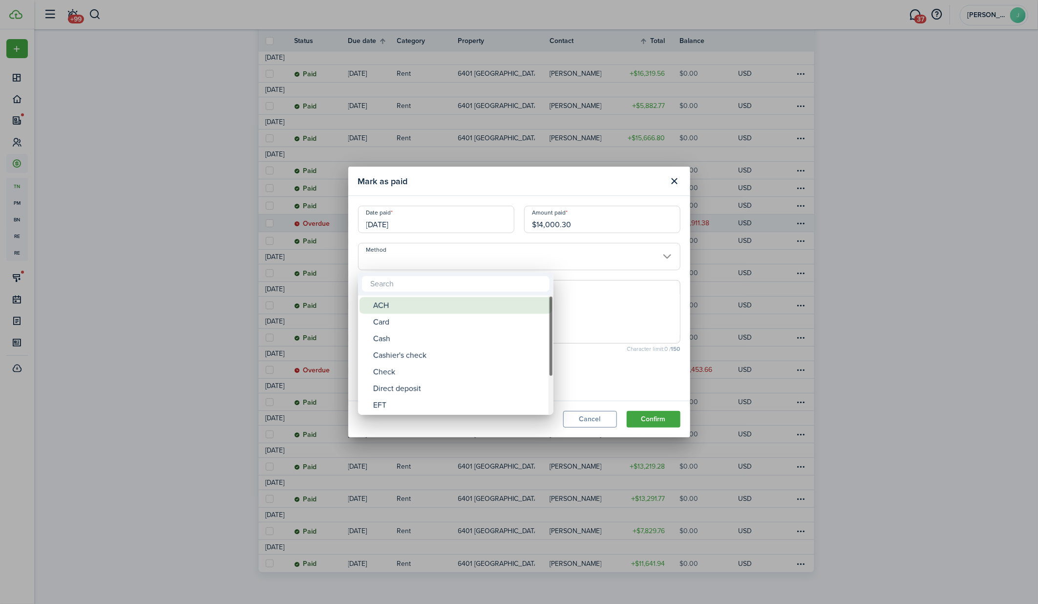
click at [480, 308] on div "ACH" at bounding box center [459, 305] width 173 height 17
type input "ACH"
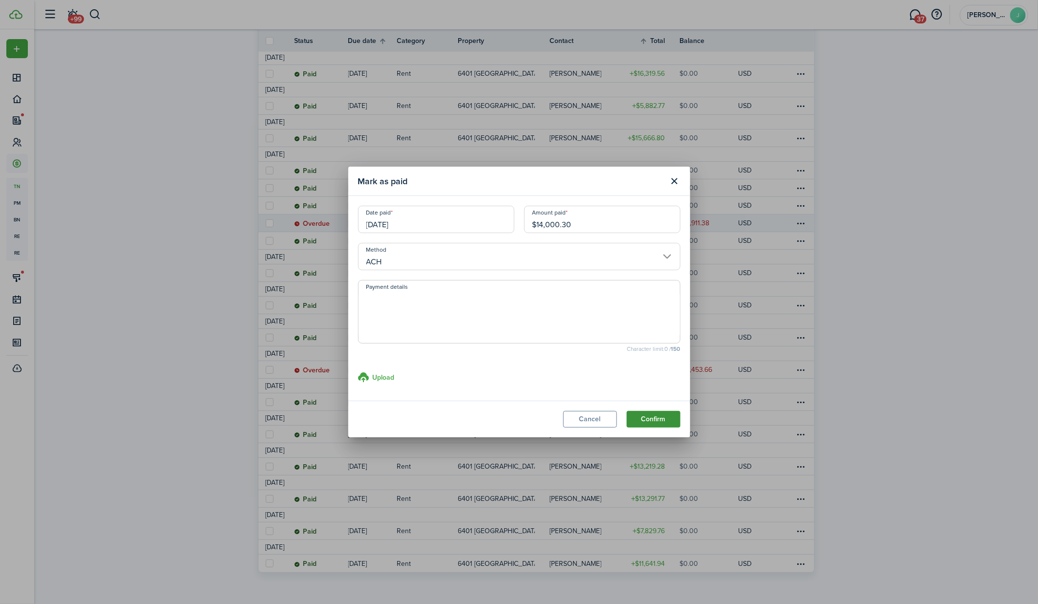
click at [659, 422] on button "Confirm" at bounding box center [653, 419] width 54 height 17
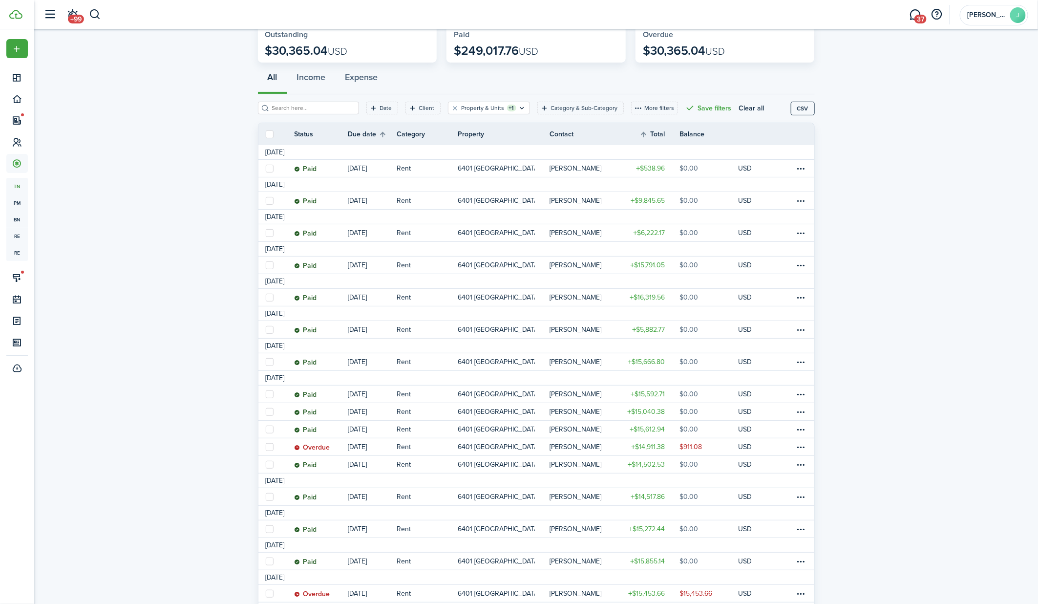
scroll to position [89, 0]
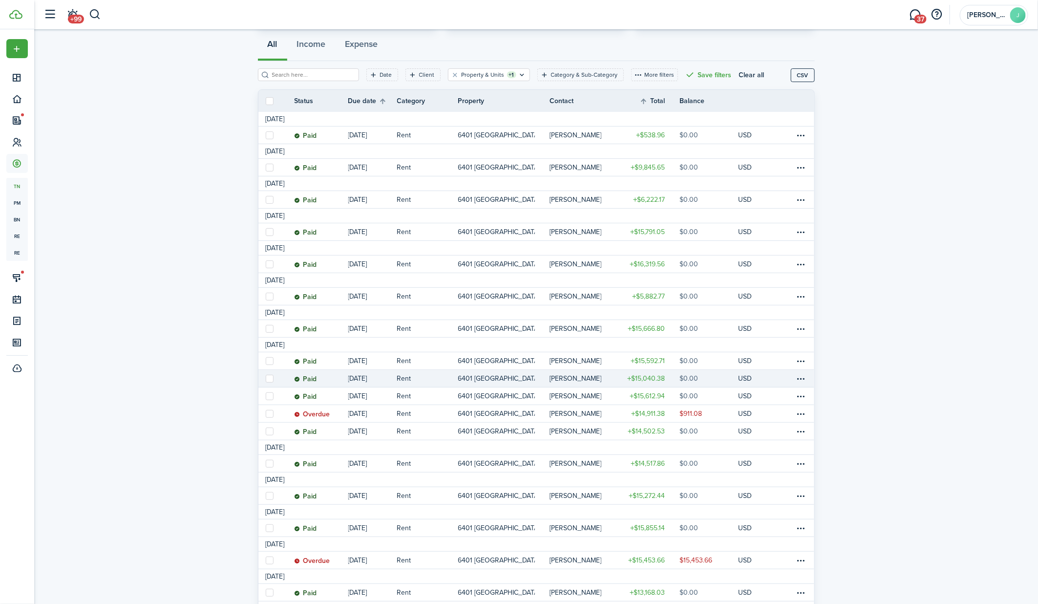
click at [690, 376] on table-amount-description "$0.00" at bounding box center [688, 378] width 19 height 10
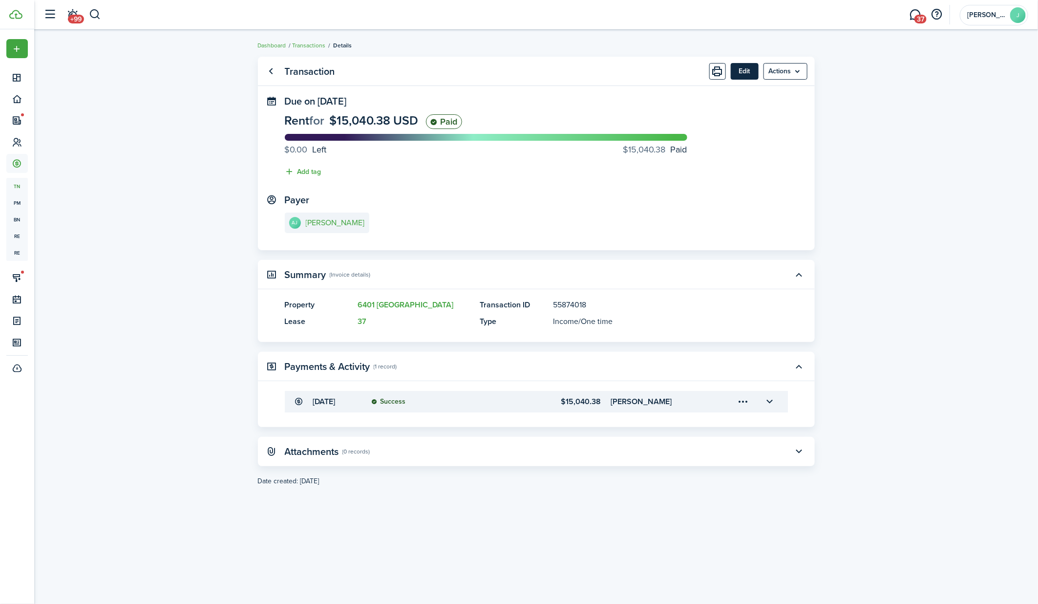
click at [746, 70] on button "Edit" at bounding box center [744, 71] width 28 height 17
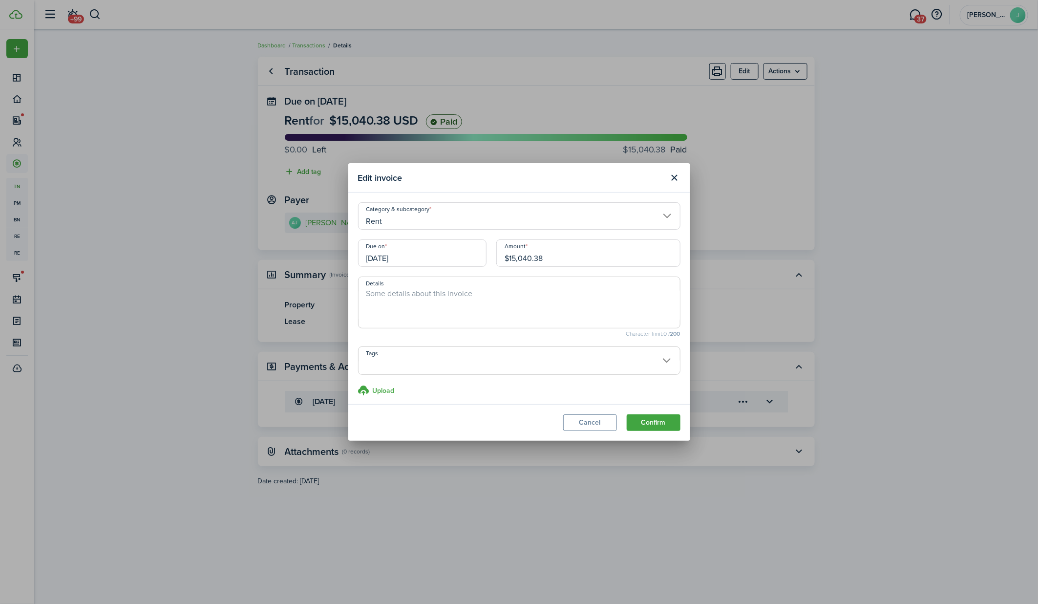
click at [463, 254] on input "[DATE]" at bounding box center [422, 252] width 128 height 27
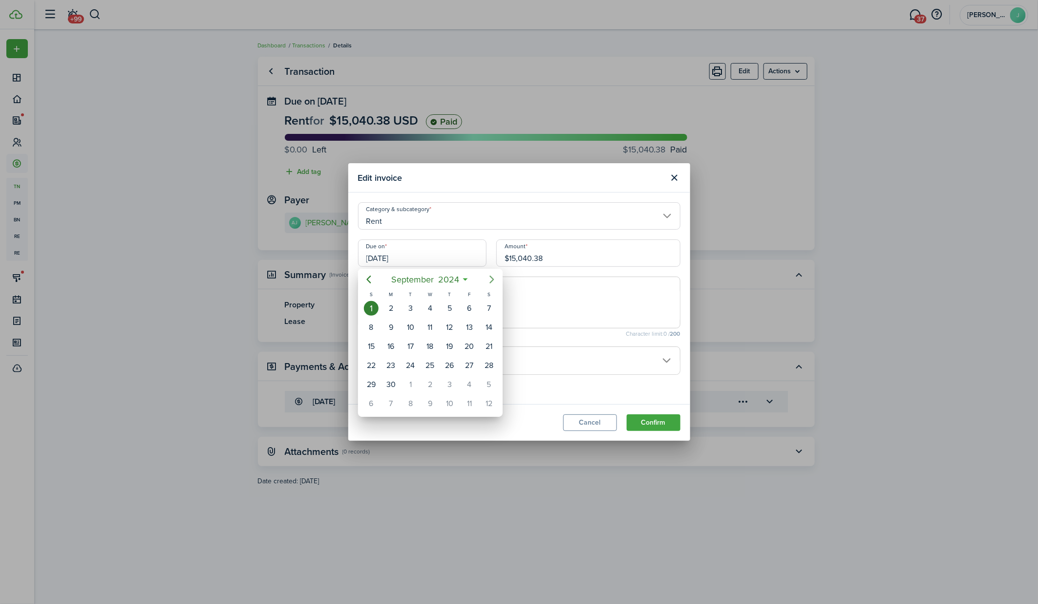
click at [488, 284] on icon "Next page" at bounding box center [492, 279] width 12 height 12
click at [469, 310] on div "1" at bounding box center [469, 308] width 15 height 15
type input "[DATE]"
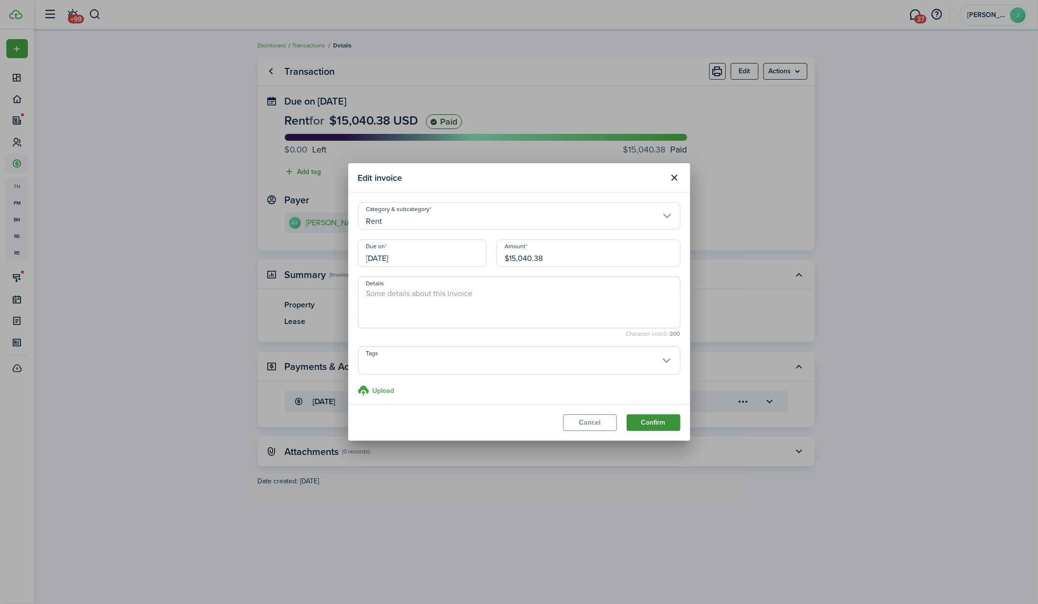
click at [653, 432] on modal-footer "Cancel Confirm" at bounding box center [519, 422] width 342 height 37
click at [656, 425] on button "Confirm" at bounding box center [653, 422] width 54 height 17
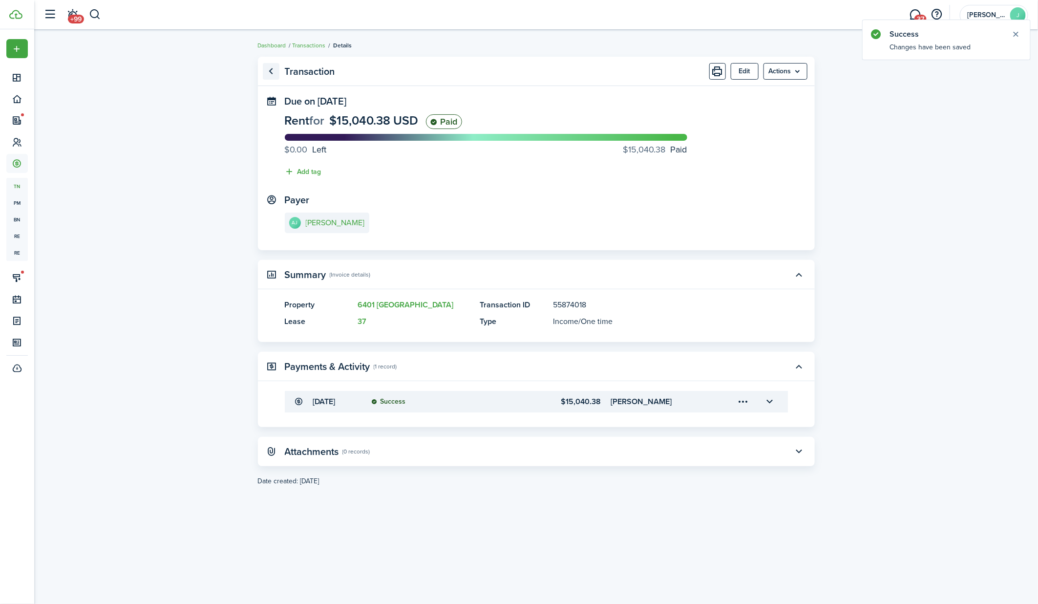
click at [275, 72] on link "Go back" at bounding box center [271, 71] width 17 height 17
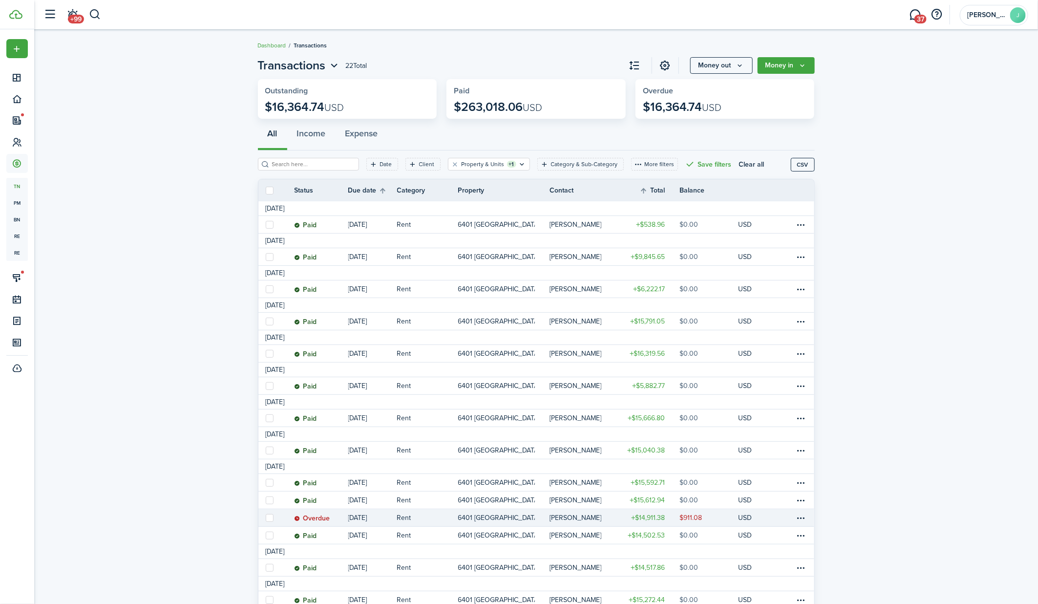
click at [525, 522] on link "6401 [GEOGRAPHIC_DATA]" at bounding box center [504, 517] width 92 height 17
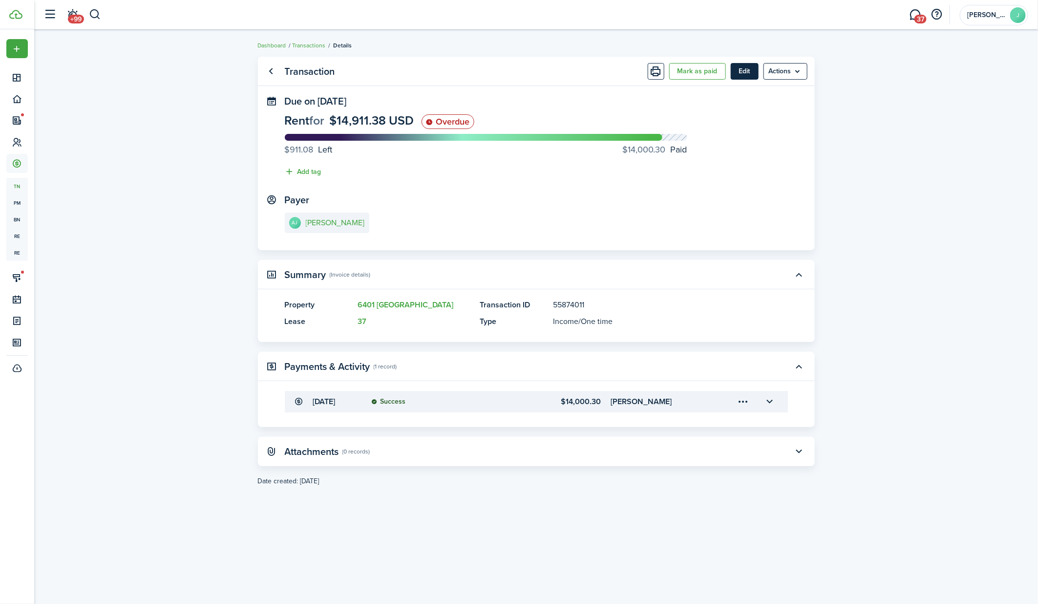
click at [752, 70] on button "Edit" at bounding box center [744, 71] width 28 height 17
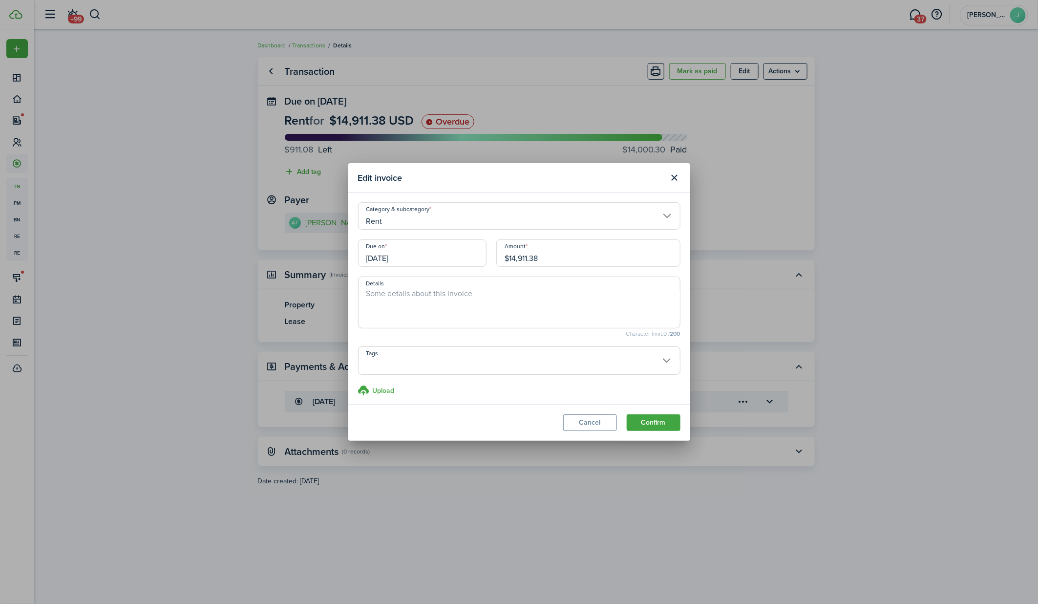
click at [428, 261] on input "[DATE]" at bounding box center [422, 252] width 128 height 27
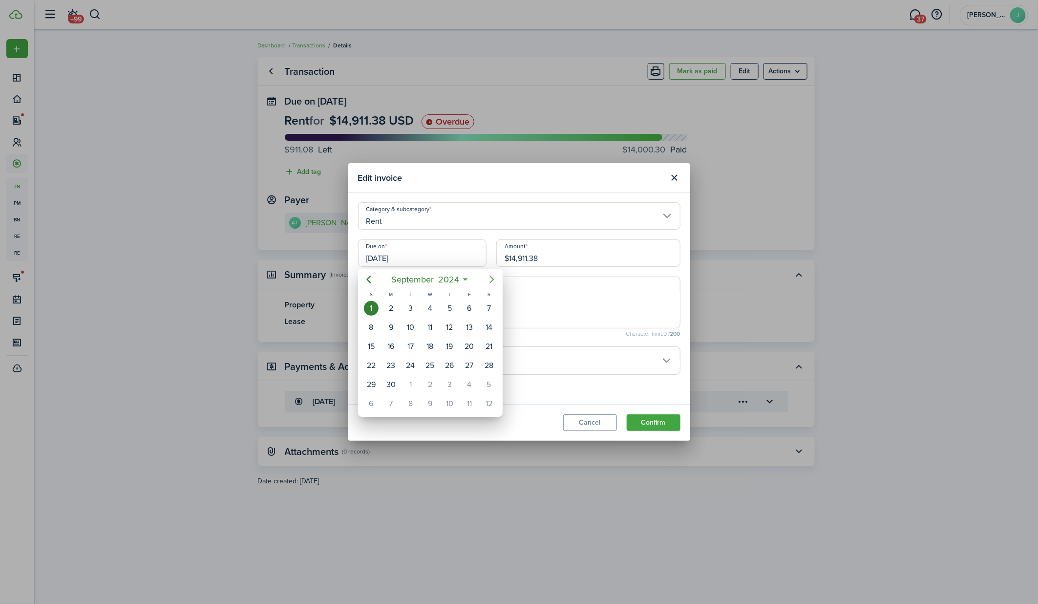
click at [490, 280] on icon "Next page" at bounding box center [492, 279] width 12 height 12
click at [414, 304] on div "1" at bounding box center [410, 308] width 15 height 15
type input "[DATE]"
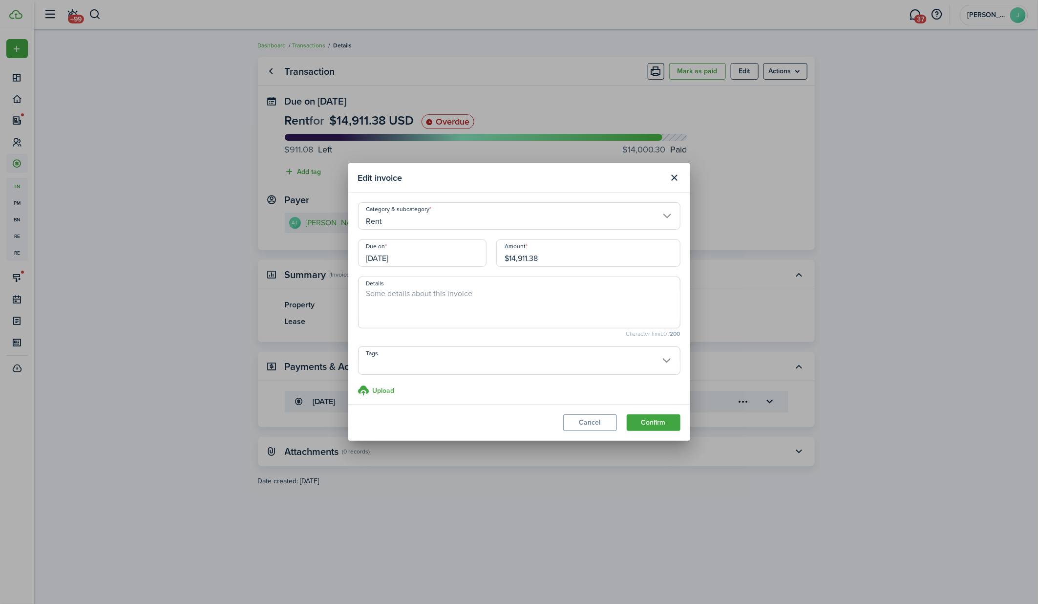
click at [666, 434] on modal-footer "Cancel Confirm" at bounding box center [519, 422] width 342 height 37
click at [666, 427] on button "Confirm" at bounding box center [653, 422] width 54 height 17
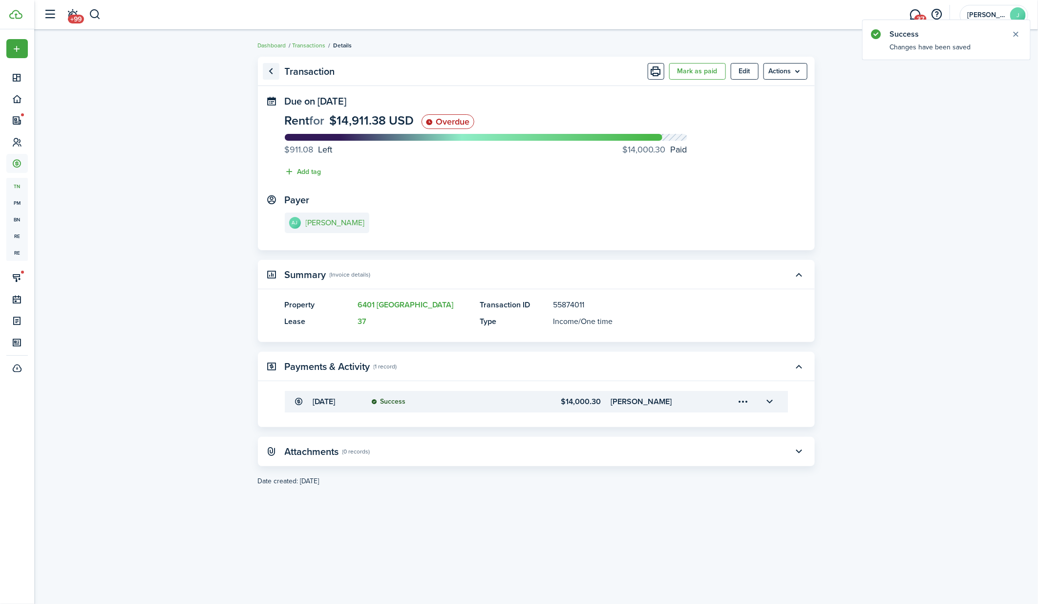
click at [276, 68] on link "Go back" at bounding box center [271, 71] width 17 height 17
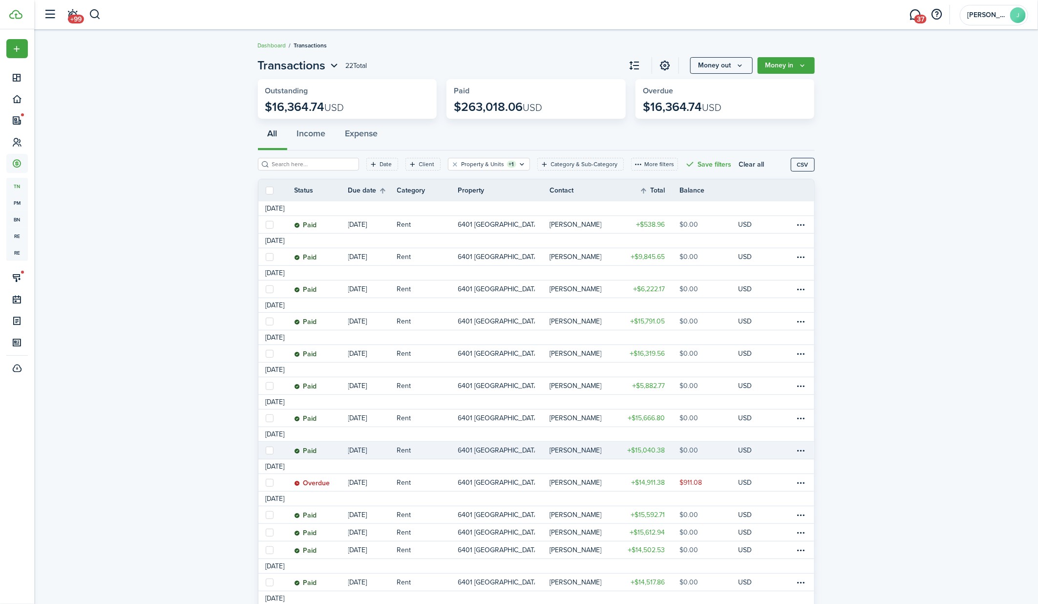
click at [423, 451] on link "Rent" at bounding box center [427, 449] width 61 height 17
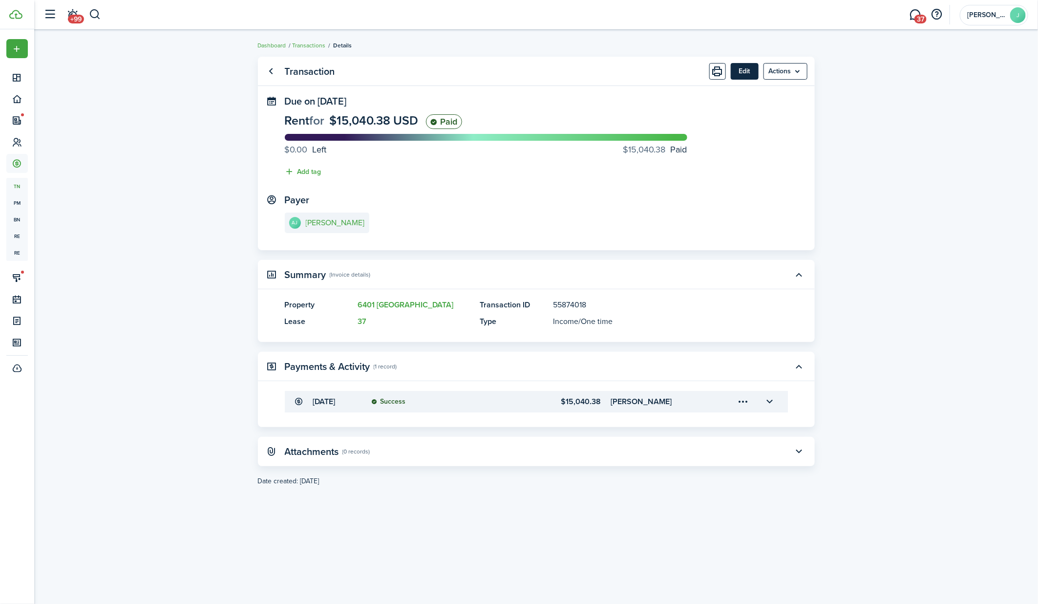
click at [749, 73] on button "Edit" at bounding box center [744, 71] width 28 height 17
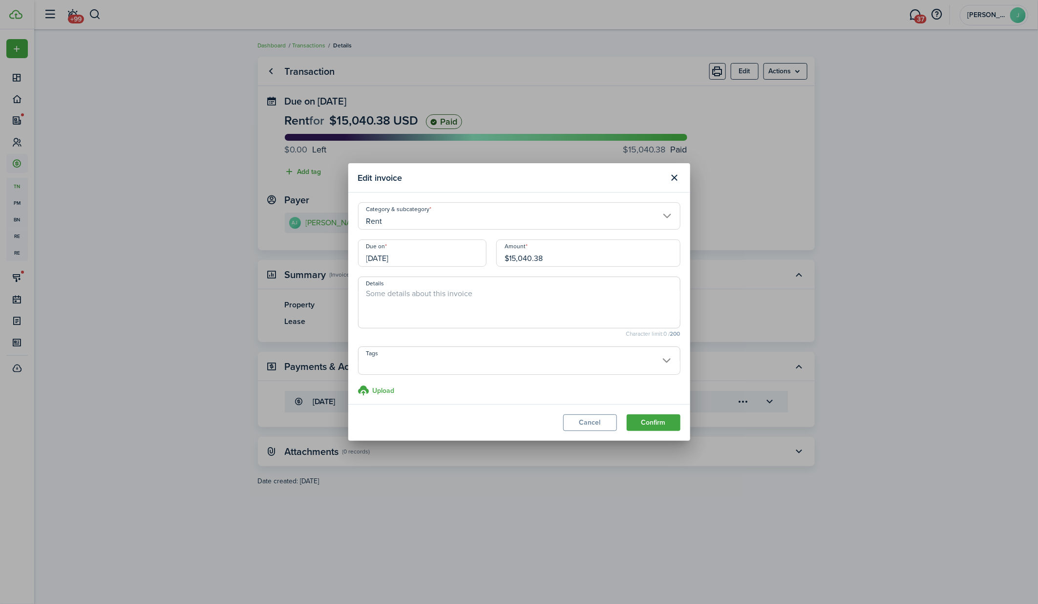
click at [457, 253] on input "[DATE]" at bounding box center [422, 252] width 128 height 27
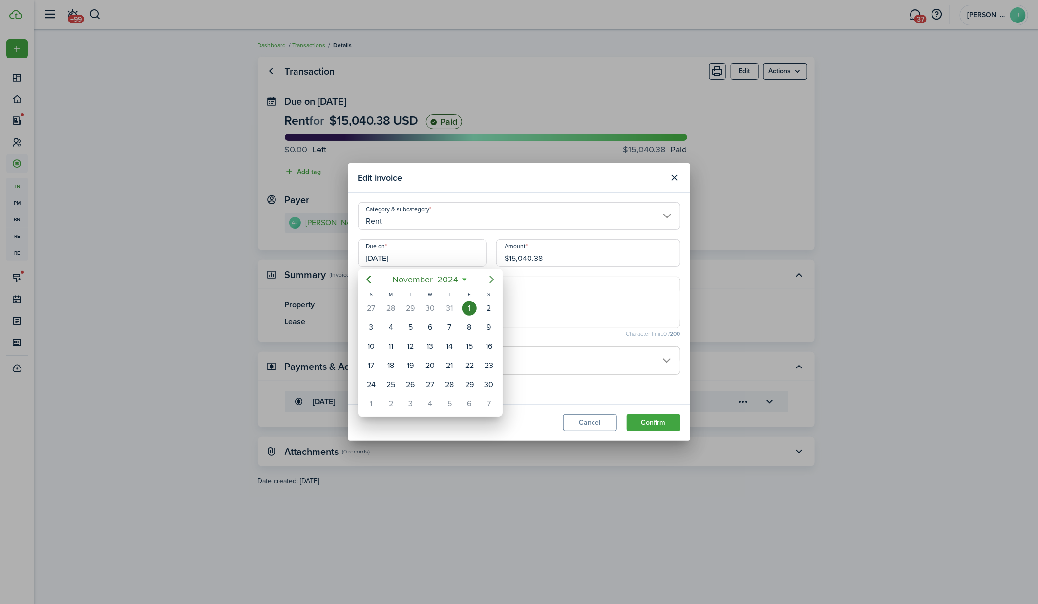
click at [496, 279] on icon "Next page" at bounding box center [492, 279] width 12 height 12
click at [372, 312] on div "1" at bounding box center [371, 308] width 15 height 15
type input "[DATE]"
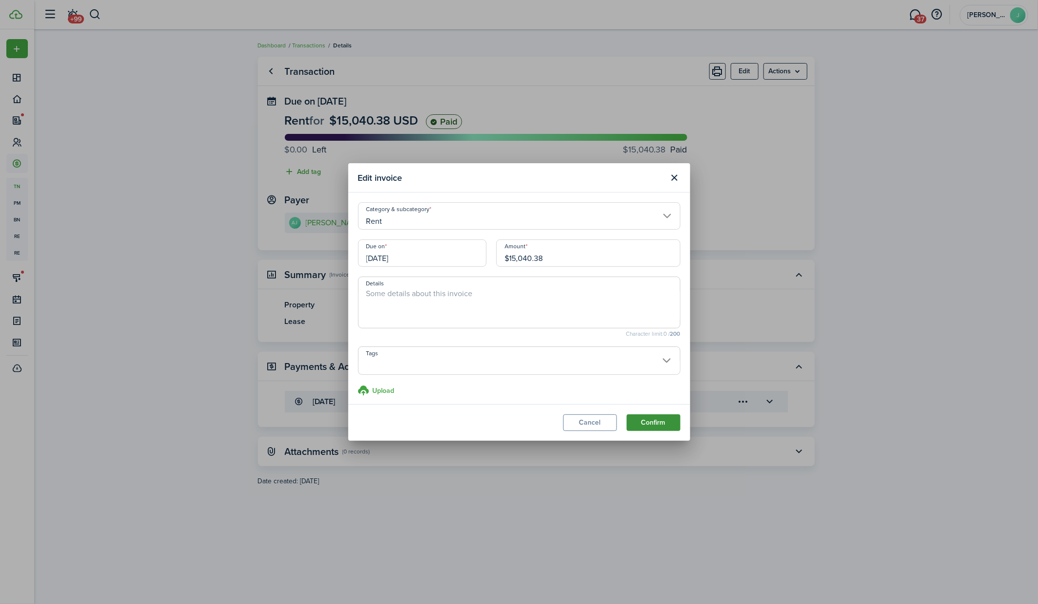
click at [651, 422] on button "Confirm" at bounding box center [653, 422] width 54 height 17
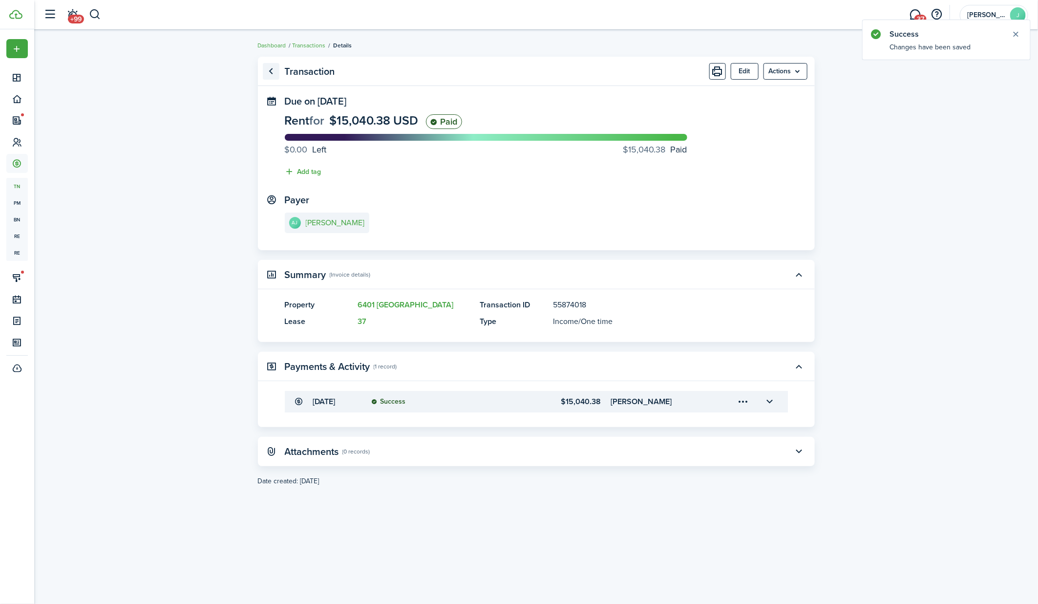
click at [272, 71] on link "Go back" at bounding box center [271, 71] width 17 height 17
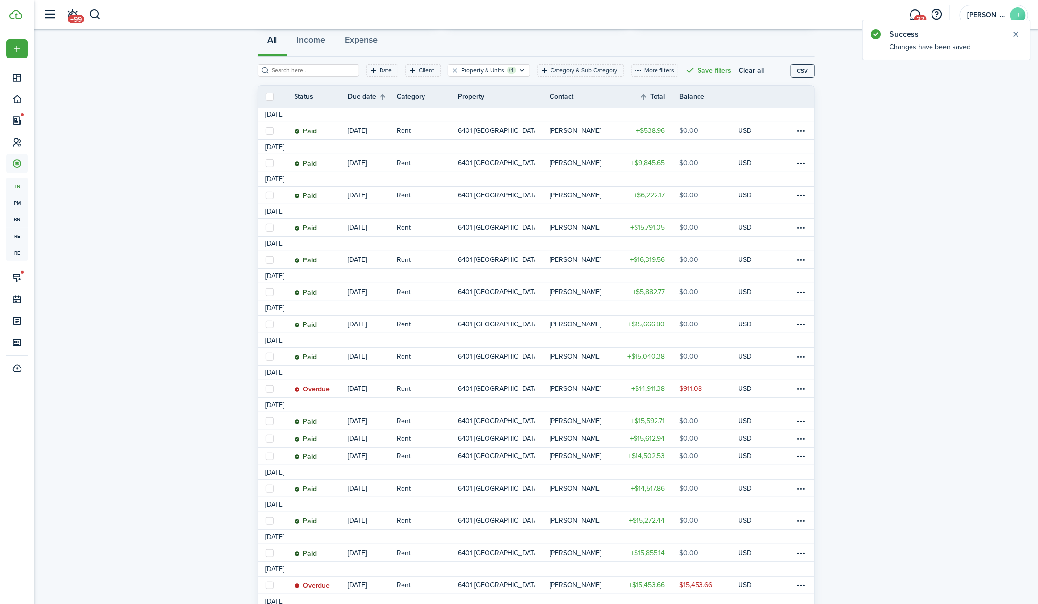
scroll to position [99, 0]
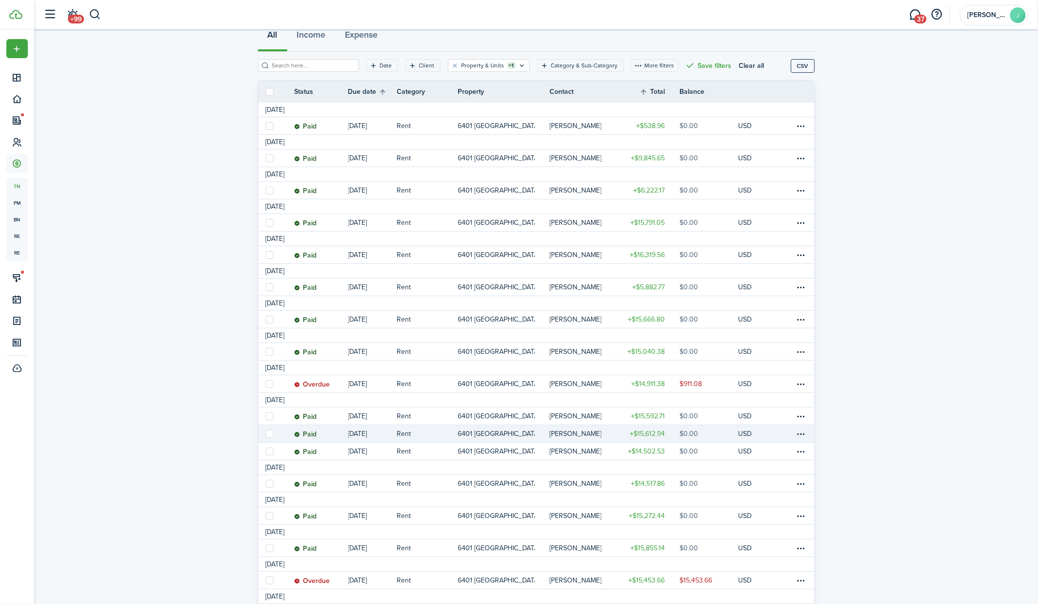
click at [501, 433] on p "6401 [GEOGRAPHIC_DATA]" at bounding box center [496, 433] width 77 height 10
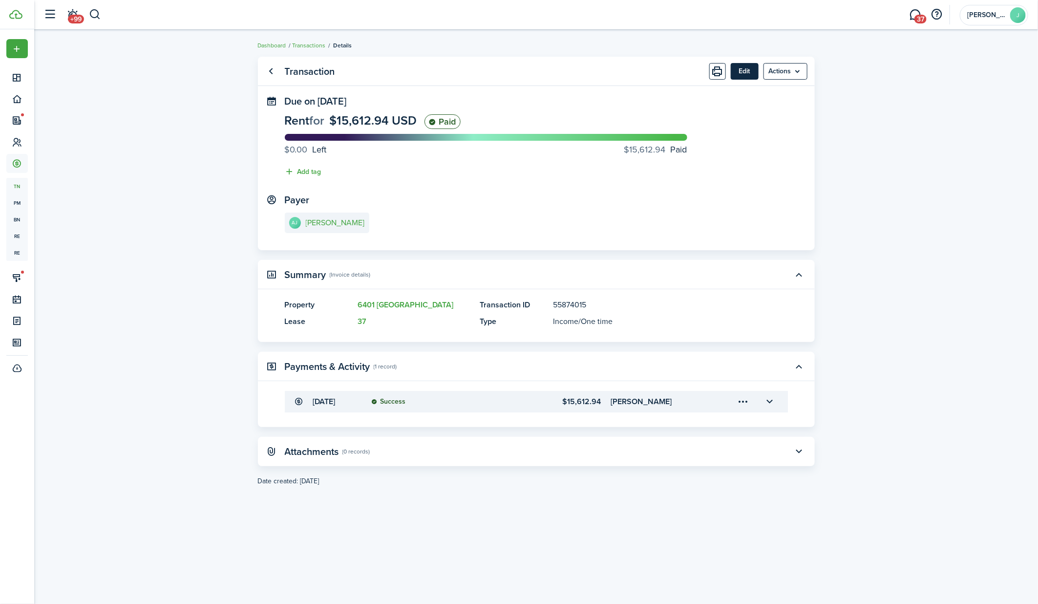
click at [749, 73] on button "Edit" at bounding box center [744, 71] width 28 height 17
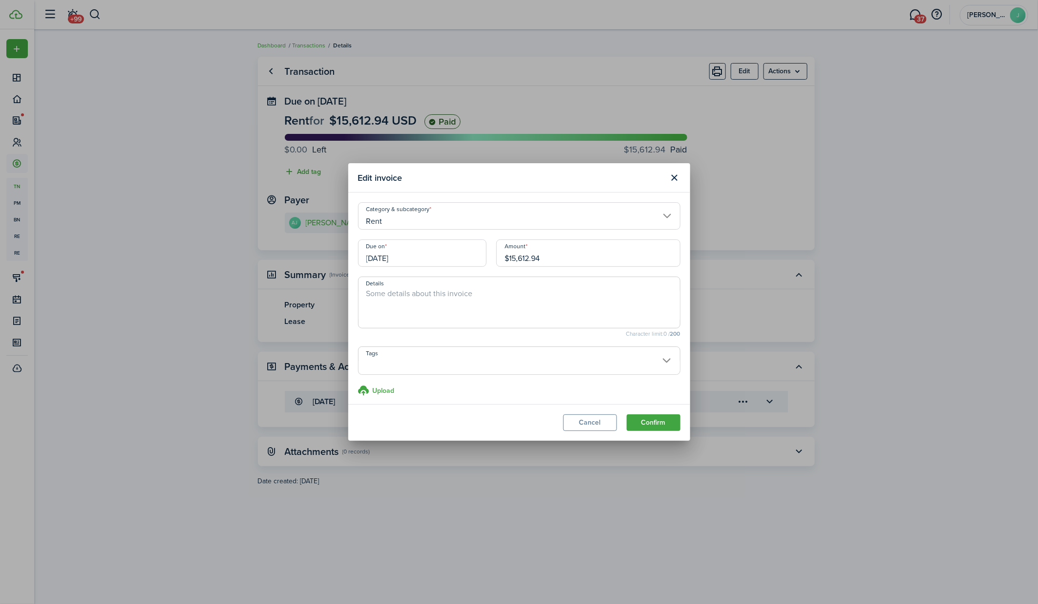
click at [453, 255] on input "[DATE]" at bounding box center [422, 252] width 128 height 27
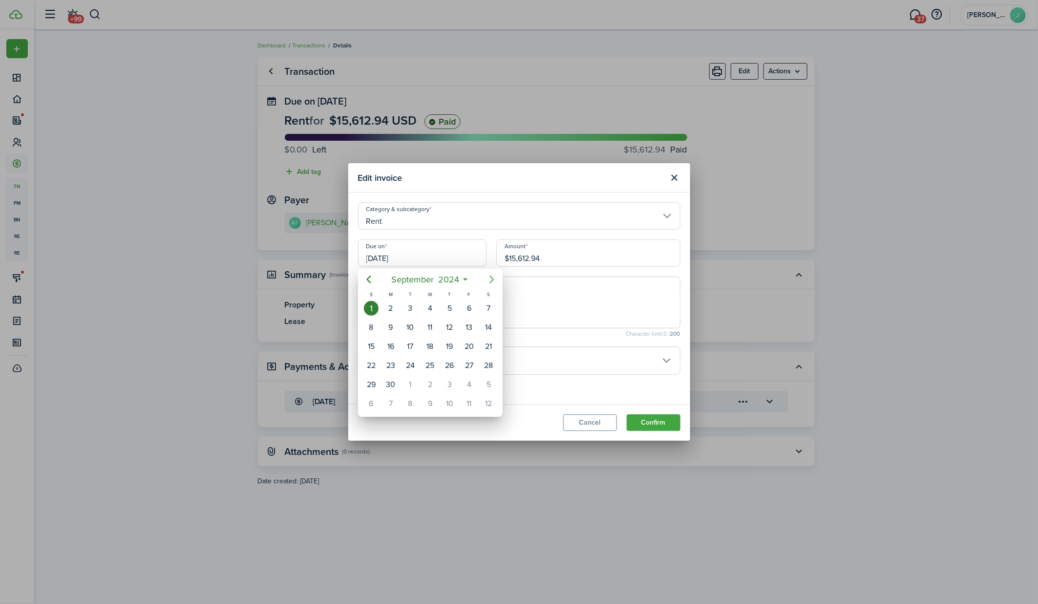
click at [493, 275] on icon "Next page" at bounding box center [492, 279] width 12 height 12
click at [470, 311] on div "1" at bounding box center [469, 308] width 15 height 15
type input "[DATE]"
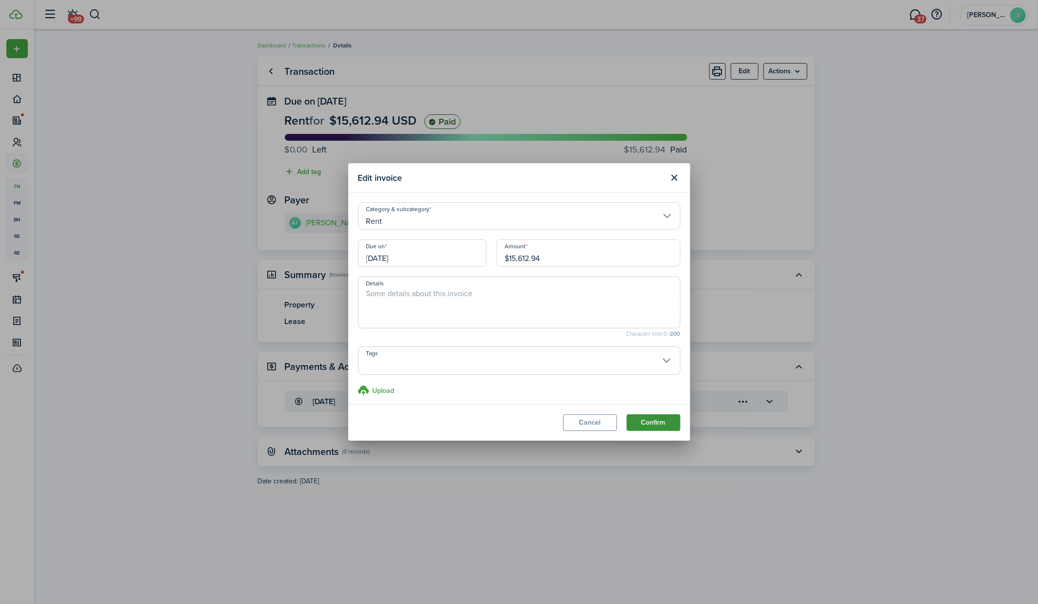
click at [649, 417] on button "Confirm" at bounding box center [653, 422] width 54 height 17
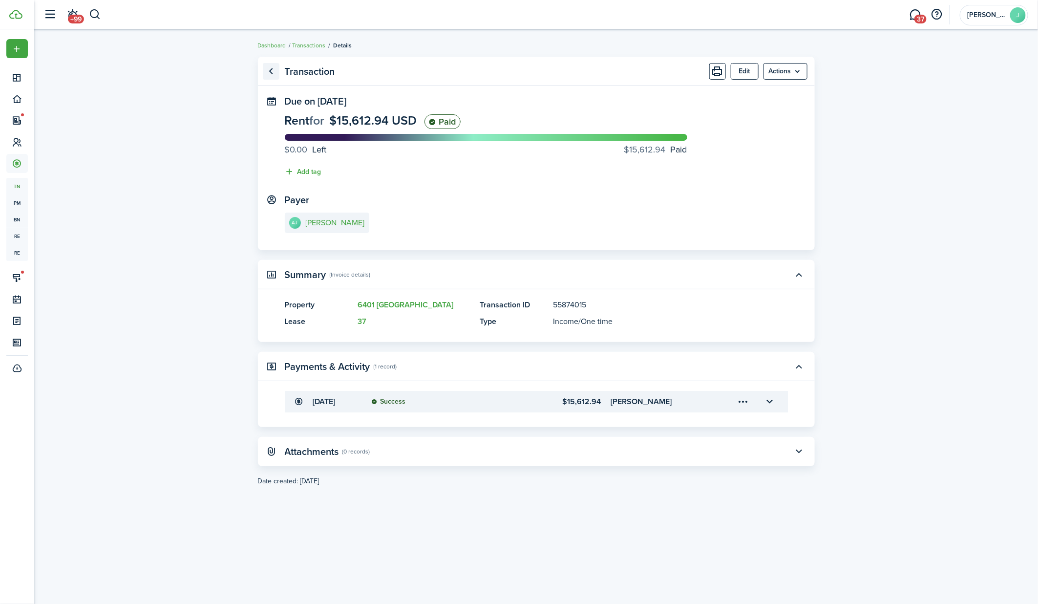
click at [270, 71] on link "Go back" at bounding box center [271, 71] width 17 height 17
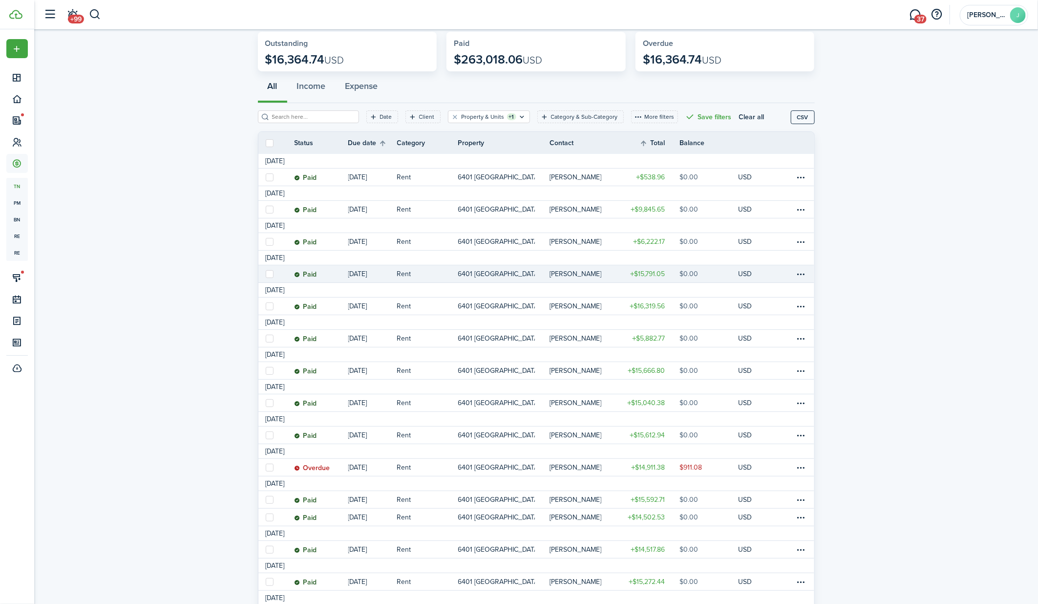
scroll to position [50, 0]
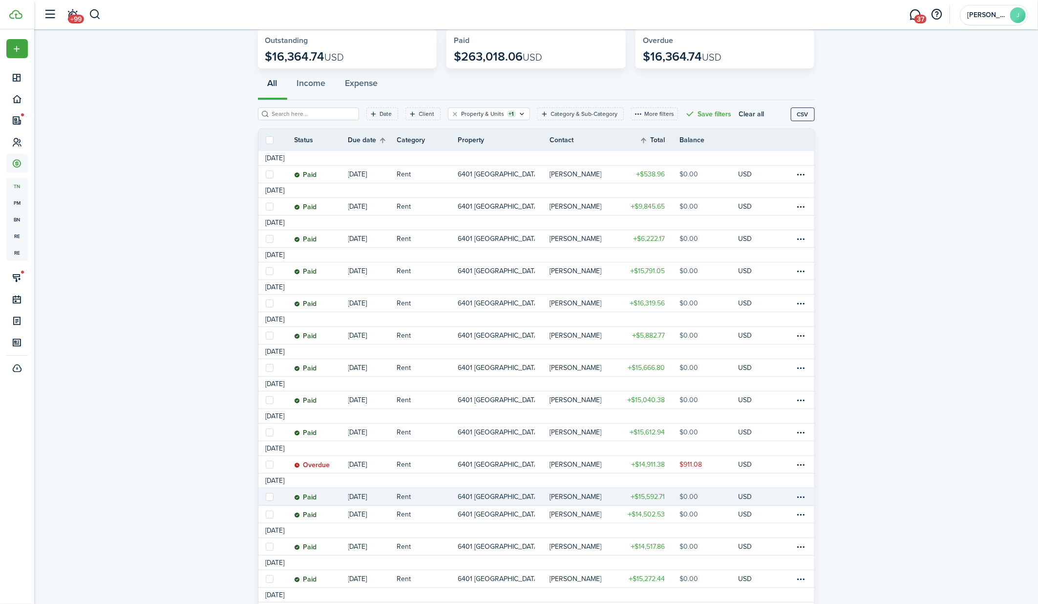
click at [437, 499] on link "Rent" at bounding box center [427, 496] width 61 height 17
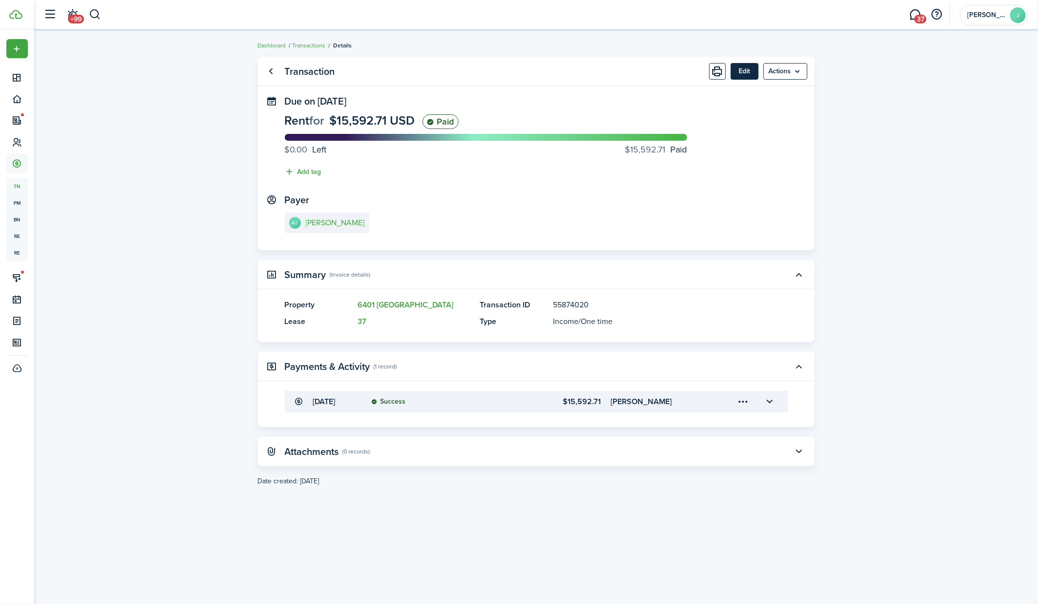
click at [751, 67] on button "Edit" at bounding box center [744, 71] width 28 height 17
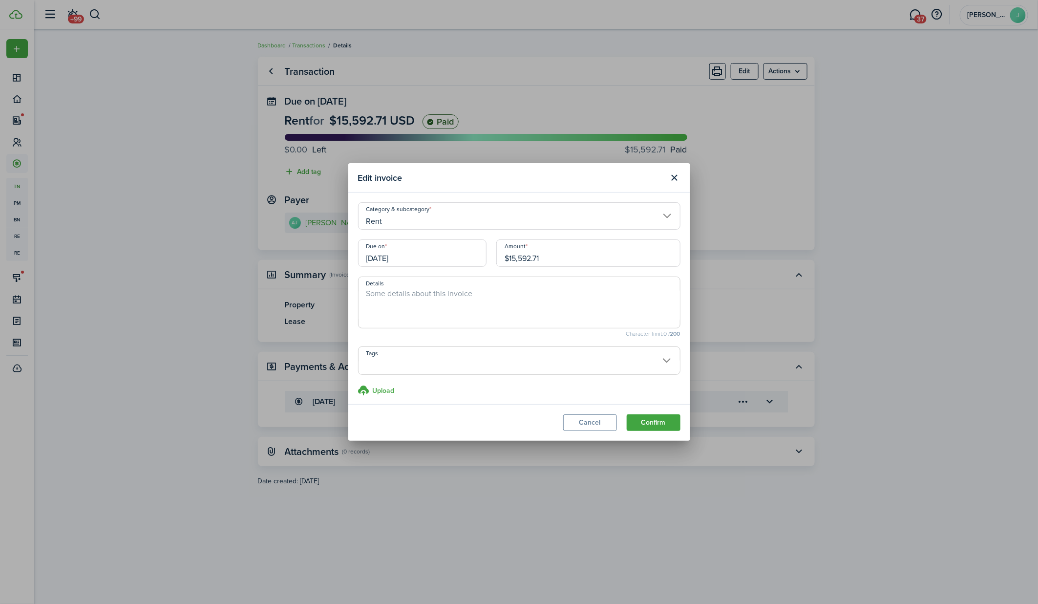
click at [435, 267] on div "Due on 09/01/2024" at bounding box center [422, 257] width 138 height 37
click at [433, 261] on input "[DATE]" at bounding box center [422, 252] width 128 height 27
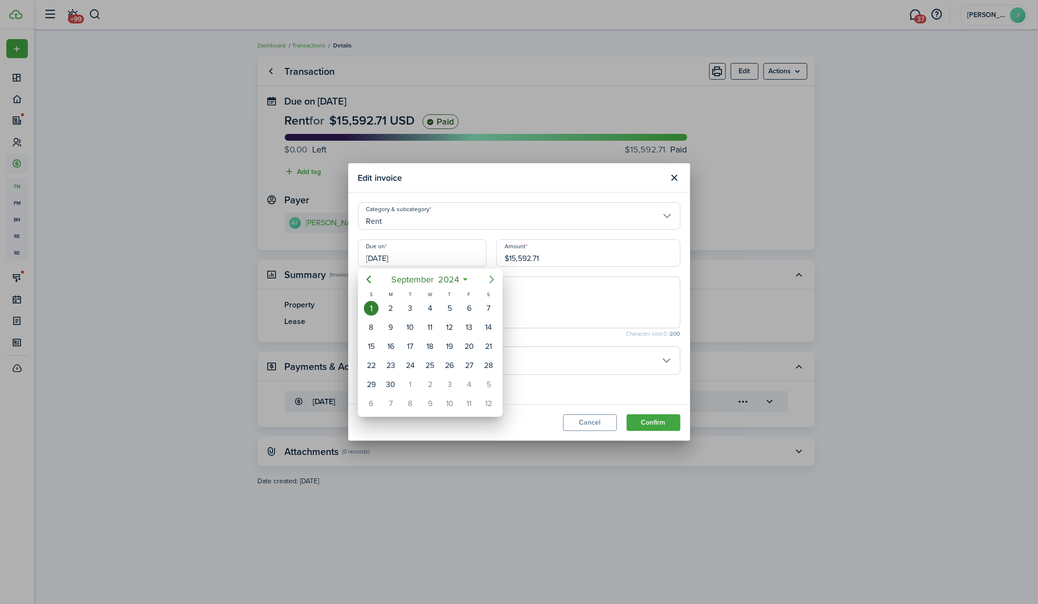
click at [494, 284] on icon "Next page" at bounding box center [492, 279] width 12 height 12
click at [423, 312] on div "[DATE]" at bounding box center [430, 308] width 20 height 19
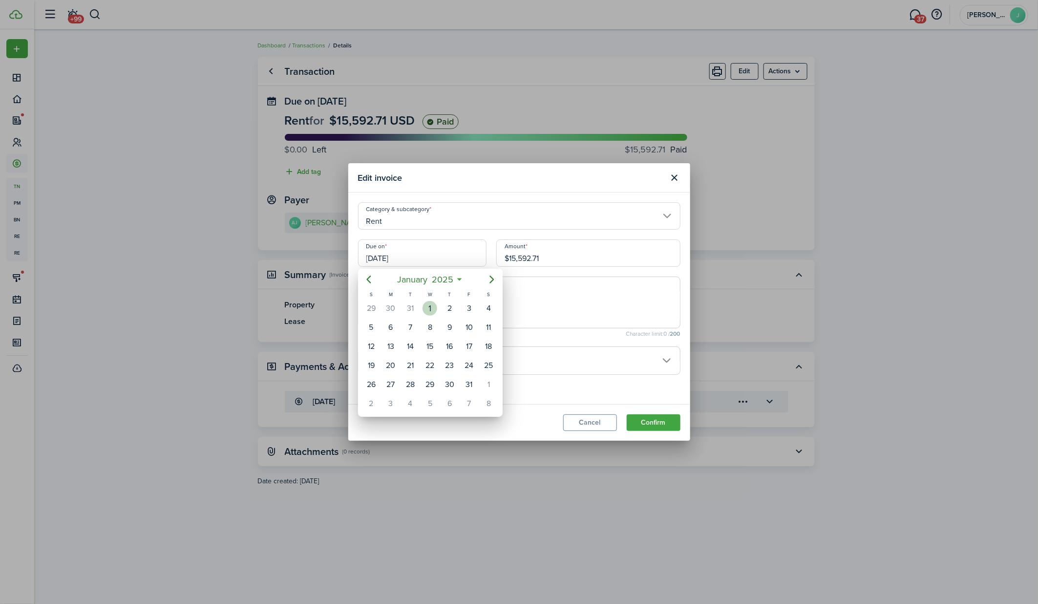
type input "01/01/2025"
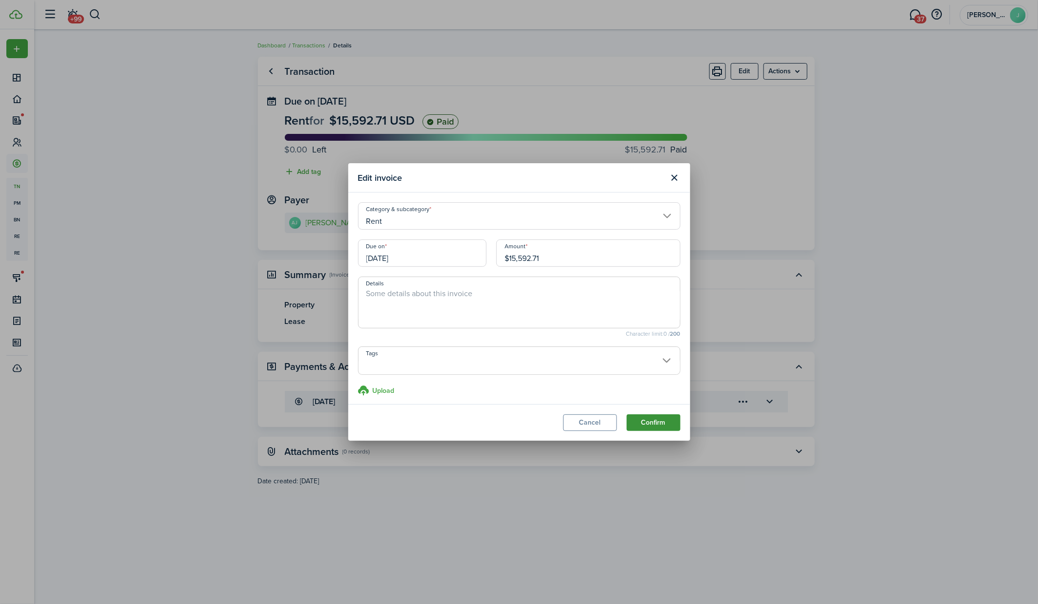
click at [659, 424] on button "Confirm" at bounding box center [653, 422] width 54 height 17
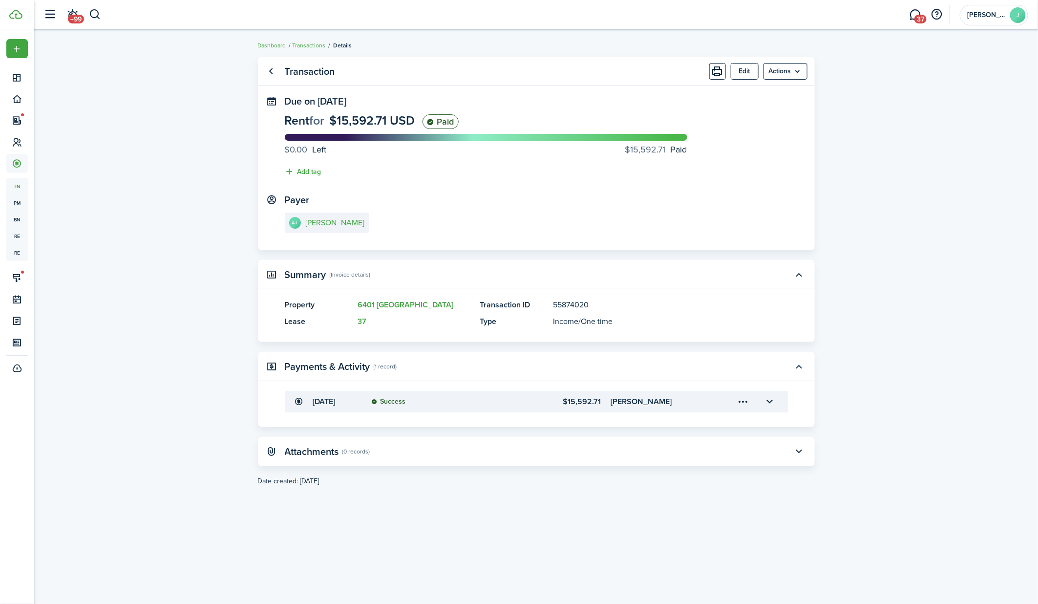
click at [273, 61] on panel-main-header "Transaction Edit Actions" at bounding box center [536, 71] width 557 height 29
click at [271, 70] on link "Go back" at bounding box center [271, 71] width 17 height 17
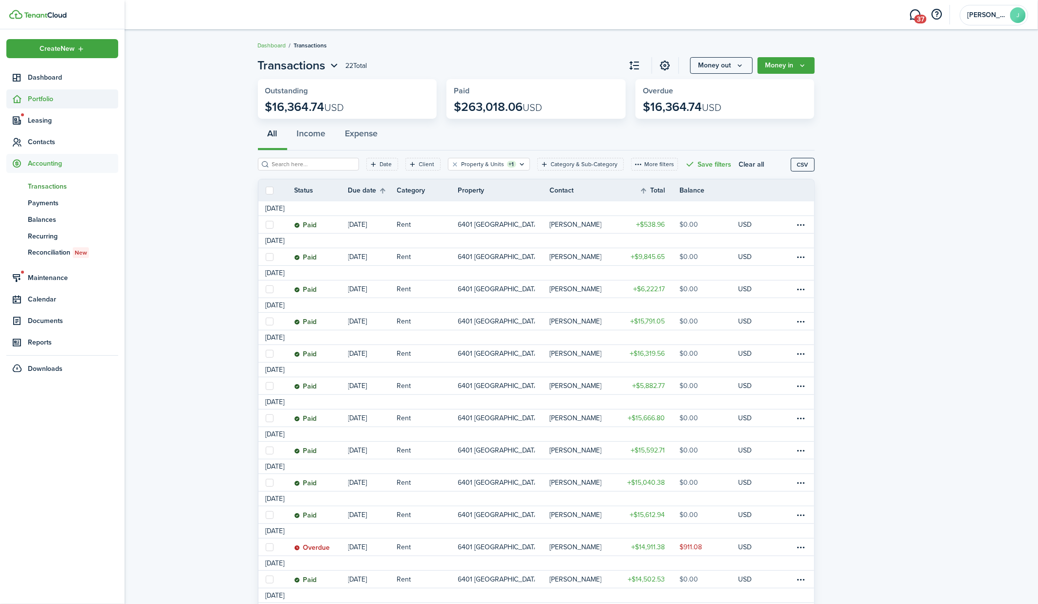
click at [24, 98] on sidebar-link-icon at bounding box center [16, 99] width 21 height 10
click at [46, 121] on span "Properties" at bounding box center [73, 122] width 90 height 10
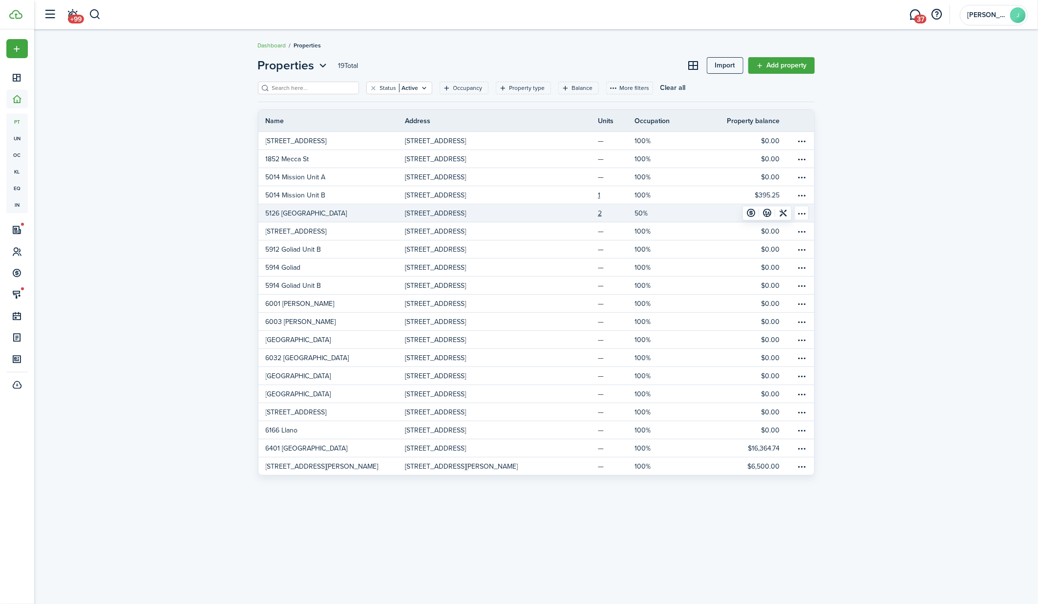
click at [321, 211] on link "5126 [GEOGRAPHIC_DATA]" at bounding box center [331, 213] width 147 height 18
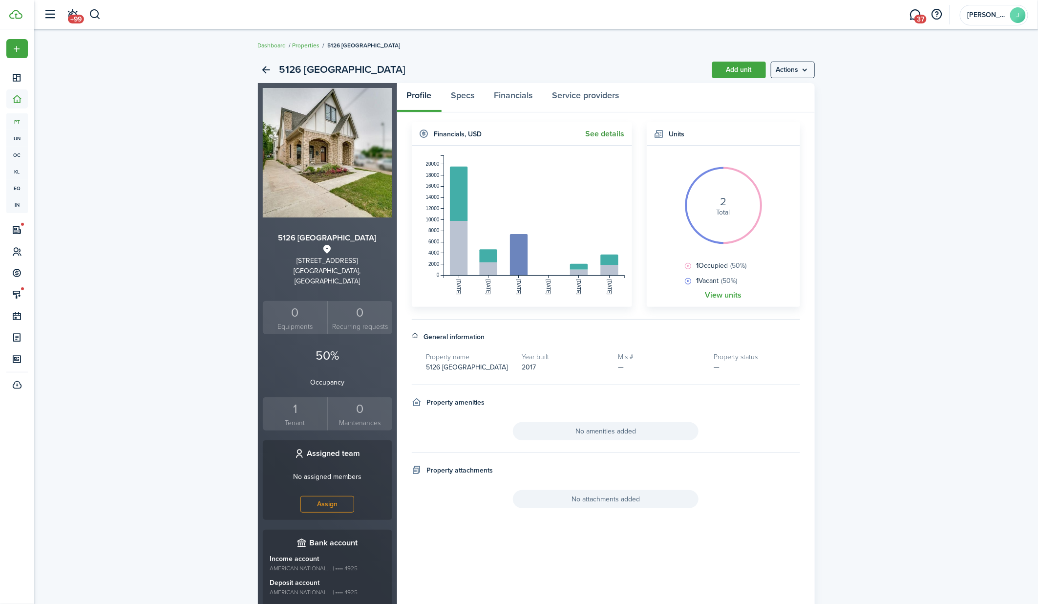
click at [610, 134] on link "See details" at bounding box center [604, 133] width 39 height 9
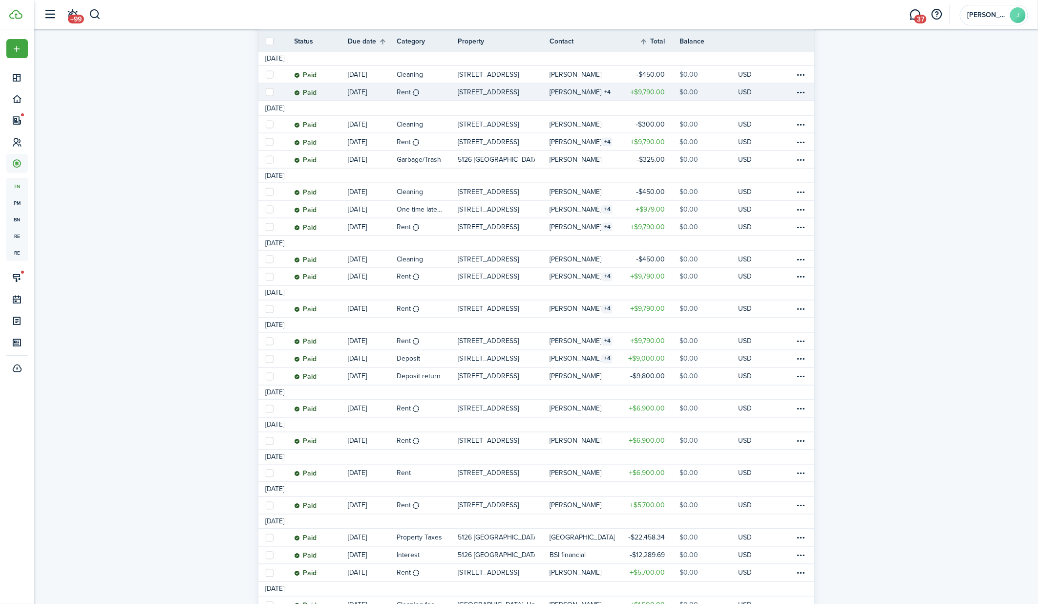
scroll to position [770, 0]
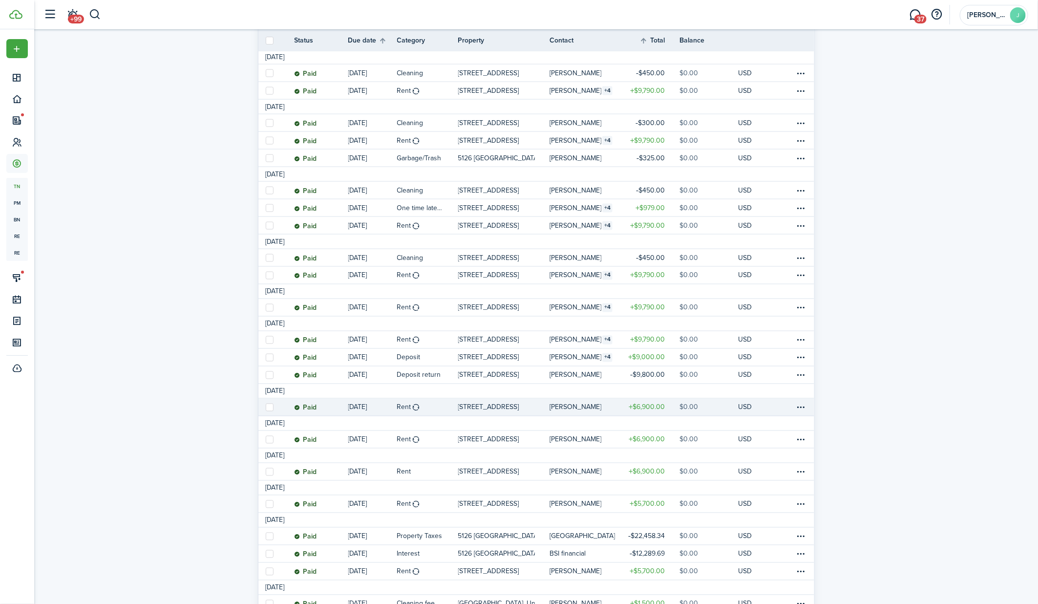
click at [567, 405] on table-profile-info-text "[PERSON_NAME]" at bounding box center [575, 407] width 52 height 8
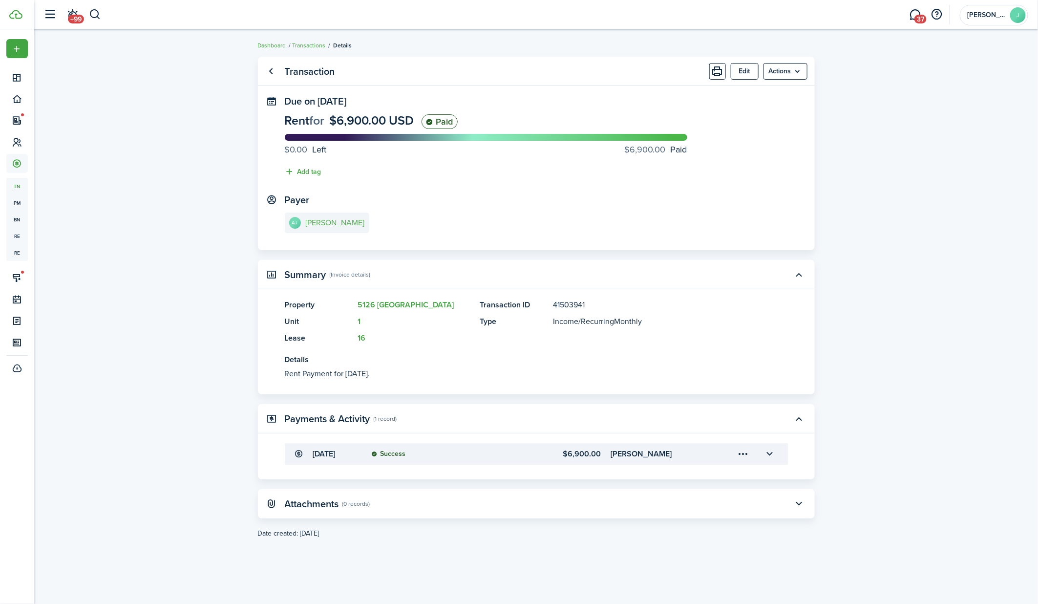
click at [330, 217] on link "AJ Alex Jovanovic" at bounding box center [327, 222] width 84 height 21
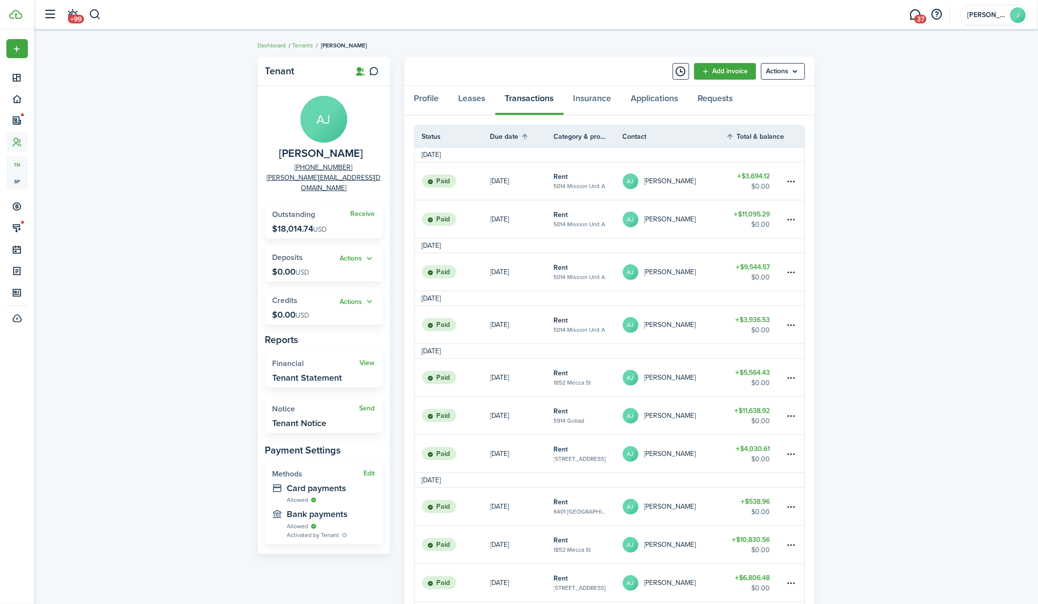
click at [214, 188] on div "Tenant AJ Alex Jovanovic +1 972-765-7278 alex@americanpropertyplus.com Receive …" at bounding box center [535, 574] width 1003 height 1044
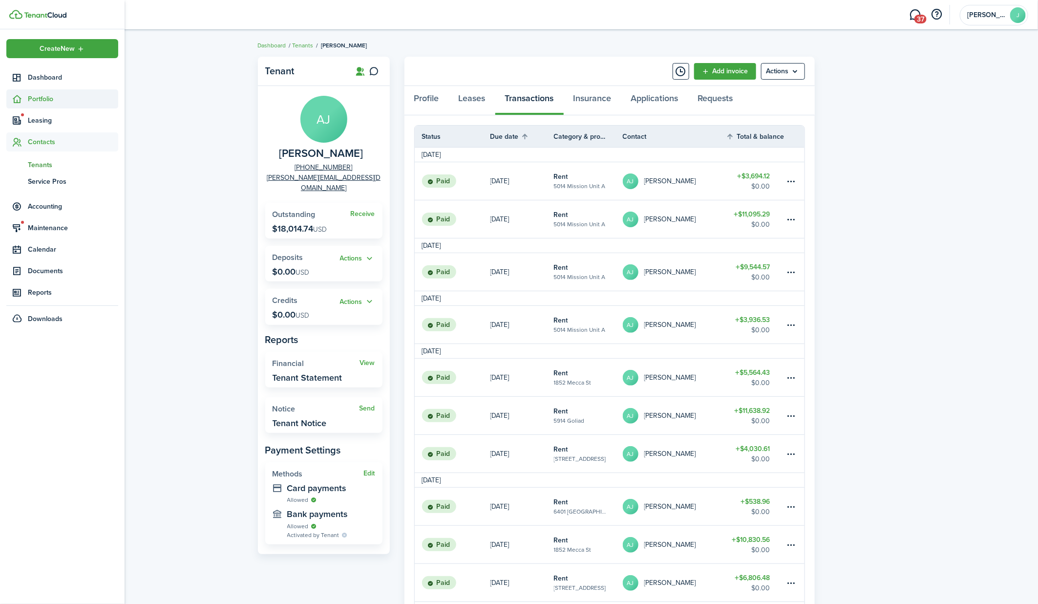
click at [19, 100] on icon at bounding box center [17, 99] width 10 height 10
click at [40, 119] on span "Properties" at bounding box center [73, 122] width 90 height 10
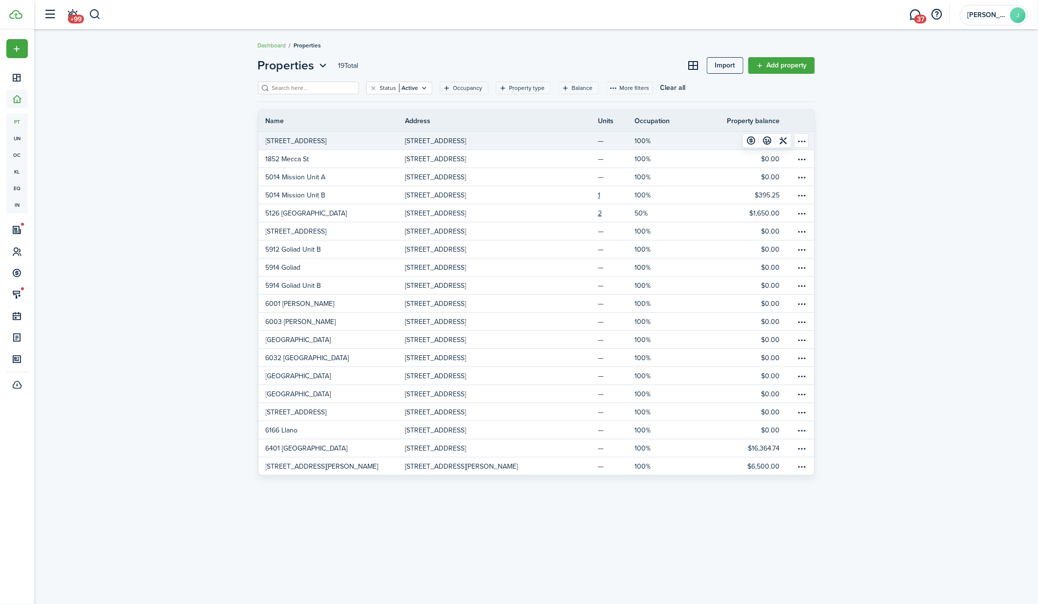
click at [296, 139] on p "[STREET_ADDRESS]" at bounding box center [296, 141] width 61 height 10
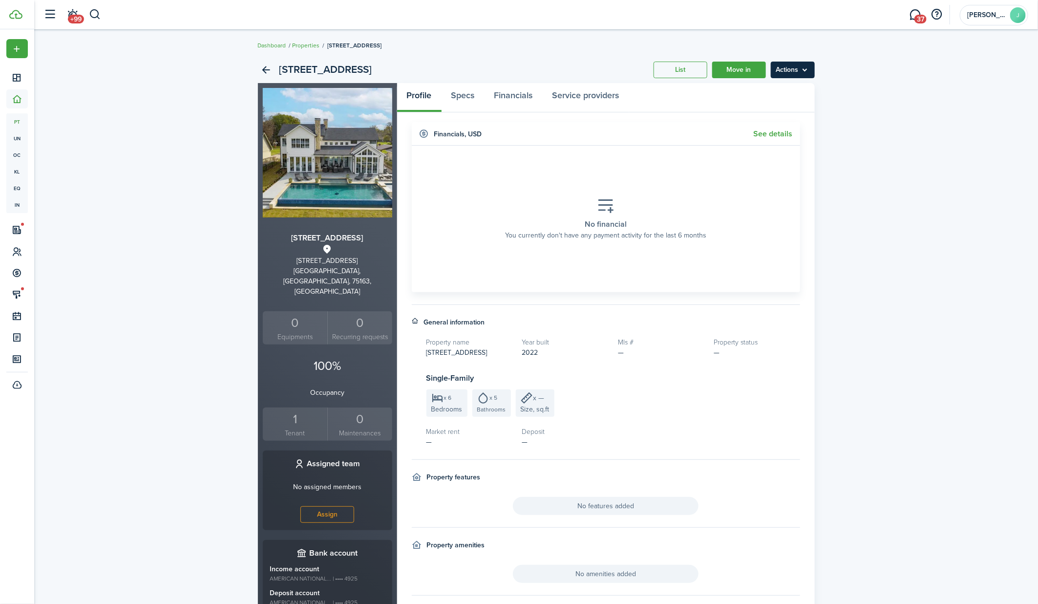
click at [806, 72] on menu-btn "Actions" at bounding box center [792, 70] width 44 height 17
click at [854, 74] on div "127 XIT Ranch Road List Move in Actions 127 XIT Ranch Road 127 Xit Ranch Rd Tri…" at bounding box center [535, 366] width 1003 height 628
click at [774, 136] on link "See details" at bounding box center [772, 133] width 39 height 9
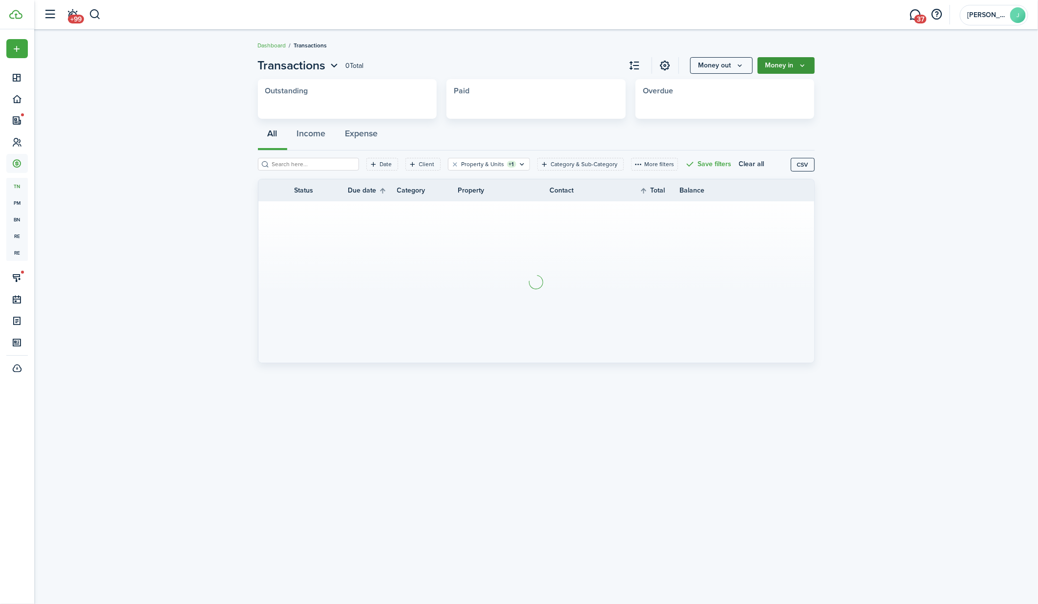
click at [811, 62] on button "Money in" at bounding box center [785, 65] width 57 height 17
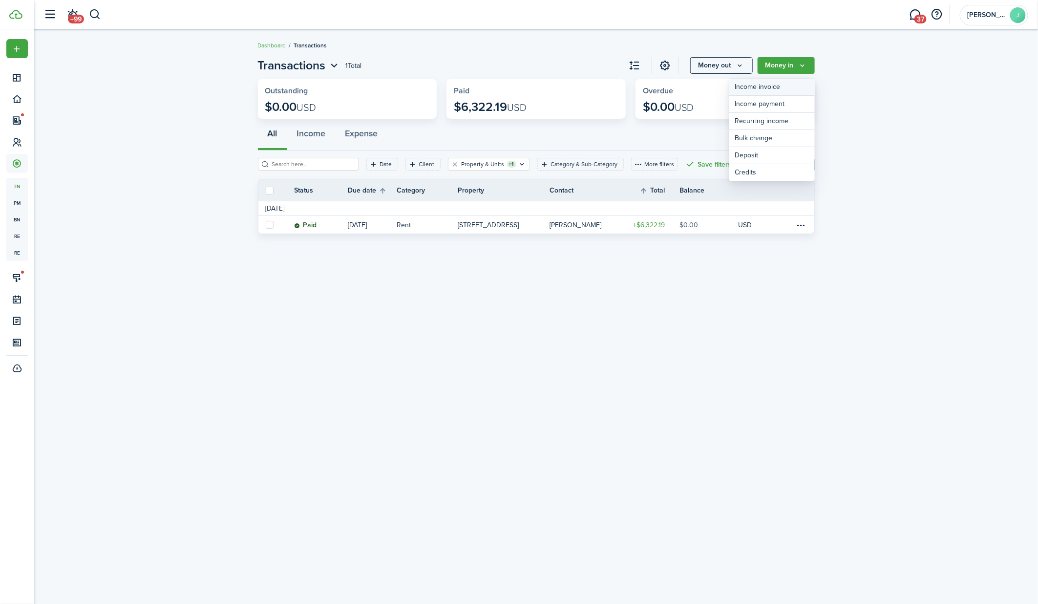
click at [769, 88] on link "Income invoice" at bounding box center [771, 87] width 85 height 17
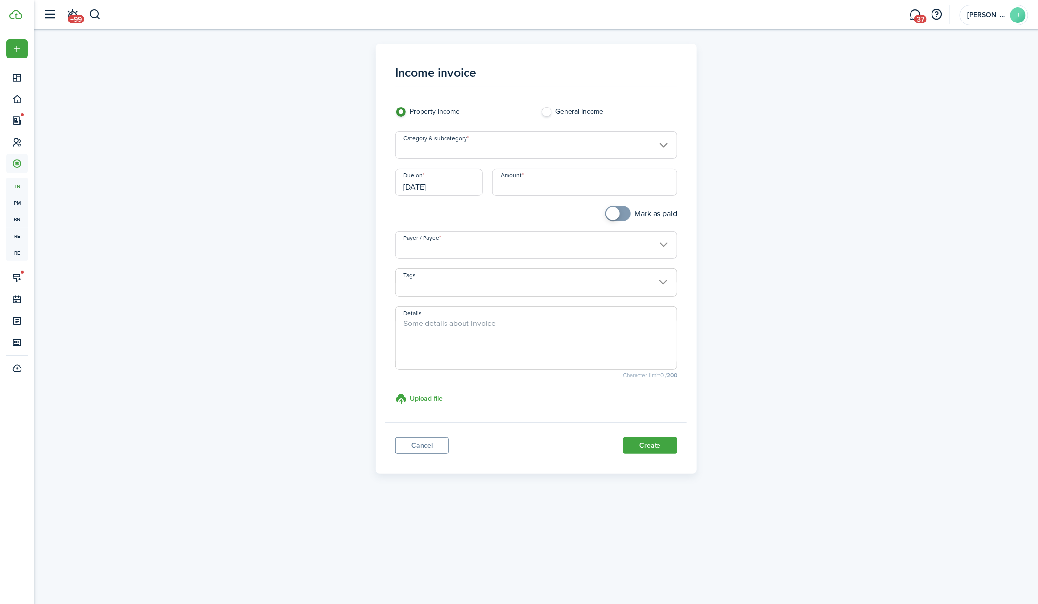
click at [502, 154] on input "Category & subcategory" at bounding box center [536, 144] width 282 height 27
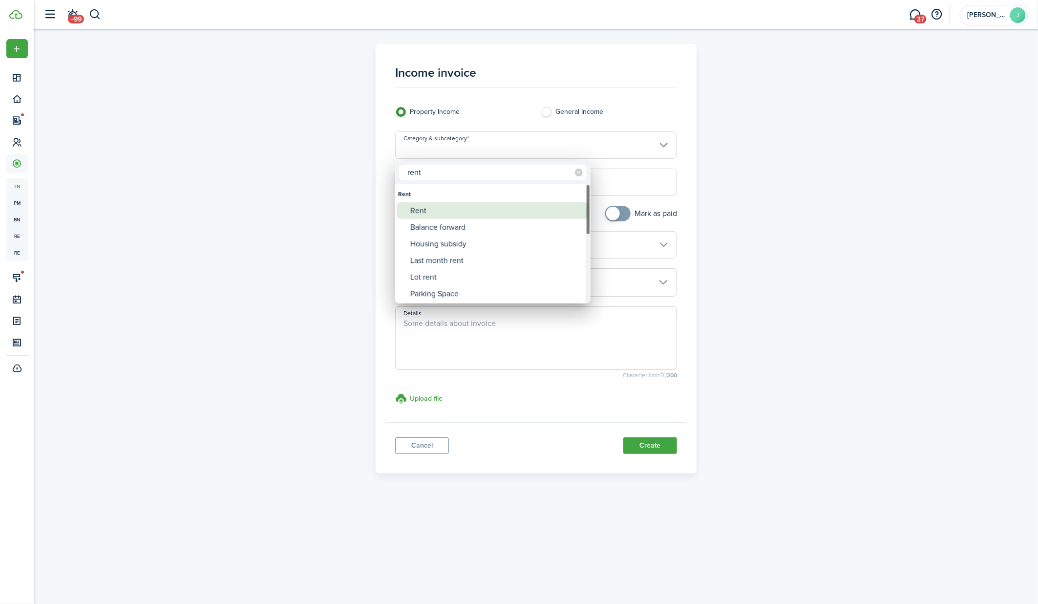
type input "rent"
click at [458, 210] on div "Rent" at bounding box center [496, 210] width 173 height 17
type input "Rent"
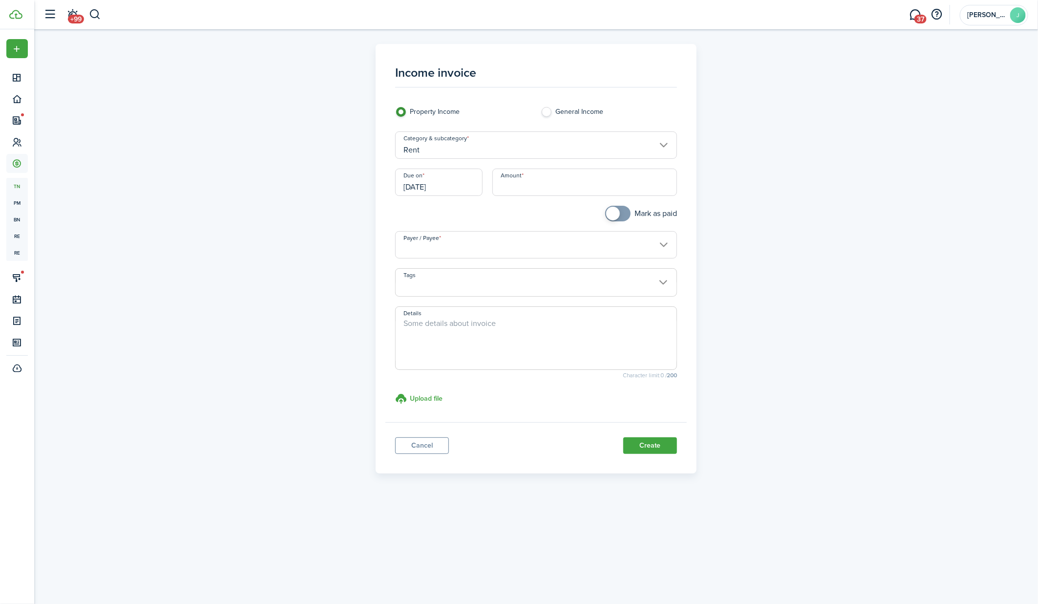
click at [518, 185] on input "Amount" at bounding box center [584, 181] width 185 height 27
type input "$10,628.04"
checkbox input "true"
click at [623, 213] on span at bounding box center [618, 214] width 10 height 16
click at [588, 242] on input "Payer / Payee" at bounding box center [536, 244] width 282 height 27
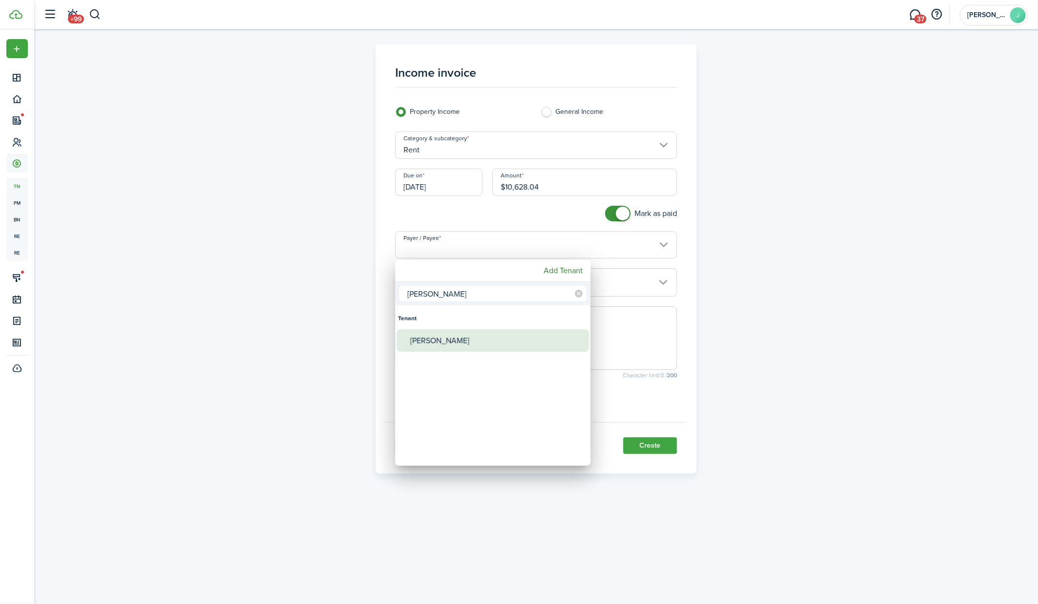
type input "[PERSON_NAME]"
click at [483, 339] on div "[PERSON_NAME]" at bounding box center [496, 340] width 173 height 22
type input "[PERSON_NAME]"
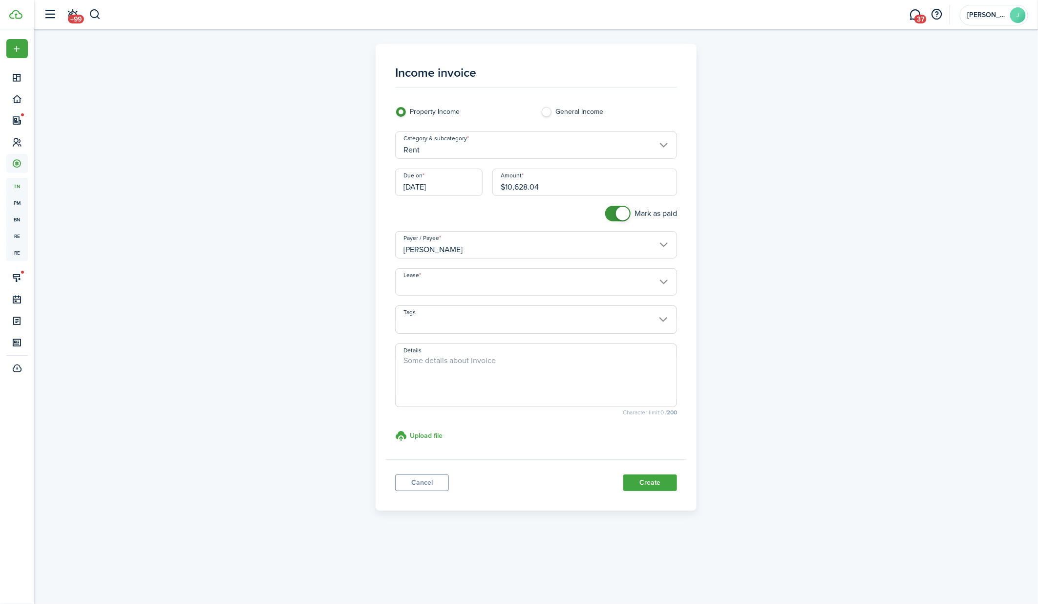
click at [466, 287] on input "Lease" at bounding box center [536, 281] width 282 height 27
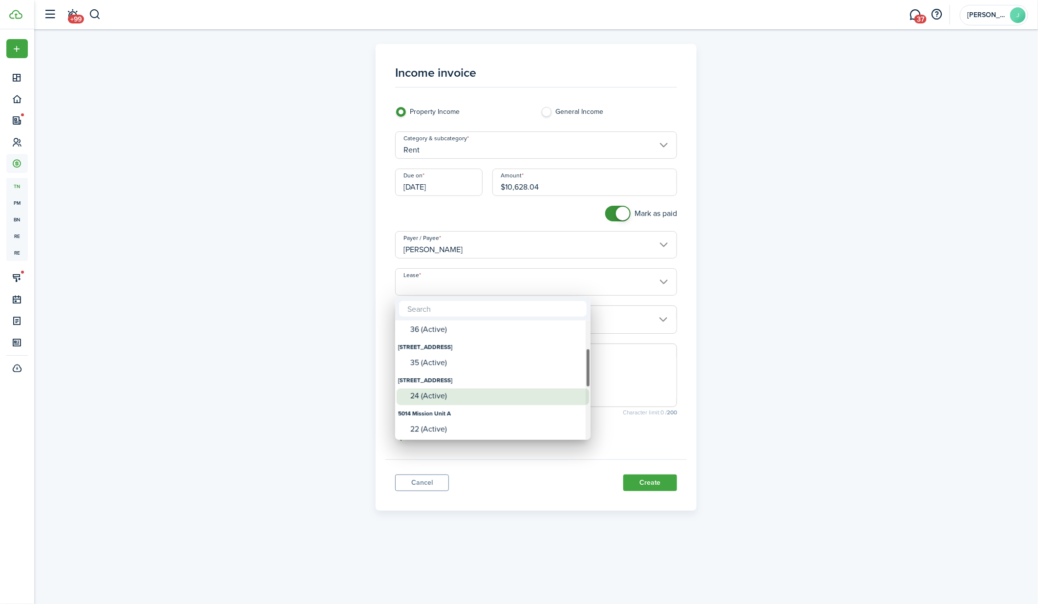
click at [438, 393] on div "24 (Active)" at bounding box center [496, 395] width 173 height 9
type input "127 XIT Ranch Road. Lease #24 (Active)"
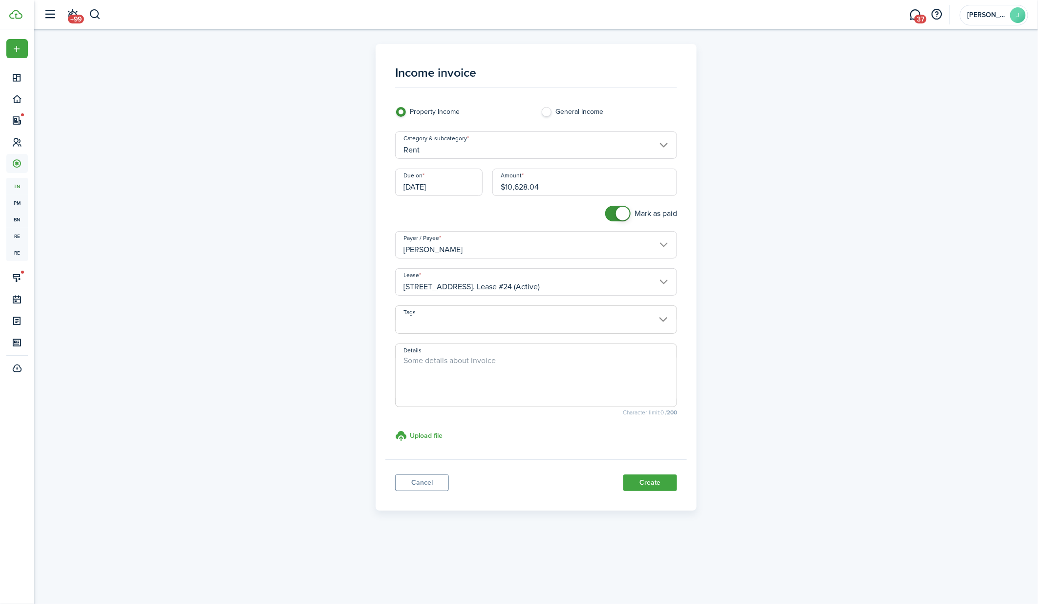
click at [438, 186] on input "[DATE]" at bounding box center [438, 181] width 87 height 27
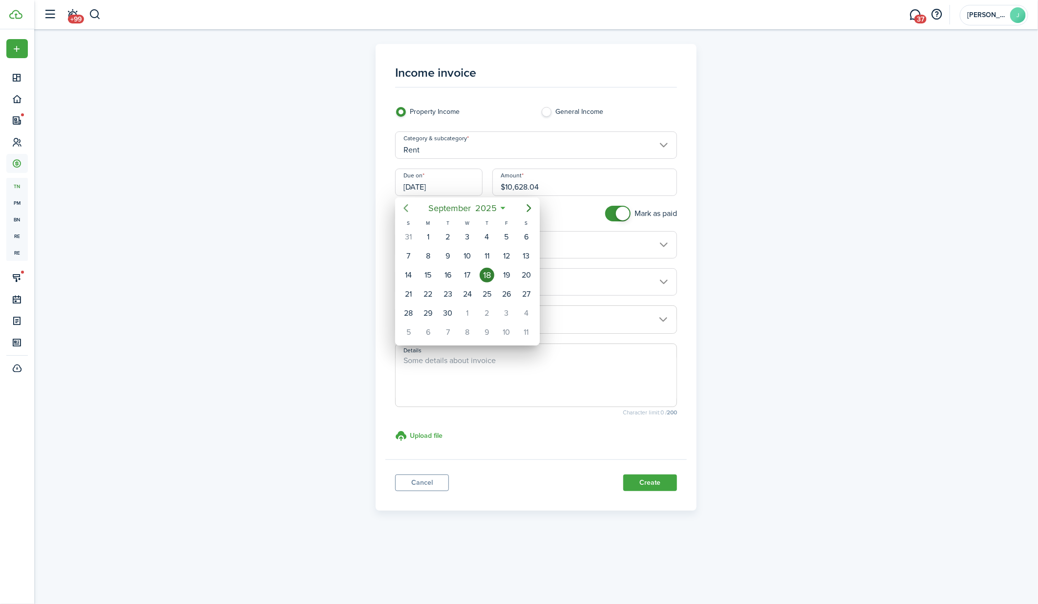
click at [410, 208] on icon "Previous page" at bounding box center [406, 208] width 12 height 12
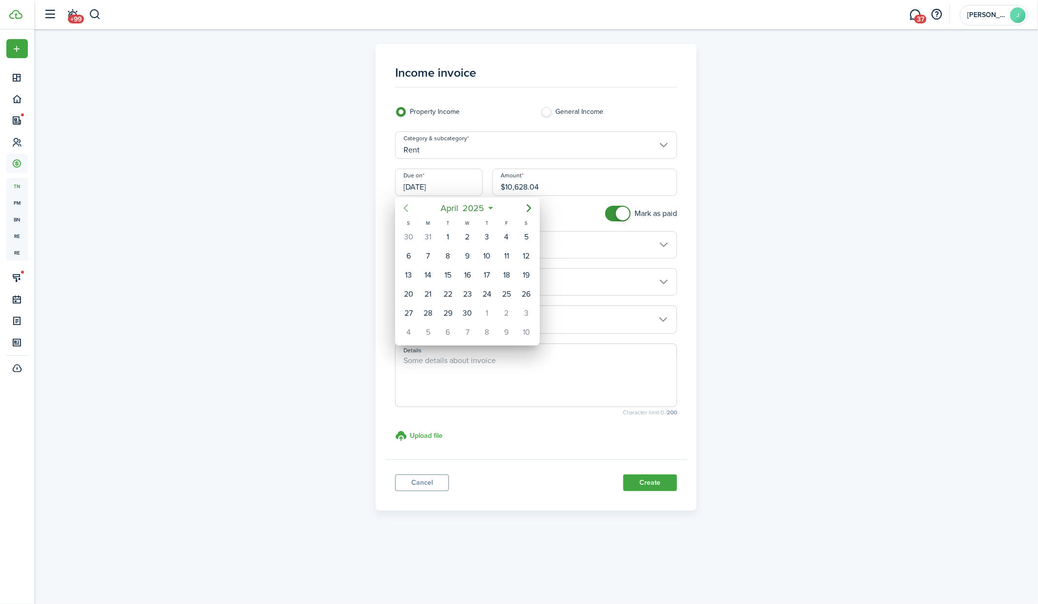
click at [410, 208] on icon "Previous page" at bounding box center [406, 208] width 12 height 12
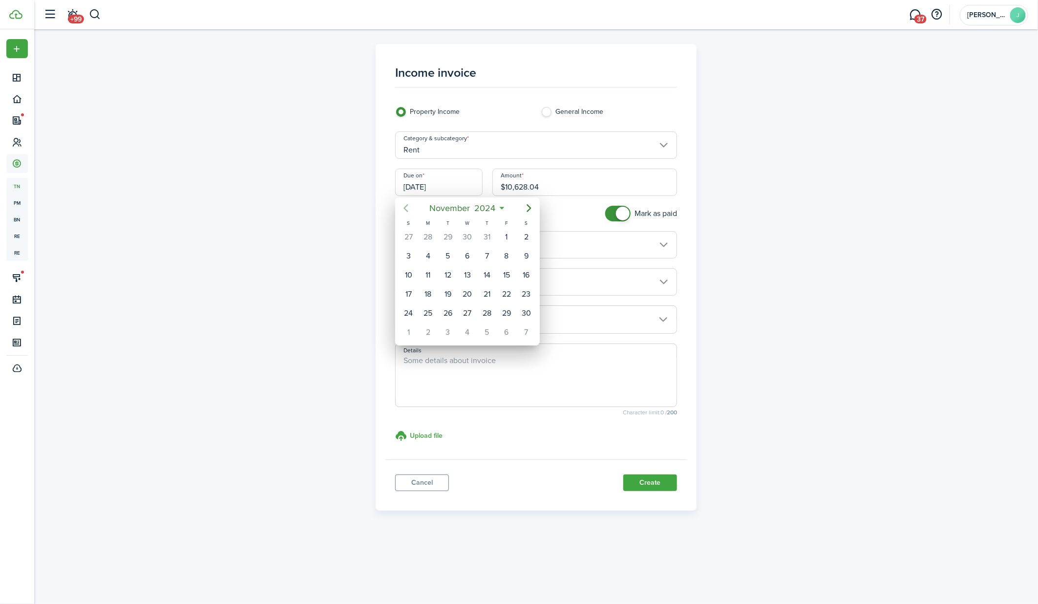
click at [410, 208] on icon "Previous page" at bounding box center [406, 208] width 12 height 12
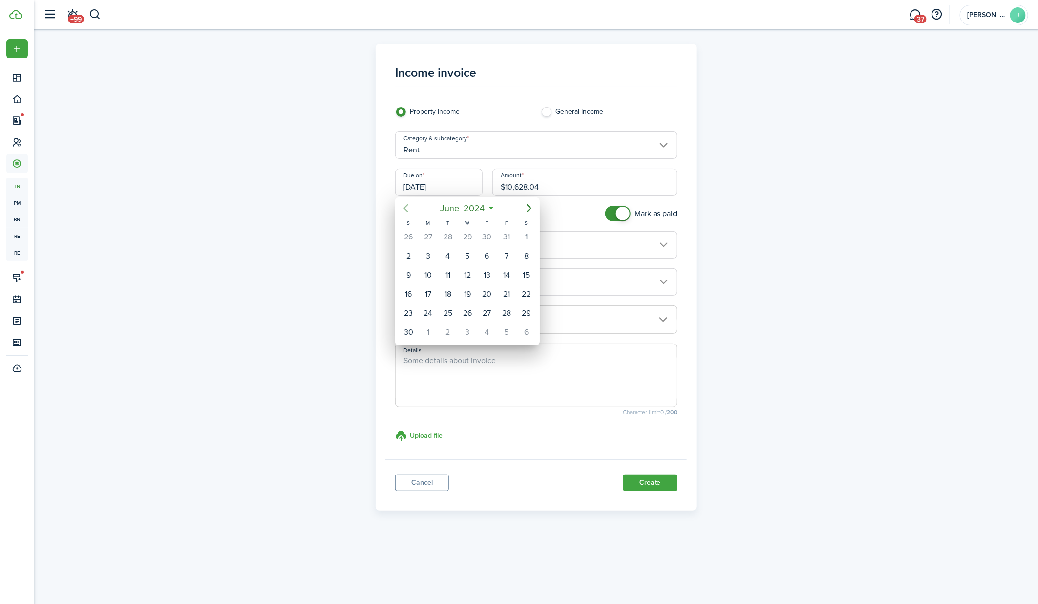
click at [410, 208] on icon "Previous page" at bounding box center [406, 208] width 12 height 12
click at [468, 235] on div "1" at bounding box center [467, 236] width 15 height 15
type input "[DATE]"
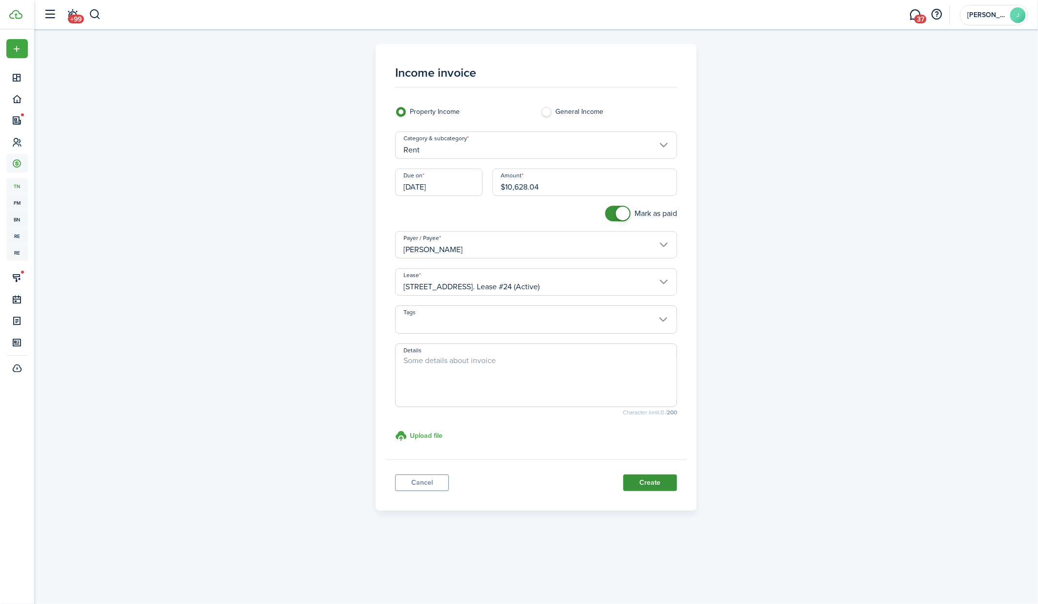
click at [634, 478] on button "Create" at bounding box center [650, 482] width 54 height 17
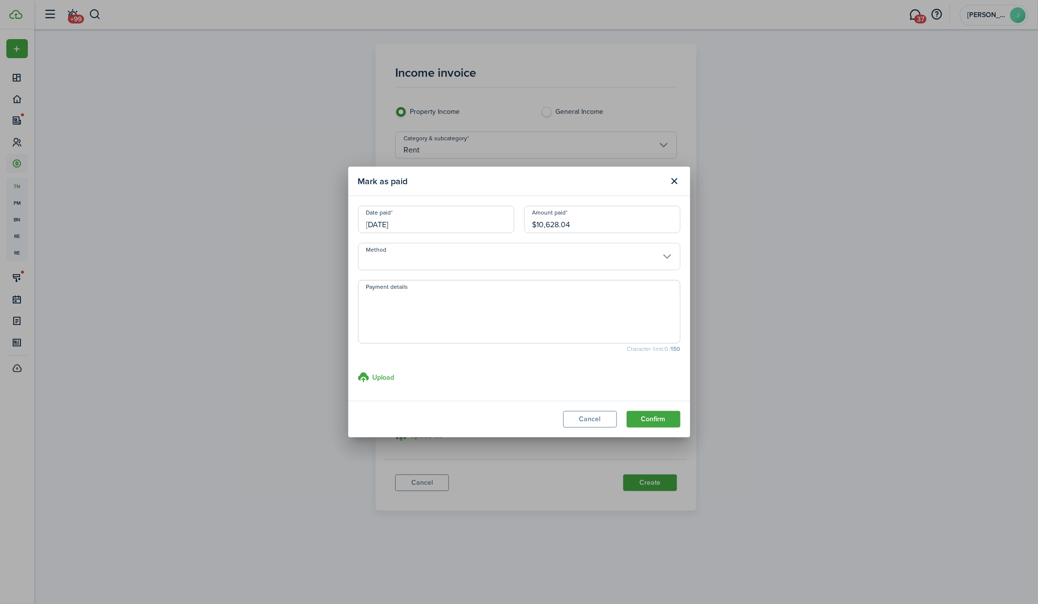
click at [590, 264] on input "Method" at bounding box center [519, 256] width 322 height 27
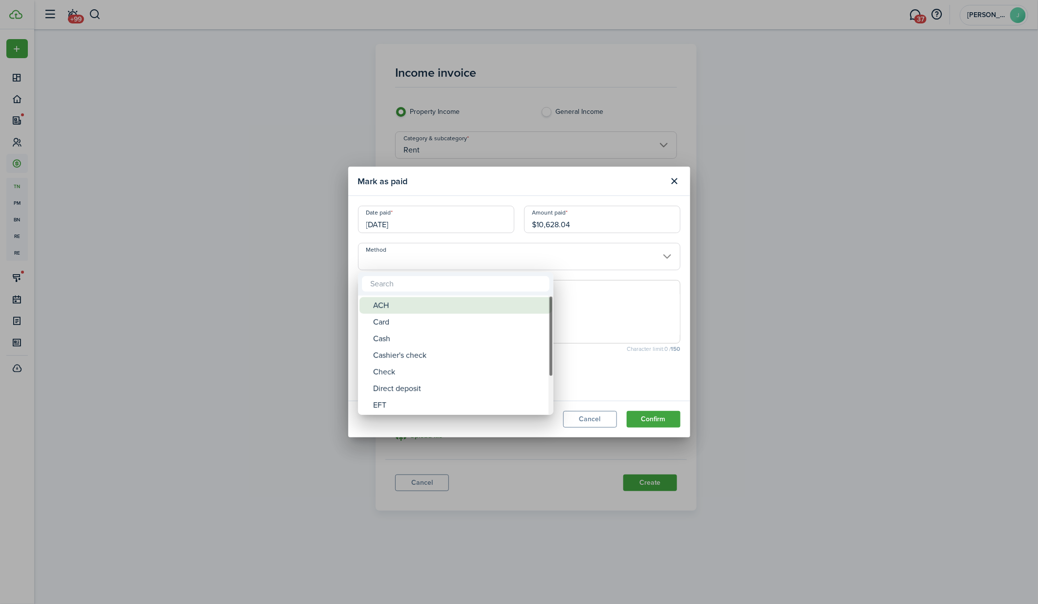
click at [520, 297] on div "ACH" at bounding box center [459, 305] width 173 height 17
type input "ACH"
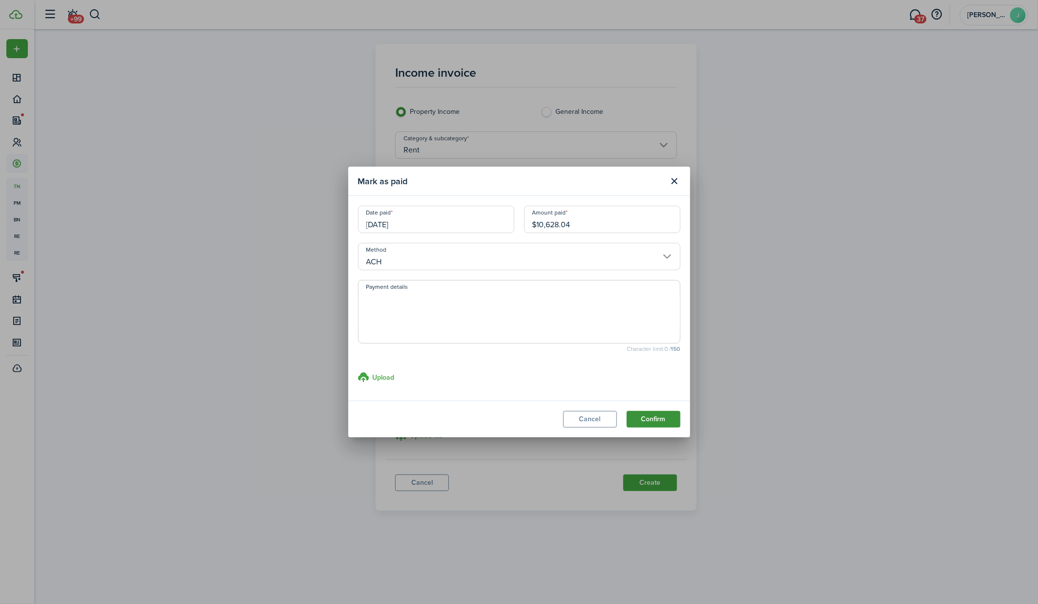
click at [659, 419] on button "Confirm" at bounding box center [653, 419] width 54 height 17
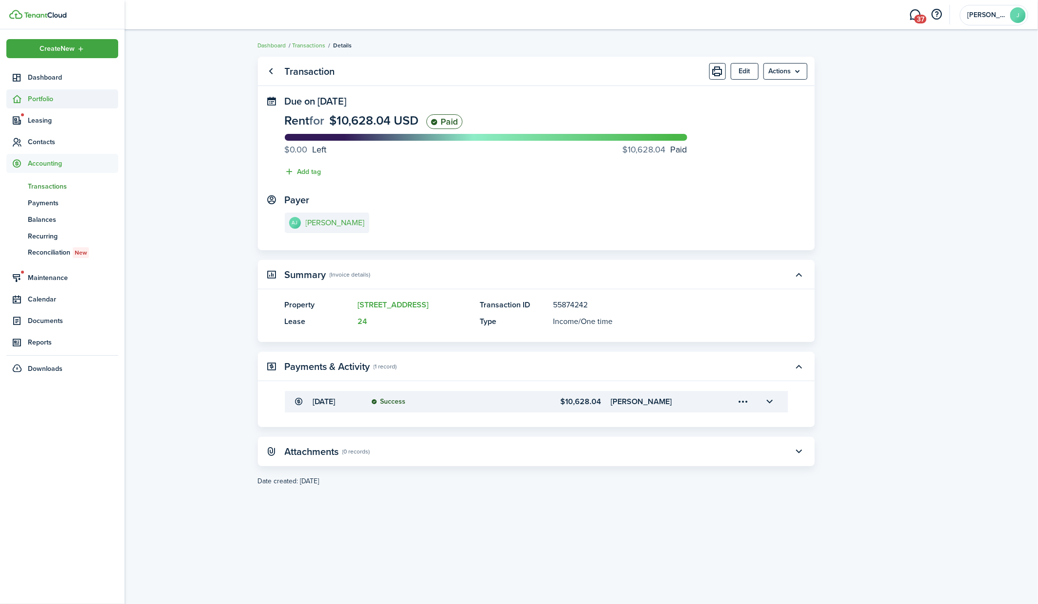
click at [25, 100] on sidebar-link-icon at bounding box center [16, 99] width 21 height 10
click at [39, 121] on span "Properties" at bounding box center [73, 122] width 90 height 10
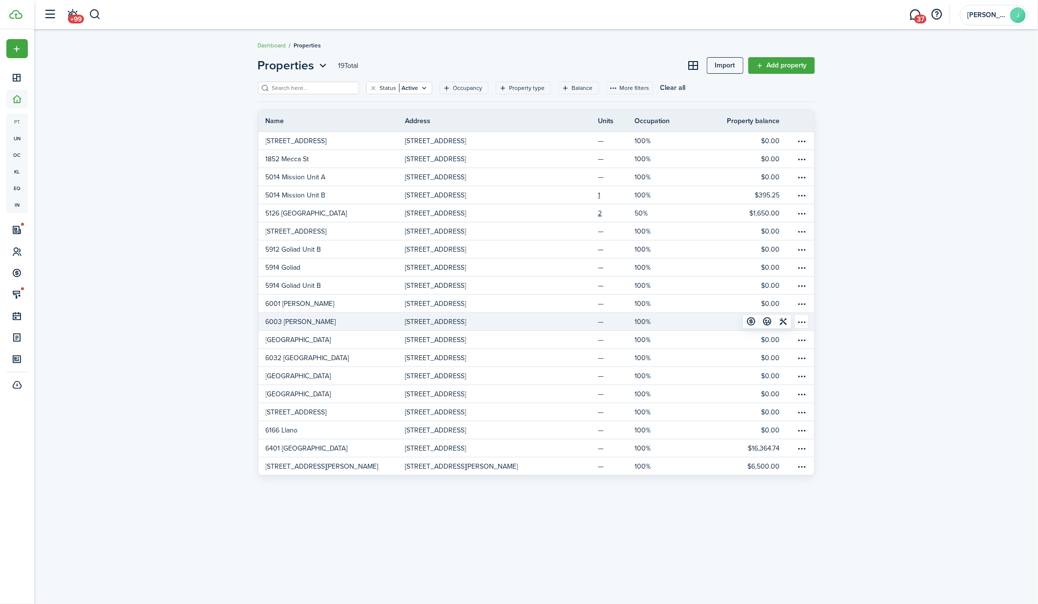
click at [289, 316] on p "6003 [PERSON_NAME]" at bounding box center [301, 321] width 70 height 10
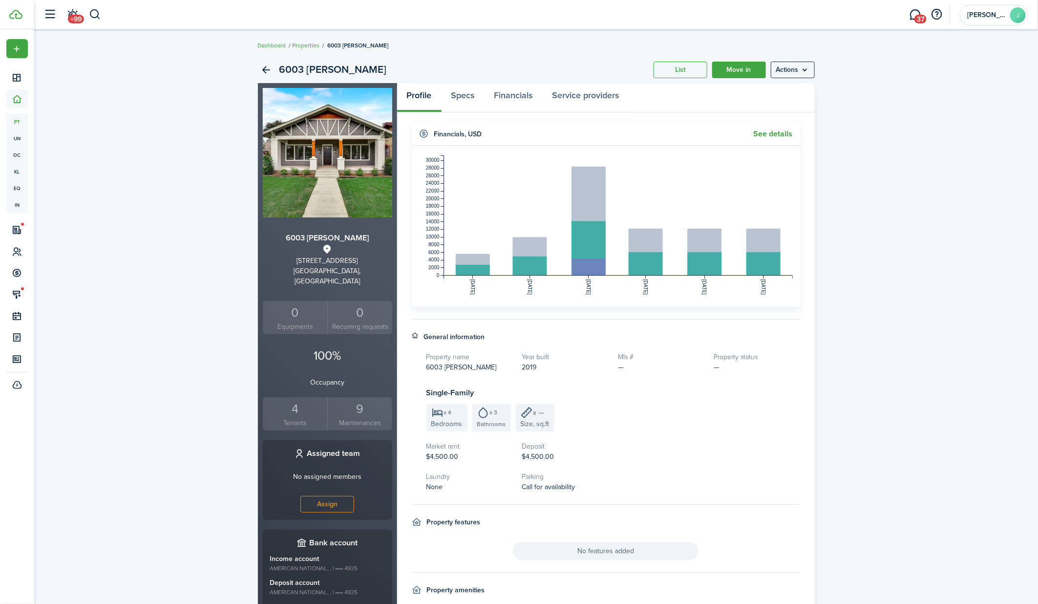
click at [782, 135] on link "See details" at bounding box center [772, 133] width 39 height 9
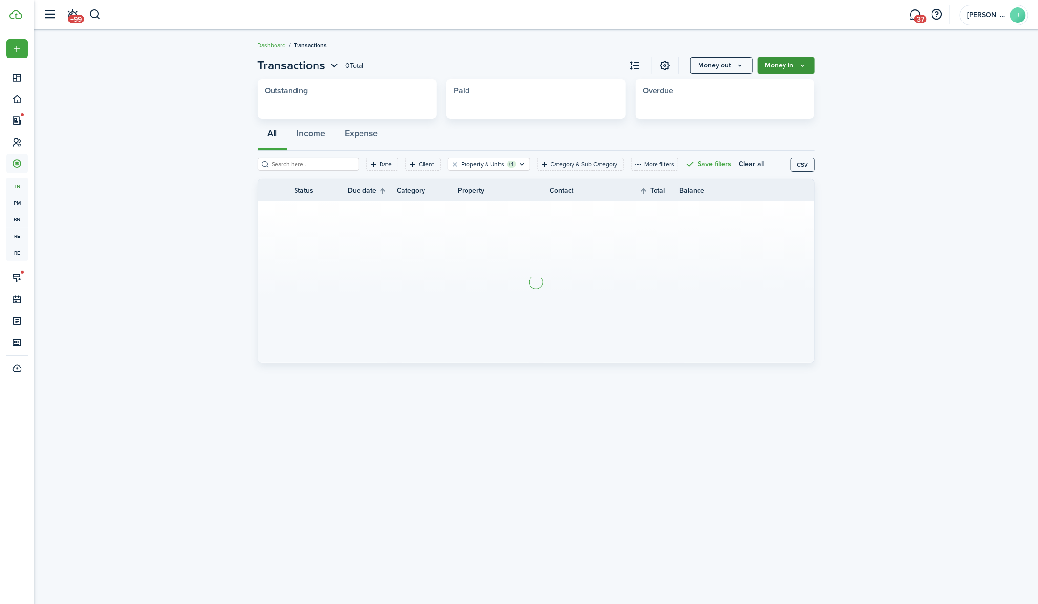
click at [806, 63] on icon "Money in" at bounding box center [802, 66] width 8 height 8
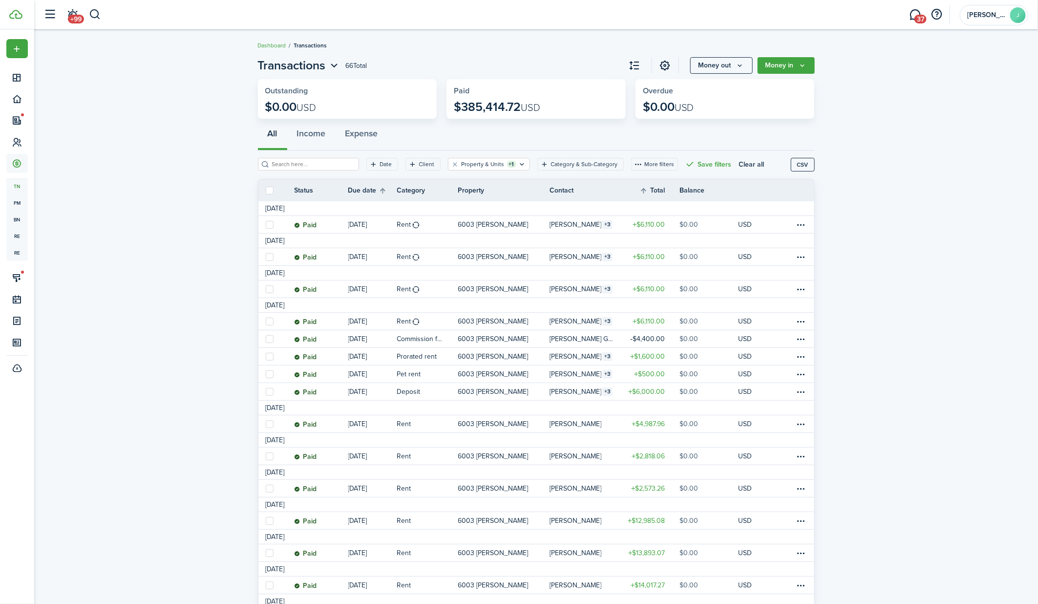
click at [740, 65] on icon "Money out" at bounding box center [740, 66] width 8 height 8
click at [708, 103] on link "Expense payment" at bounding box center [709, 104] width 85 height 17
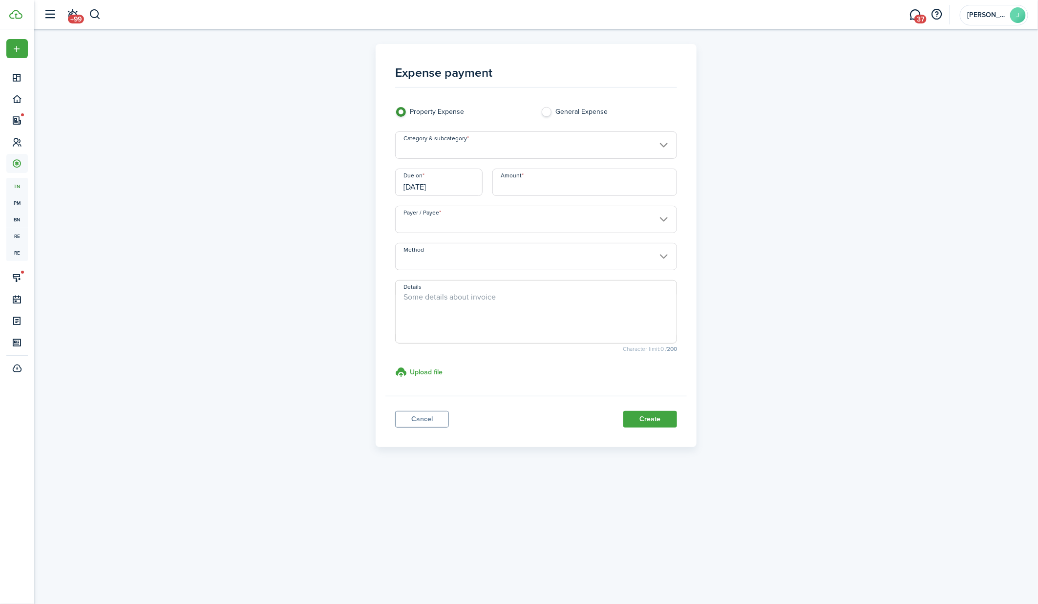
click at [471, 142] on input "Category & subcategory" at bounding box center [536, 144] width 282 height 27
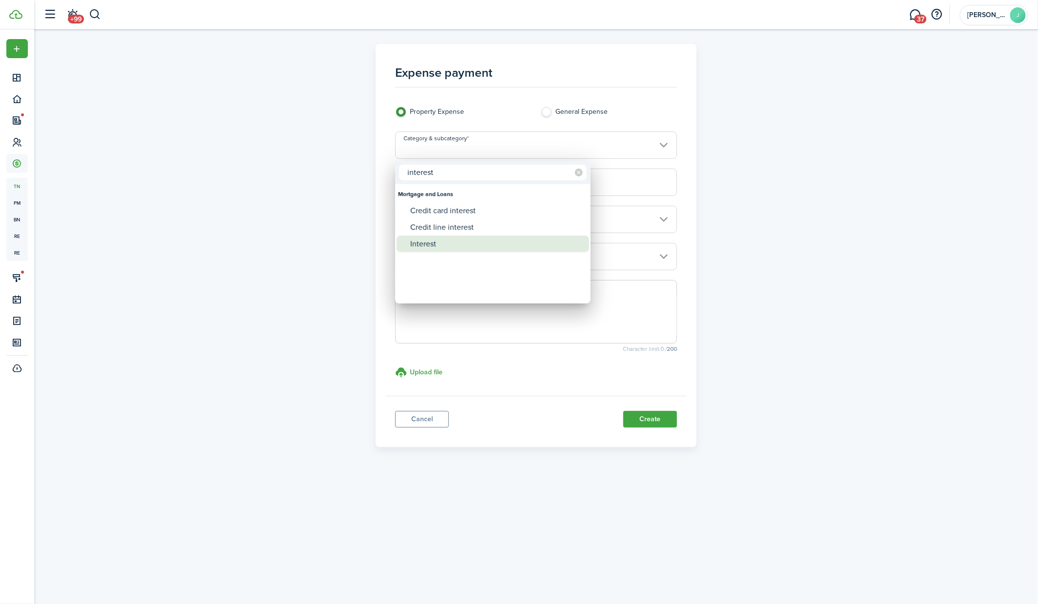
type input "interest"
click at [432, 248] on div "Interest" at bounding box center [496, 243] width 173 height 17
type input "Mortgage and Loans / Interest"
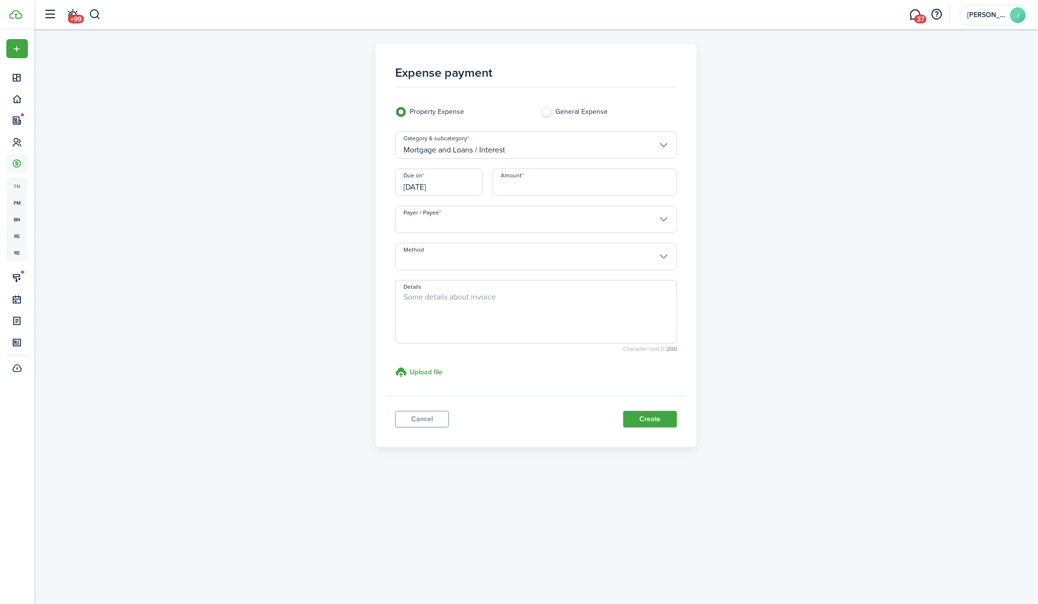
click at [522, 186] on input "Amount" at bounding box center [584, 181] width 185 height 27
type input "$11,766.40"
click at [449, 186] on input "[DATE]" at bounding box center [438, 181] width 87 height 27
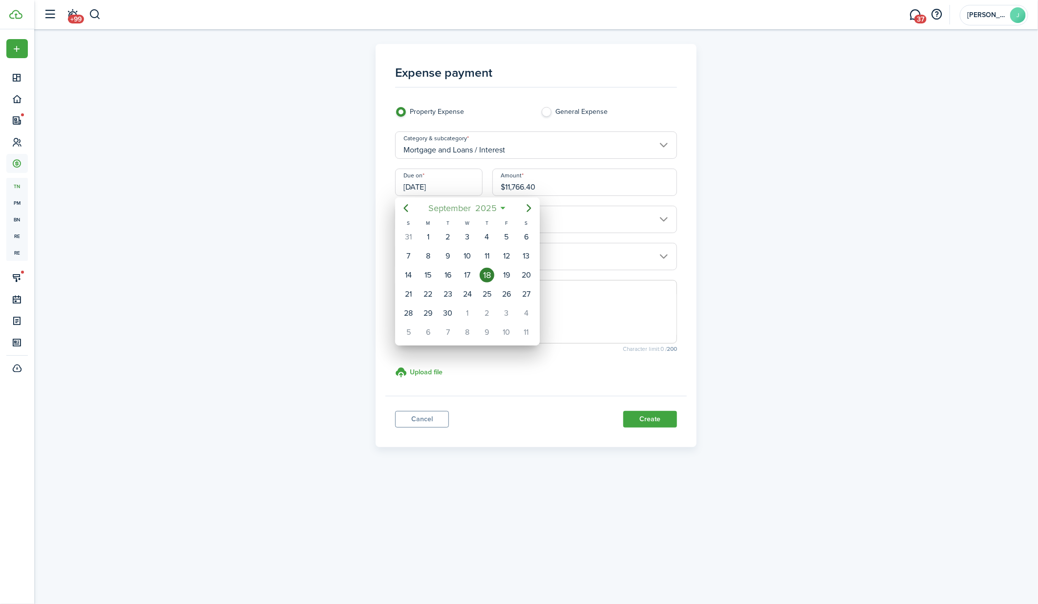
click at [447, 210] on span "September" at bounding box center [449, 208] width 47 height 18
click at [406, 206] on icon "Previous page" at bounding box center [406, 208] width 12 height 12
click at [502, 323] on div "Dec" at bounding box center [513, 326] width 35 height 16
click at [440, 306] on div "31" at bounding box center [448, 313] width 20 height 19
type input "12/31/2024"
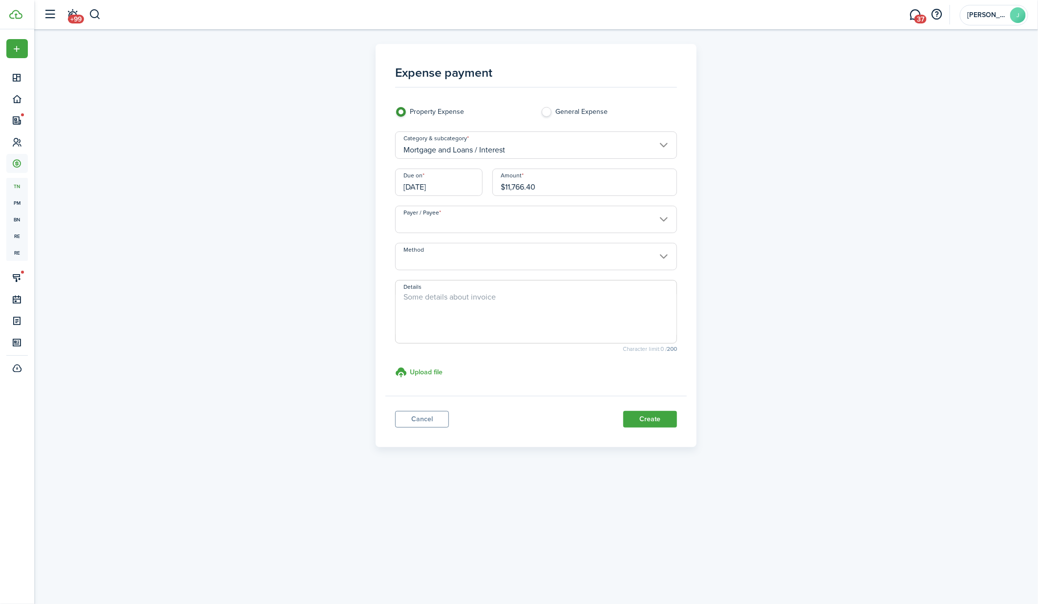
click at [431, 218] on input "Payer / Payee" at bounding box center [536, 219] width 282 height 27
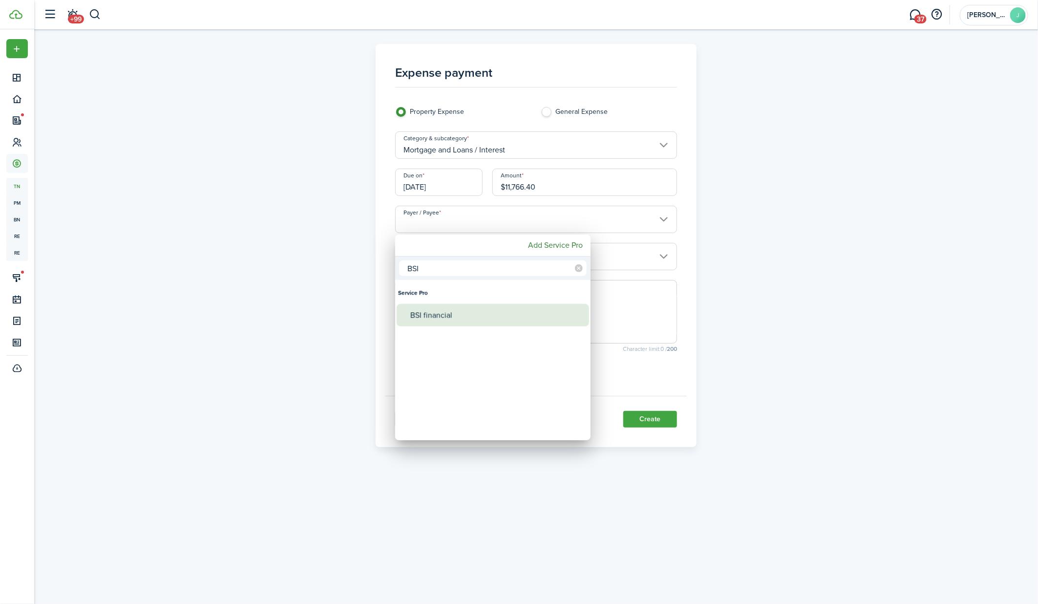
type input "BSI"
click at [438, 309] on div "BSI financial" at bounding box center [496, 315] width 173 height 22
type input "BSI financial"
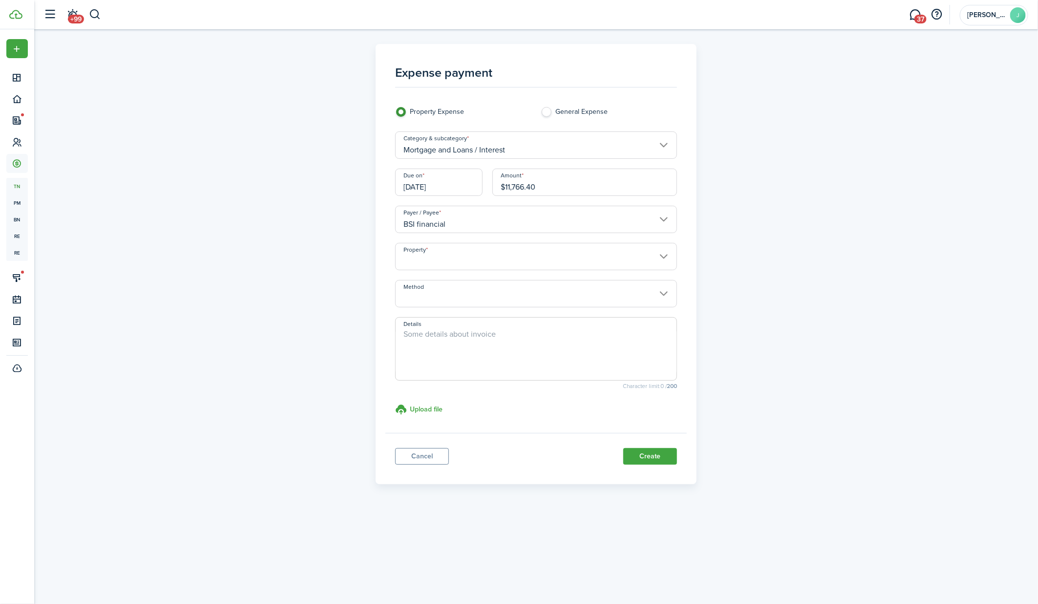
click at [438, 293] on input "Method" at bounding box center [536, 293] width 282 height 27
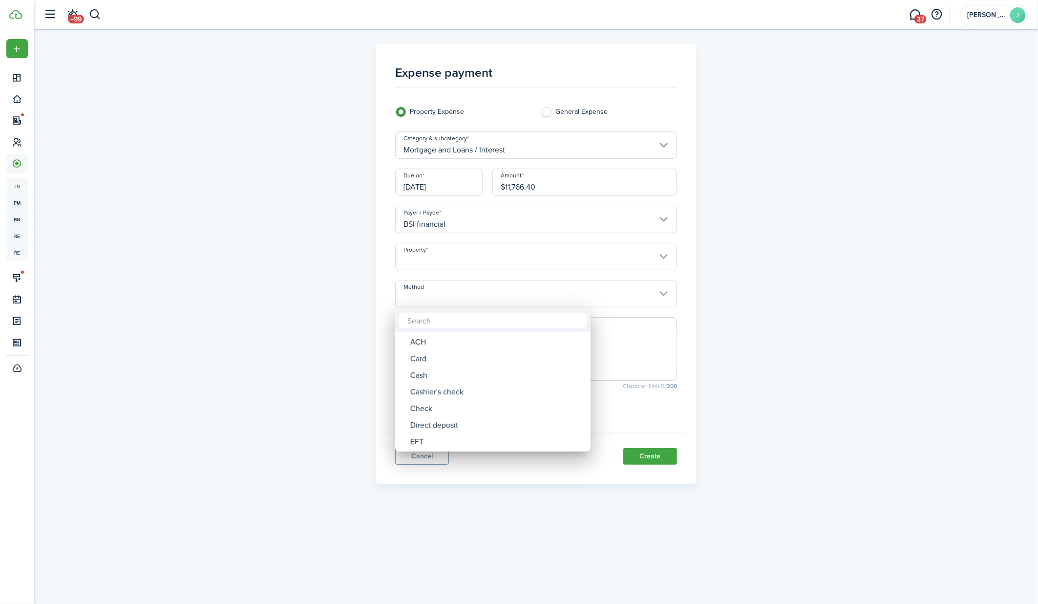
click at [441, 262] on div at bounding box center [519, 302] width 1194 height 760
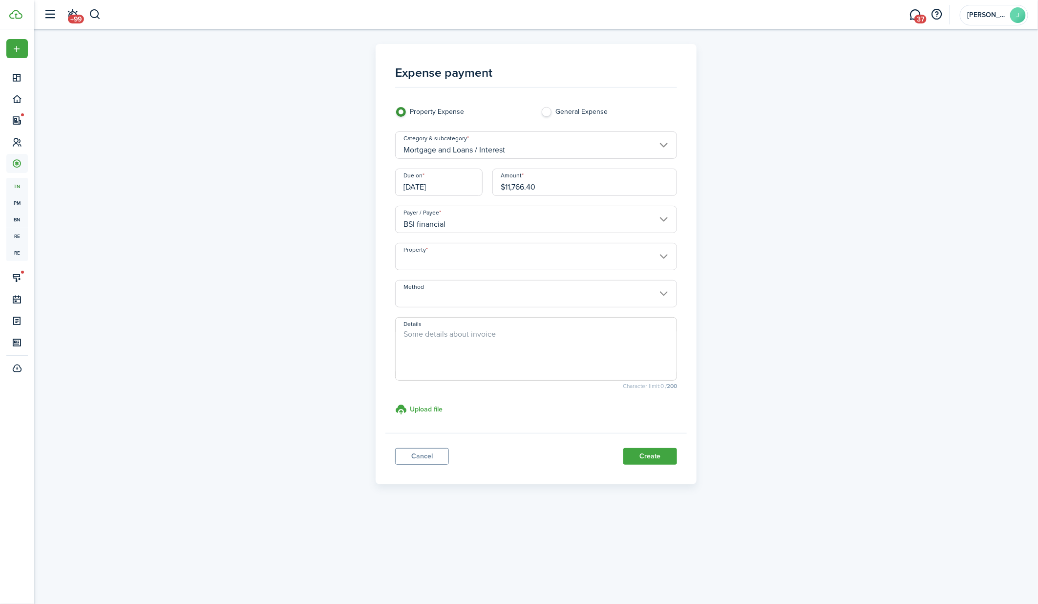
click at [441, 253] on input "Property" at bounding box center [536, 256] width 282 height 27
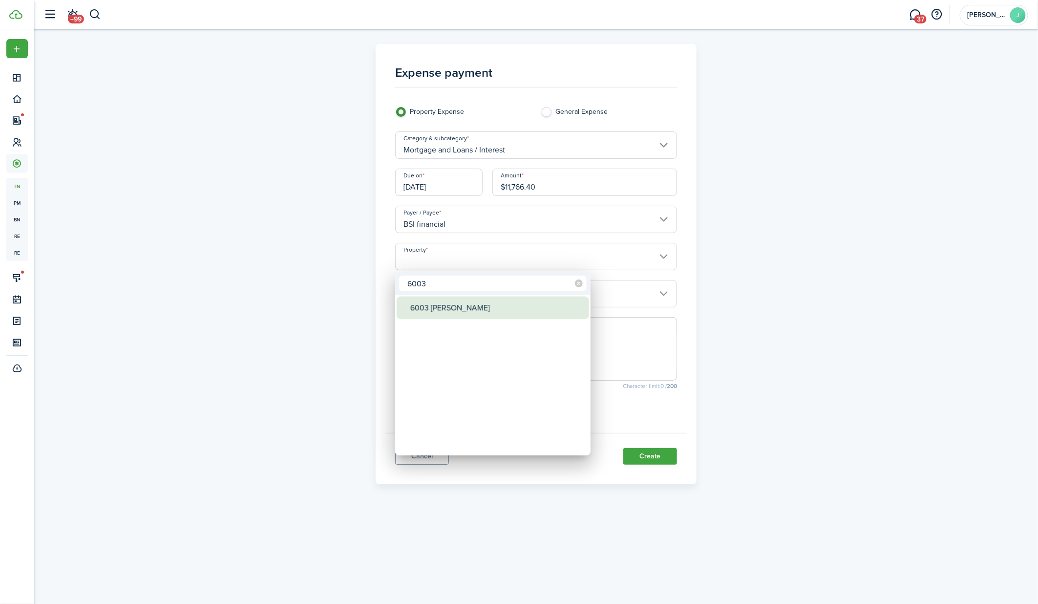
type input "6003"
click at [438, 304] on div "6003 [PERSON_NAME]" at bounding box center [496, 307] width 173 height 22
type input "6003 [PERSON_NAME]"
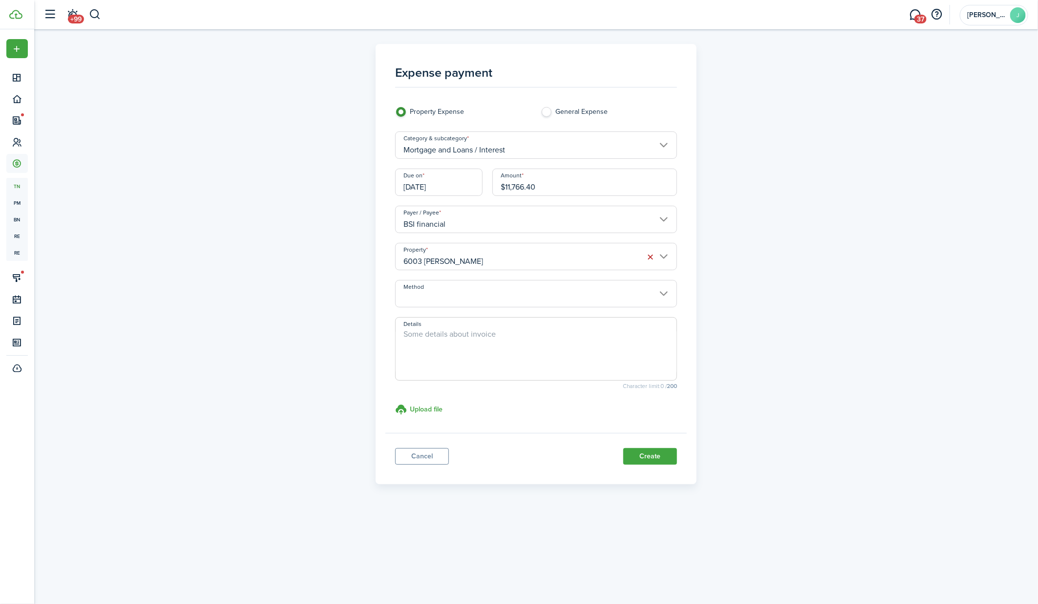
click at [438, 298] on input "Method" at bounding box center [536, 293] width 282 height 27
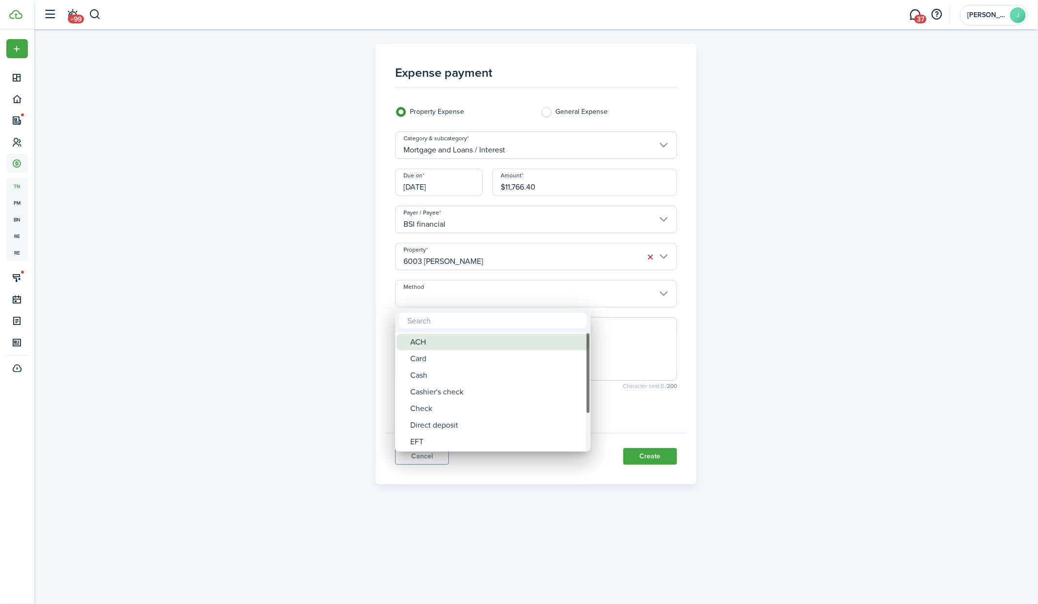
click at [433, 340] on div "ACH" at bounding box center [496, 341] width 173 height 17
type input "ACH"
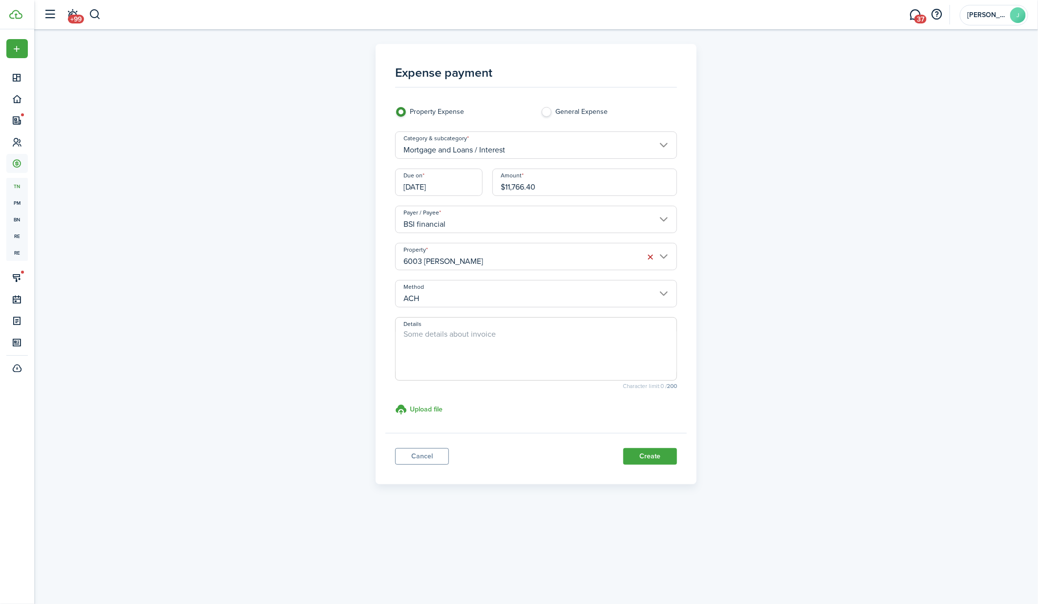
click at [433, 340] on textarea "Details" at bounding box center [536, 351] width 281 height 47
type textarea "Interest paid for the year"
click at [642, 458] on button "Create" at bounding box center [650, 456] width 54 height 17
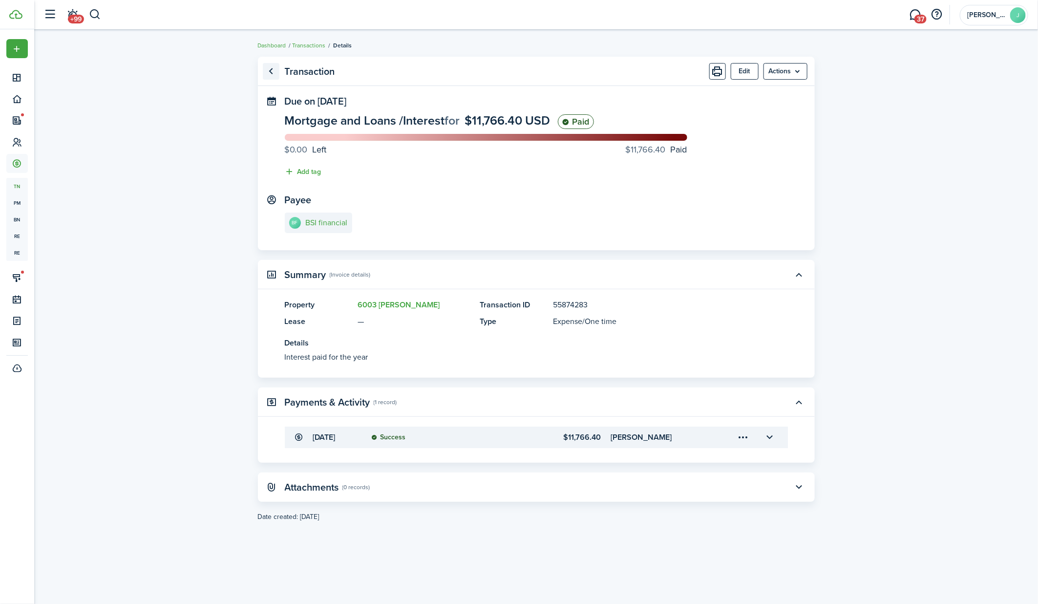
click at [271, 74] on link "Go back" at bounding box center [271, 71] width 17 height 17
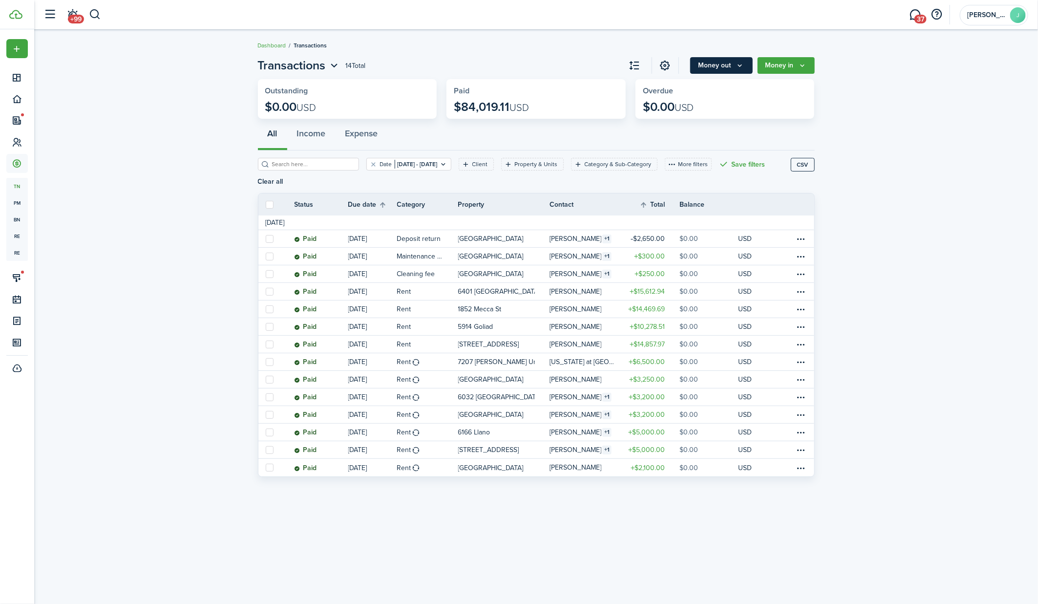
click at [744, 68] on icon "Money out" at bounding box center [740, 66] width 8 height 8
click at [716, 87] on link "Expense invoice" at bounding box center [709, 87] width 85 height 17
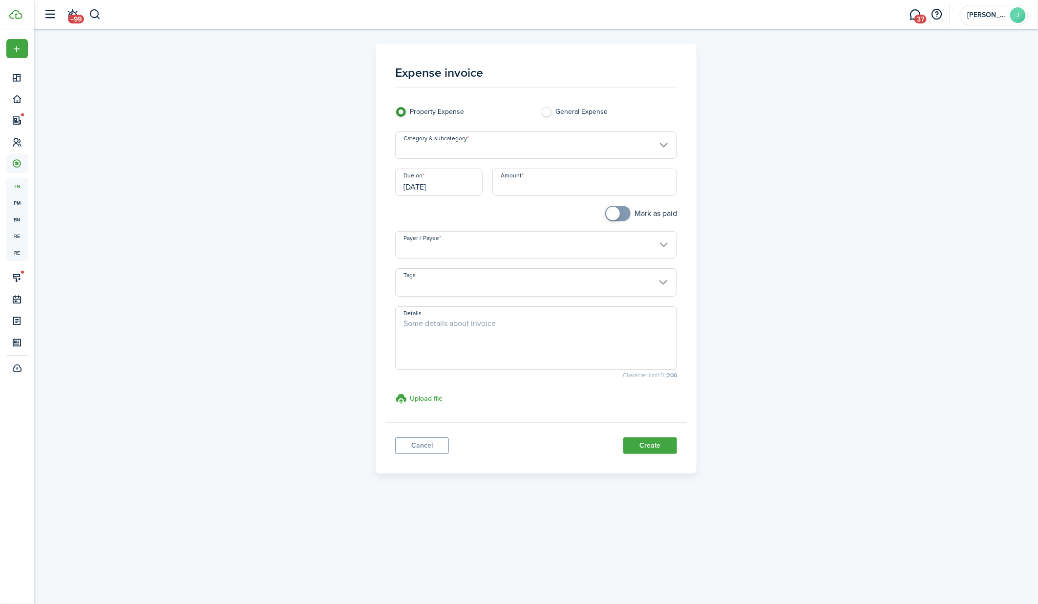
click at [444, 145] on input "Category & subcategory" at bounding box center [536, 144] width 282 height 27
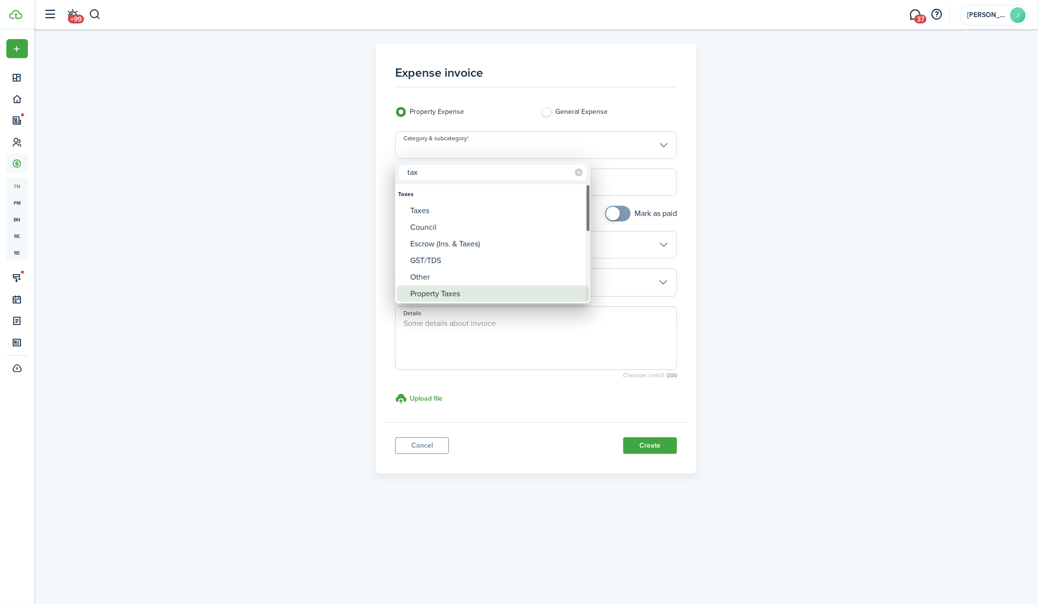
type input "tax"
click at [436, 290] on div "Property Taxes" at bounding box center [496, 293] width 173 height 17
type input "Taxes / Property Taxes"
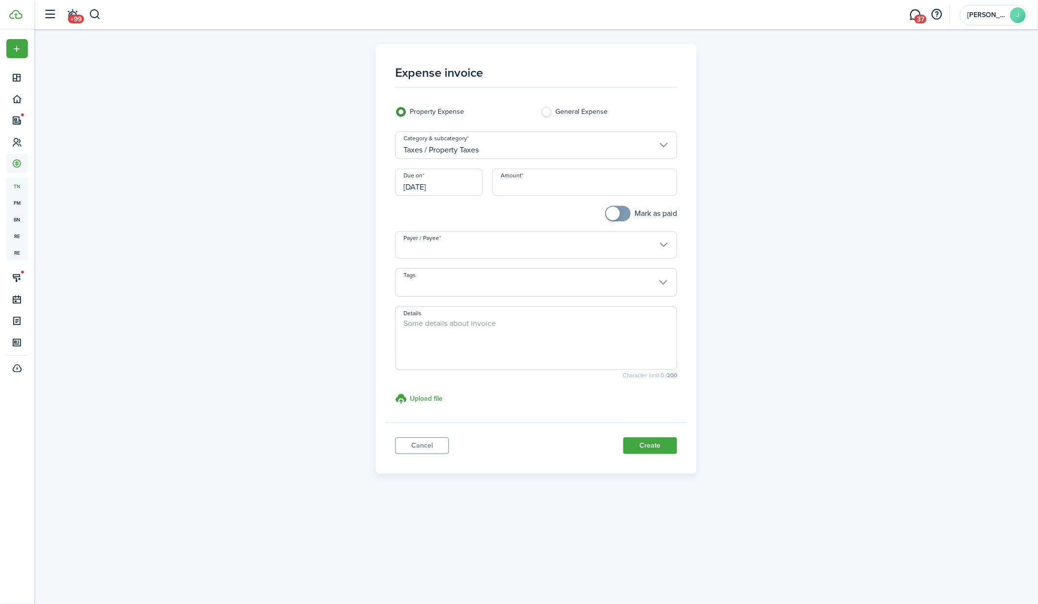
click at [461, 190] on input "[DATE]" at bounding box center [438, 181] width 87 height 27
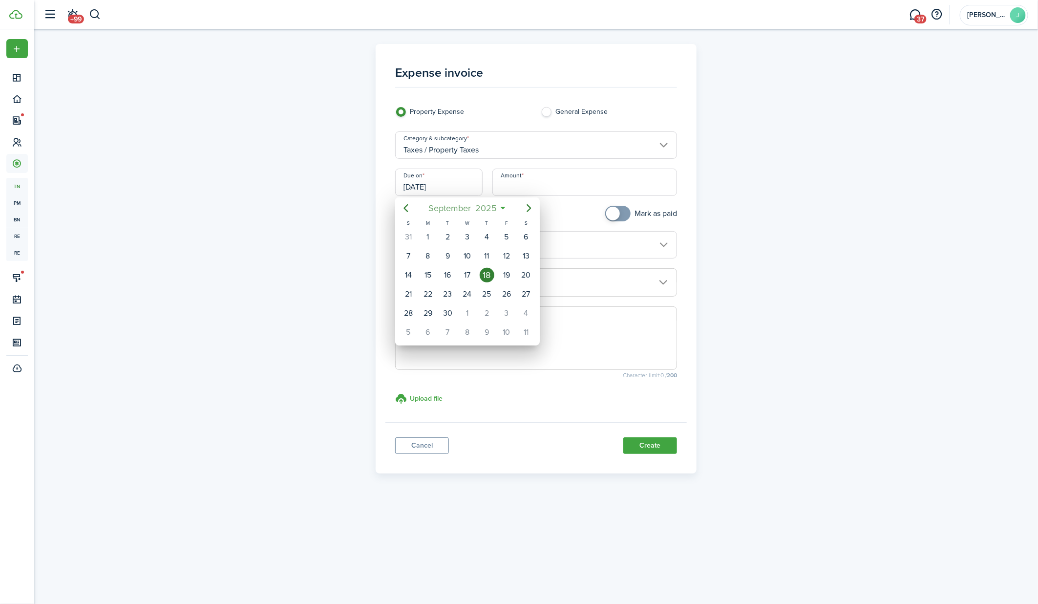
click at [453, 216] on span "September" at bounding box center [449, 208] width 47 height 18
click at [415, 209] on mbsc-button "Previous page" at bounding box center [406, 208] width 20 height 20
click at [504, 325] on div "Dec" at bounding box center [513, 326] width 35 height 16
click at [451, 308] on div "31" at bounding box center [447, 313] width 15 height 15
type input "12/31/2024"
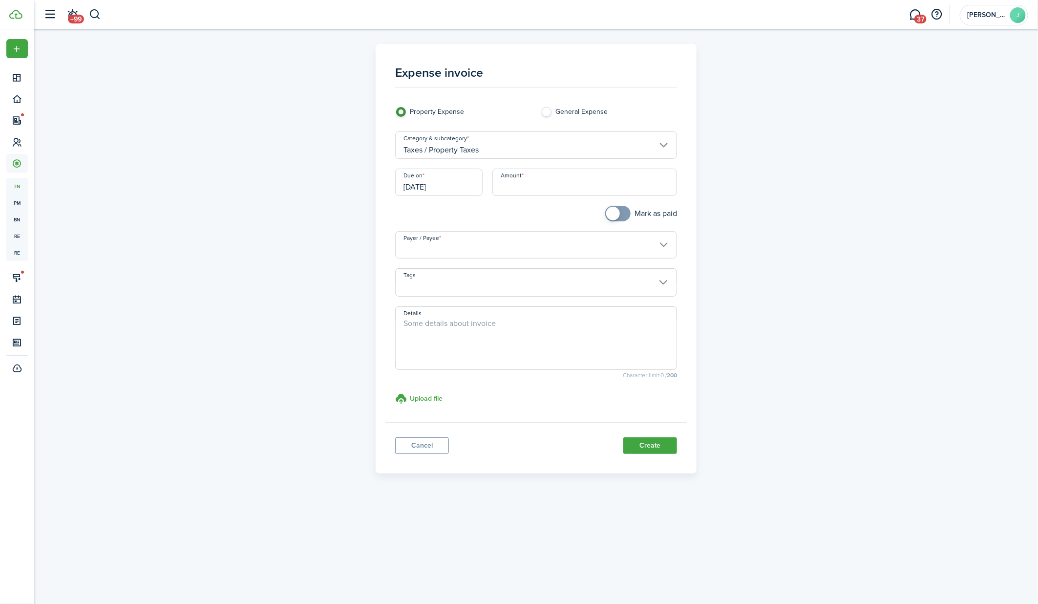
click at [524, 190] on input "Amount" at bounding box center [584, 181] width 185 height 27
type input "$8,209.03"
checkbox input "true"
click at [623, 219] on span at bounding box center [618, 214] width 10 height 16
click at [552, 253] on input "Payer / Payee" at bounding box center [536, 244] width 282 height 27
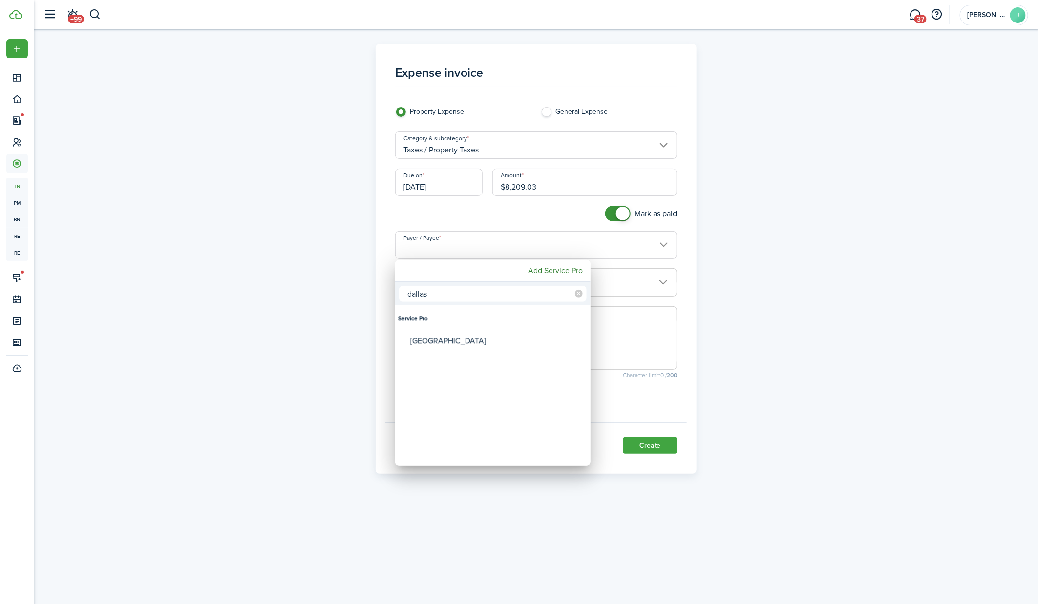
type input "dallas"
click at [437, 339] on div "Dallas County" at bounding box center [496, 340] width 173 height 22
type input "Dallas County"
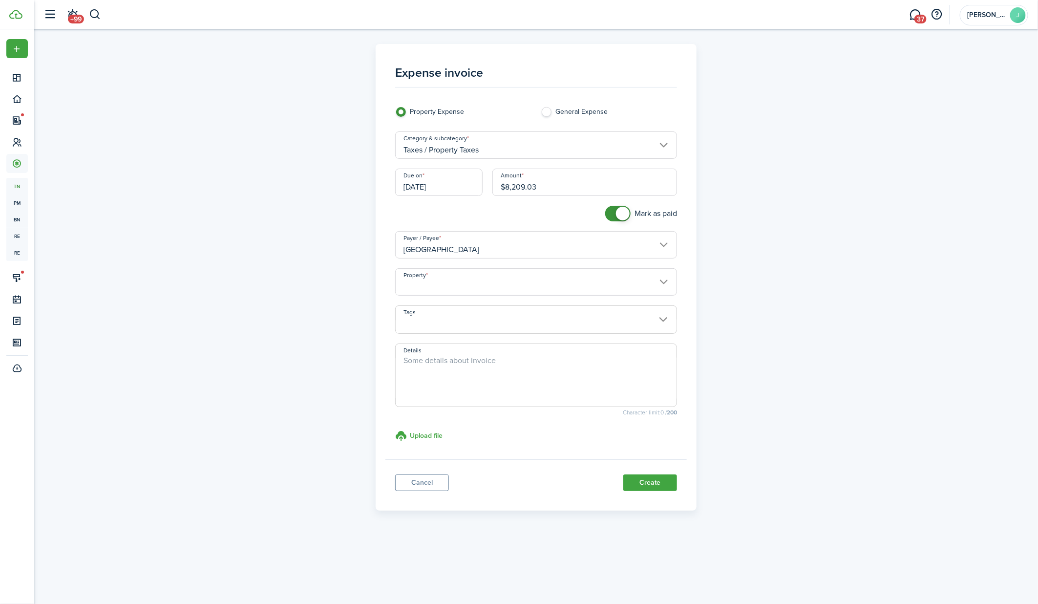
drag, startPoint x: 488, startPoint y: 361, endPoint x: 483, endPoint y: 354, distance: 9.0
click at [487, 359] on textarea "Details" at bounding box center [536, 377] width 281 height 47
type textarea "2024 property taxes"
click at [653, 487] on button "Create" at bounding box center [650, 482] width 54 height 17
click at [537, 280] on input "Property" at bounding box center [536, 281] width 282 height 27
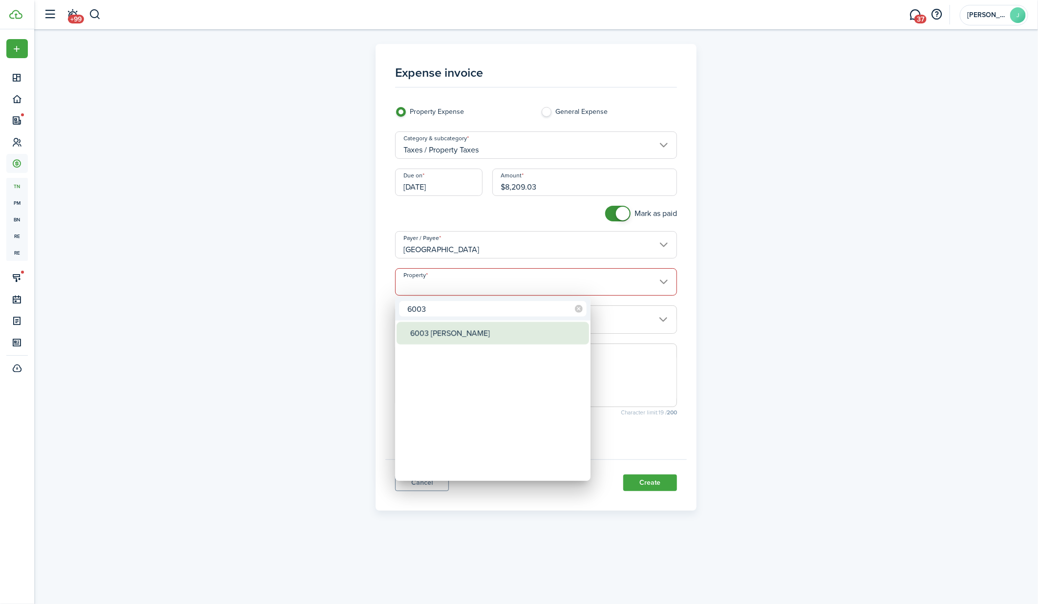
type input "6003"
click at [479, 332] on div "6003 [PERSON_NAME]" at bounding box center [496, 333] width 173 height 22
type input "6003 [PERSON_NAME]"
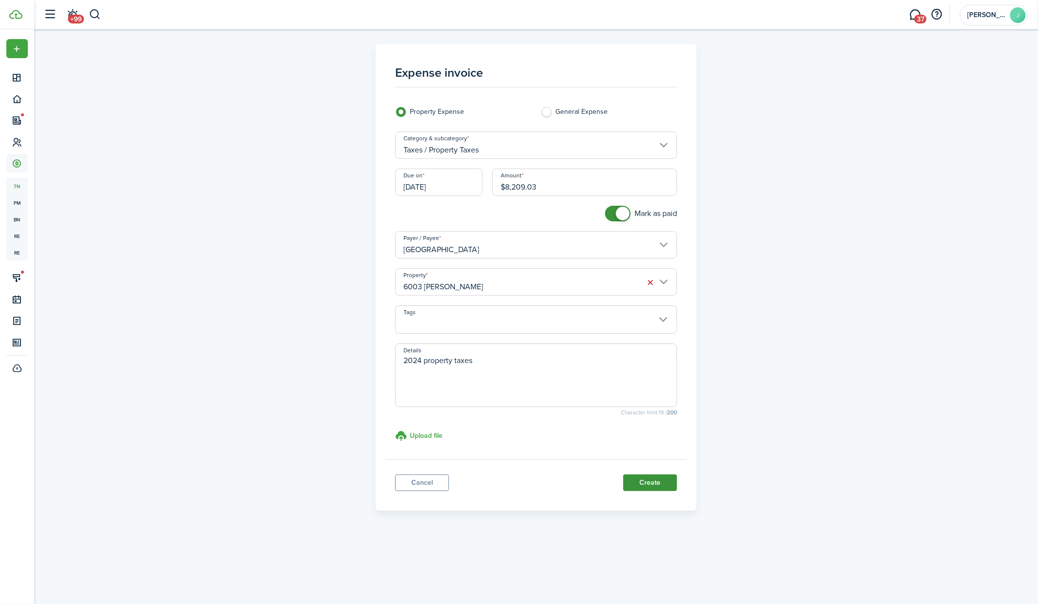
click at [659, 488] on button "Create" at bounding box center [650, 482] width 54 height 17
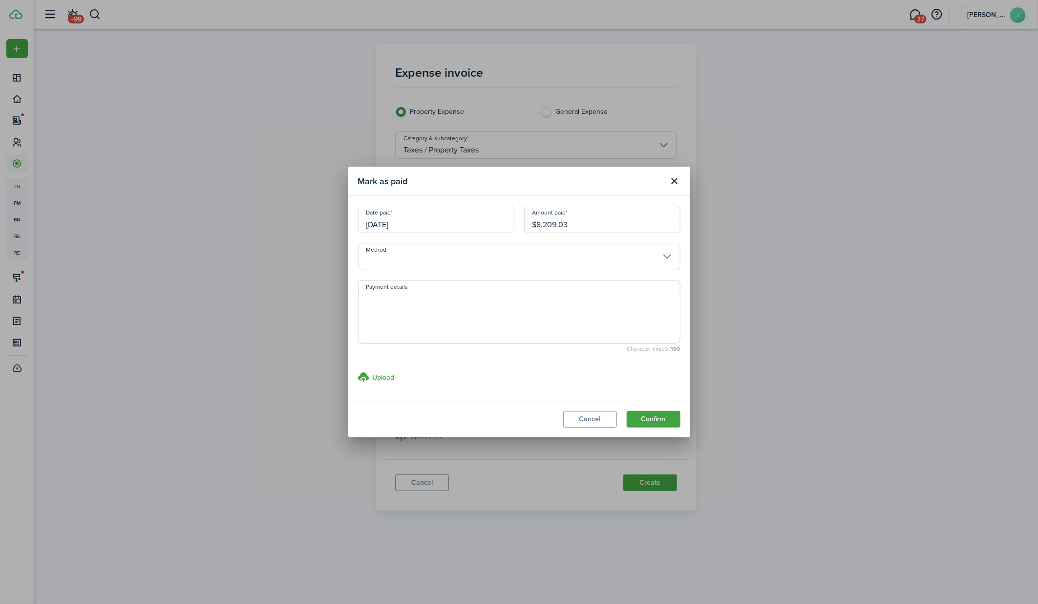
click at [591, 259] on input "Method" at bounding box center [519, 256] width 322 height 27
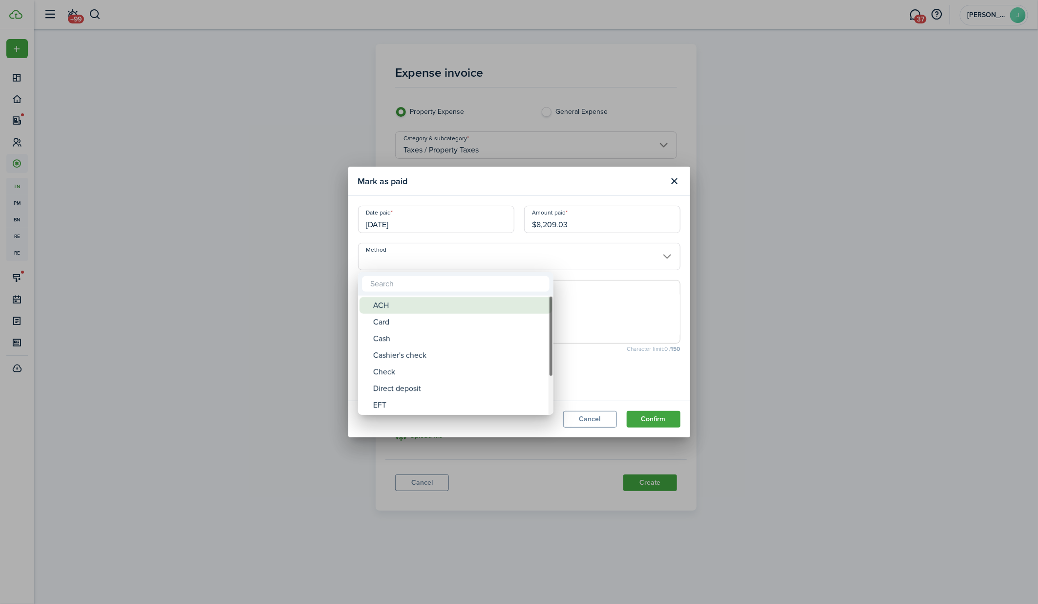
click at [520, 302] on div "ACH" at bounding box center [459, 305] width 173 height 17
type input "ACH"
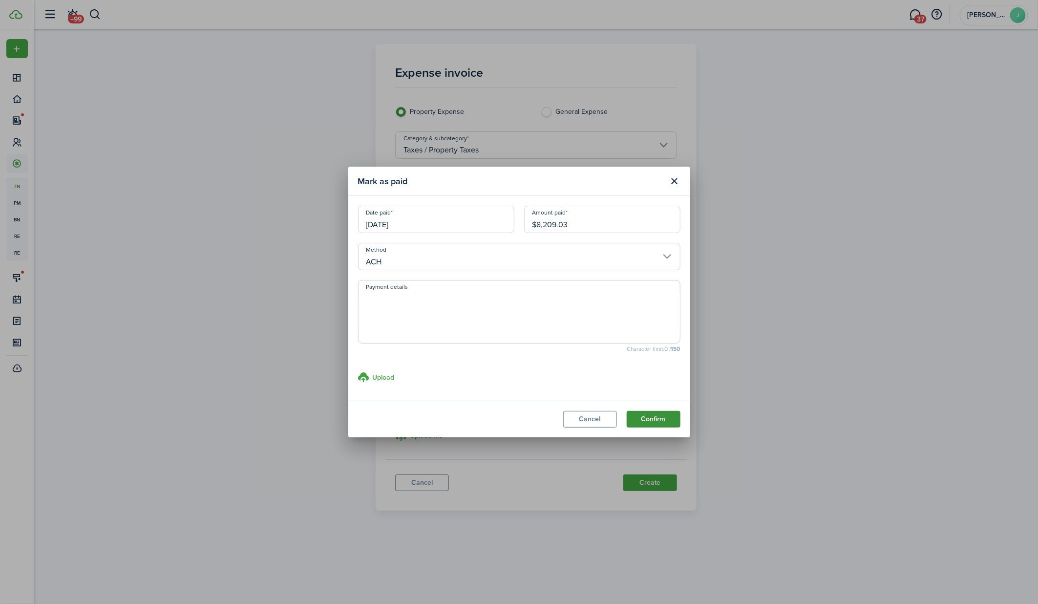
click at [659, 419] on button "Confirm" at bounding box center [653, 419] width 54 height 17
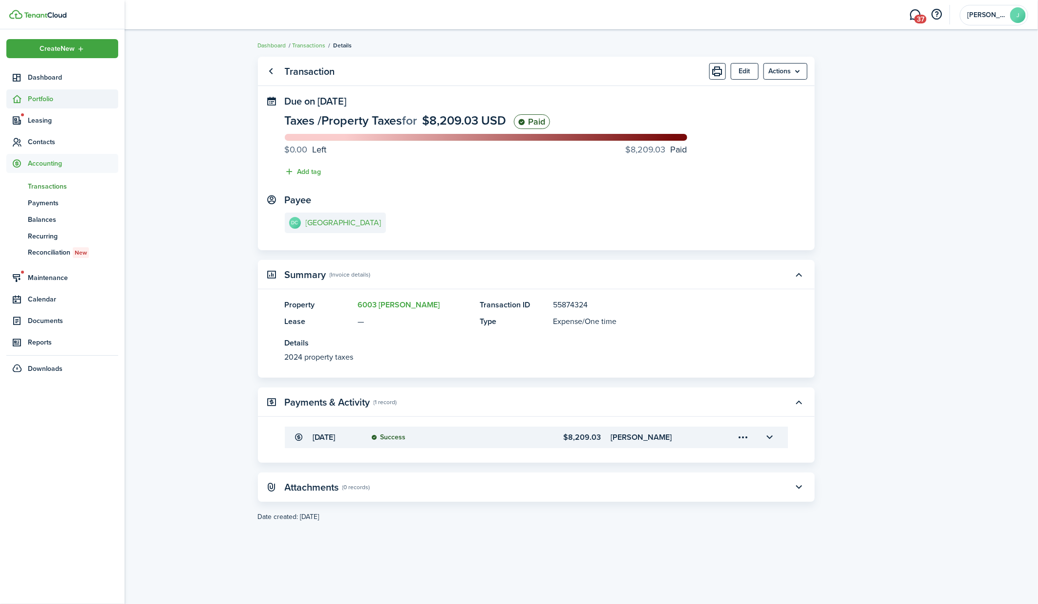
click at [24, 99] on sidebar-link-icon at bounding box center [16, 99] width 21 height 10
click at [32, 118] on span "Properties" at bounding box center [73, 122] width 90 height 10
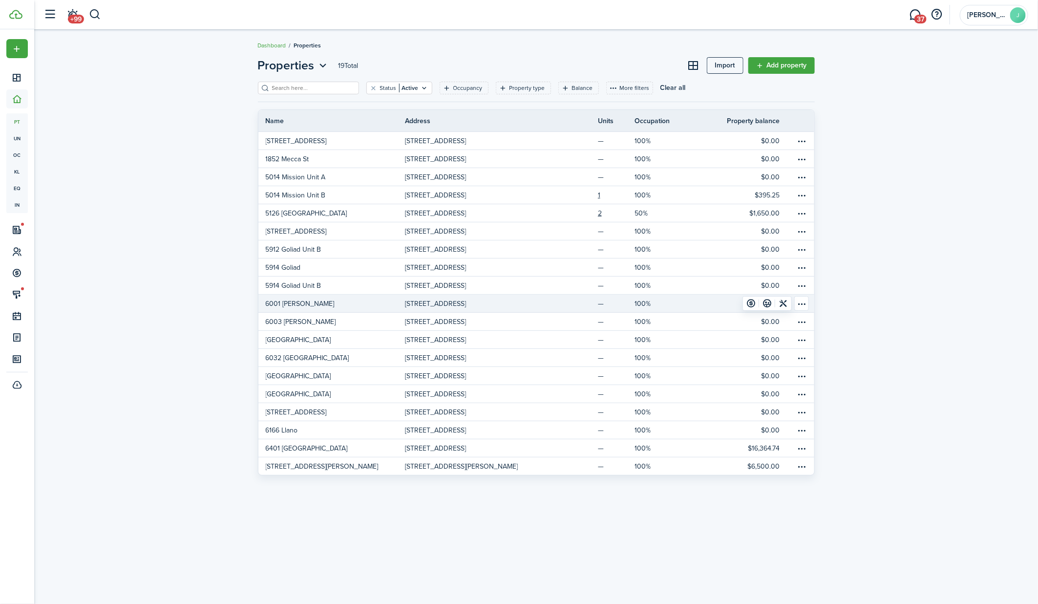
click at [305, 298] on p "6001 [PERSON_NAME]" at bounding box center [300, 303] width 69 height 10
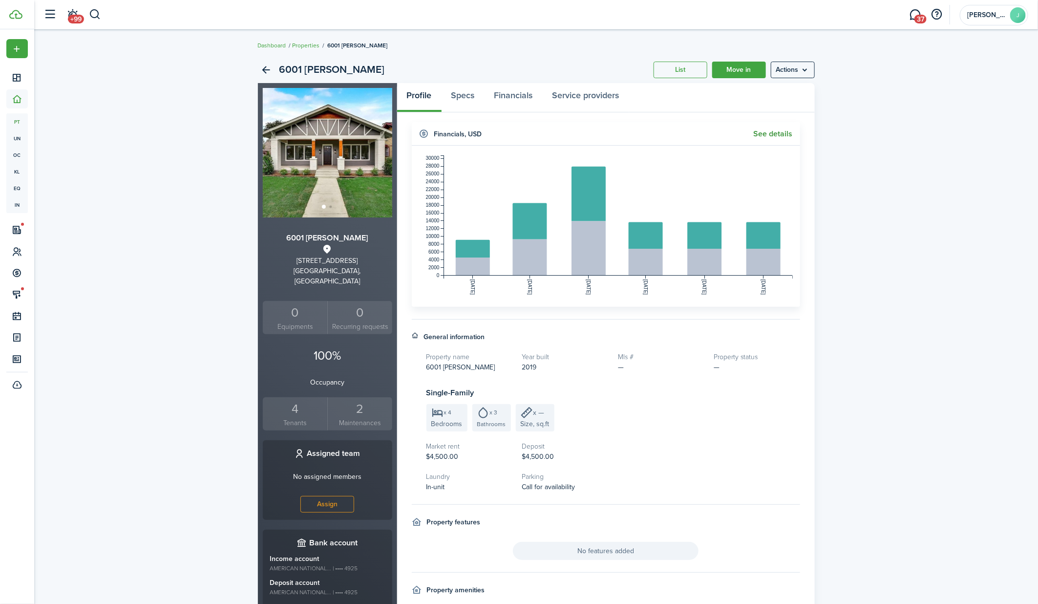
click at [763, 136] on link "See details" at bounding box center [772, 133] width 39 height 9
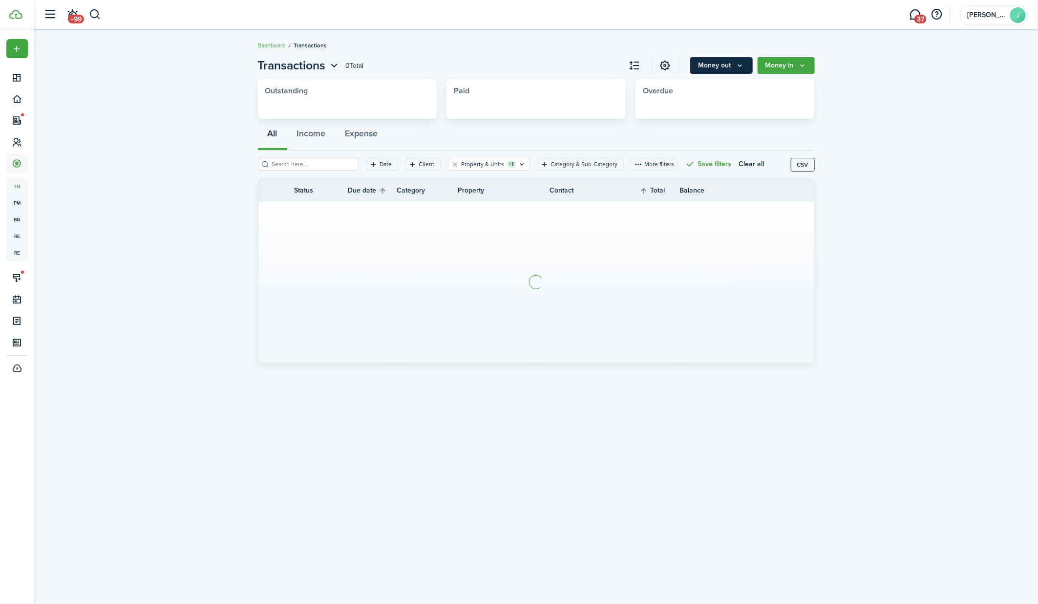
click at [743, 67] on icon "Money out" at bounding box center [740, 66] width 8 height 8
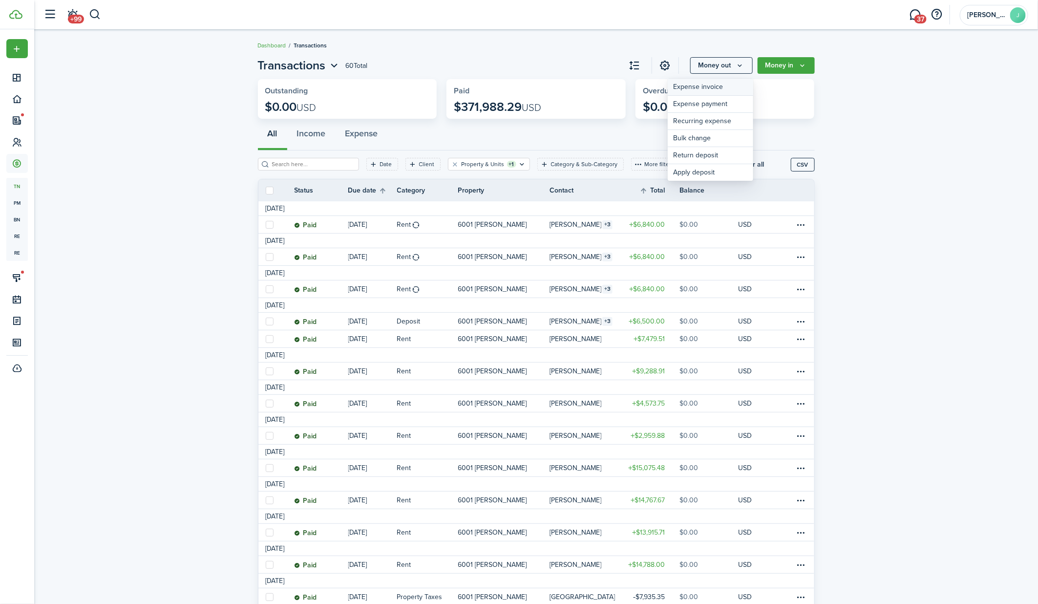
click at [722, 81] on link "Expense invoice" at bounding box center [709, 87] width 85 height 17
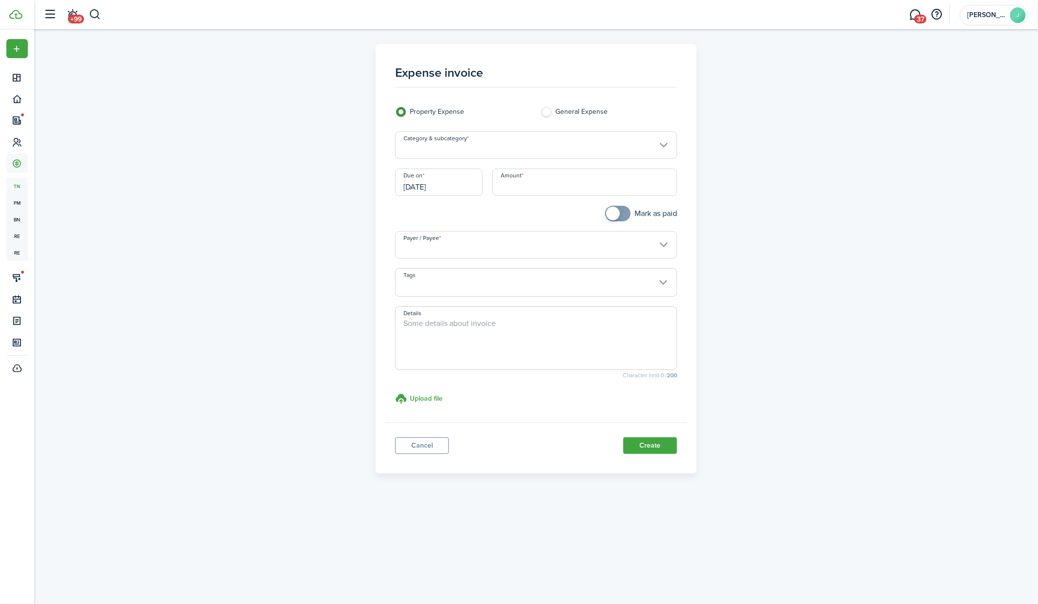
click at [525, 143] on input "Category & subcategory" at bounding box center [536, 144] width 282 height 27
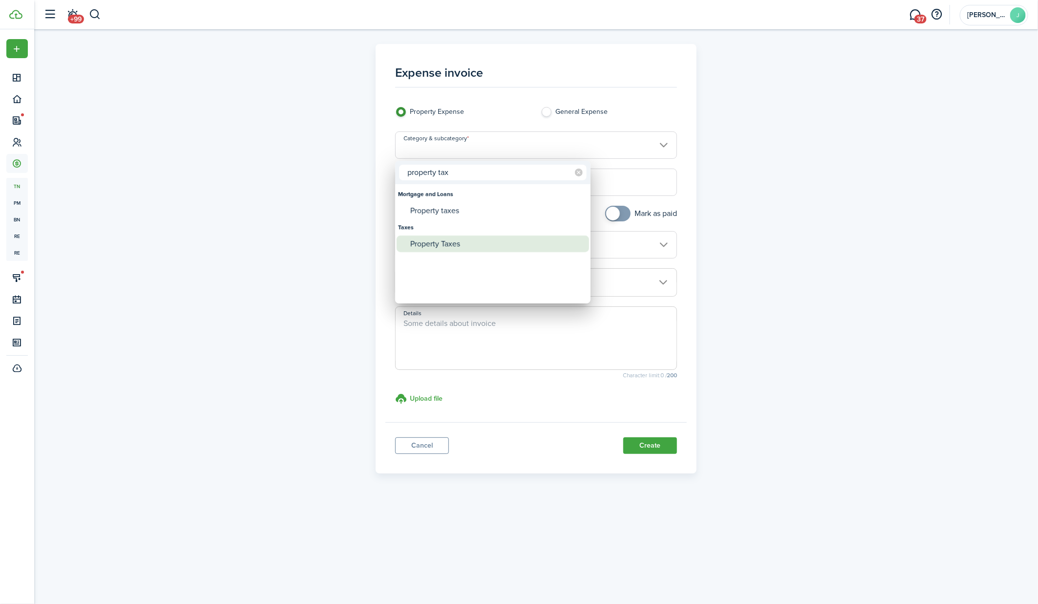
type input "property tax"
click at [446, 242] on div "Property Taxes" at bounding box center [496, 243] width 173 height 17
type input "Taxes / Property Taxes"
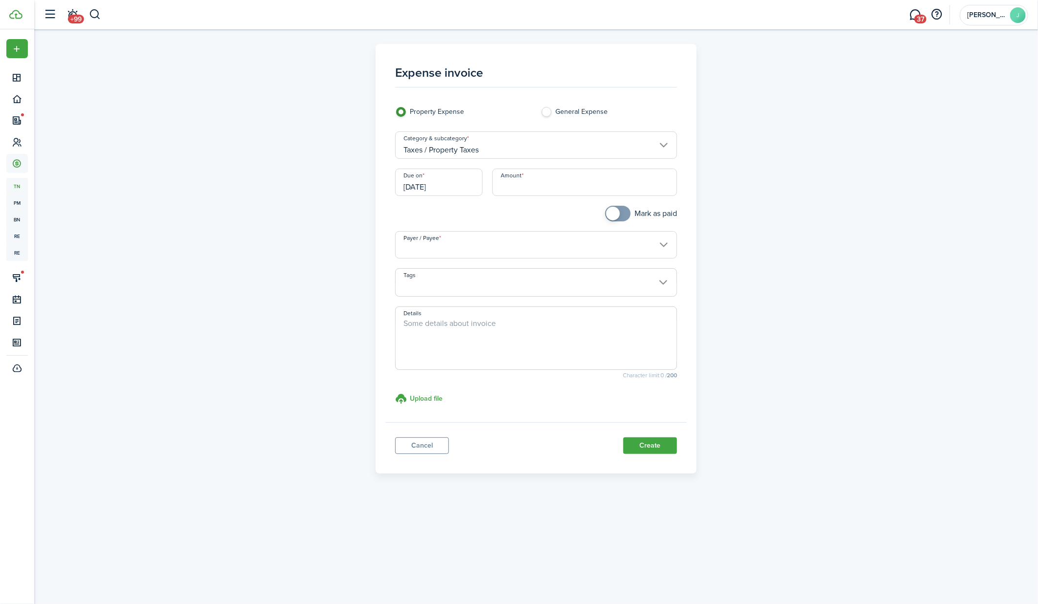
click at [528, 187] on input "Amount" at bounding box center [584, 181] width 185 height 27
type input "$8,155.41"
checkbox input "true"
click at [623, 219] on span at bounding box center [618, 214] width 10 height 16
click at [488, 256] on input "Payer / Payee" at bounding box center [536, 244] width 282 height 27
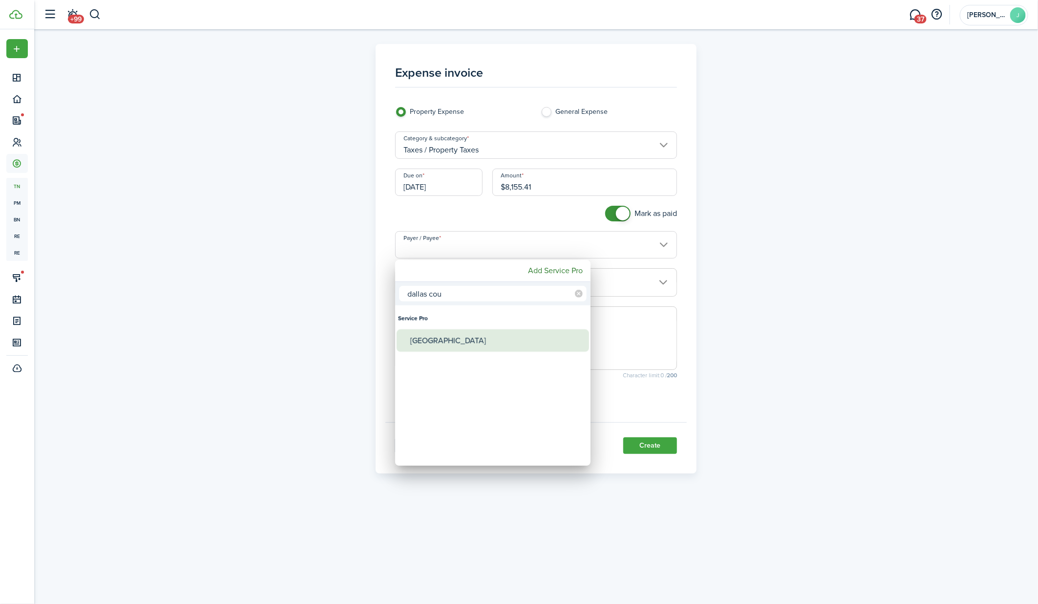
type input "dallas cou"
click at [447, 333] on div "Dallas County" at bounding box center [496, 340] width 173 height 22
type input "Dallas County"
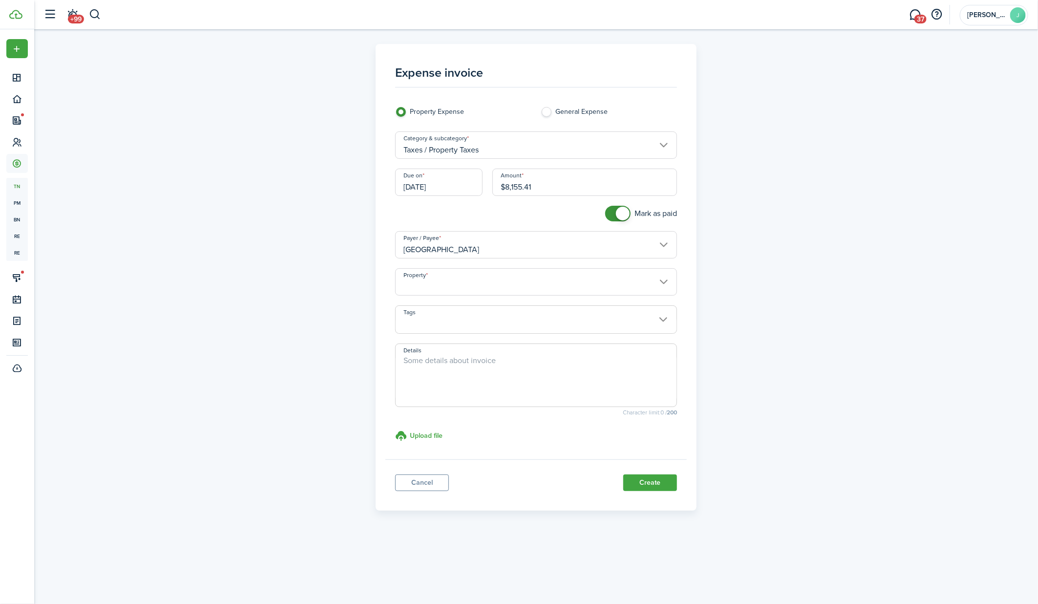
click at [467, 286] on input "Property" at bounding box center [536, 281] width 282 height 27
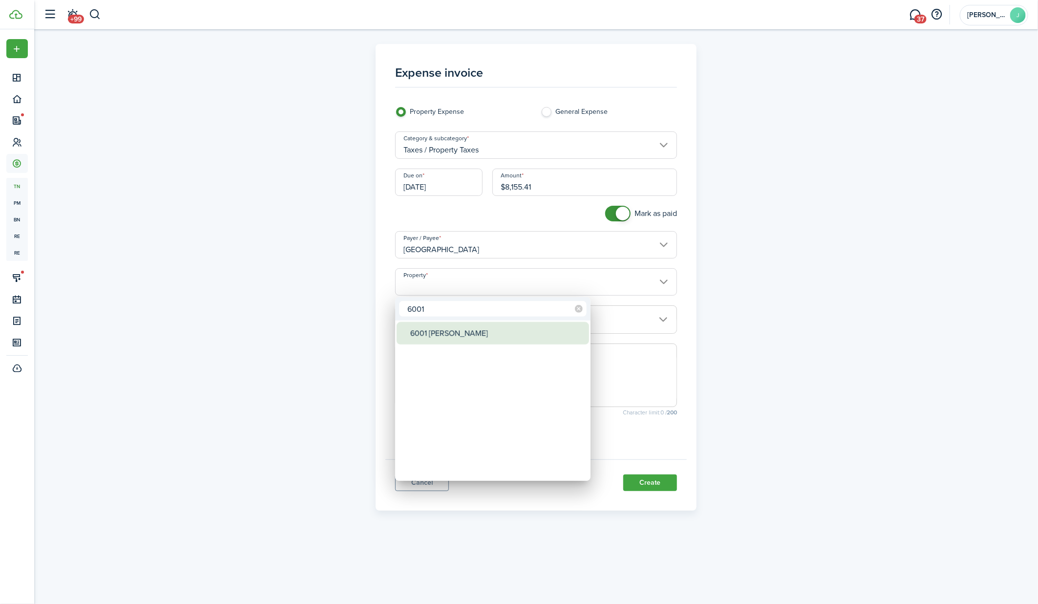
type input "6001"
click at [465, 333] on div "6001 [PERSON_NAME]" at bounding box center [496, 333] width 173 height 22
type input "6001 [PERSON_NAME]"
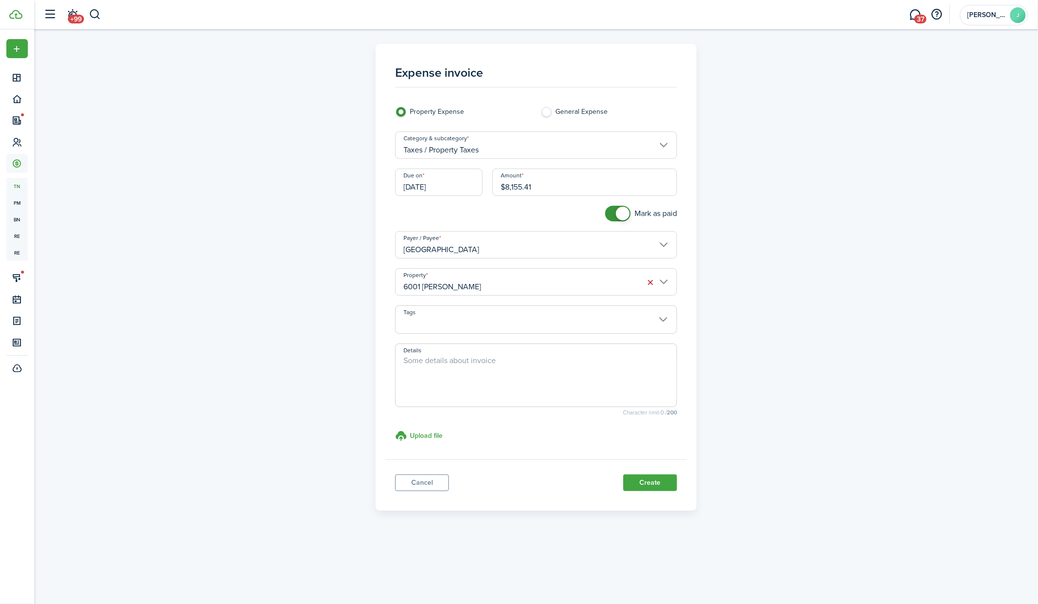
click at [442, 189] on input "[DATE]" at bounding box center [438, 181] width 87 height 27
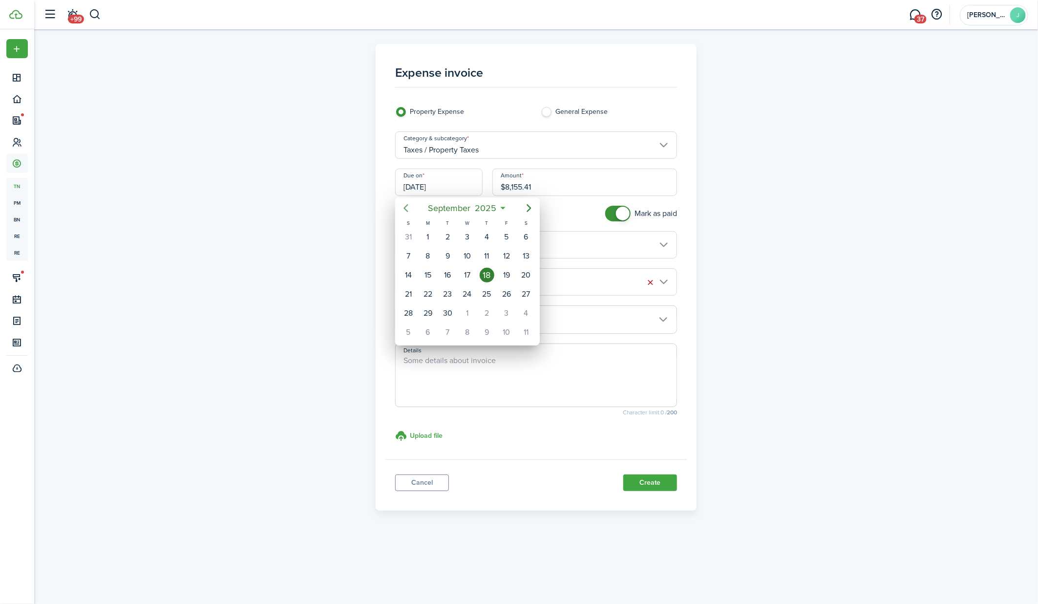
click at [404, 206] on icon "Previous page" at bounding box center [406, 208] width 12 height 12
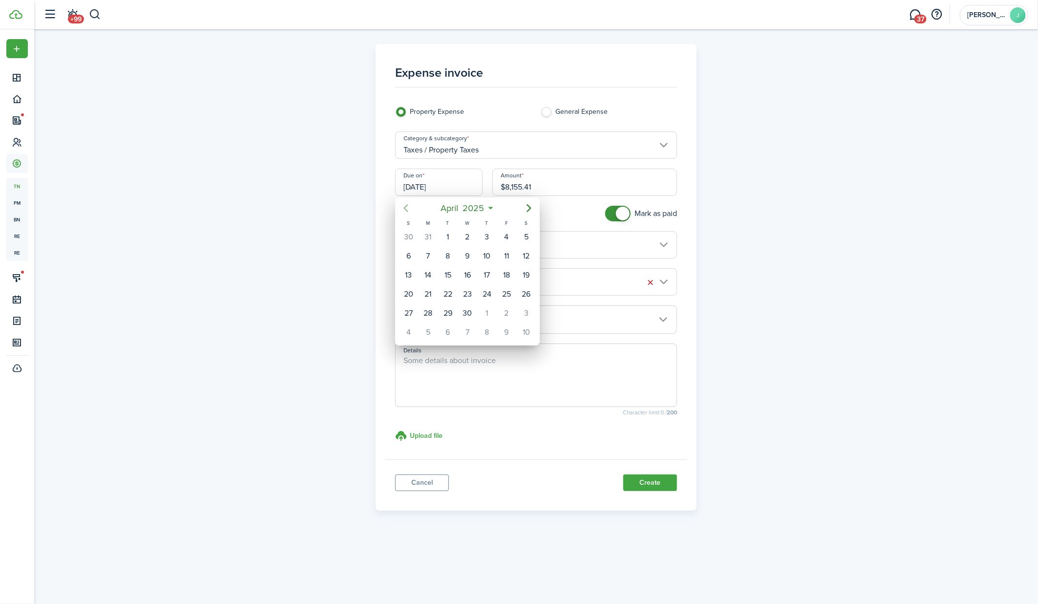
click at [404, 206] on icon "Previous page" at bounding box center [406, 208] width 12 height 12
click at [449, 307] on div "31" at bounding box center [447, 313] width 15 height 15
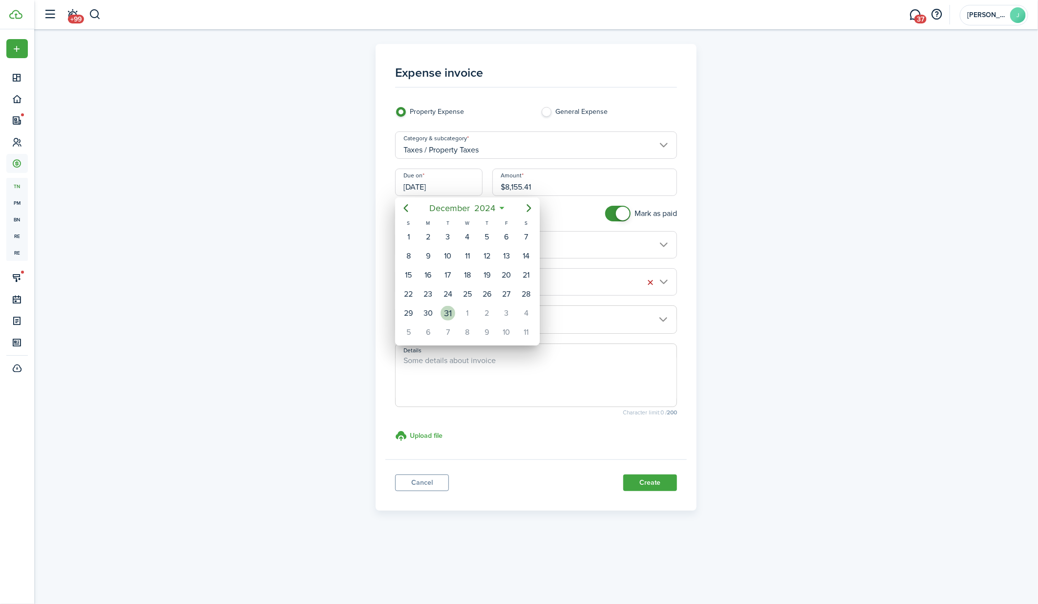
type input "12/31/2024"
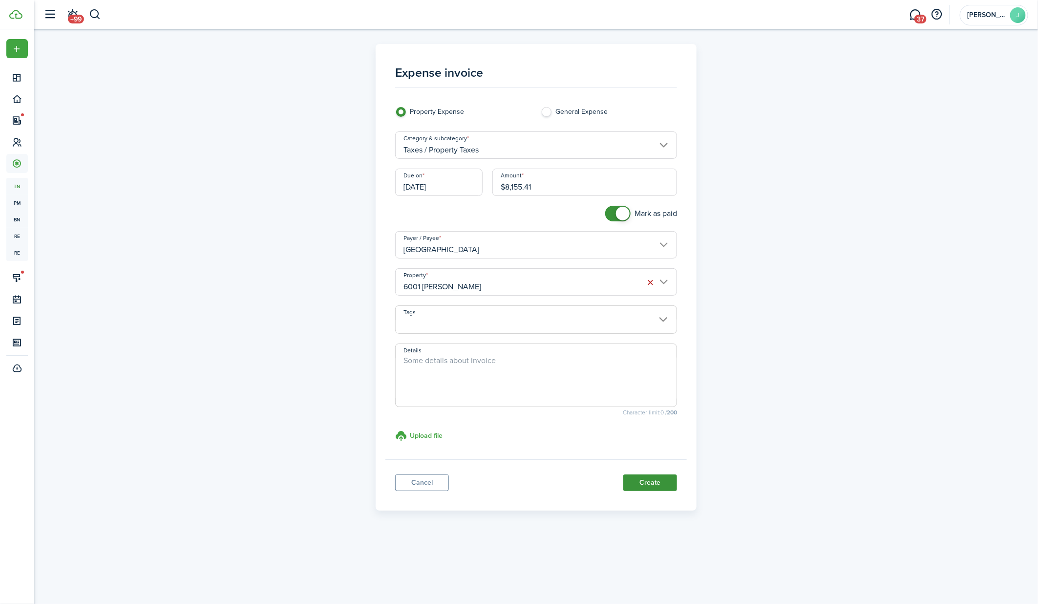
click at [650, 480] on button "Create" at bounding box center [650, 482] width 54 height 17
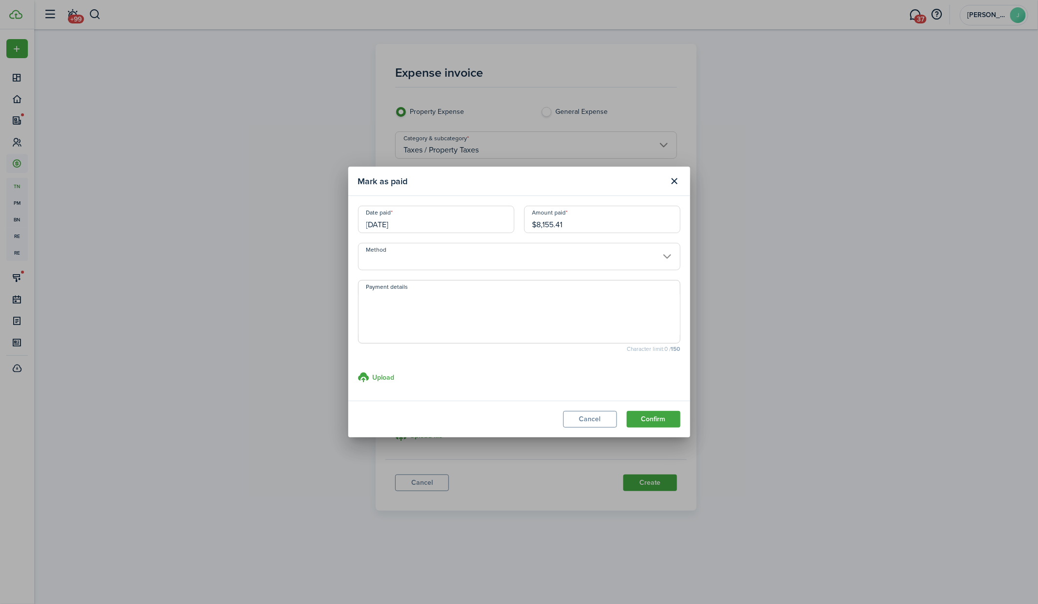
click at [613, 257] on input "Method" at bounding box center [519, 256] width 322 height 27
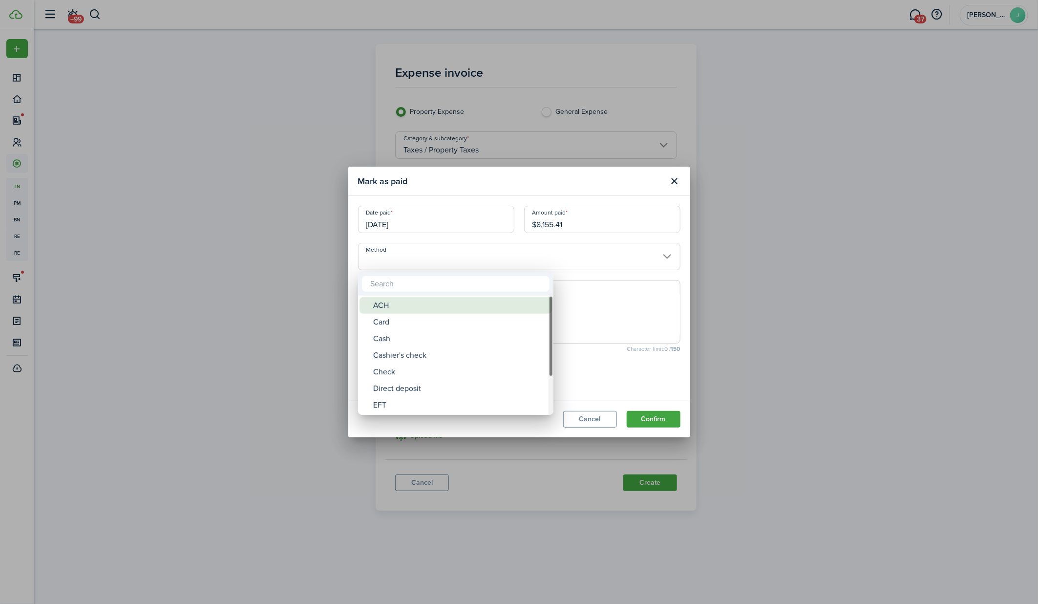
click at [468, 311] on div "ACH" at bounding box center [459, 305] width 173 height 17
type input "ACH"
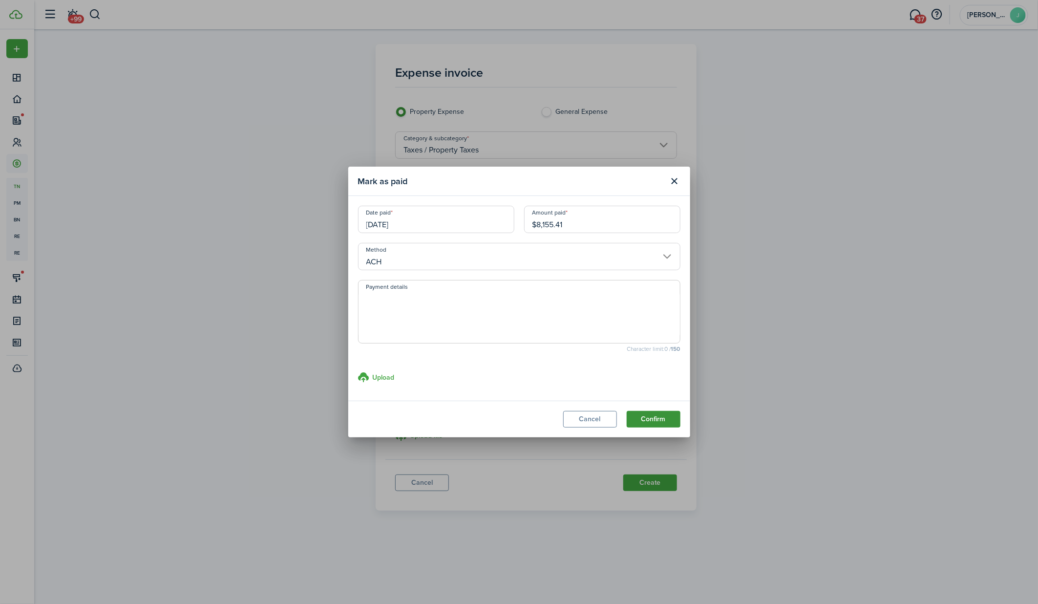
click at [649, 413] on button "Confirm" at bounding box center [653, 419] width 54 height 17
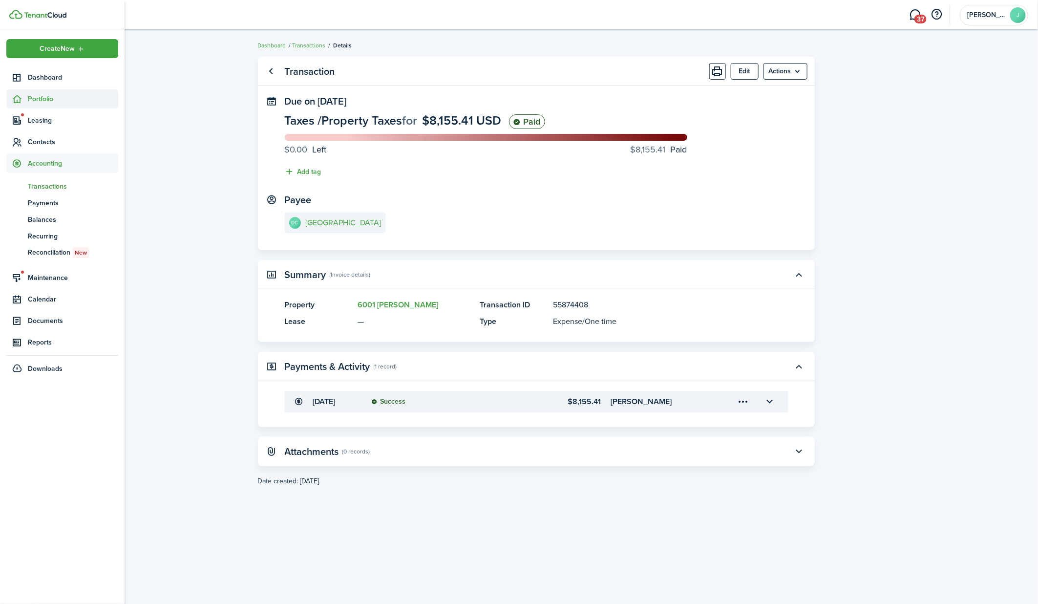
click at [16, 99] on icon at bounding box center [17, 99] width 10 height 10
click at [39, 118] on span "Properties" at bounding box center [73, 122] width 90 height 10
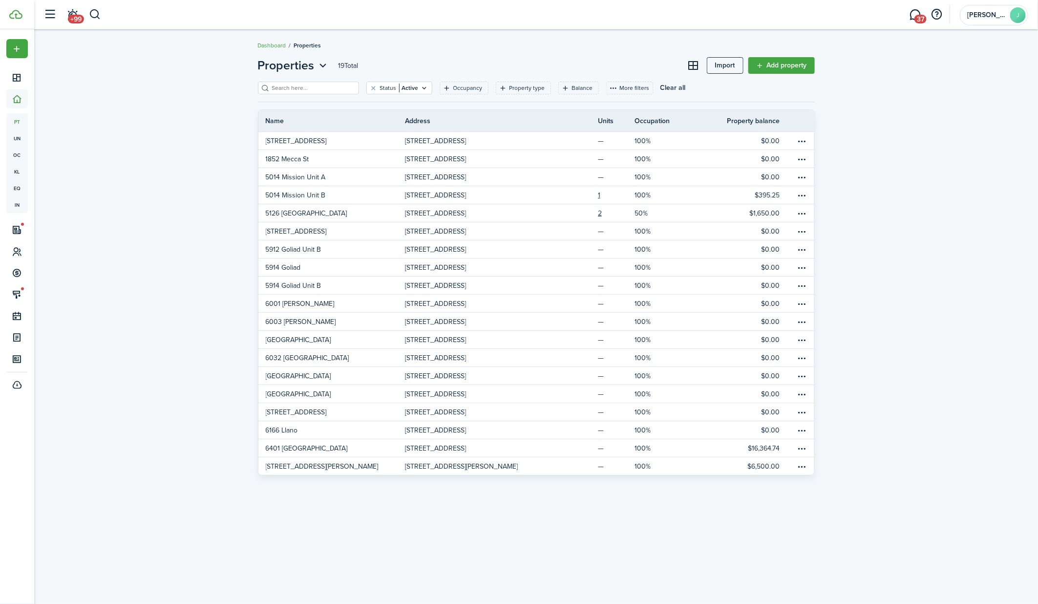
click at [114, 157] on div "Properties 19 Total Import Add property Status Active Occupancy Property type B…" at bounding box center [535, 266] width 1003 height 428
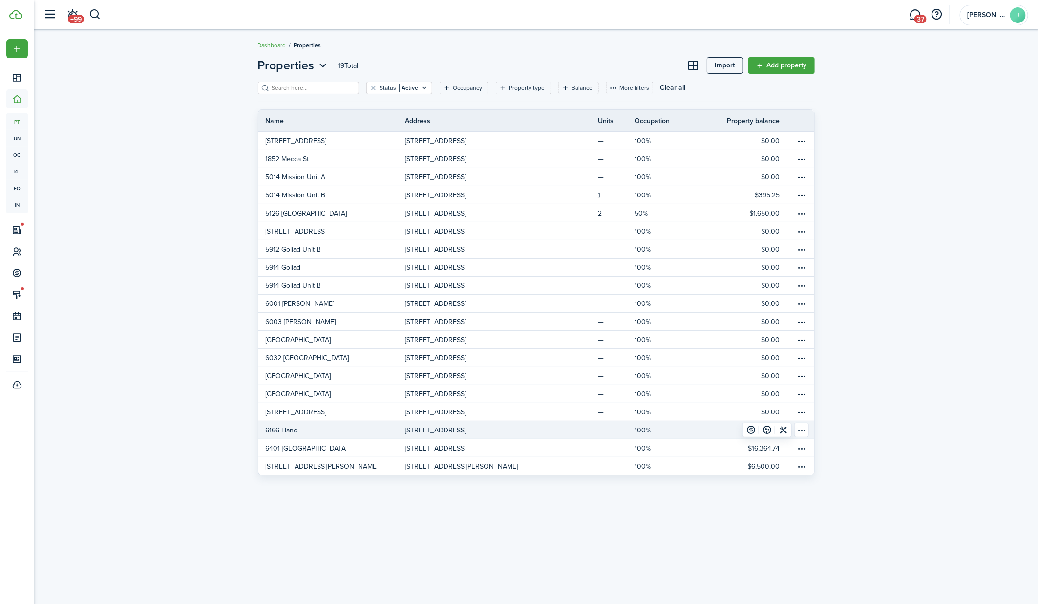
click at [294, 431] on p "6166 Llano" at bounding box center [282, 430] width 32 height 10
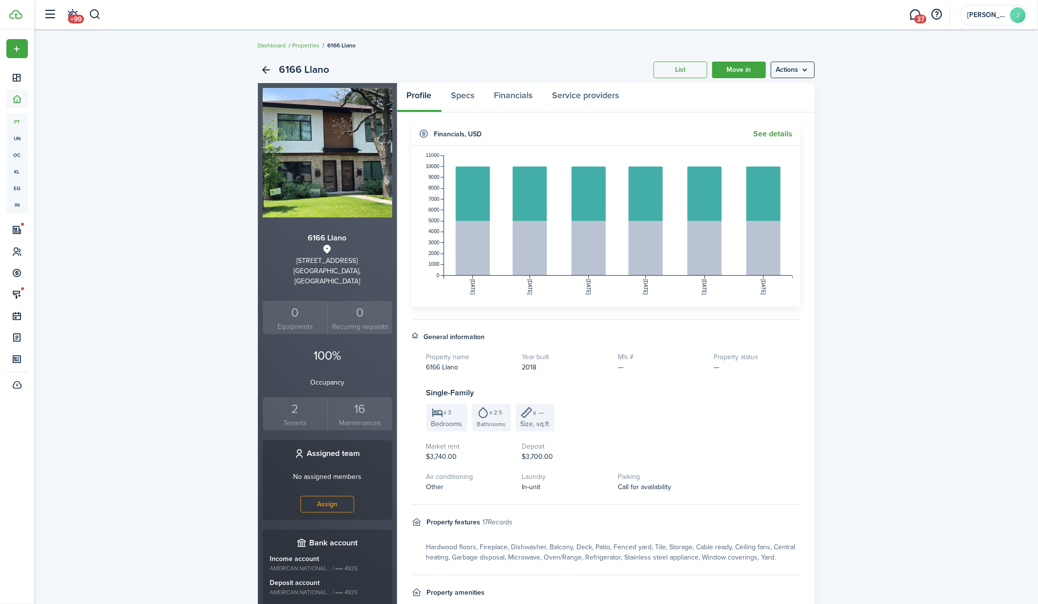
click at [769, 131] on link "See details" at bounding box center [772, 133] width 39 height 9
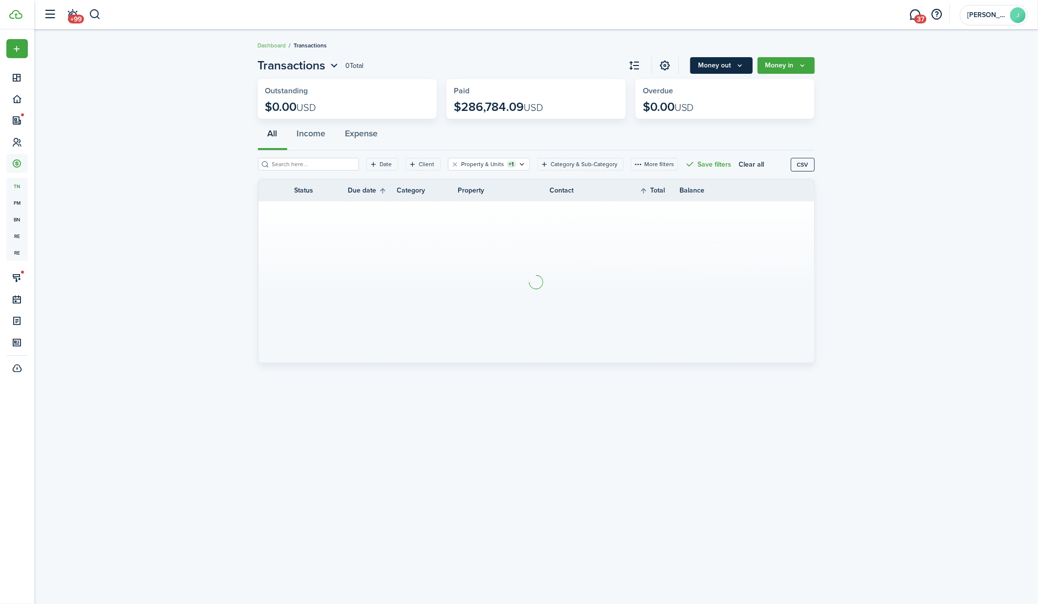
click at [720, 66] on button "Money out" at bounding box center [721, 65] width 62 height 17
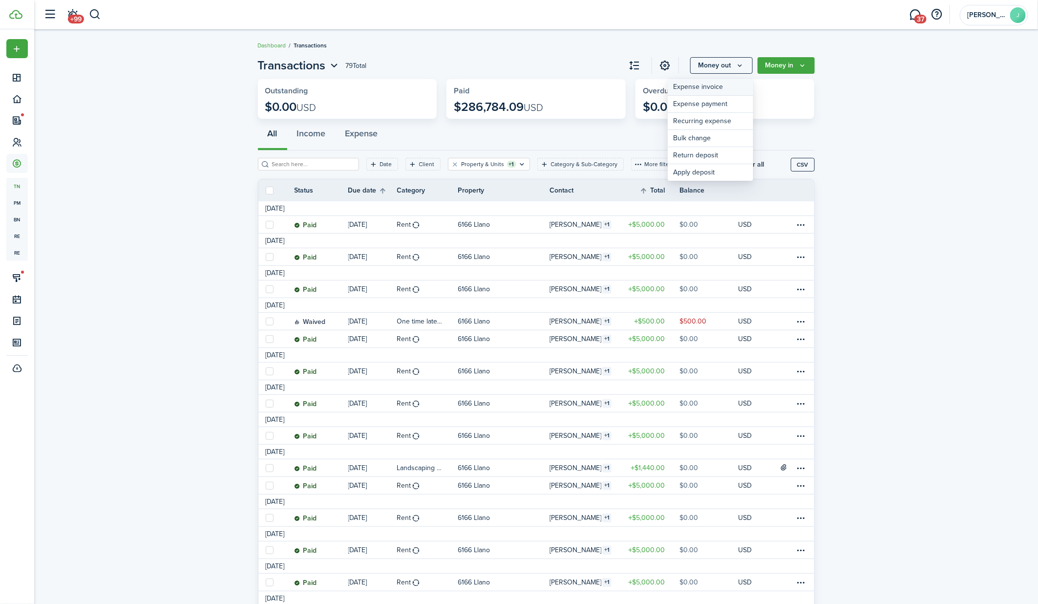
click at [709, 88] on link "Expense invoice" at bounding box center [709, 87] width 85 height 17
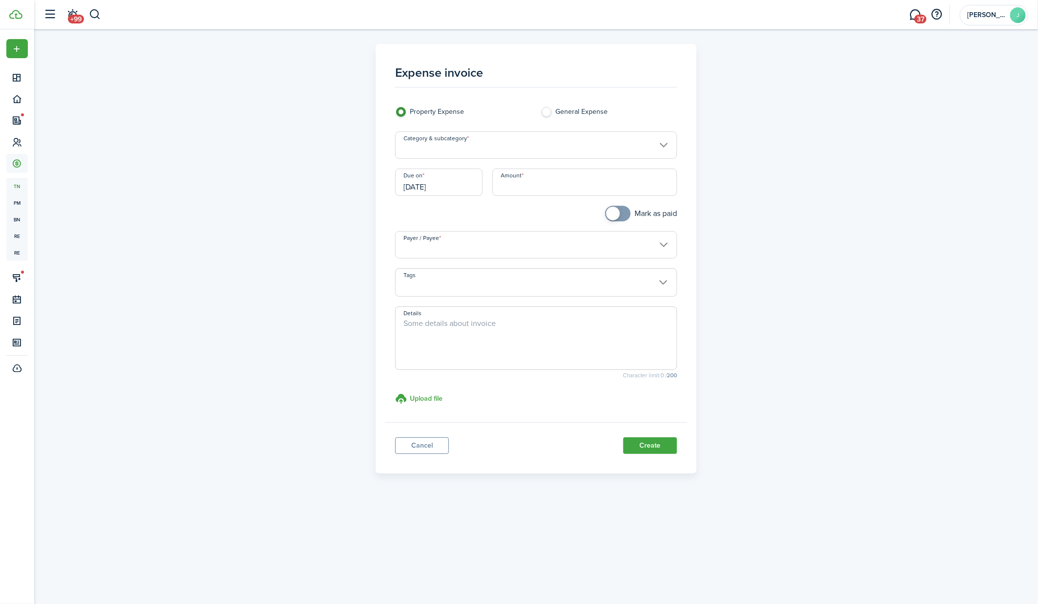
click at [469, 148] on input "Category & subcategory" at bounding box center [536, 144] width 282 height 27
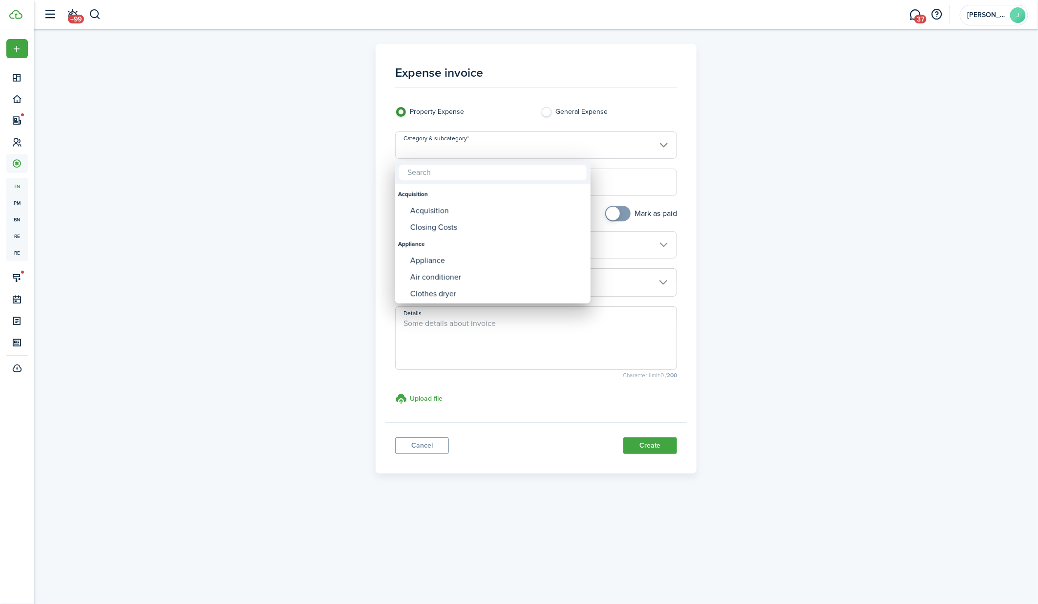
type input "p"
type input "interest"
click at [438, 238] on div "Interest" at bounding box center [496, 243] width 173 height 17
type input "Mortgage and Loans / Interest"
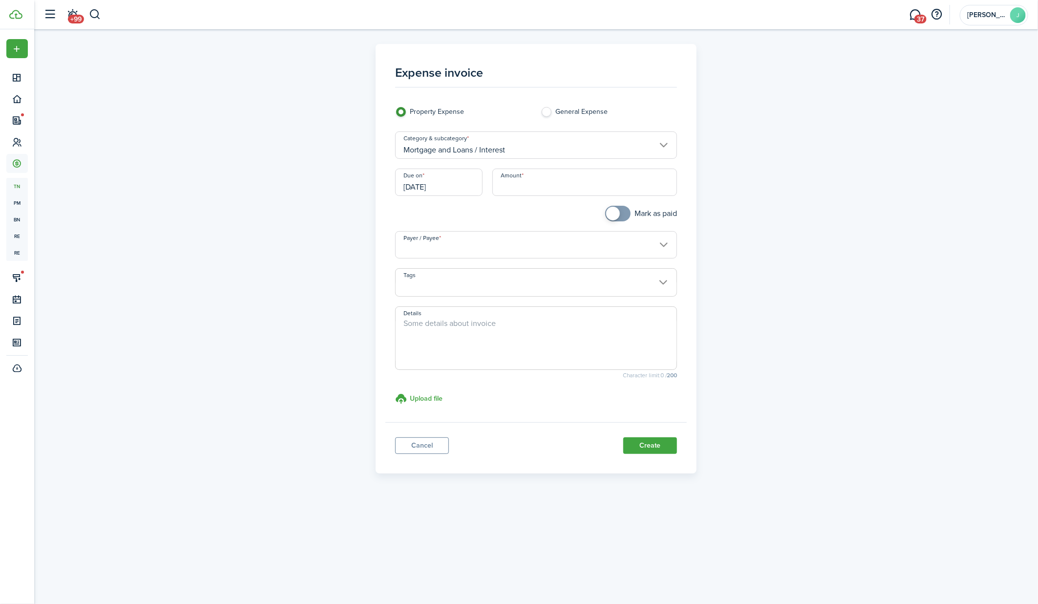
click at [525, 182] on input "Amount" at bounding box center [584, 181] width 185 height 27
type input "$9,512.54"
click at [462, 182] on input "[DATE]" at bounding box center [438, 181] width 87 height 27
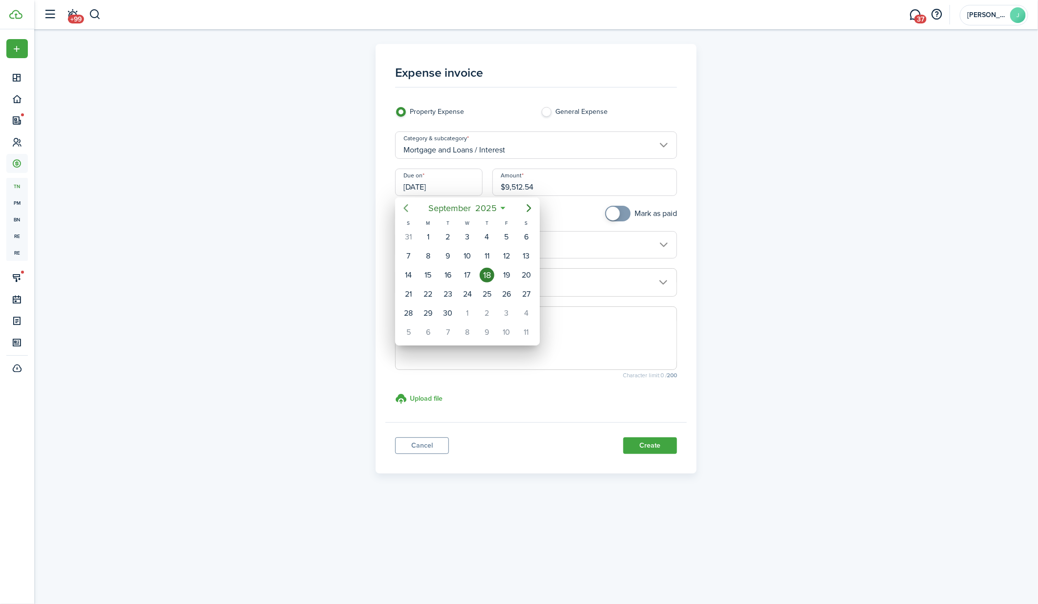
click at [404, 207] on icon "Previous page" at bounding box center [406, 208] width 12 height 12
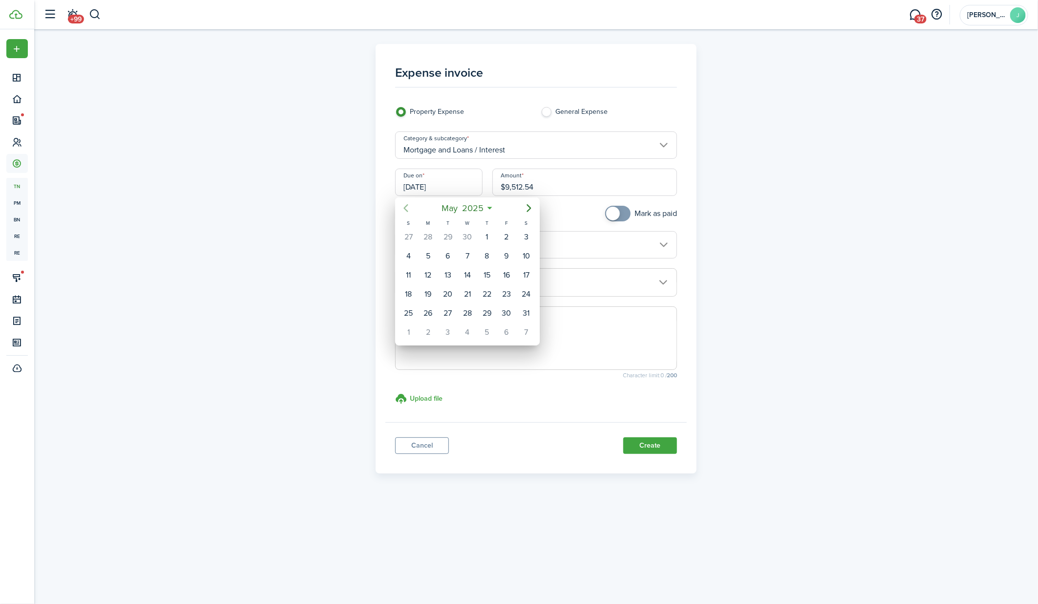
click at [404, 207] on icon "Previous page" at bounding box center [406, 208] width 12 height 12
click at [450, 308] on div "31" at bounding box center [447, 313] width 15 height 15
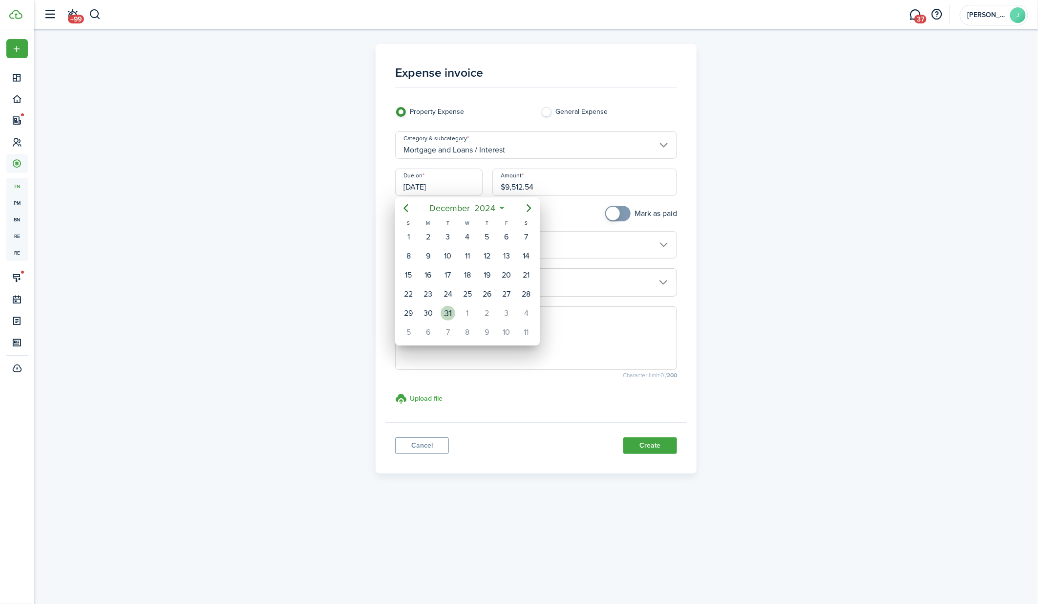
type input "12/31/2024"
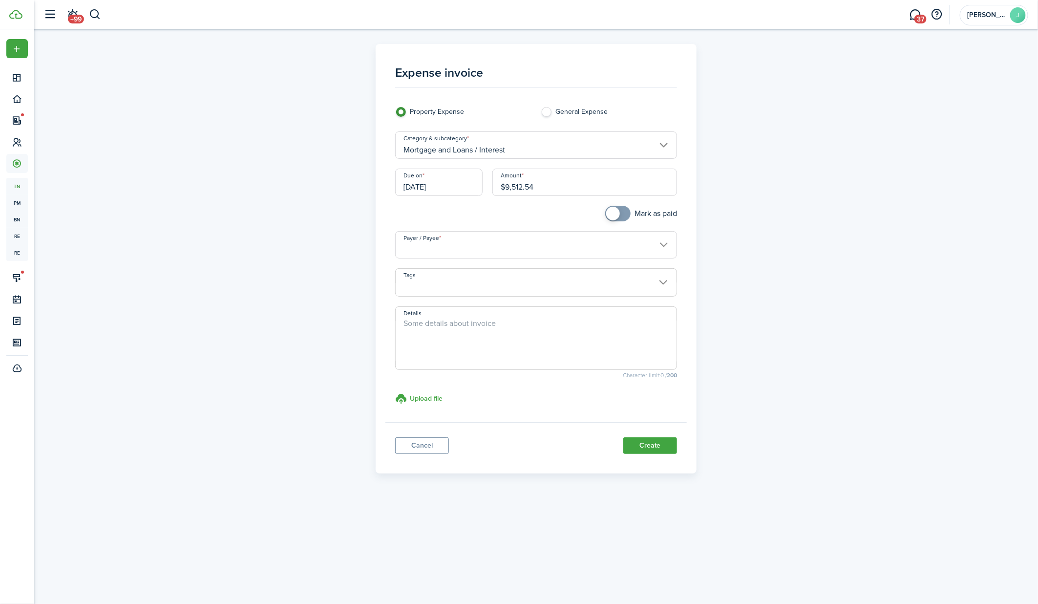
click at [478, 246] on input "Payer / Payee" at bounding box center [536, 244] width 282 height 27
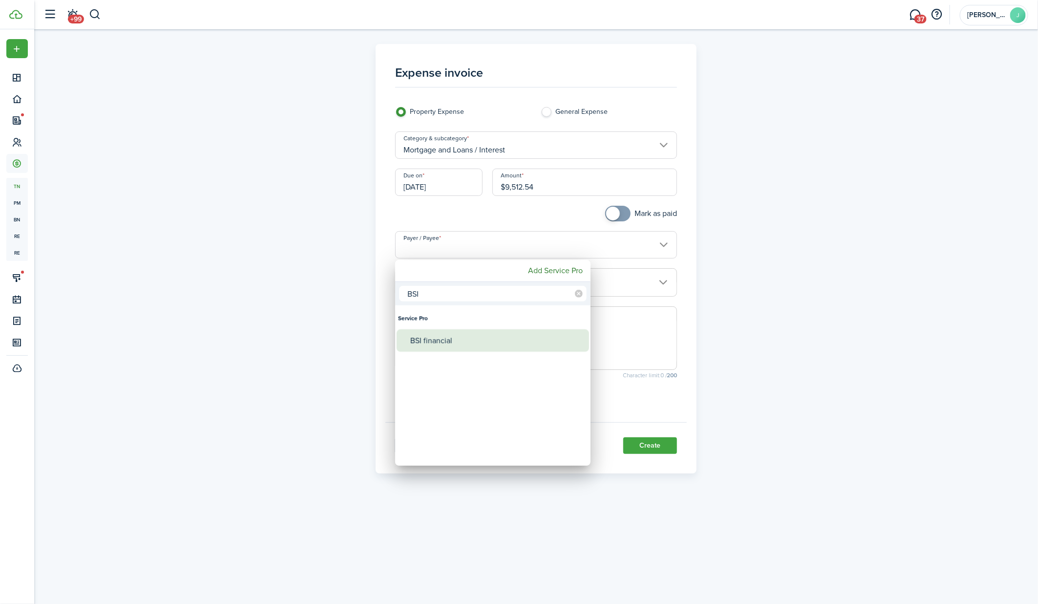
type input "BSI"
click at [453, 341] on div "BSI financial" at bounding box center [496, 340] width 173 height 22
type input "BSI financial"
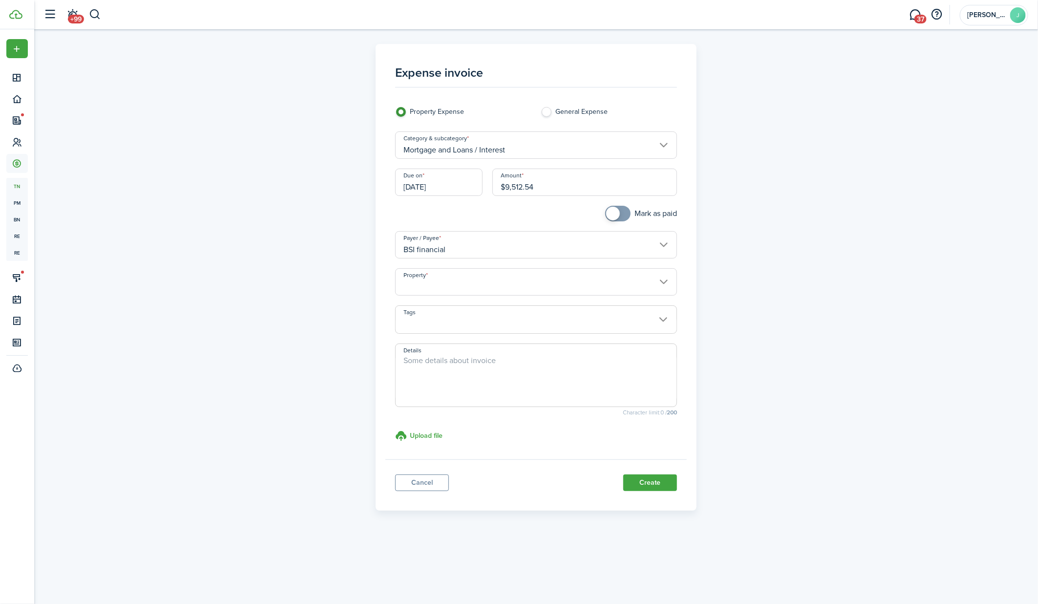
click at [618, 286] on input "Property" at bounding box center [536, 281] width 282 height 27
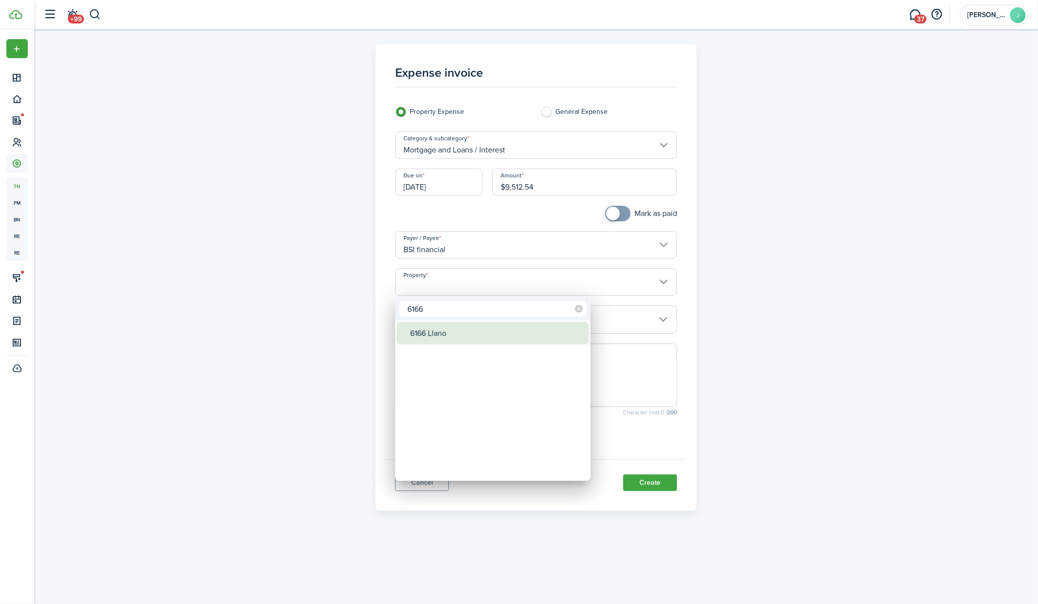
type input "6166"
click at [500, 332] on div "6166 Llano" at bounding box center [496, 333] width 173 height 22
type input "6166 Llano"
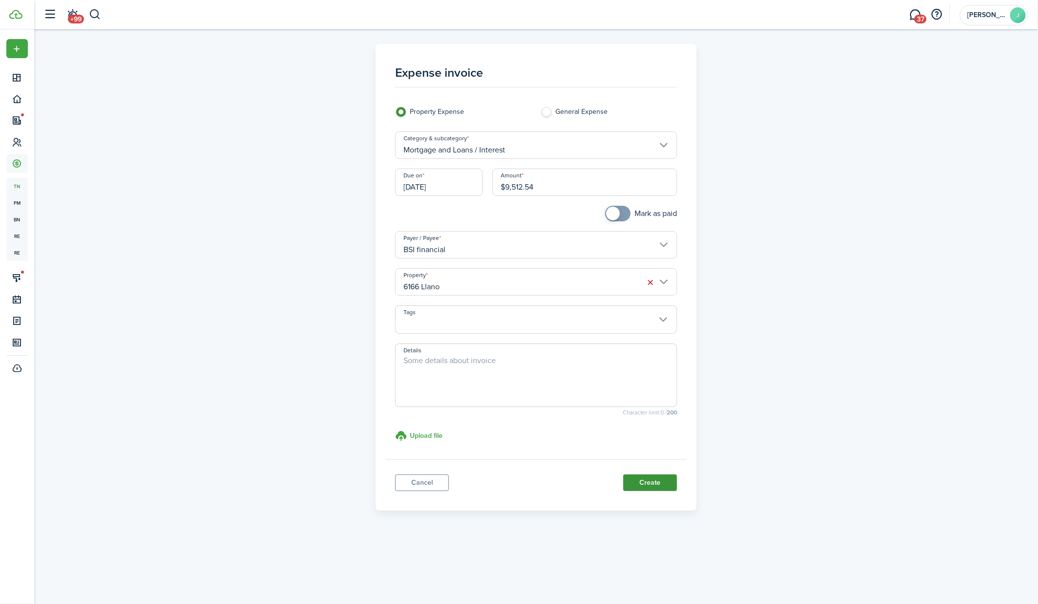
click at [653, 484] on button "Create" at bounding box center [650, 482] width 54 height 17
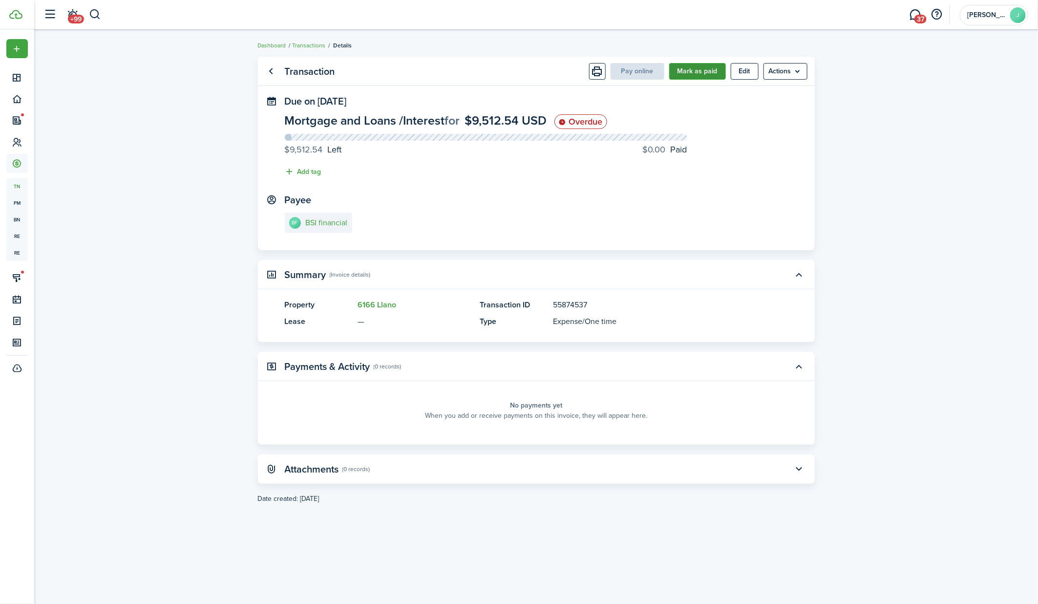
click at [697, 75] on button "Mark as paid" at bounding box center [697, 71] width 57 height 17
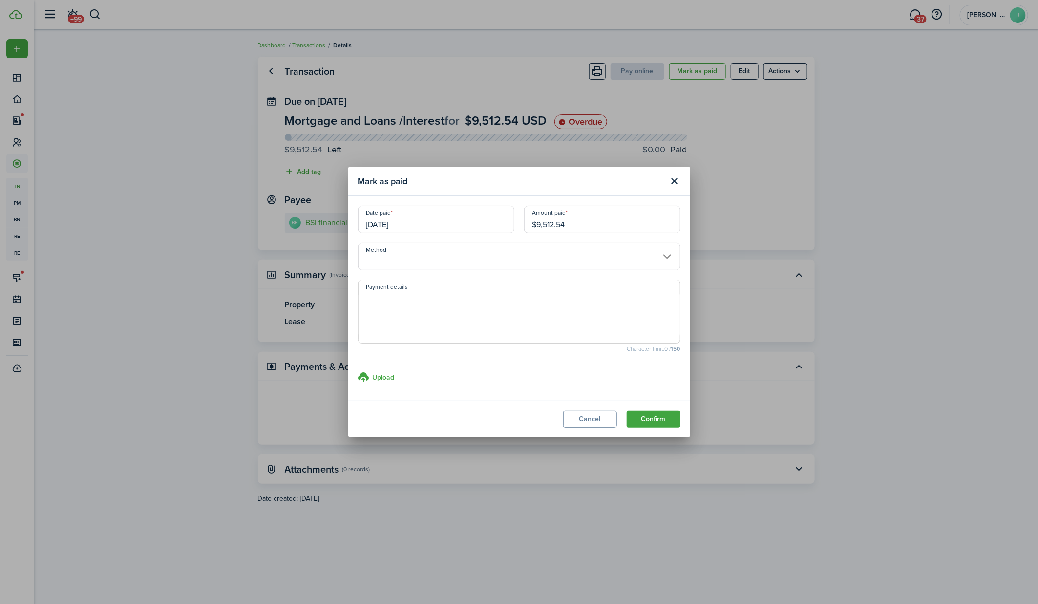
click at [558, 252] on input "Method" at bounding box center [519, 256] width 322 height 27
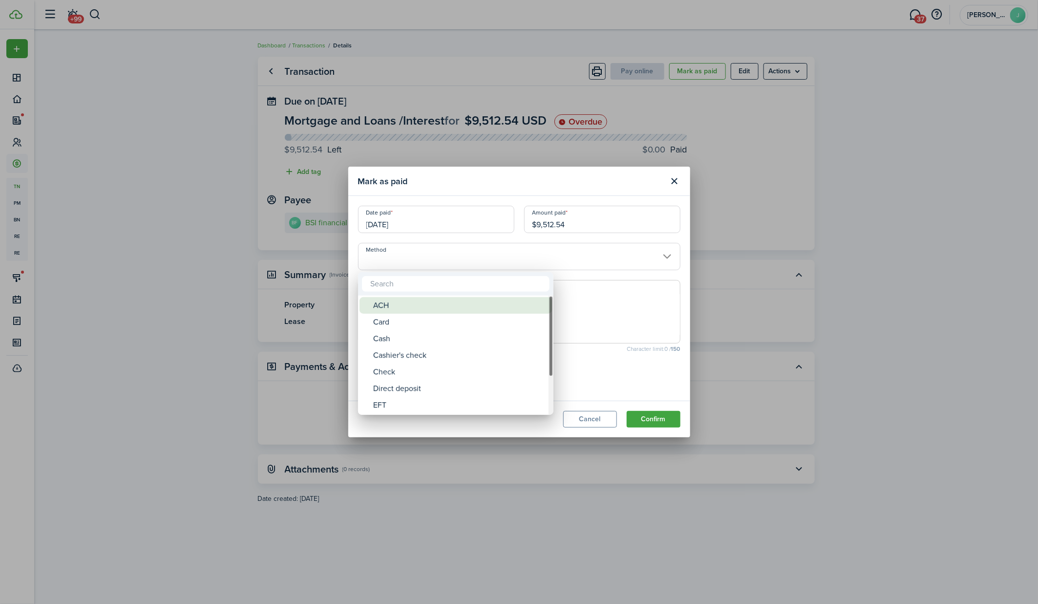
click at [489, 297] on div "ACH" at bounding box center [459, 305] width 173 height 17
type input "ACH"
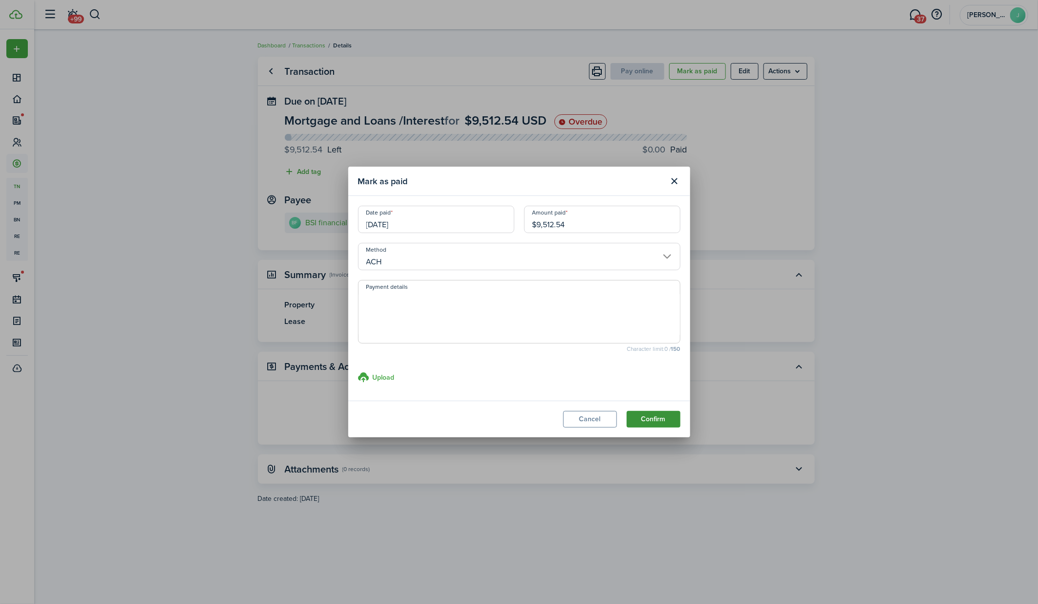
click at [667, 421] on button "Confirm" at bounding box center [653, 419] width 54 height 17
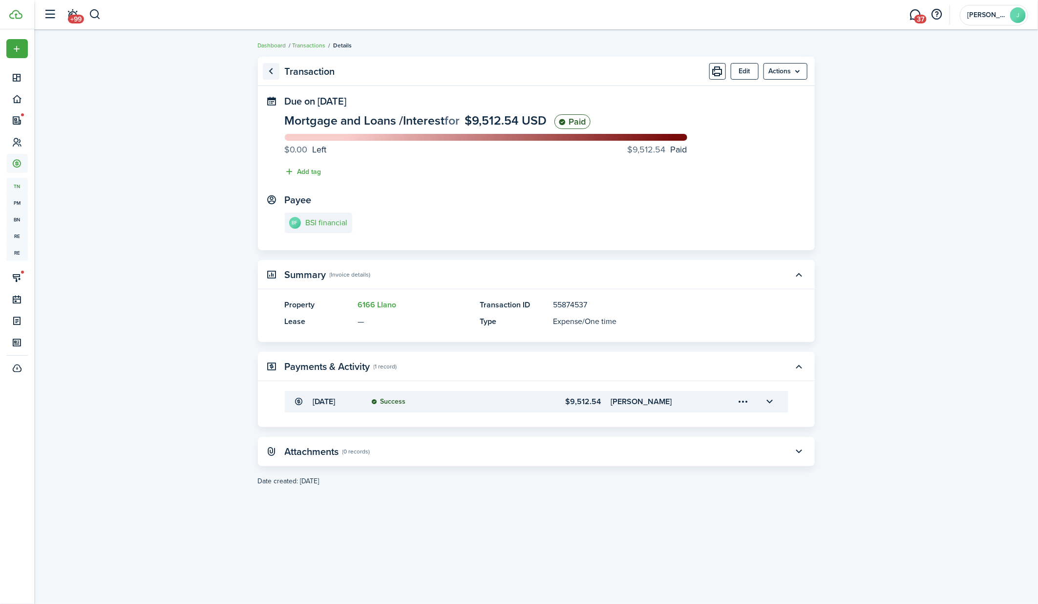
click at [273, 72] on link "Go back" at bounding box center [271, 71] width 17 height 17
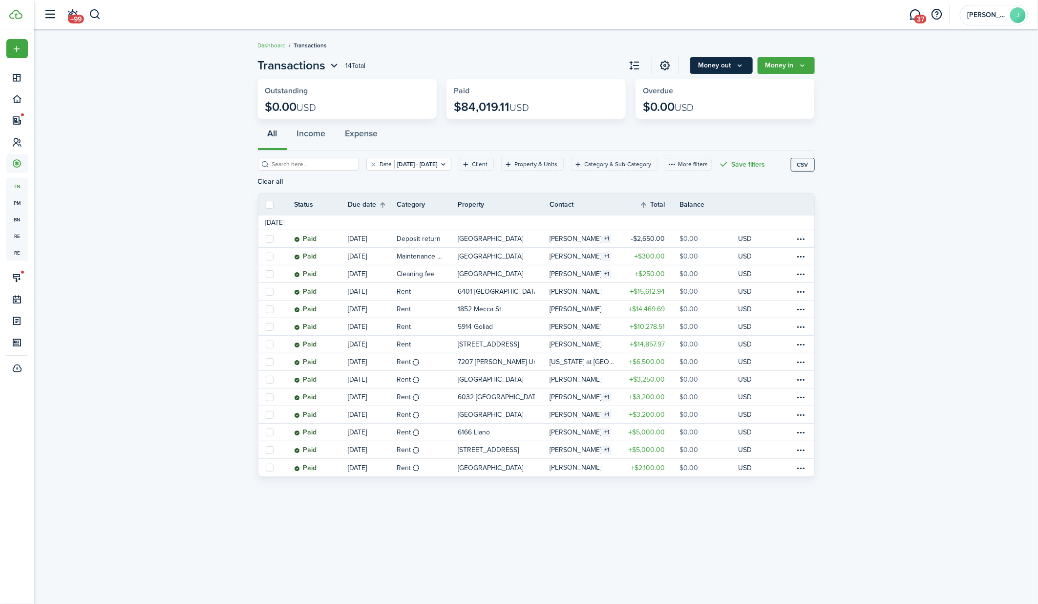
click at [734, 59] on button "Money out" at bounding box center [721, 65] width 62 height 17
click at [702, 99] on link "Expense payment" at bounding box center [709, 104] width 85 height 17
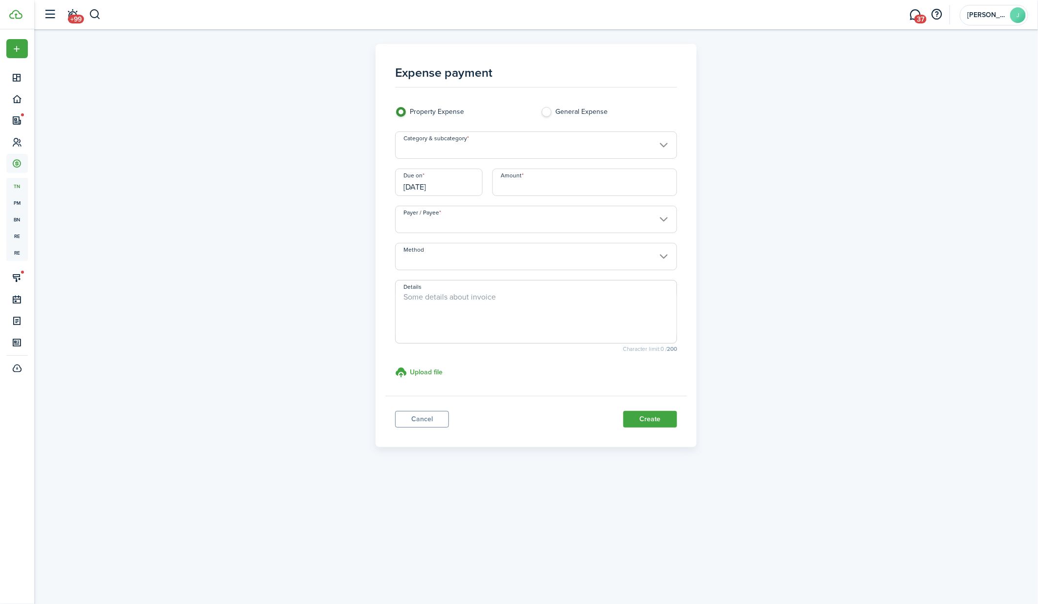
click at [514, 146] on input "Category & subcategory" at bounding box center [536, 144] width 282 height 27
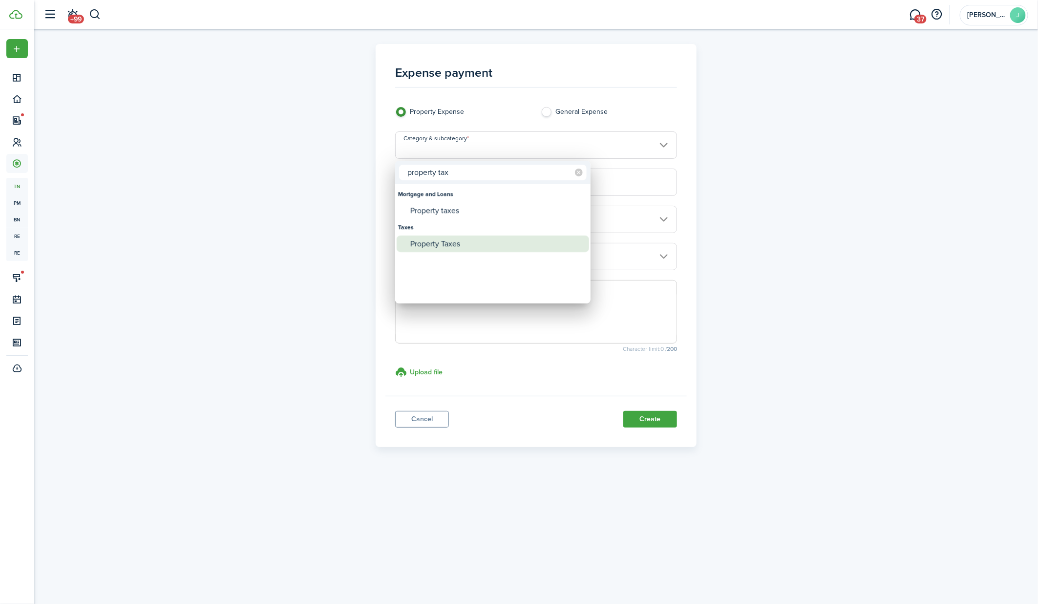
type input "property tax"
click at [454, 238] on div "Property Taxes" at bounding box center [496, 243] width 173 height 17
type input "Taxes / Property Taxes"
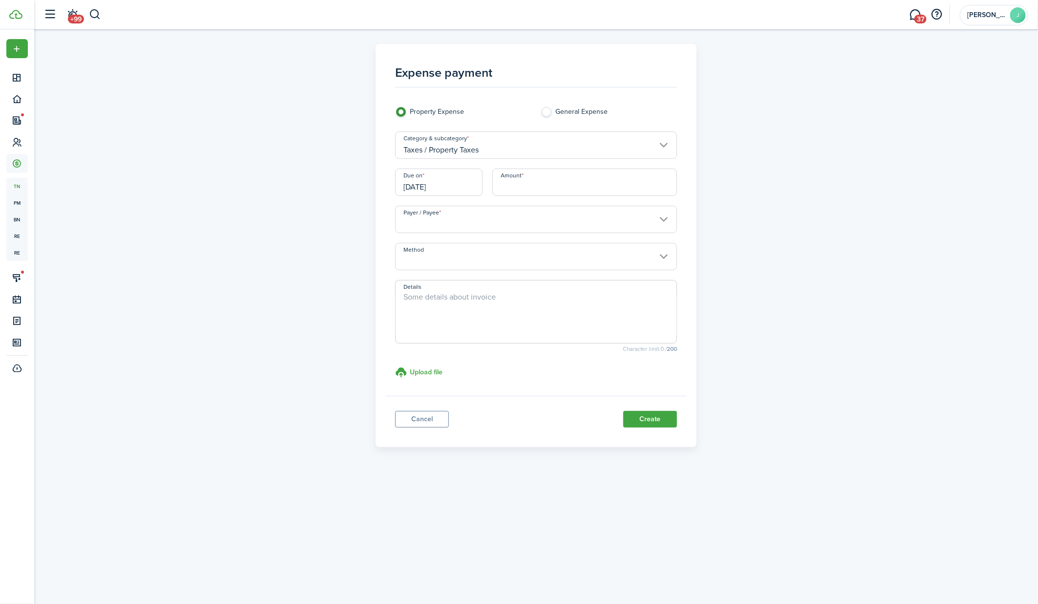
click at [471, 185] on input "[DATE]" at bounding box center [438, 181] width 87 height 27
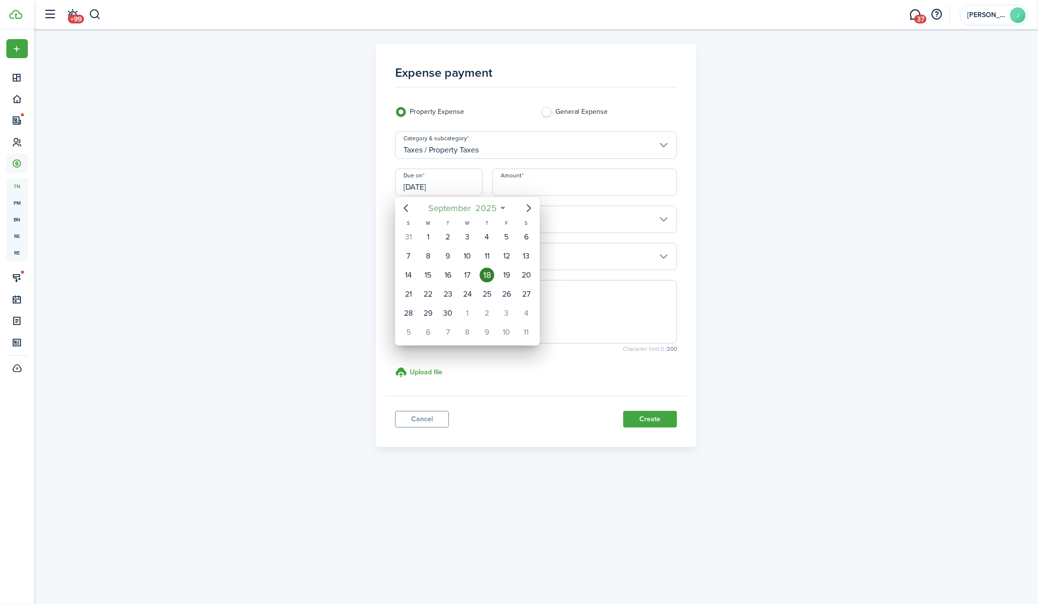
click at [433, 208] on span "September" at bounding box center [449, 208] width 47 height 18
click at [412, 210] on mbsc-button "Previous page" at bounding box center [406, 208] width 20 height 20
click at [517, 318] on div "Dec" at bounding box center [513, 326] width 35 height 16
click at [482, 213] on span "2025" at bounding box center [486, 208] width 26 height 18
click at [411, 202] on mbsc-button "Previous page" at bounding box center [406, 208] width 20 height 20
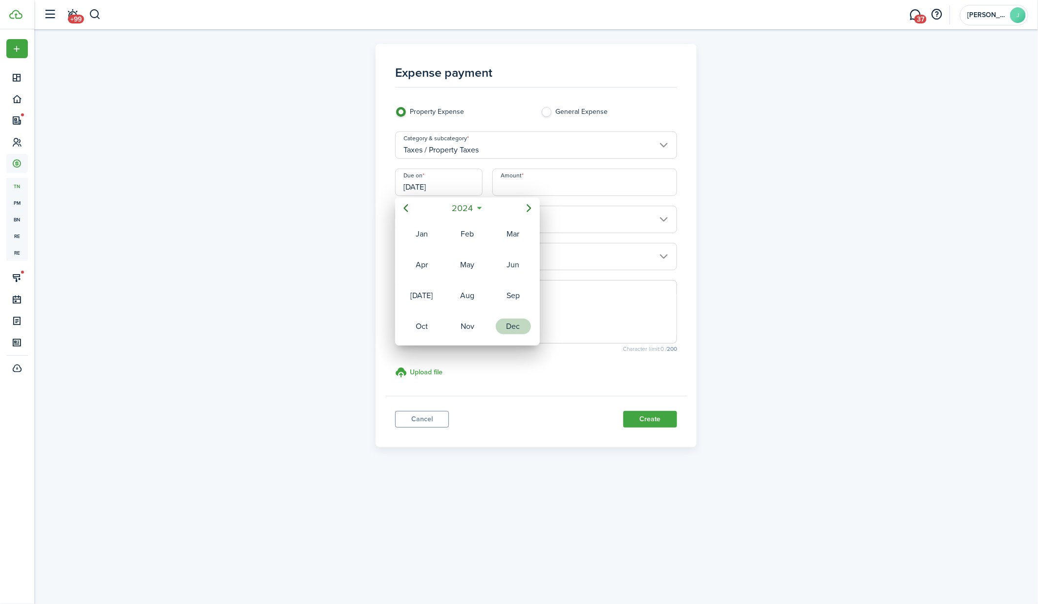
click at [507, 318] on div "Dec" at bounding box center [513, 326] width 35 height 16
click at [448, 311] on div "31" at bounding box center [447, 313] width 15 height 15
type input "12/31/2024"
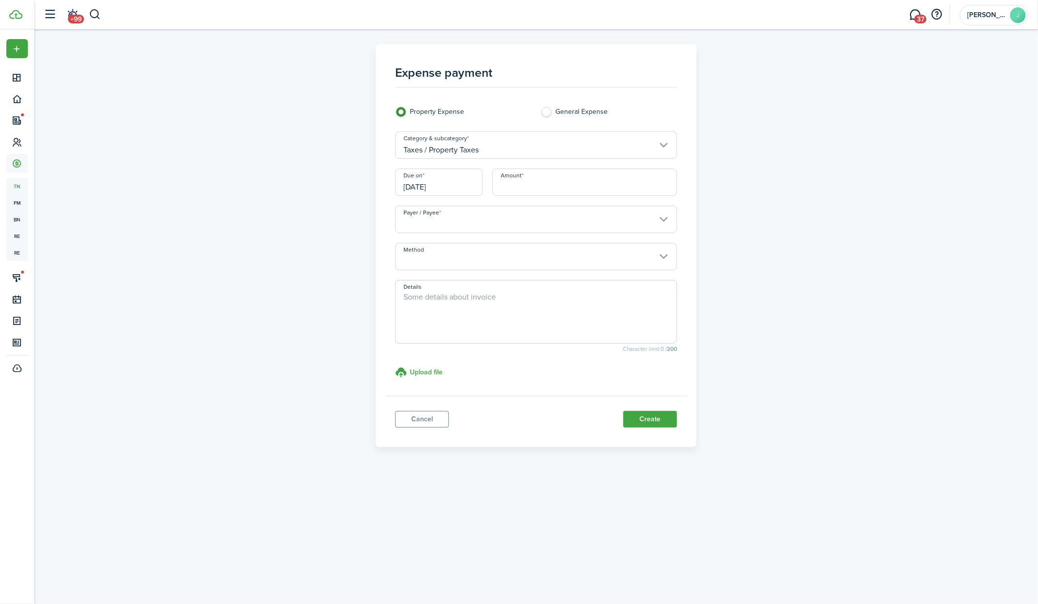
click at [530, 187] on input "Amount" at bounding box center [584, 181] width 185 height 27
type input "$13,541.61"
click at [496, 222] on input "Payer / Payee" at bounding box center [536, 219] width 282 height 27
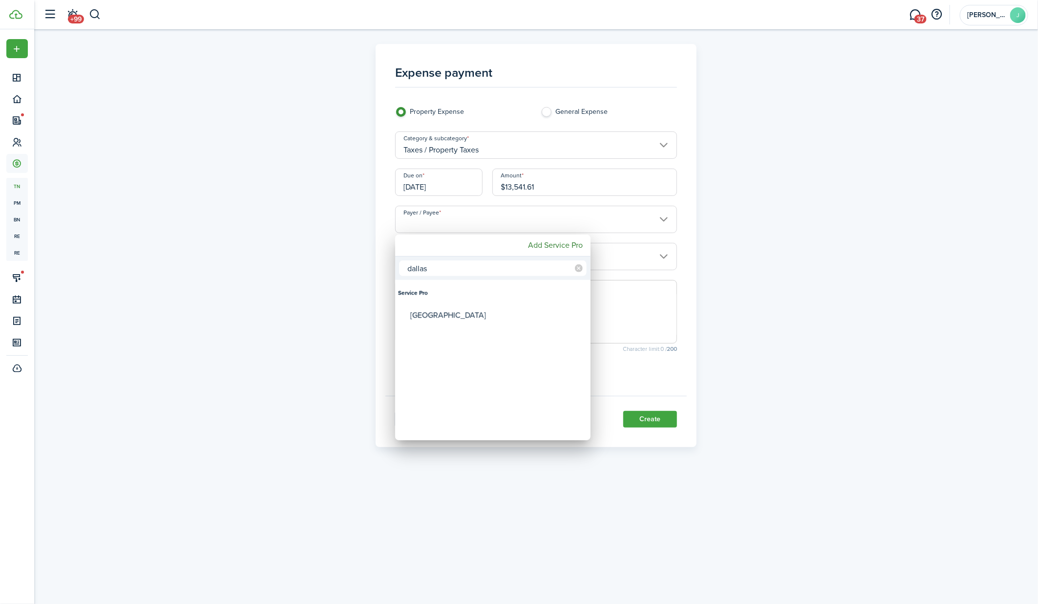
type input "dallas"
click at [472, 308] on div "Dallas County" at bounding box center [496, 315] width 173 height 22
type input "Dallas County"
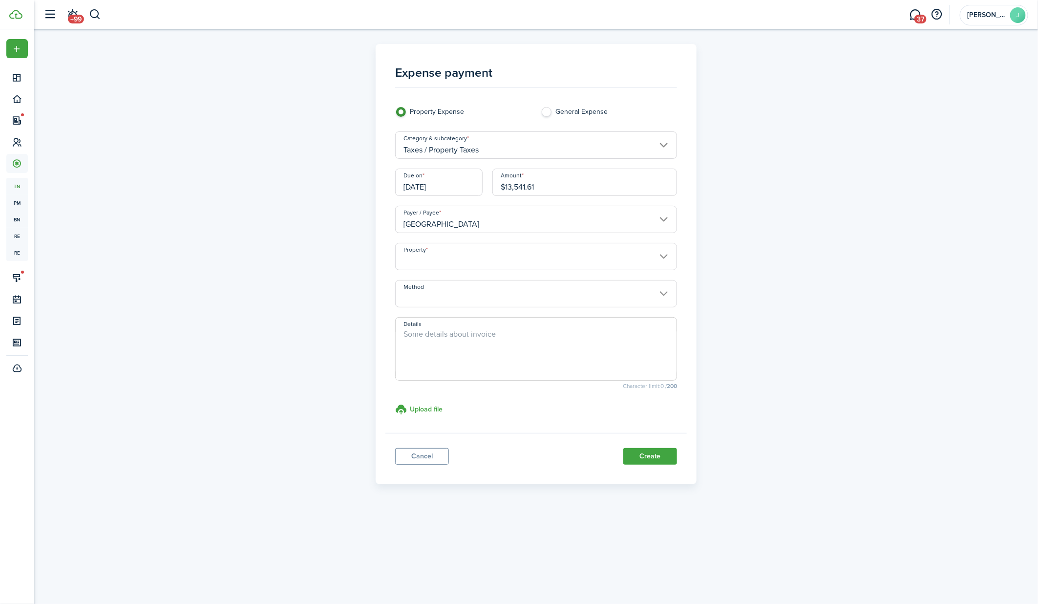
click at [452, 258] on input "Property" at bounding box center [536, 256] width 282 height 27
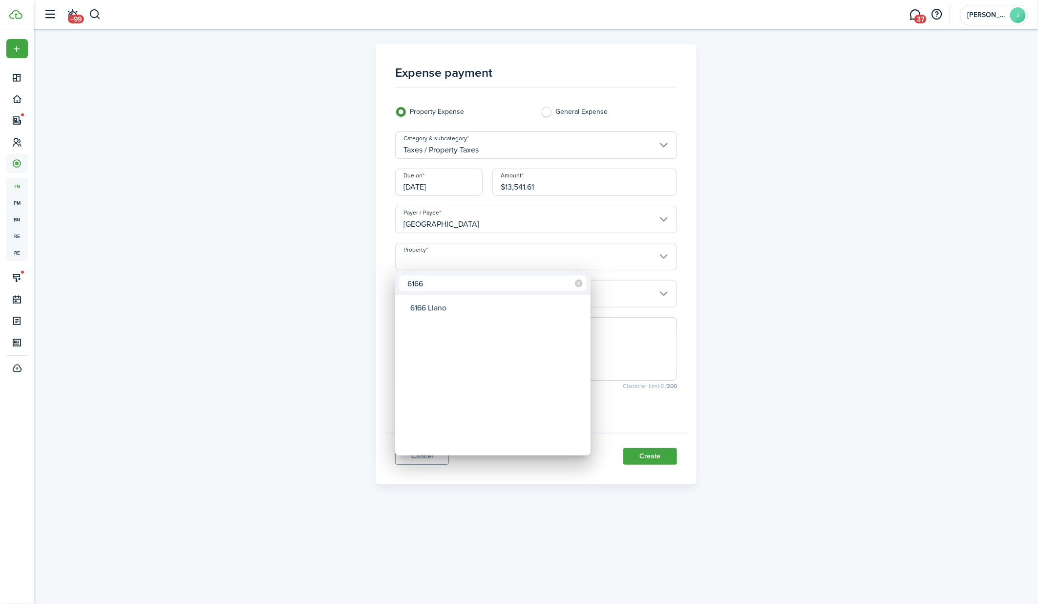
type input "6166"
click at [442, 307] on div "6166 Llano" at bounding box center [496, 307] width 173 height 22
type input "6166 Llano"
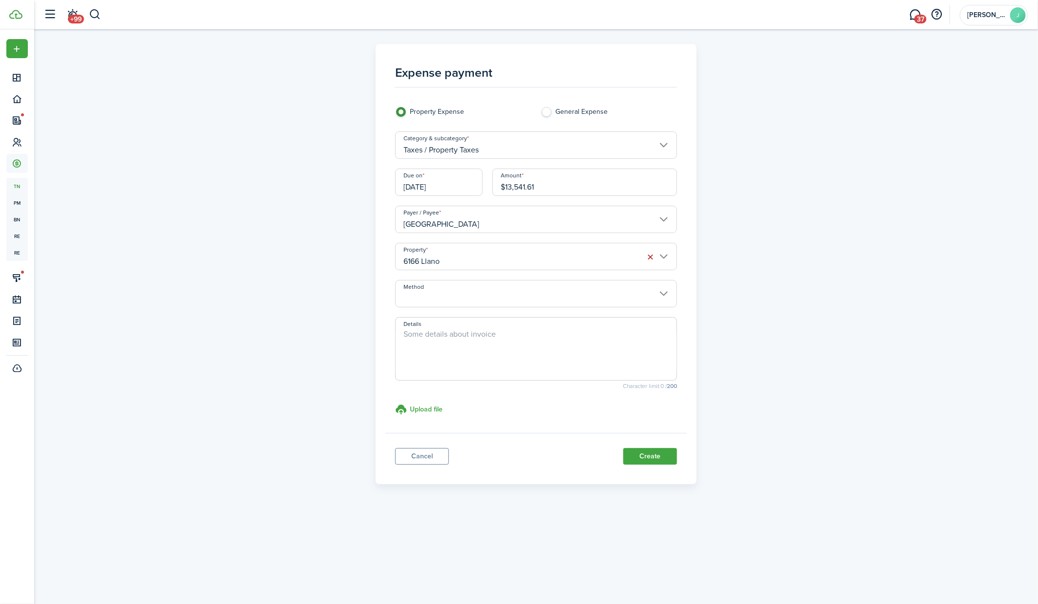
click at [616, 297] on input "Method" at bounding box center [536, 293] width 282 height 27
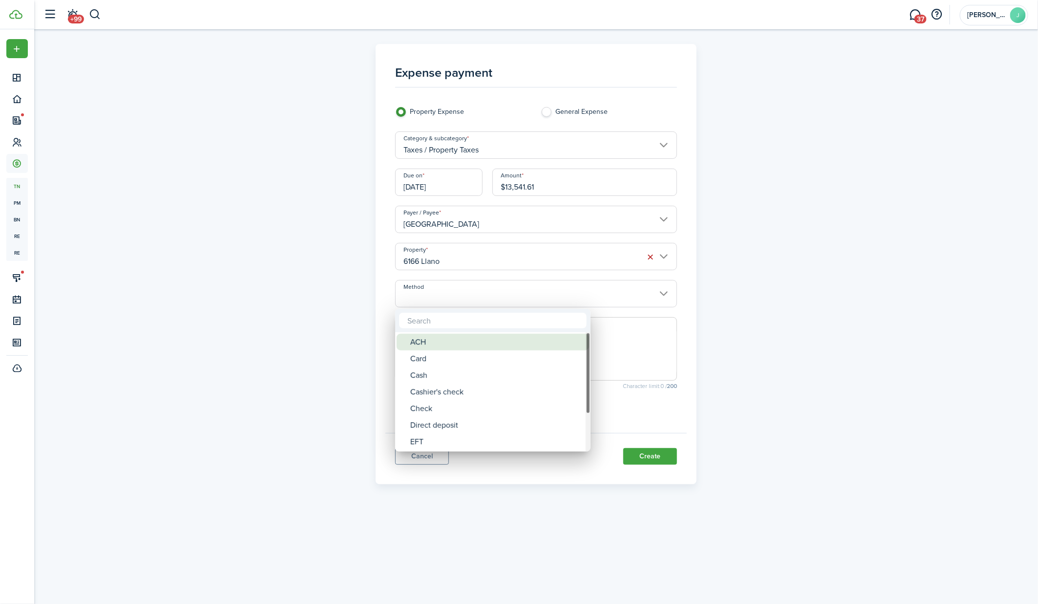
click at [534, 349] on div "ACH" at bounding box center [496, 341] width 173 height 17
type input "ACH"
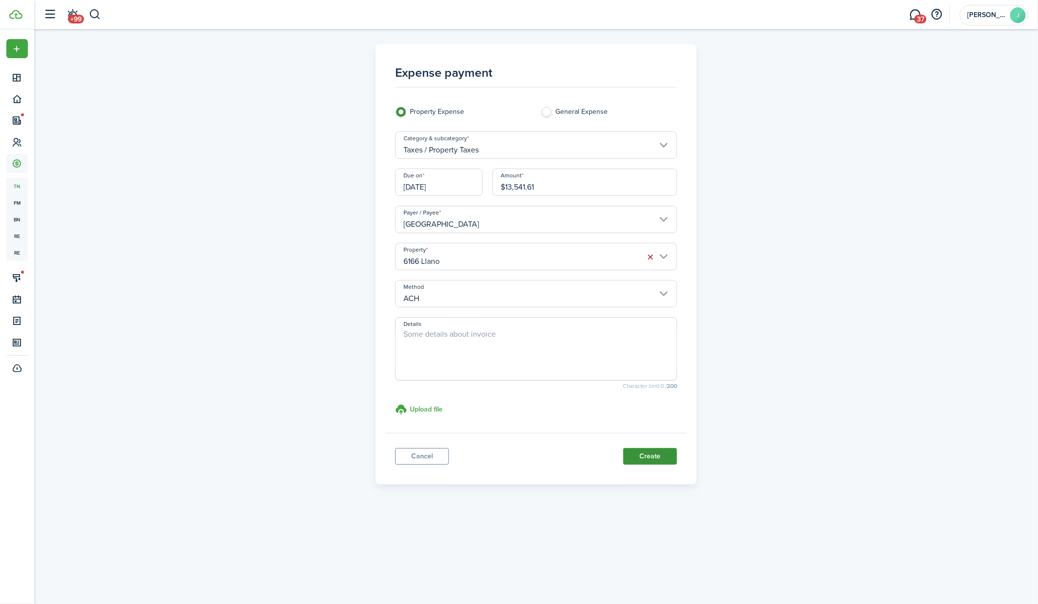
click at [656, 458] on button "Create" at bounding box center [650, 456] width 54 height 17
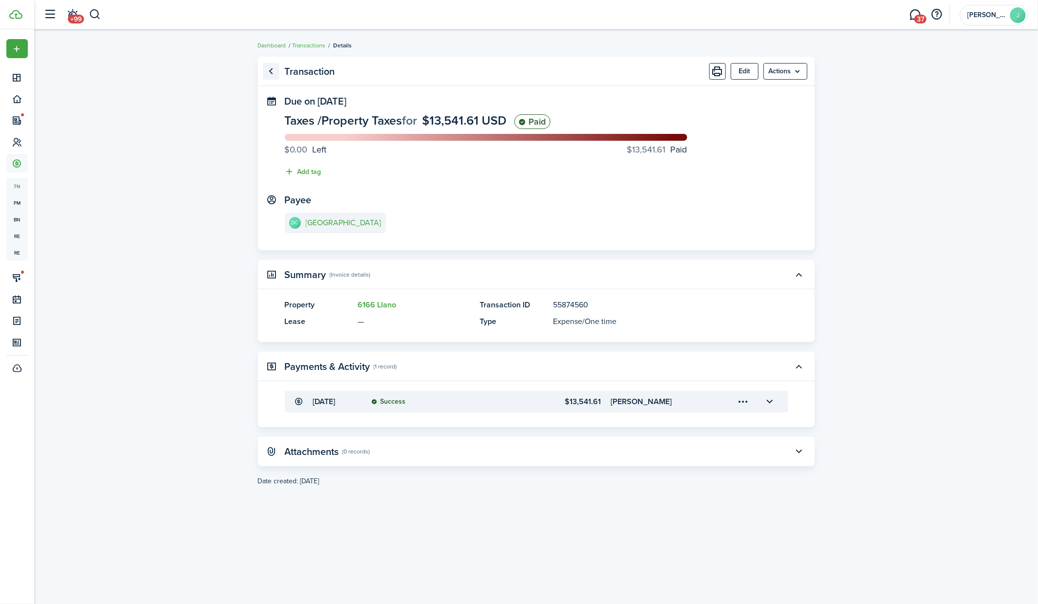
click at [274, 71] on link "Go back" at bounding box center [271, 71] width 17 height 17
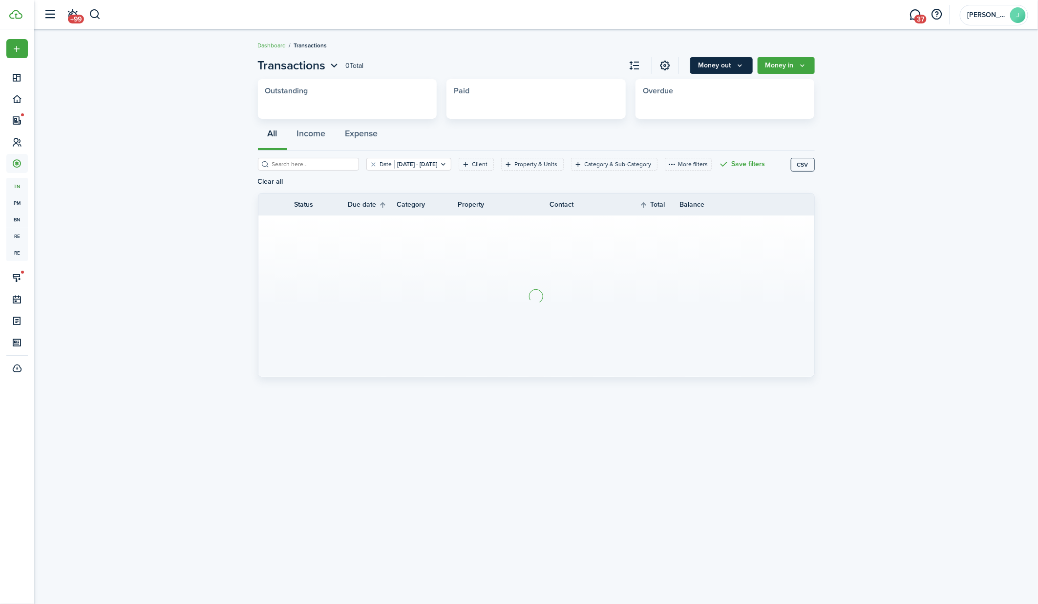
click at [739, 62] on icon "Money out" at bounding box center [740, 66] width 8 height 8
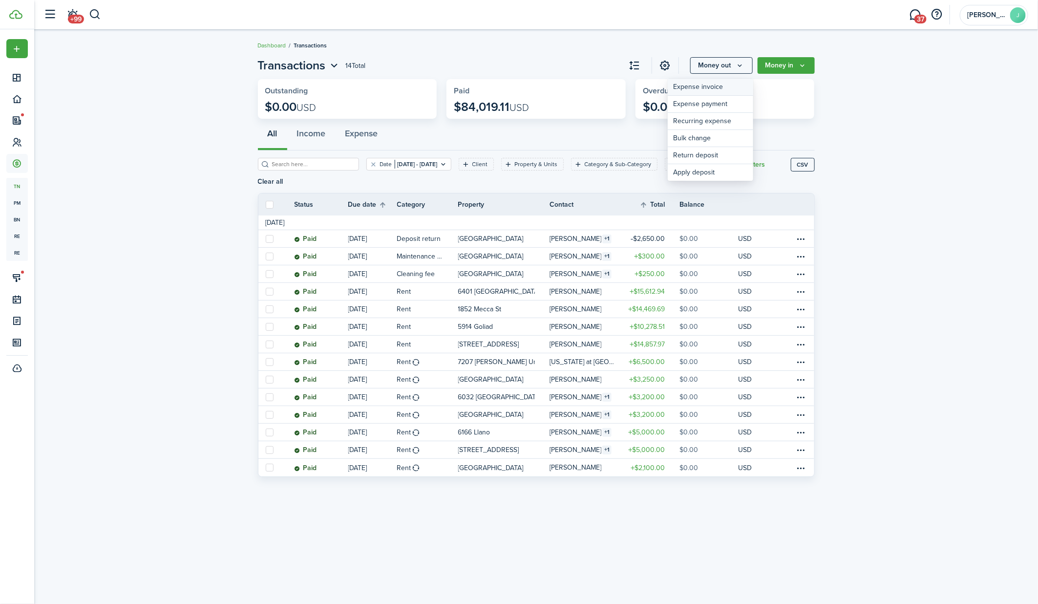
click at [711, 87] on link "Expense invoice" at bounding box center [709, 87] width 85 height 17
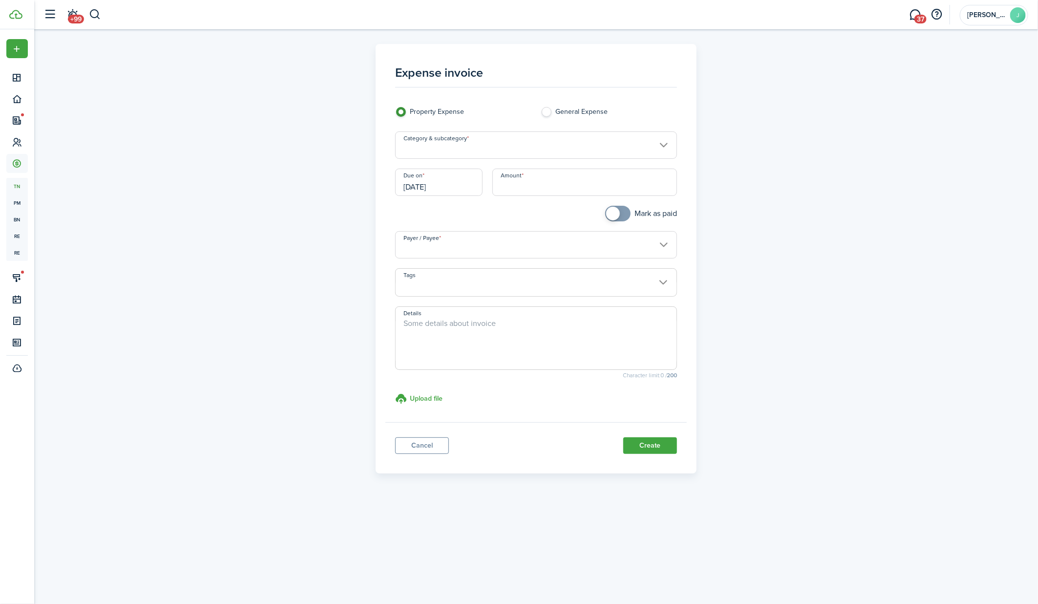
click at [502, 143] on input "Category & subcategory" at bounding box center [536, 144] width 282 height 27
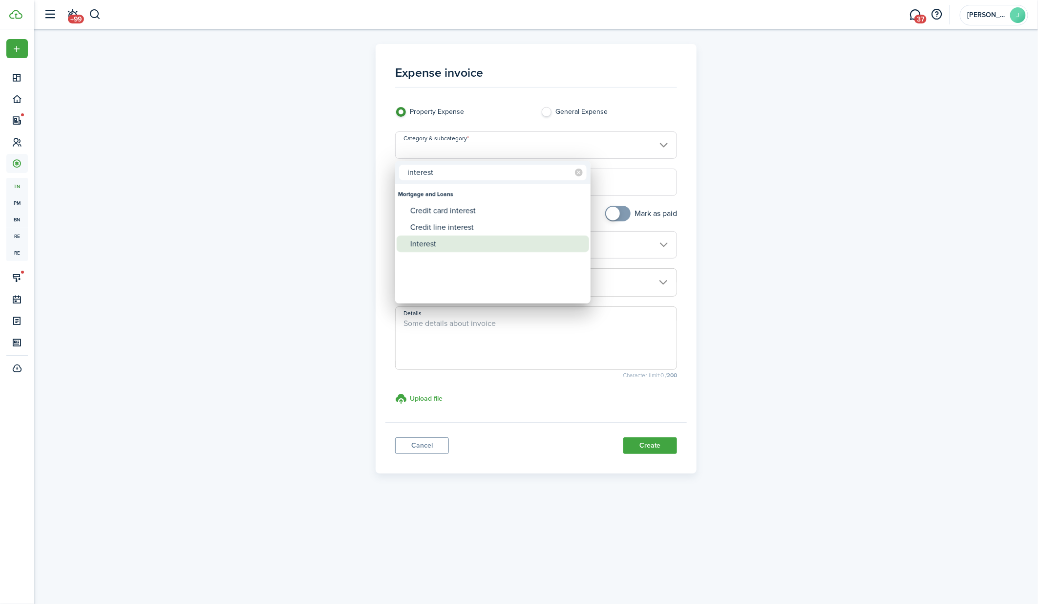
type input "interest"
click at [445, 239] on div "Interest" at bounding box center [496, 243] width 173 height 17
type input "Mortgage and Loans / Interest"
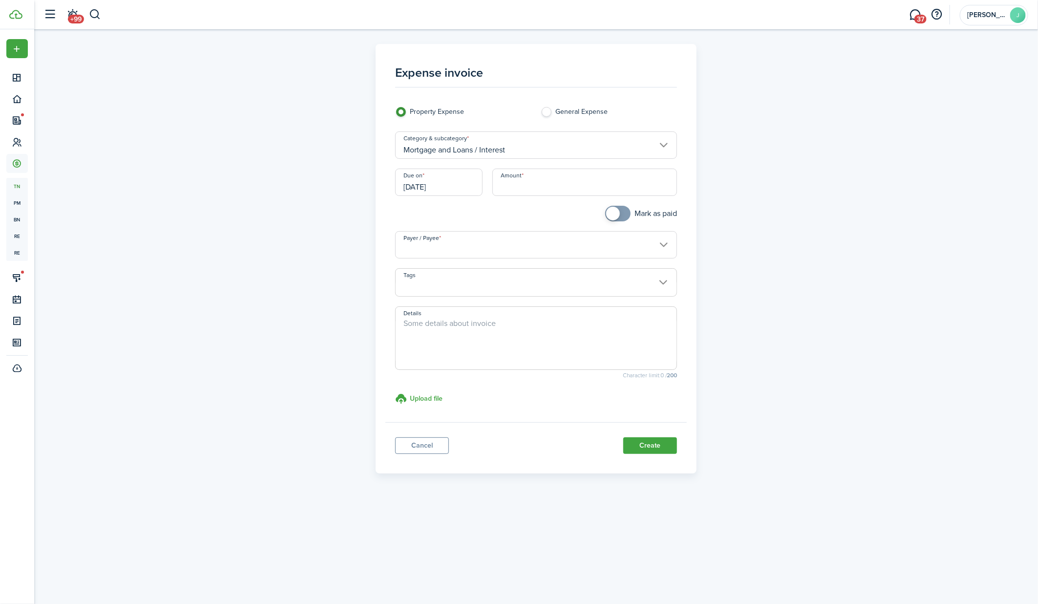
click at [510, 186] on input "Amount" at bounding box center [584, 181] width 185 height 27
type input "$12,097.87"
checkbox input "true"
click at [623, 219] on span at bounding box center [618, 214] width 10 height 16
click at [464, 250] on input "Payer / Payee" at bounding box center [536, 244] width 282 height 27
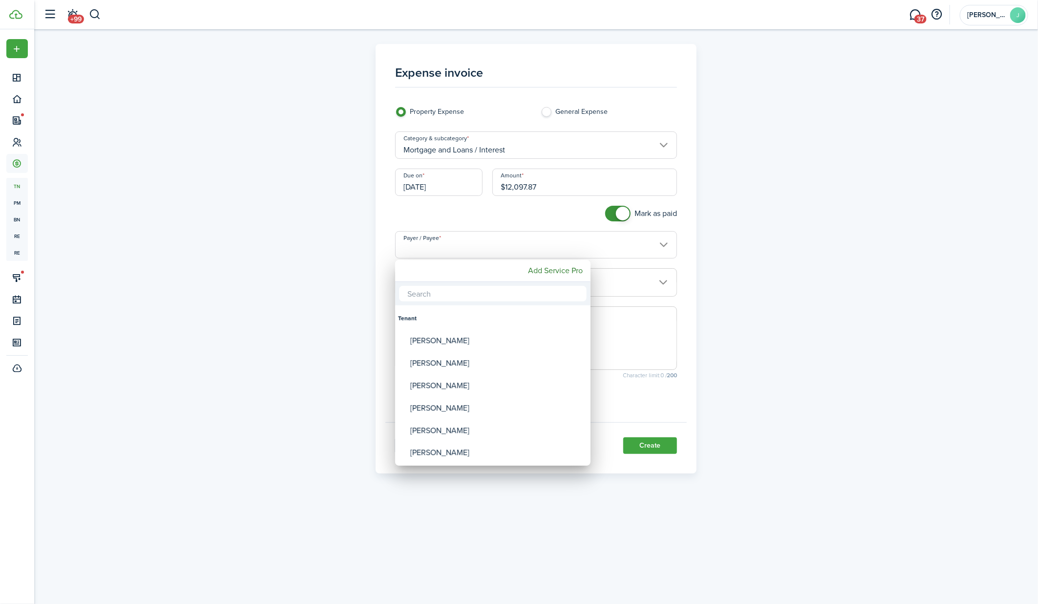
type input "d"
type input "bsi"
click at [445, 339] on div "BSI financial" at bounding box center [496, 340] width 173 height 22
type input "BSI financial"
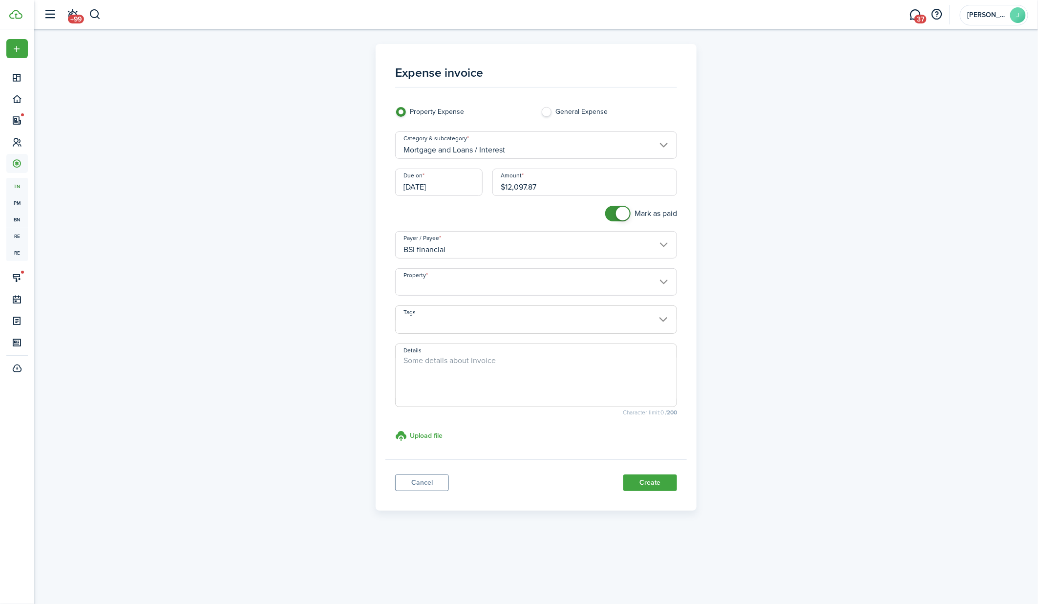
click at [453, 285] on input "Property" at bounding box center [536, 281] width 282 height 27
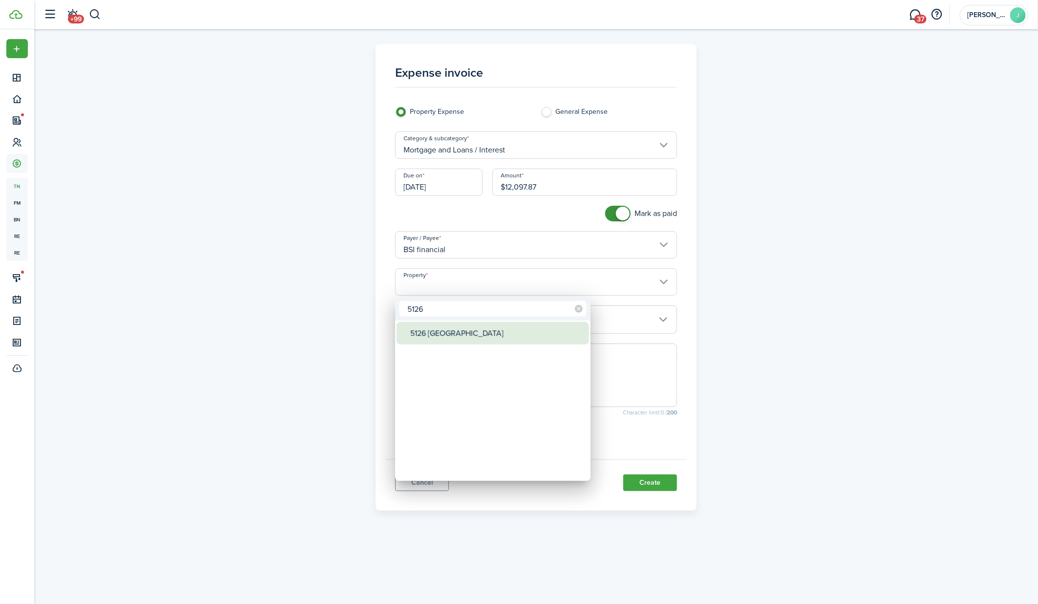
type input "5126"
click at [455, 330] on div "5126 [GEOGRAPHIC_DATA]" at bounding box center [496, 333] width 173 height 22
type input "5126 [GEOGRAPHIC_DATA]"
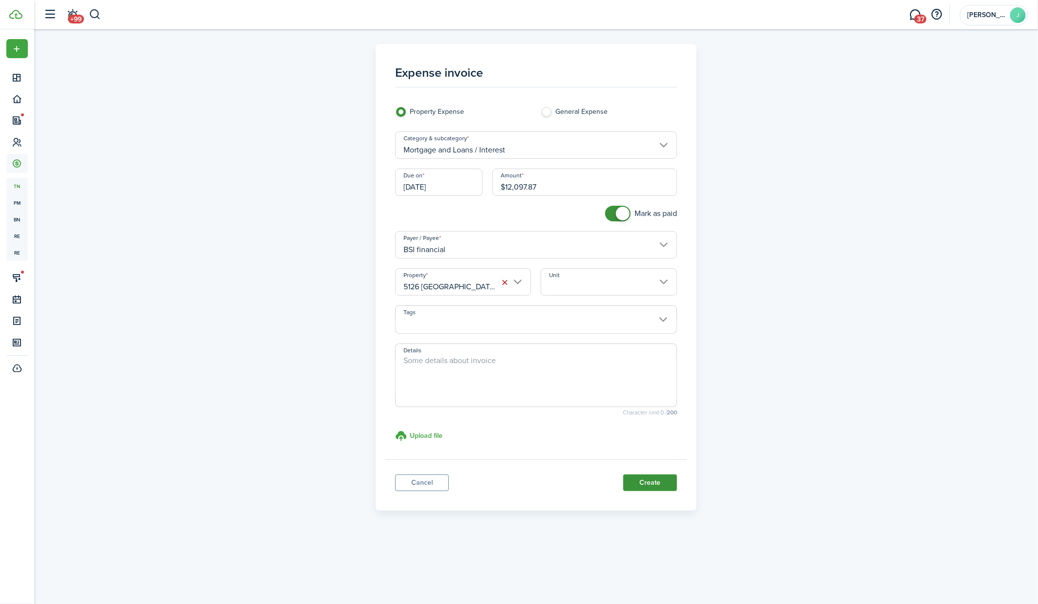
click at [633, 481] on button "Create" at bounding box center [650, 482] width 54 height 17
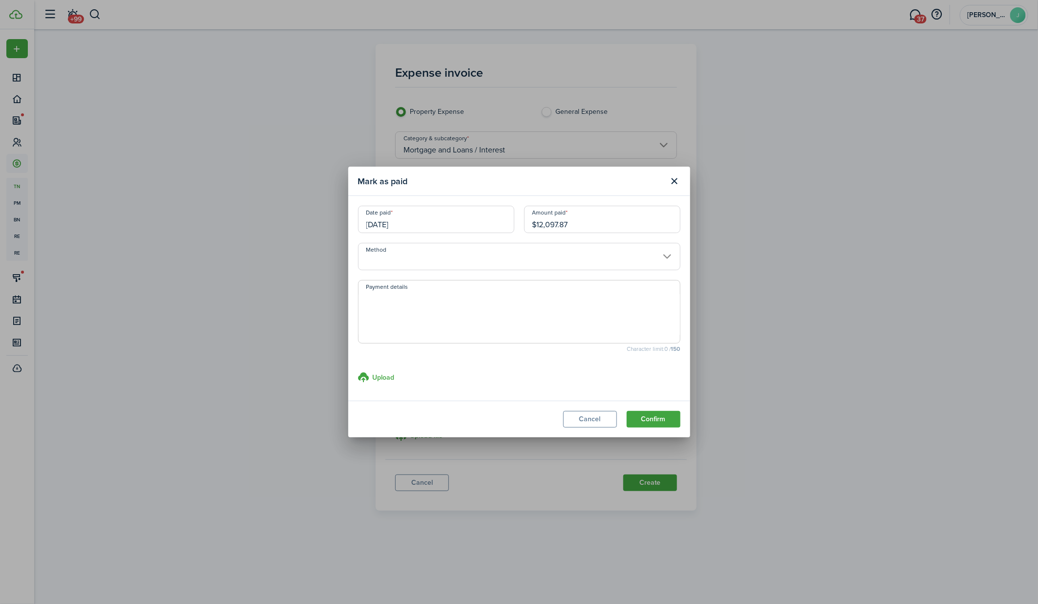
click at [465, 264] on input "Method" at bounding box center [519, 256] width 322 height 27
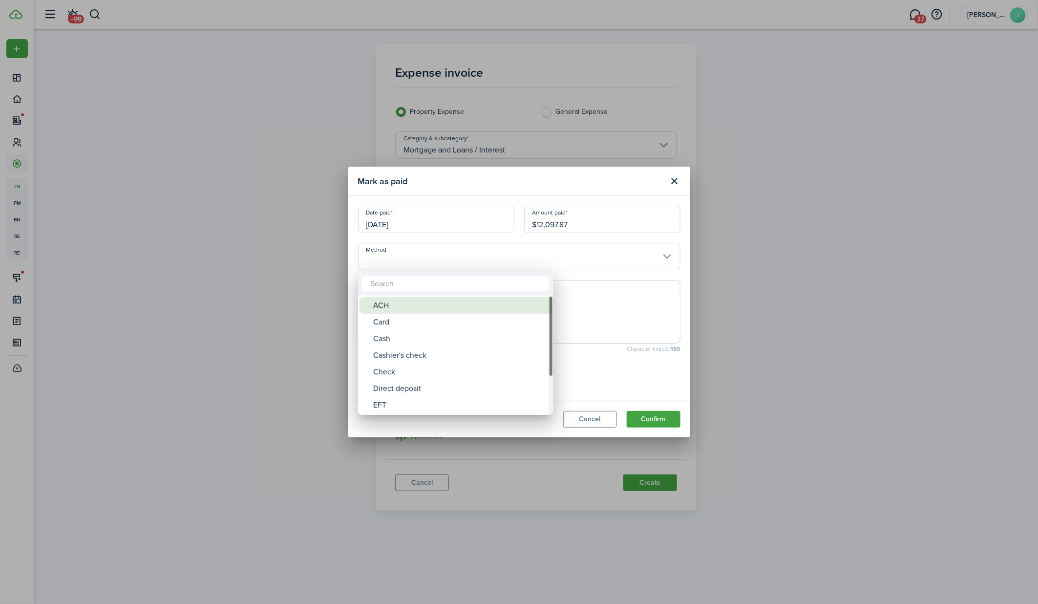
click at [450, 304] on div "ACH" at bounding box center [459, 305] width 173 height 17
type input "ACH"
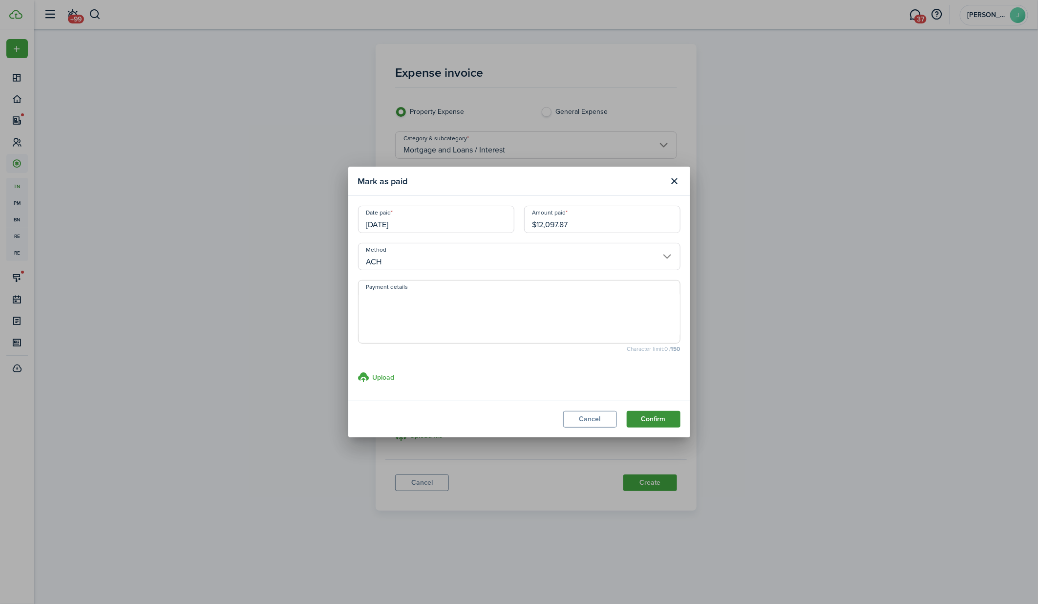
click at [652, 415] on button "Confirm" at bounding box center [653, 419] width 54 height 17
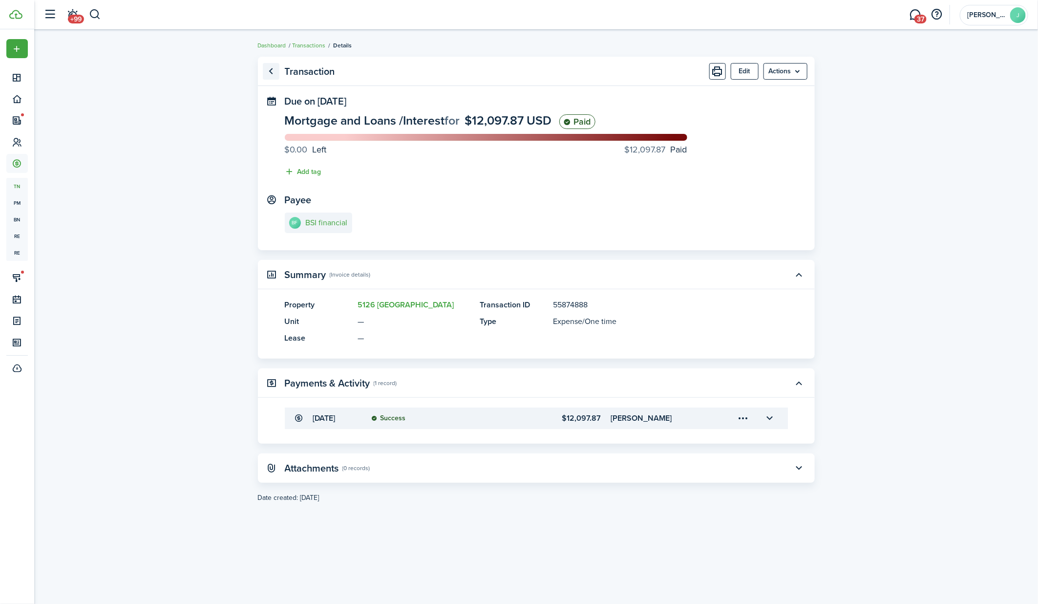
click at [272, 72] on link "Go back" at bounding box center [271, 71] width 17 height 17
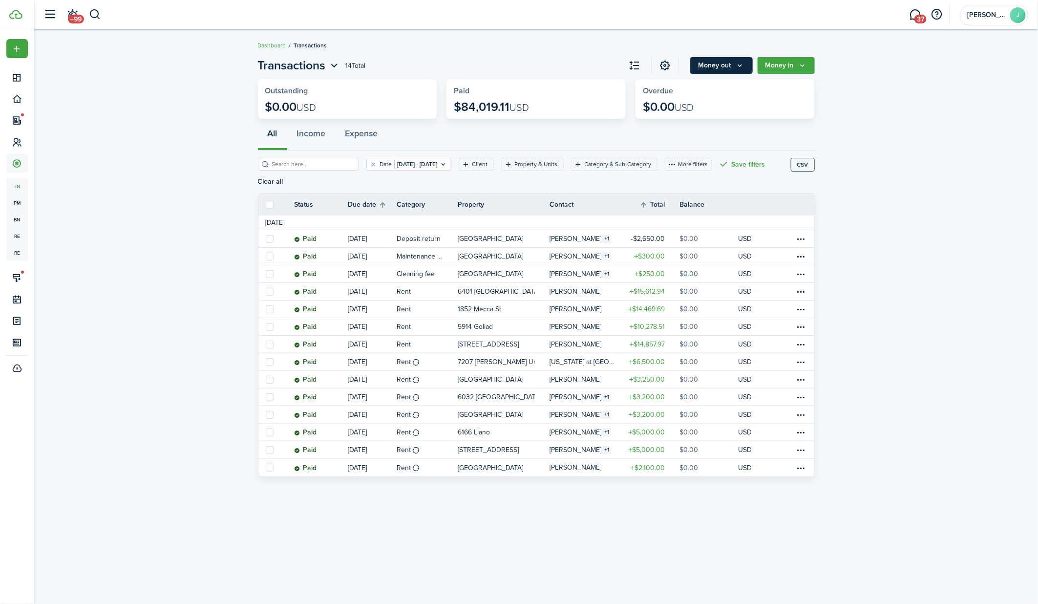
click at [748, 62] on button "Money out" at bounding box center [721, 65] width 62 height 17
click at [724, 88] on link "Expense invoice" at bounding box center [709, 87] width 85 height 17
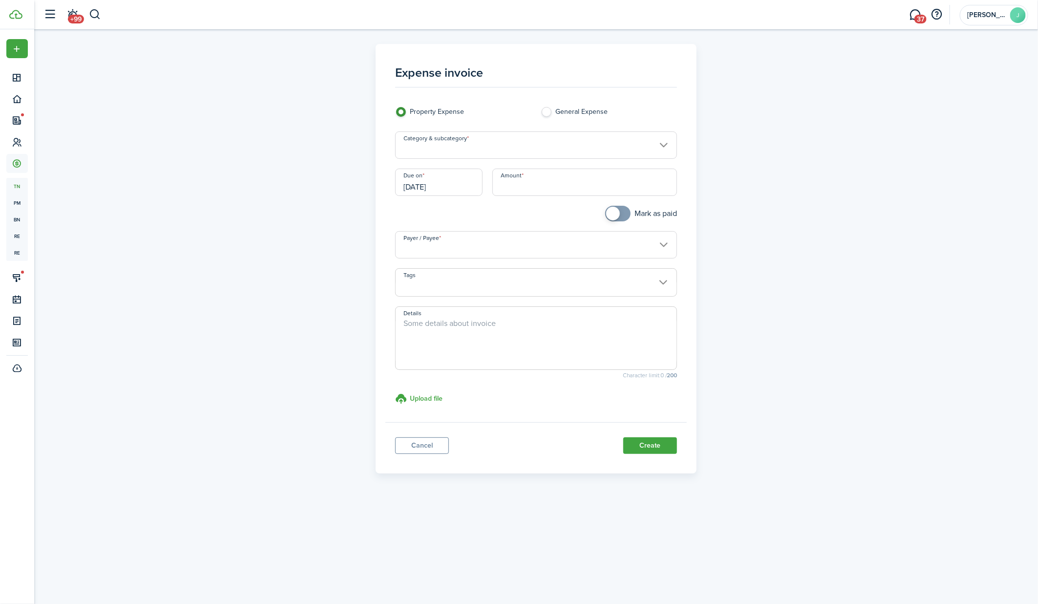
click at [525, 148] on input "Category & subcategory" at bounding box center [536, 144] width 282 height 27
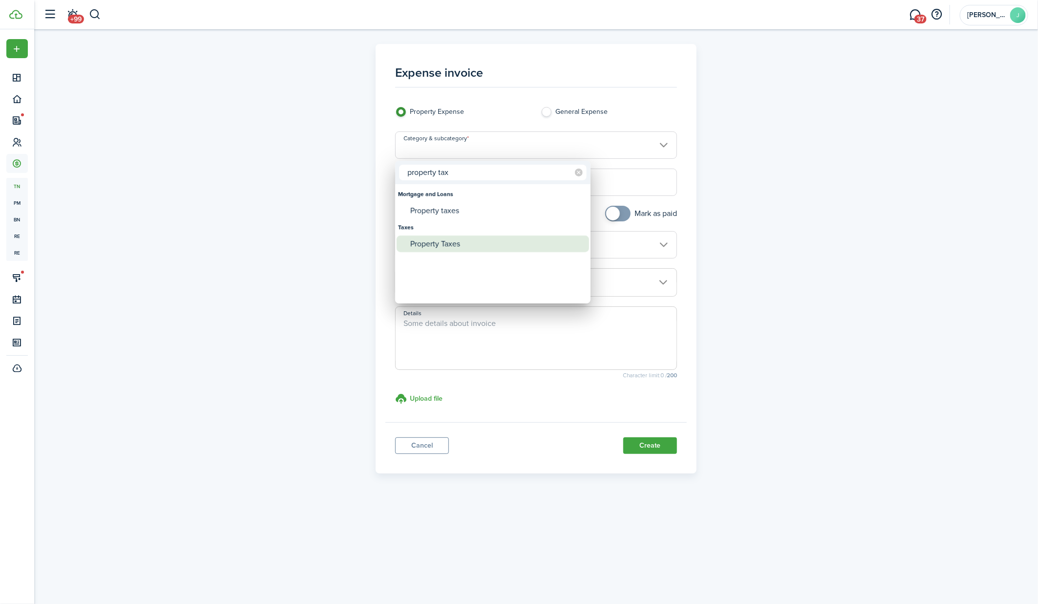
type input "property tax"
click at [438, 244] on div "Property Taxes" at bounding box center [496, 243] width 173 height 17
type input "Taxes / Property Taxes"
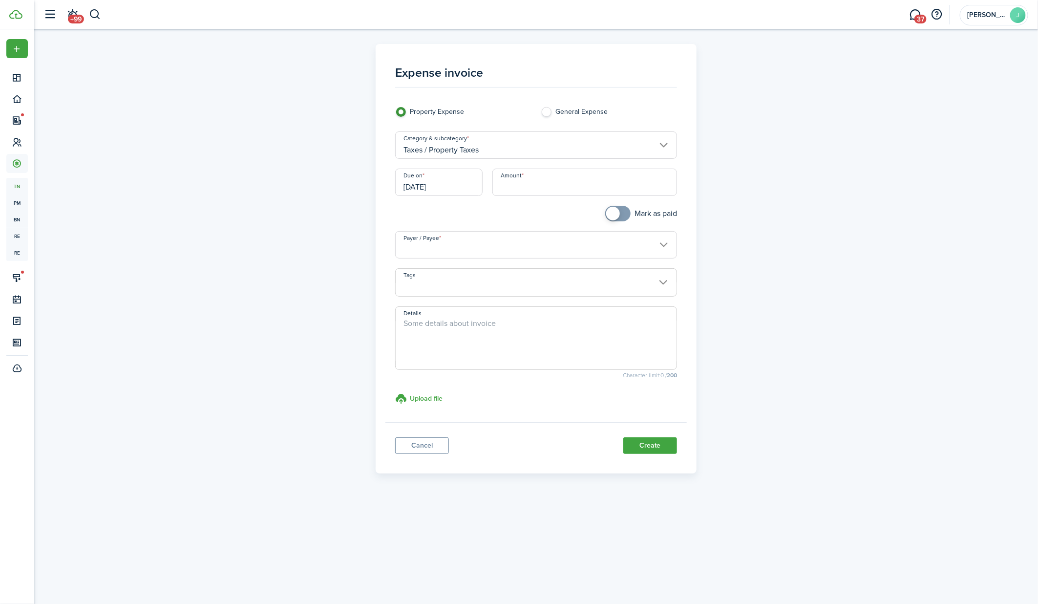
click at [451, 186] on input "[DATE]" at bounding box center [438, 181] width 87 height 27
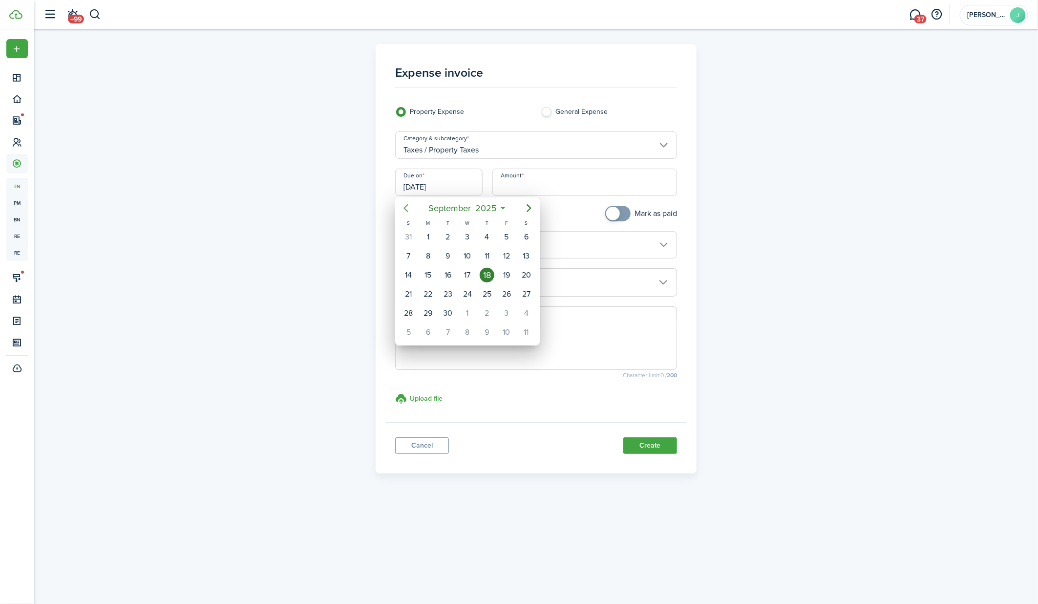
click at [402, 210] on icon "Previous page" at bounding box center [406, 208] width 12 height 12
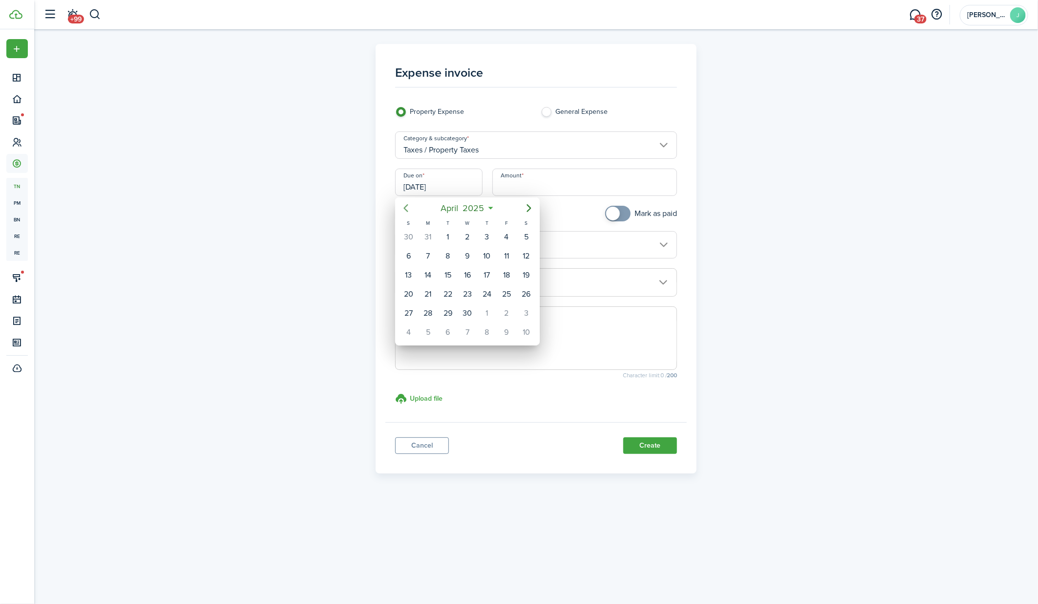
click at [402, 210] on icon "Previous page" at bounding box center [406, 208] width 12 height 12
click at [447, 308] on div "31" at bounding box center [447, 313] width 15 height 15
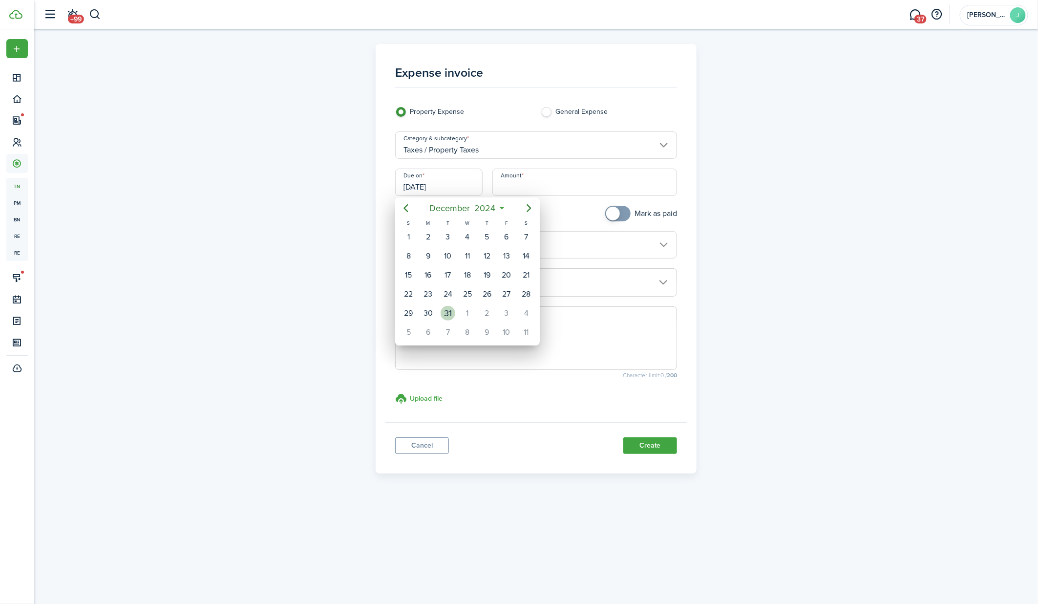
type input "12/31/2024"
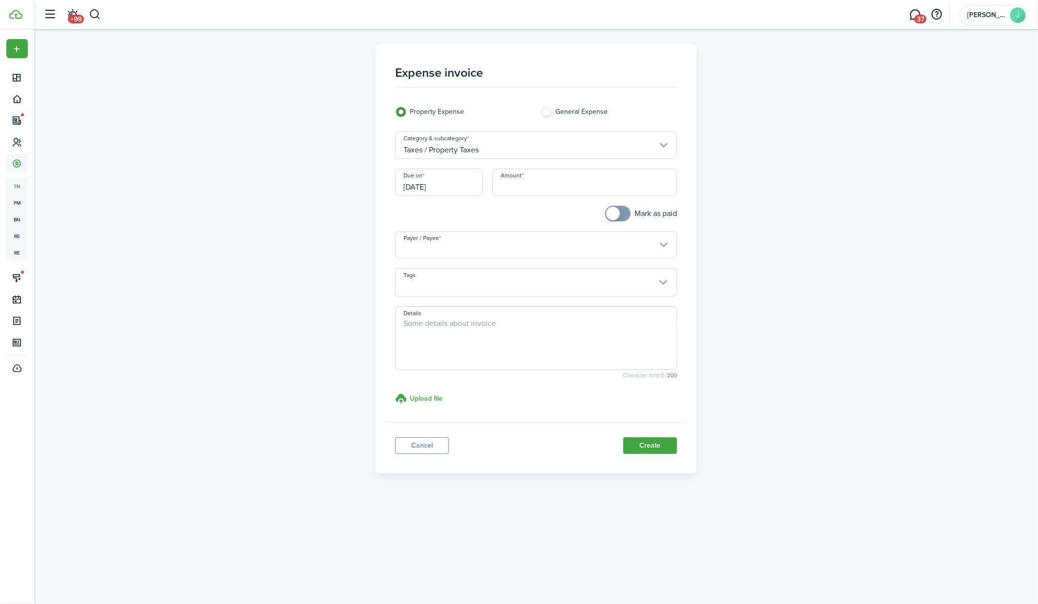
click at [531, 188] on input "Amount" at bounding box center [584, 181] width 185 height 27
type input "$20,294.07"
checkbox input "true"
click at [623, 211] on span at bounding box center [618, 214] width 10 height 16
click at [485, 256] on input "Payer / Payee" at bounding box center [536, 244] width 282 height 27
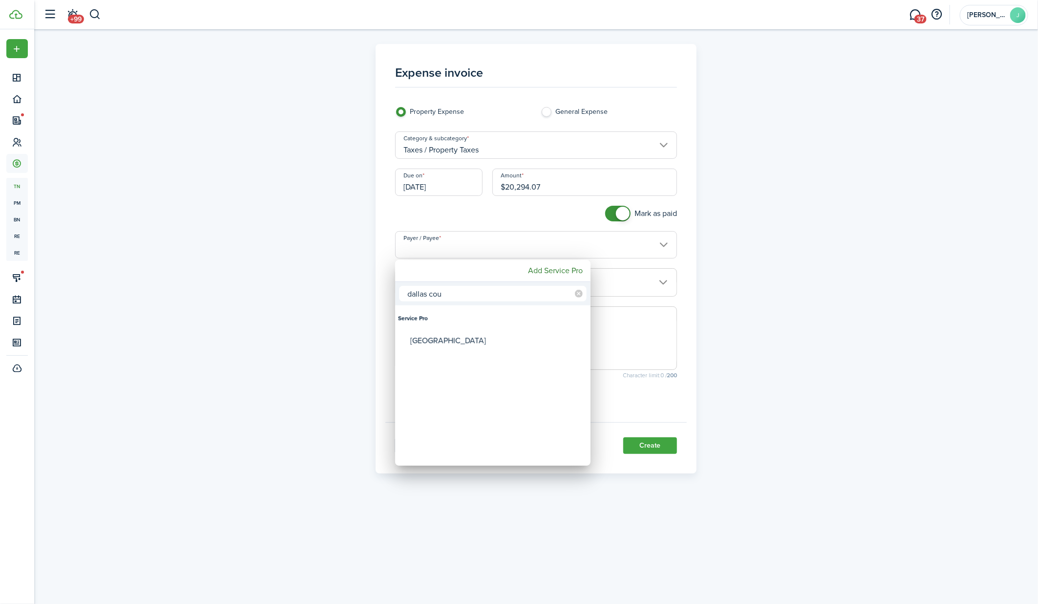
type input "dallas cou"
click at [440, 342] on div "Dallas County" at bounding box center [496, 340] width 173 height 22
type input "Dallas County"
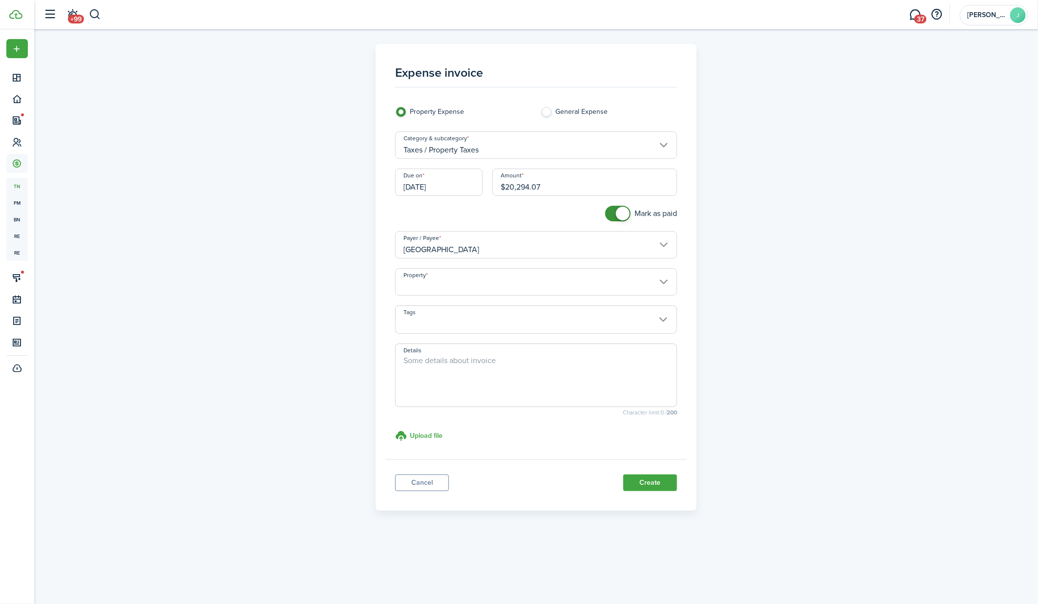
click at [439, 289] on input "Property" at bounding box center [536, 281] width 282 height 27
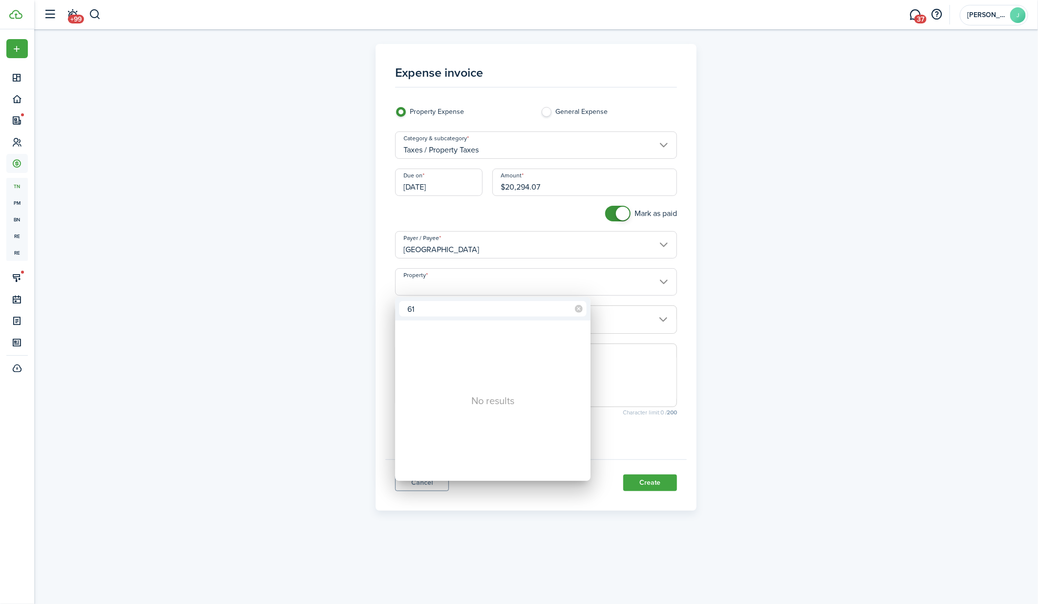
type input "6"
type input "5126"
click at [437, 337] on div "5126 [GEOGRAPHIC_DATA]" at bounding box center [496, 333] width 173 height 22
type input "5126 [GEOGRAPHIC_DATA]"
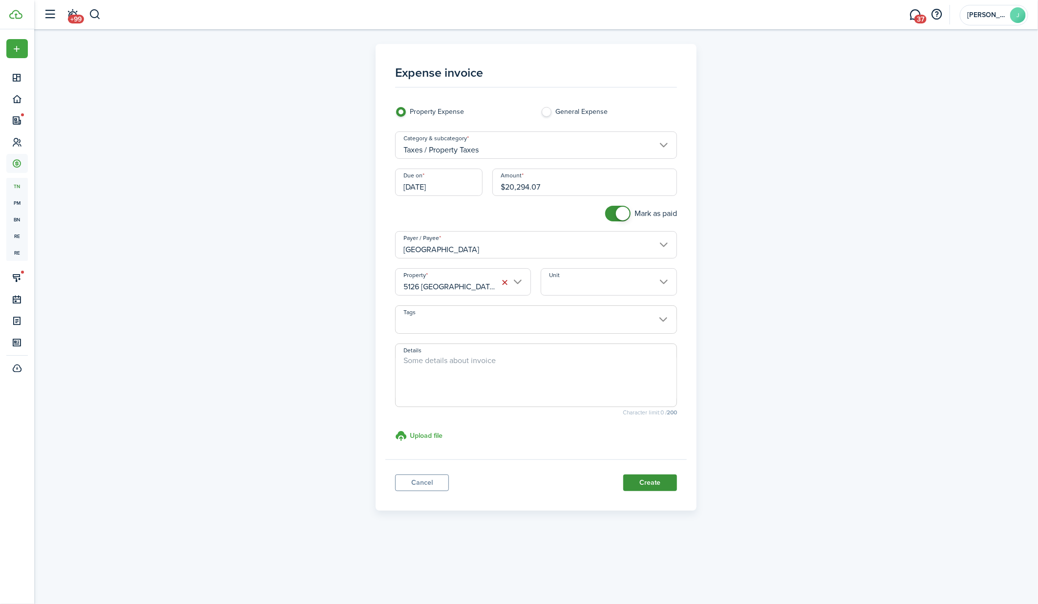
click at [653, 479] on button "Create" at bounding box center [650, 482] width 54 height 17
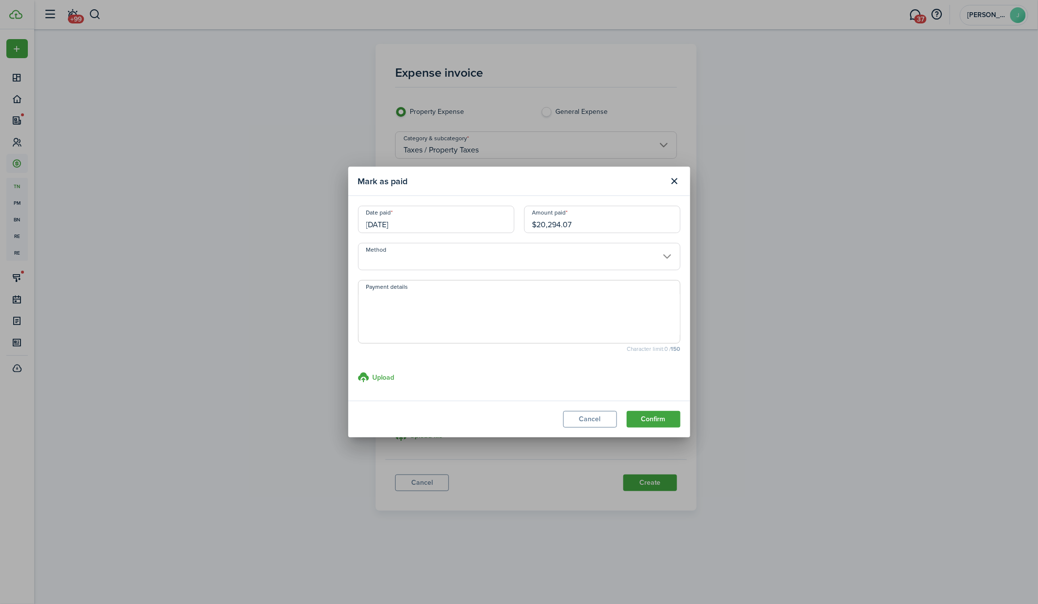
click at [527, 264] on input "Method" at bounding box center [519, 256] width 322 height 27
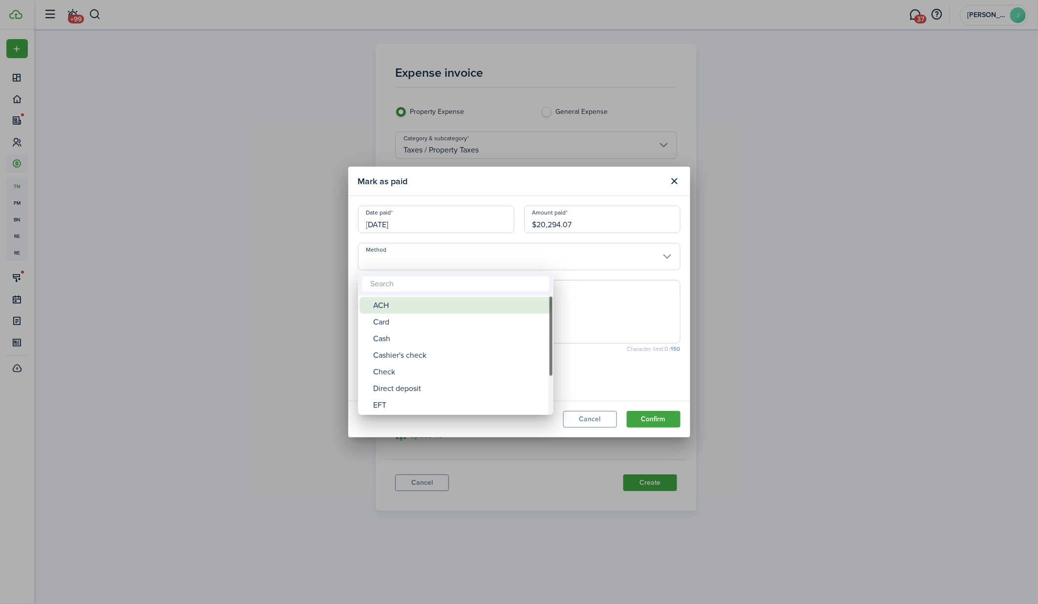
click at [502, 305] on div "ACH" at bounding box center [459, 305] width 173 height 17
type input "ACH"
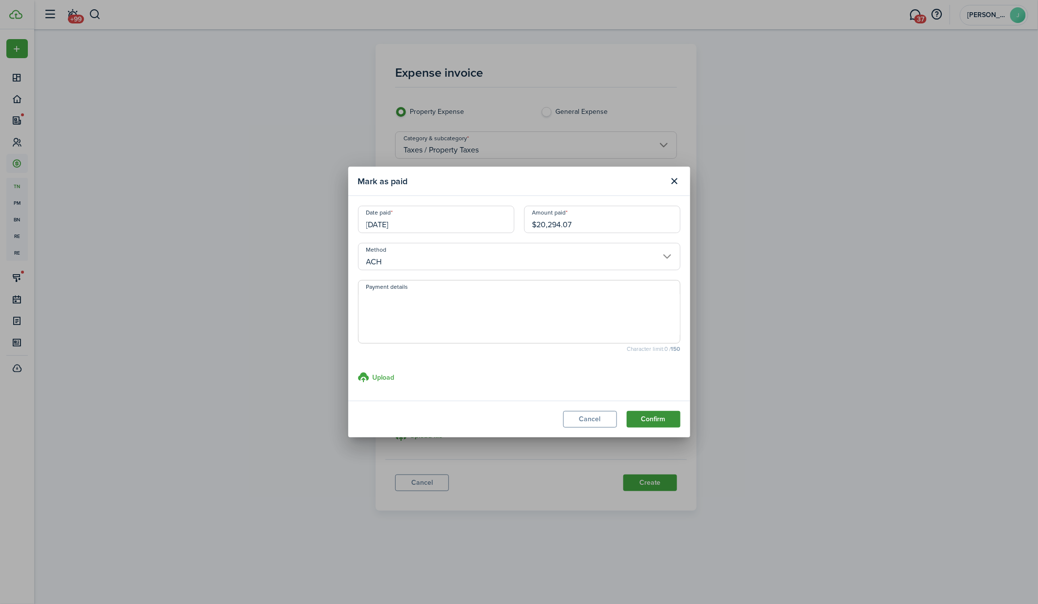
click at [655, 420] on button "Confirm" at bounding box center [653, 419] width 54 height 17
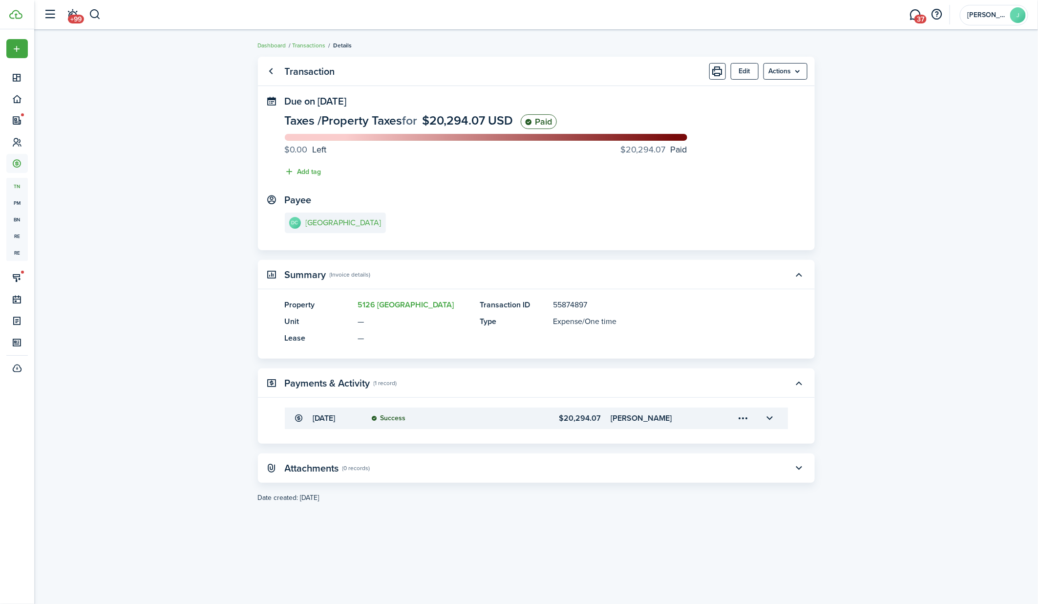
click at [310, 50] on ul "Dashboard Transactions Details" at bounding box center [305, 45] width 94 height 13
click at [311, 45] on link "Transactions" at bounding box center [308, 45] width 33 height 9
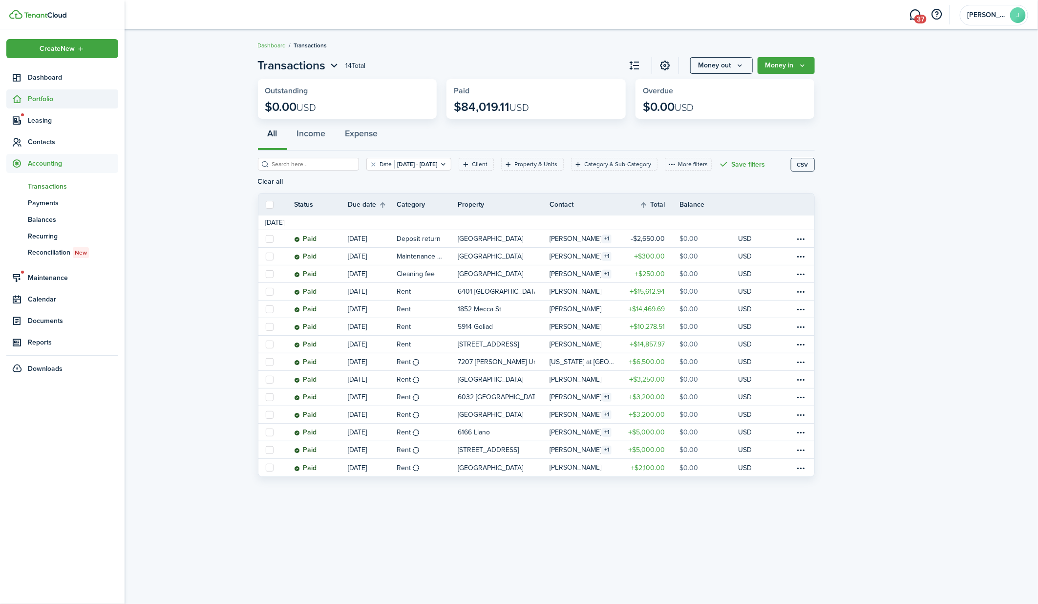
click at [30, 99] on span "Portfolio" at bounding box center [73, 99] width 90 height 10
click at [40, 117] on span "Properties" at bounding box center [73, 122] width 90 height 10
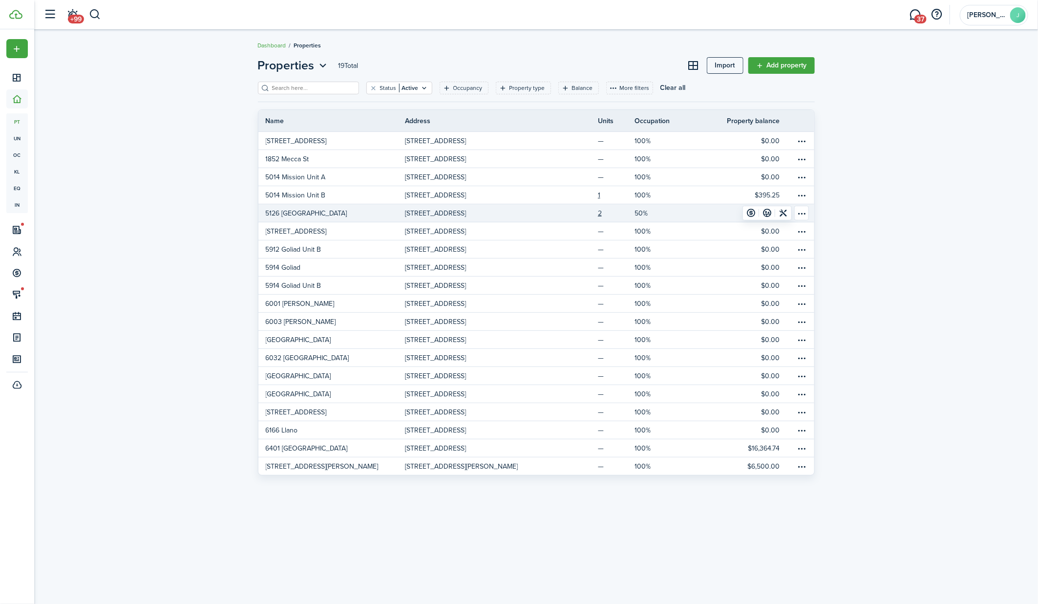
click at [299, 212] on p "5126 [GEOGRAPHIC_DATA]" at bounding box center [307, 213] width 82 height 10
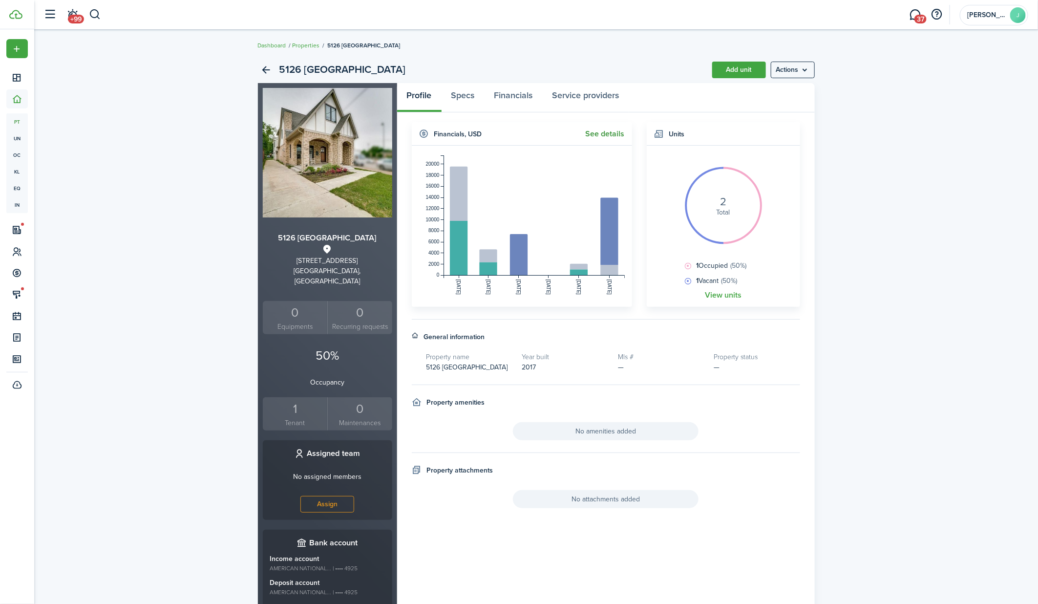
click at [597, 132] on link "See details" at bounding box center [604, 133] width 39 height 9
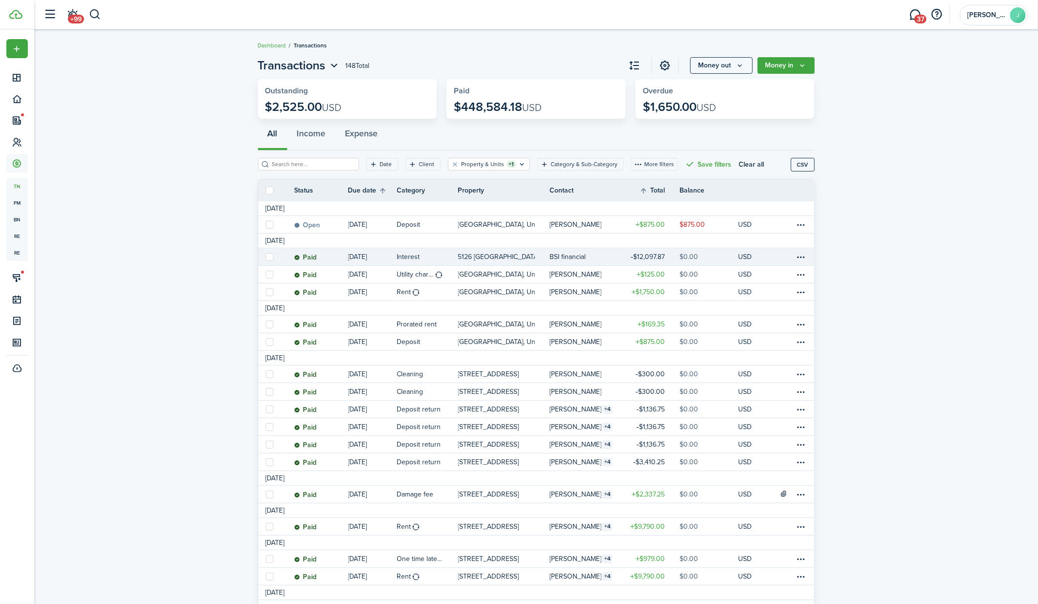
click at [463, 258] on p "5126 [GEOGRAPHIC_DATA]" at bounding box center [496, 256] width 77 height 10
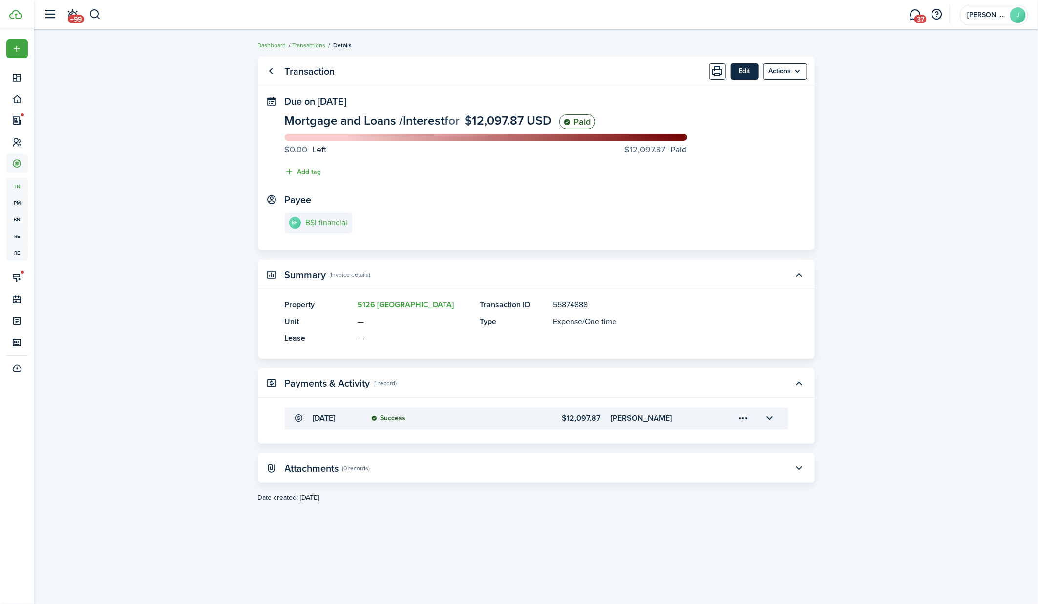
click at [747, 70] on button "Edit" at bounding box center [744, 71] width 28 height 17
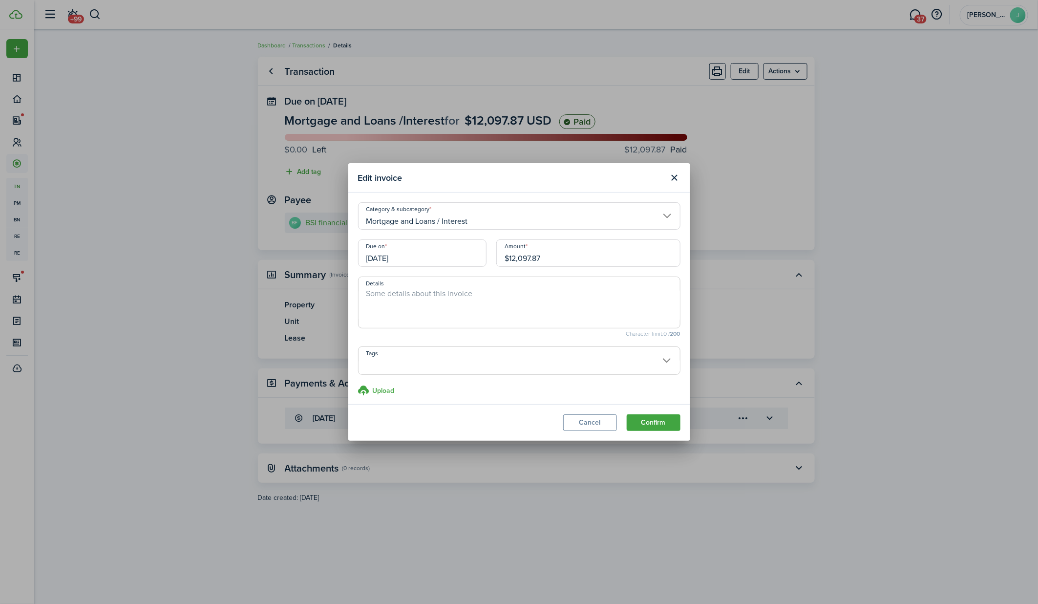
click at [400, 263] on input "[DATE]" at bounding box center [422, 252] width 128 height 27
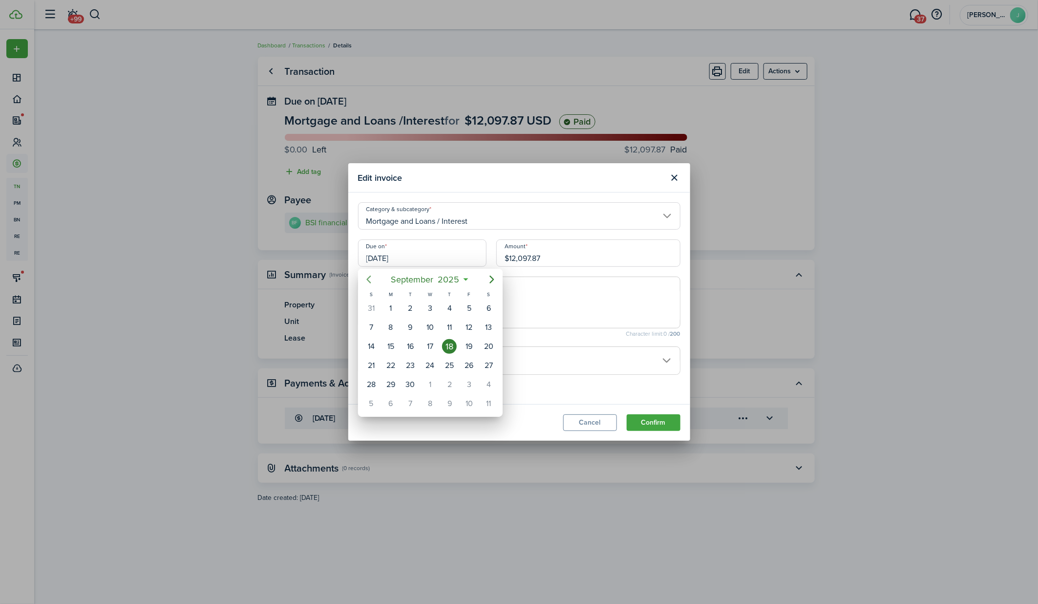
click at [369, 283] on icon "Previous page" at bounding box center [369, 279] width 12 height 12
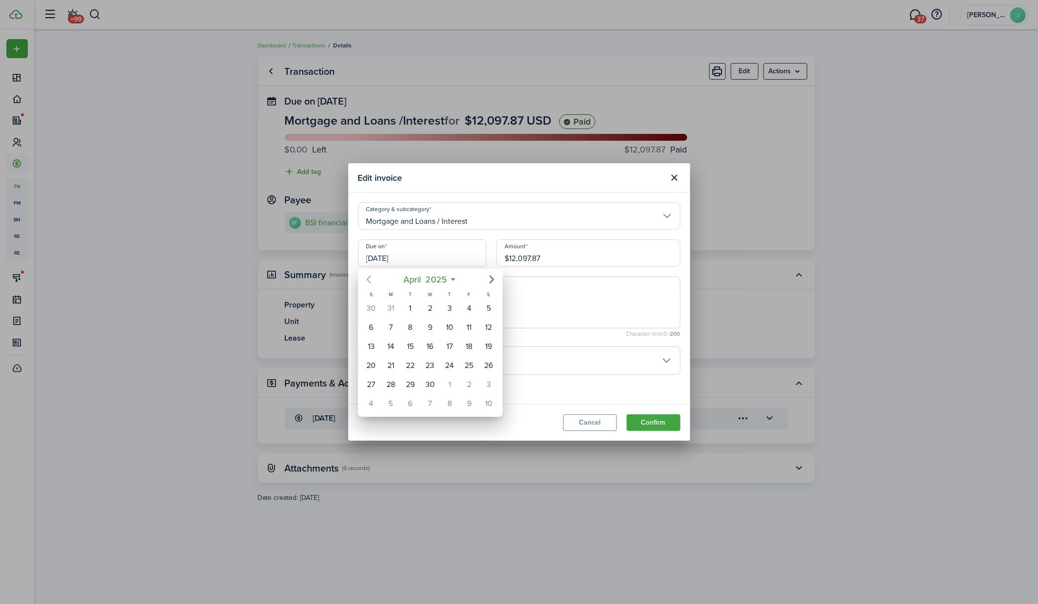
click at [369, 283] on icon "Previous page" at bounding box center [369, 279] width 12 height 12
click at [406, 379] on div "31" at bounding box center [410, 384] width 15 height 15
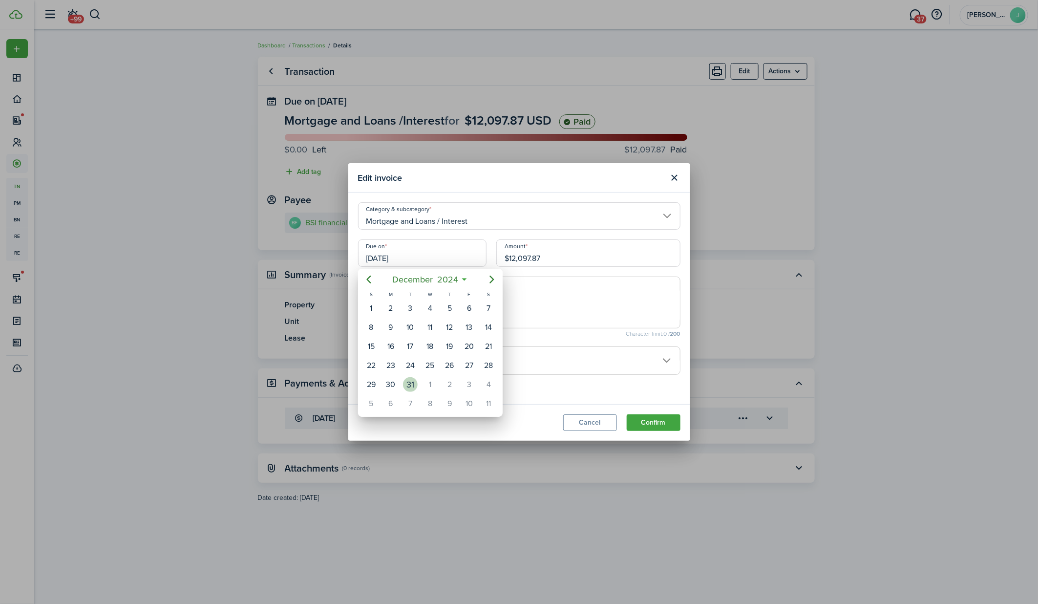
type input "12/31/2024"
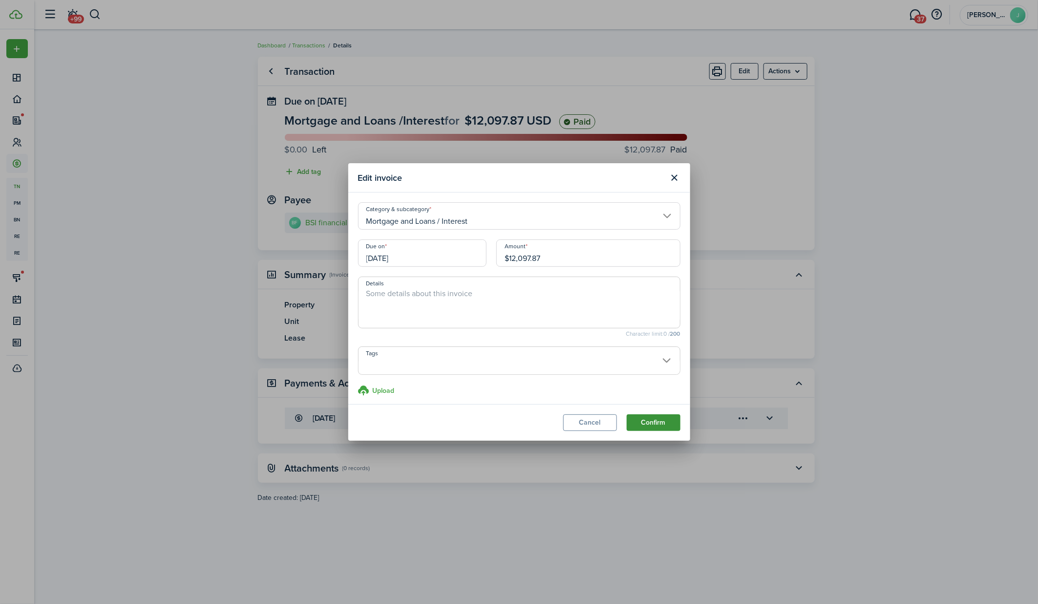
click at [643, 426] on button "Confirm" at bounding box center [653, 422] width 54 height 17
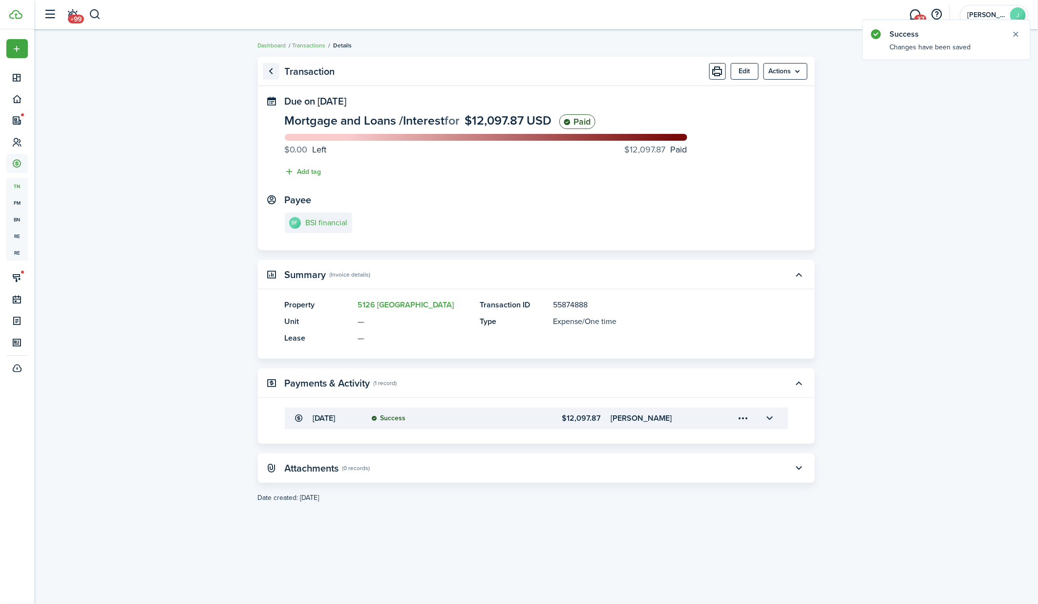
click at [272, 68] on link "Go back" at bounding box center [271, 71] width 17 height 17
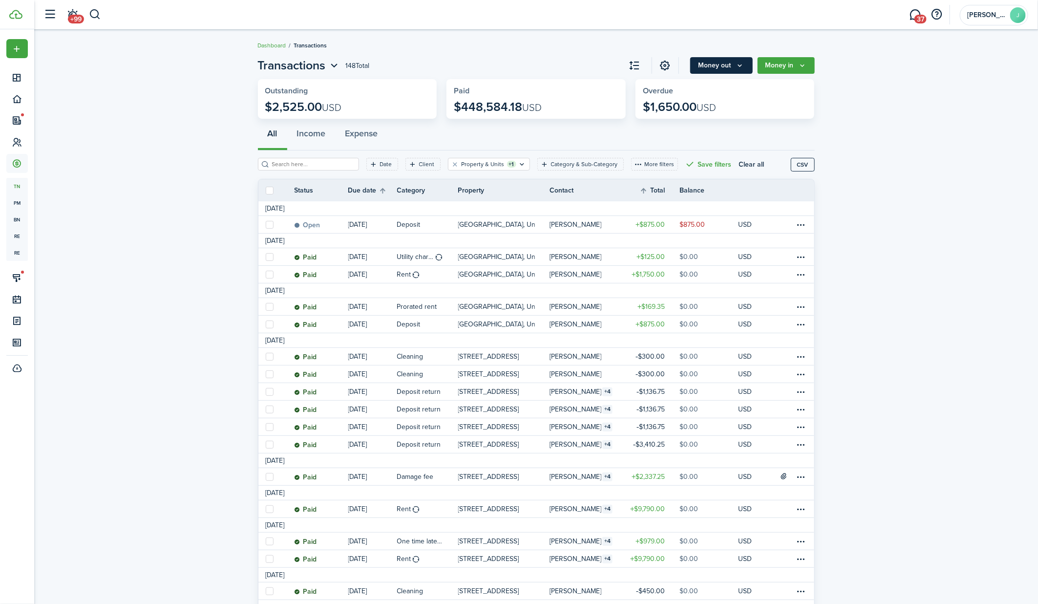
click at [743, 68] on icon "Money out" at bounding box center [740, 66] width 8 height 8
click at [718, 89] on link "Expense invoice" at bounding box center [709, 87] width 85 height 17
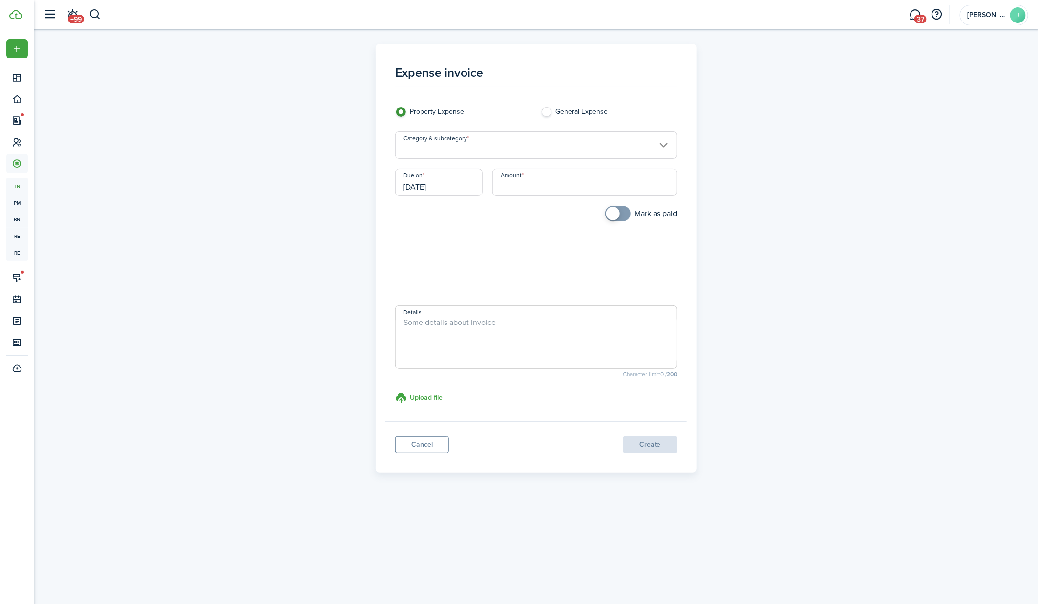
click at [427, 146] on input "Category & subcategory" at bounding box center [536, 144] width 282 height 27
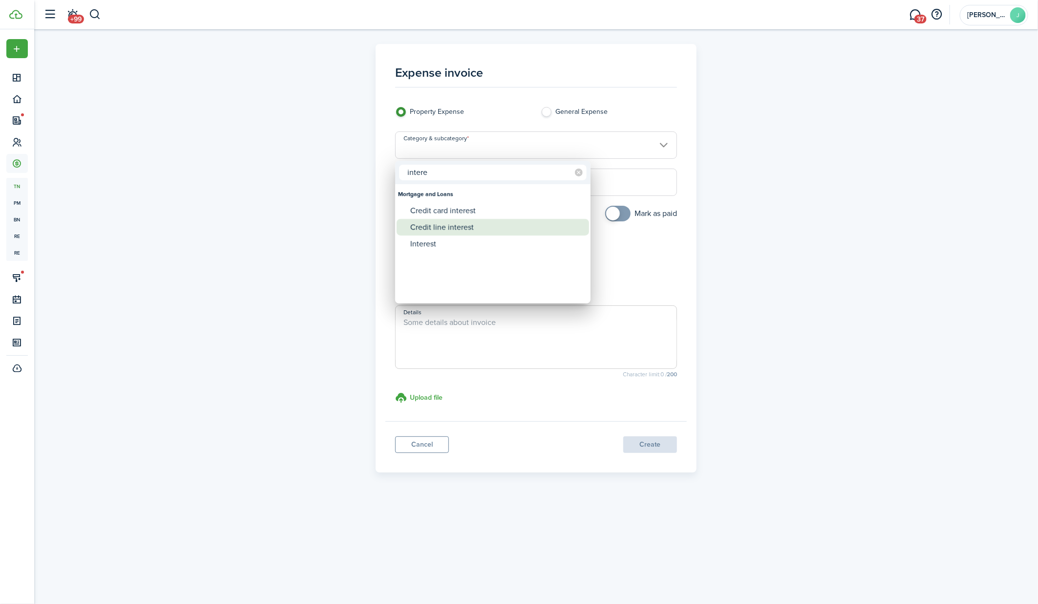
type input "intere"
click at [416, 235] on div "Interest" at bounding box center [496, 243] width 173 height 17
type input "Mortgage and Loans / Interest"
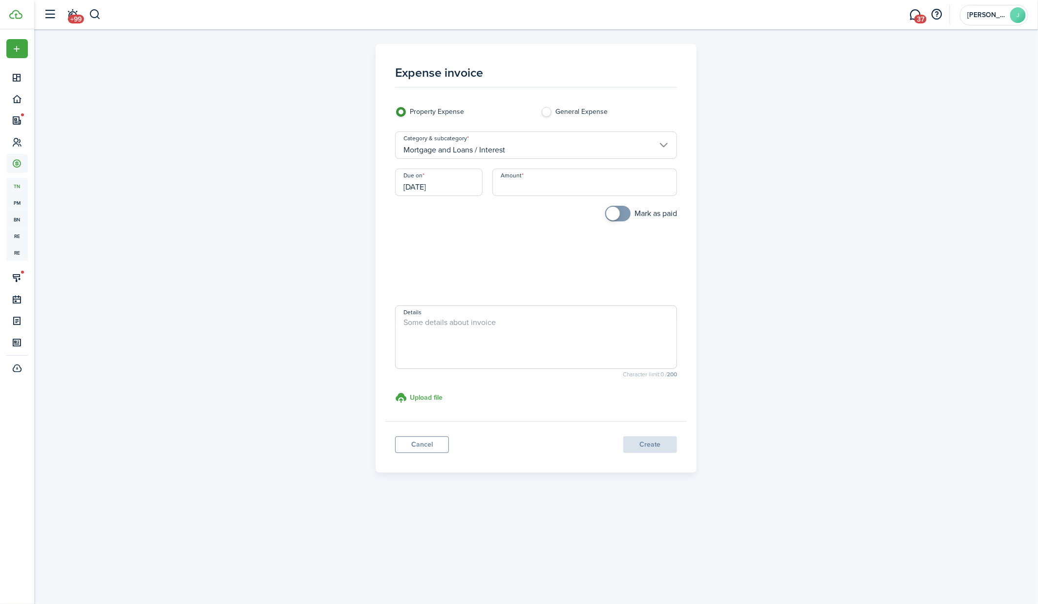
click at [450, 182] on input "[DATE]" at bounding box center [438, 181] width 87 height 27
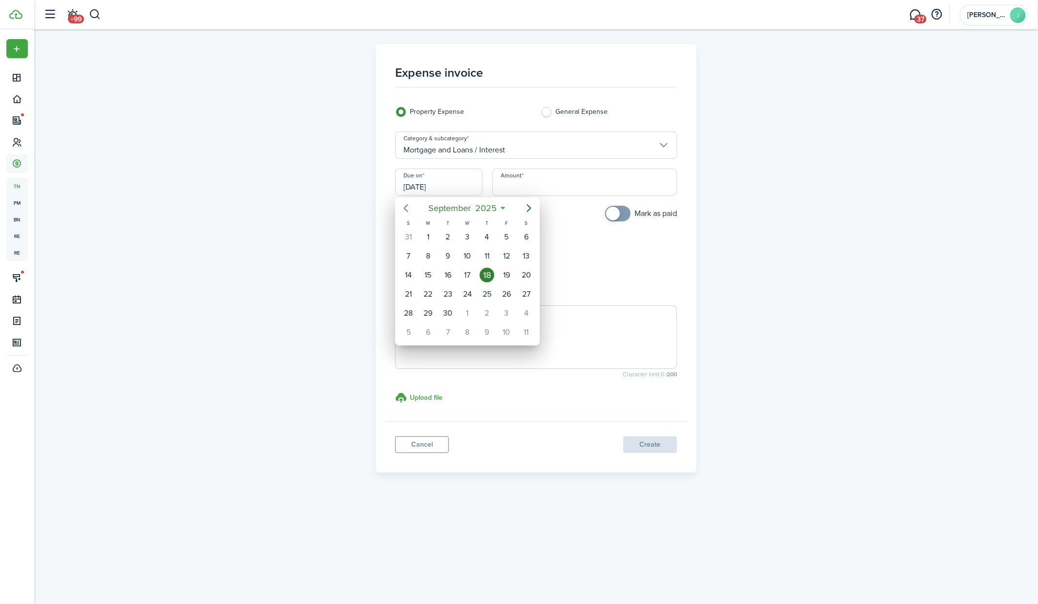
click at [410, 208] on icon "Previous page" at bounding box center [406, 208] width 12 height 12
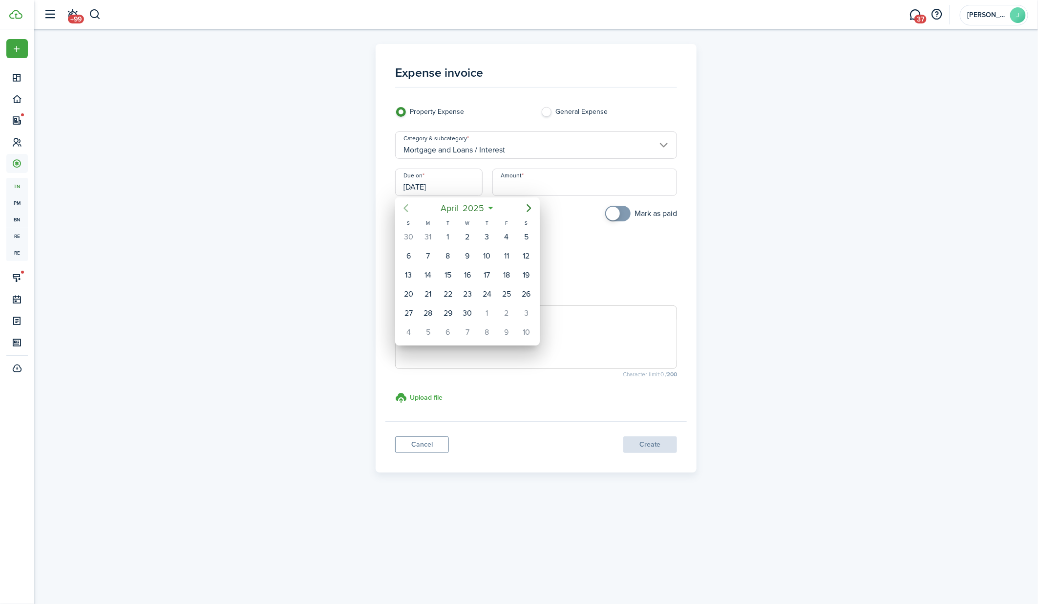
click at [410, 208] on icon "Previous page" at bounding box center [406, 208] width 12 height 12
click at [447, 311] on div "31" at bounding box center [447, 313] width 15 height 15
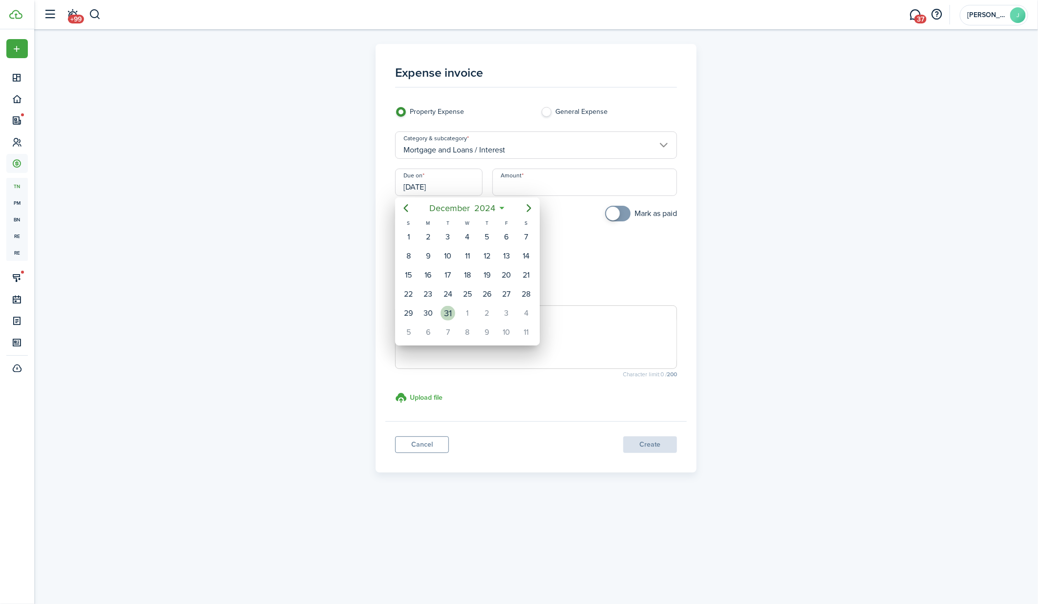
type input "12/31/2024"
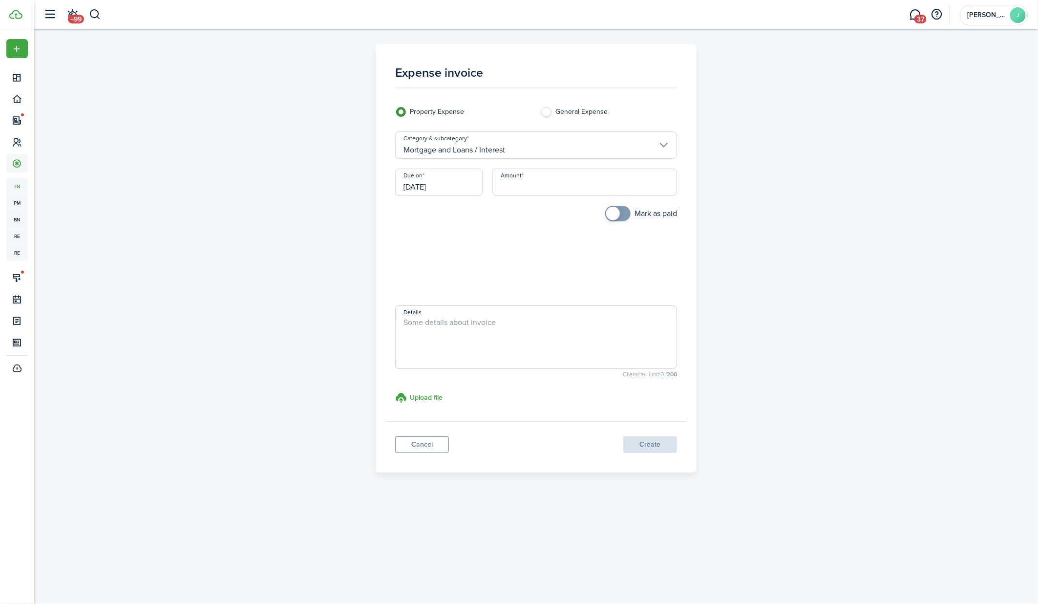
click at [547, 185] on input "Amount" at bounding box center [584, 181] width 185 height 27
type input "$9,503.70"
checkbox input "true"
click at [623, 217] on span at bounding box center [618, 214] width 10 height 16
